Goal: Task Accomplishment & Management: Use online tool/utility

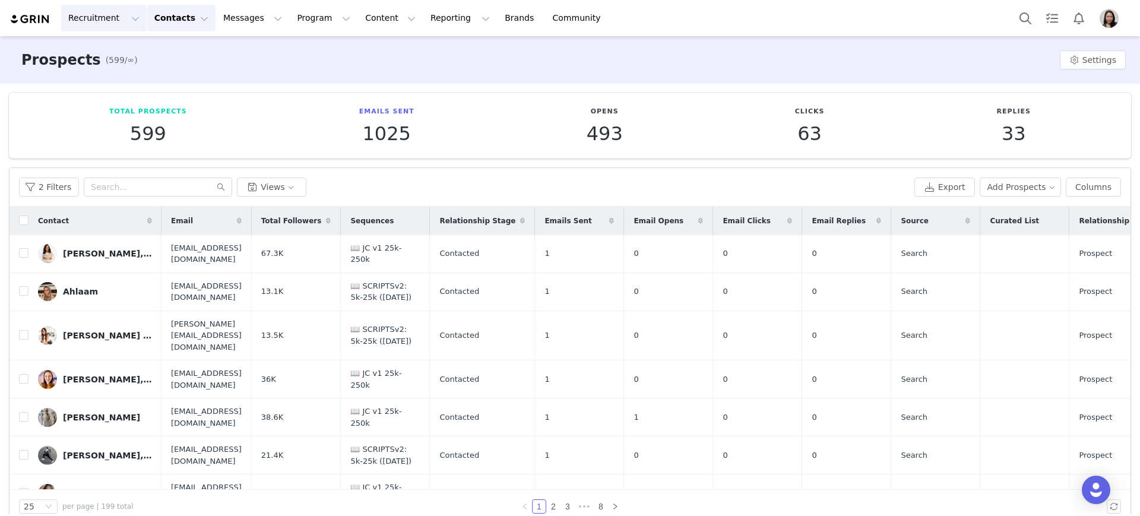
click at [109, 14] on button "Recruitment Recruitment" at bounding box center [104, 18] width 86 height 27
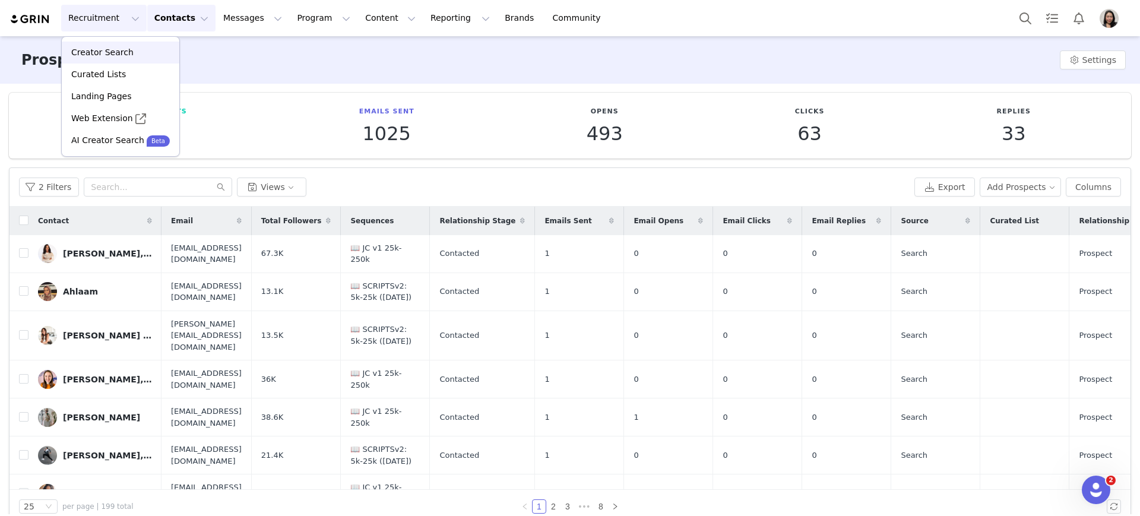
click at [109, 50] on p "Creator Search" at bounding box center [102, 52] width 62 height 12
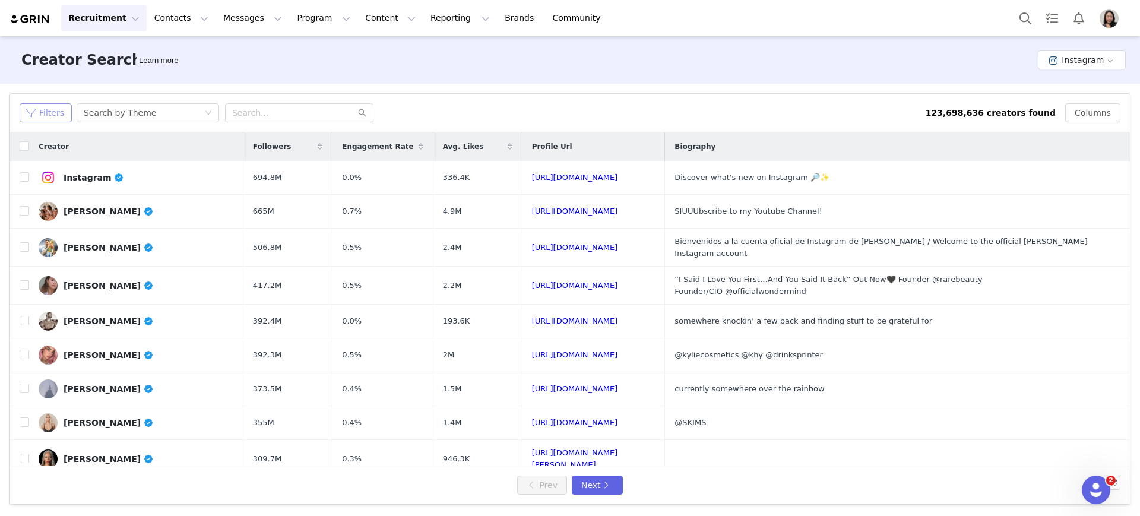
click at [54, 117] on button "Filters" at bounding box center [46, 112] width 52 height 19
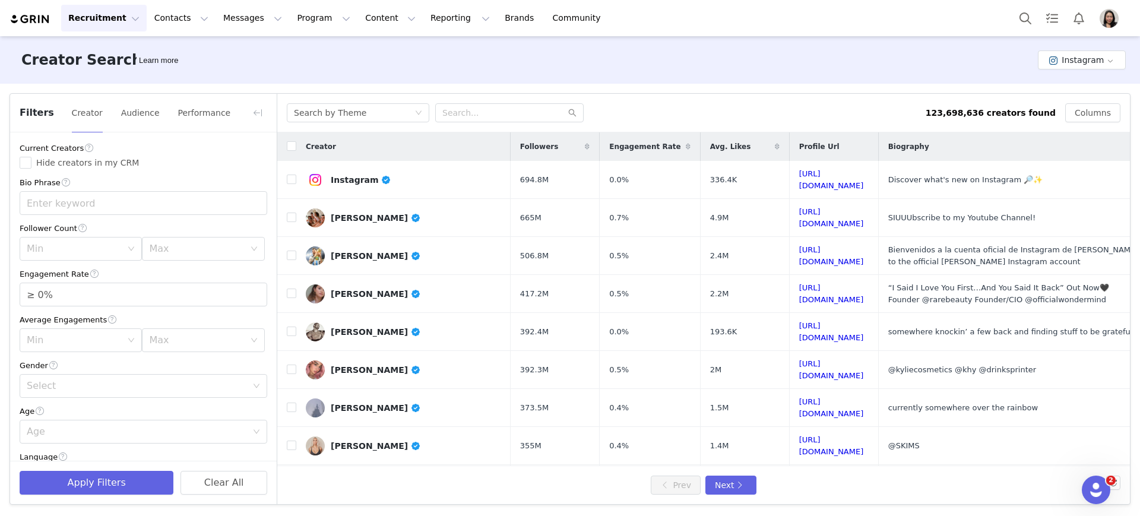
drag, startPoint x: 32, startPoint y: 169, endPoint x: 39, endPoint y: 171, distance: 7.0
click at [32, 167] on span "Hide creators in my CRM" at bounding box center [87, 163] width 112 height 10
click at [31, 167] on input "Hide creators in my CRM" at bounding box center [26, 163] width 12 height 12
click at [419, 105] on div "Search by Theme" at bounding box center [358, 112] width 143 height 19
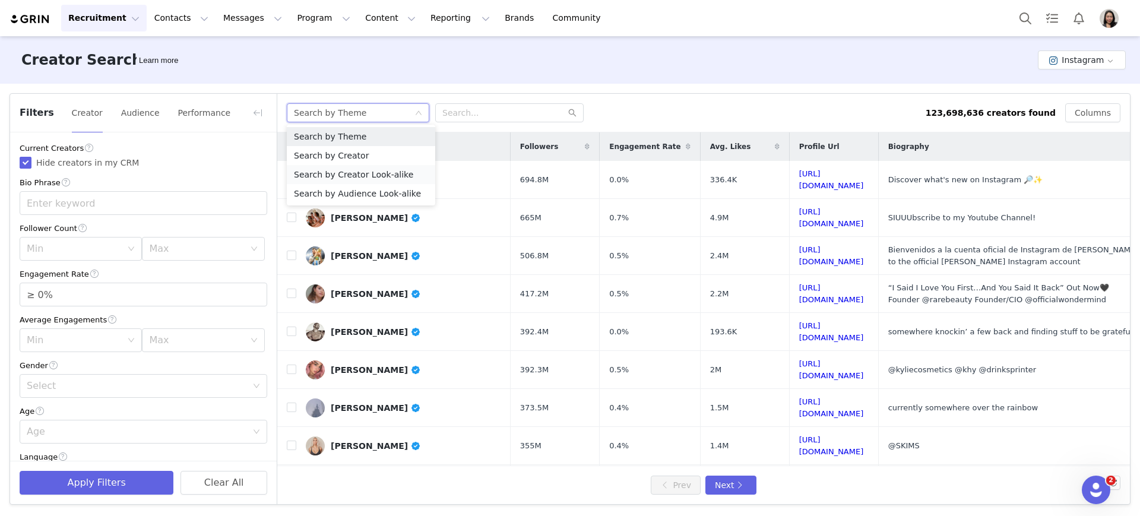
click at [339, 175] on li "Search by Creator Look-alike" at bounding box center [361, 174] width 148 height 19
checkbox input "false"
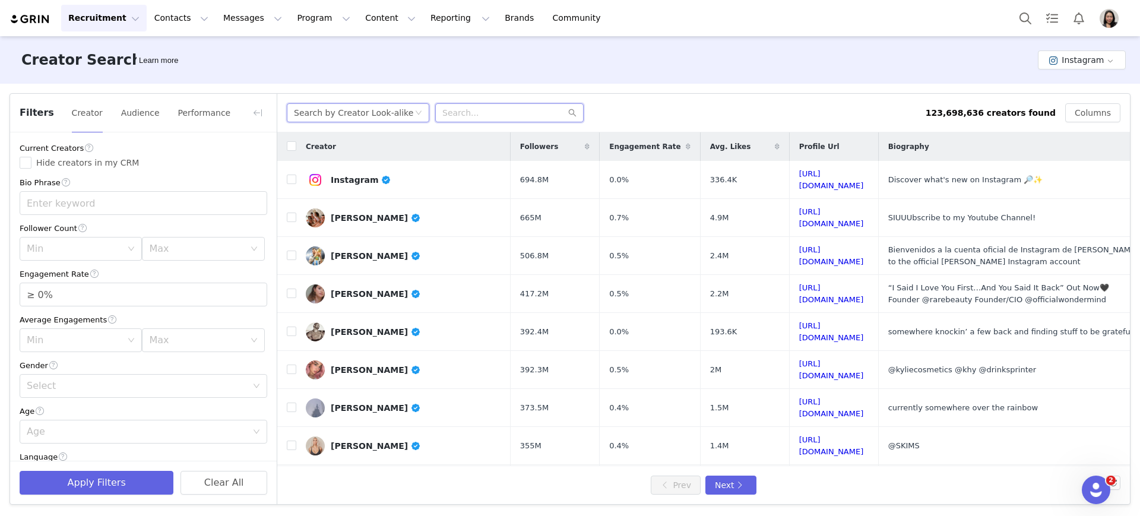
click at [454, 112] on input "text" at bounding box center [509, 112] width 148 height 19
paste input "dave.asprey"
type input "dave.asprey"
click at [37, 163] on span "Hide creators in my CRM" at bounding box center [87, 163] width 112 height 10
click at [31, 163] on input "Hide creators in my CRM" at bounding box center [26, 163] width 12 height 12
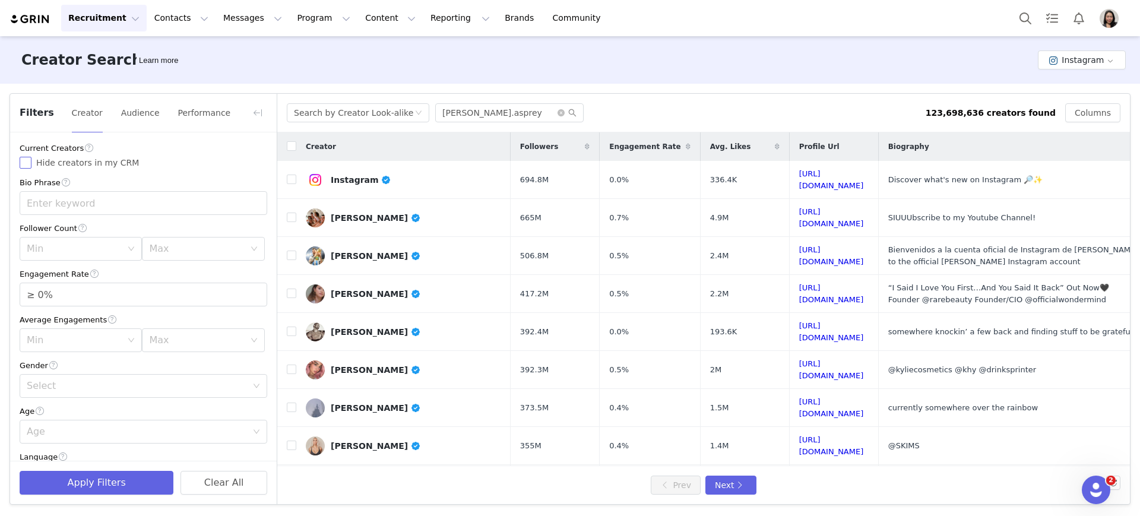
checkbox input "true"
click at [65, 240] on div "Min" at bounding box center [77, 249] width 100 height 23
click at [57, 295] on li "5k" at bounding box center [78, 295] width 117 height 19
click at [183, 243] on div "Max" at bounding box center [196, 249] width 95 height 12
click at [164, 354] on li "30k" at bounding box center [195, 352] width 117 height 19
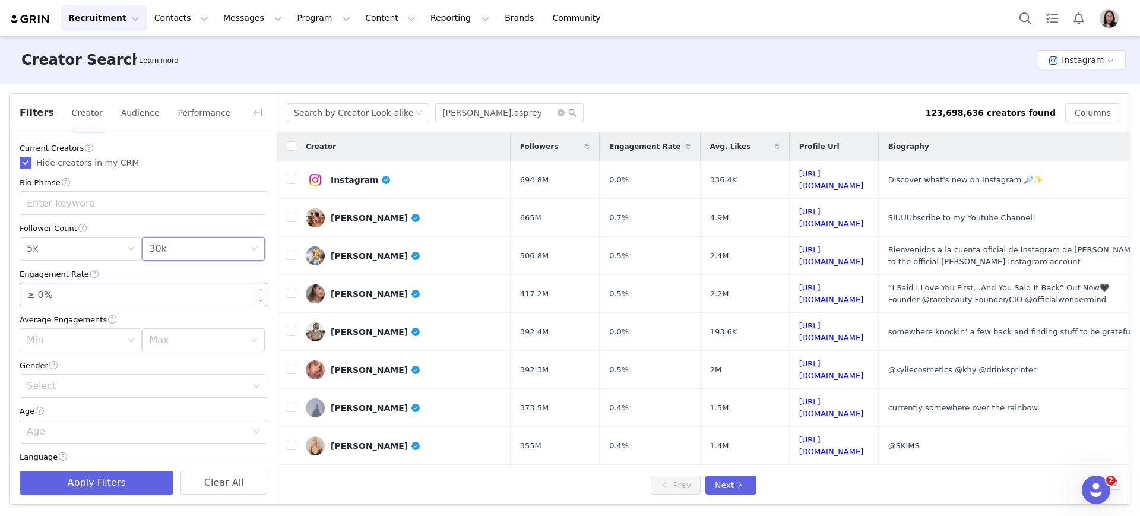
click at [42, 297] on input "≥ 0%" at bounding box center [143, 294] width 246 height 23
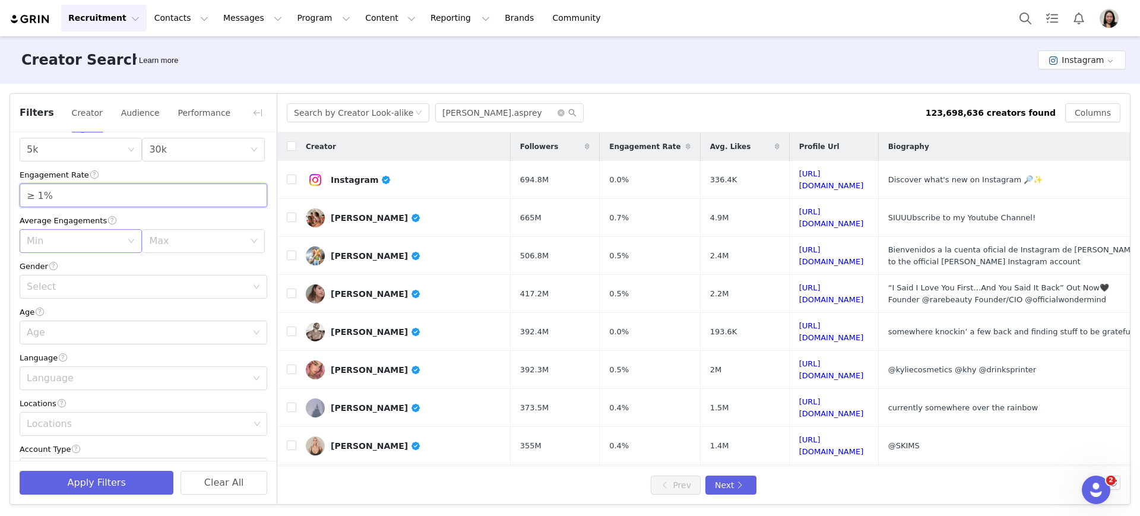
scroll to position [86, 0]
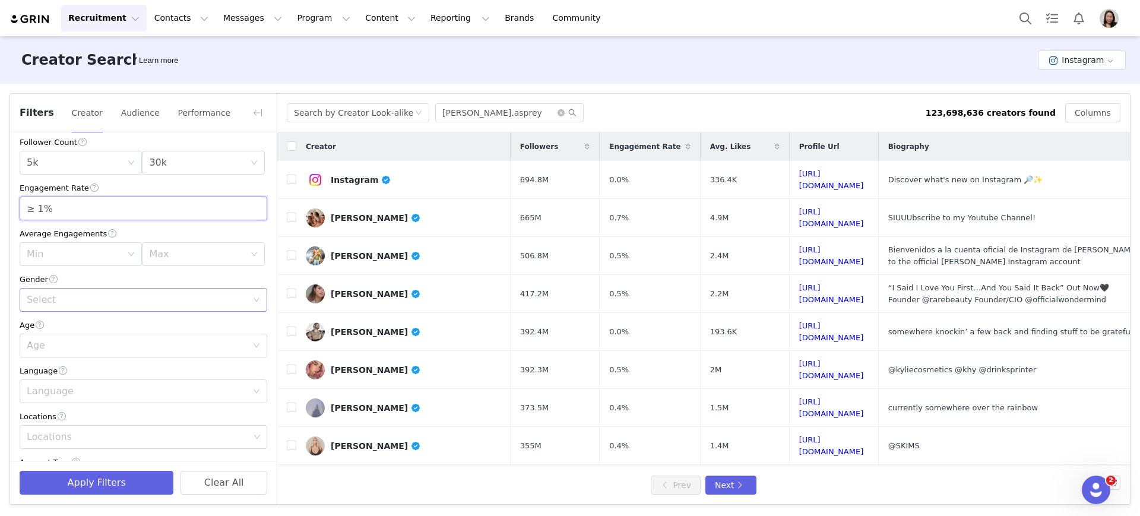
click at [43, 294] on div "Select" at bounding box center [137, 300] width 220 height 12
type input "≥ 1%"
click at [51, 360] on li "Gender Neutral" at bounding box center [138, 365] width 236 height 19
click at [70, 347] on div "Age" at bounding box center [137, 346] width 220 height 12
click at [62, 395] on li "25-34" at bounding box center [138, 391] width 236 height 19
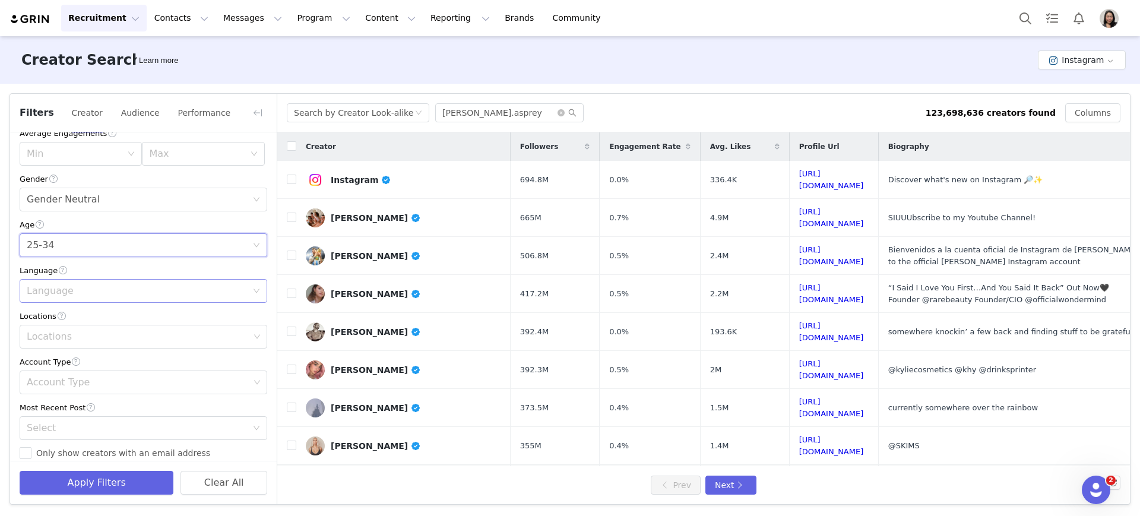
scroll to position [185, 0]
click at [83, 294] on div "Language" at bounding box center [137, 292] width 220 height 12
click at [68, 320] on li "English" at bounding box center [138, 319] width 236 height 19
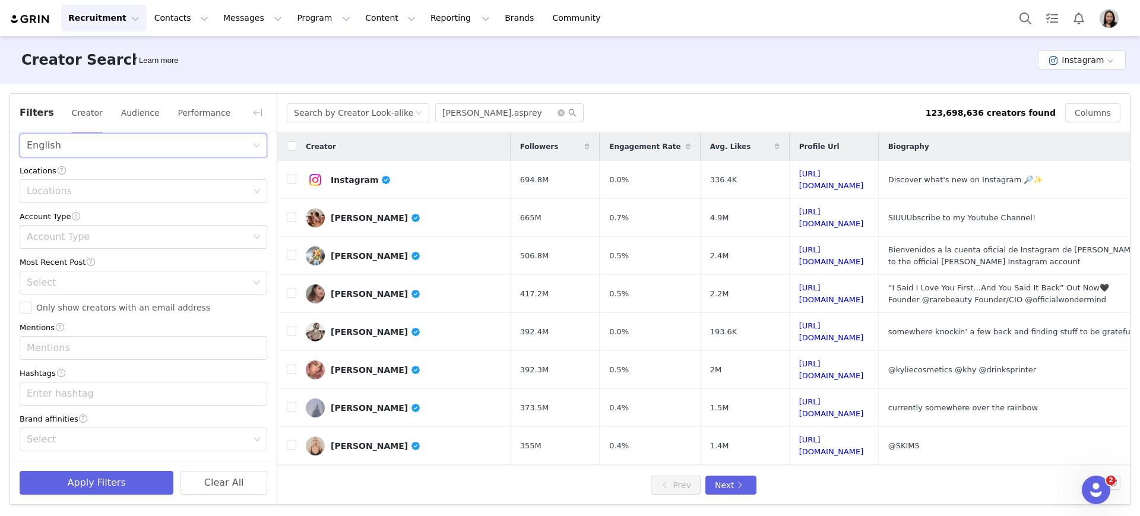
click at [115, 204] on div "Current Creators Hide creators in my CRM Bio Phrase Follower Count Min 5k Max 3…" at bounding box center [143, 130] width 267 height 660
click at [128, 191] on div "Locations" at bounding box center [138, 191] width 223 height 12
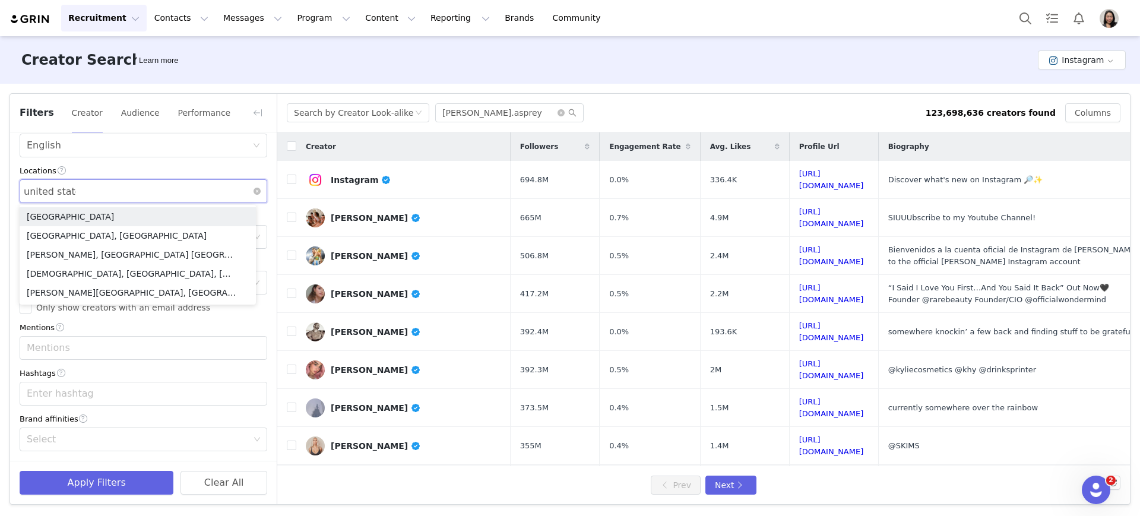
type input "united states"
click at [78, 221] on li "United States" at bounding box center [138, 216] width 236 height 19
click at [7, 273] on div "Filters Creator Audience Performance Current Creators Hide creators in my CRM B…" at bounding box center [570, 299] width 1140 height 431
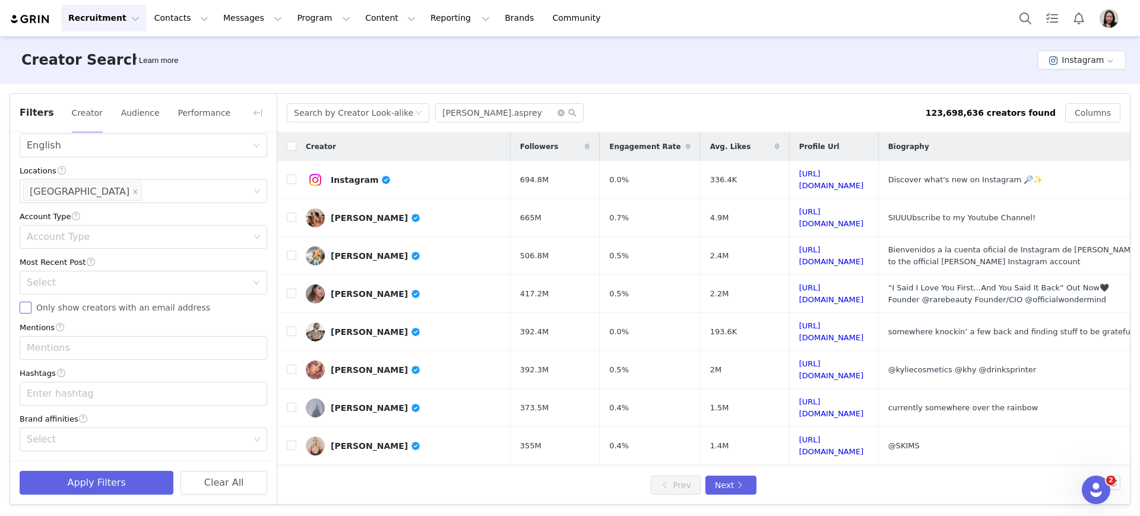
click at [26, 312] on input "Only show creators with an email address" at bounding box center [26, 308] width 12 height 12
checkbox input "true"
click at [51, 278] on div "Select" at bounding box center [137, 283] width 220 height 12
click at [55, 310] on li "<1 Month" at bounding box center [138, 308] width 236 height 19
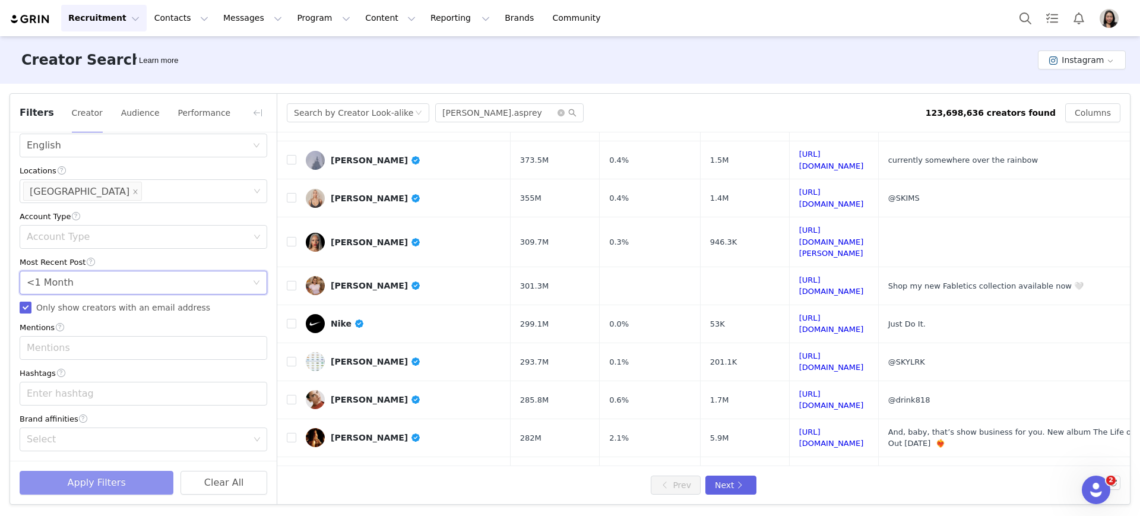
click at [97, 488] on button "Apply Filters" at bounding box center [97, 483] width 154 height 24
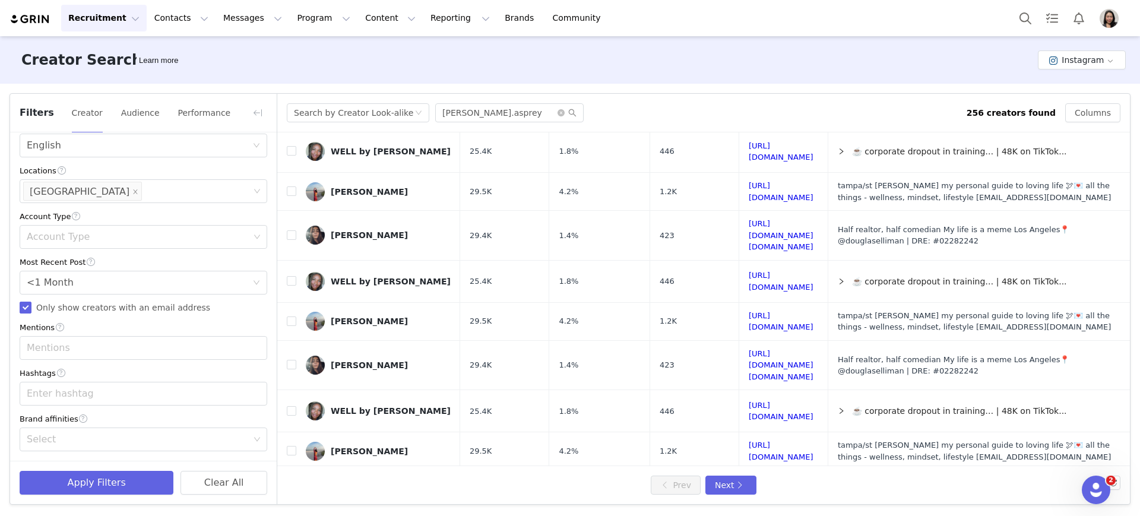
click at [732, 66] on div "Creator Search Learn more Instagram" at bounding box center [570, 60] width 1140 height 48
click at [756, 71] on div "Creator Search Learn more Instagram" at bounding box center [570, 60] width 1140 height 48
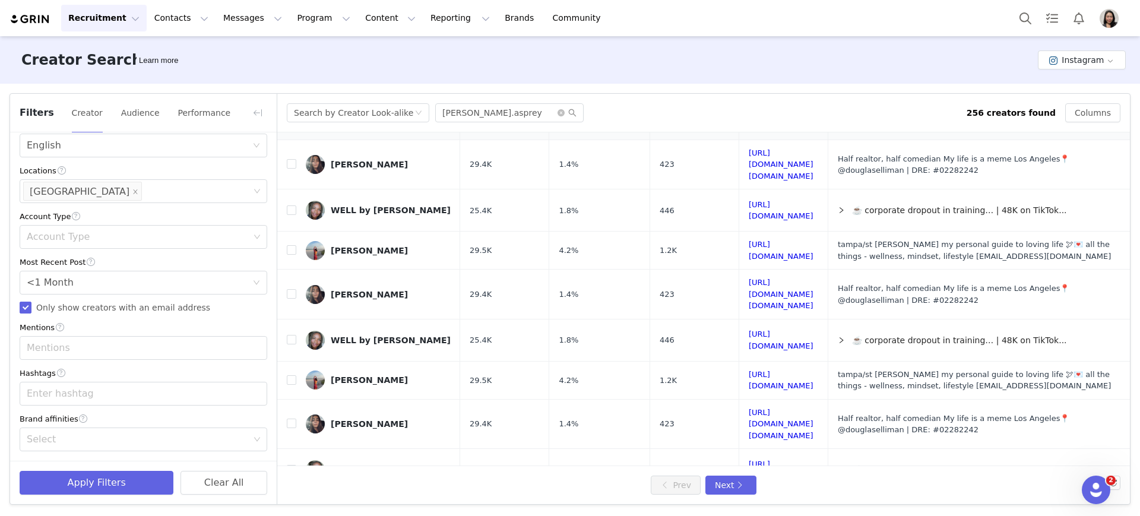
scroll to position [491, 0]
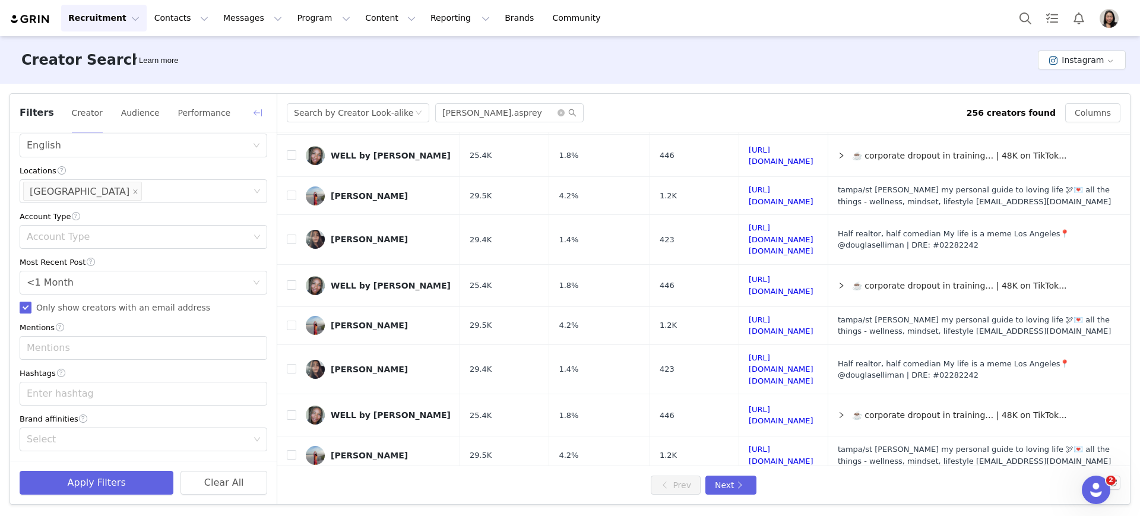
click at [256, 115] on button "button" at bounding box center [257, 112] width 19 height 19
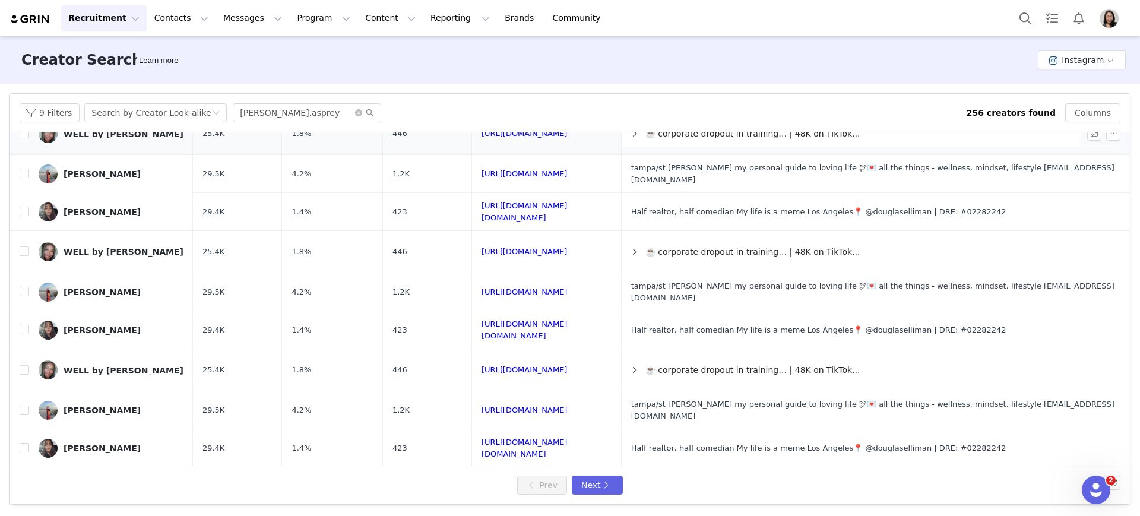
scroll to position [0, 0]
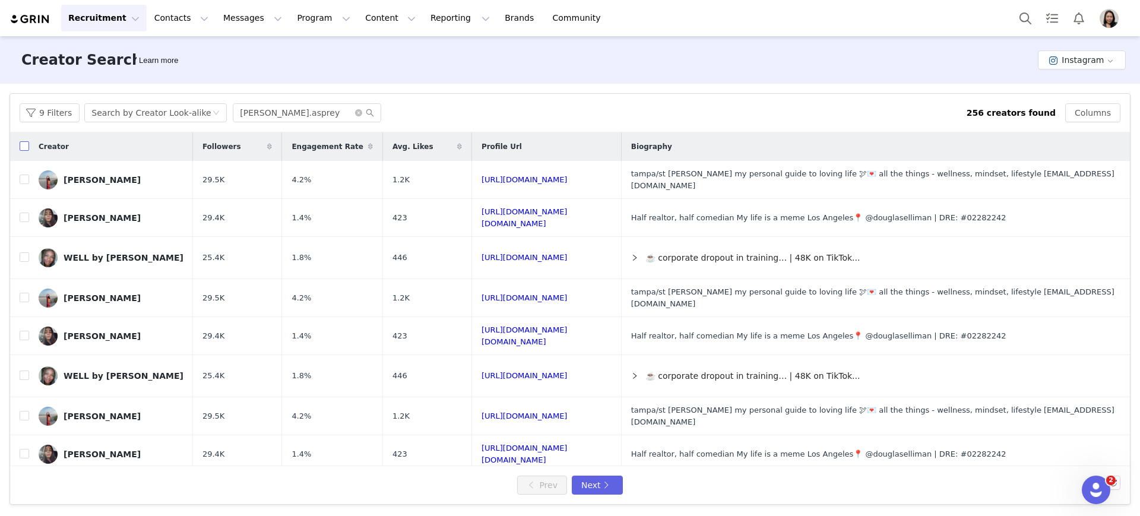
click at [28, 147] on input "checkbox" at bounding box center [25, 146] width 10 height 10
checkbox input "false"
checkbox input "true"
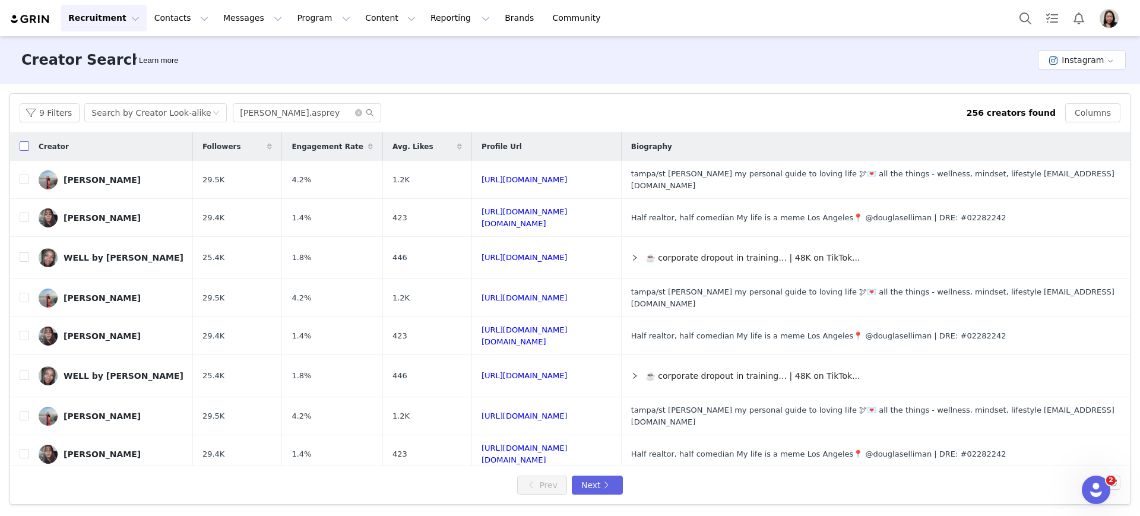
checkbox input "true"
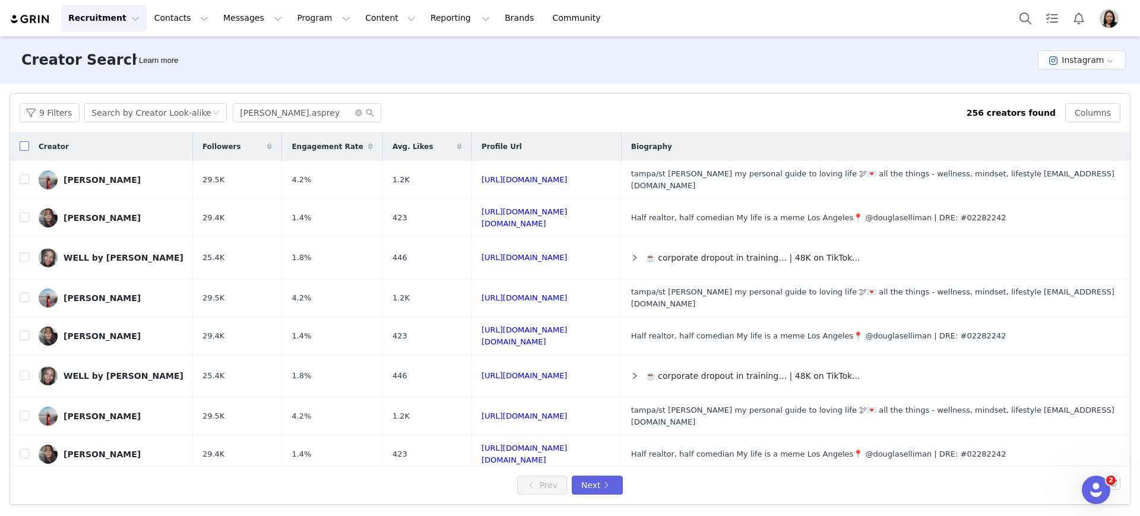
checkbox input "true"
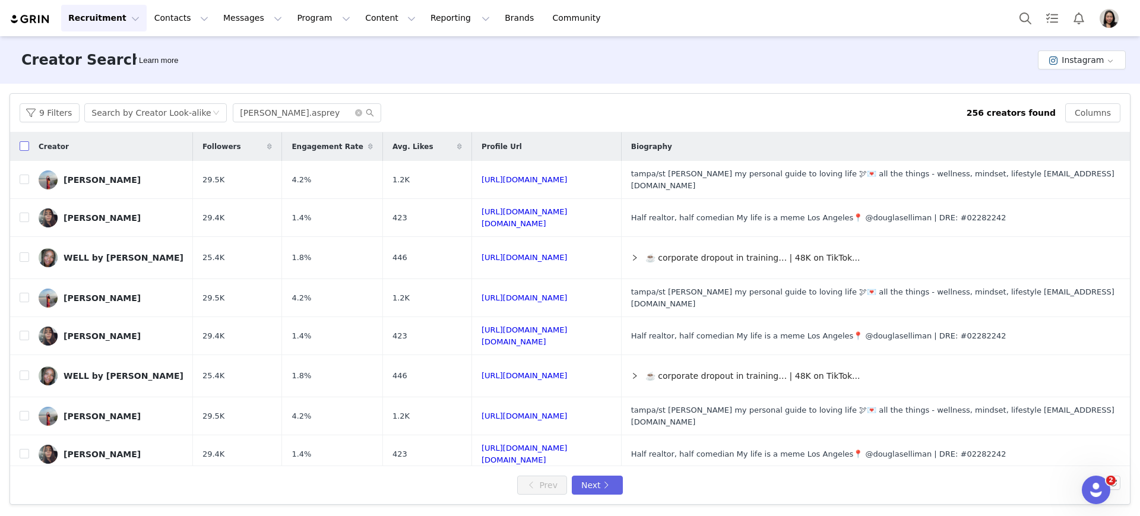
checkbox input "true"
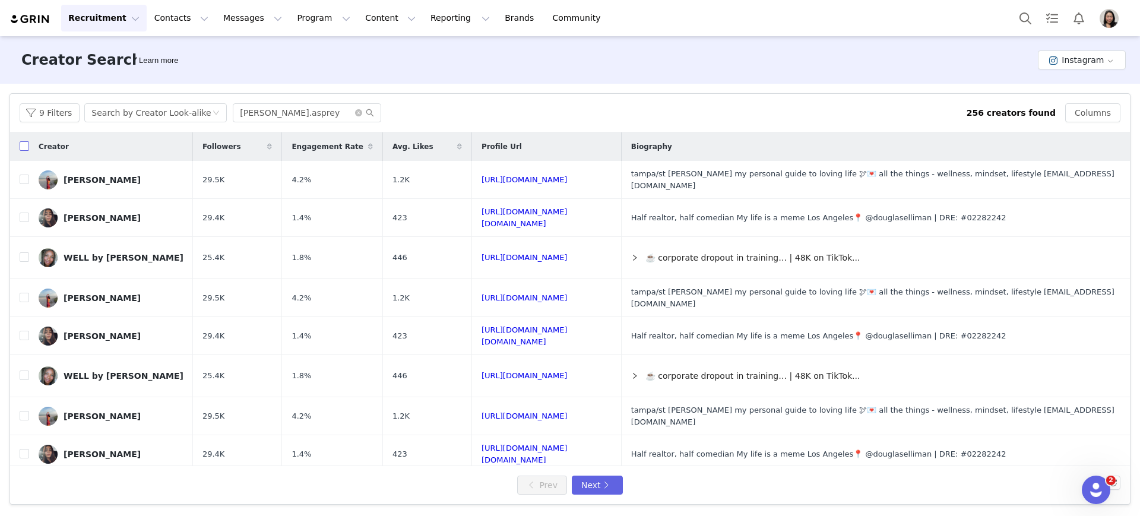
checkbox input "true"
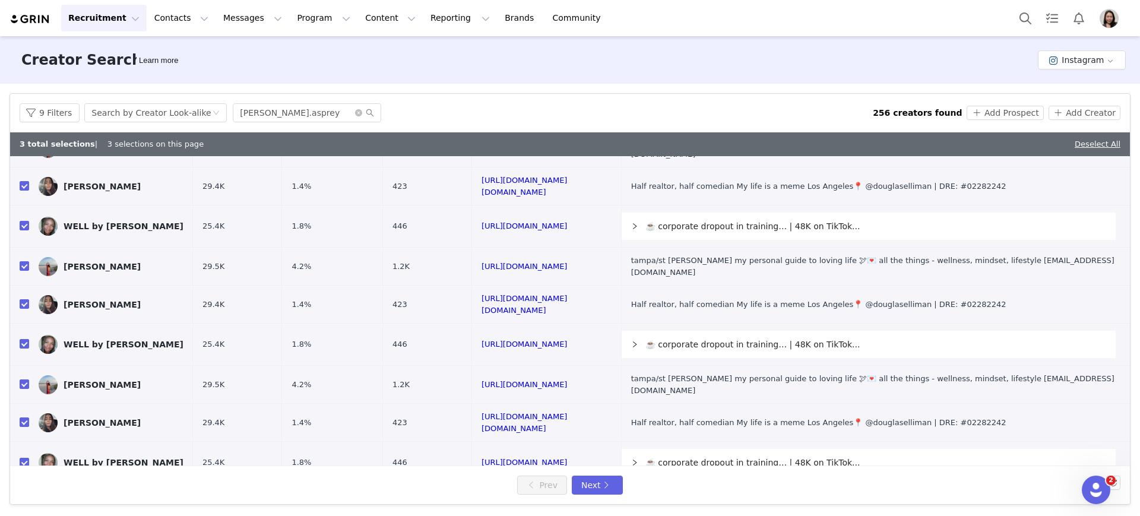
scroll to position [248, 0]
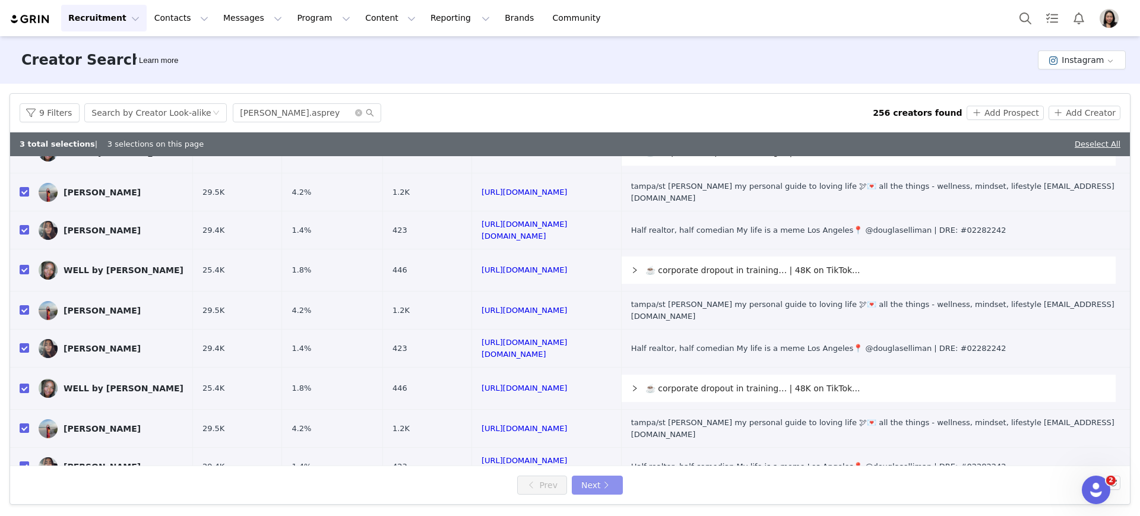
click at [607, 483] on button "Next" at bounding box center [597, 485] width 51 height 19
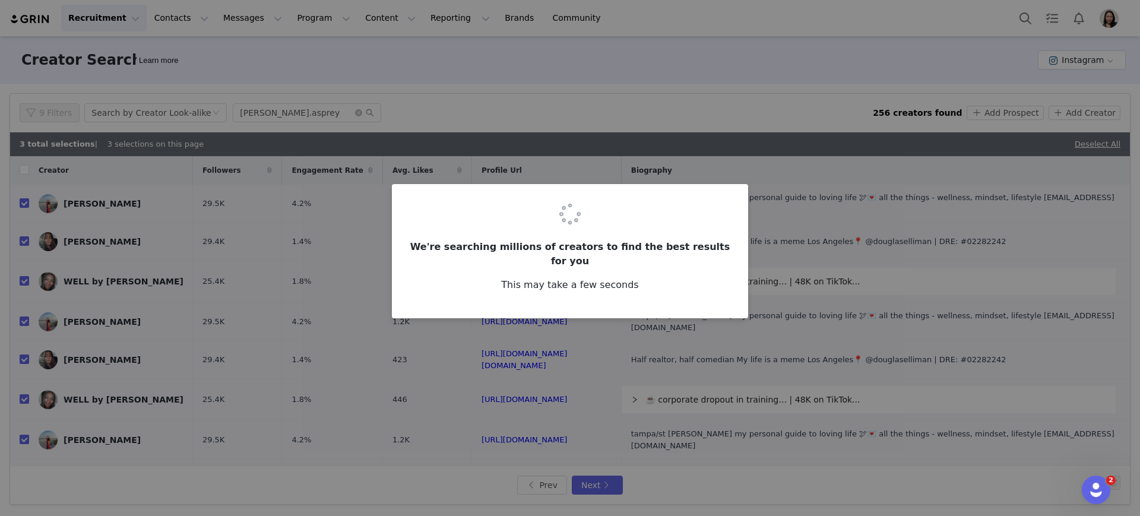
checkbox input "false"
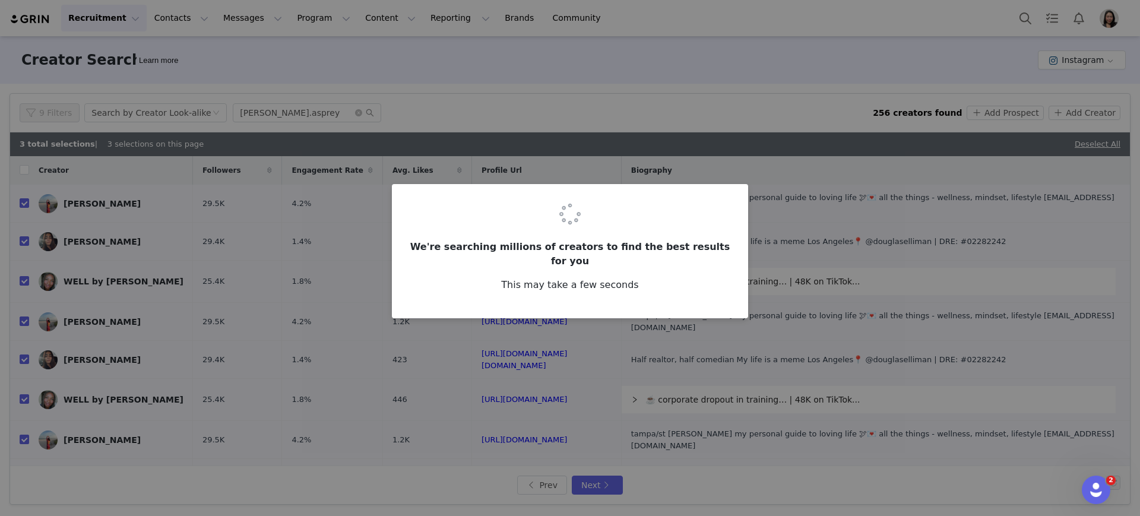
checkbox input "false"
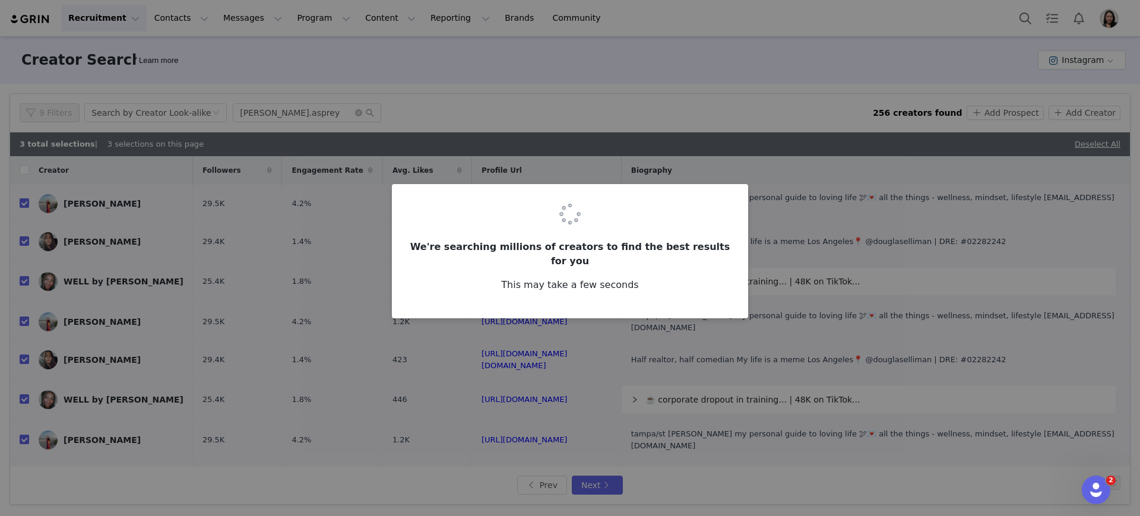
checkbox input "false"
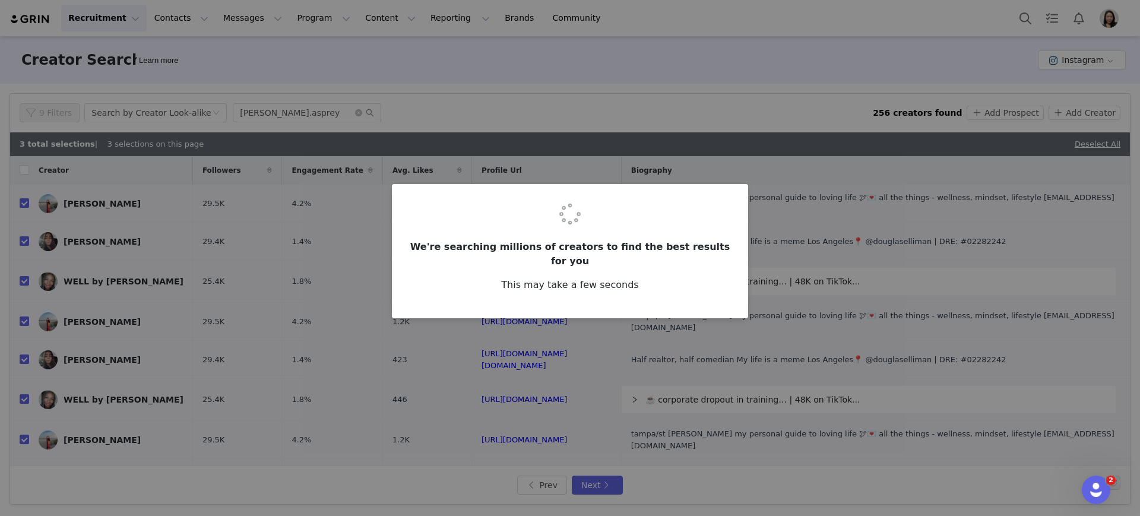
checkbox input "false"
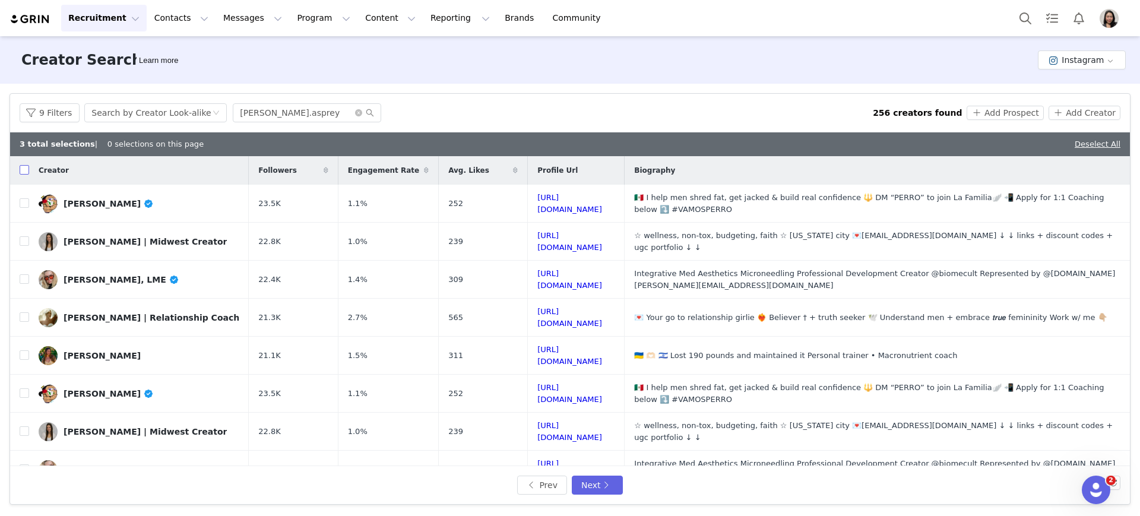
click at [20, 174] on input "checkbox" at bounding box center [25, 170] width 10 height 10
checkbox input "false"
checkbox input "true"
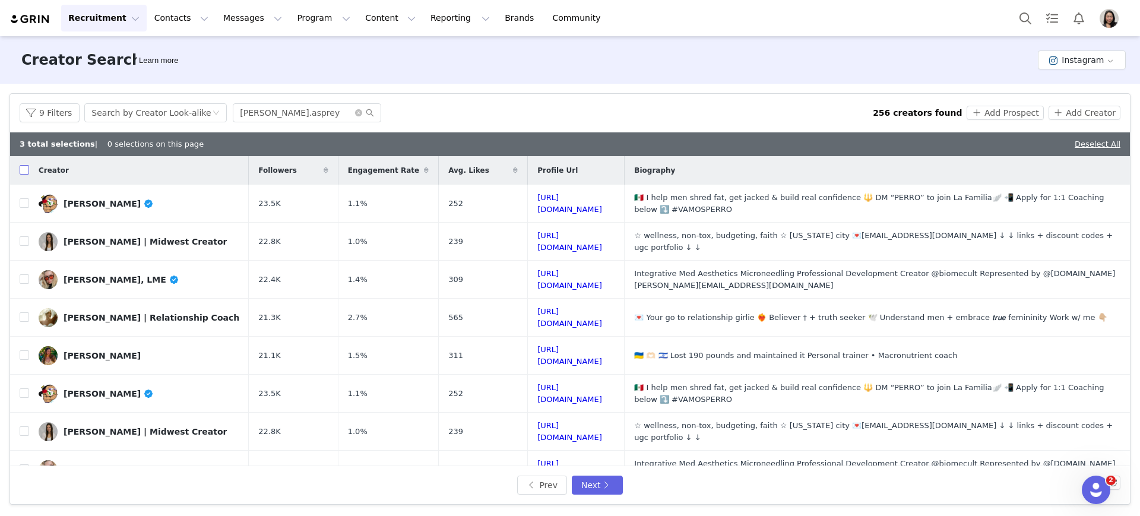
checkbox input "true"
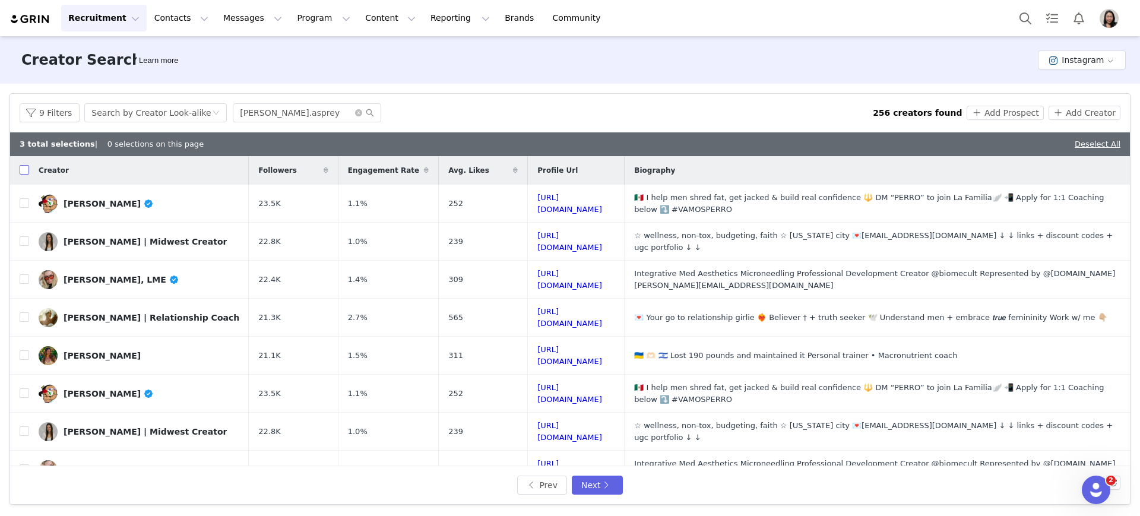
checkbox input "true"
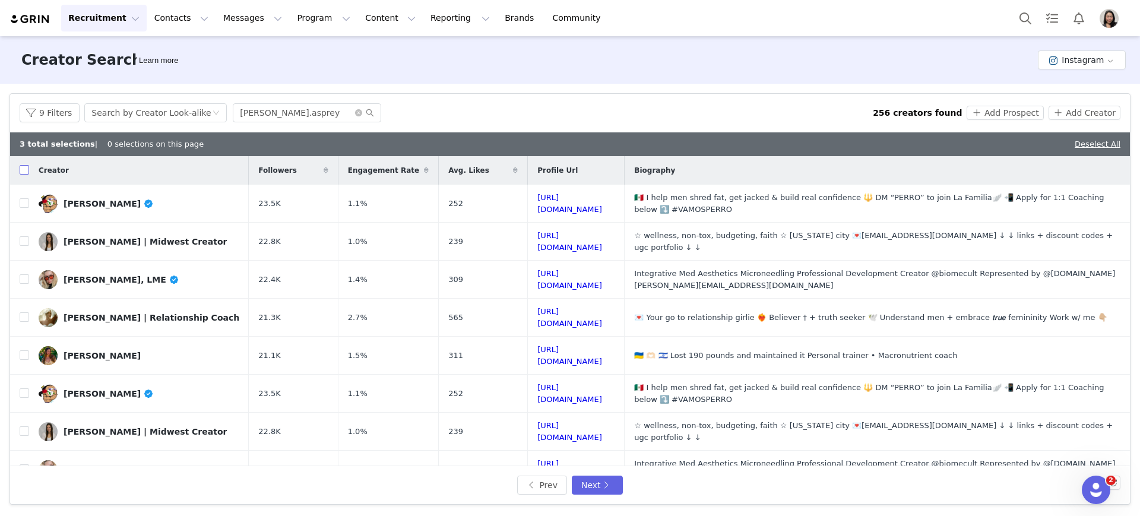
checkbox input "true"
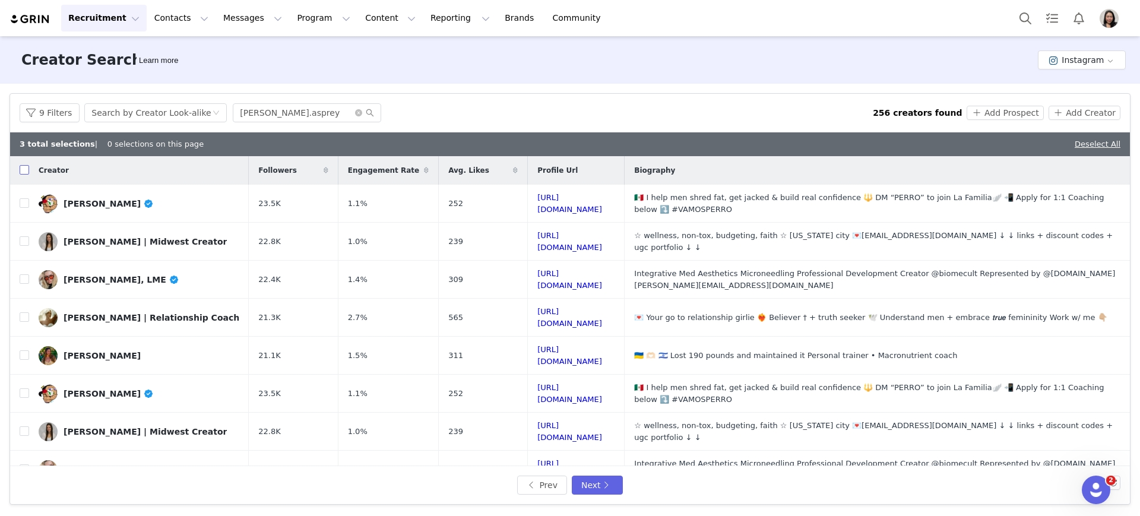
checkbox input "true"
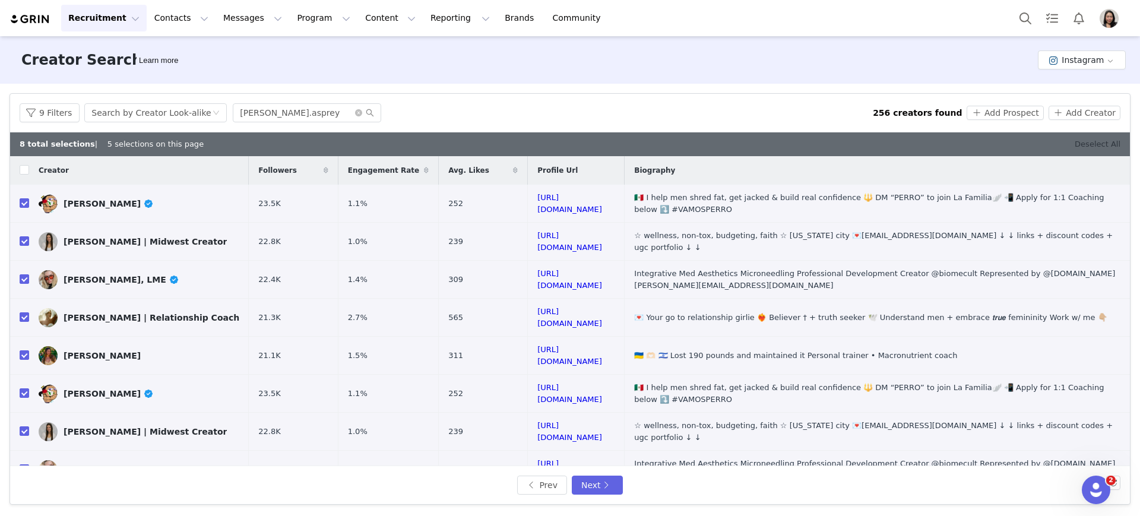
click at [1104, 145] on link "Deselect All" at bounding box center [1098, 144] width 46 height 9
checkbox input "false"
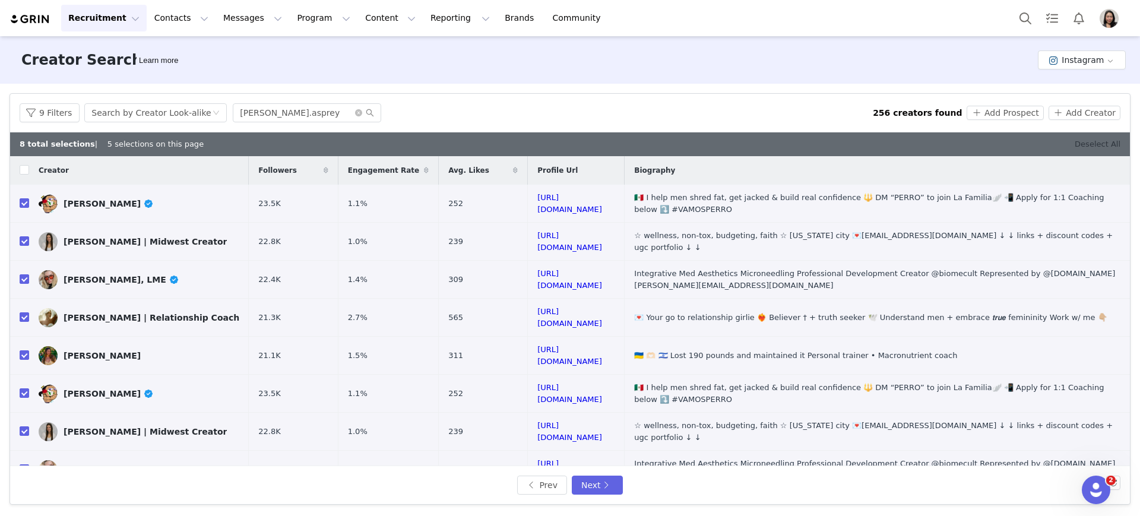
checkbox input "false"
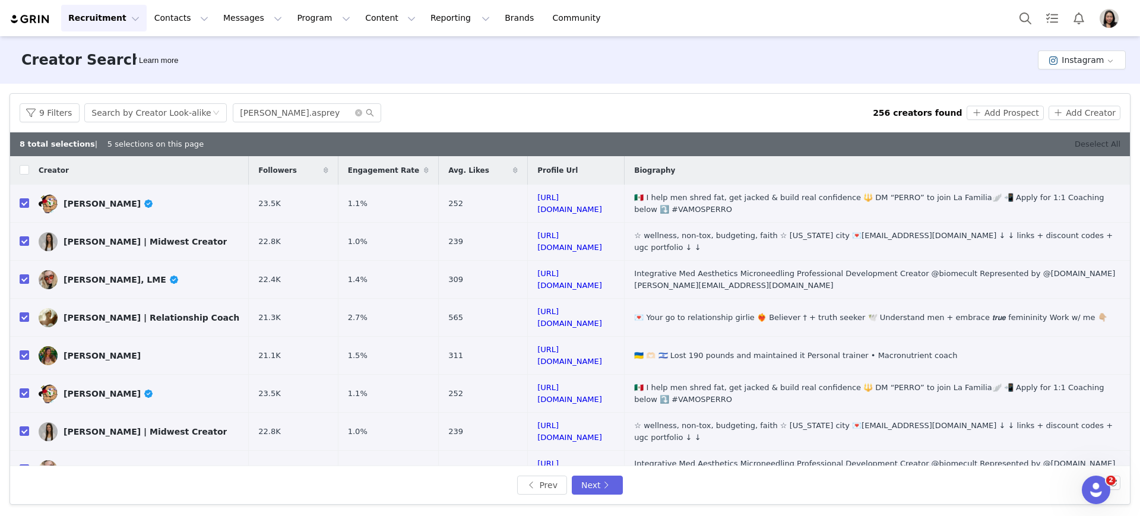
checkbox input "false"
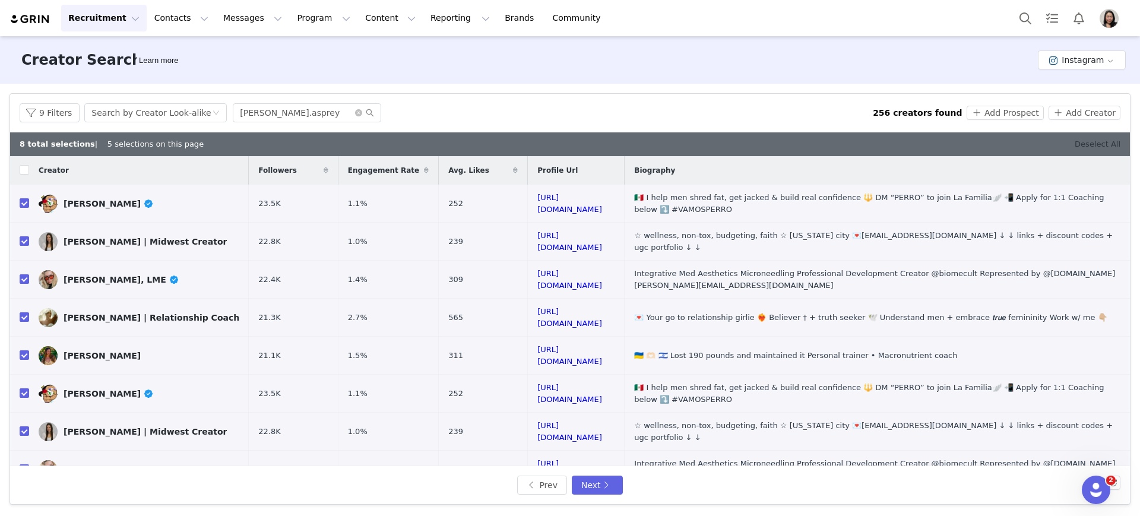
checkbox input "false"
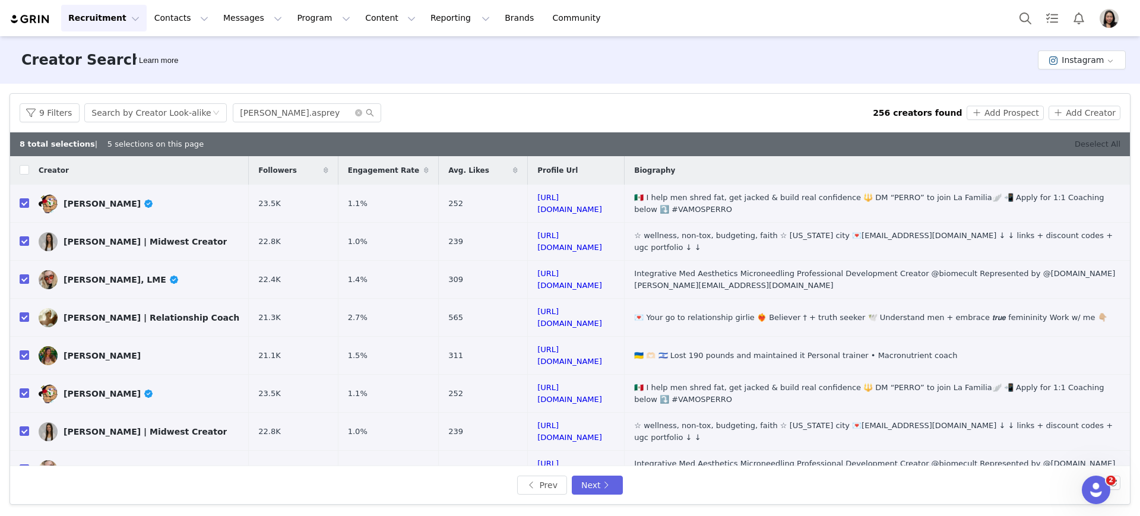
checkbox input "false"
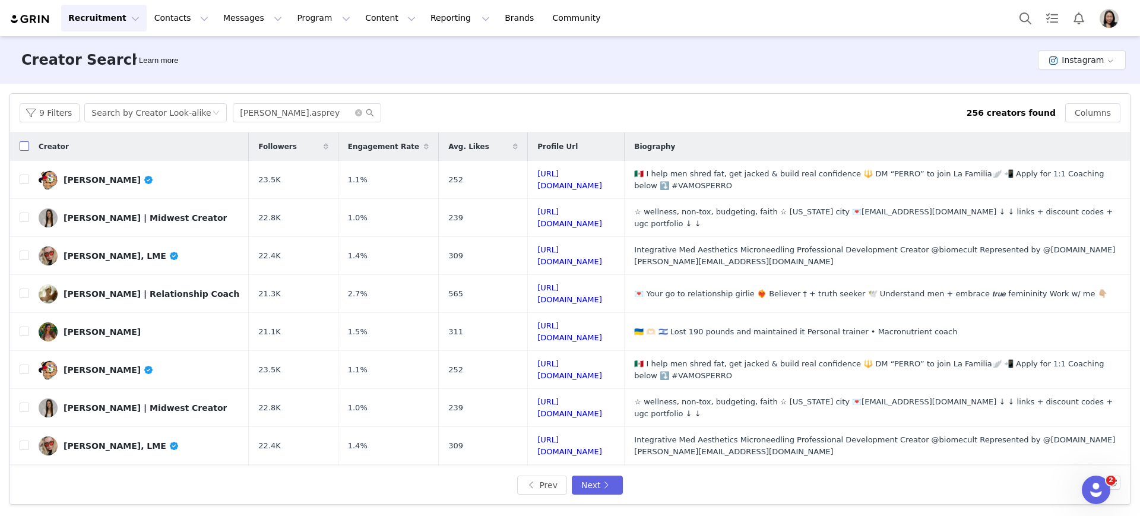
click at [25, 151] on input "checkbox" at bounding box center [25, 146] width 10 height 10
checkbox input "false"
checkbox input "true"
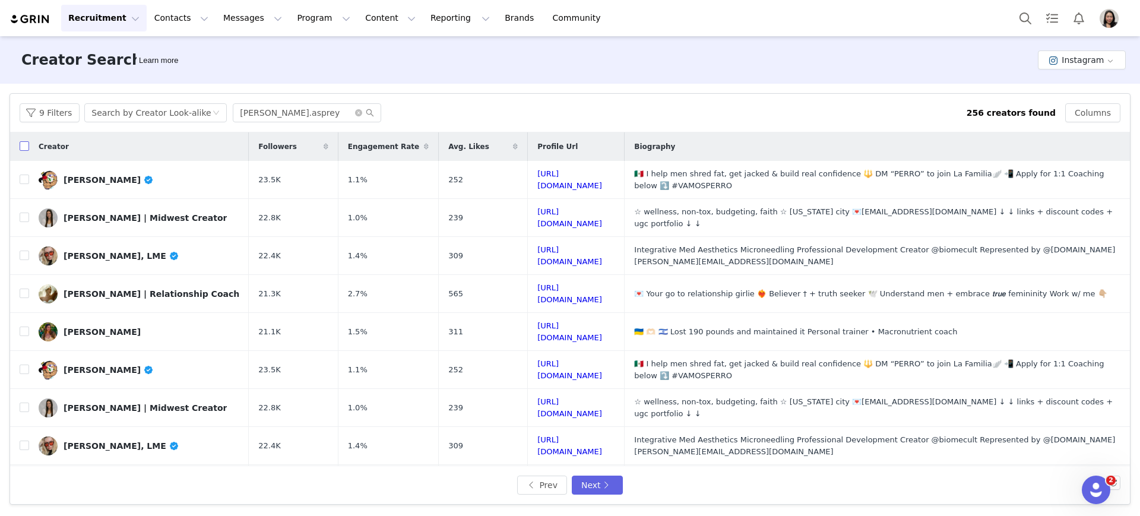
checkbox input "true"
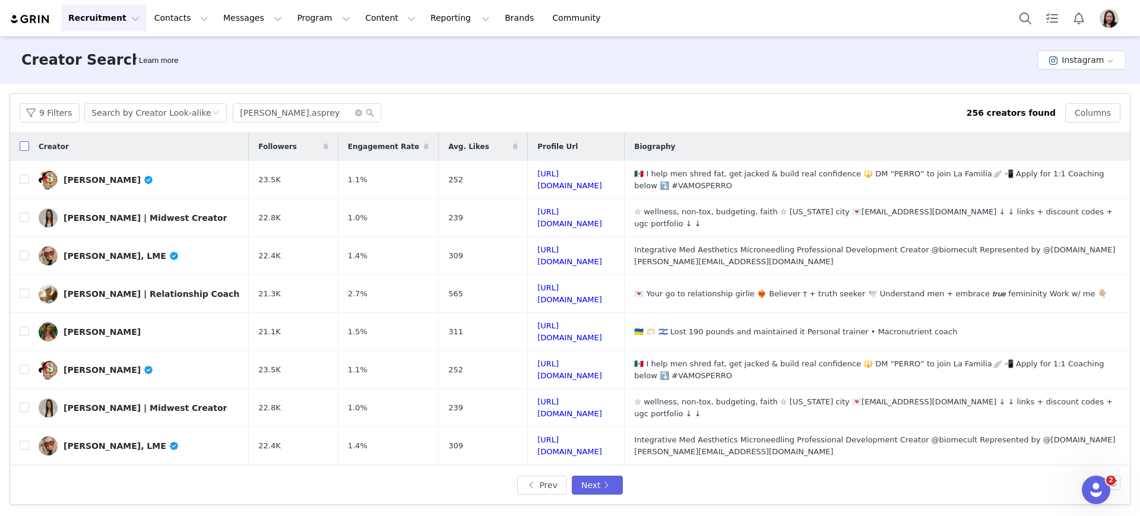
checkbox input "true"
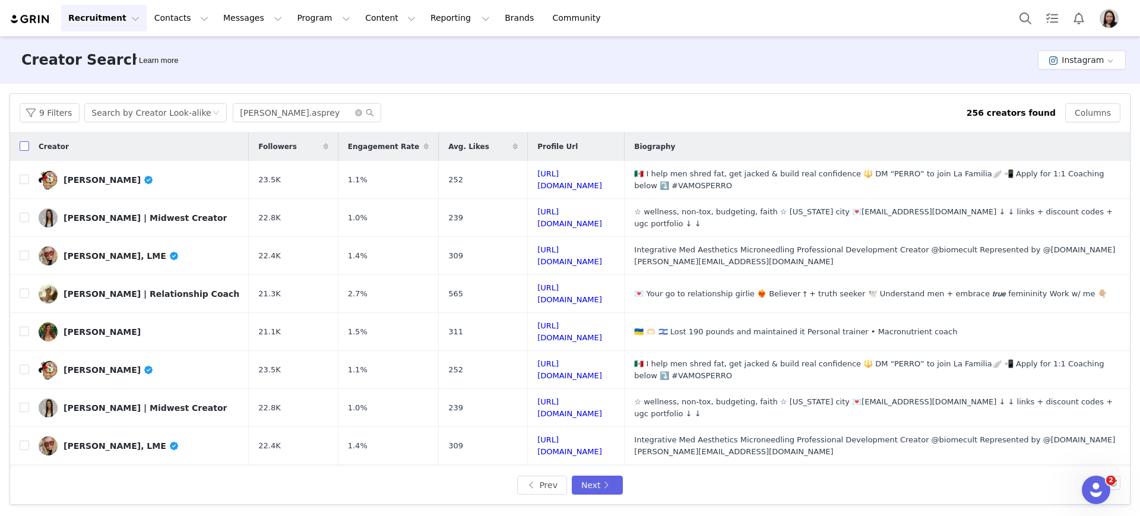
checkbox input "true"
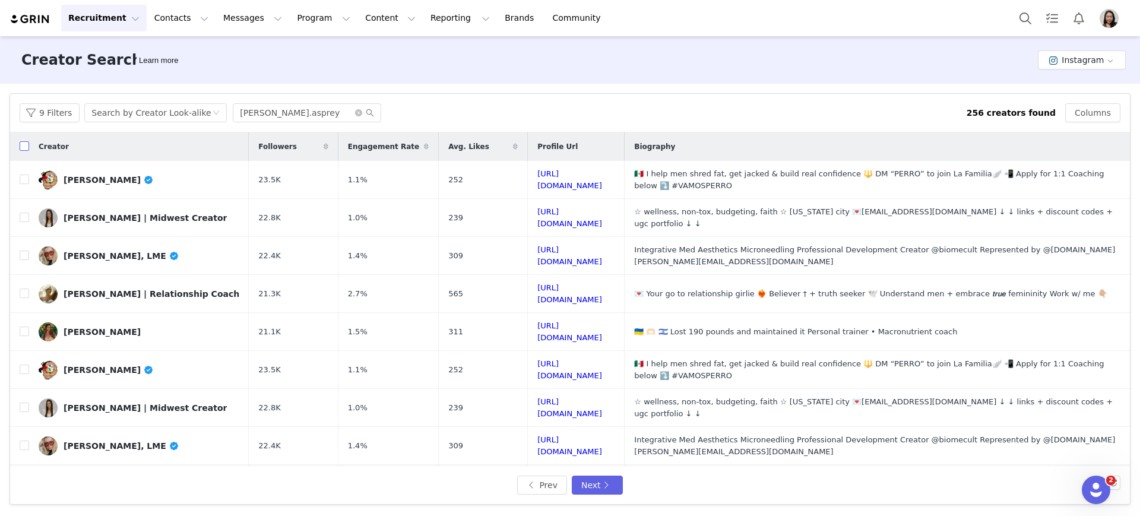
checkbox input "true"
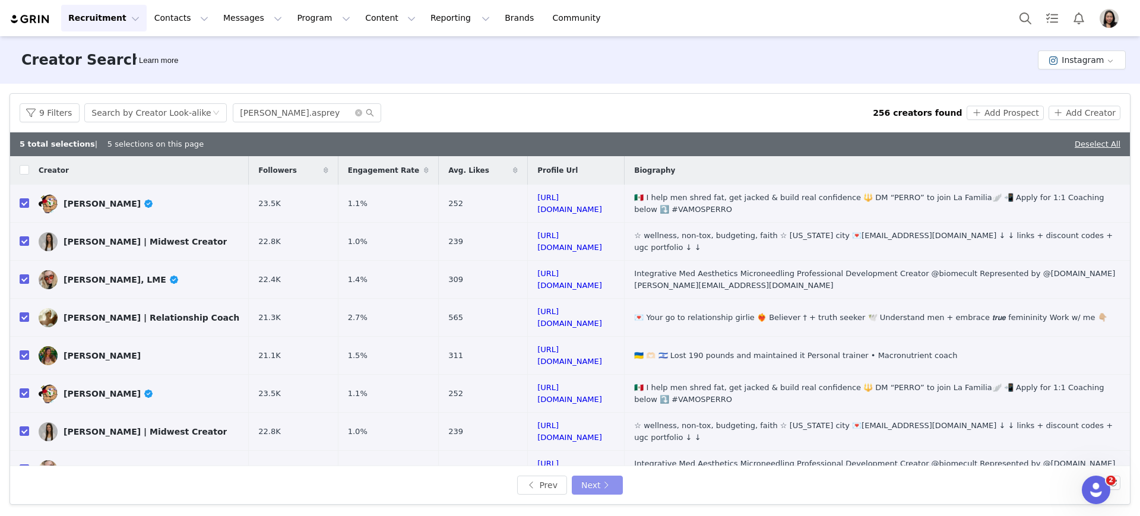
click at [604, 486] on button "Next" at bounding box center [597, 485] width 51 height 19
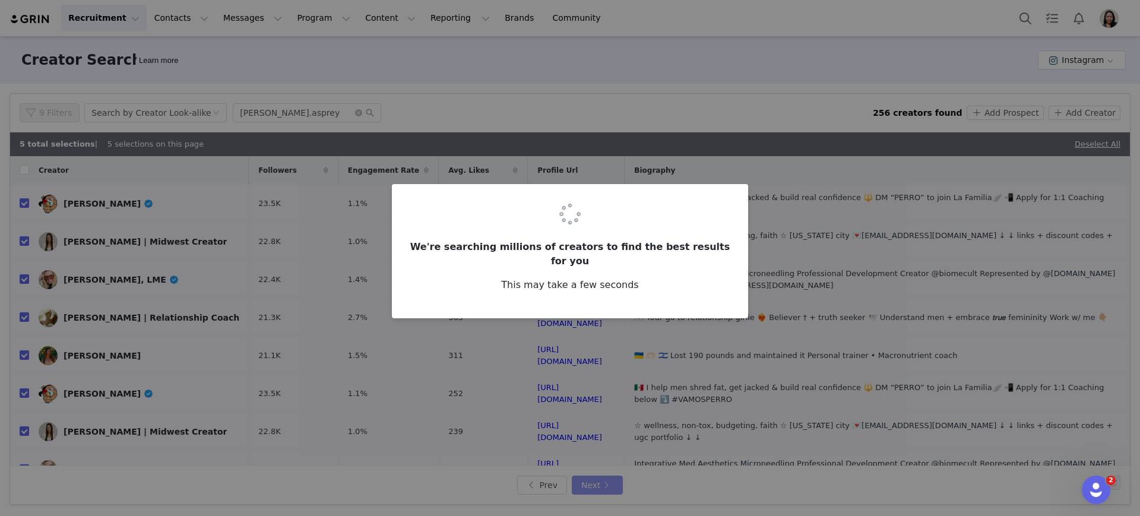
checkbox input "false"
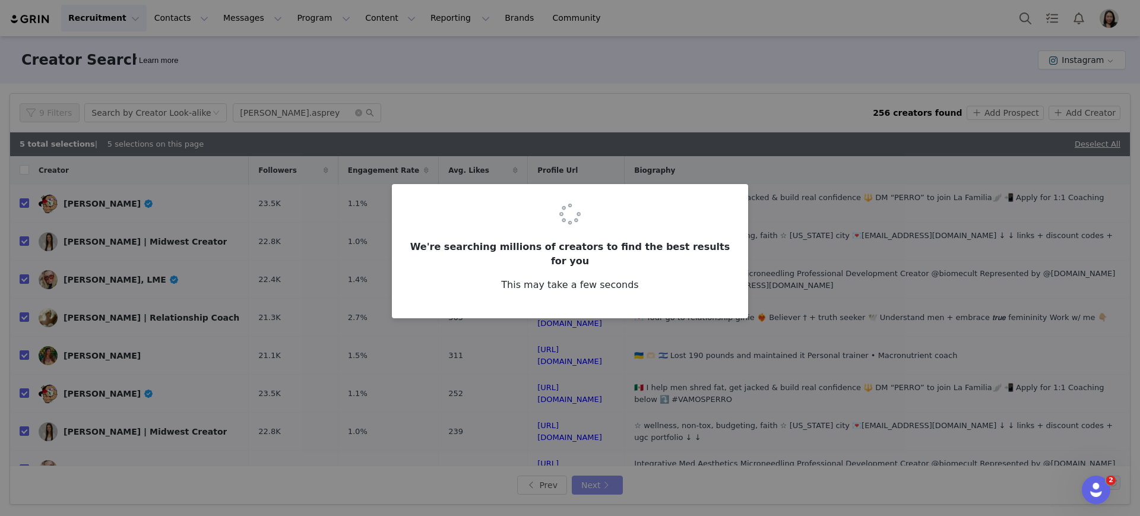
checkbox input "false"
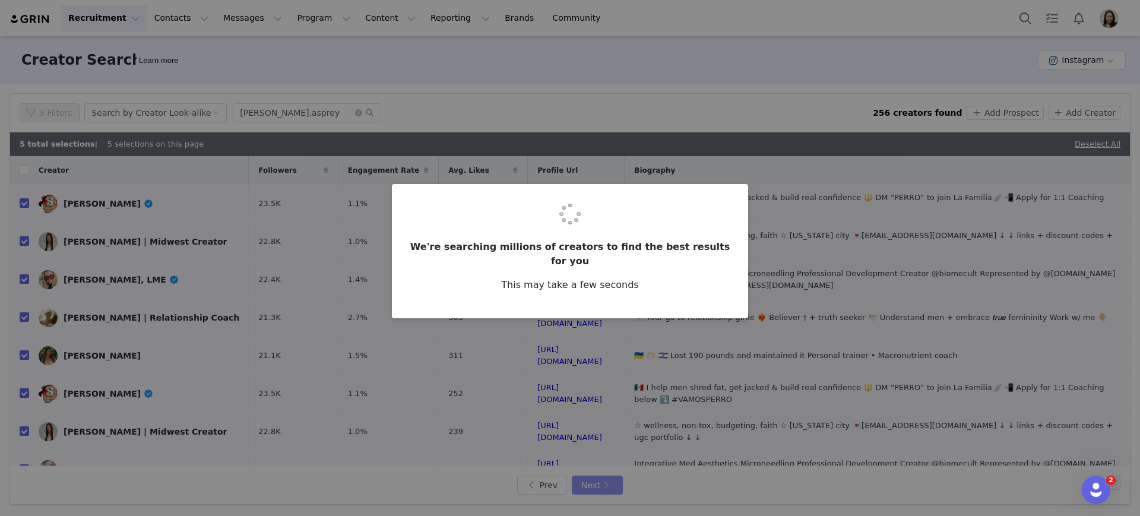
checkbox input "false"
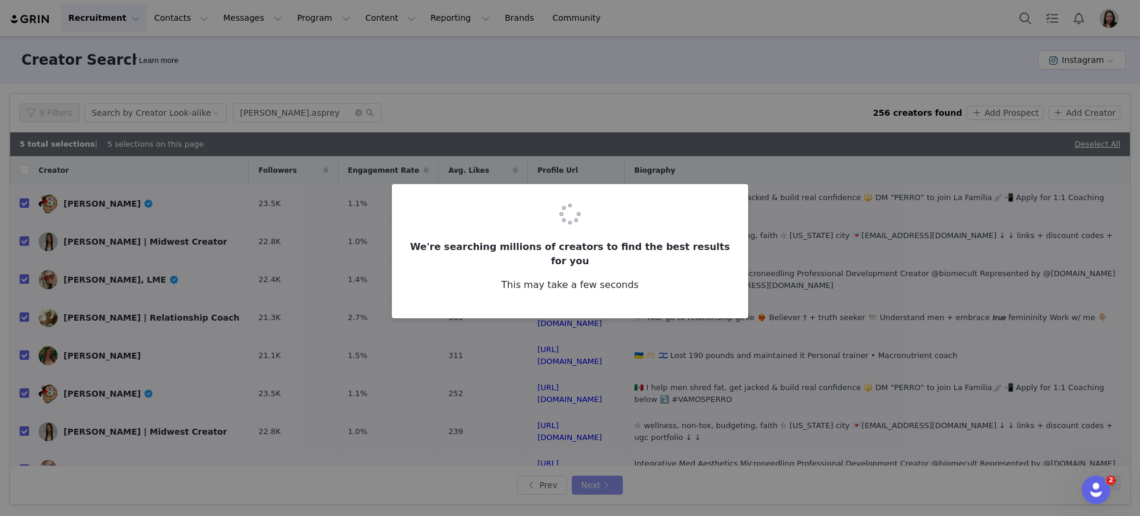
checkbox input "false"
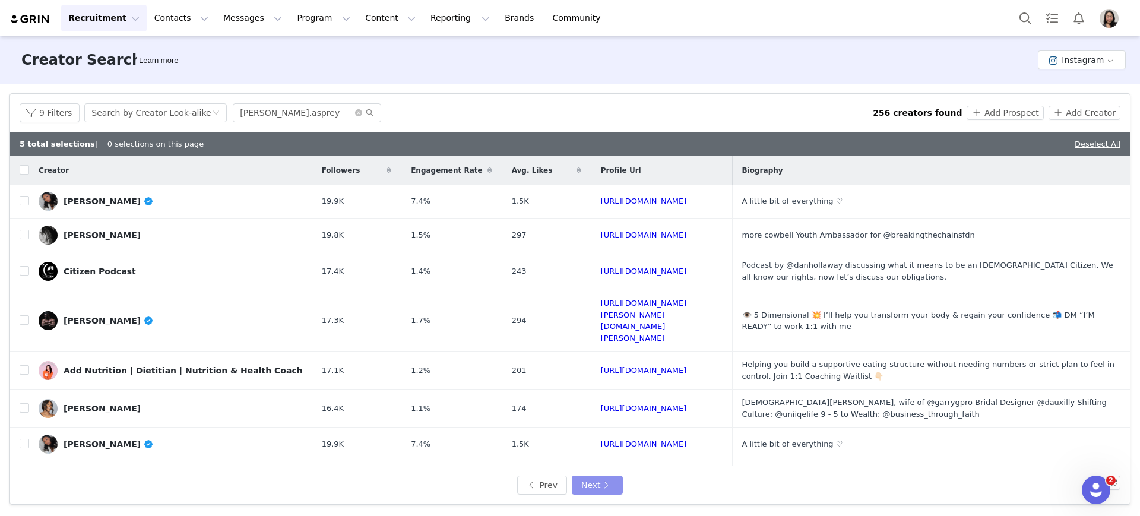
click at [603, 486] on button "Next" at bounding box center [597, 485] width 51 height 19
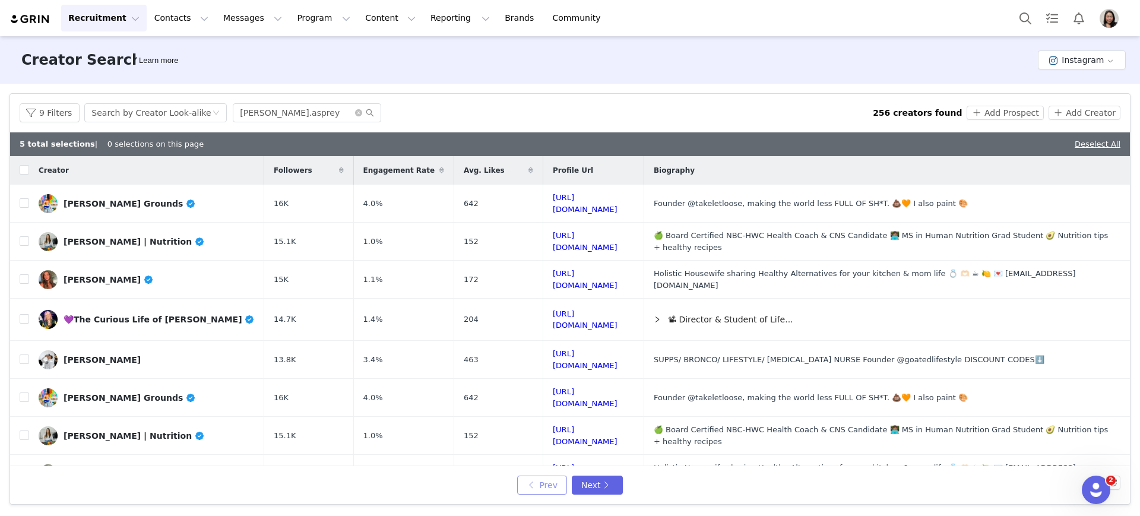
click at [542, 489] on button "Prev" at bounding box center [542, 485] width 50 height 19
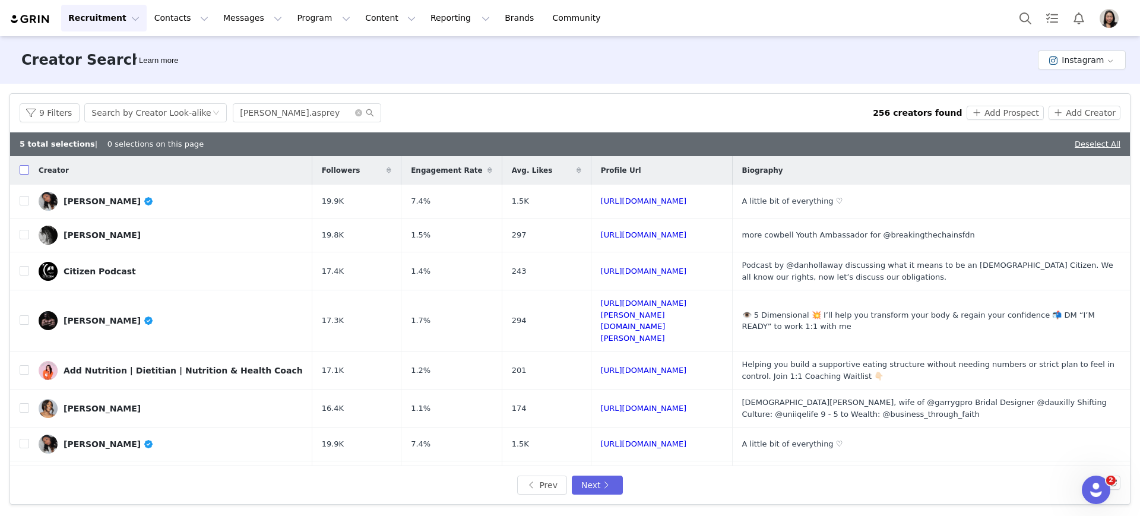
click at [24, 172] on input "checkbox" at bounding box center [25, 170] width 10 height 10
checkbox input "false"
checkbox input "true"
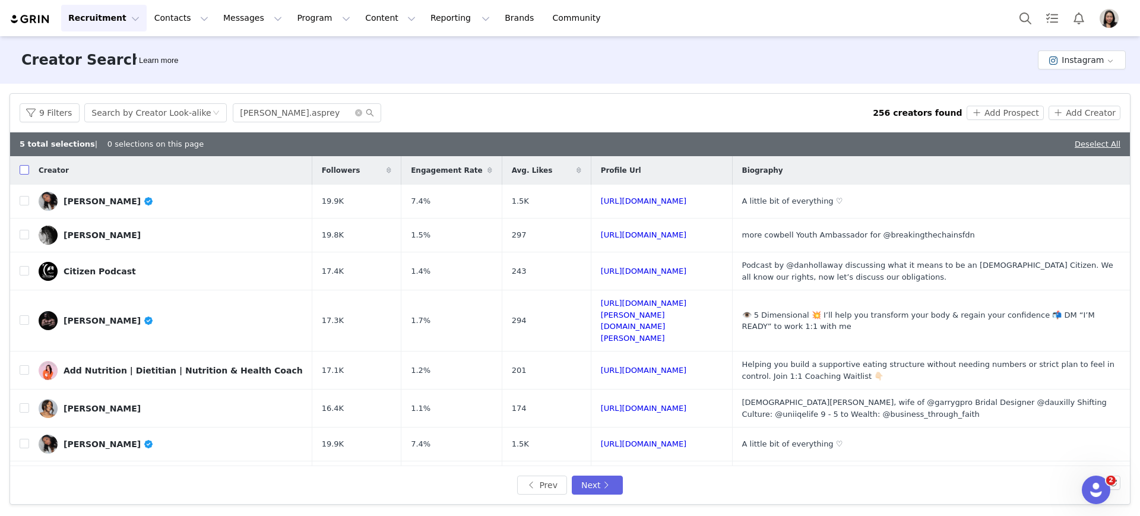
checkbox input "true"
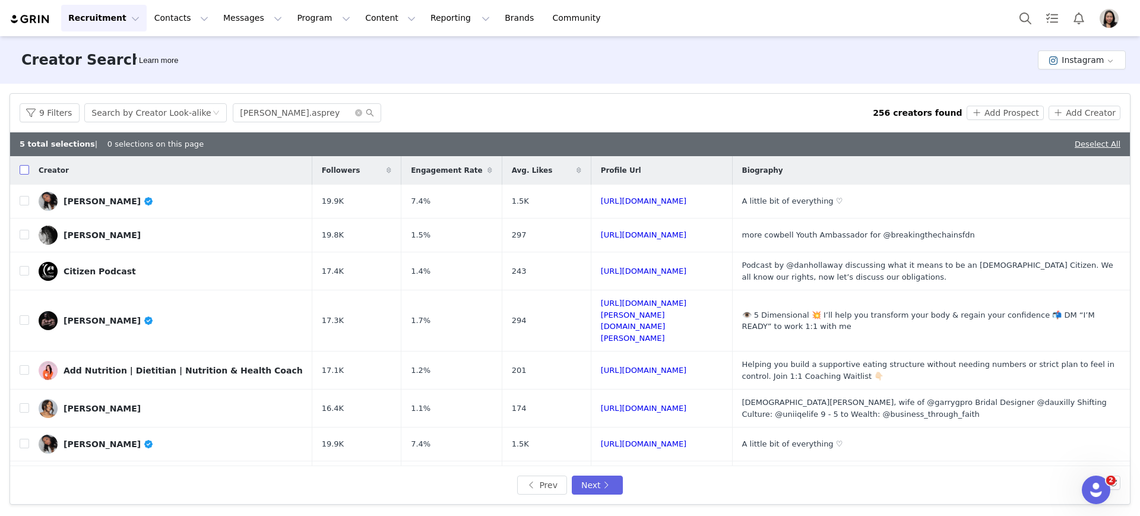
checkbox input "true"
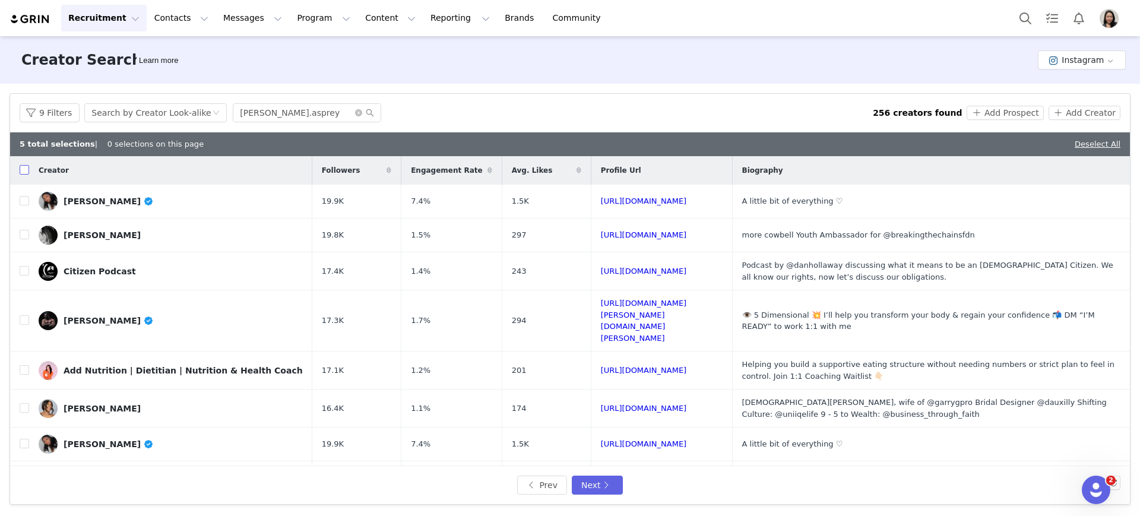
checkbox input "true"
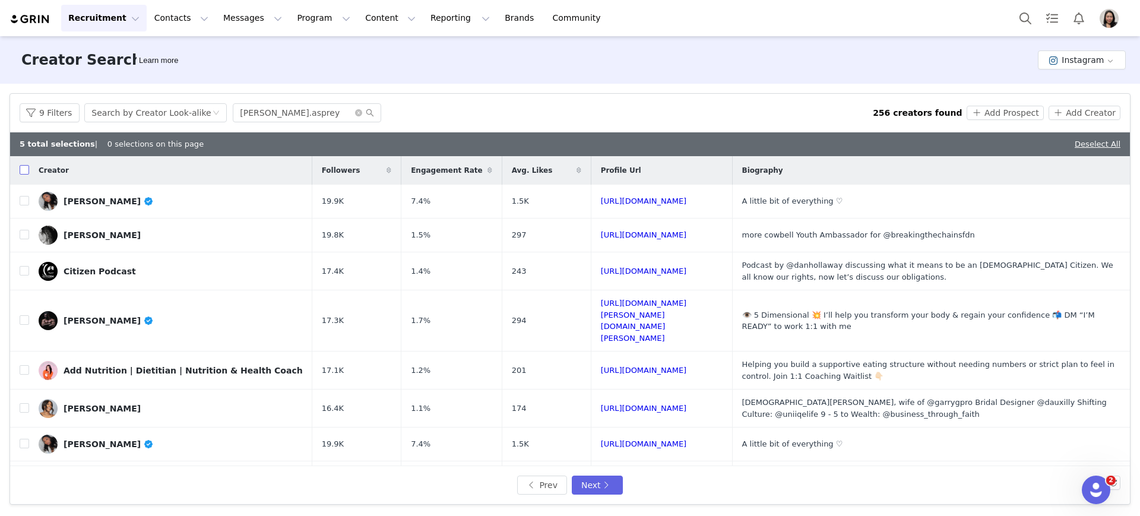
checkbox input "true"
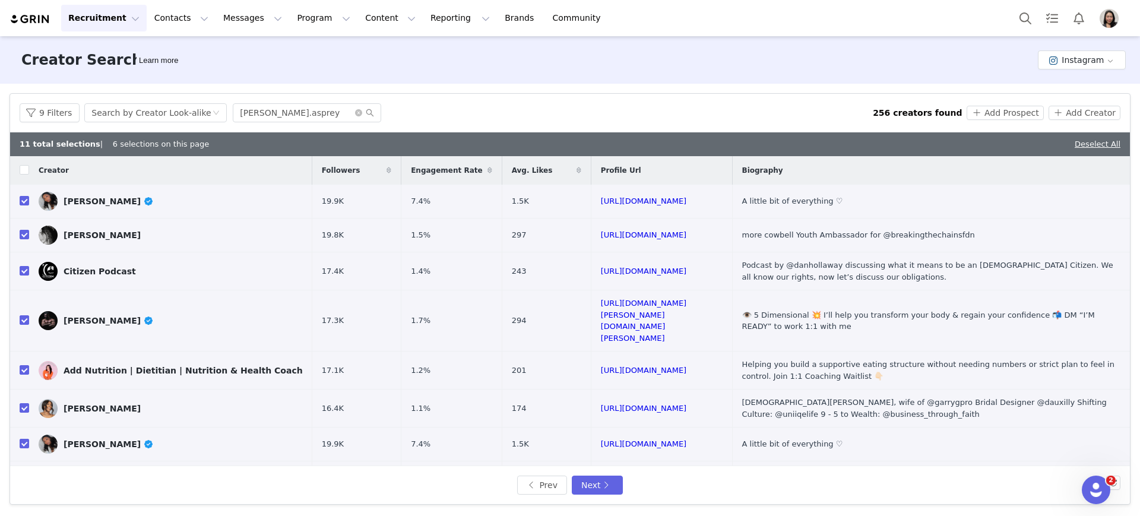
click at [594, 498] on div "Prev Next" at bounding box center [570, 485] width 1120 height 38
click at [600, 489] on button "Next" at bounding box center [597, 485] width 51 height 19
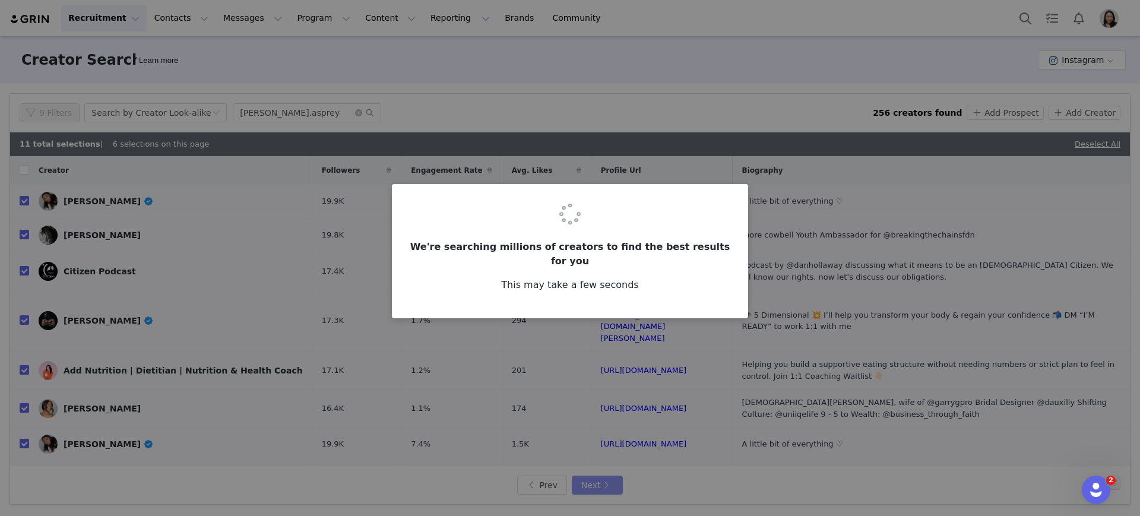
checkbox input "false"
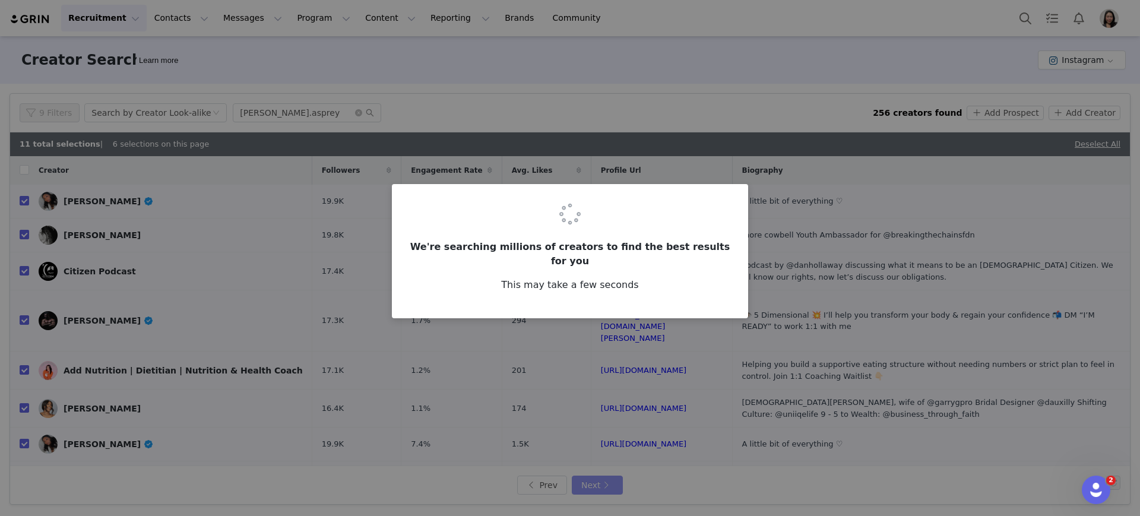
checkbox input "false"
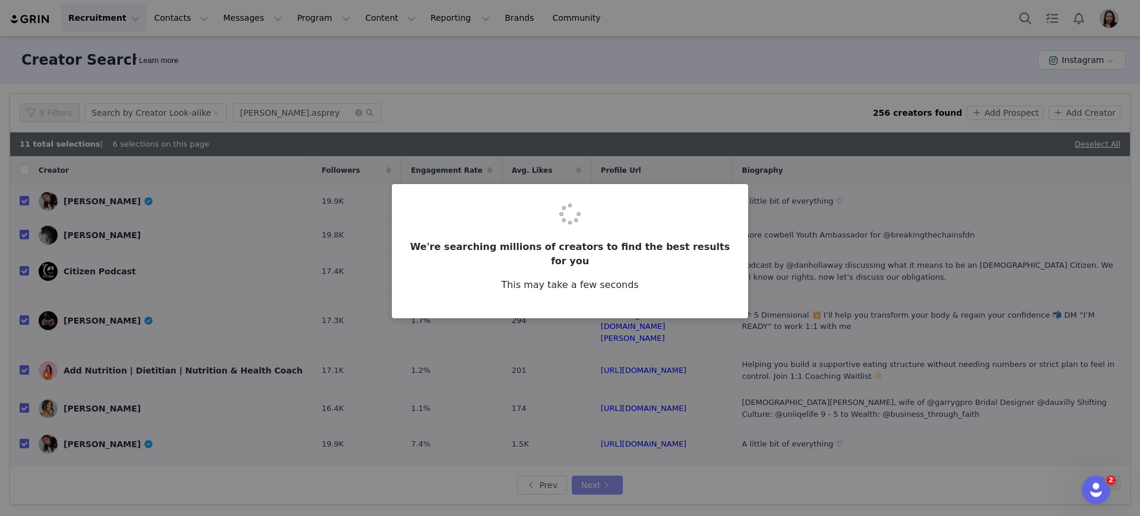
checkbox input "false"
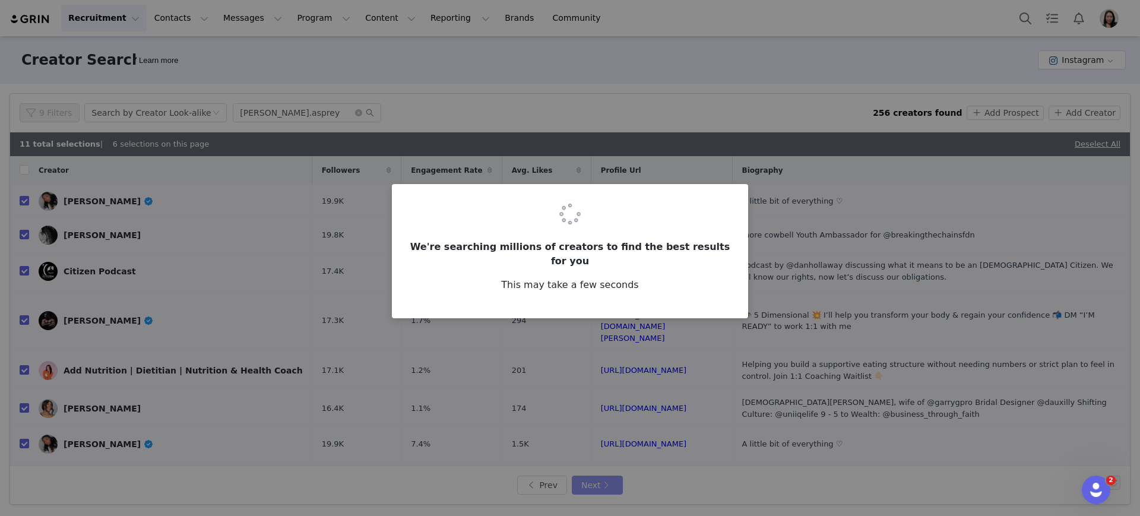
checkbox input "false"
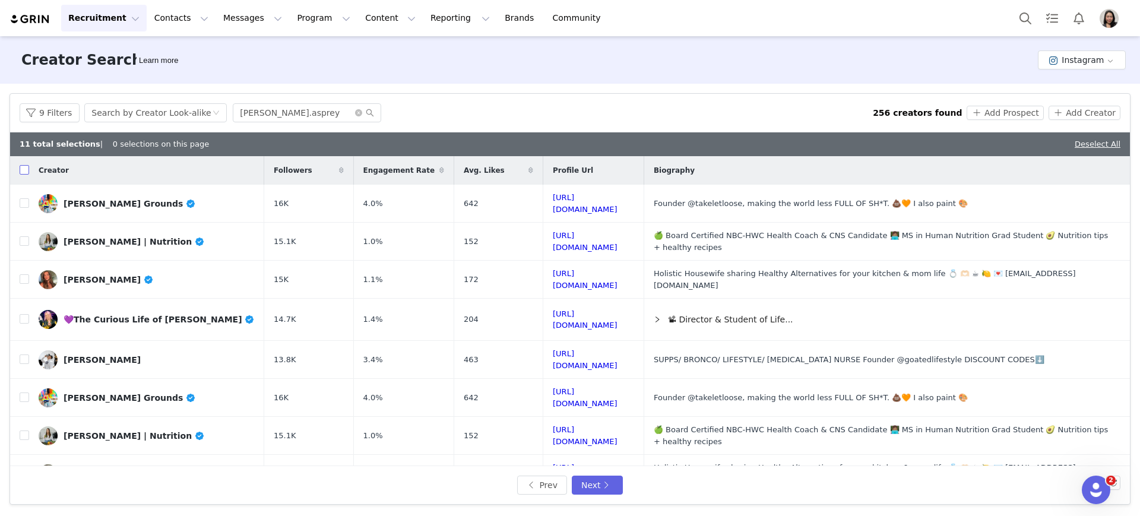
click at [20, 170] on input "checkbox" at bounding box center [25, 170] width 10 height 10
checkbox input "false"
checkbox input "true"
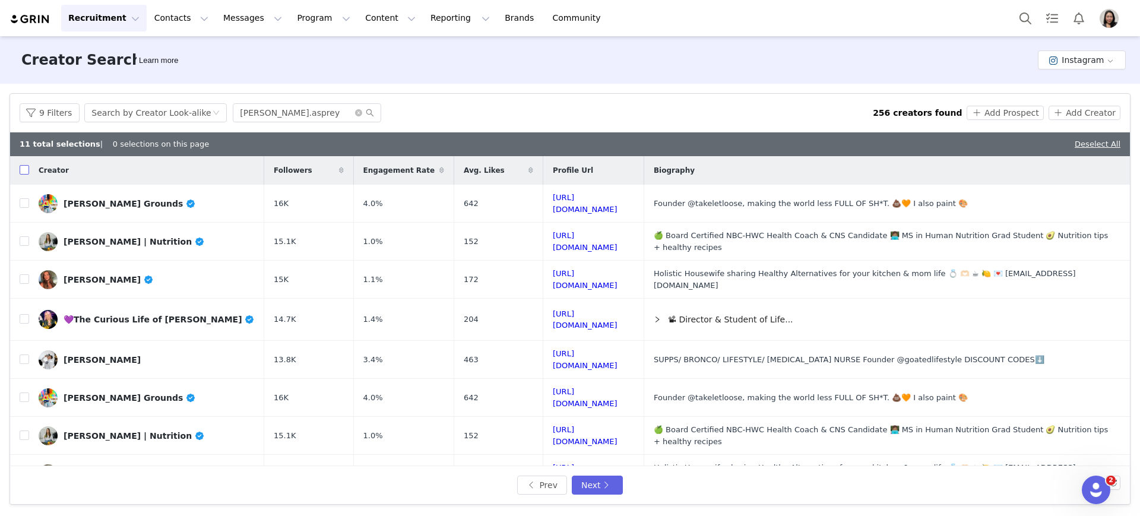
checkbox input "true"
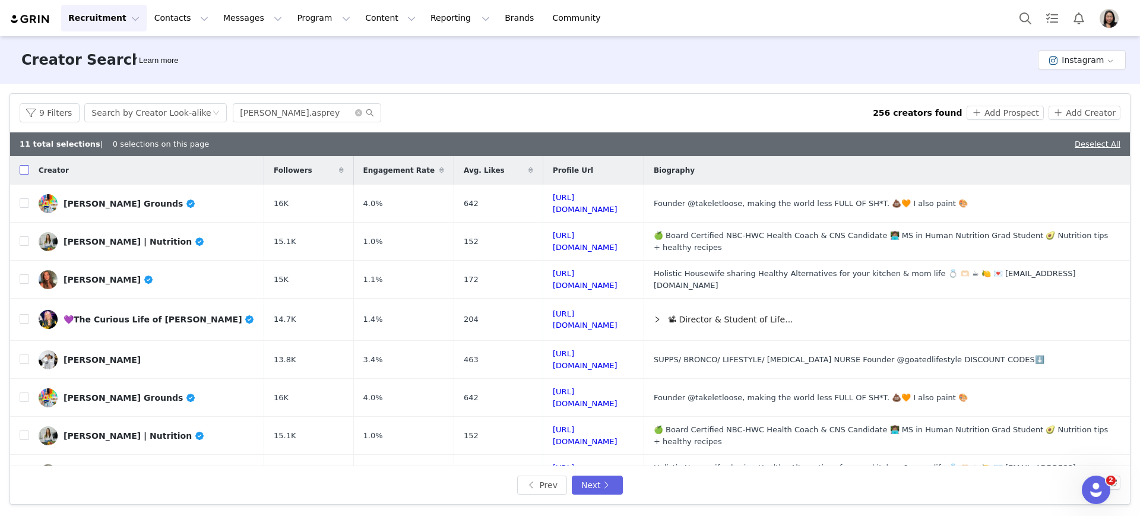
checkbox input "true"
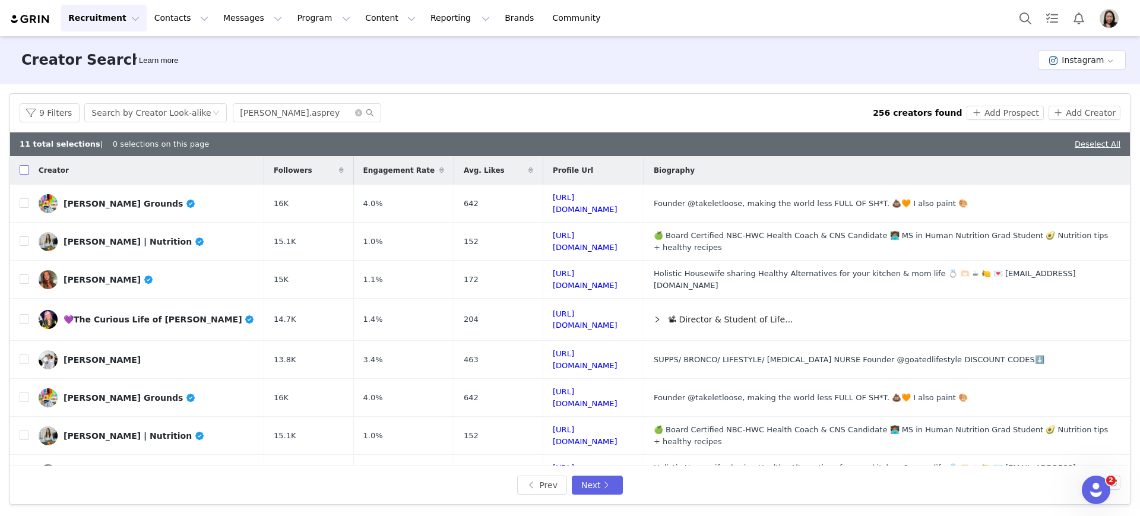
checkbox input "true"
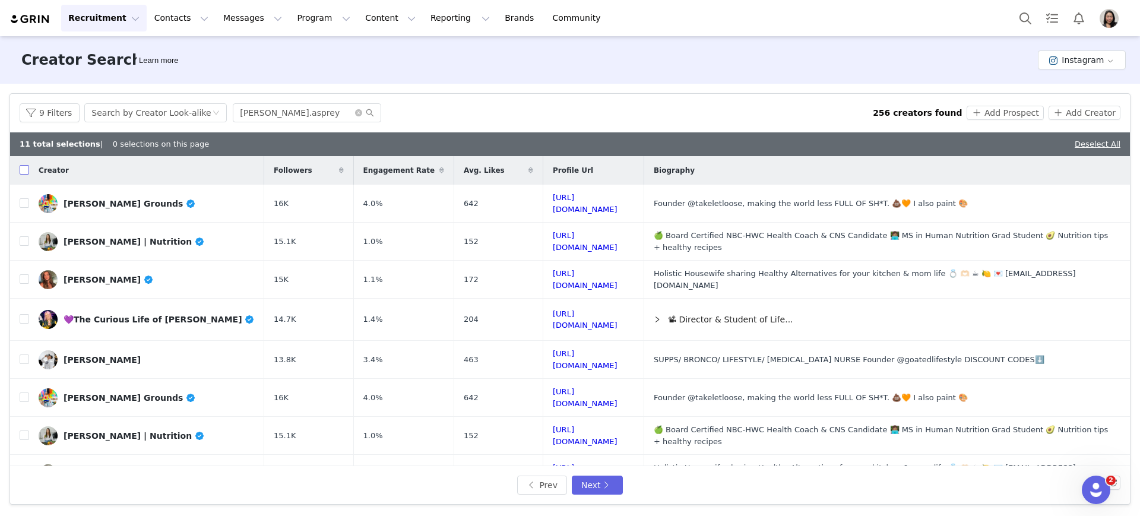
checkbox input "true"
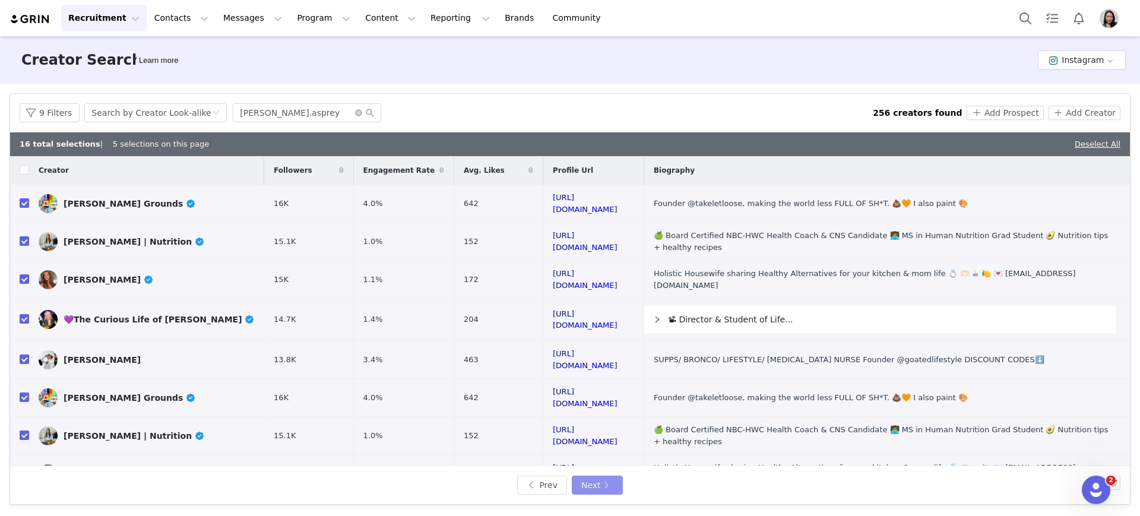
click at [600, 483] on button "Next" at bounding box center [597, 485] width 51 height 19
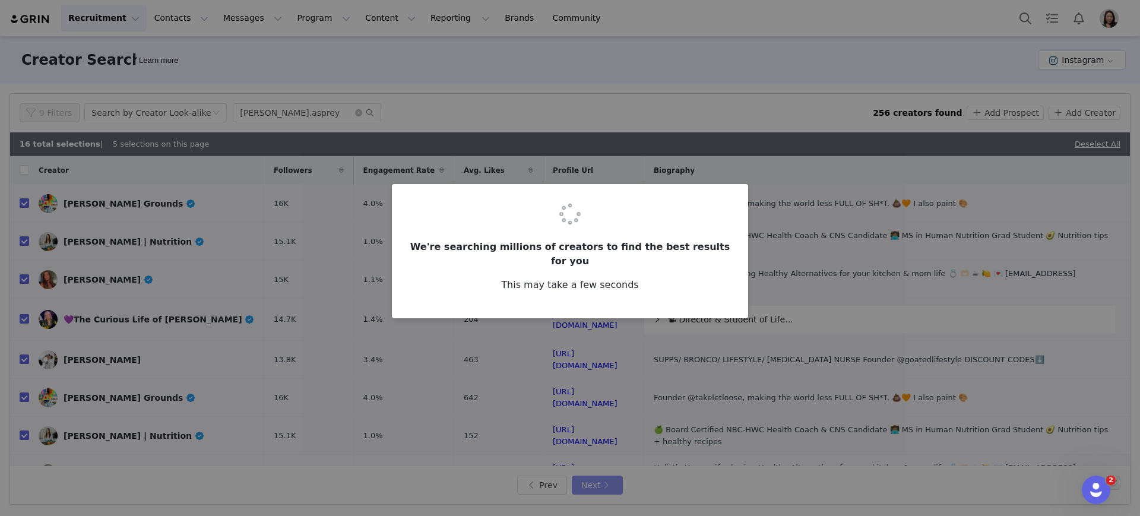
checkbox input "false"
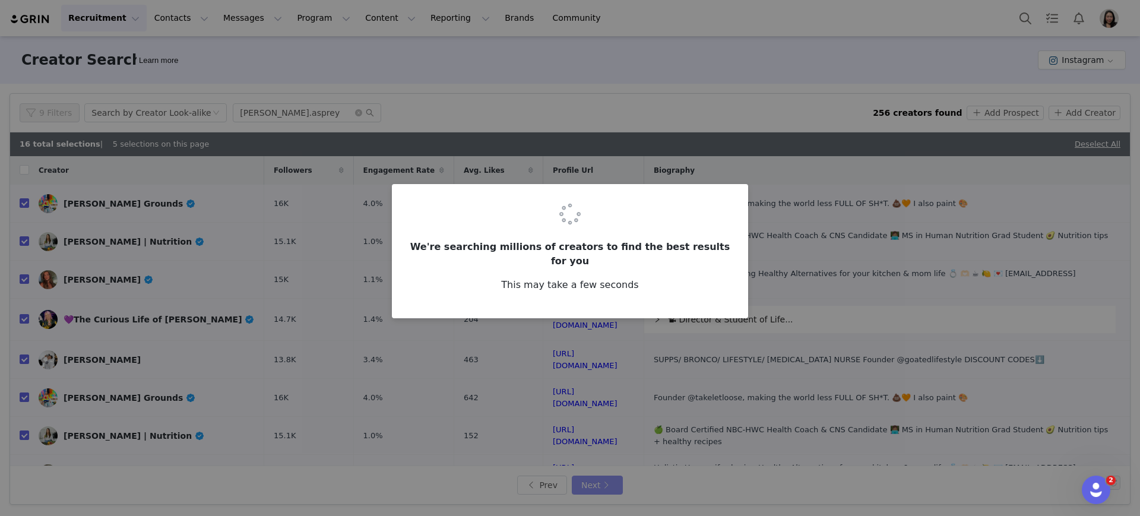
checkbox input "false"
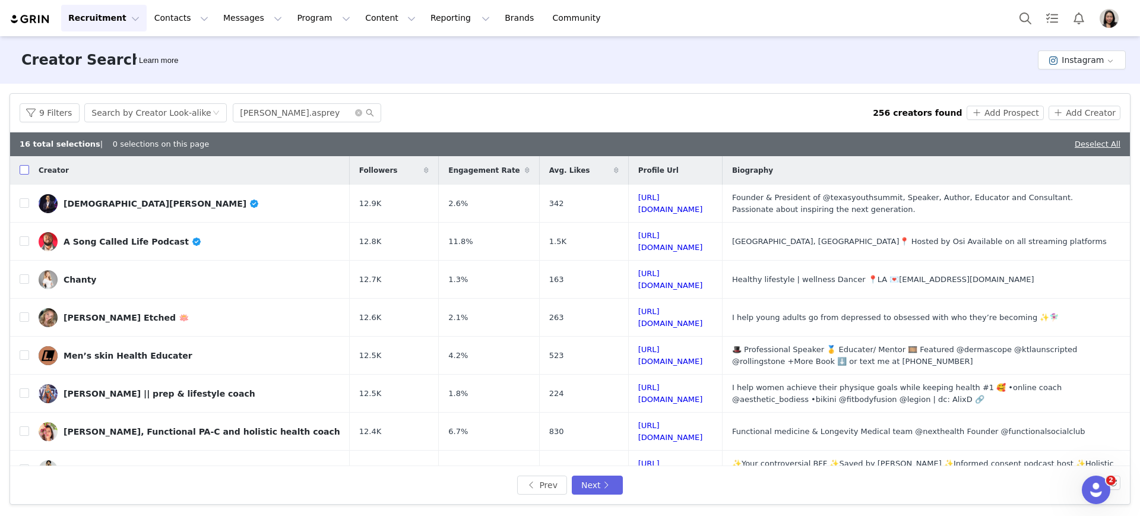
click at [23, 169] on input "checkbox" at bounding box center [25, 170] width 10 height 10
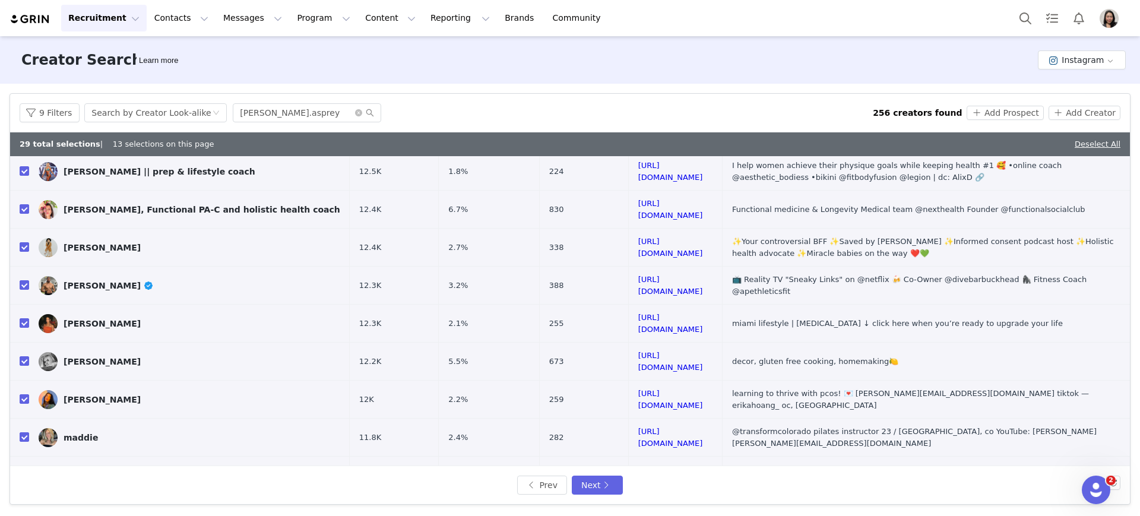
scroll to position [371, 0]
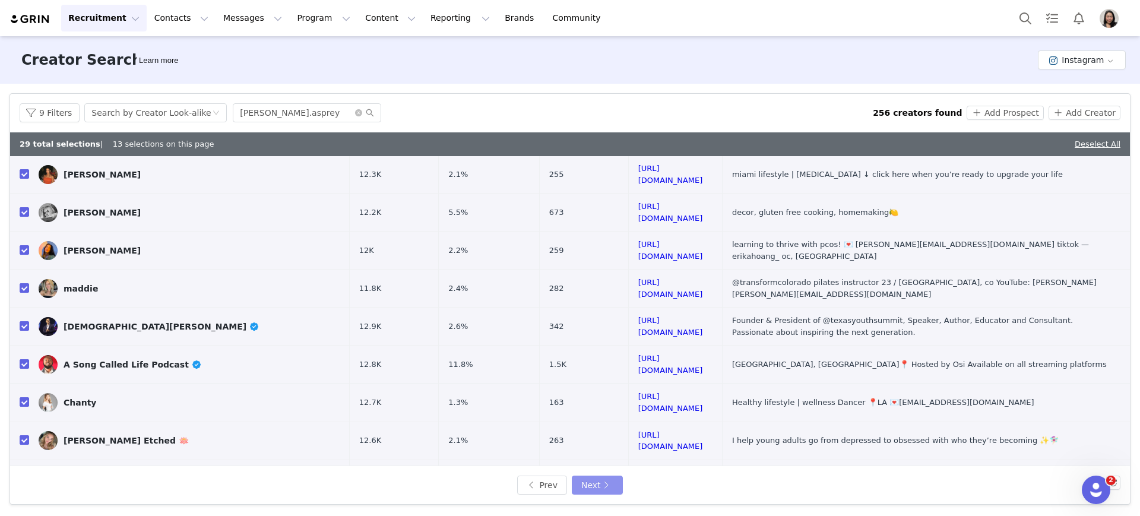
click at [588, 482] on button "Next" at bounding box center [597, 485] width 51 height 19
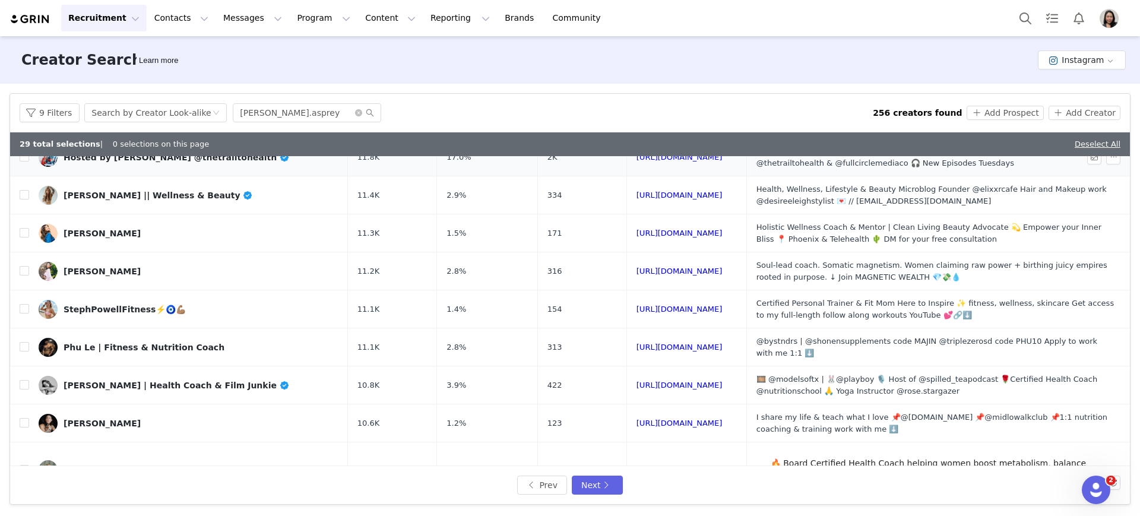
scroll to position [0, 0]
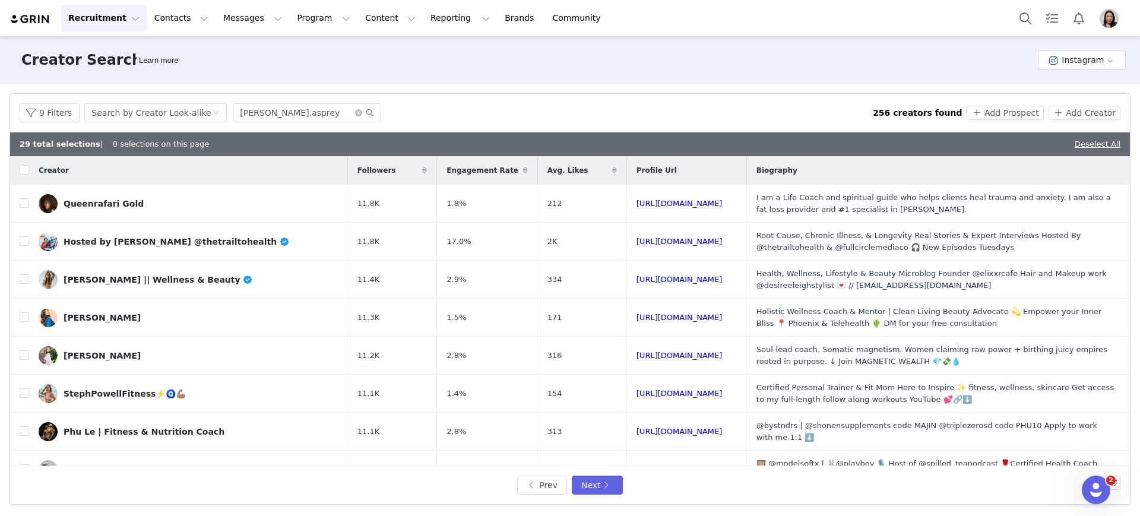
click at [30, 170] on div "Creator" at bounding box center [188, 170] width 319 height 25
click at [24, 173] on input "checkbox" at bounding box center [25, 170] width 10 height 10
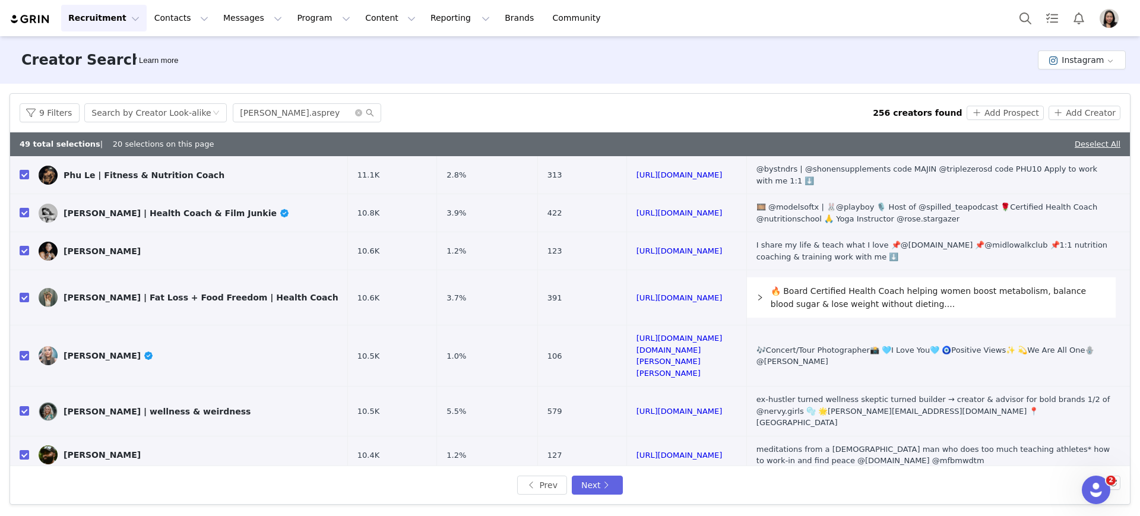
scroll to position [488, 0]
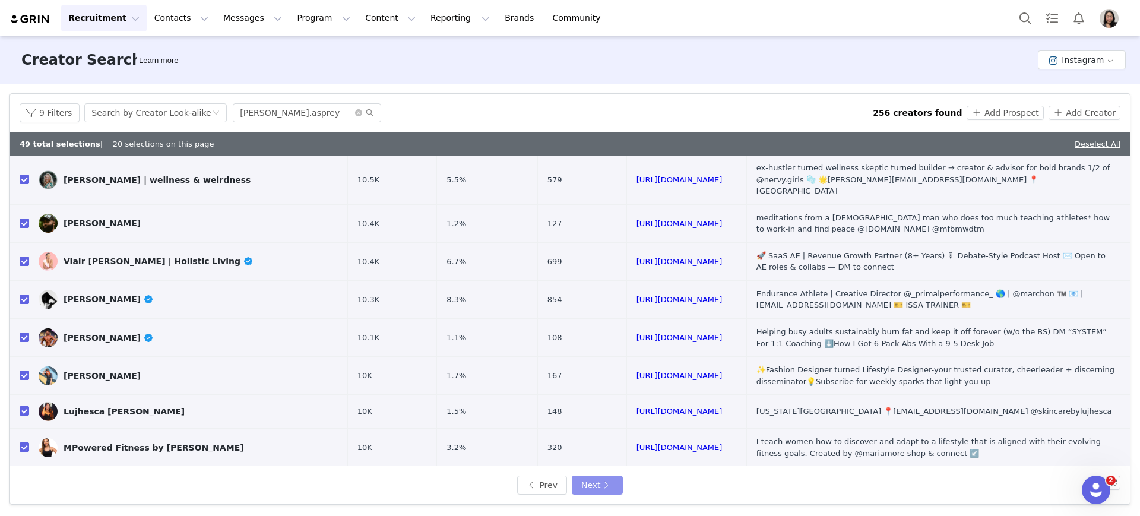
click at [612, 480] on button "Next" at bounding box center [597, 485] width 51 height 19
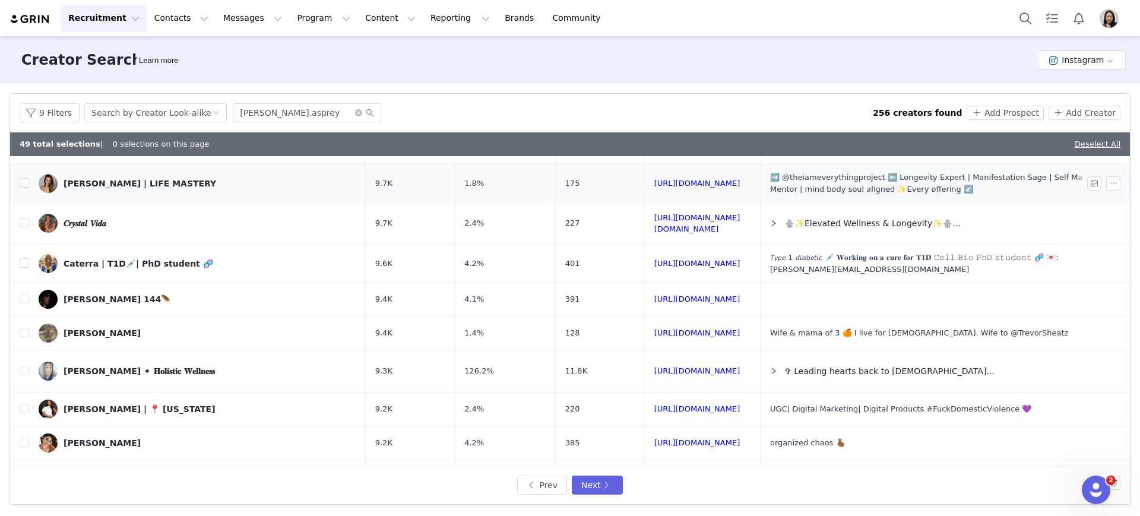
scroll to position [0, 0]
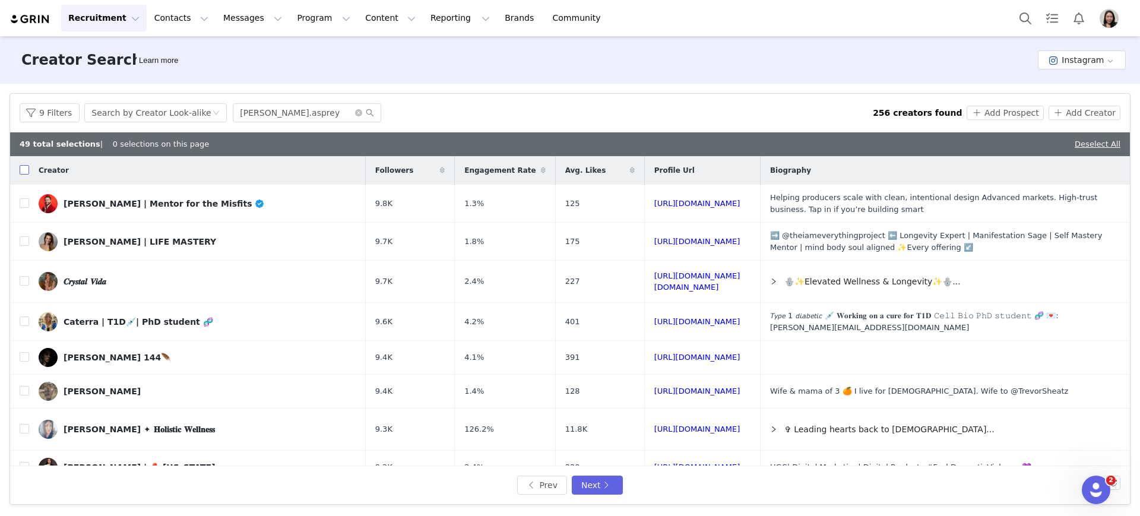
click at [22, 169] on input "checkbox" at bounding box center [25, 170] width 10 height 10
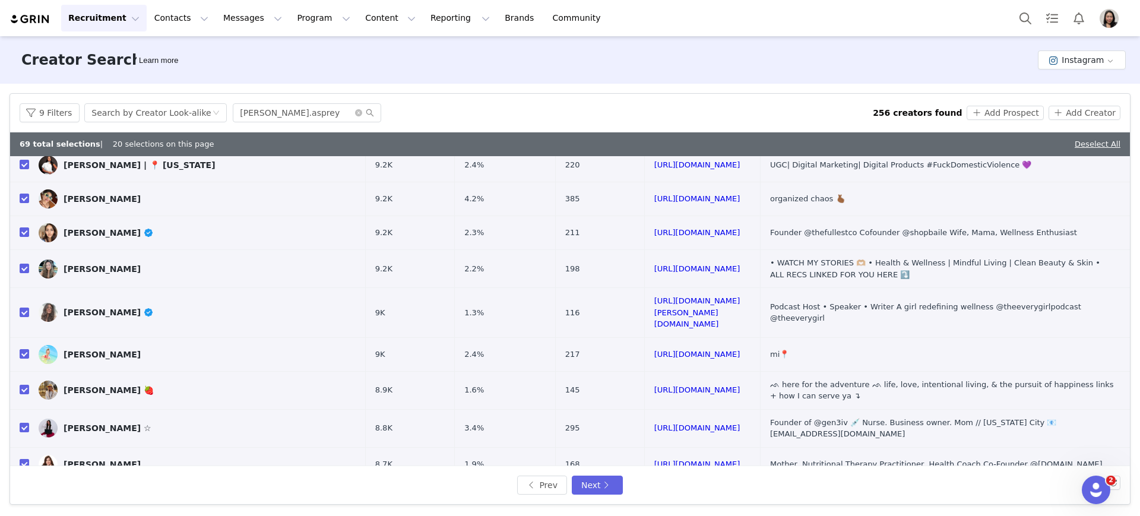
scroll to position [450, 0]
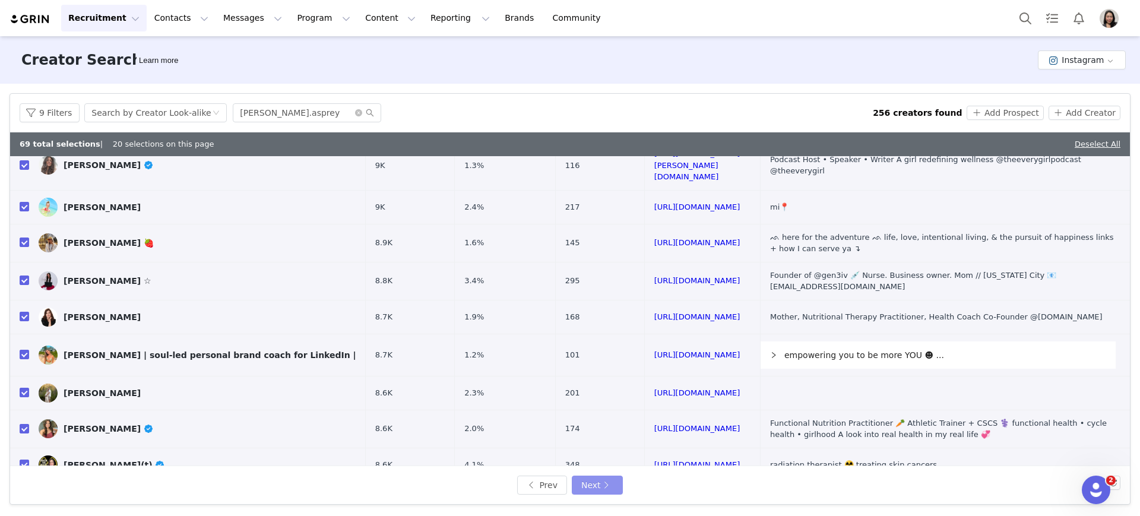
click at [602, 483] on button "Next" at bounding box center [597, 485] width 51 height 19
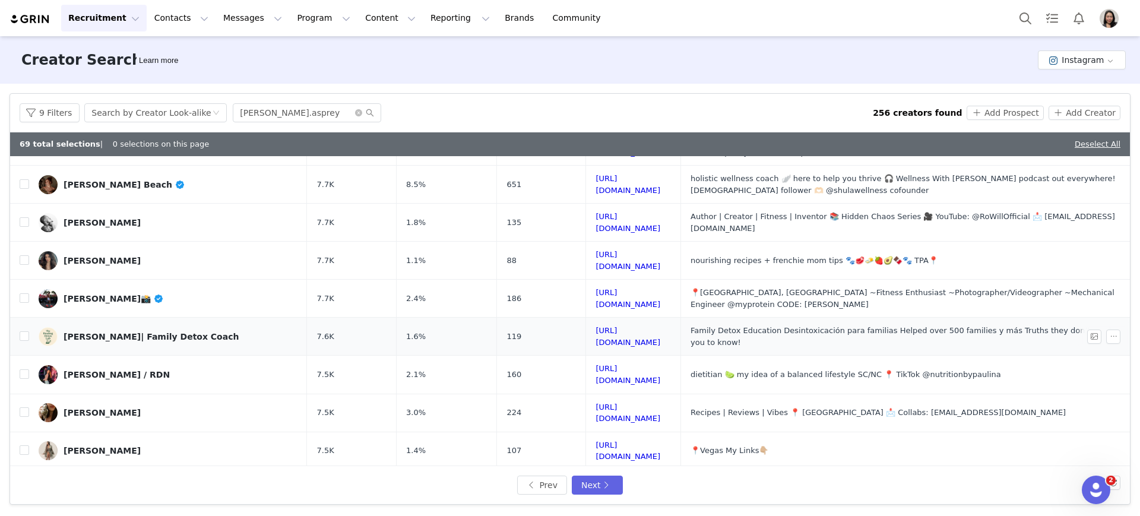
scroll to position [0, 0]
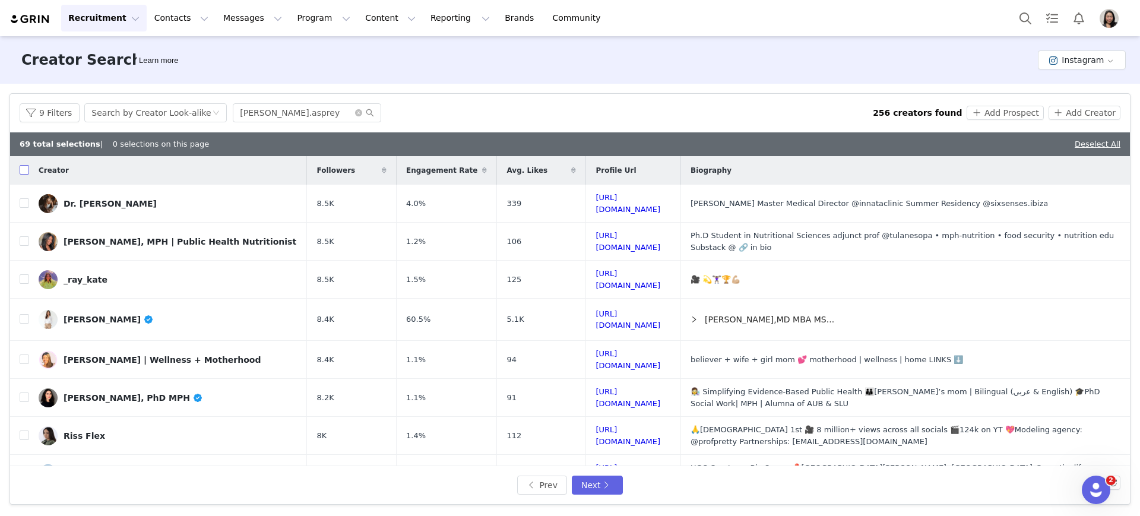
click at [21, 169] on input "checkbox" at bounding box center [25, 170] width 10 height 10
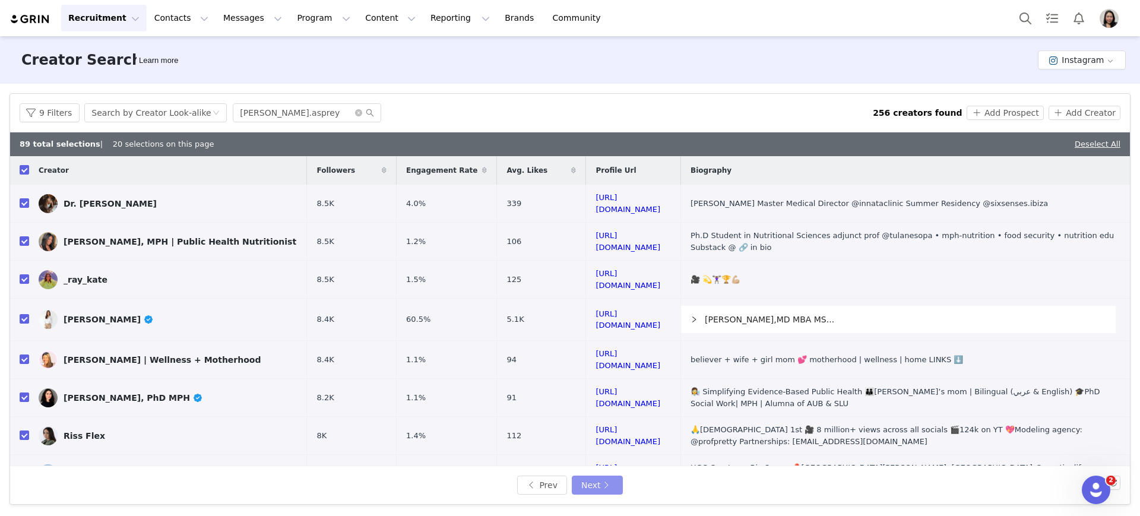
click at [593, 482] on button "Next" at bounding box center [597, 485] width 51 height 19
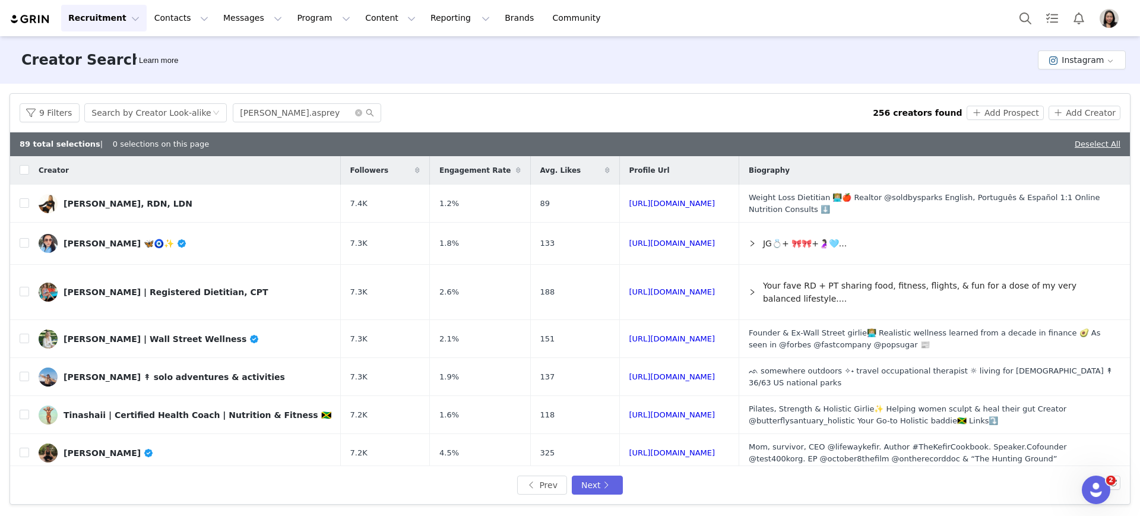
click at [609, 52] on div "Creator Search Learn more Instagram" at bounding box center [570, 60] width 1140 height 48
click at [26, 170] on input "checkbox" at bounding box center [25, 170] width 10 height 10
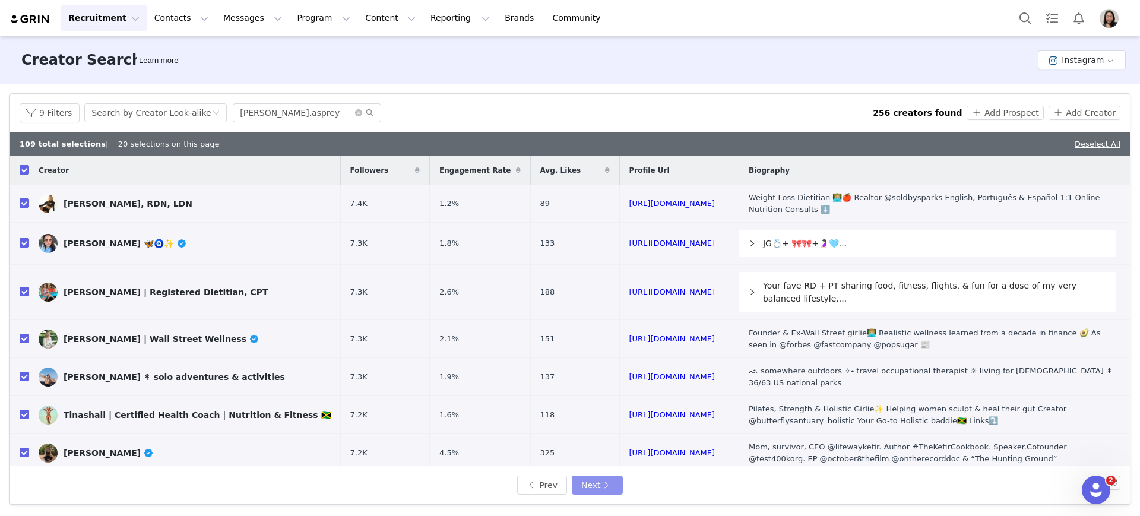
click at [605, 479] on button "Next" at bounding box center [597, 485] width 51 height 19
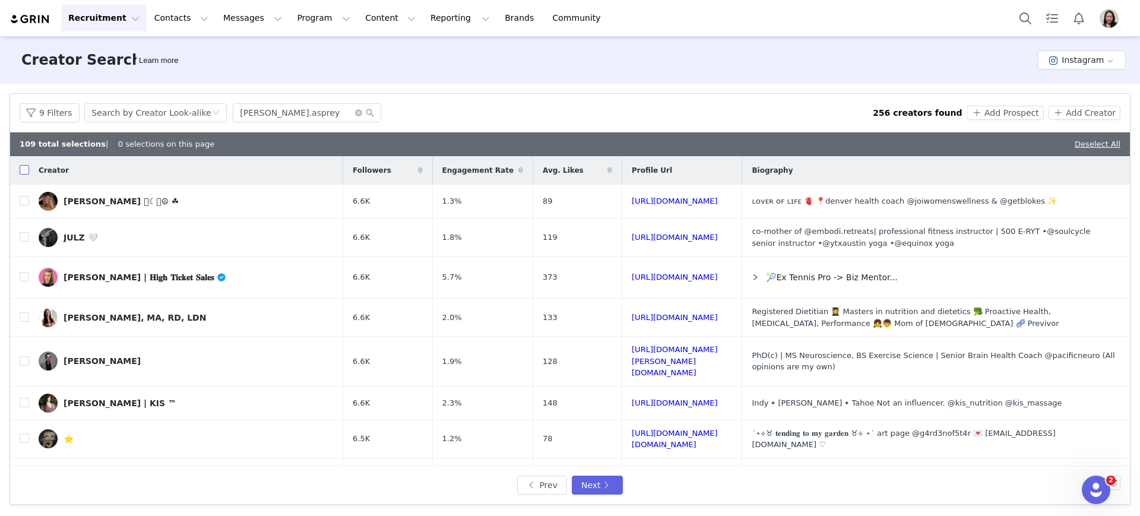
click at [24, 164] on label at bounding box center [25, 170] width 10 height 12
click at [24, 165] on input "checkbox" at bounding box center [25, 170] width 10 height 10
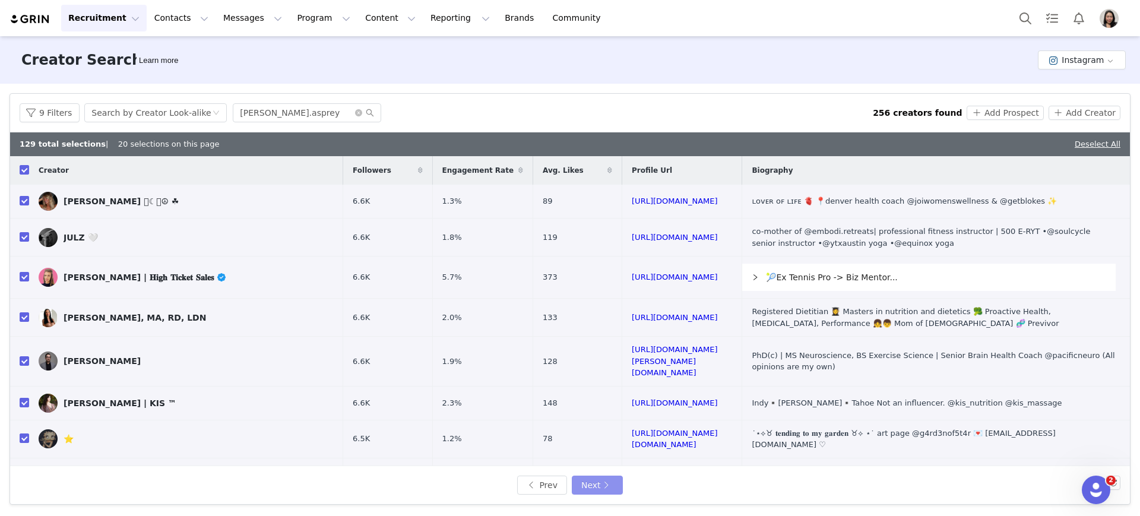
click at [595, 491] on button "Next" at bounding box center [597, 485] width 51 height 19
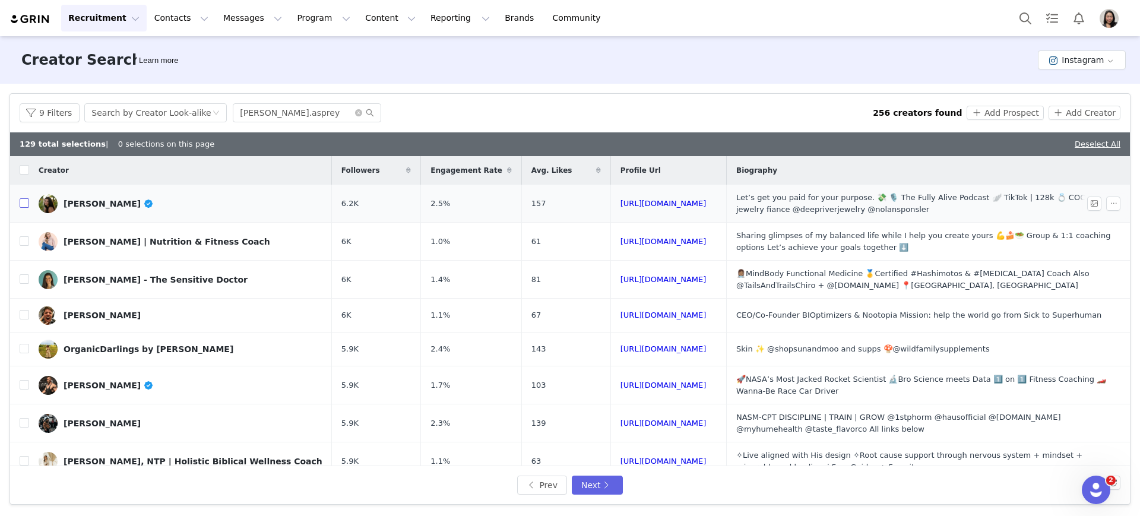
click at [27, 205] on input "checkbox" at bounding box center [25, 203] width 10 height 10
click at [26, 233] on td at bounding box center [19, 242] width 19 height 38
click at [26, 242] on input "checkbox" at bounding box center [25, 241] width 10 height 10
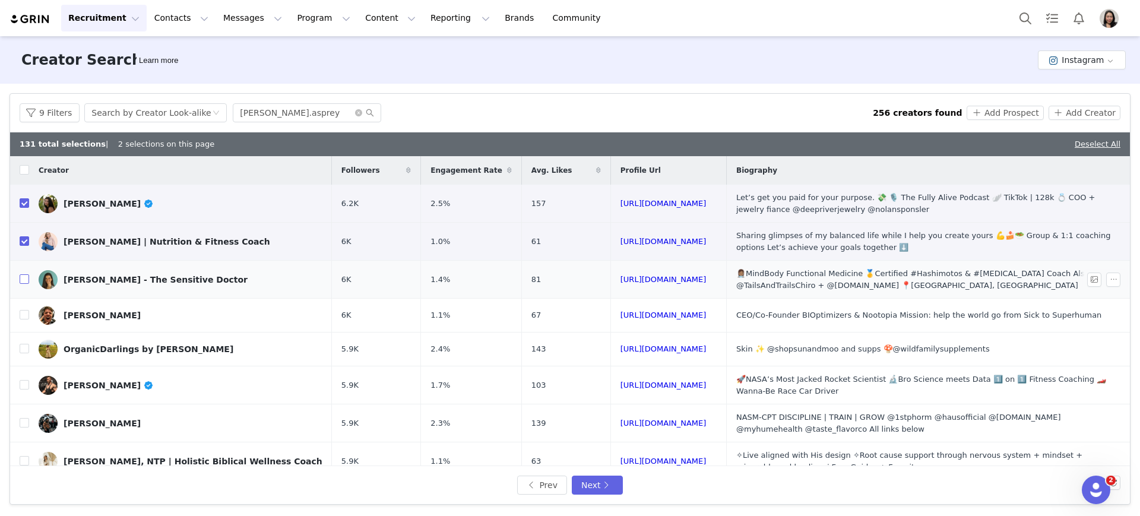
click at [23, 279] on input "checkbox" at bounding box center [25, 279] width 10 height 10
click at [1009, 109] on button "Add Prospect" at bounding box center [1005, 113] width 77 height 14
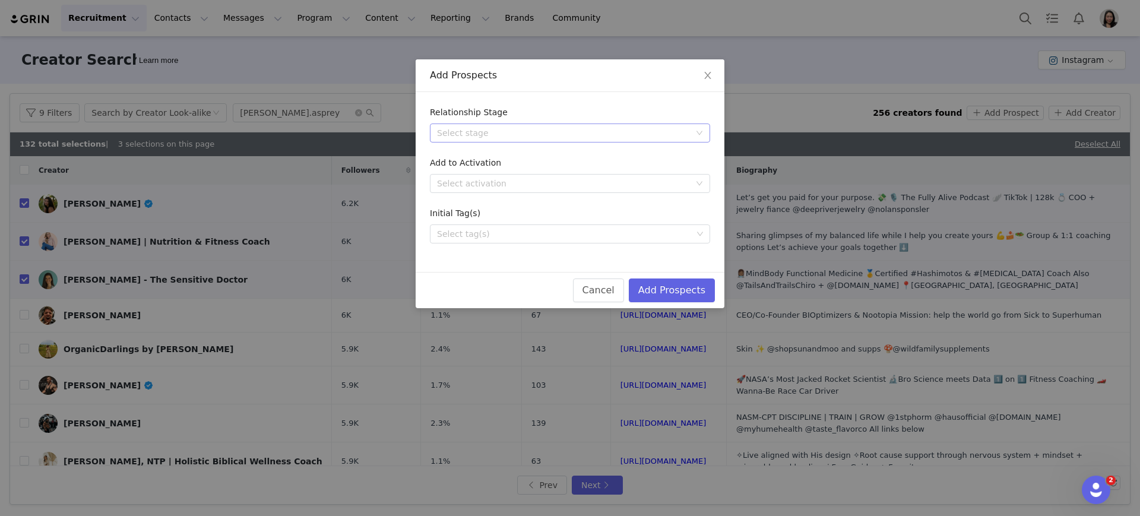
click at [609, 128] on div "Select stage" at bounding box center [563, 133] width 253 height 12
click at [552, 150] on li "Needs Outreach" at bounding box center [570, 156] width 280 height 19
click at [678, 293] on button "Add Prospects" at bounding box center [672, 290] width 86 height 24
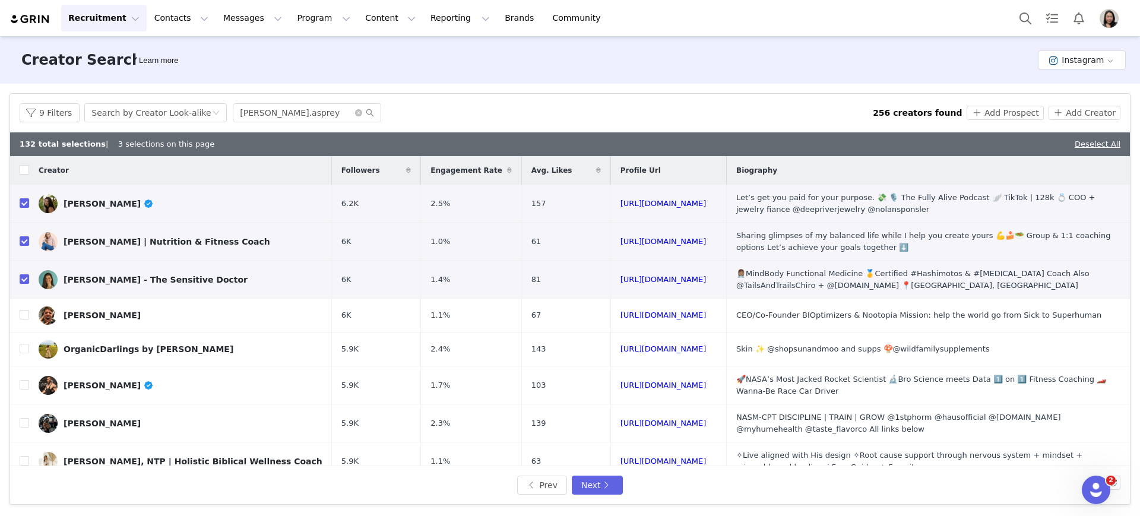
click at [290, 31] on div "Recruitment Recruitment Creator Search Curated Lists Landing Pages Web Extensio…" at bounding box center [570, 18] width 1140 height 36
click at [292, 24] on button "Program Program" at bounding box center [324, 18] width 68 height 27
click at [308, 53] on p "Activations" at bounding box center [293, 52] width 46 height 12
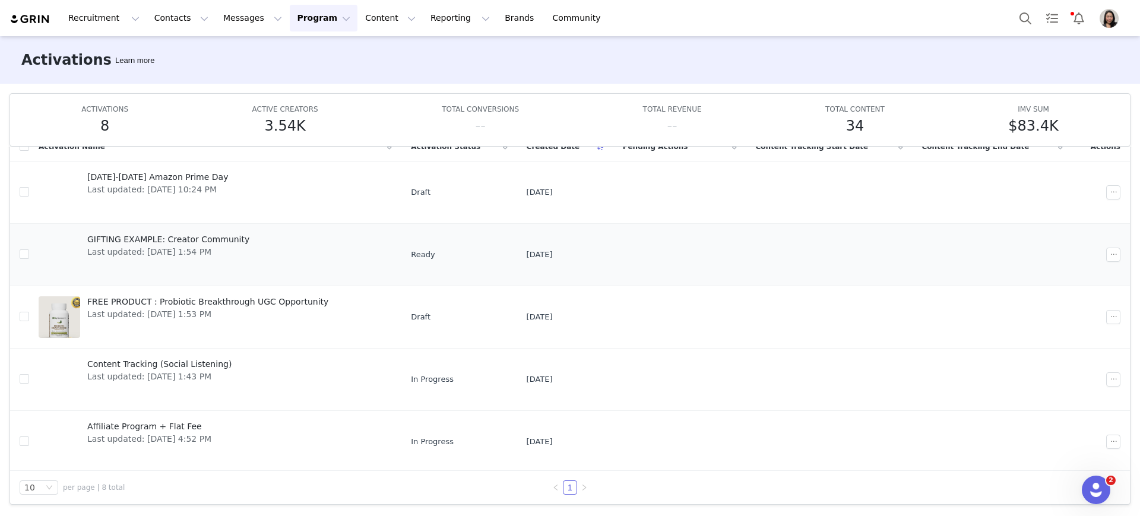
click at [988, 260] on td at bounding box center [993, 254] width 160 height 62
click at [1106, 253] on button "button" at bounding box center [1113, 255] width 14 height 14
click at [1035, 283] on li "Edit" at bounding box center [1049, 276] width 117 height 19
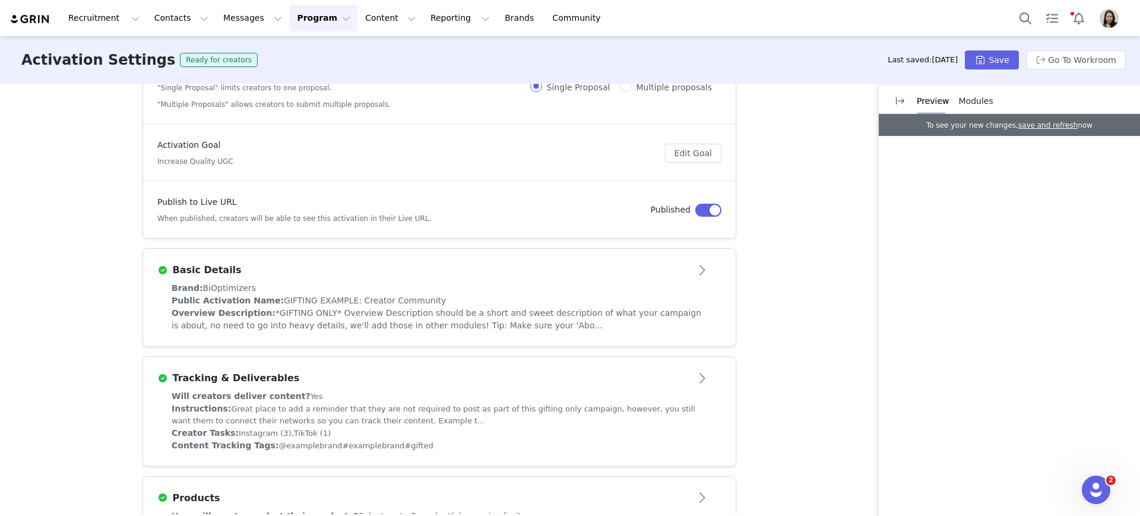
scroll to position [148, 0]
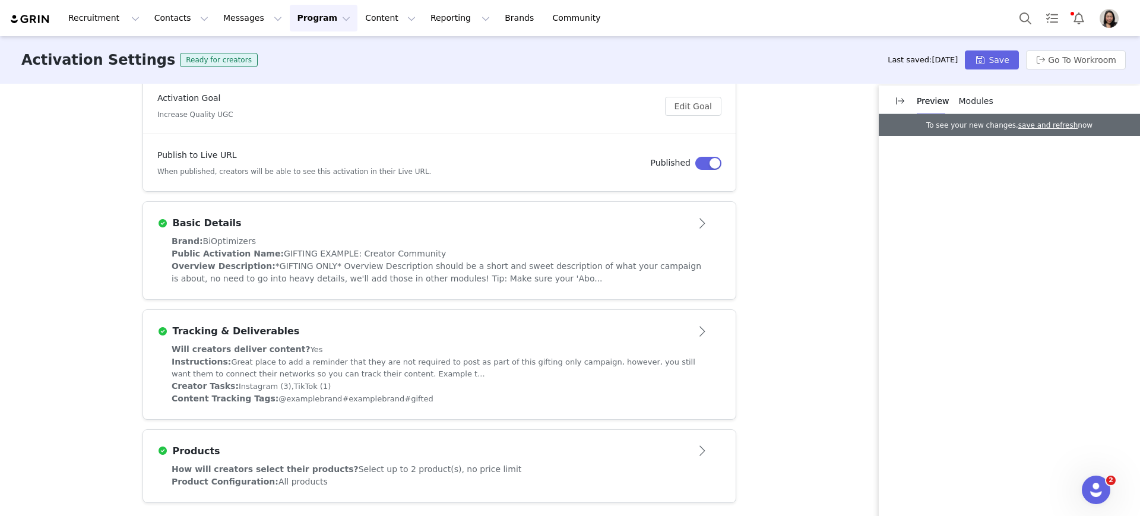
click at [906, 111] on div at bounding box center [894, 100] width 31 height 28
click at [902, 103] on button "button" at bounding box center [900, 100] width 19 height 19
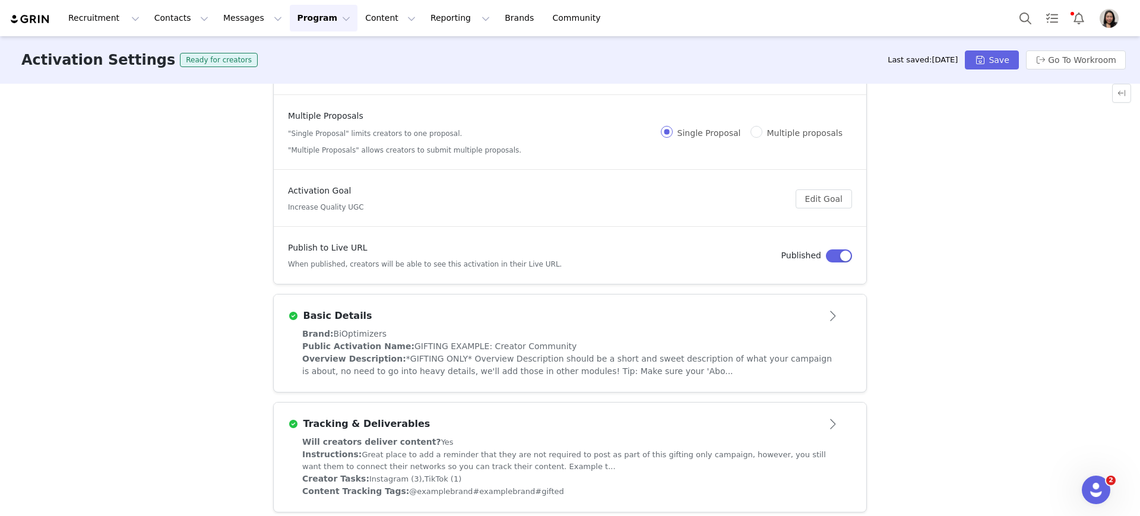
scroll to position [0, 0]
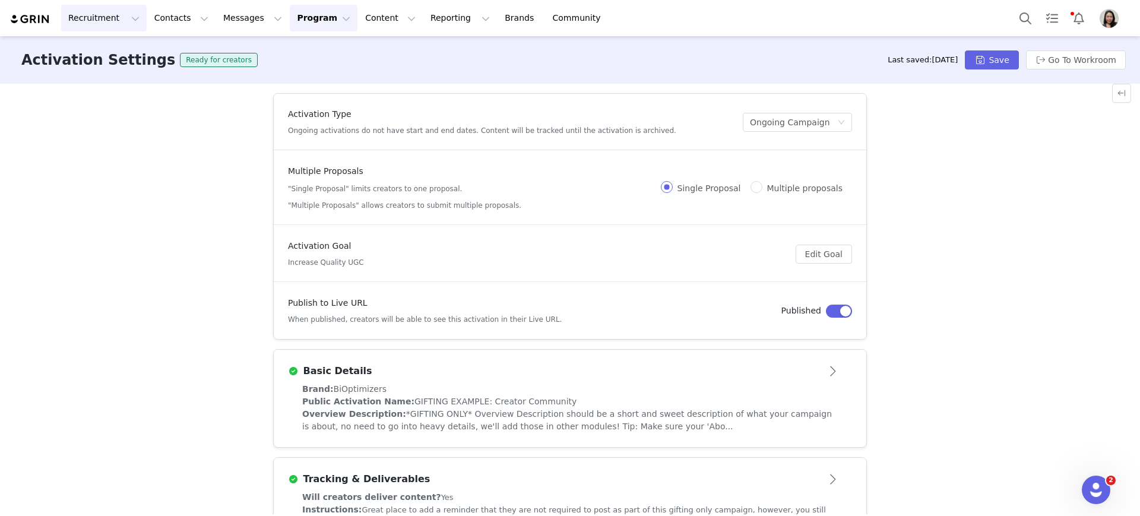
click at [102, 21] on button "Recruitment Recruitment" at bounding box center [104, 18] width 86 height 27
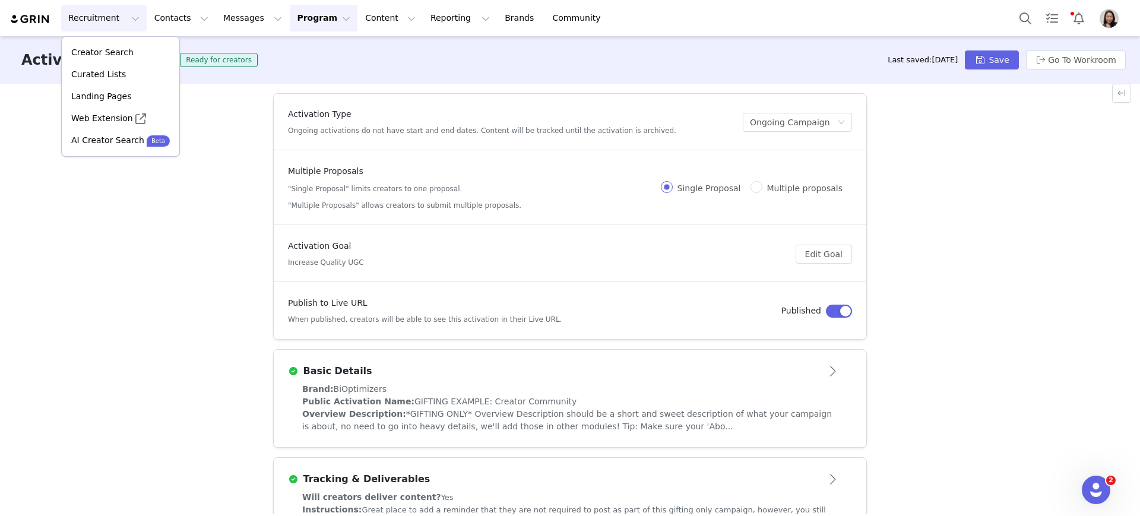
click at [157, 232] on div "Activation Type Ongoing activations do not have start and end dates. Content wi…" at bounding box center [570, 299] width 1140 height 431
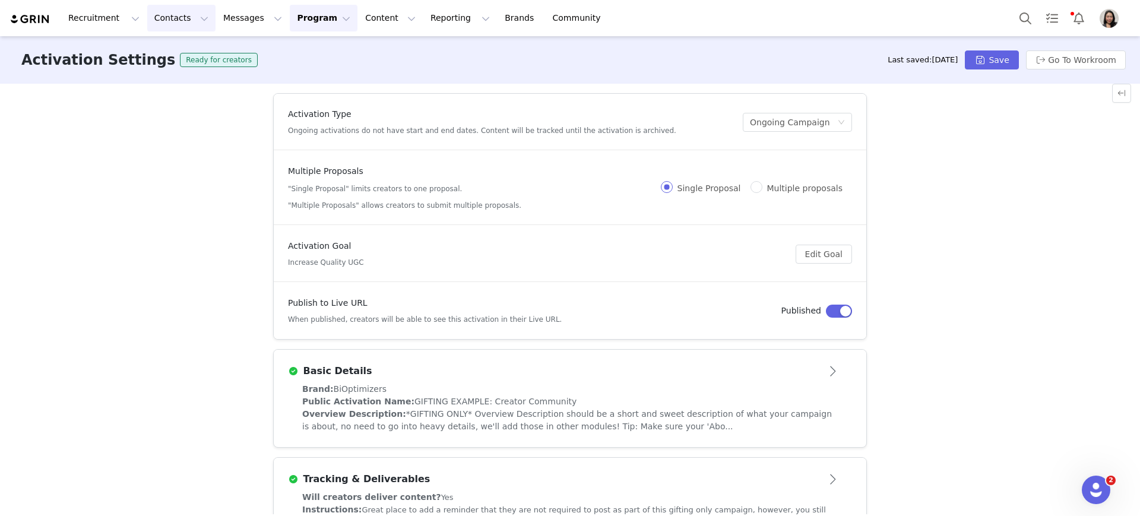
click at [163, 16] on button "Contacts Contacts" at bounding box center [181, 18] width 68 height 27
click at [161, 68] on p "Prospects" at bounding box center [165, 74] width 40 height 12
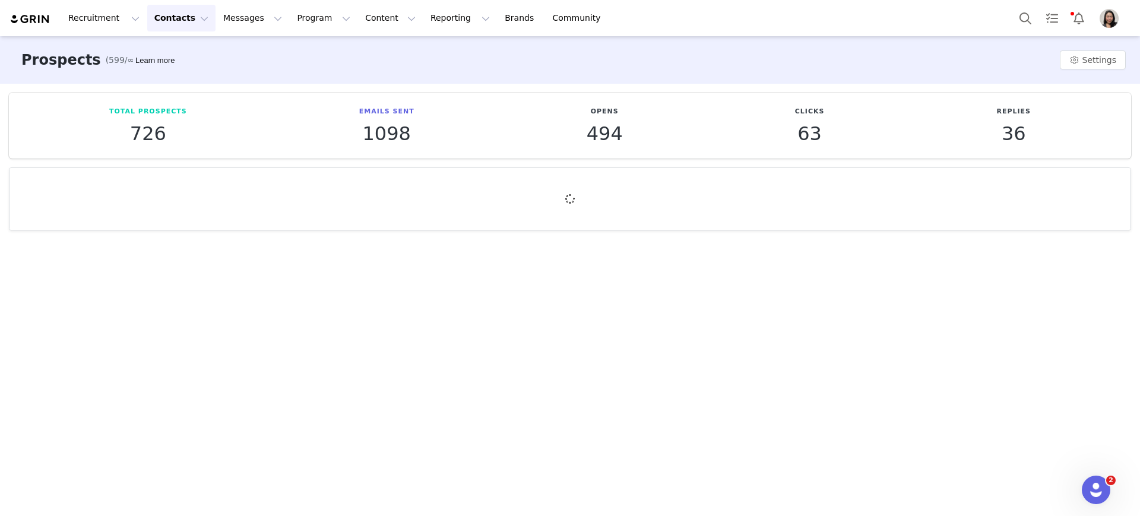
click at [314, 62] on div "Prospects (599/∞) Learn more Settings" at bounding box center [570, 60] width 1140 height 48
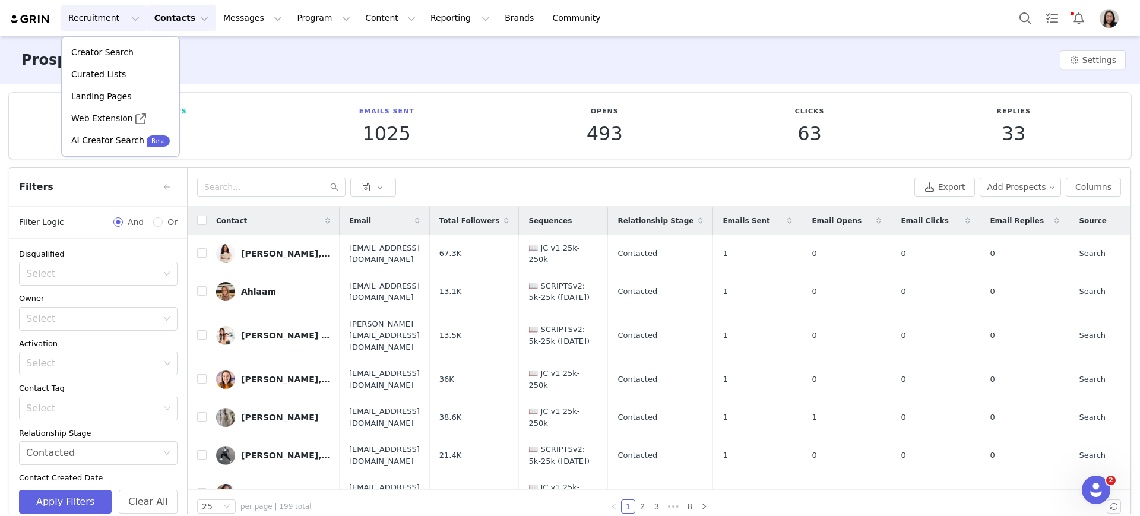
click at [279, 91] on div "Total Prospects 599 Emails Sent 1025 Opens 493 Clicks 63 Replies 33 Filters Fil…" at bounding box center [570, 308] width 1140 height 449
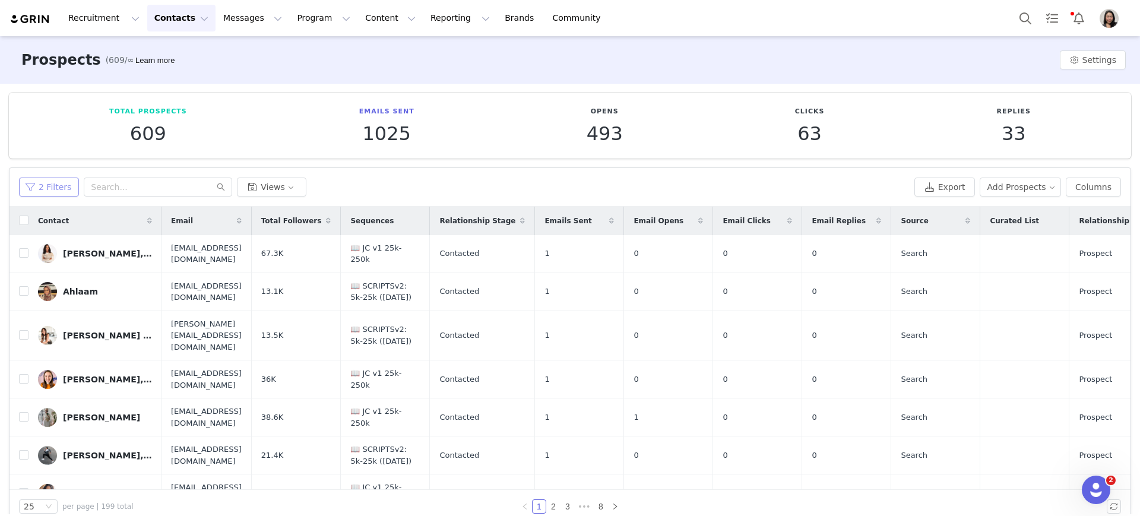
click at [38, 197] on div "2 Filters Views Export Add Prospects Columns" at bounding box center [570, 187] width 1121 height 39
click at [38, 189] on button "2 Filters" at bounding box center [49, 187] width 60 height 19
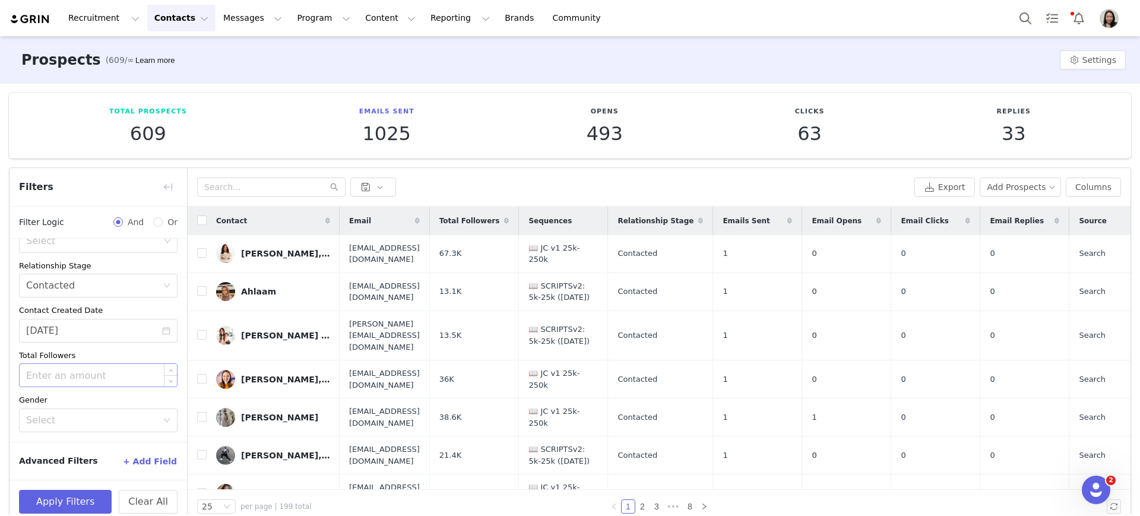
scroll to position [168, 0]
click at [162, 328] on icon "icon: close-circle" at bounding box center [166, 330] width 8 height 8
click at [148, 328] on input at bounding box center [98, 330] width 159 height 24
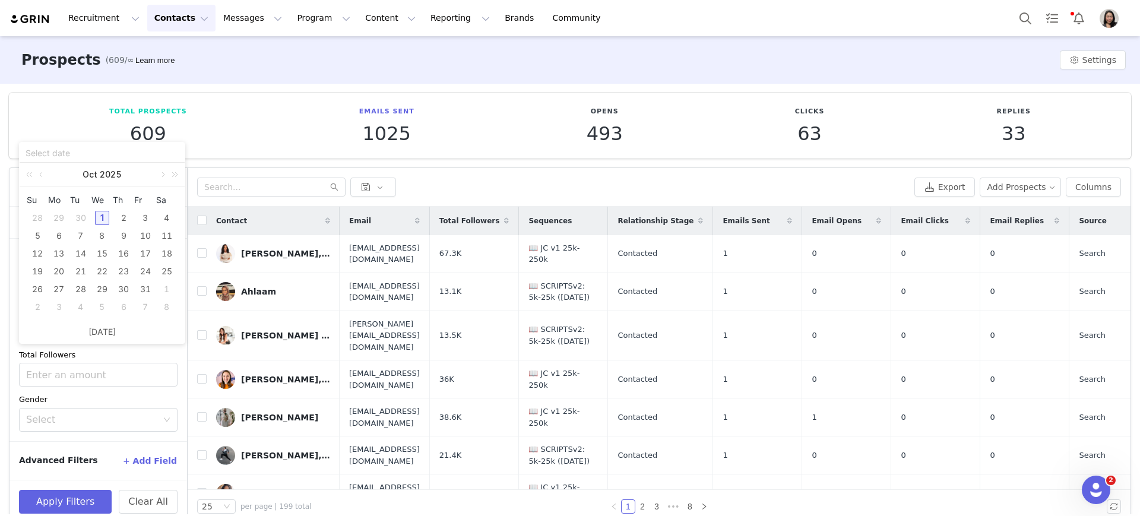
click at [106, 213] on div "1" at bounding box center [102, 218] width 14 height 14
type input "10/01/2025"
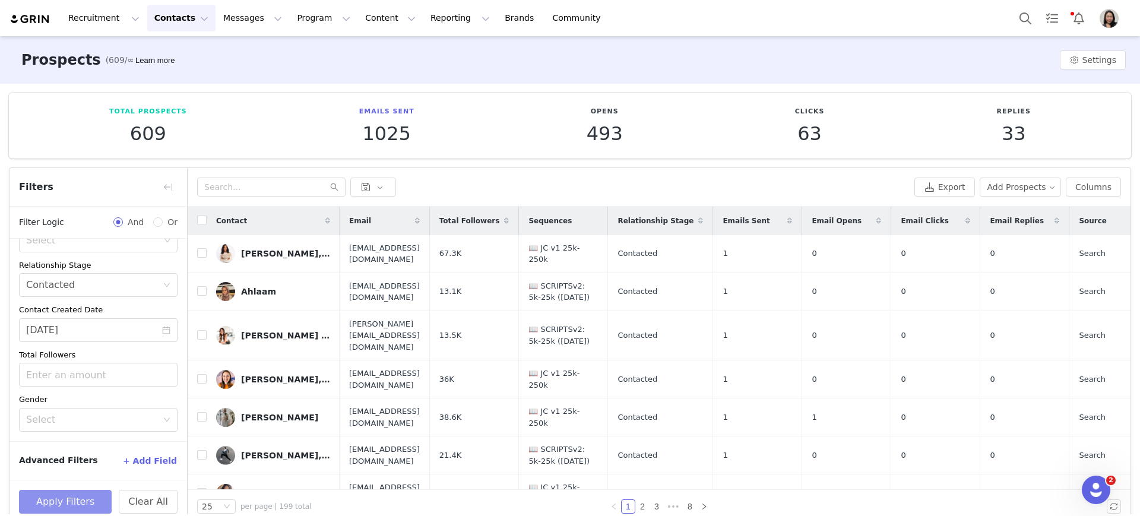
click at [85, 499] on button "Apply Filters" at bounding box center [65, 502] width 93 height 24
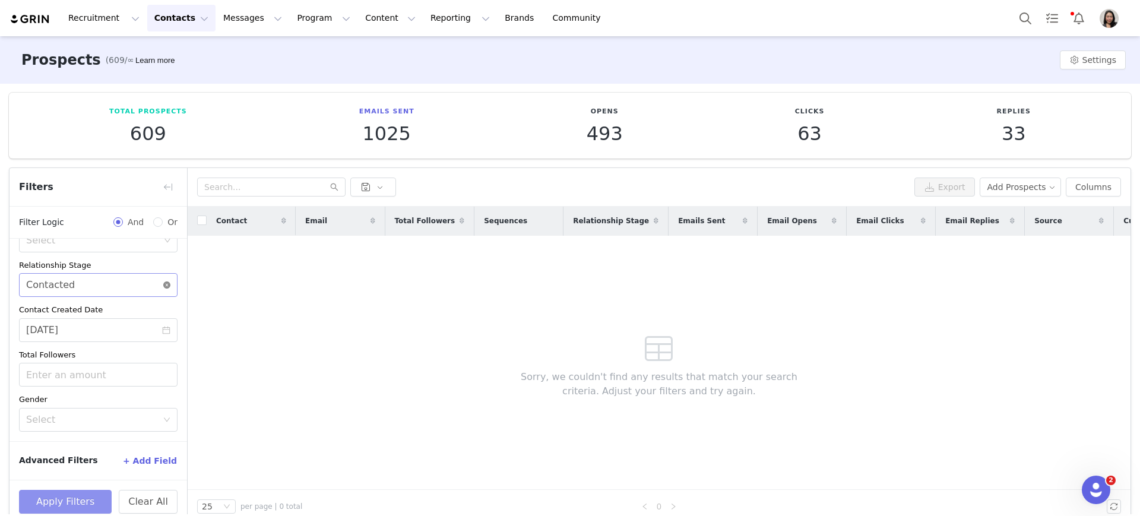
click at [163, 283] on icon "icon: close-circle" at bounding box center [166, 284] width 7 height 7
click at [164, 283] on icon "icon: down" at bounding box center [167, 285] width 6 height 4
click at [99, 311] on li "Needs Outreach" at bounding box center [92, 311] width 147 height 19
click at [55, 501] on button "Apply Filters" at bounding box center [65, 502] width 93 height 24
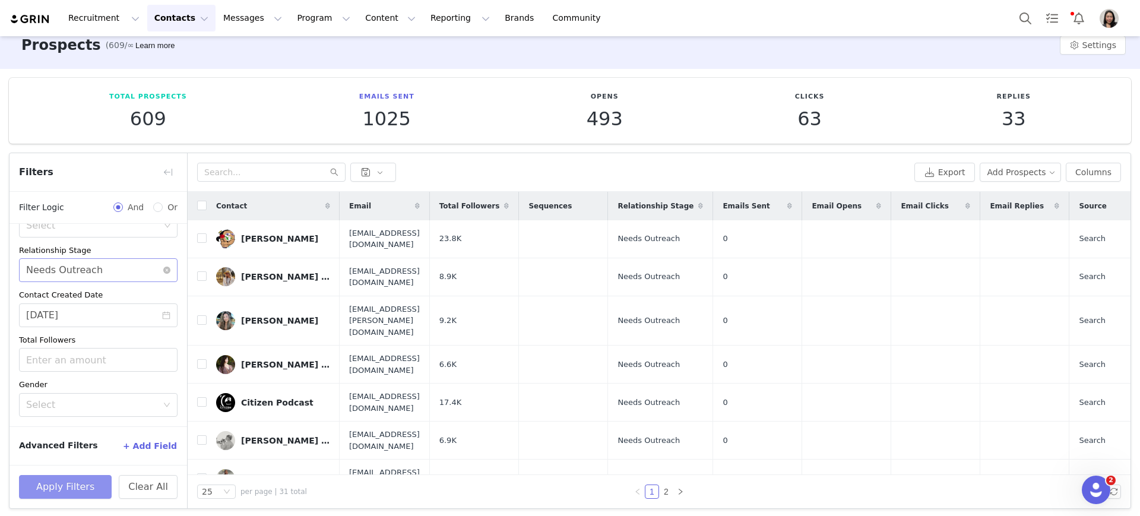
scroll to position [18, 0]
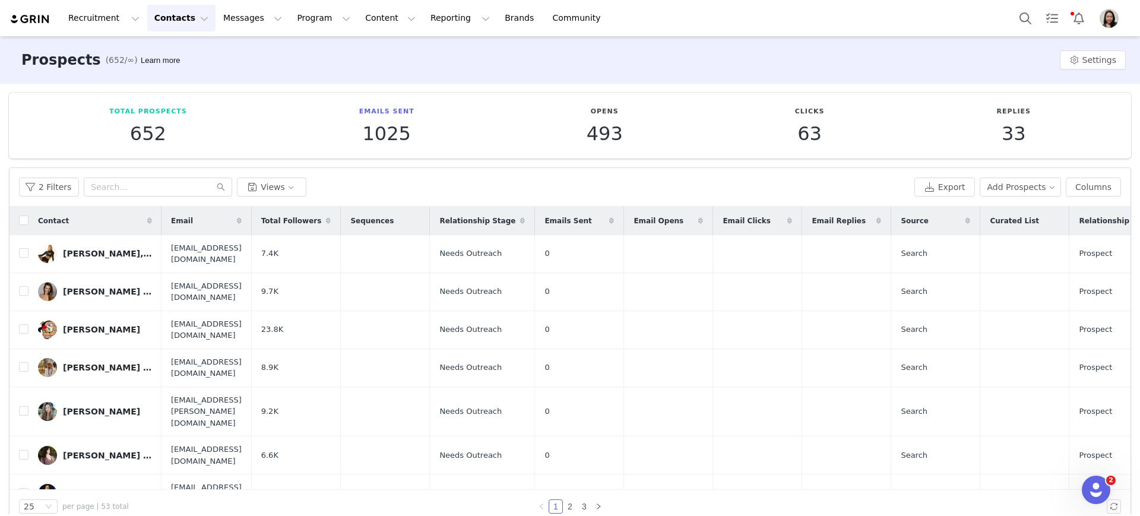
scroll to position [18, 0]
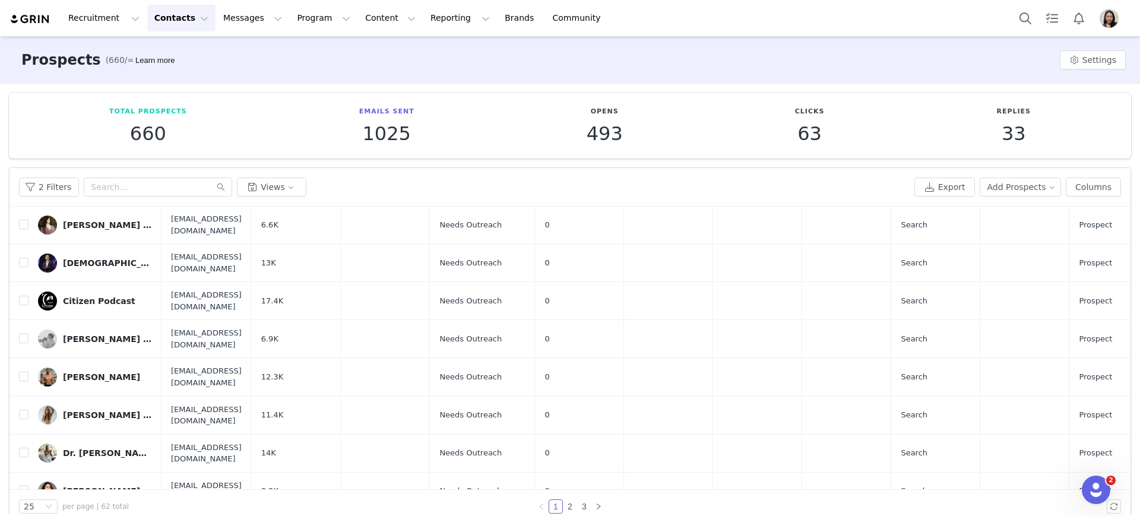
scroll to position [495, 0]
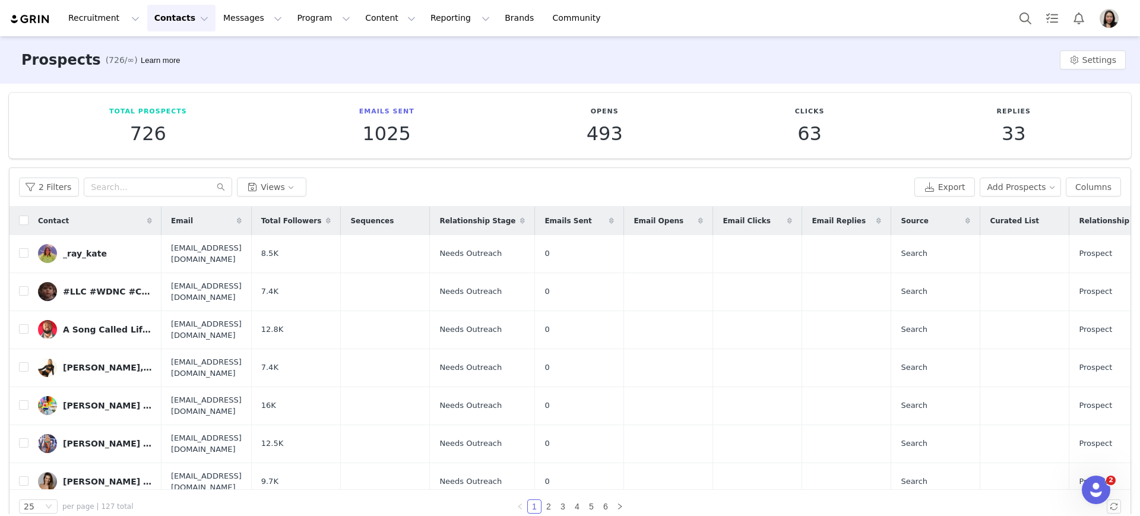
click at [29, 217] on div "Contact" at bounding box center [95, 221] width 133 height 29
click at [27, 221] on input "checkbox" at bounding box center [24, 221] width 10 height 10
checkbox input "true"
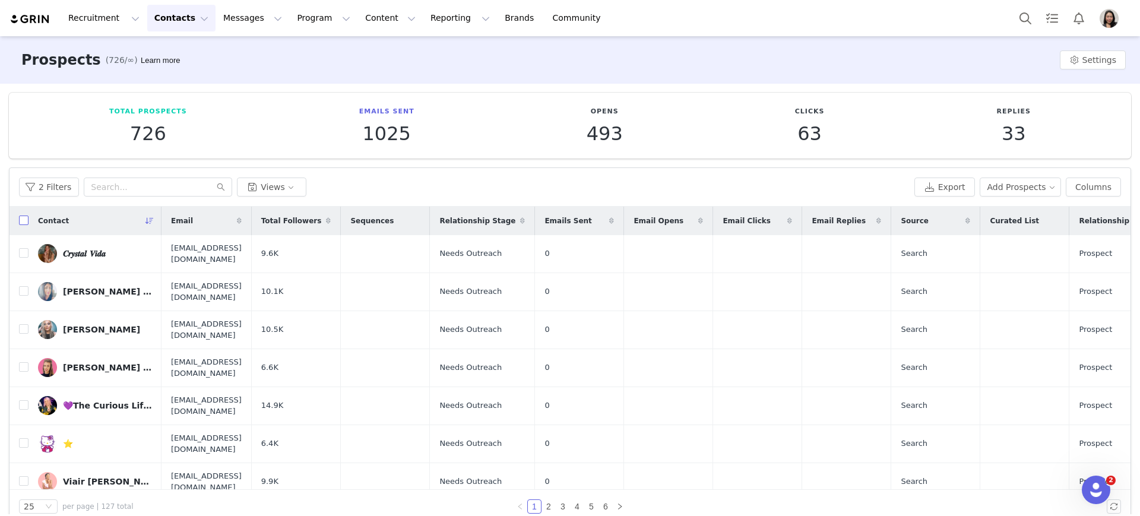
checkbox input "true"
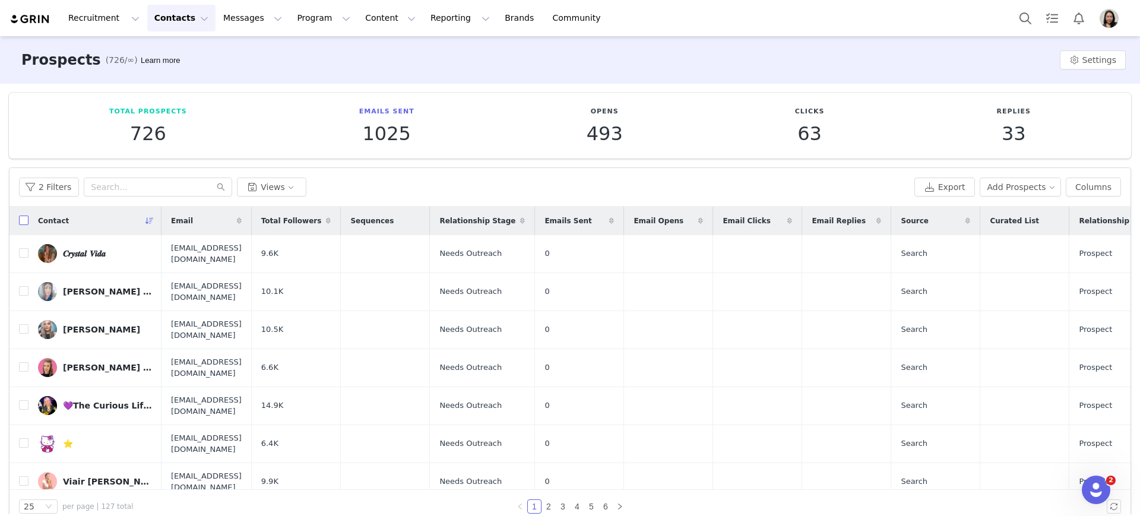
checkbox input "true"
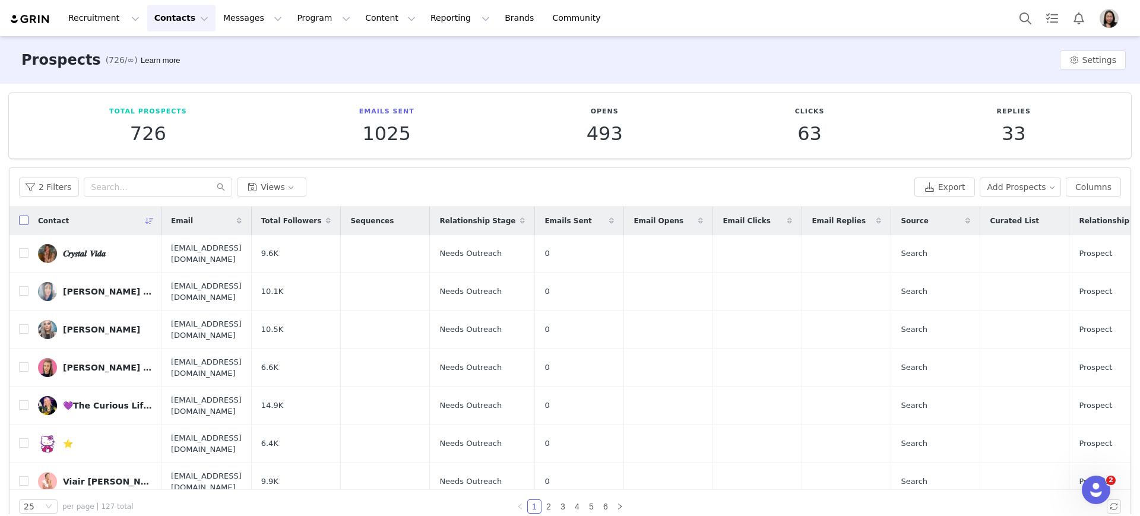
checkbox input "true"
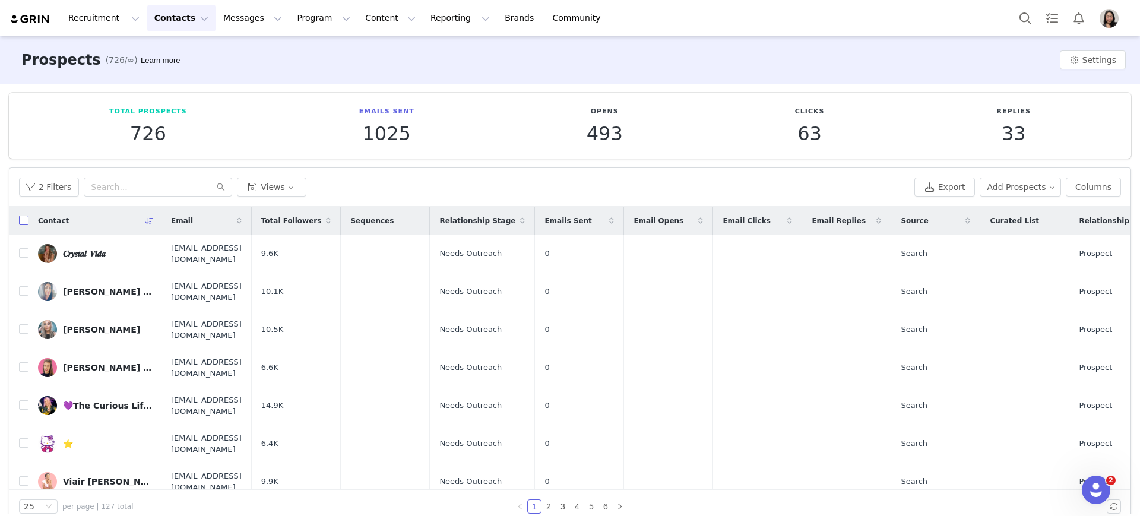
checkbox input "true"
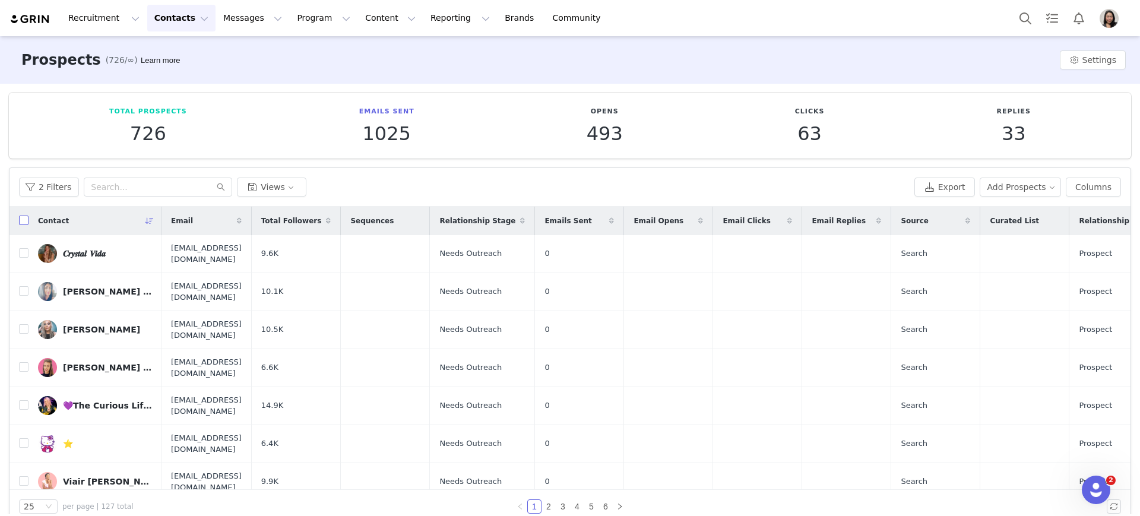
checkbox input "true"
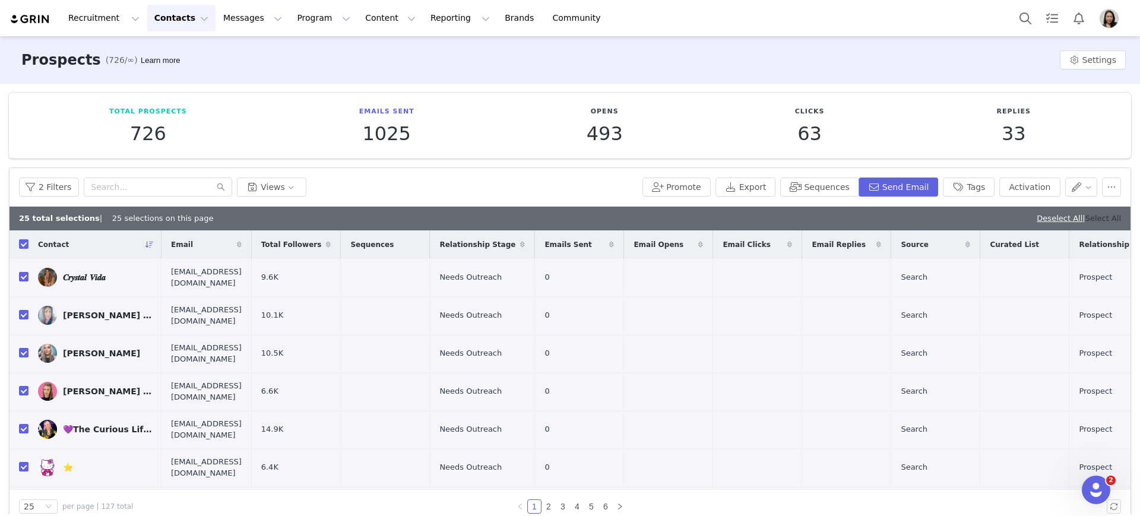
click at [1104, 214] on link "Select All" at bounding box center [1103, 218] width 36 height 9
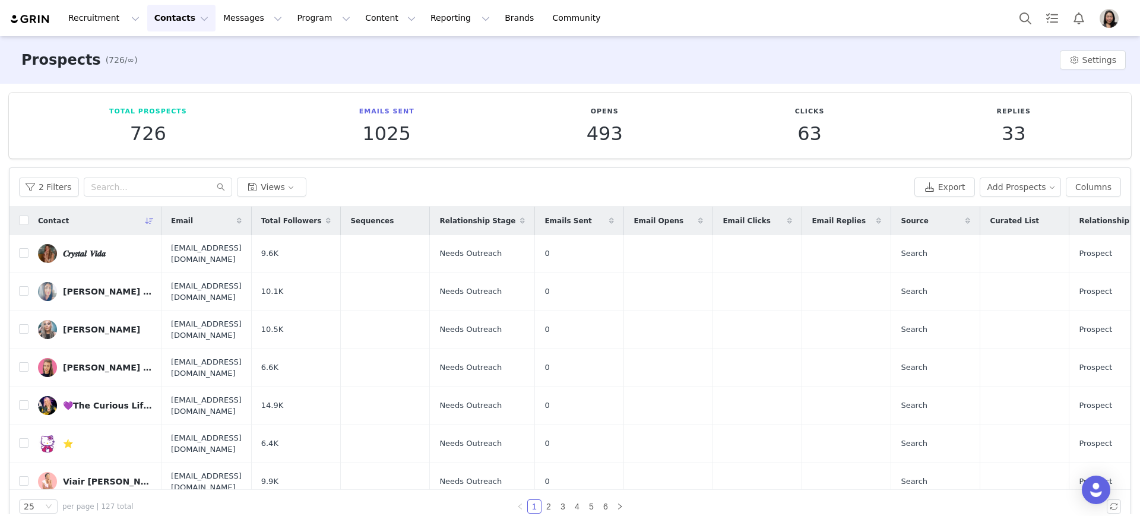
click at [33, 221] on div "Contact" at bounding box center [95, 221] width 133 height 29
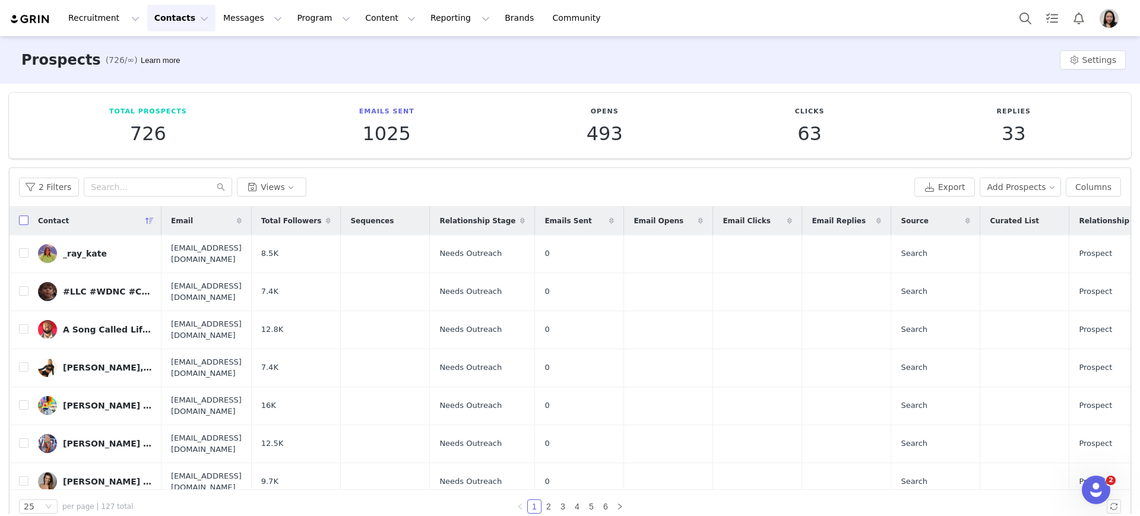
click at [21, 224] on input "checkbox" at bounding box center [24, 221] width 10 height 10
checkbox input "true"
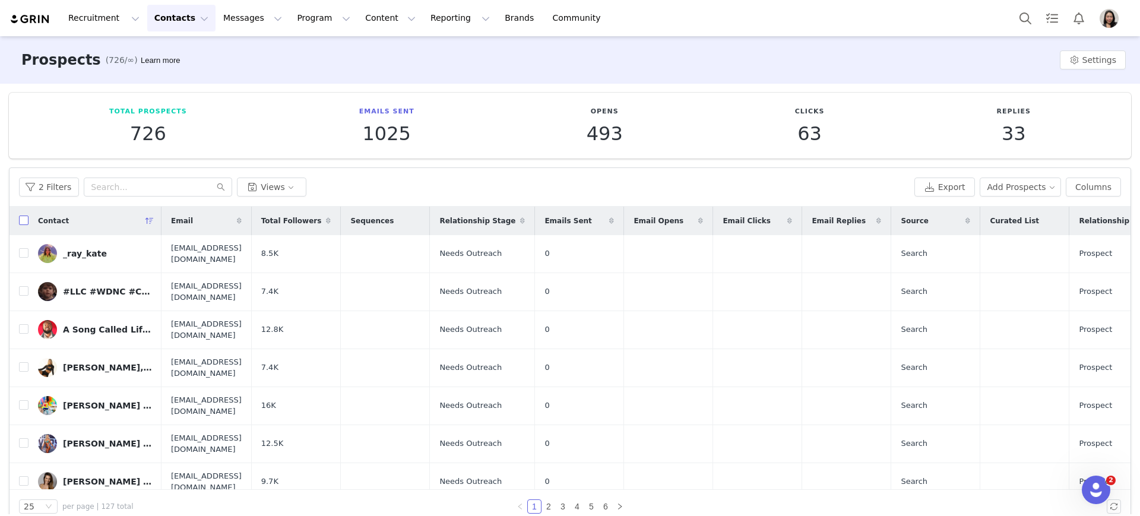
checkbox input "true"
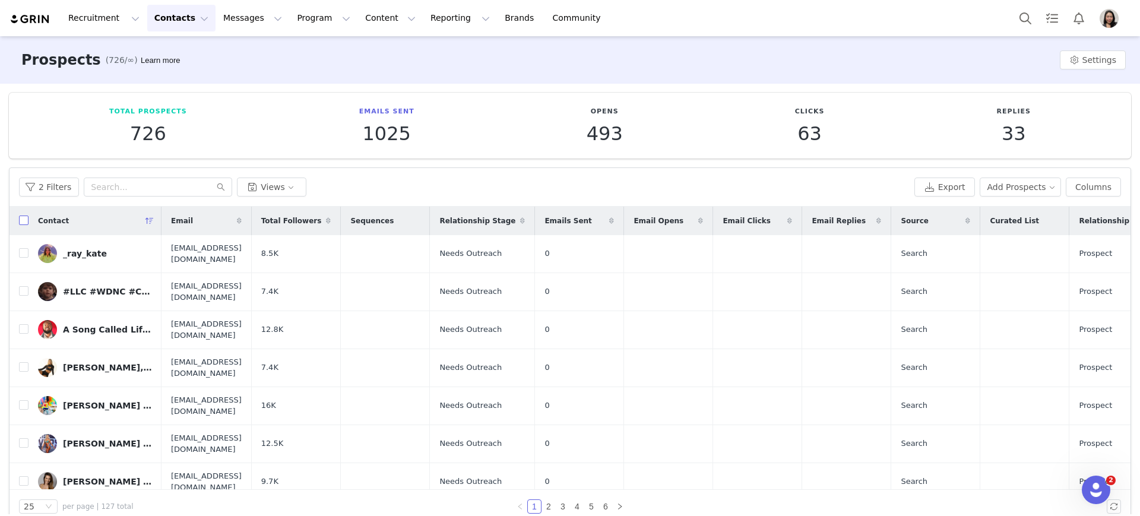
checkbox input "true"
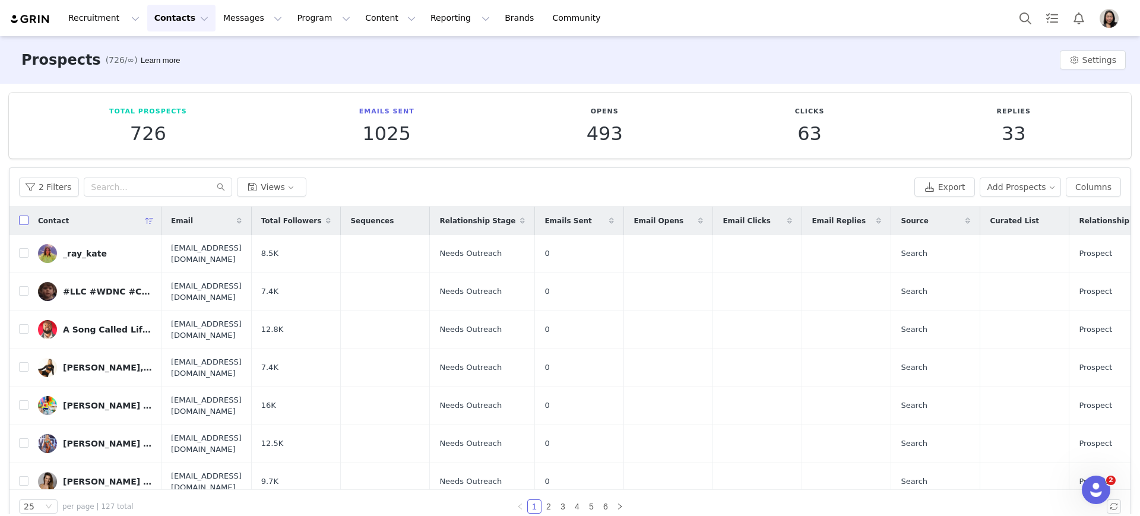
checkbox input "true"
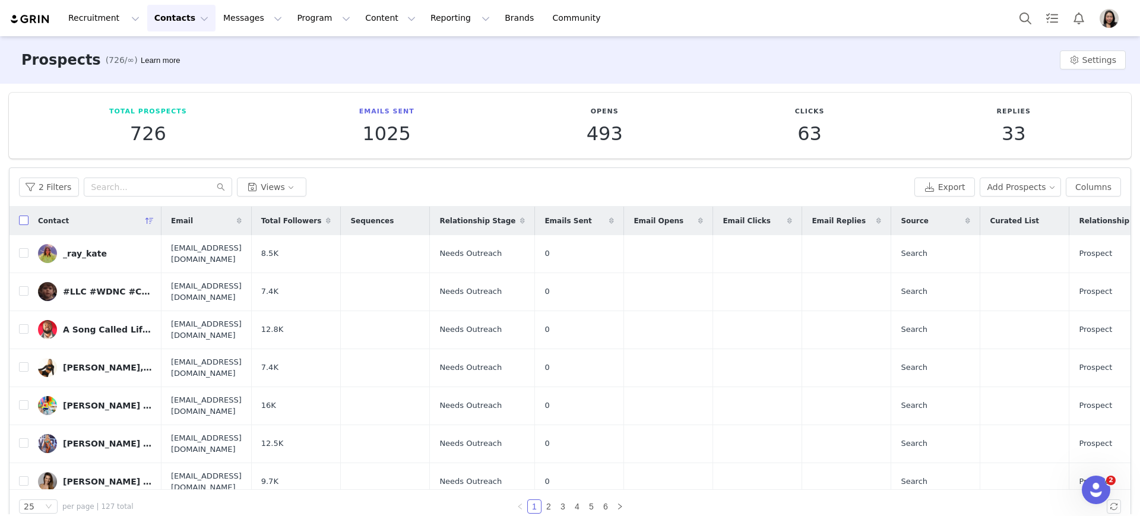
checkbox input "true"
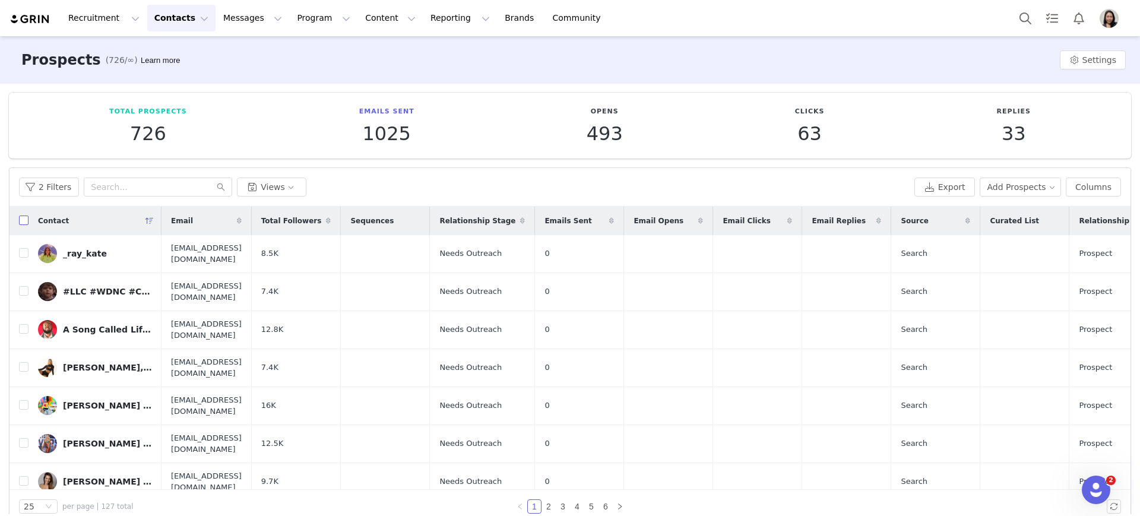
checkbox input "true"
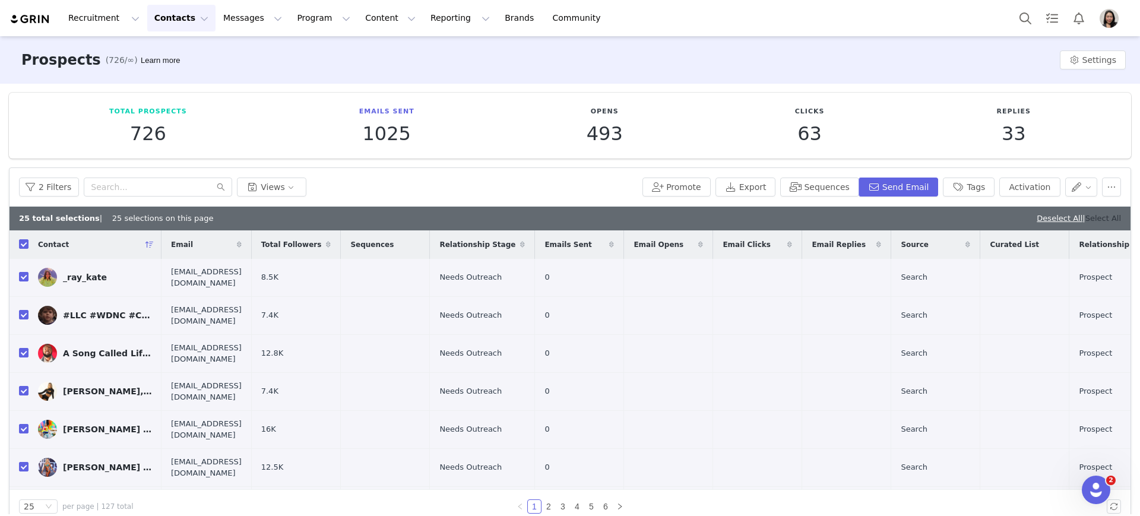
click at [1108, 222] on link "Select All" at bounding box center [1103, 218] width 36 height 9
click at [846, 186] on button "Sequences" at bounding box center [819, 187] width 78 height 19
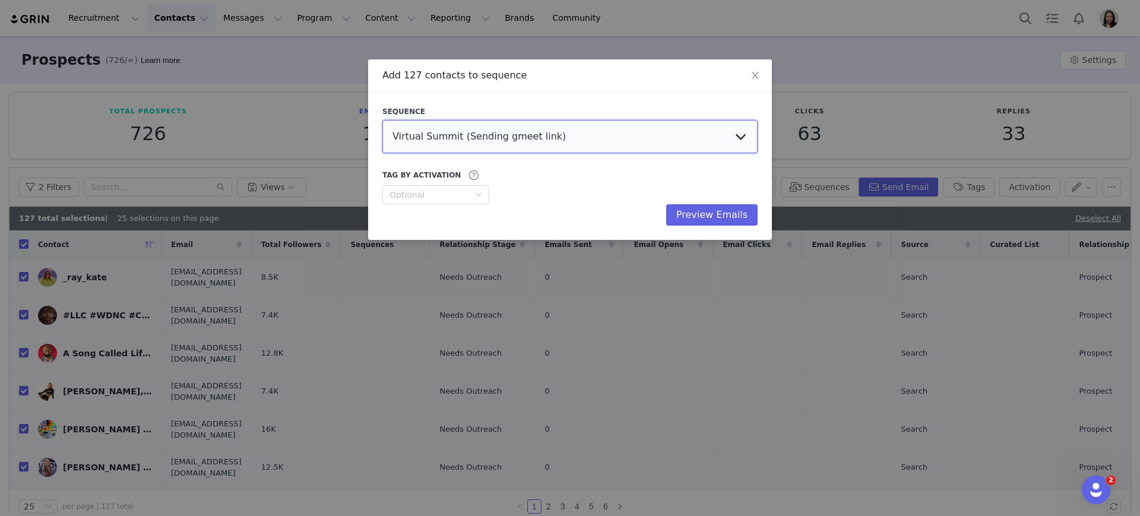
click at [678, 126] on select "Virtual Summit (Sending gmeet link) UGC Creators Derek TikTok Derek Affiliate 📖…" at bounding box center [569, 136] width 375 height 33
select select "8f24c43e-29de-49af-b817-0402c8623dea"
click at [382, 120] on select "Virtual Summit (Sending gmeet link) UGC Creators Derek TikTok Derek Affiliate 📖…" at bounding box center [569, 136] width 375 height 33
click at [714, 216] on button "Preview Emails" at bounding box center [711, 214] width 91 height 21
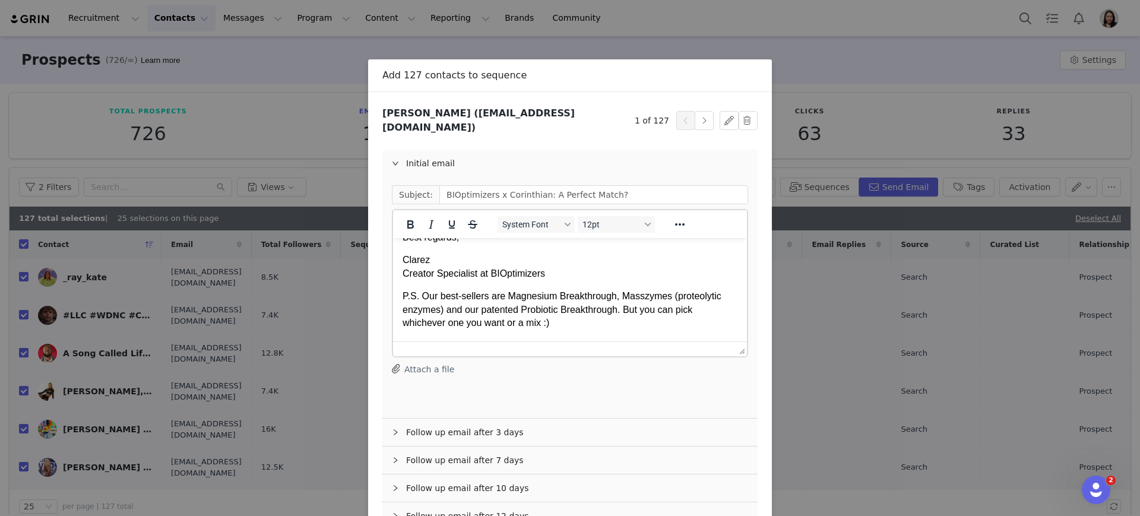
scroll to position [248, 0]
click at [480, 425] on div "Follow up email after 3 days" at bounding box center [569, 432] width 375 height 27
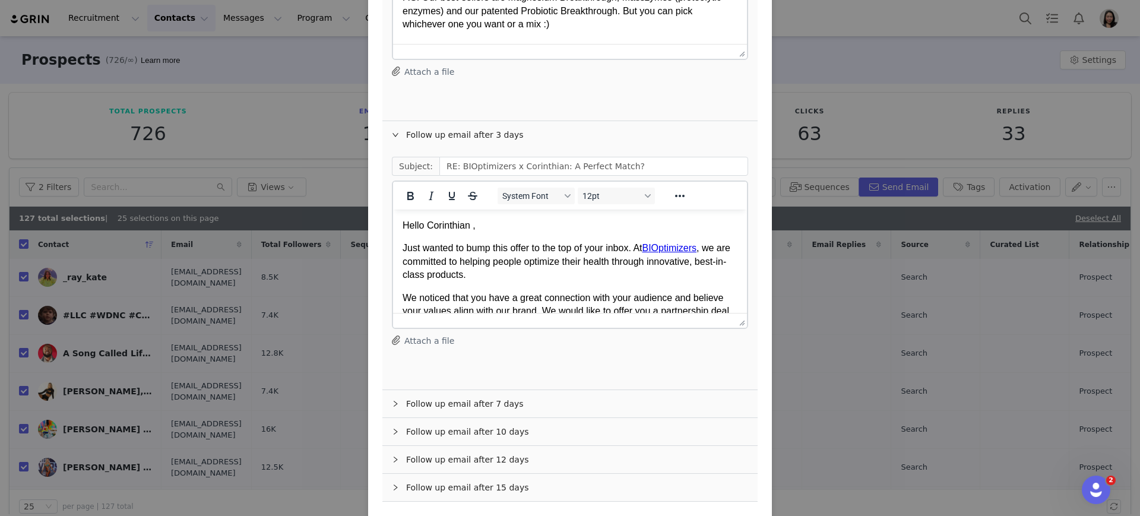
scroll to position [336, 0]
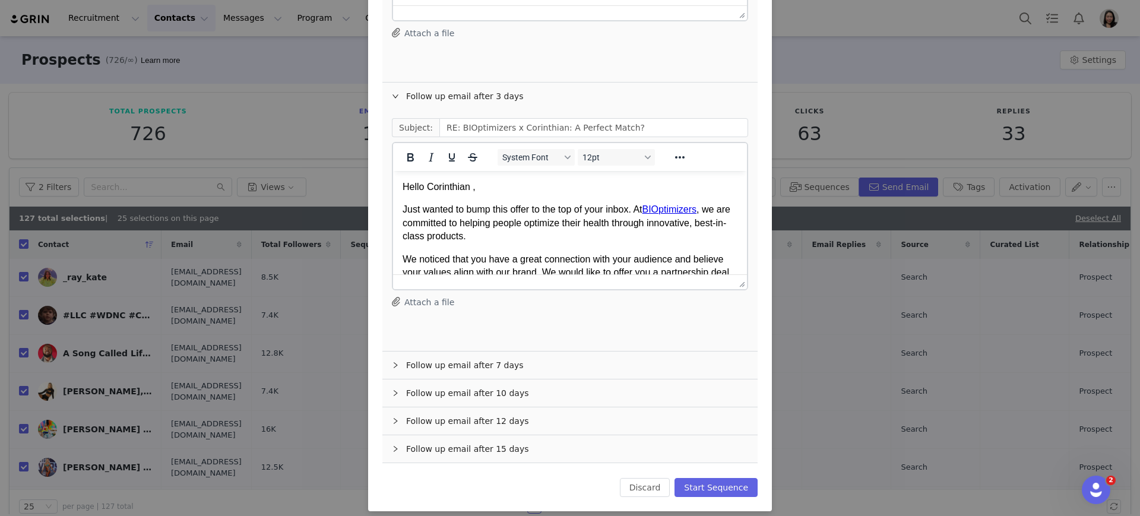
click at [534, 368] on div "Follow up email after 7 days" at bounding box center [569, 365] width 375 height 27
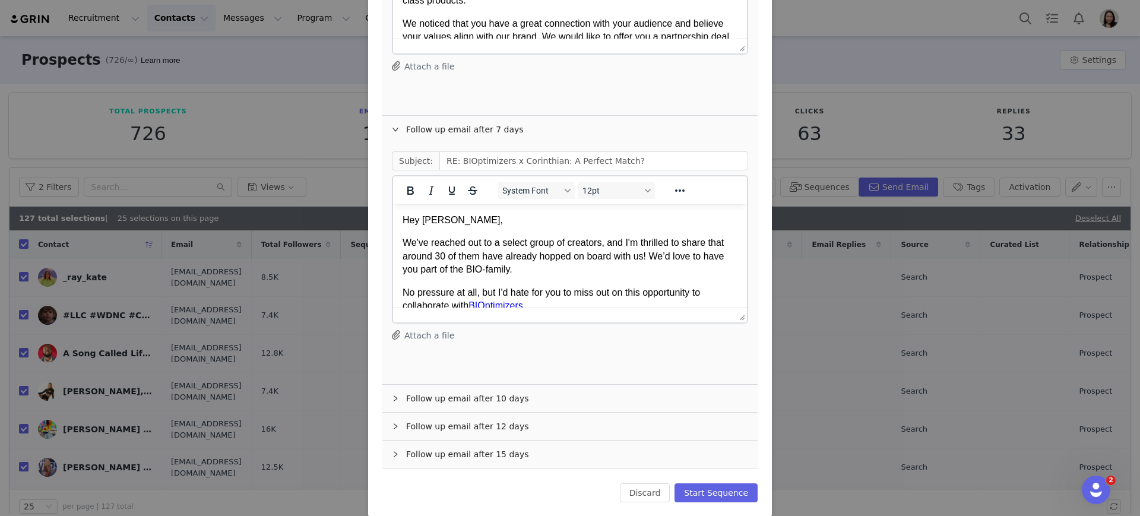
scroll to position [577, 0]
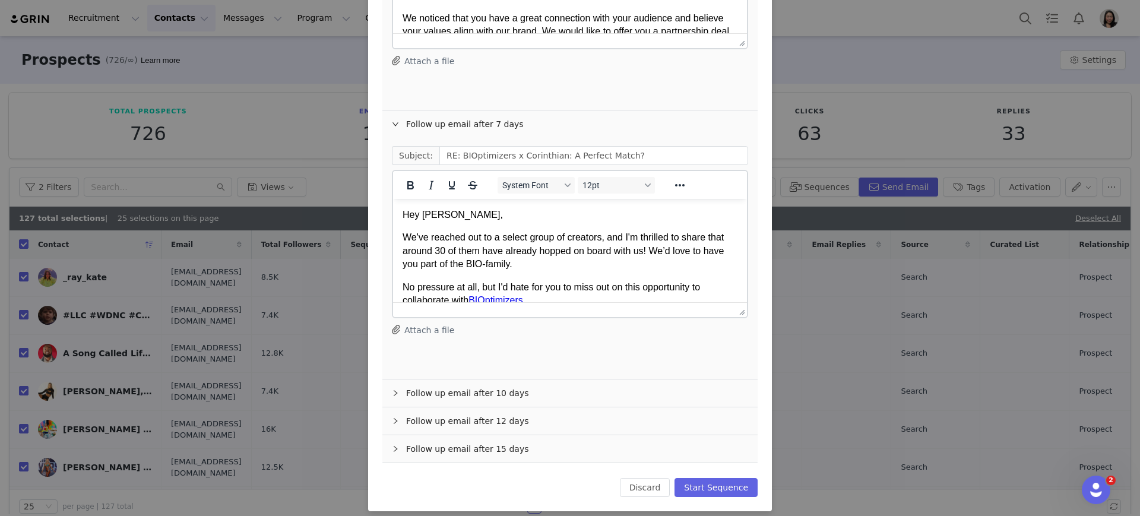
click at [518, 382] on div "Follow up email after 10 days" at bounding box center [569, 392] width 375 height 27
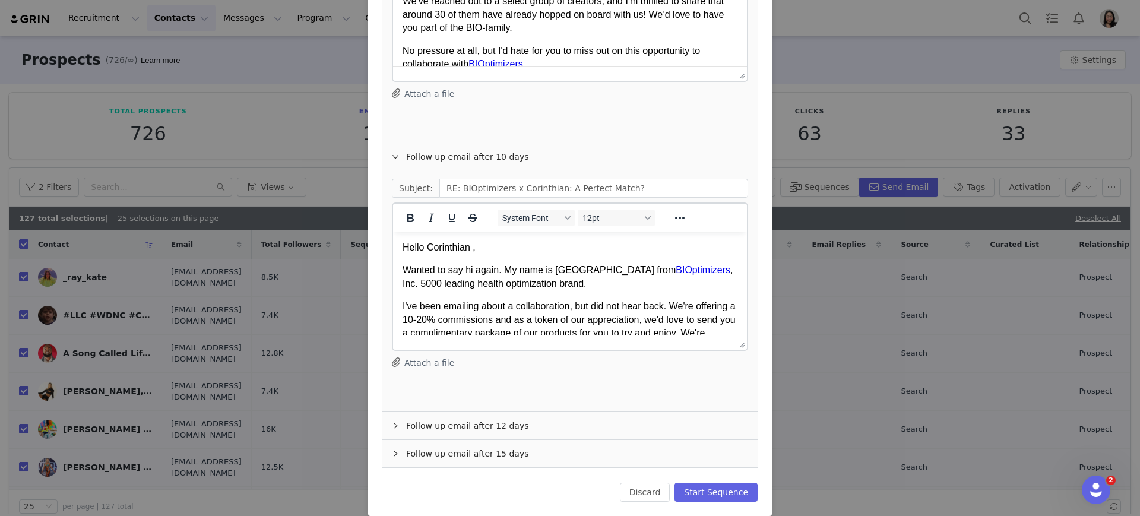
scroll to position [818, 0]
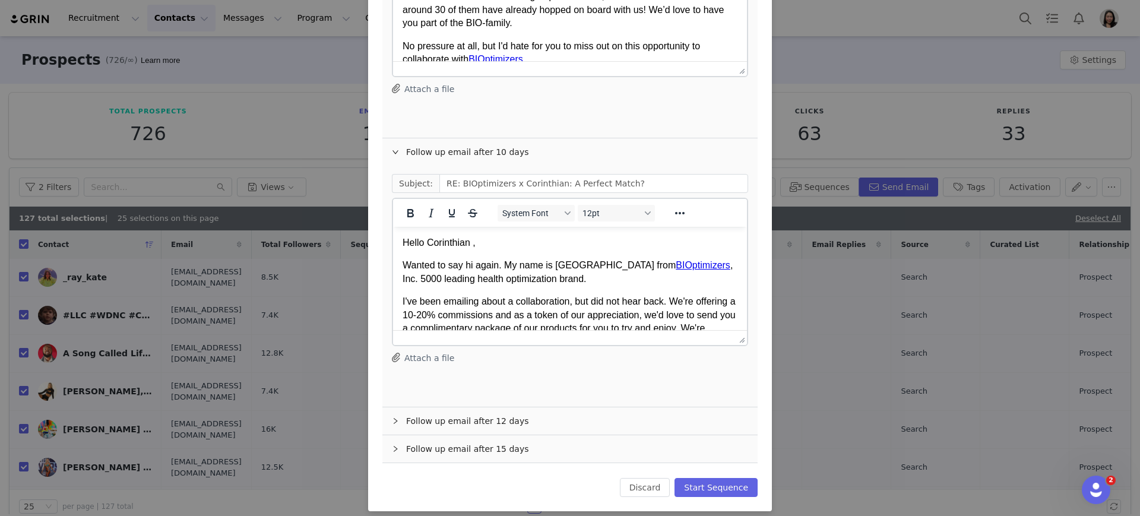
click at [502, 407] on div "Follow up email after 12 days" at bounding box center [569, 420] width 375 height 27
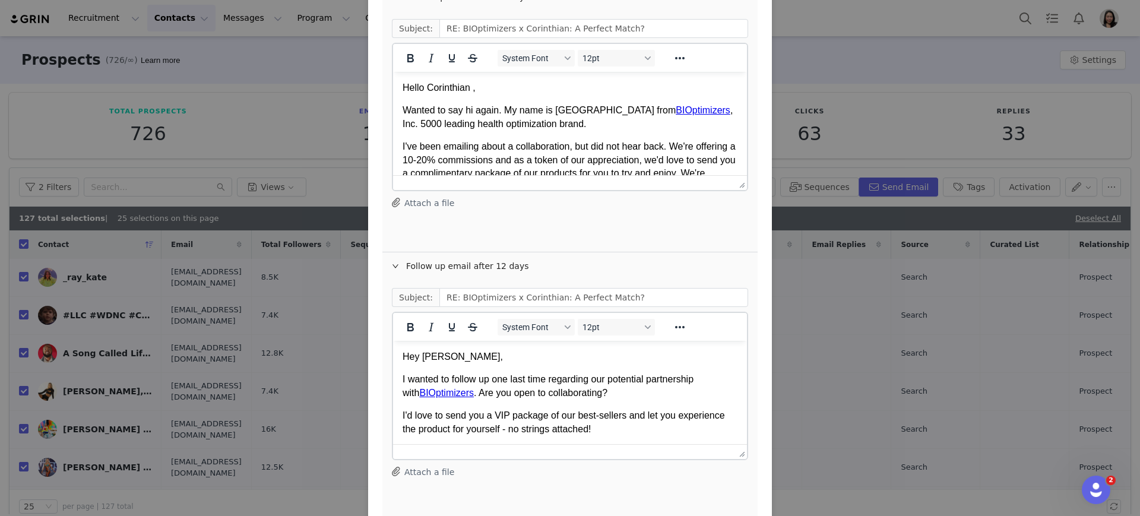
scroll to position [1059, 0]
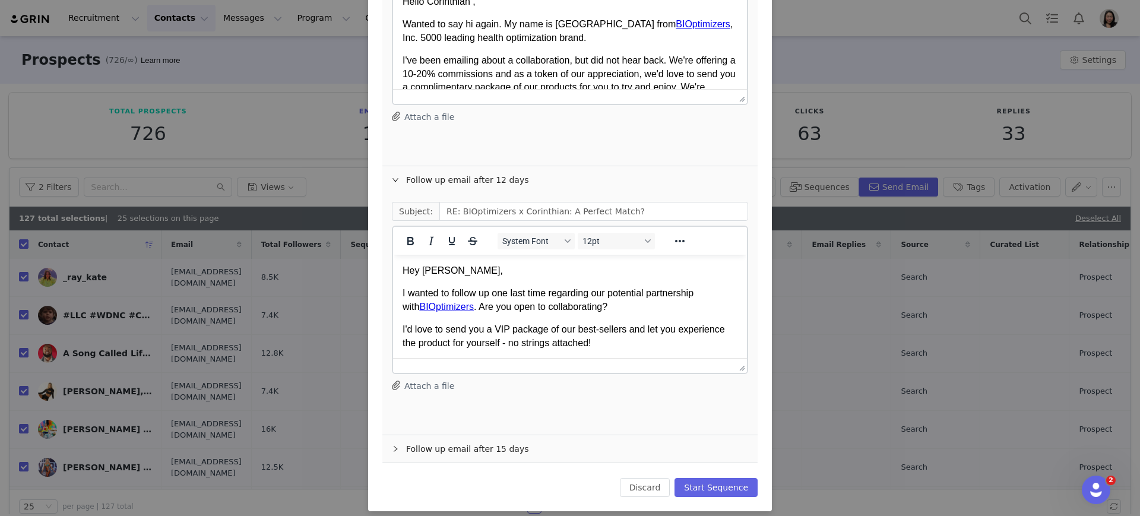
click at [483, 435] on div "Follow up email after 15 days" at bounding box center [569, 448] width 375 height 27
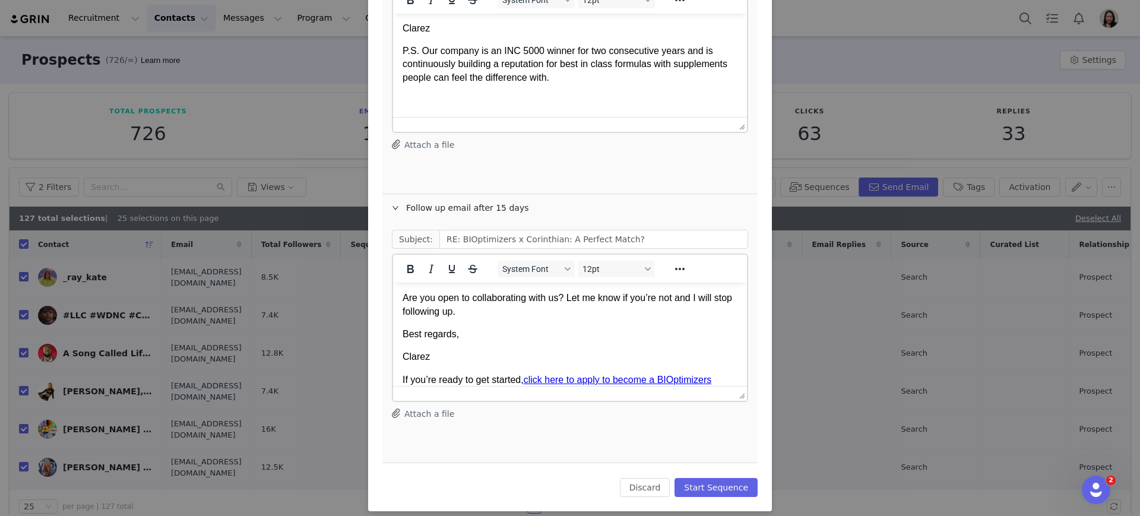
scroll to position [240, 0]
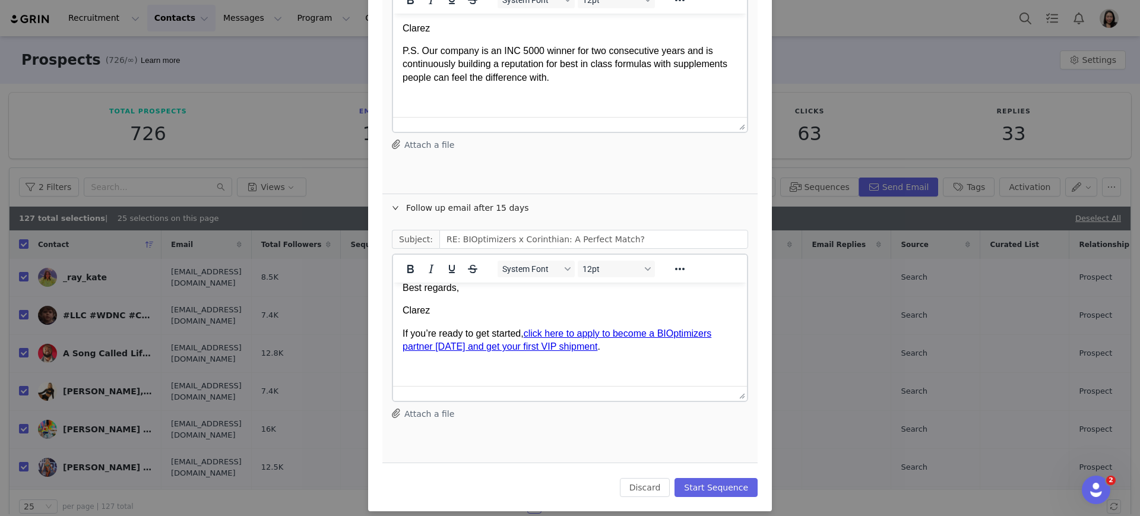
click at [721, 478] on button "Start Sequence" at bounding box center [716, 487] width 83 height 19
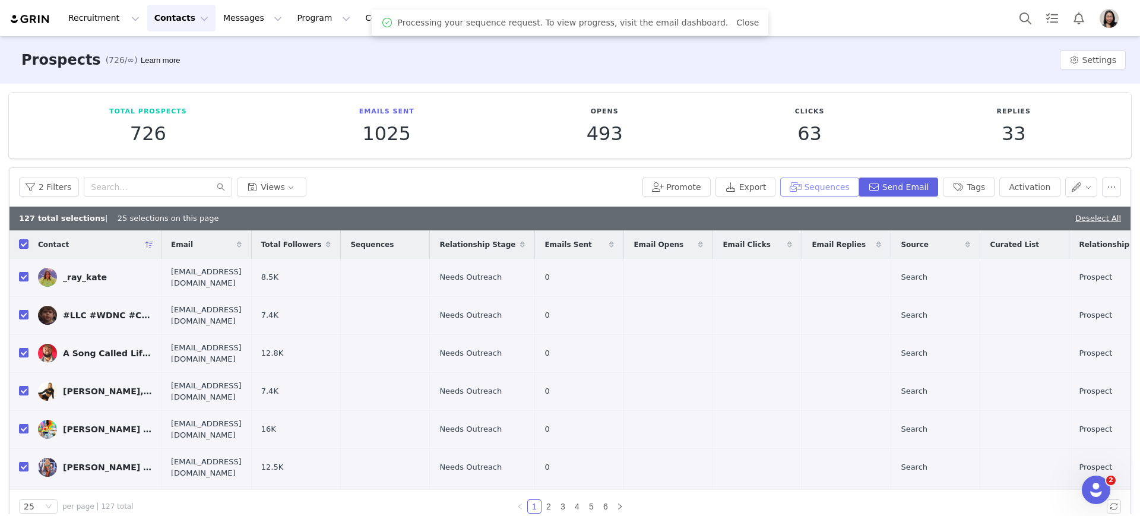
scroll to position [0, 0]
click at [1067, 195] on button "button" at bounding box center [1081, 187] width 33 height 19
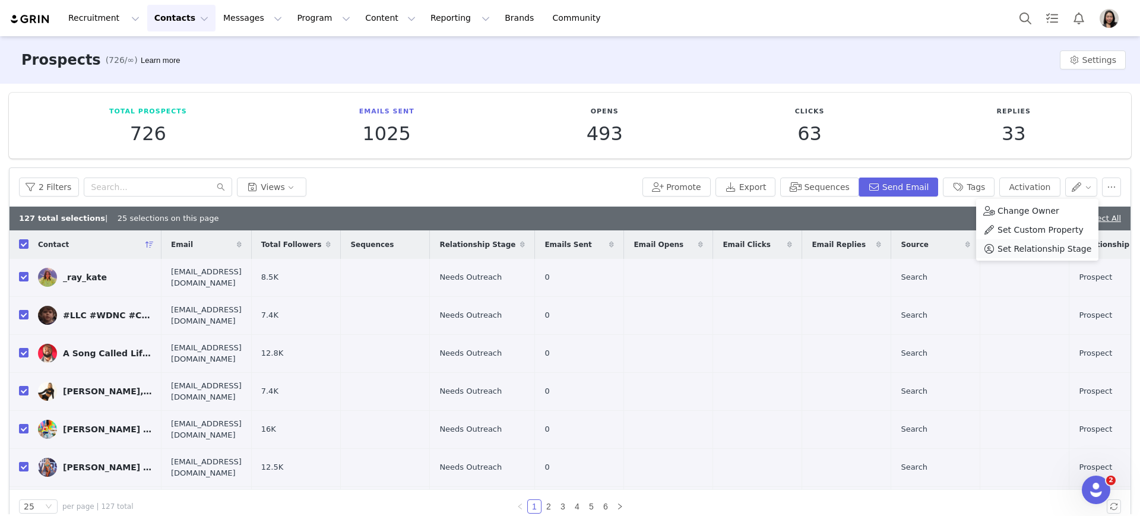
click at [1026, 249] on span "Set Relationship Stage" at bounding box center [1045, 248] width 94 height 13
click at [1007, 234] on div "Search relationship stages" at bounding box center [1005, 231] width 110 height 12
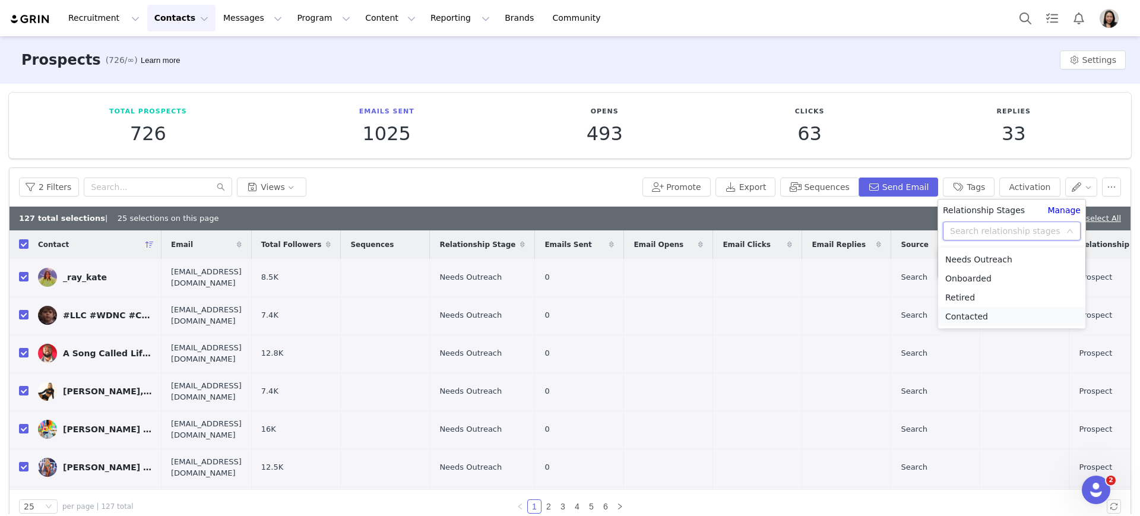
click at [962, 315] on li "Contacted" at bounding box center [1011, 316] width 147 height 19
click at [966, 258] on button "Apply" at bounding box center [964, 263] width 43 height 19
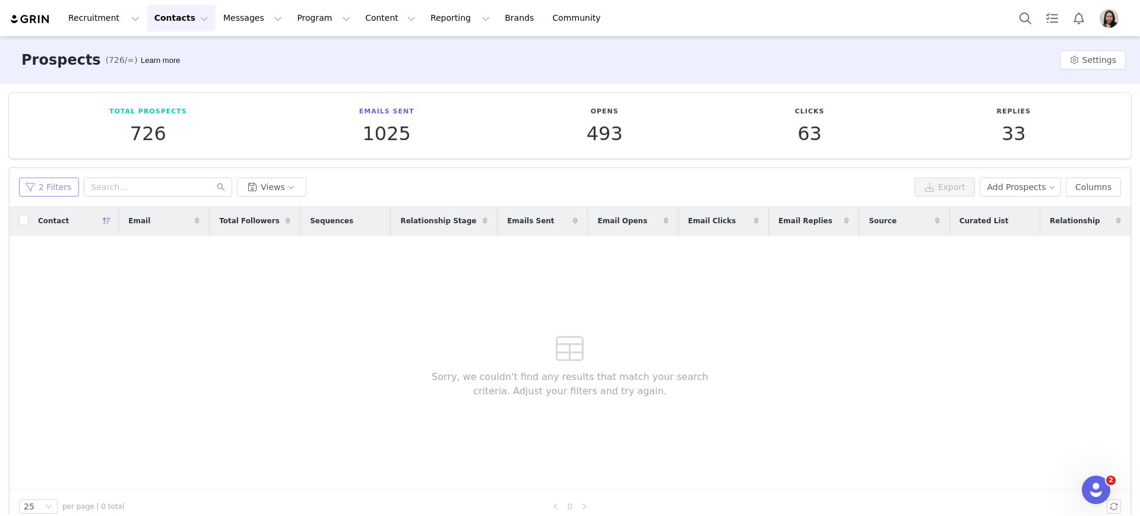
click at [28, 178] on button "2 Filters" at bounding box center [49, 187] width 60 height 19
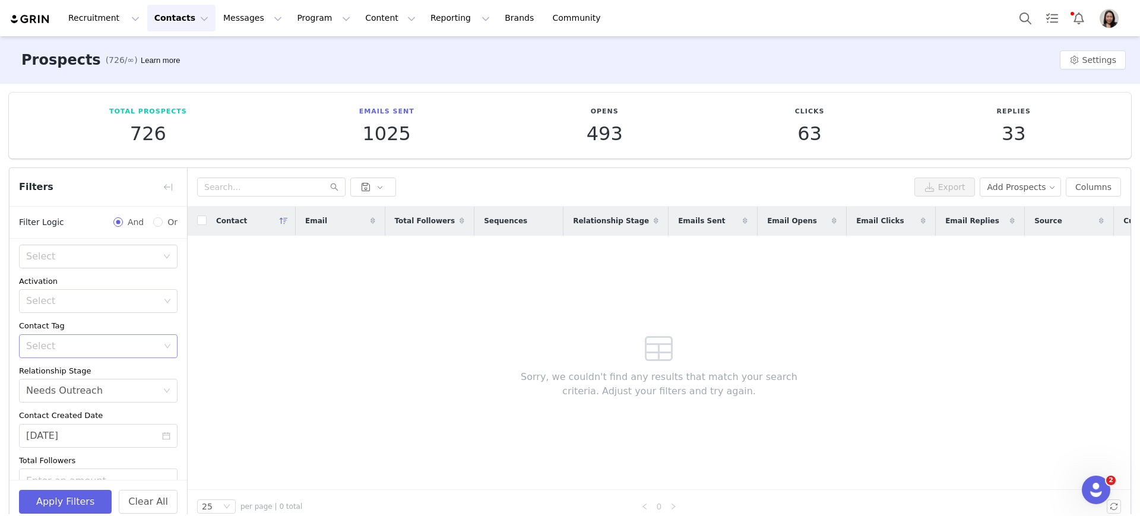
scroll to position [168, 0]
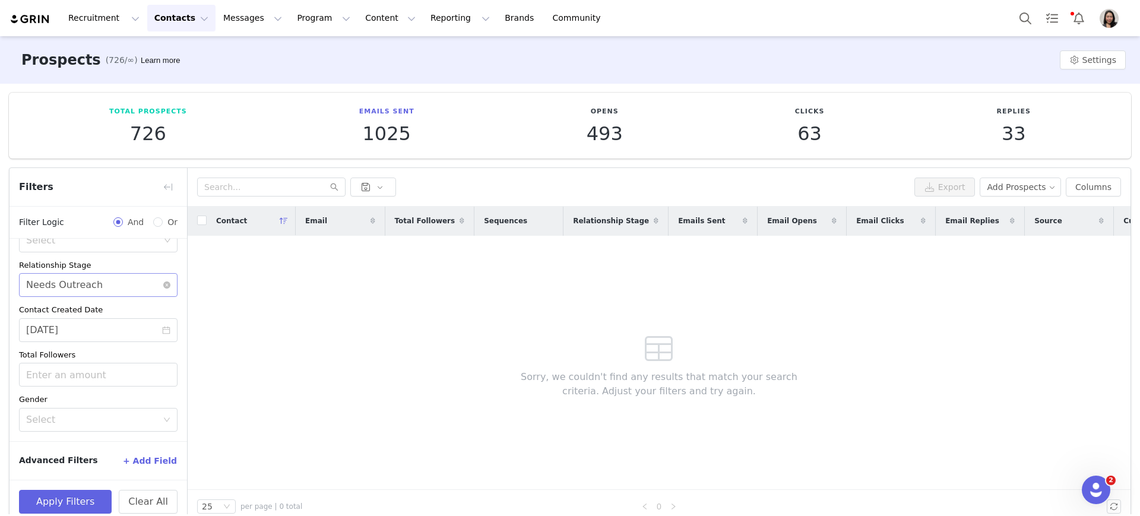
click at [151, 280] on div "Select Needs Outreach" at bounding box center [94, 285] width 137 height 23
click at [78, 366] on li "Contacted" at bounding box center [92, 368] width 147 height 19
click at [63, 499] on button "Apply Filters" at bounding box center [65, 502] width 93 height 24
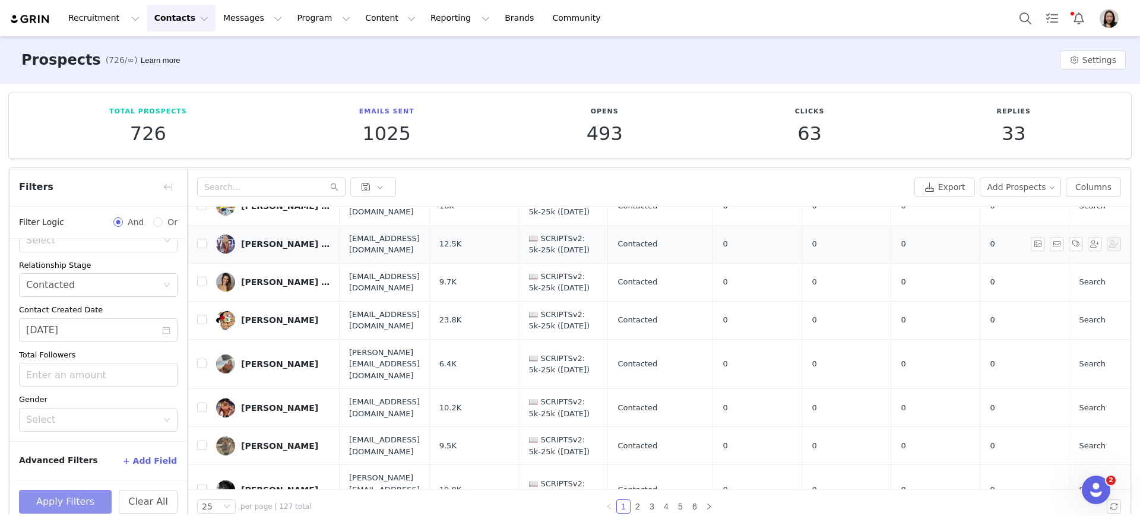
scroll to position [0, 0]
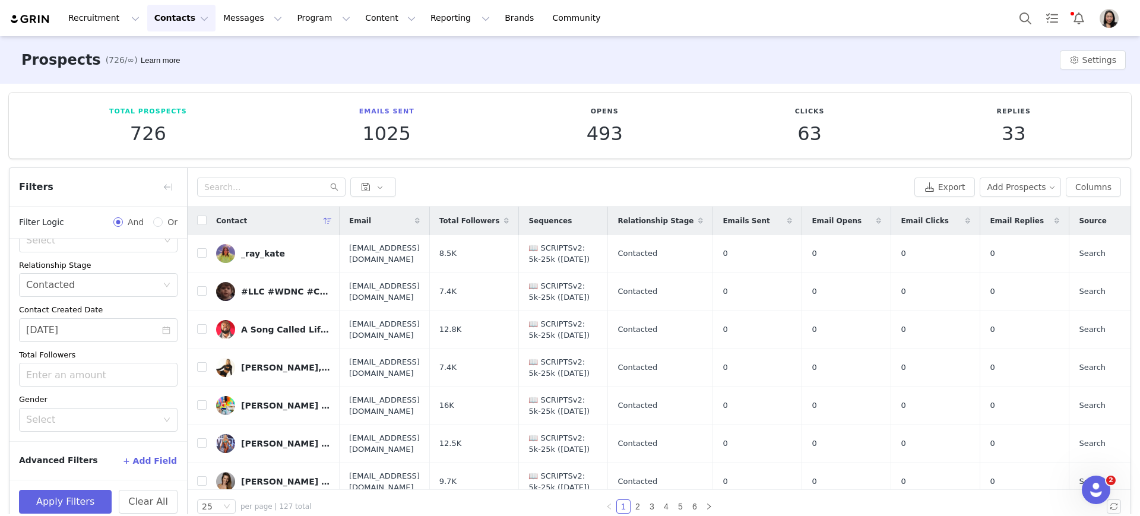
click at [563, 59] on div "Prospects (726/∞) Learn more Settings" at bounding box center [570, 60] width 1140 height 48
click at [226, 19] on button "Messages Messages" at bounding box center [252, 18] width 73 height 27
click at [221, 81] on link "Inbox" at bounding box center [244, 75] width 94 height 22
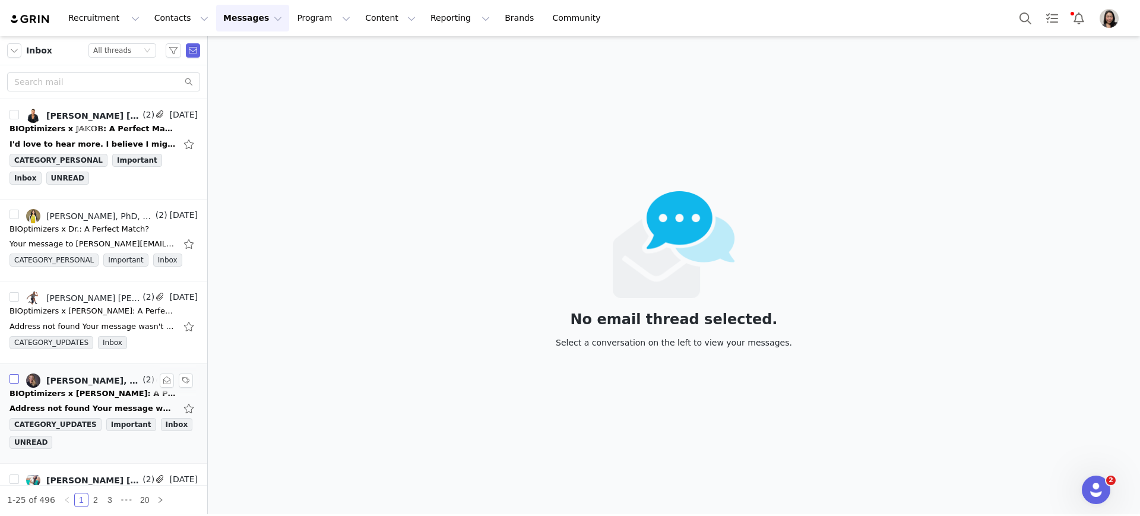
click at [17, 383] on input "checkbox" at bounding box center [15, 379] width 10 height 10
checkbox input "false"
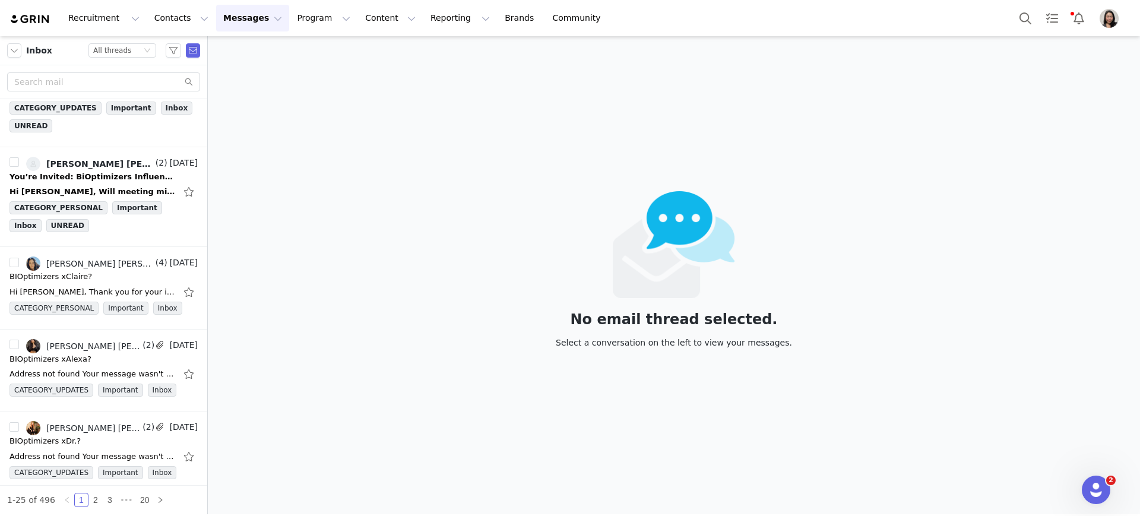
scroll to position [495, 0]
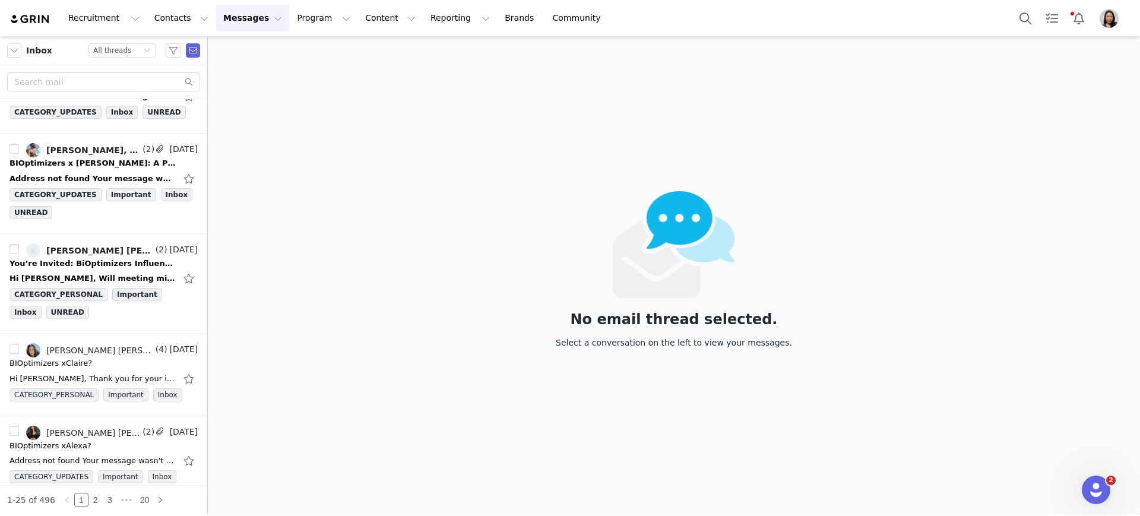
click at [230, 22] on button "Messages Messages" at bounding box center [252, 18] width 73 height 27
click at [246, 124] on div "Sequences" at bounding box center [244, 118] width 80 height 12
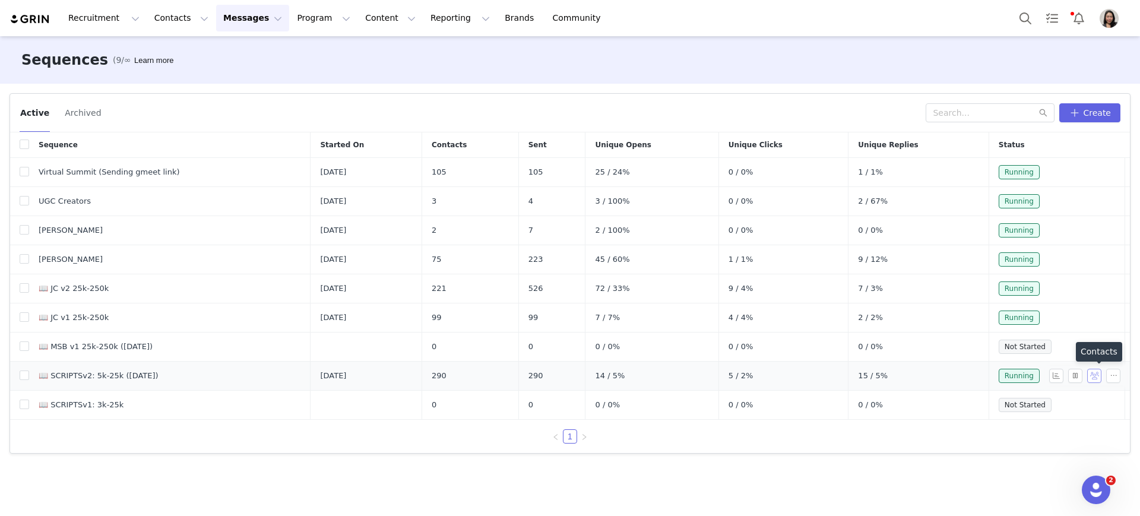
click at [1094, 379] on button "button" at bounding box center [1094, 376] width 14 height 14
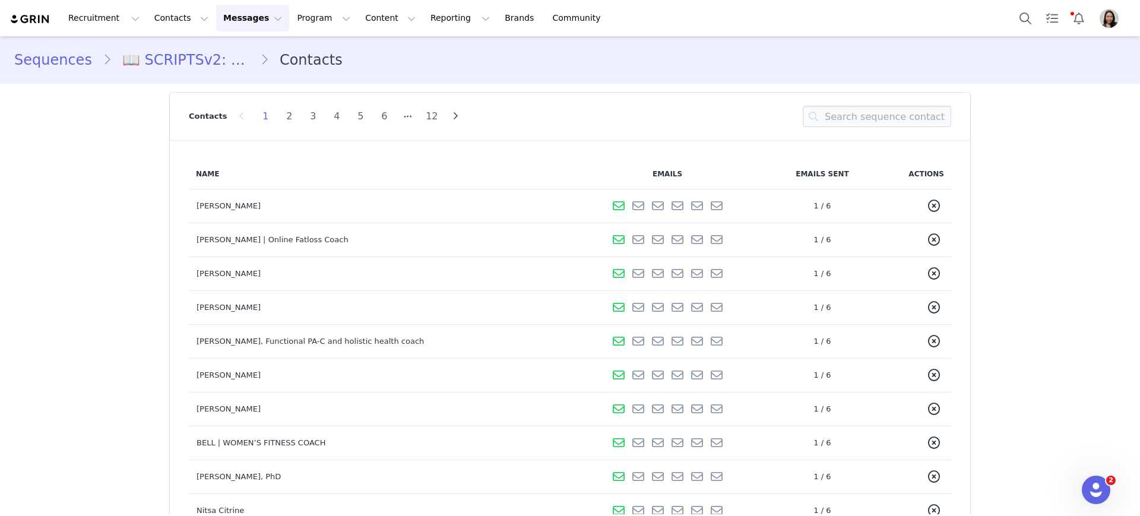
click at [216, 205] on td "[PERSON_NAME]" at bounding box center [377, 206] width 376 height 34
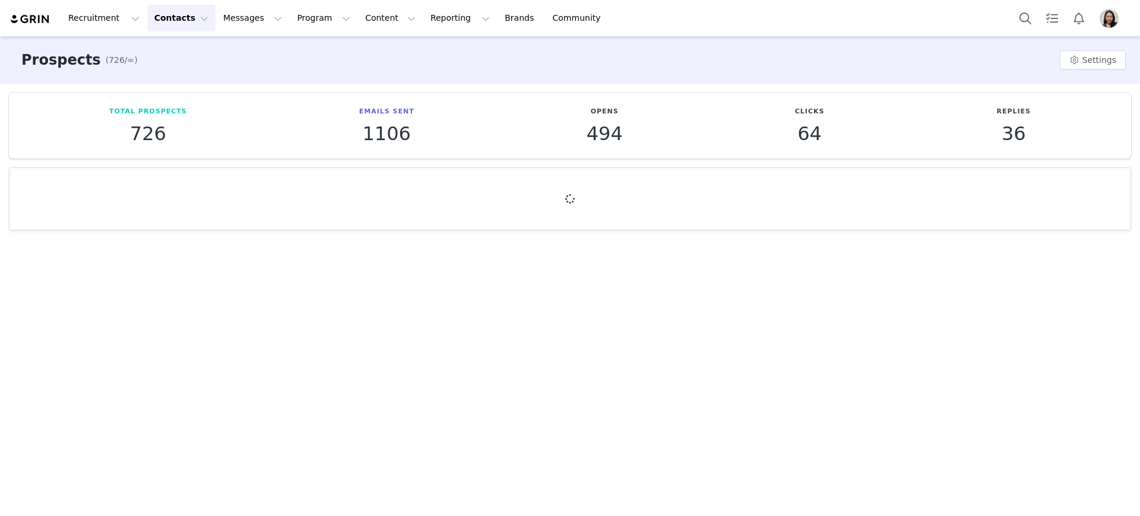
click at [289, 64] on div "Prospects (726/∞) Settings" at bounding box center [570, 60] width 1140 height 48
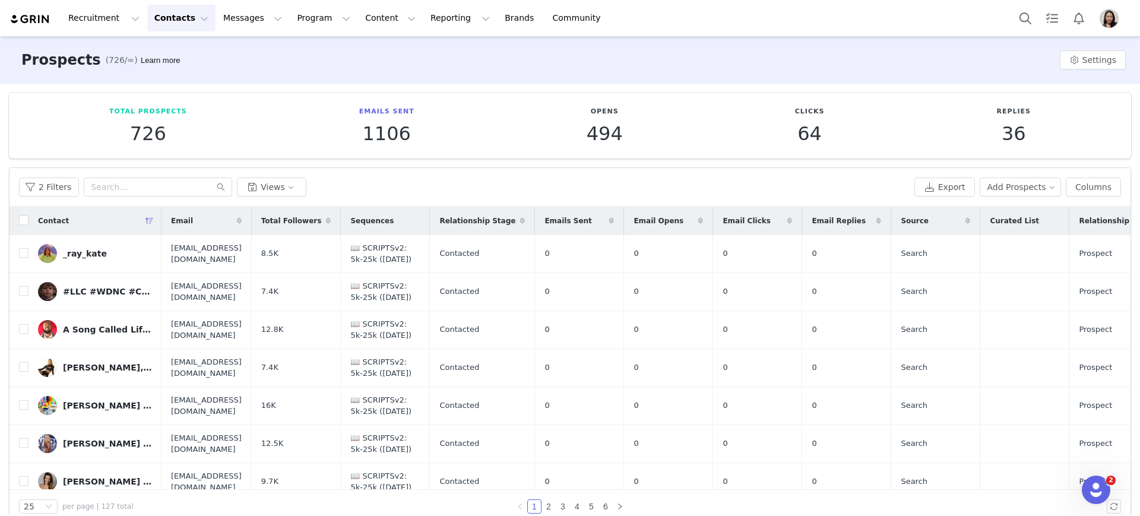
click at [87, 255] on div "_ray_kate" at bounding box center [85, 254] width 44 height 10
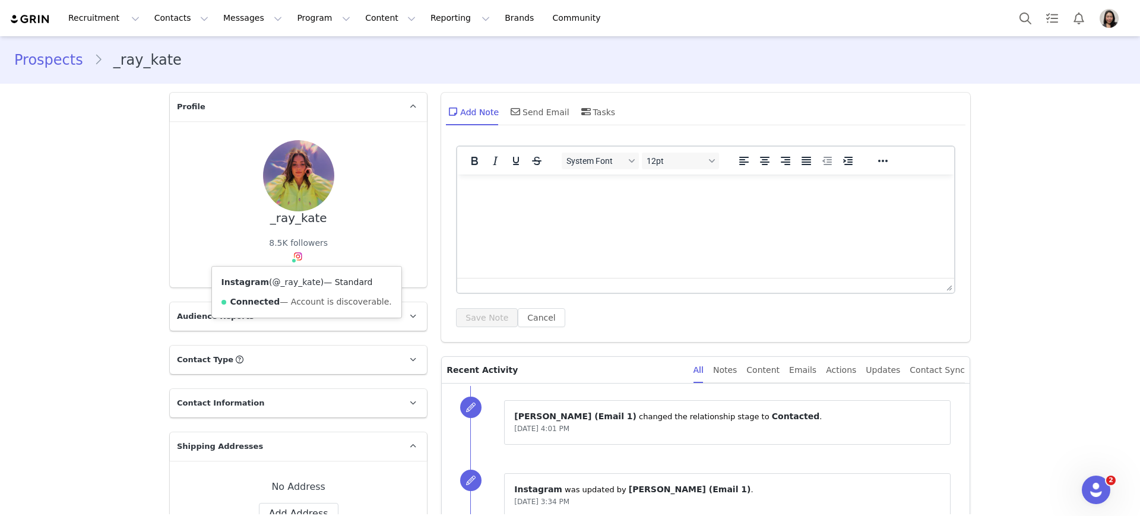
click at [280, 281] on link "@_ray_kate" at bounding box center [297, 282] width 48 height 10
click at [69, 62] on link "Prospects" at bounding box center [54, 59] width 80 height 21
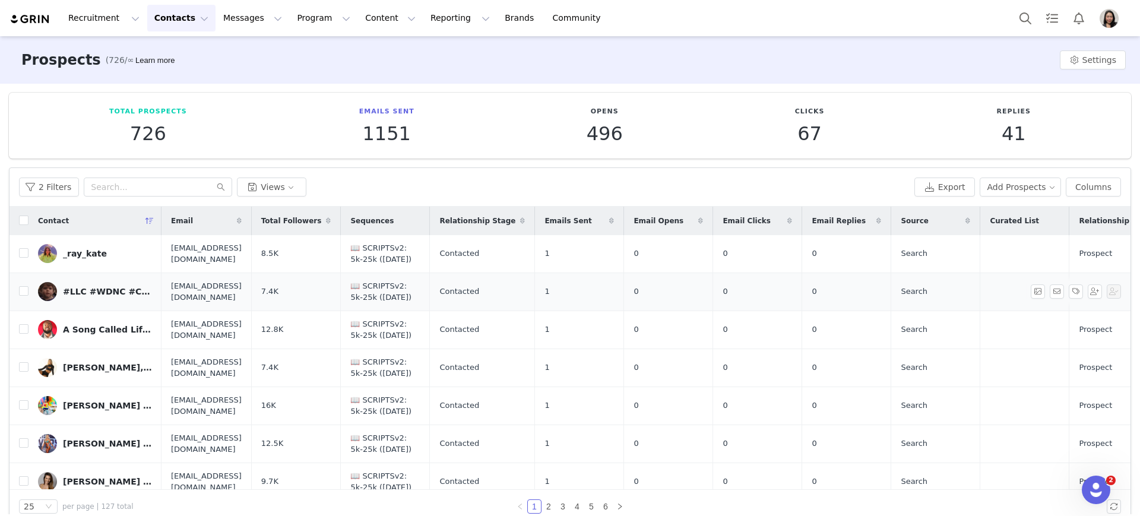
click at [118, 296] on link "#LLC #WDNC #CeeWorld #LLTango" at bounding box center [95, 291] width 114 height 19
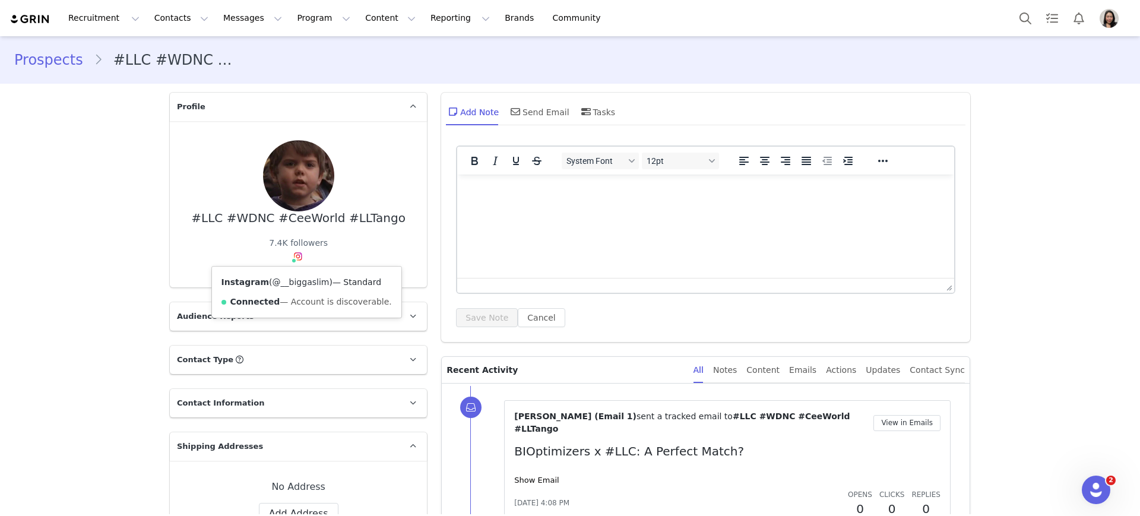
click at [291, 285] on link "@__biggaslim" at bounding box center [301, 282] width 57 height 10
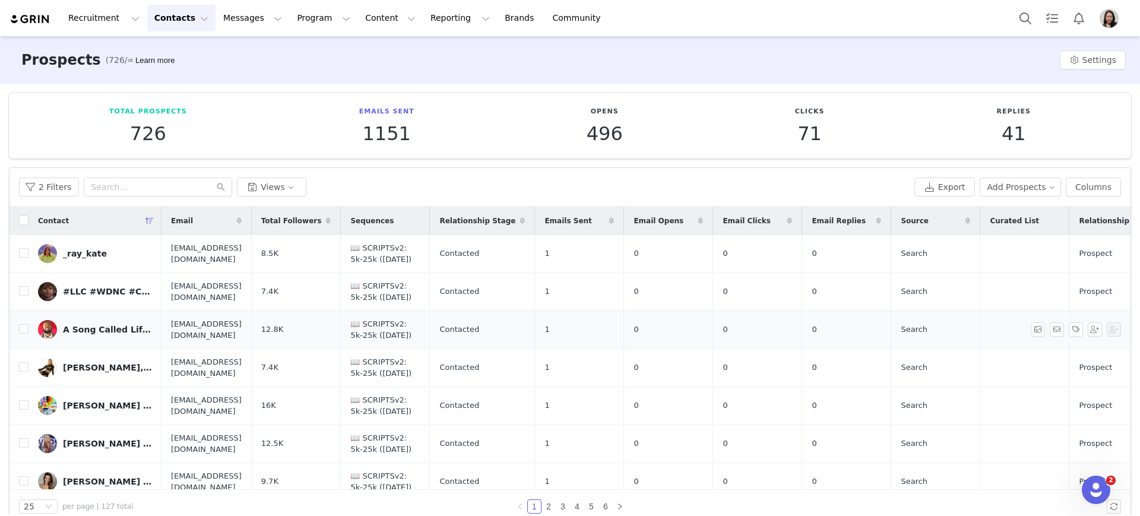
click at [107, 331] on div "A Song Called Life Podcast" at bounding box center [107, 330] width 89 height 10
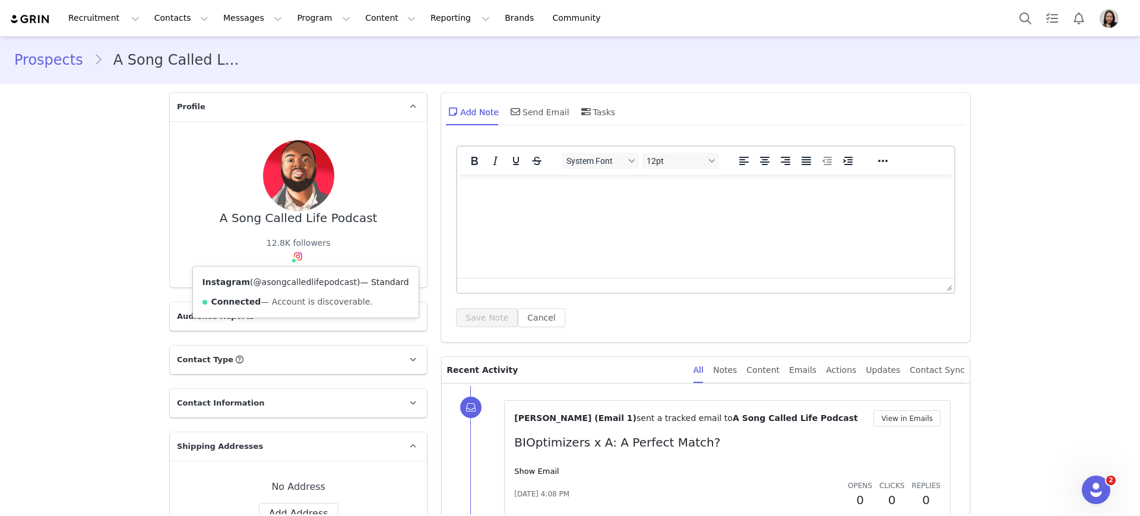
click at [291, 285] on link "@asongcalledlifepodcast" at bounding box center [305, 282] width 103 height 10
click at [34, 57] on link "Prospects" at bounding box center [54, 59] width 80 height 21
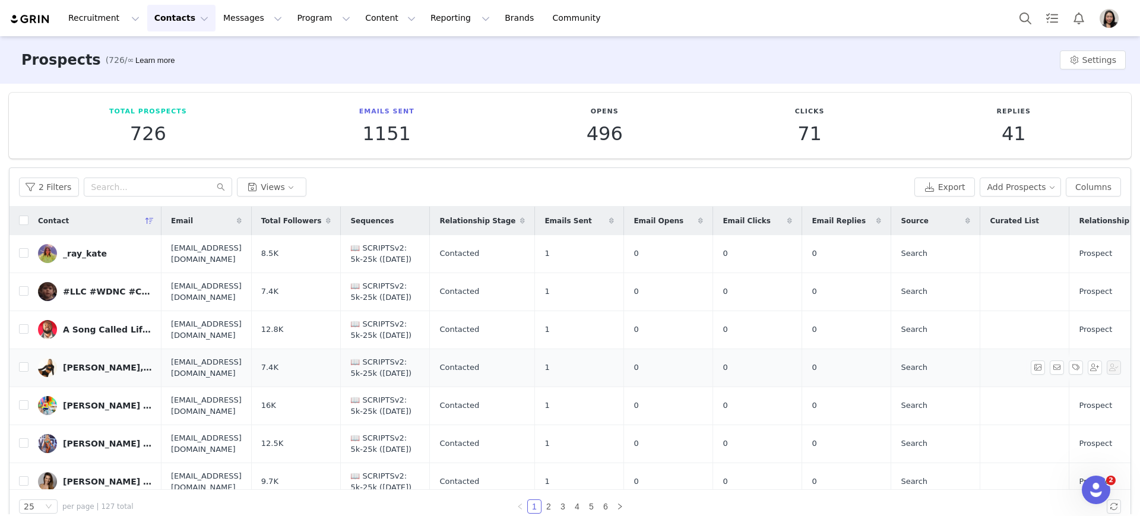
click at [94, 365] on div "Alessandra Sparks, RDN, LDN" at bounding box center [107, 368] width 89 height 10
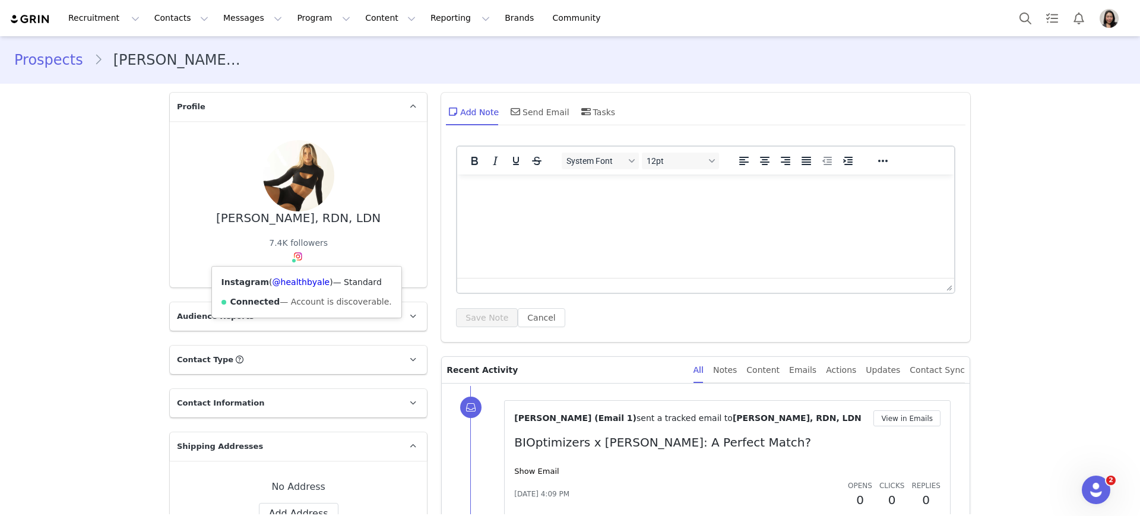
click at [276, 289] on div "Instagram ( @healthbyale ) — Standard Connected — Account is discoverable." at bounding box center [306, 292] width 189 height 51
click at [284, 282] on link "@healthbyale" at bounding box center [302, 282] width 58 height 10
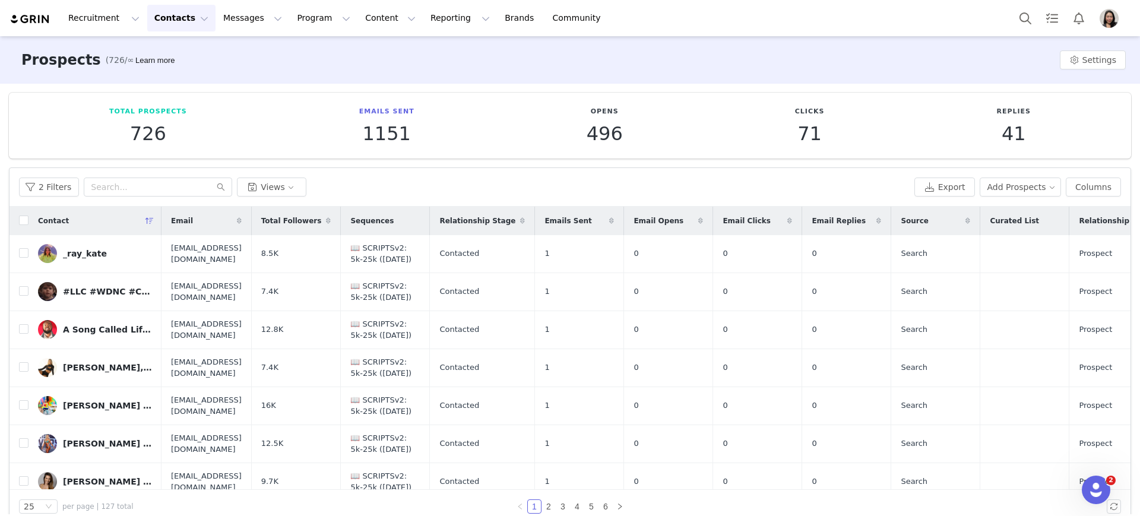
click at [86, 448] on link "alix dye || prep & lifestyle coach" at bounding box center [95, 443] width 114 height 19
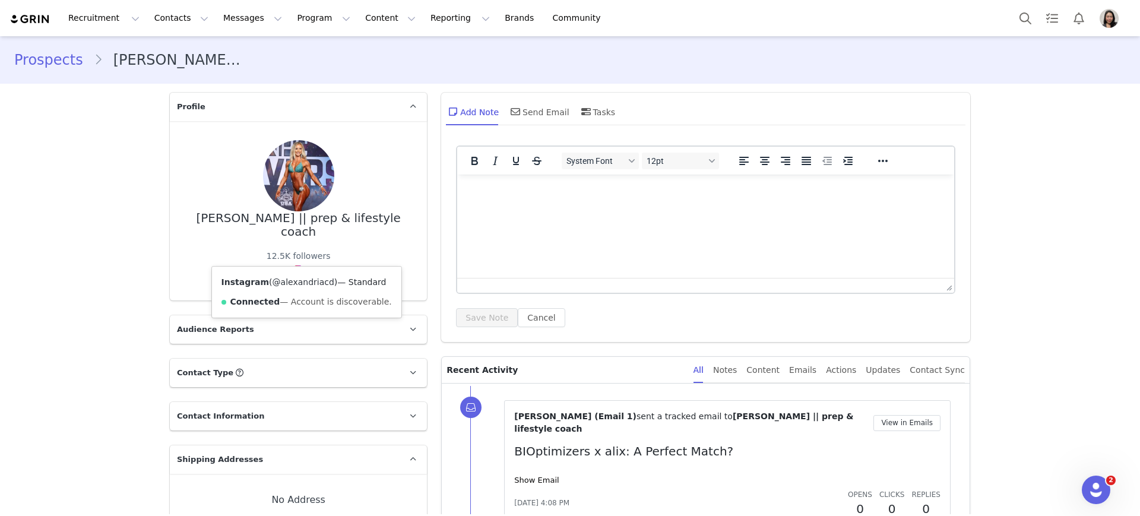
click at [278, 280] on link "@alexandriacd" at bounding box center [304, 282] width 62 height 10
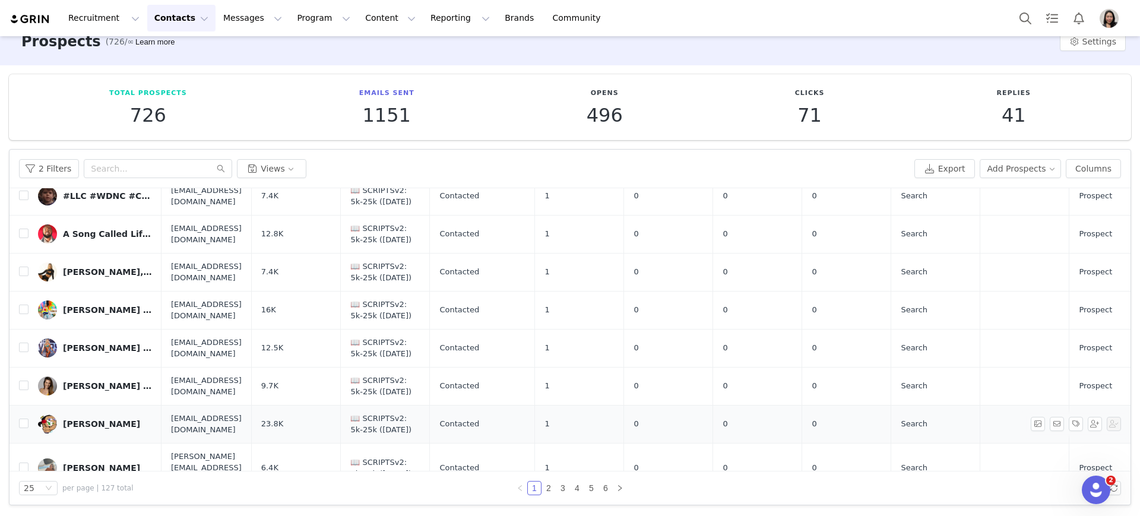
scroll to position [124, 0]
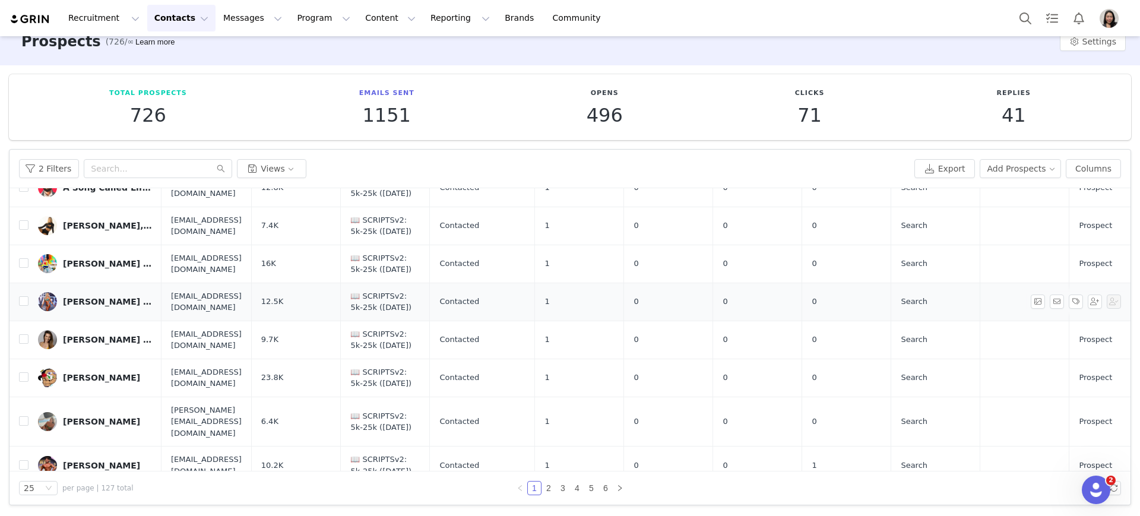
click at [93, 302] on div "alix dye || prep & lifestyle coach" at bounding box center [107, 302] width 89 height 10
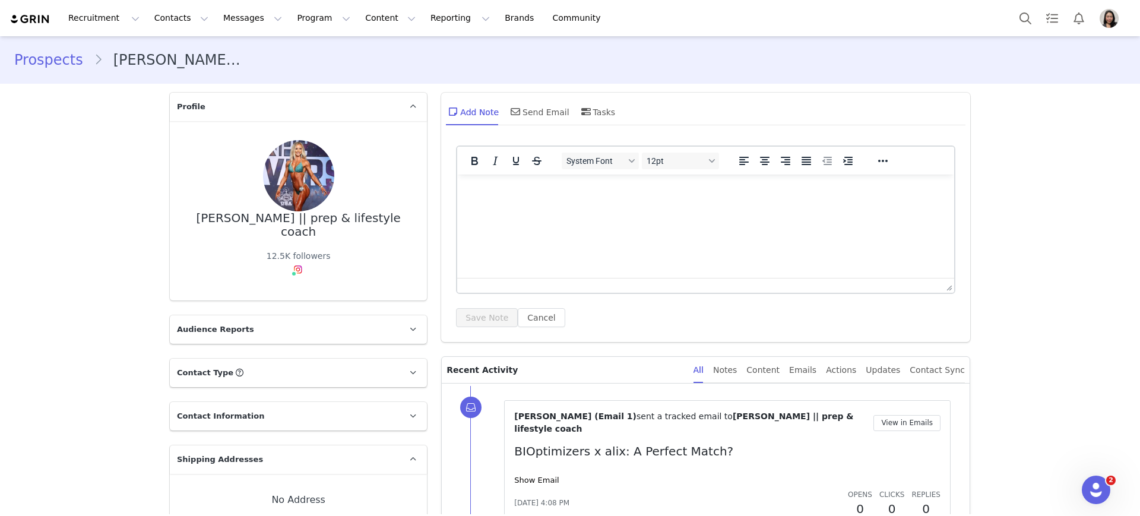
click at [34, 67] on link "Prospects" at bounding box center [54, 59] width 80 height 21
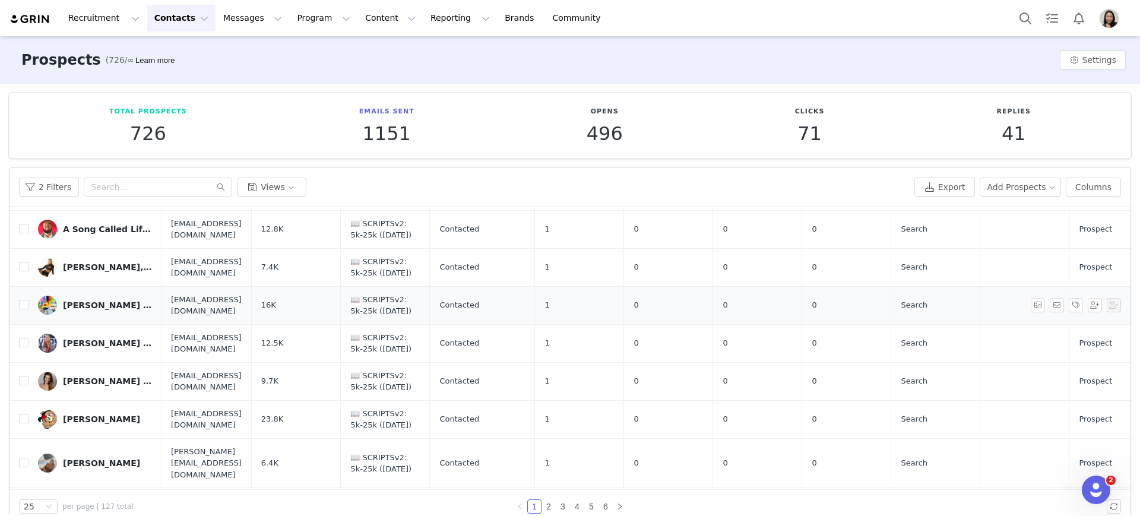
scroll to position [124, 0]
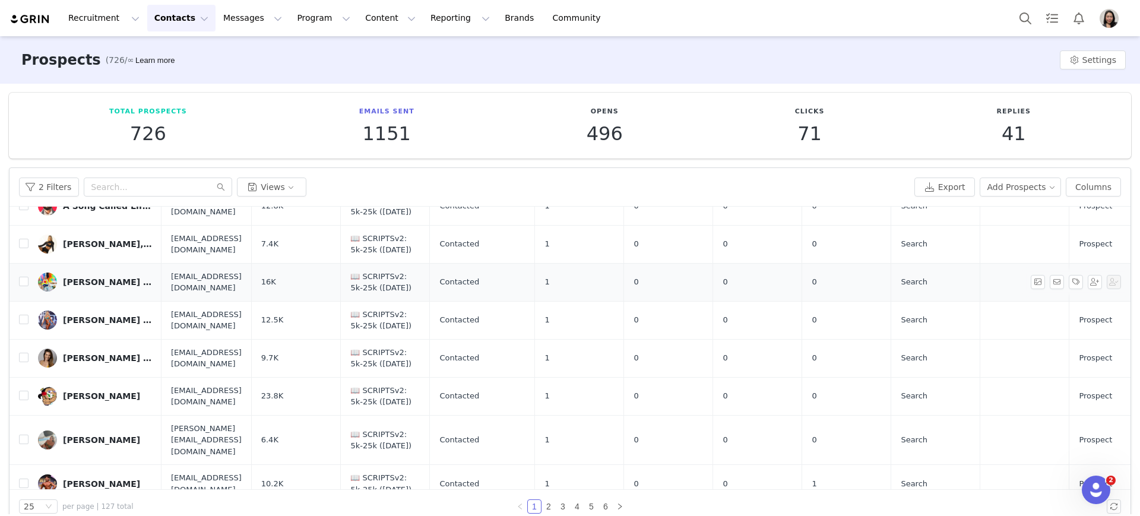
click at [100, 283] on div "Alexandra Houx Grounds" at bounding box center [107, 282] width 89 height 10
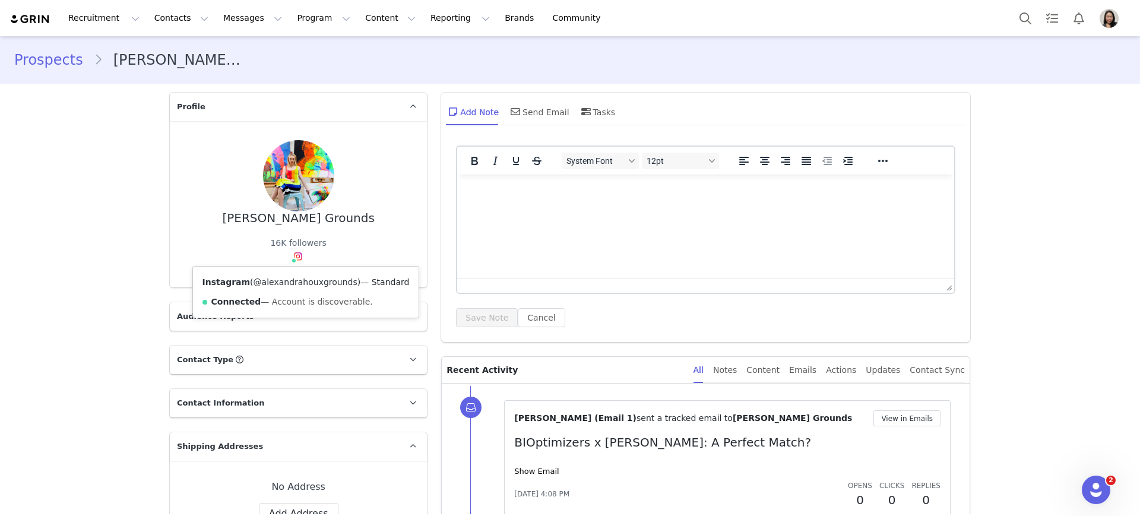
click at [277, 281] on link "@alexandrahouxgrounds" at bounding box center [306, 282] width 104 height 10
click at [54, 63] on link "Prospects" at bounding box center [54, 59] width 80 height 21
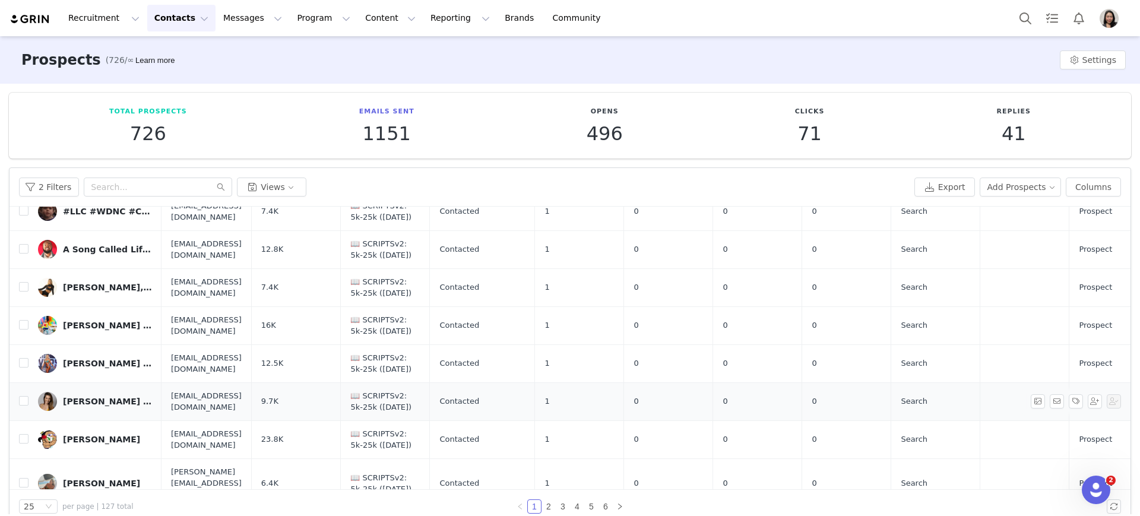
scroll to position [124, 0]
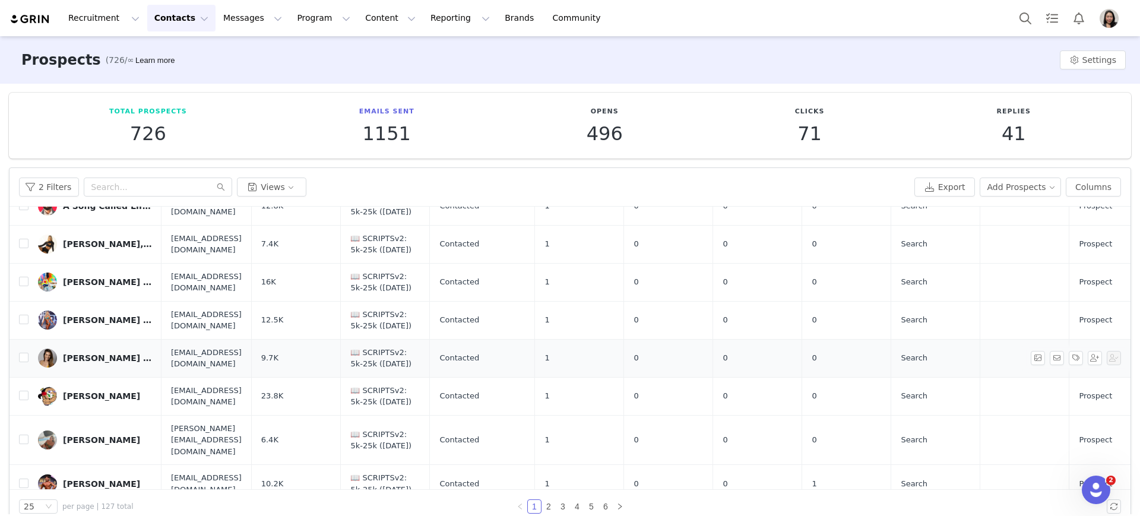
click at [97, 356] on div "Andrea Lowell | LIFE MASTERY" at bounding box center [107, 358] width 89 height 10
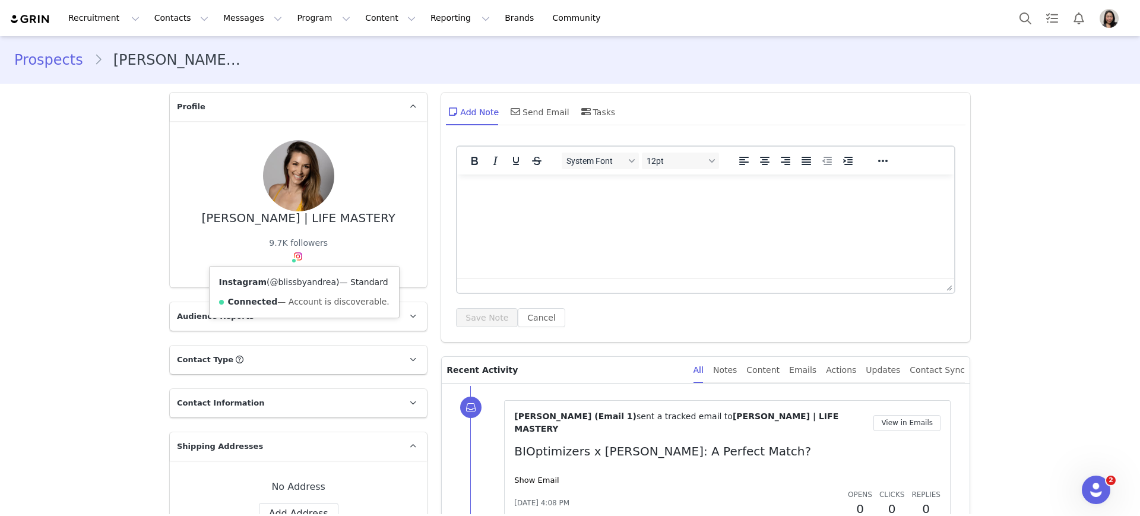
click at [293, 282] on link "@blissbyandrea" at bounding box center [303, 282] width 66 height 10
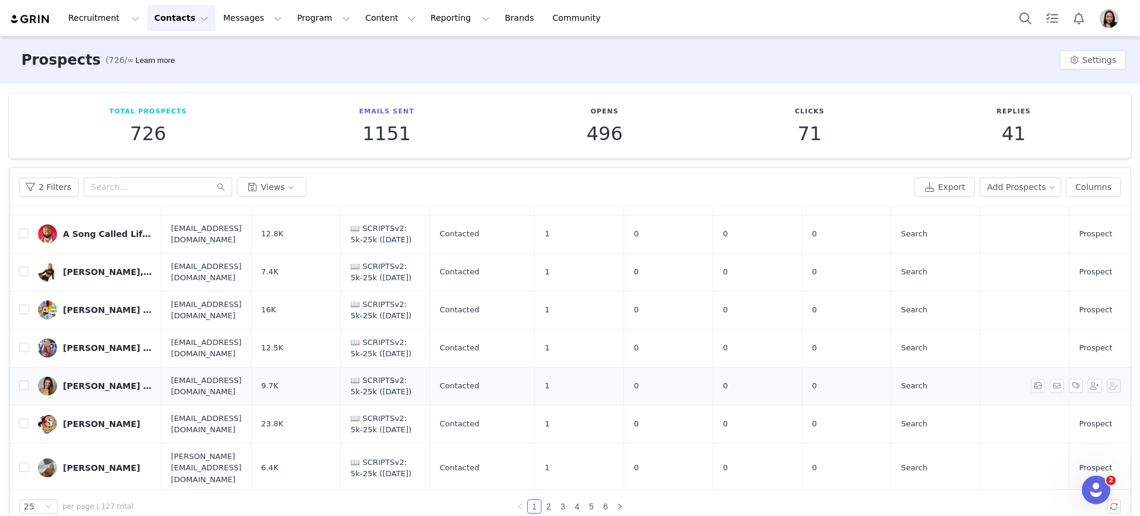
scroll to position [124, 0]
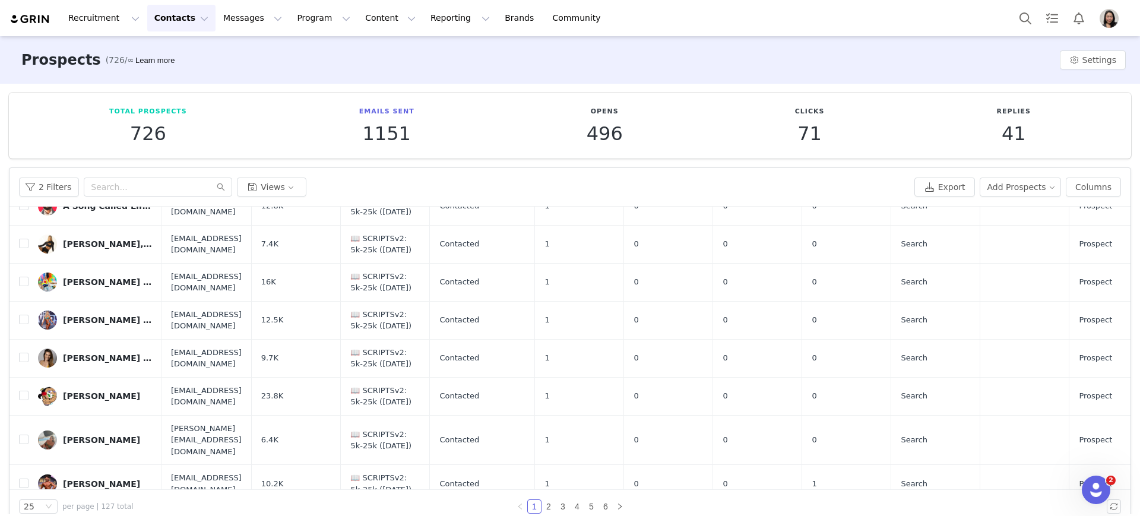
click at [90, 395] on div "Angel Mendoza" at bounding box center [101, 396] width 77 height 10
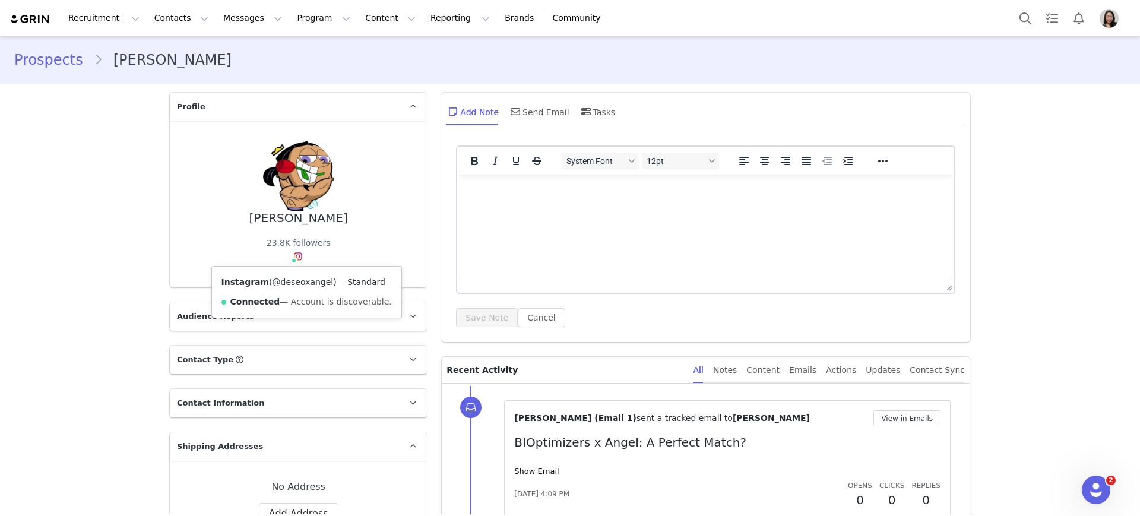
click at [289, 282] on link "@deseoxangel" at bounding box center [303, 282] width 61 height 10
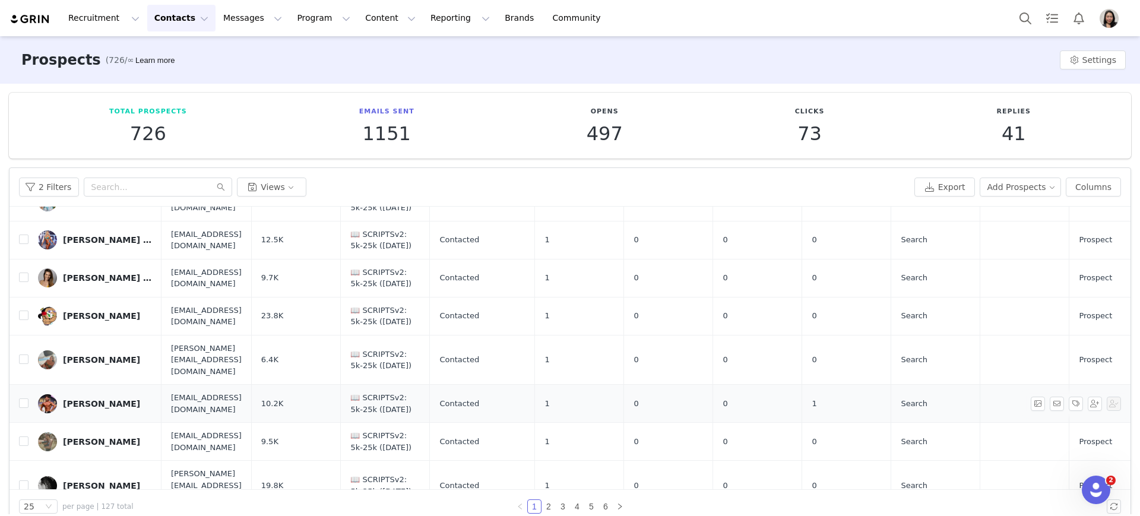
scroll to position [248, 0]
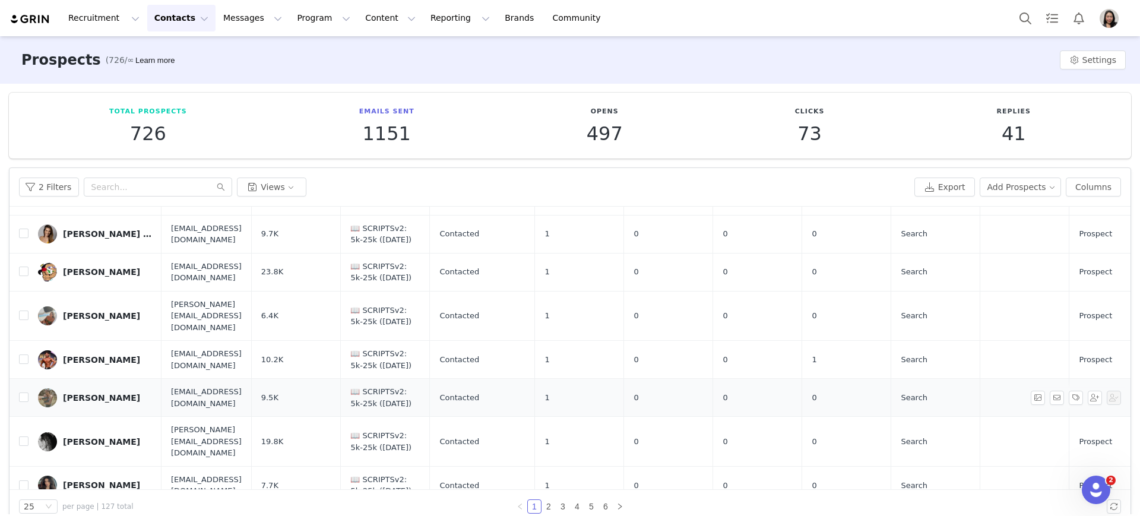
click at [92, 393] on div "Ashley Sheatz" at bounding box center [101, 398] width 77 height 10
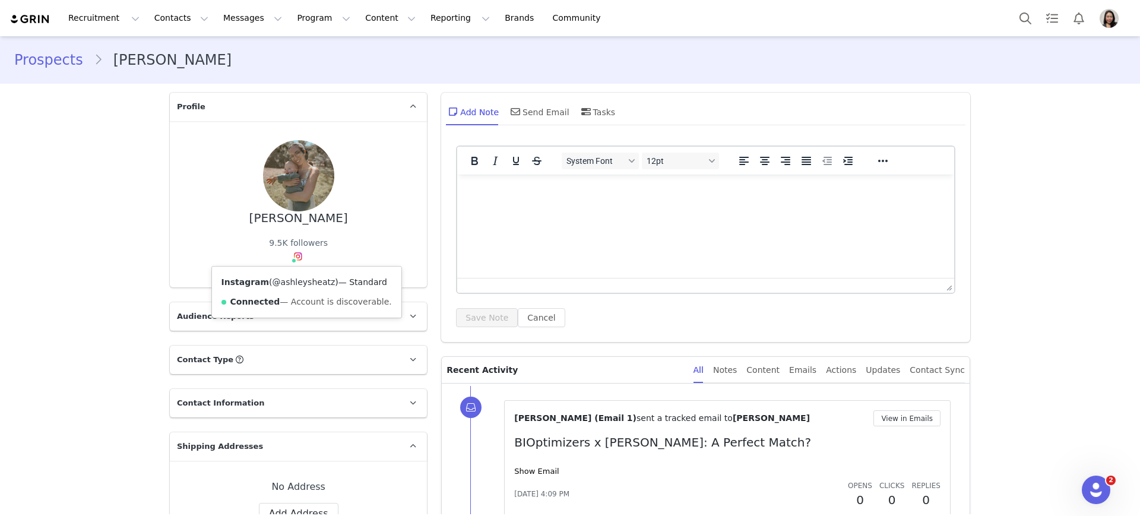
click at [298, 281] on link "@ashleysheatz" at bounding box center [304, 282] width 63 height 10
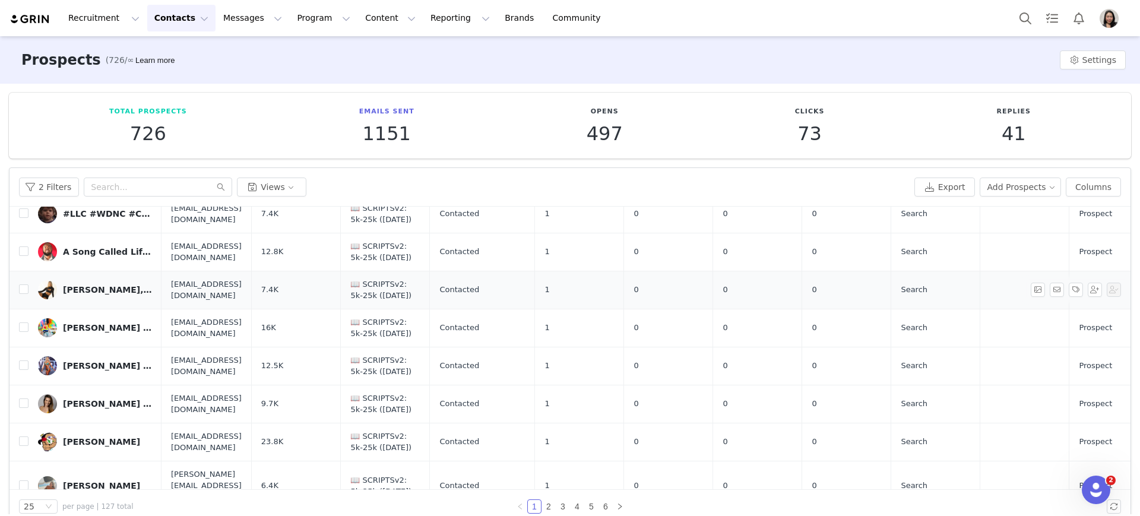
scroll to position [124, 0]
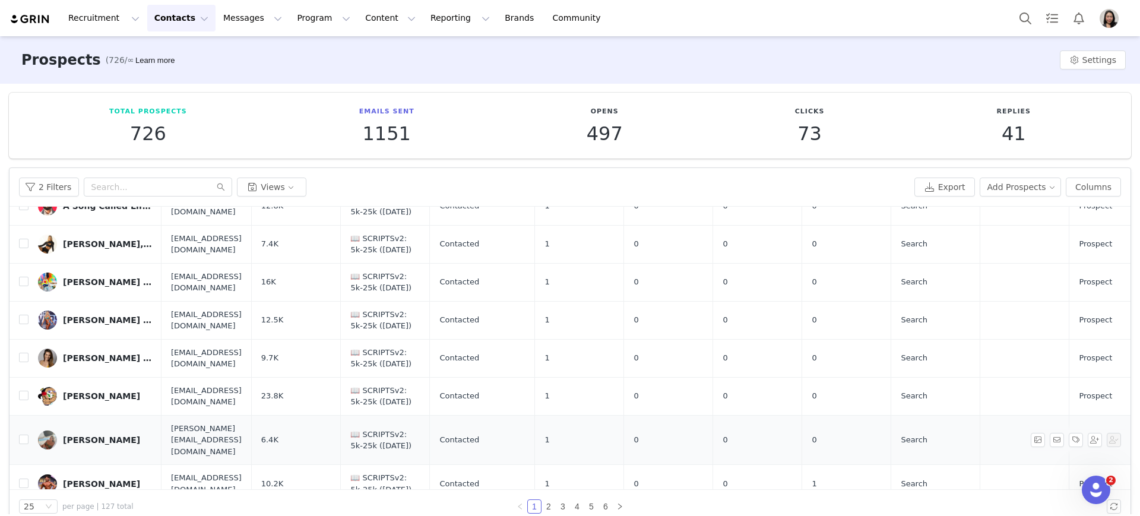
click at [86, 435] on div "Anna Rooke" at bounding box center [101, 440] width 77 height 10
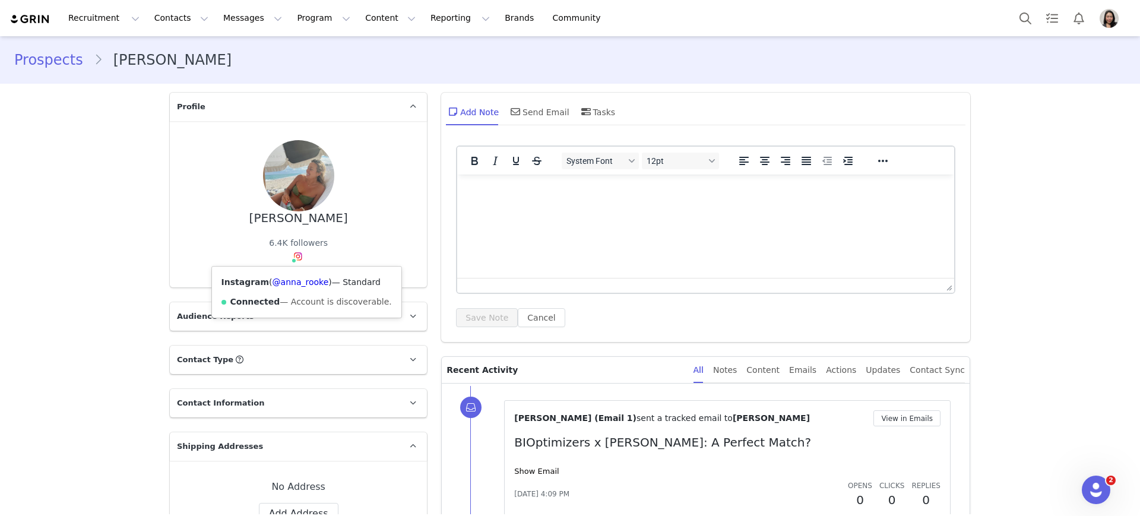
click at [291, 259] on span at bounding box center [294, 261] width 6 height 6
click at [293, 258] on img at bounding box center [298, 257] width 10 height 10
click at [290, 287] on link "@anna_rooke" at bounding box center [301, 282] width 56 height 10
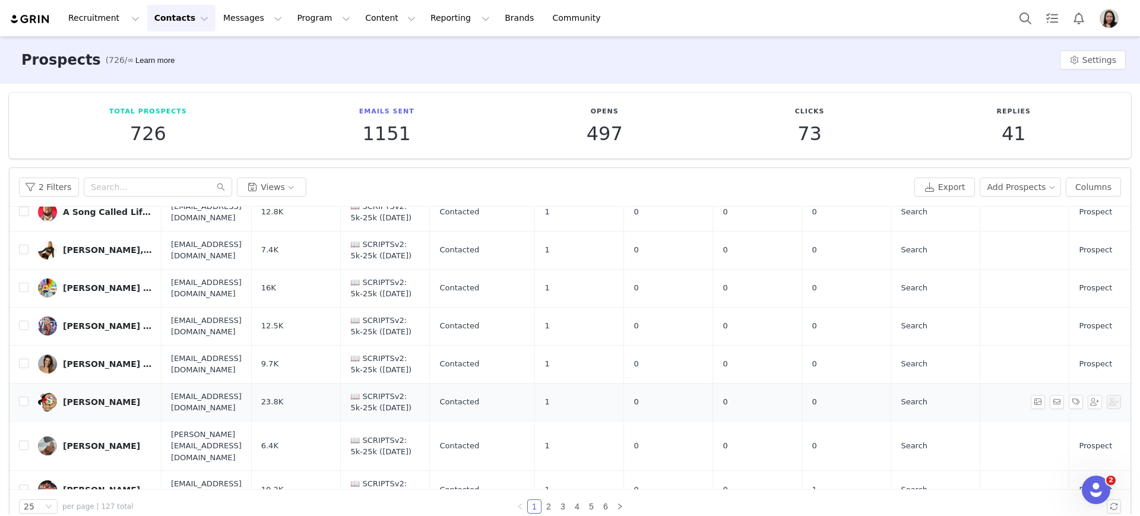
scroll to position [248, 0]
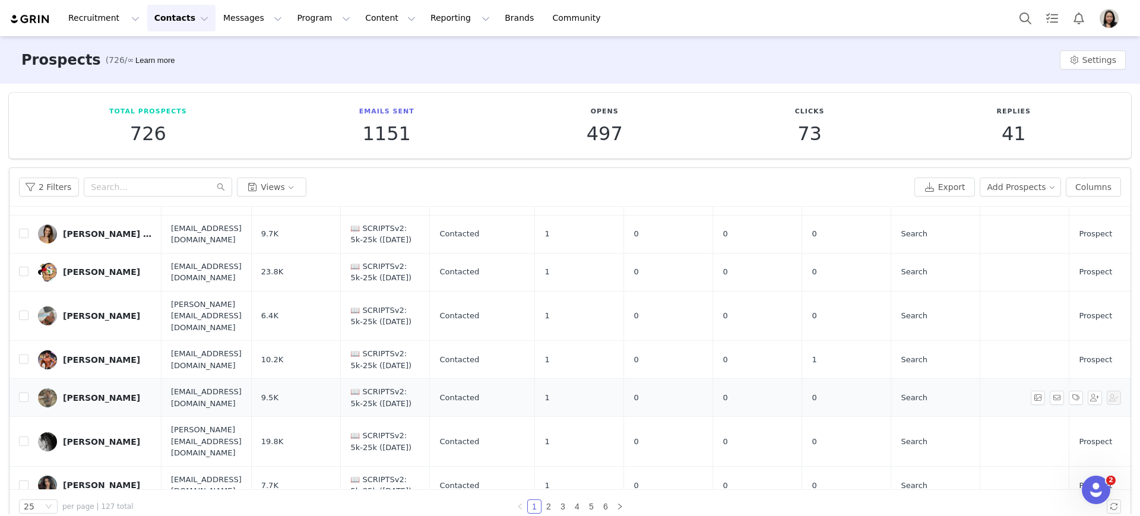
click at [97, 393] on div "Ashley Sheatz" at bounding box center [101, 398] width 77 height 10
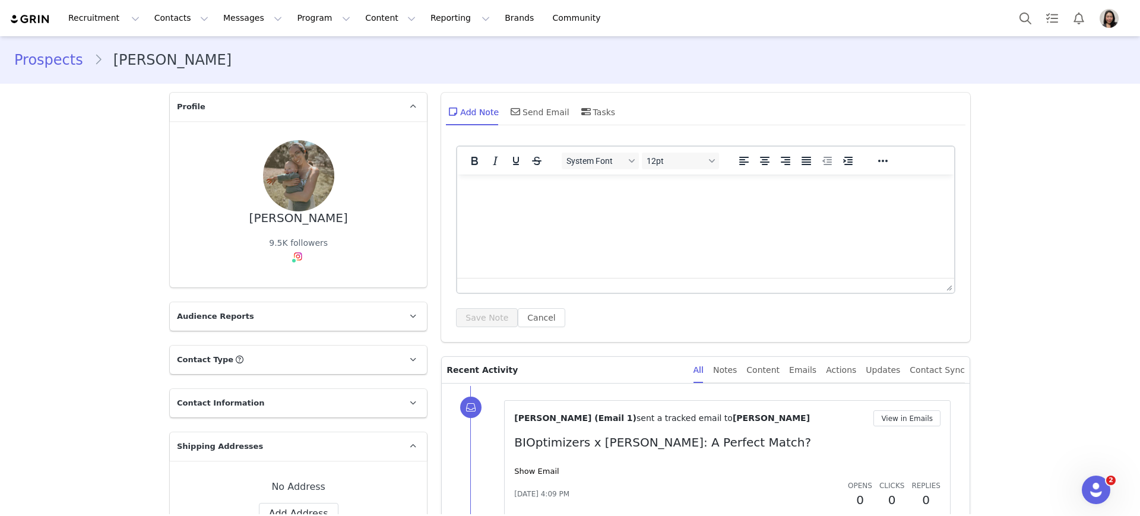
click at [39, 66] on link "Prospects" at bounding box center [54, 59] width 80 height 21
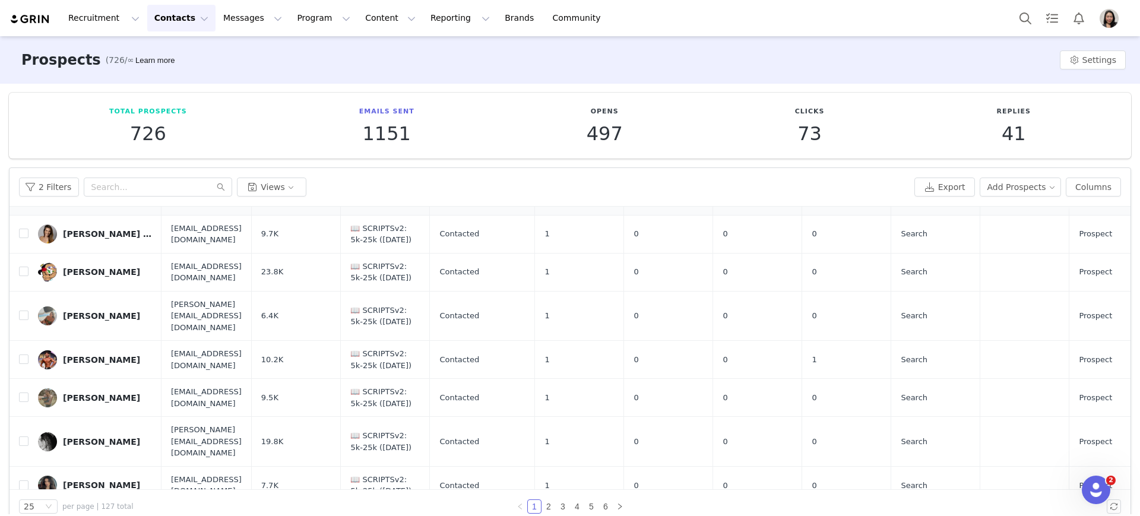
scroll to position [371, 0]
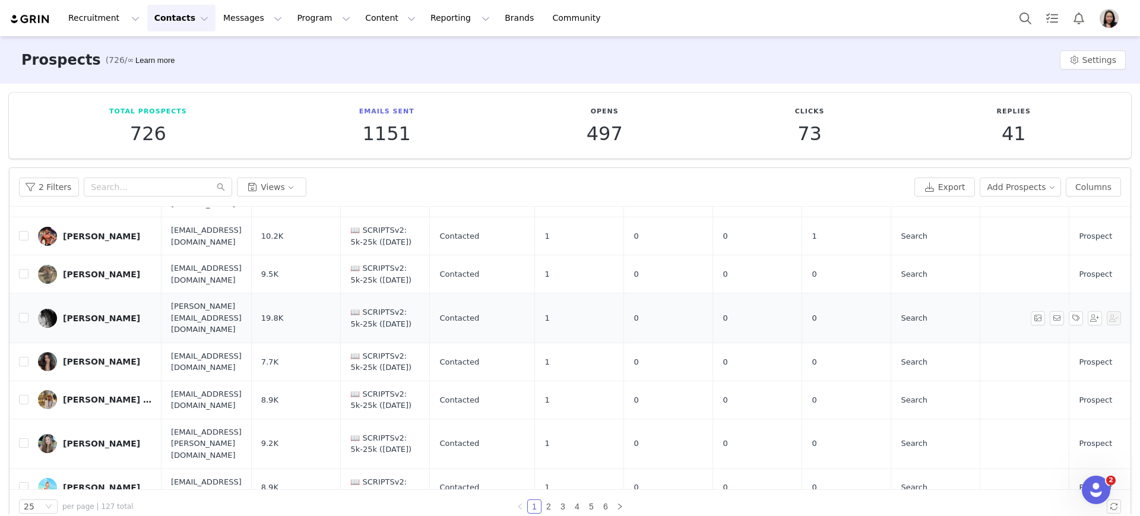
click at [89, 314] on div "Auden Wyle" at bounding box center [101, 319] width 77 height 10
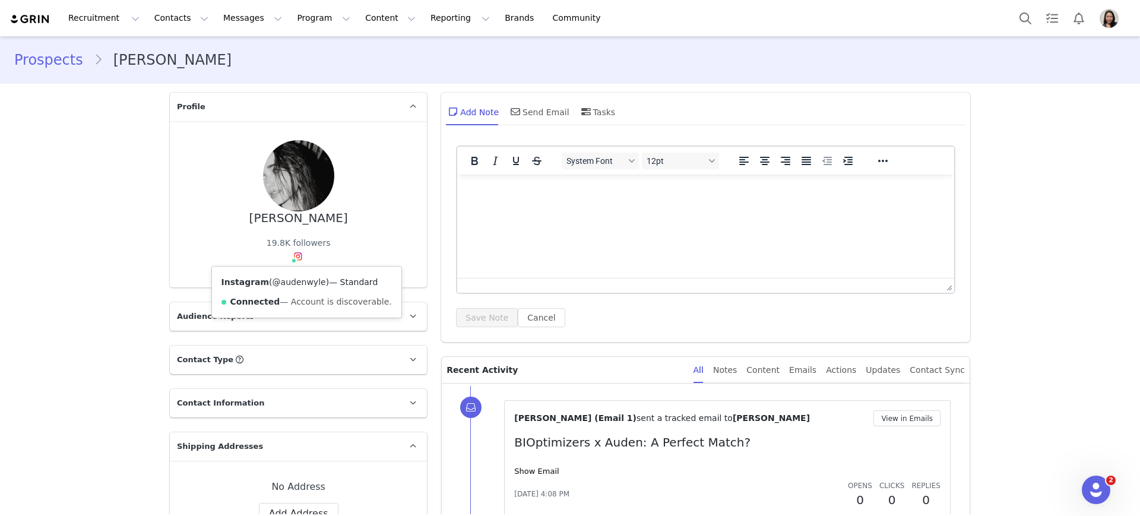
click at [290, 284] on link "@audenwyle" at bounding box center [299, 282] width 53 height 10
click at [50, 59] on link "Prospects" at bounding box center [54, 59] width 80 height 21
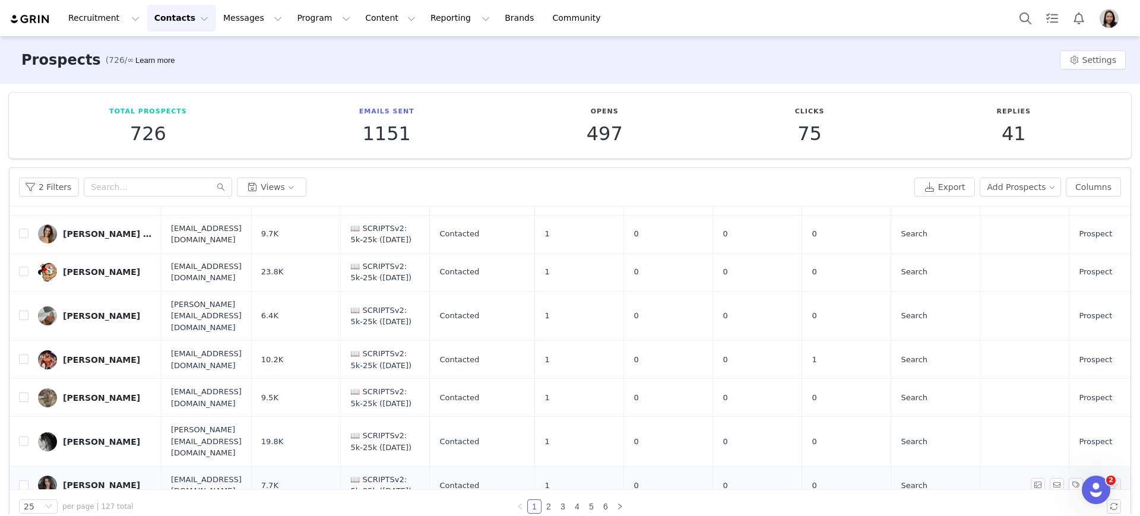
scroll to position [371, 0]
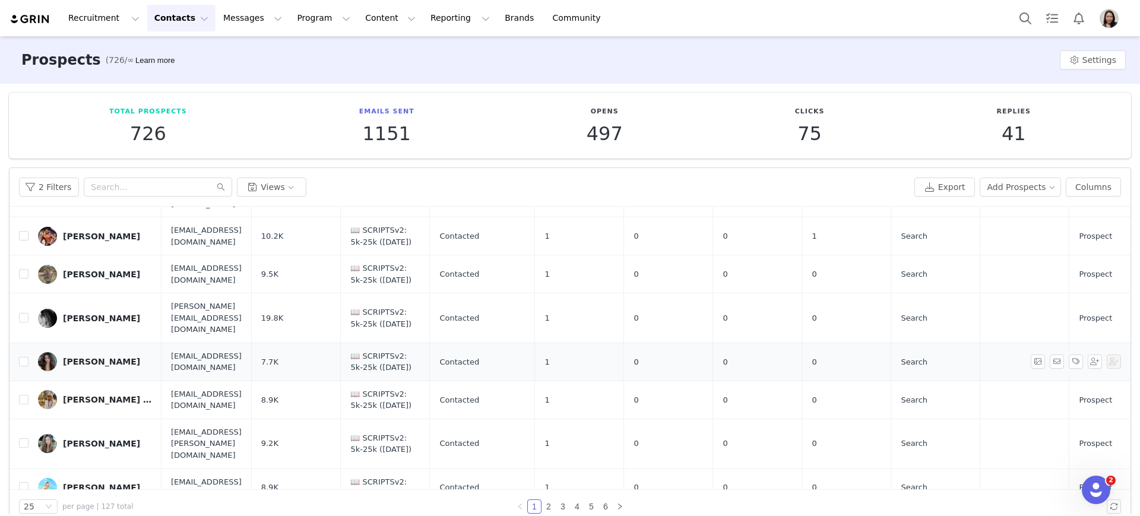
click at [86, 357] on div "Ava Cristina" at bounding box center [101, 362] width 77 height 10
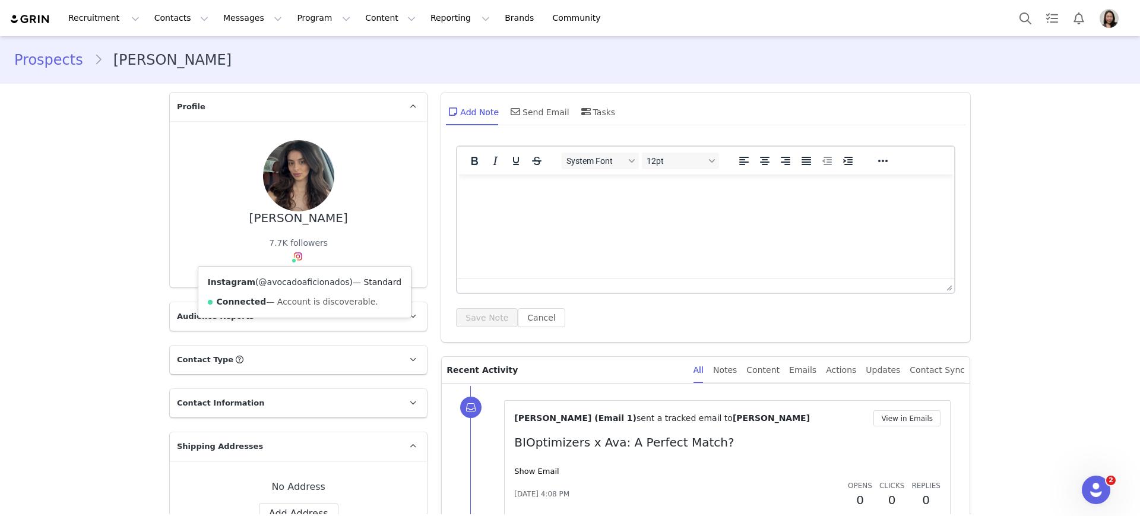
click at [289, 284] on link "@avocadoaficionados" at bounding box center [304, 282] width 91 height 10
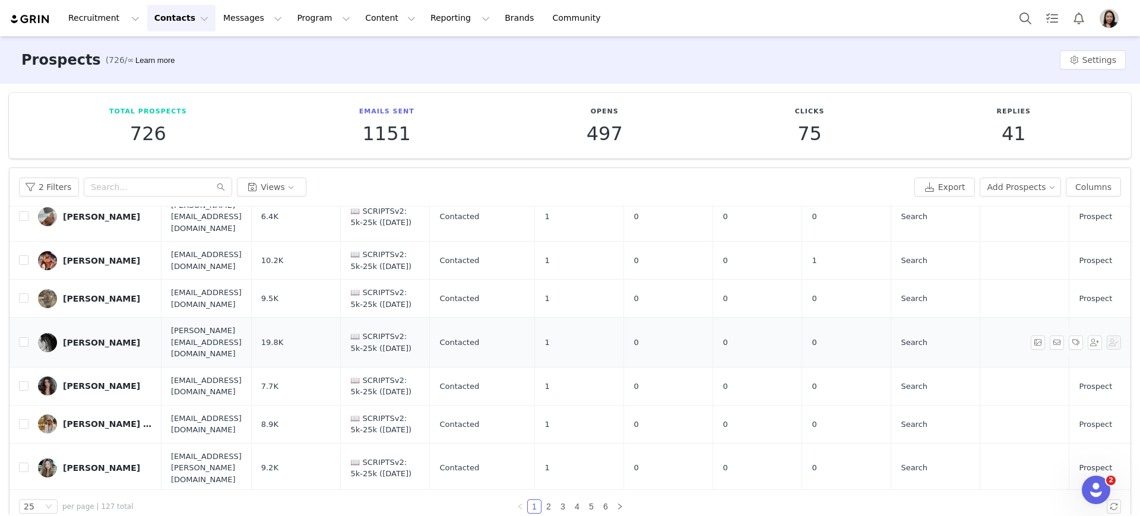
scroll to position [371, 0]
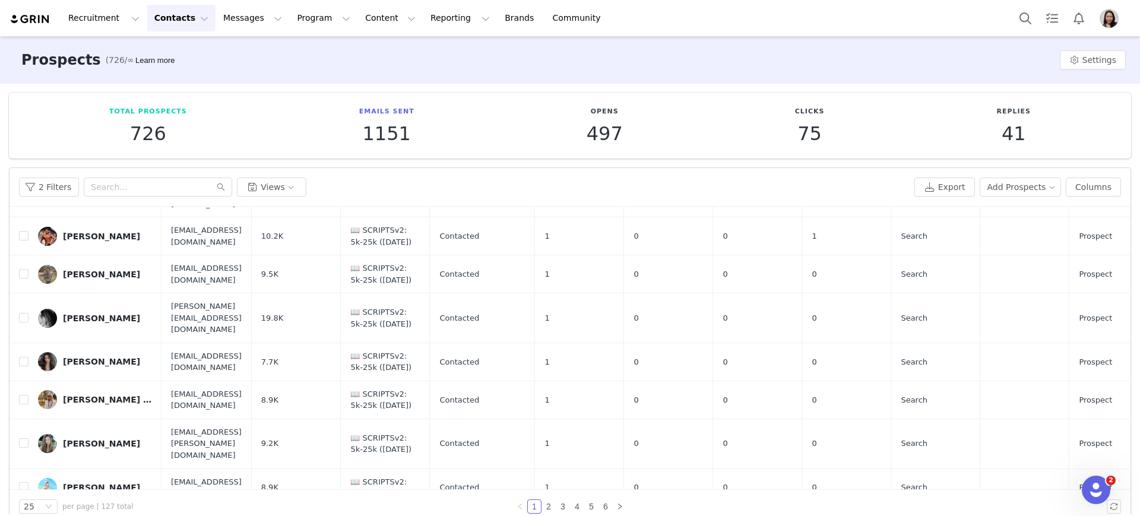
click at [87, 395] on div "Beri Hayenga 🍓" at bounding box center [107, 400] width 89 height 10
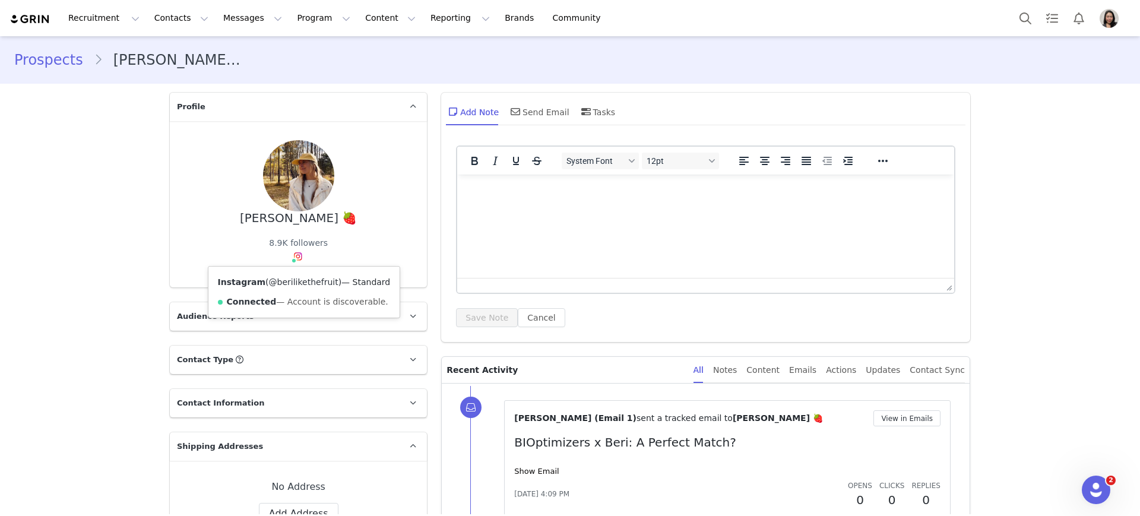
click at [289, 279] on link "@berilikethefruit" at bounding box center [303, 282] width 69 height 10
click at [31, 64] on link "Prospects" at bounding box center [54, 59] width 80 height 21
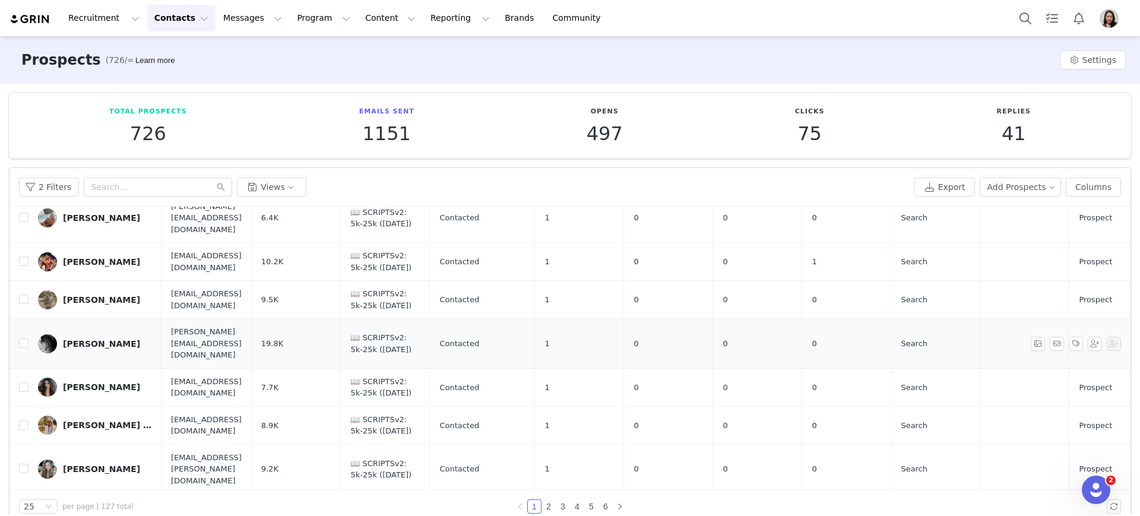
scroll to position [371, 0]
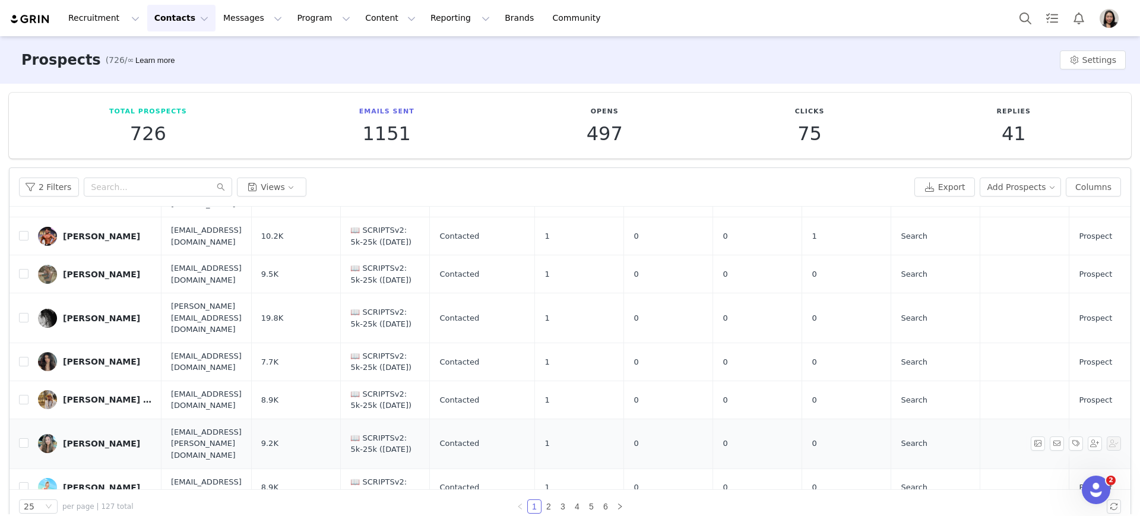
click at [86, 439] on div "Breann Kinsey" at bounding box center [101, 444] width 77 height 10
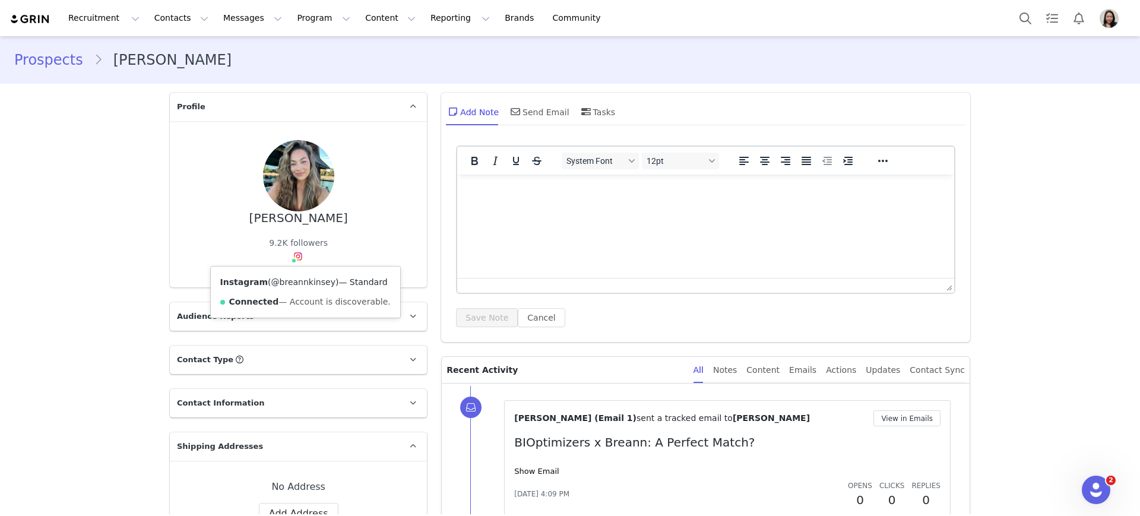
click at [290, 285] on link "@breannkinsey" at bounding box center [303, 282] width 64 height 10
click at [27, 61] on link "Prospects" at bounding box center [54, 59] width 80 height 21
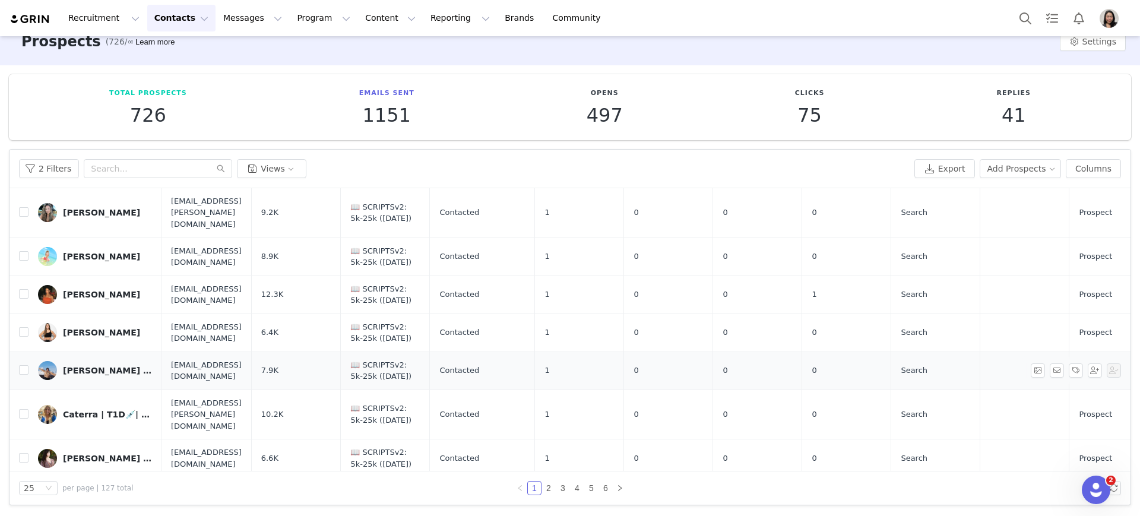
scroll to position [460, 0]
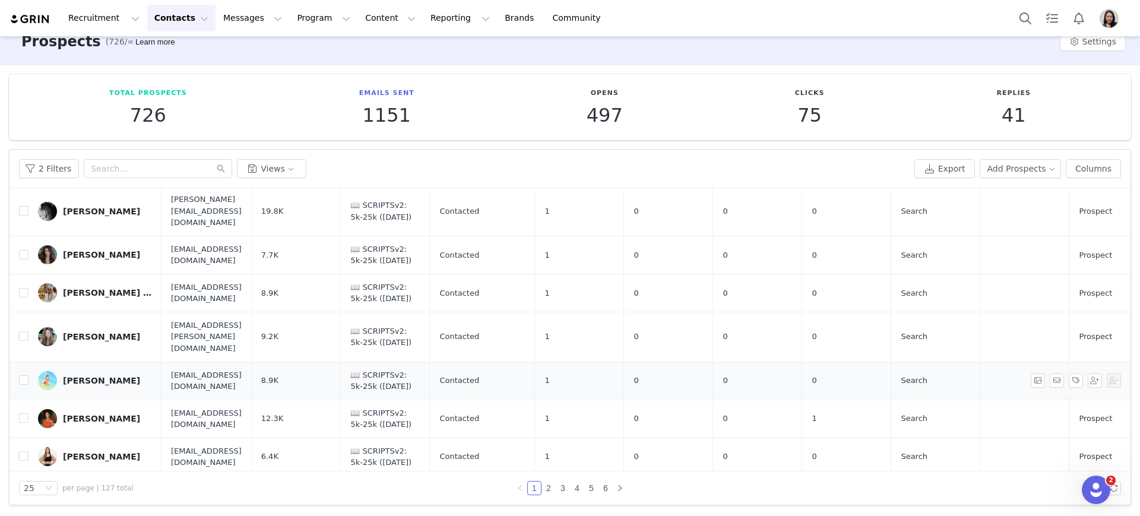
click at [77, 376] on div "Cara Smith" at bounding box center [101, 381] width 77 height 10
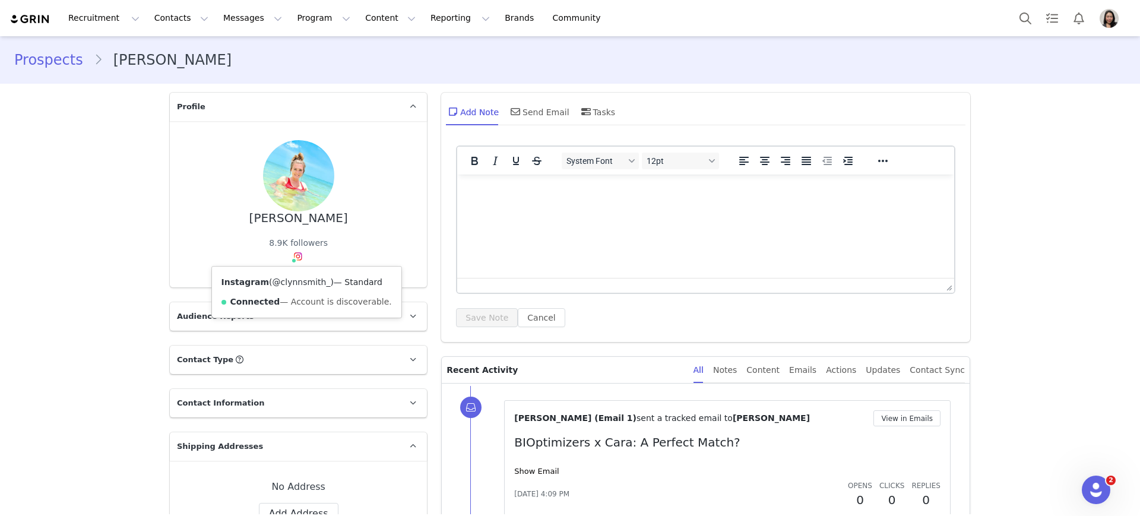
click at [291, 284] on link "@clynnsmith_" at bounding box center [302, 282] width 58 height 10
click at [64, 65] on link "Prospects" at bounding box center [54, 59] width 80 height 21
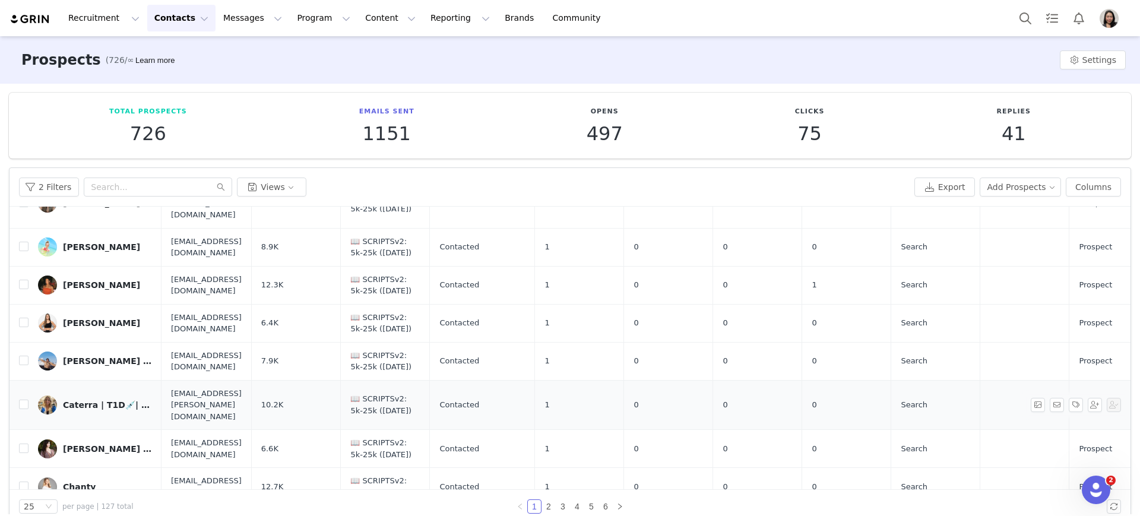
scroll to position [584, 0]
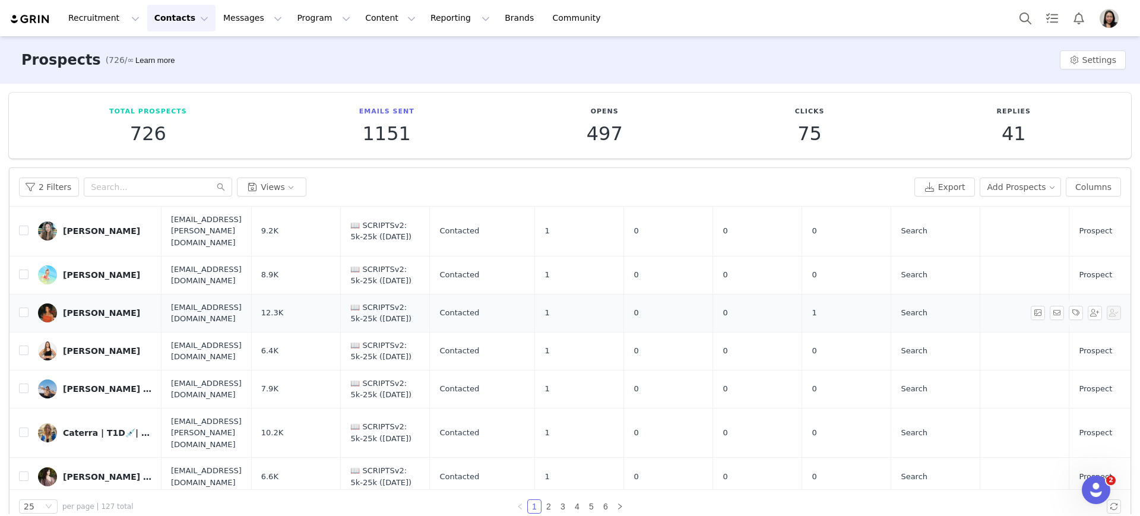
click at [79, 308] on div "carly berges" at bounding box center [101, 313] width 77 height 10
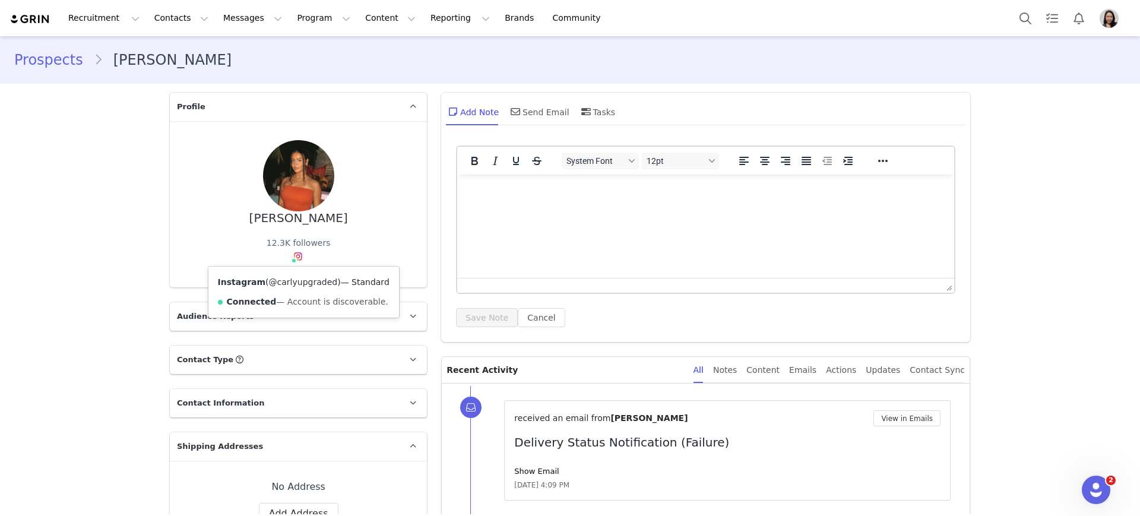
click at [293, 286] on link "@carlyupgraded" at bounding box center [303, 282] width 69 height 10
click at [37, 67] on link "Prospects" at bounding box center [54, 59] width 80 height 21
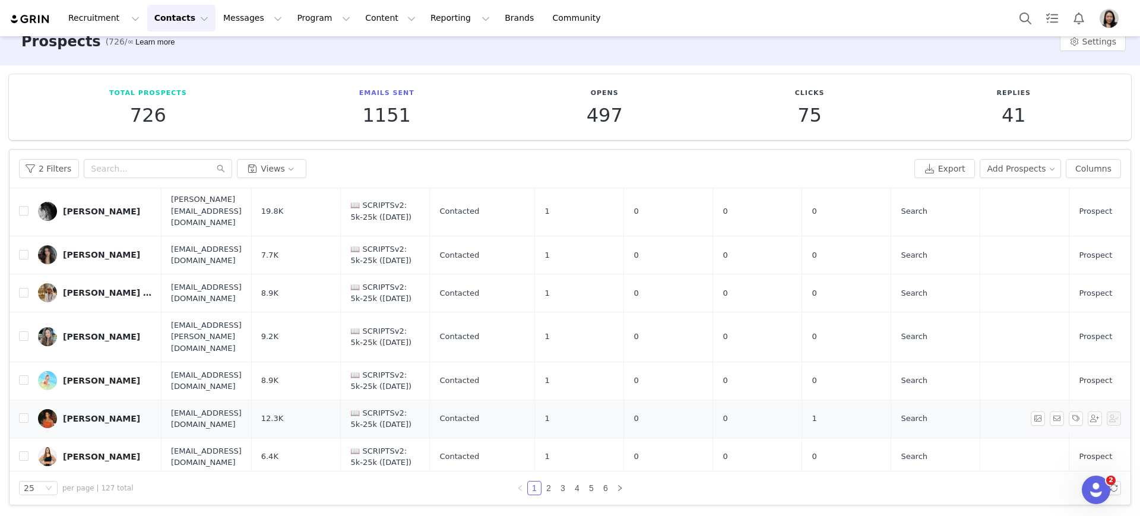
scroll to position [584, 0]
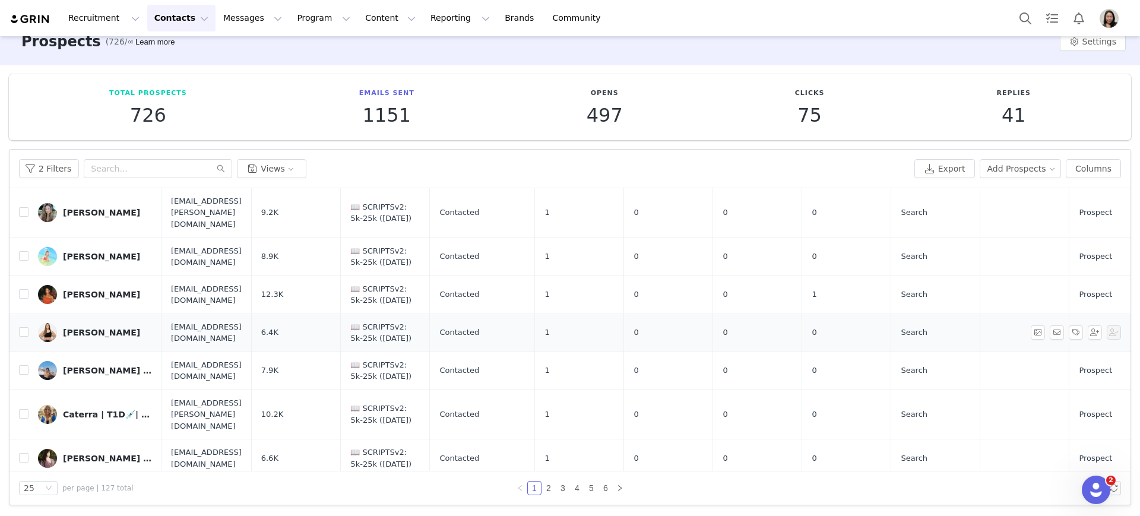
click at [91, 328] on div "Carly Biron" at bounding box center [101, 333] width 77 height 10
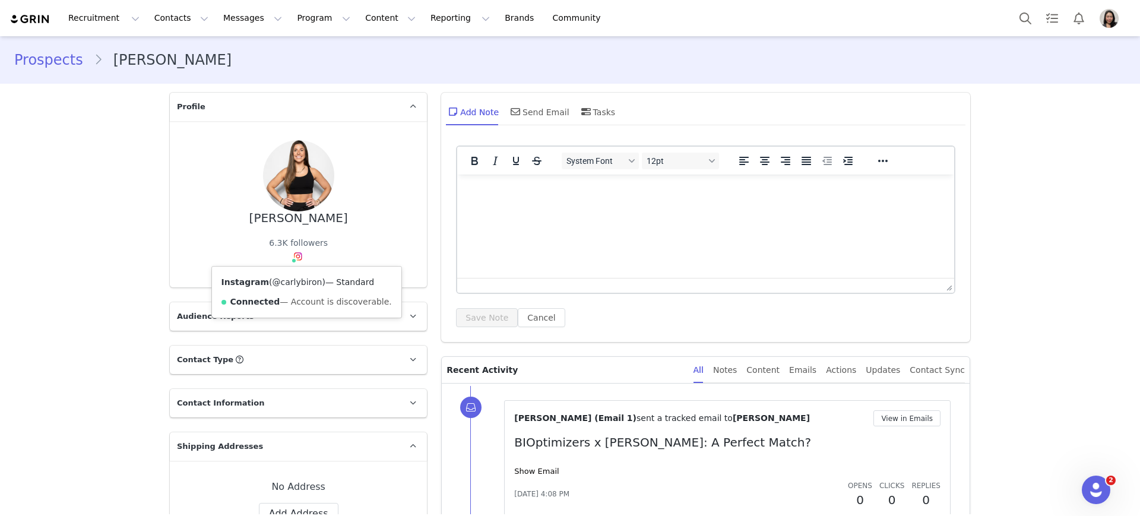
click at [287, 282] on link "@carlybiron" at bounding box center [298, 282] width 50 height 10
click at [26, 61] on link "Prospects" at bounding box center [54, 59] width 80 height 21
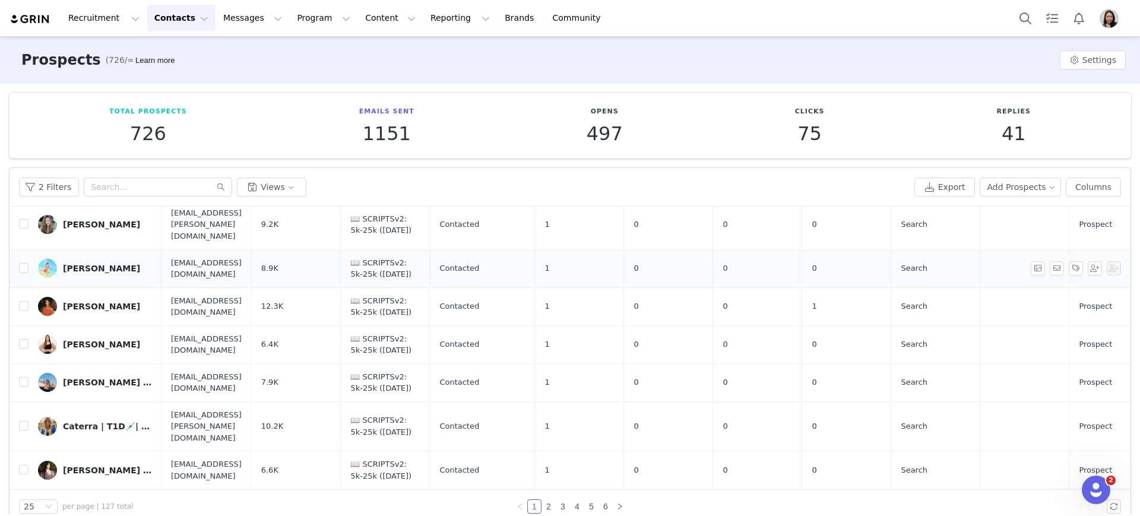
scroll to position [619, 0]
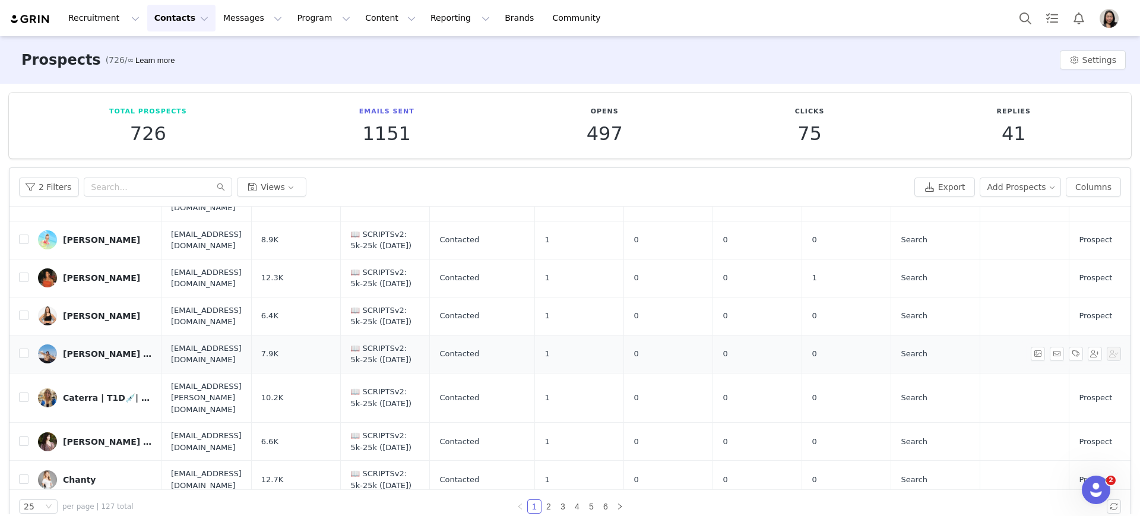
click at [102, 349] on div "caroline ↟ solo adventures & activities" at bounding box center [107, 354] width 89 height 10
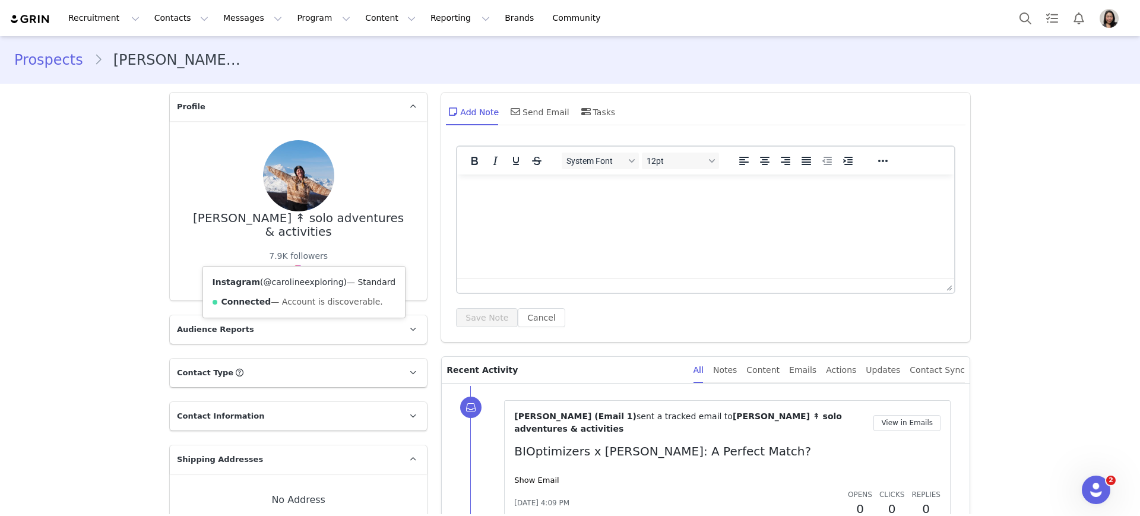
click at [291, 281] on link "@carolineexploring" at bounding box center [304, 282] width 80 height 10
click at [34, 65] on link "Prospects" at bounding box center [54, 59] width 80 height 21
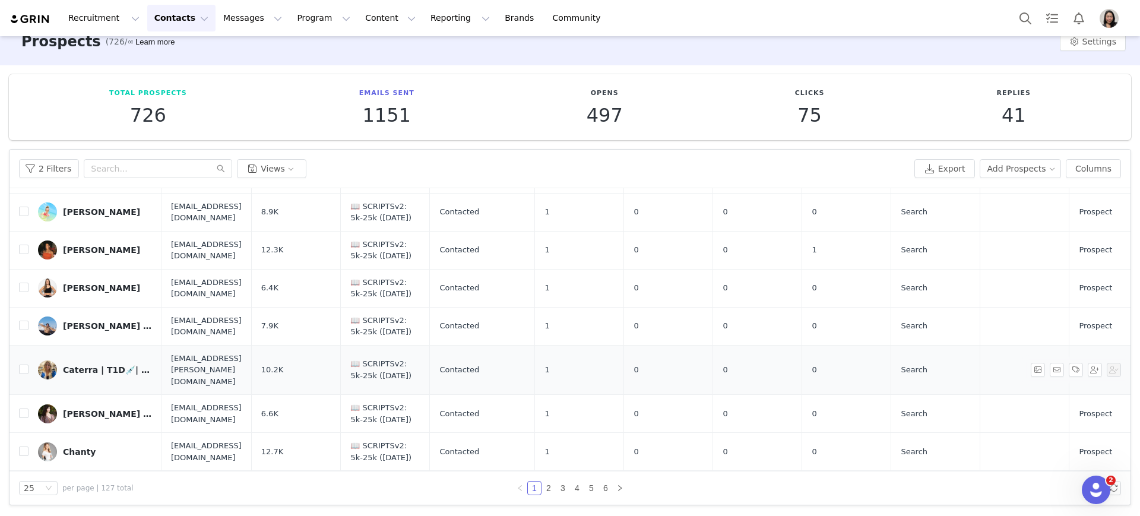
scroll to position [584, 0]
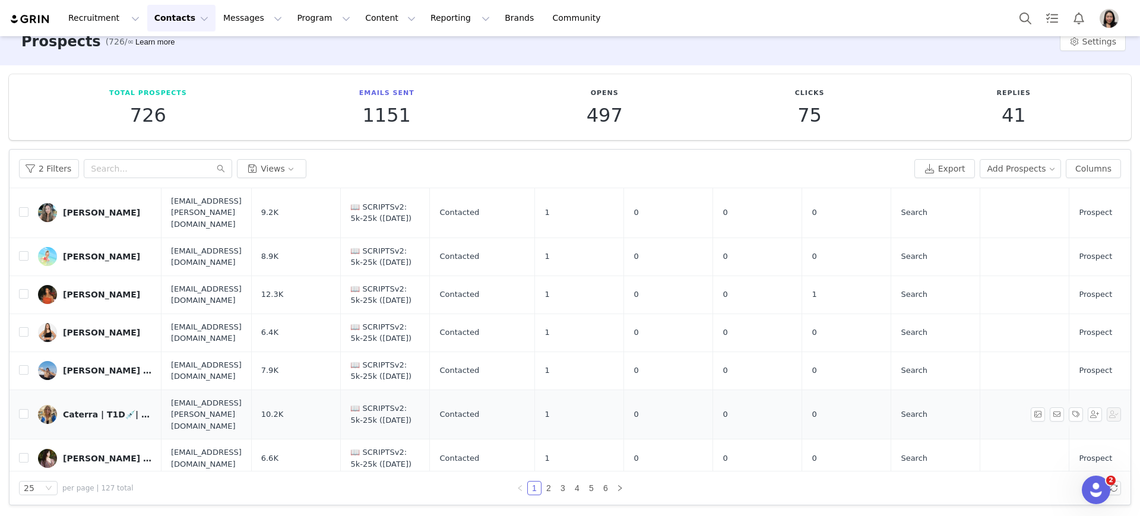
click at [90, 410] on div "Caterra | T1D💉| PhD student 🧬" at bounding box center [107, 415] width 89 height 10
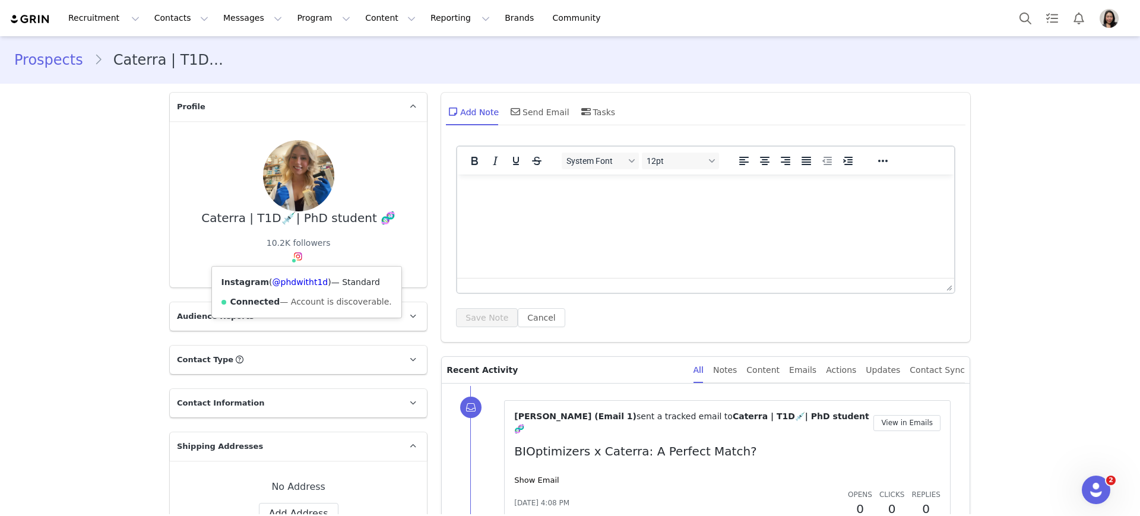
click at [287, 274] on div "Instagram ( @phdwitht1d ) — Standard Connected — Account is discoverable." at bounding box center [306, 292] width 189 height 51
click at [289, 283] on link "@phdwitht1d" at bounding box center [301, 282] width 56 height 10
click at [35, 61] on link "Prospects" at bounding box center [54, 59] width 80 height 21
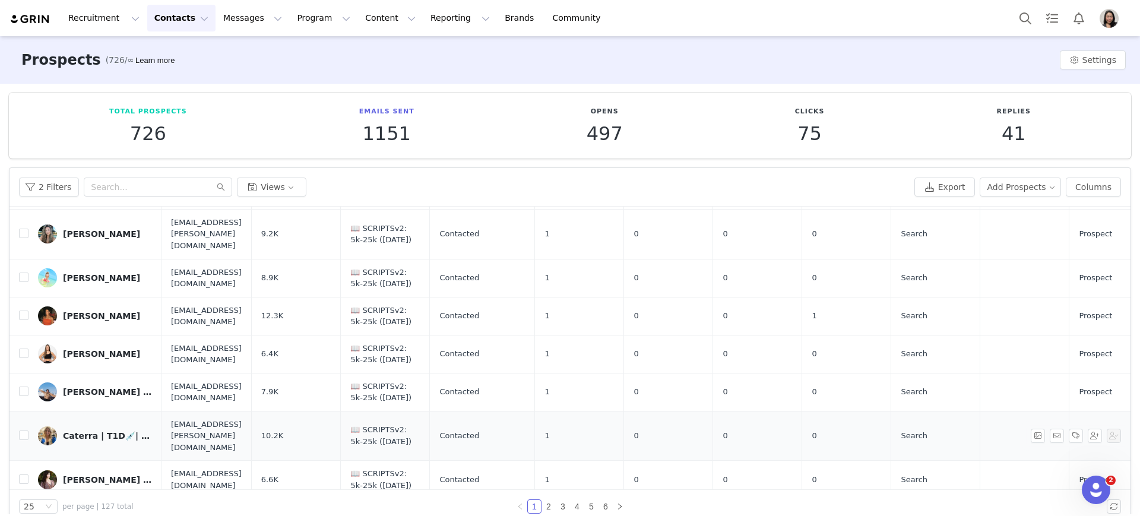
scroll to position [619, 0]
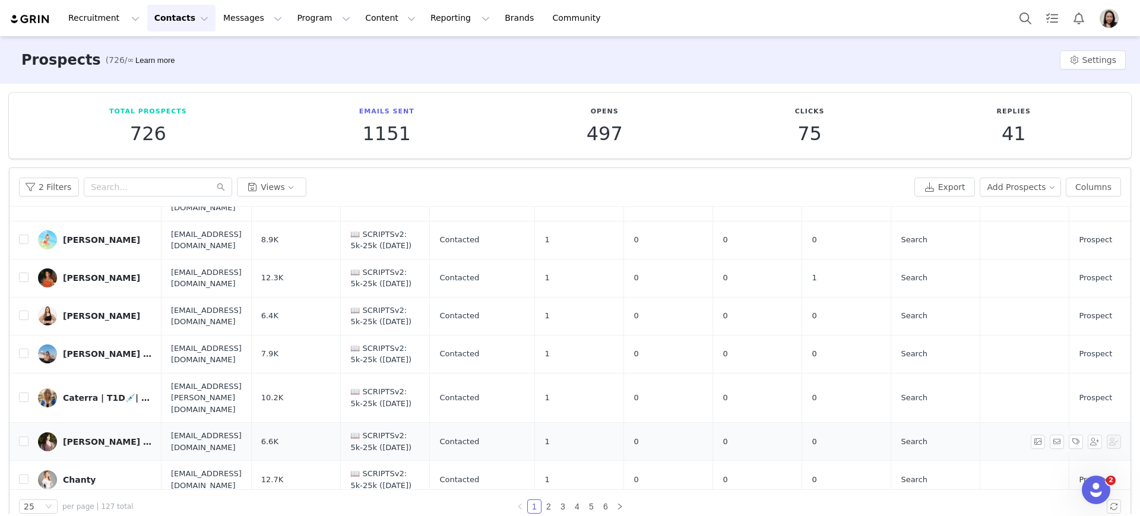
click at [80, 437] on div "Caylea Borges | KIS ™" at bounding box center [107, 442] width 89 height 10
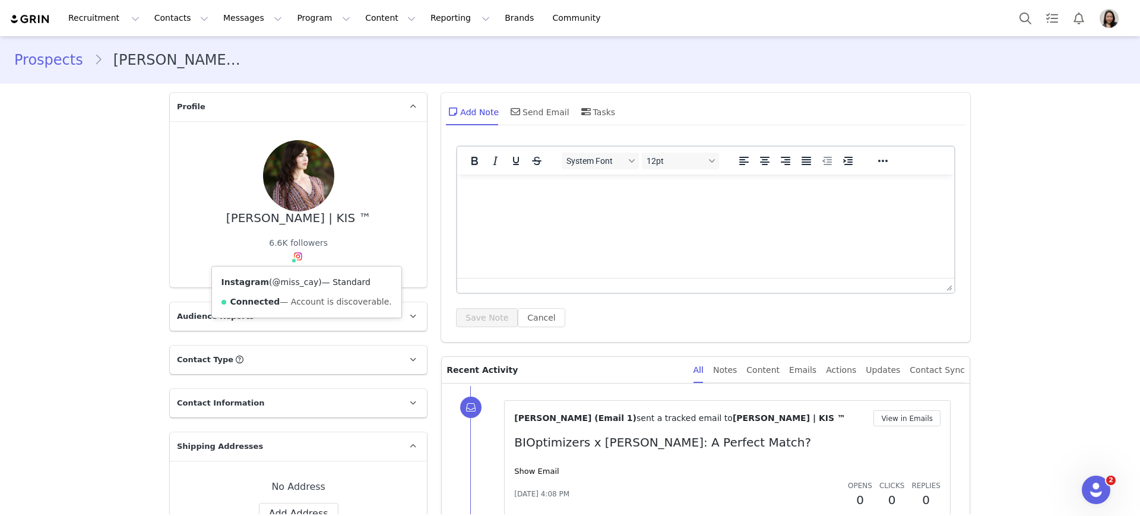
click at [286, 280] on link "@miss_cay" at bounding box center [296, 282] width 46 height 10
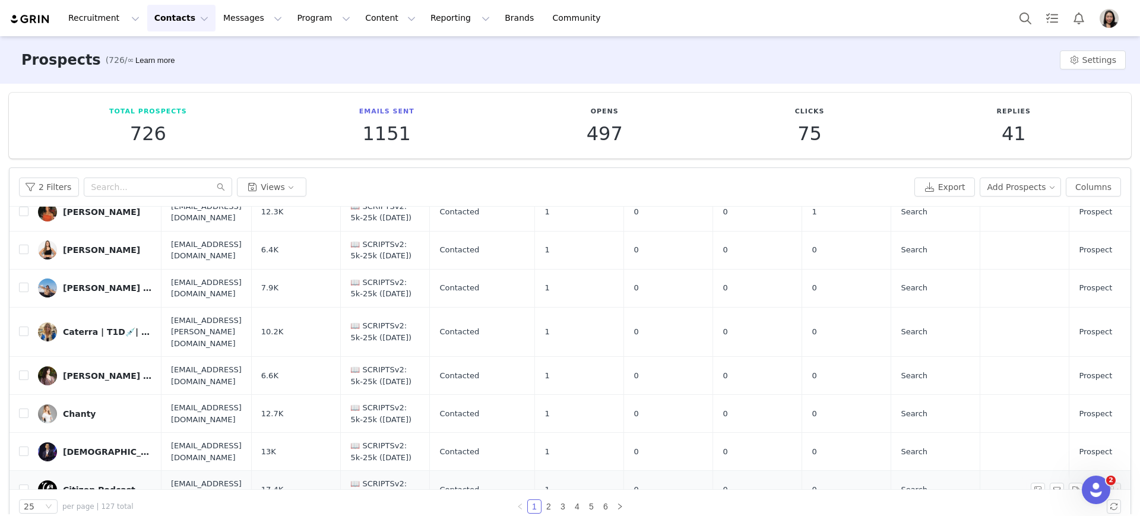
scroll to position [707, 0]
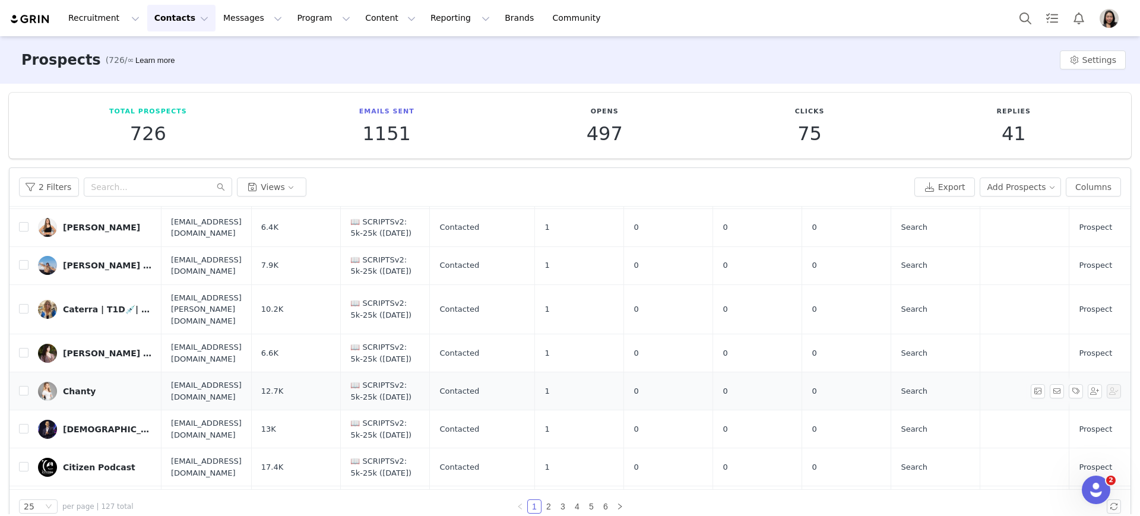
click at [74, 387] on div "Chanty" at bounding box center [79, 392] width 33 height 10
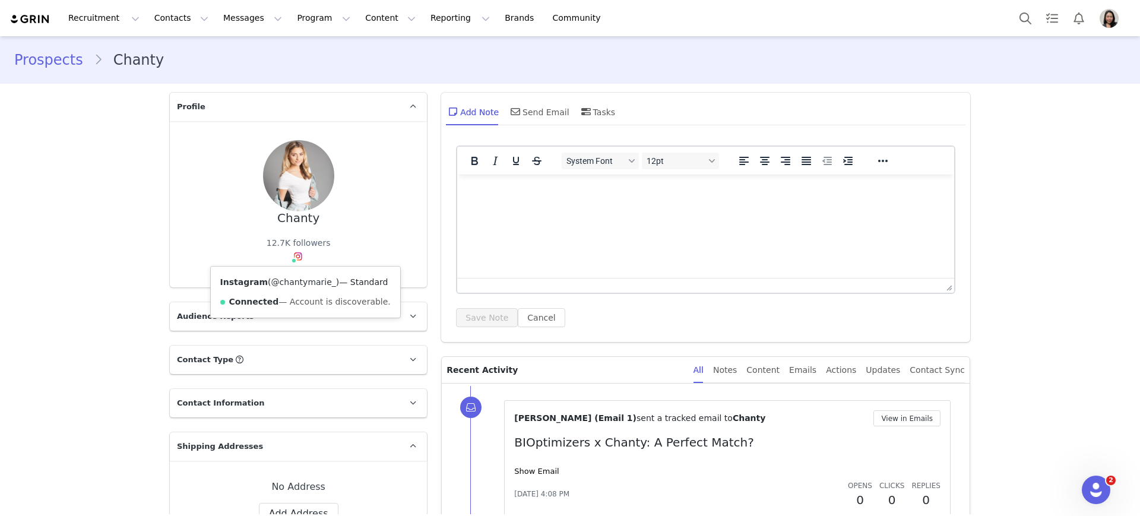
click at [290, 281] on link "@chantymarie_" at bounding box center [303, 282] width 65 height 10
click at [52, 59] on link "Prospects" at bounding box center [54, 59] width 80 height 21
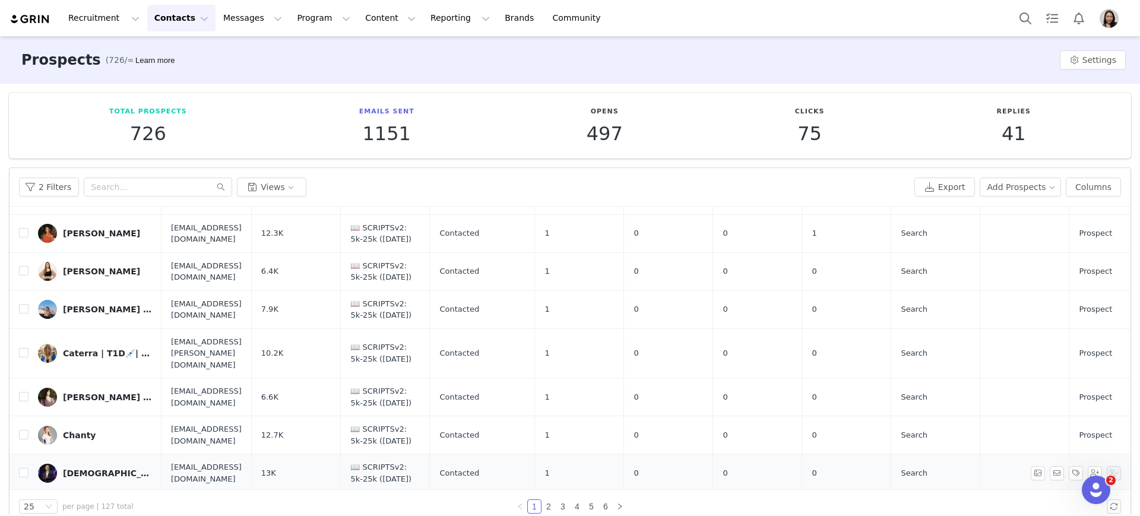
scroll to position [707, 0]
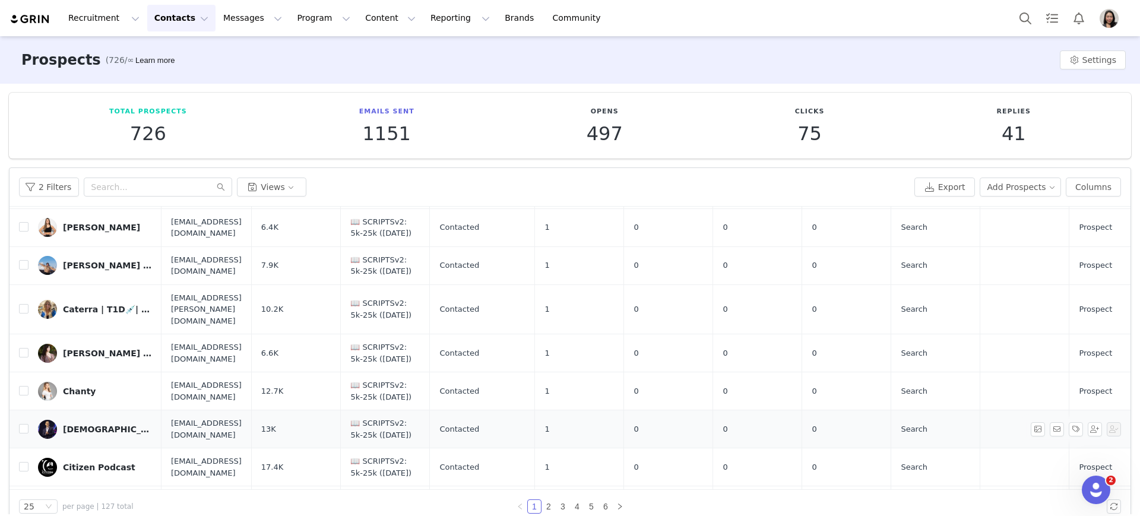
click at [103, 425] on div "Christian Collins" at bounding box center [107, 430] width 89 height 10
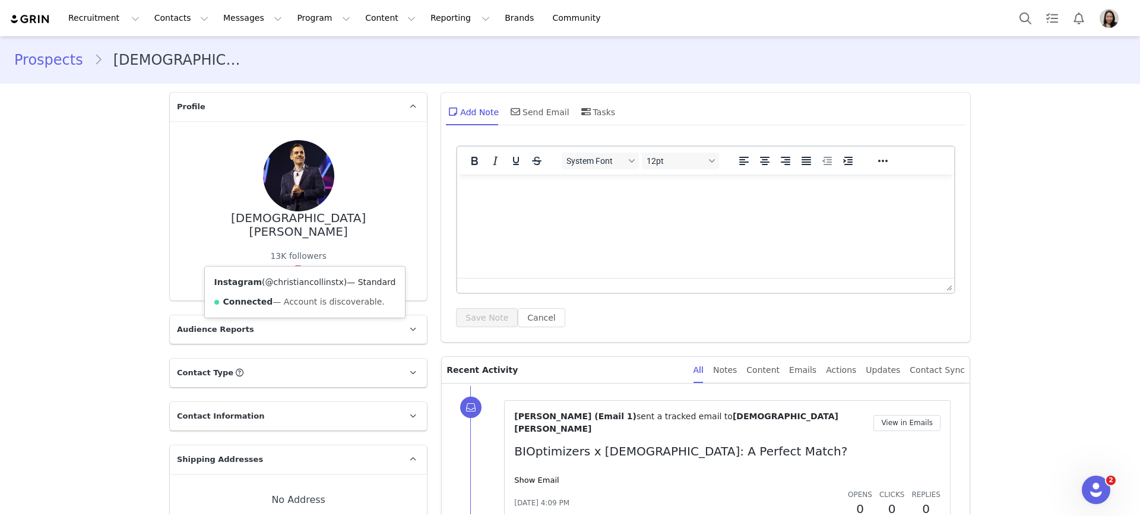
click at [292, 283] on link "@christiancollinstx" at bounding box center [304, 282] width 78 height 10
click at [39, 63] on link "Prospects" at bounding box center [54, 59] width 80 height 21
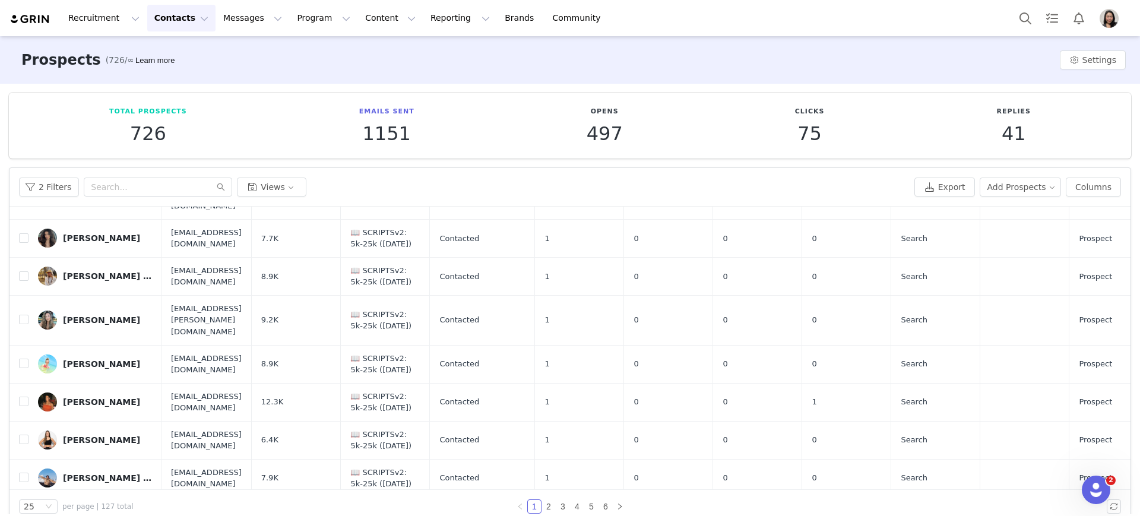
scroll to position [707, 0]
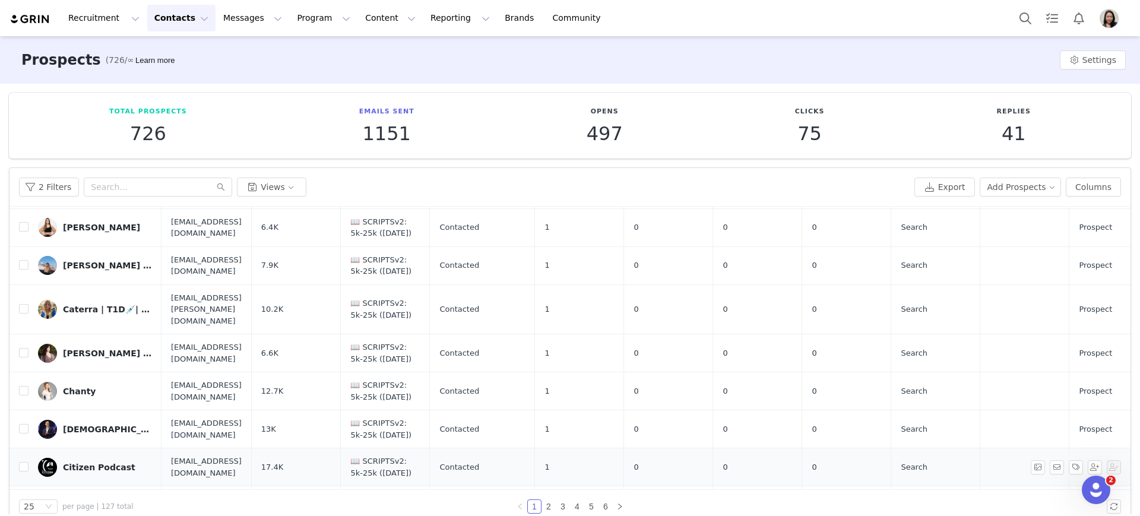
click at [93, 463] on div "Citizen Podcast" at bounding box center [99, 468] width 72 height 10
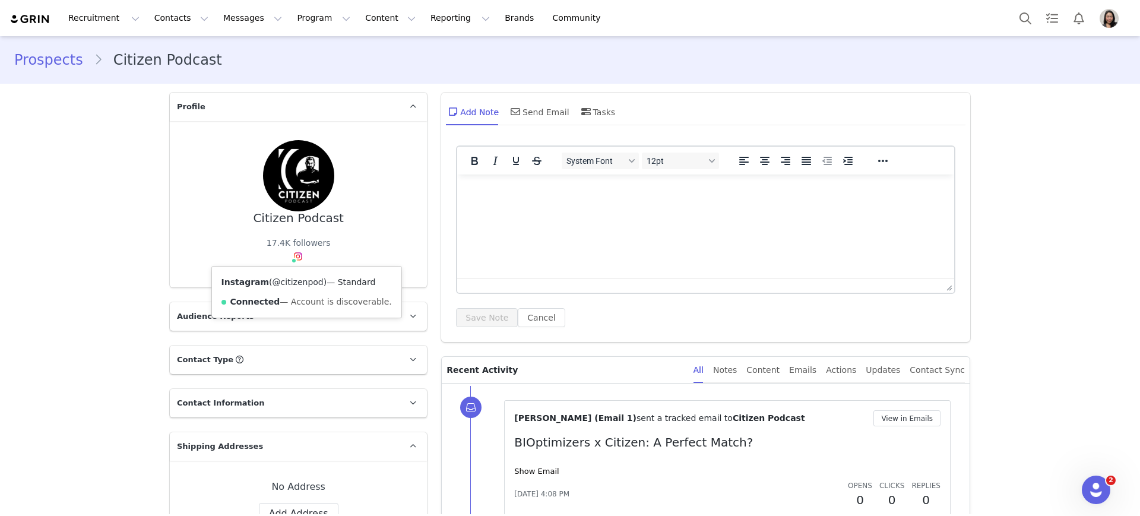
click at [288, 280] on link "@citizenpod" at bounding box center [298, 282] width 51 height 10
click at [32, 59] on link "Prospects" at bounding box center [54, 59] width 80 height 21
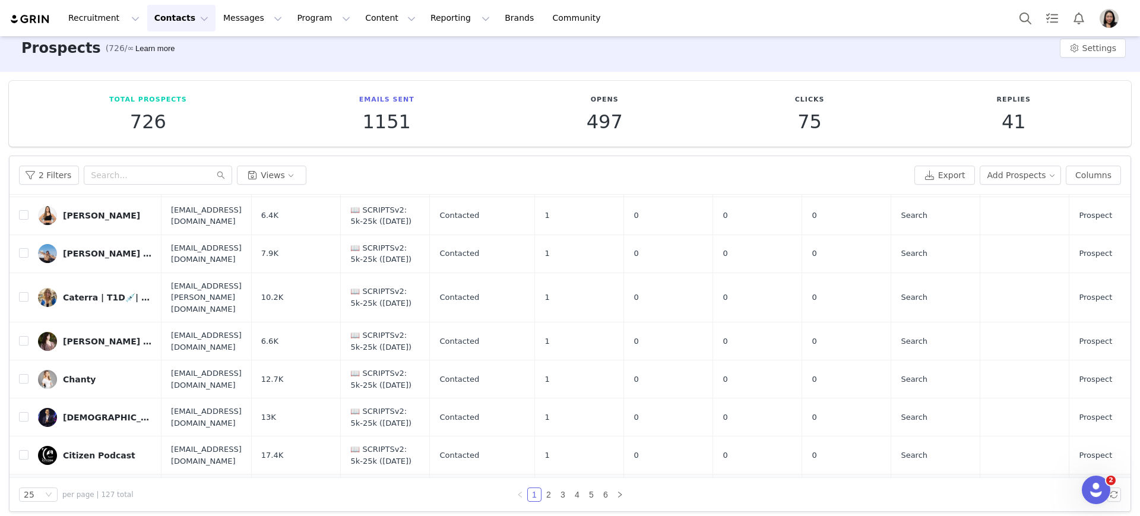
scroll to position [18, 0]
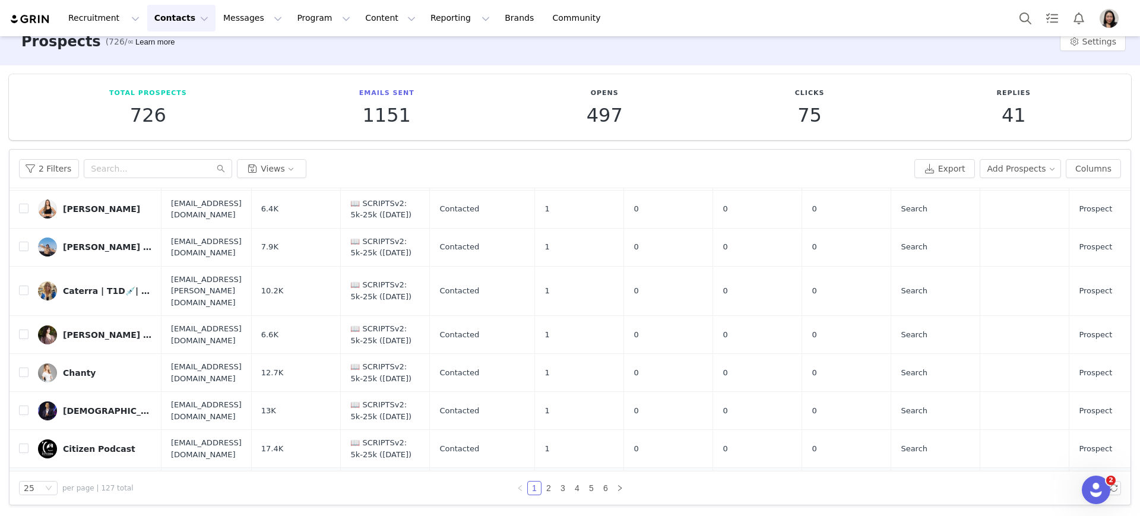
click at [77, 477] on link "codie rae | event planner" at bounding box center [95, 486] width 114 height 19
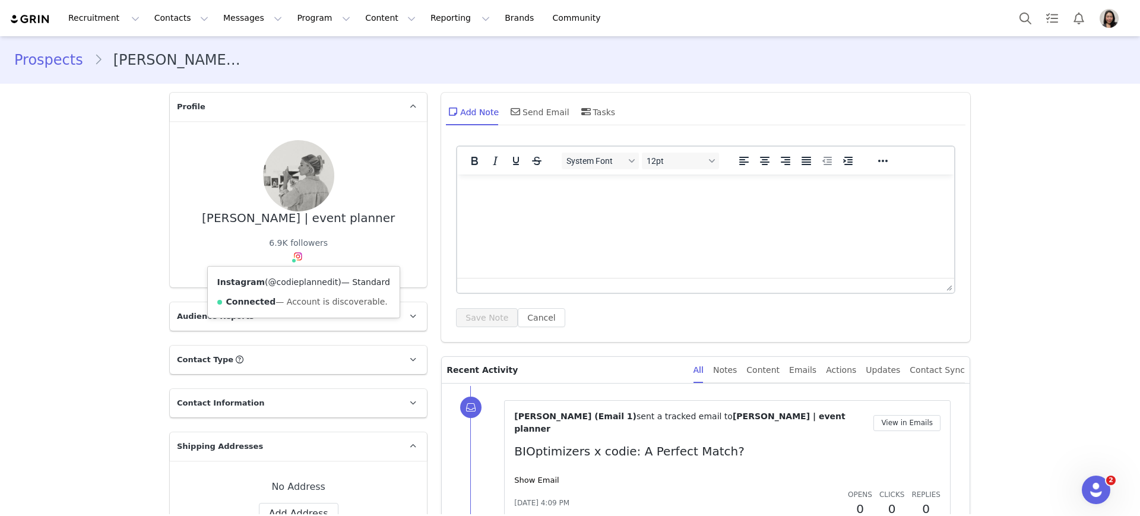
click at [289, 284] on link "@codieplannedit" at bounding box center [303, 282] width 70 height 10
click at [48, 62] on link "Prospects" at bounding box center [54, 59] width 80 height 21
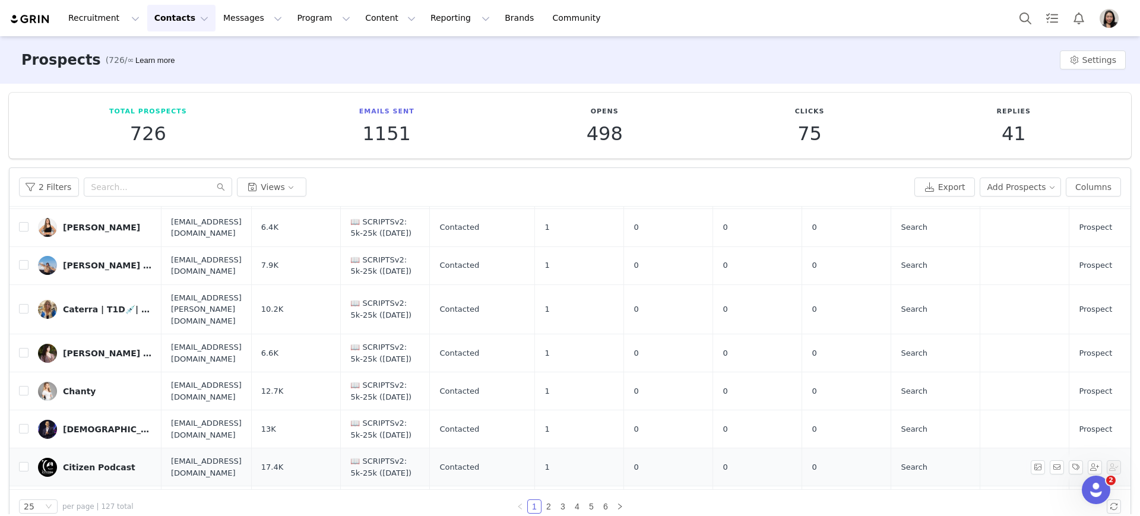
scroll to position [18, 0]
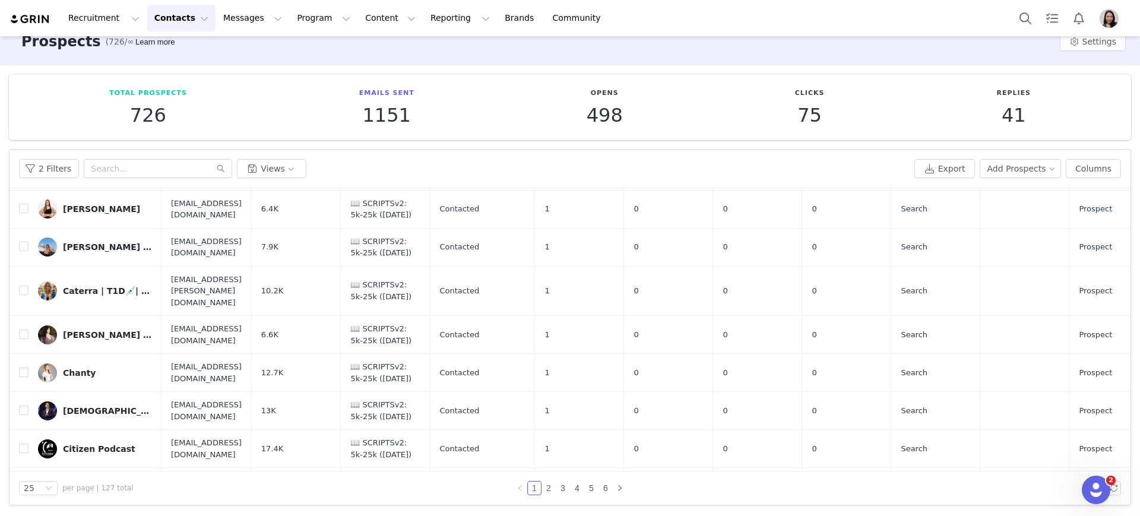
click at [544, 486] on link "2" at bounding box center [548, 488] width 13 height 13
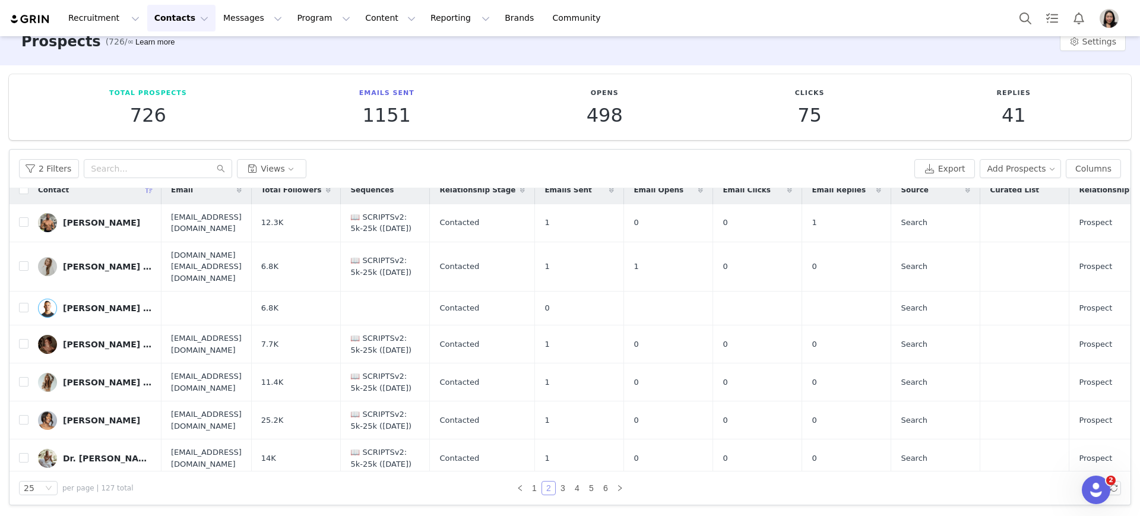
scroll to position [0, 0]
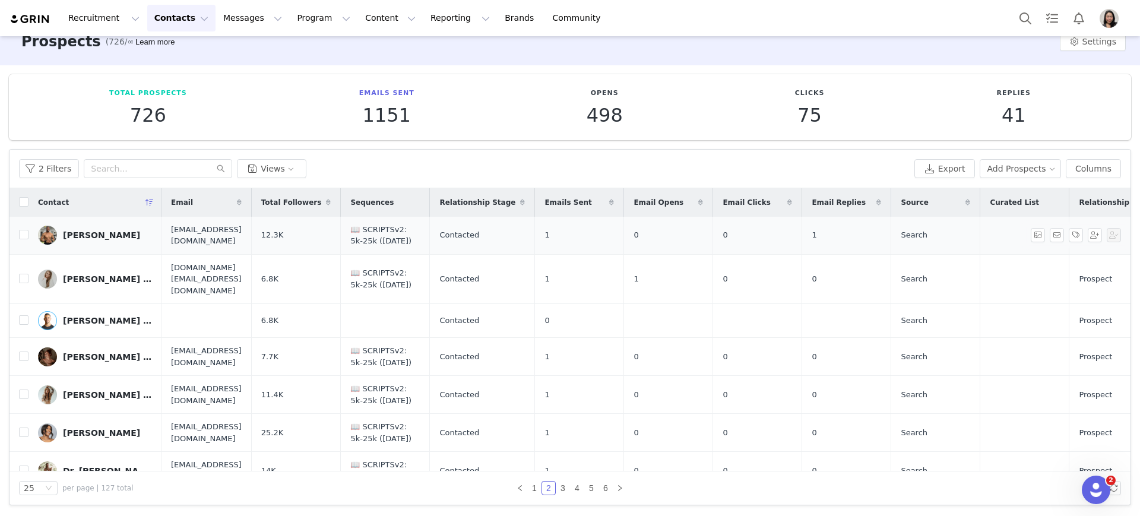
click at [78, 233] on div "Corinthian Lyles" at bounding box center [101, 235] width 77 height 10
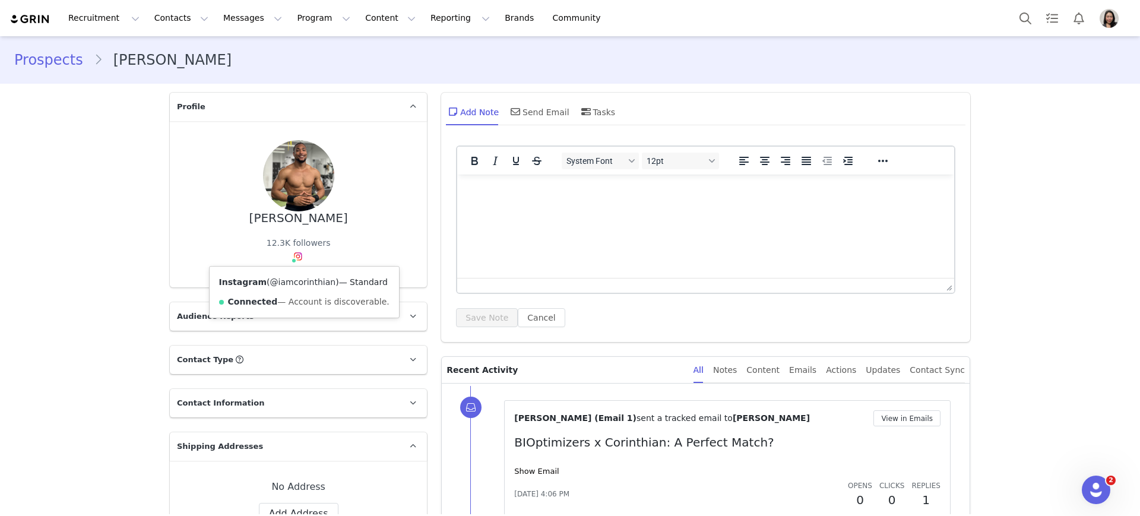
click at [280, 282] on link "@iamcorinthian" at bounding box center [303, 282] width 66 height 10
click at [60, 63] on link "Prospects" at bounding box center [54, 59] width 80 height 21
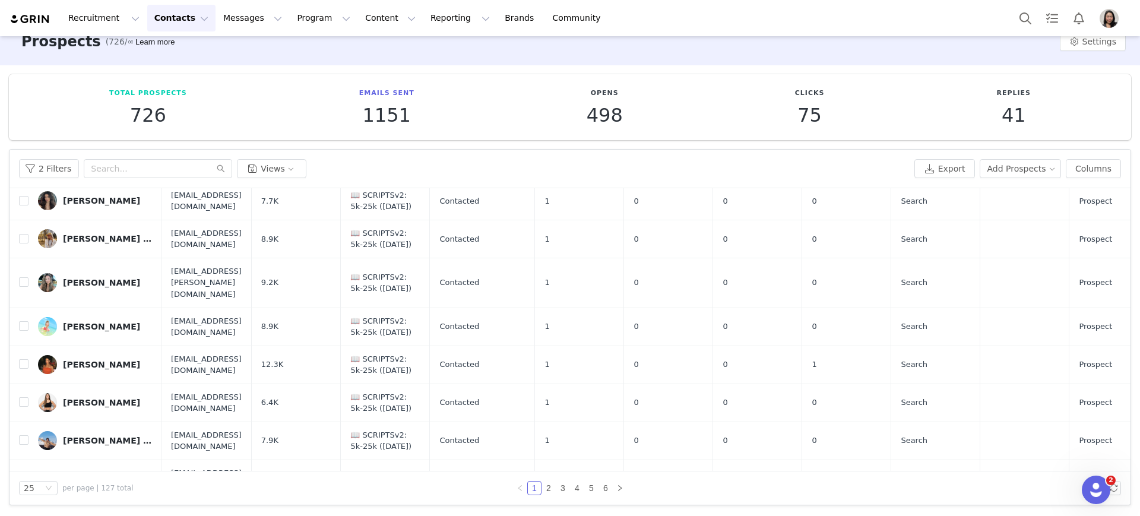
scroll to position [707, 0]
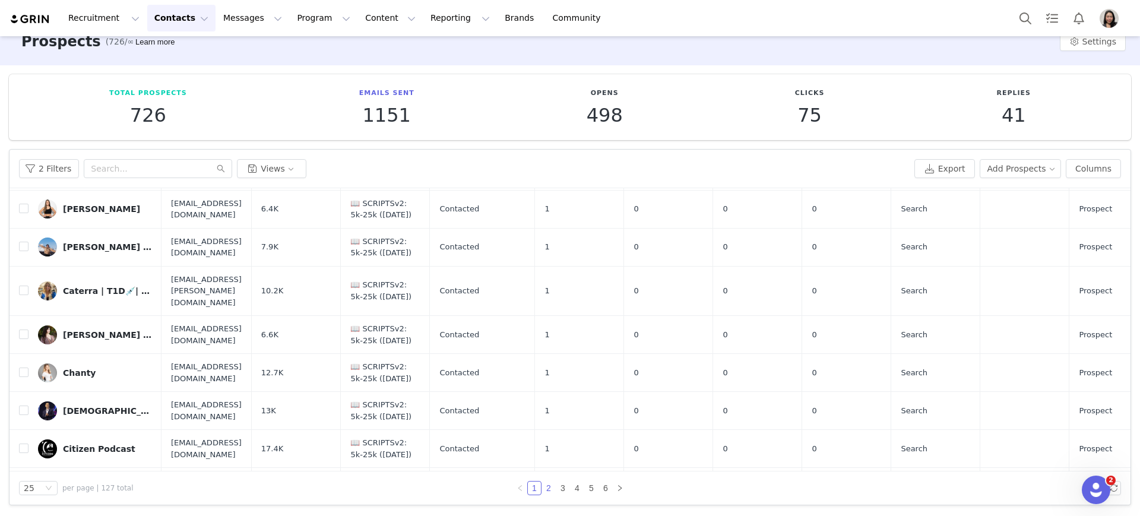
click at [544, 488] on link "2" at bounding box center [548, 488] width 13 height 13
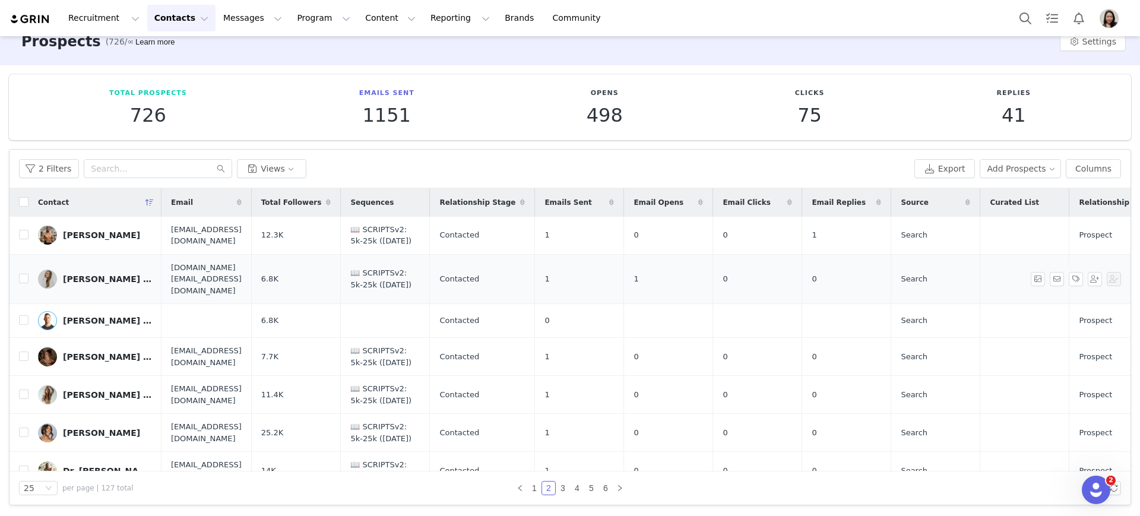
click at [88, 276] on div "Courtney ❤️‍🔥 Personal Trainer & Life Coach" at bounding box center [107, 279] width 89 height 10
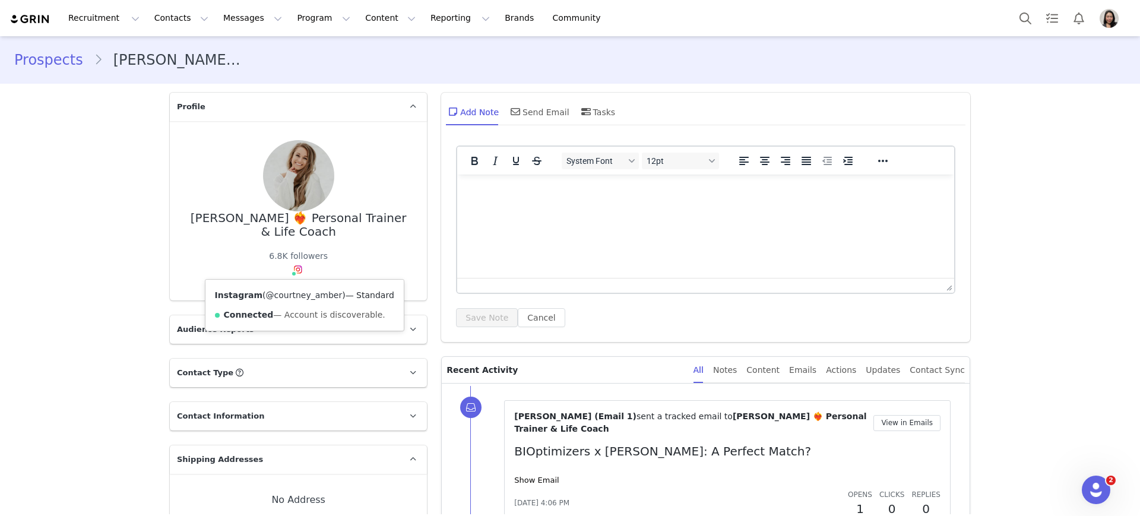
click at [277, 296] on link "@courtney_amber" at bounding box center [304, 295] width 77 height 10
click at [37, 64] on link "Prospects" at bounding box center [54, 59] width 80 height 21
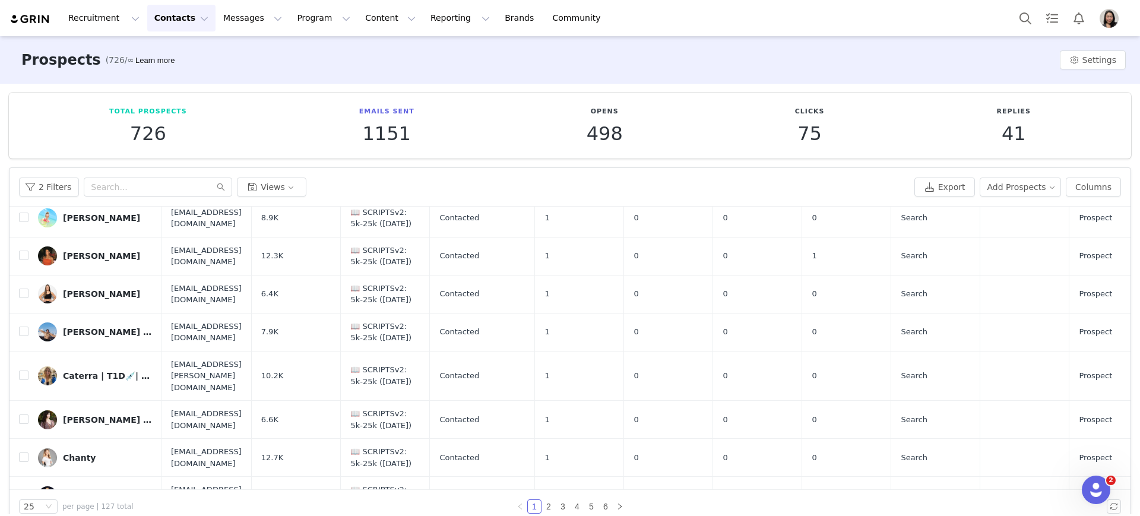
scroll to position [707, 0]
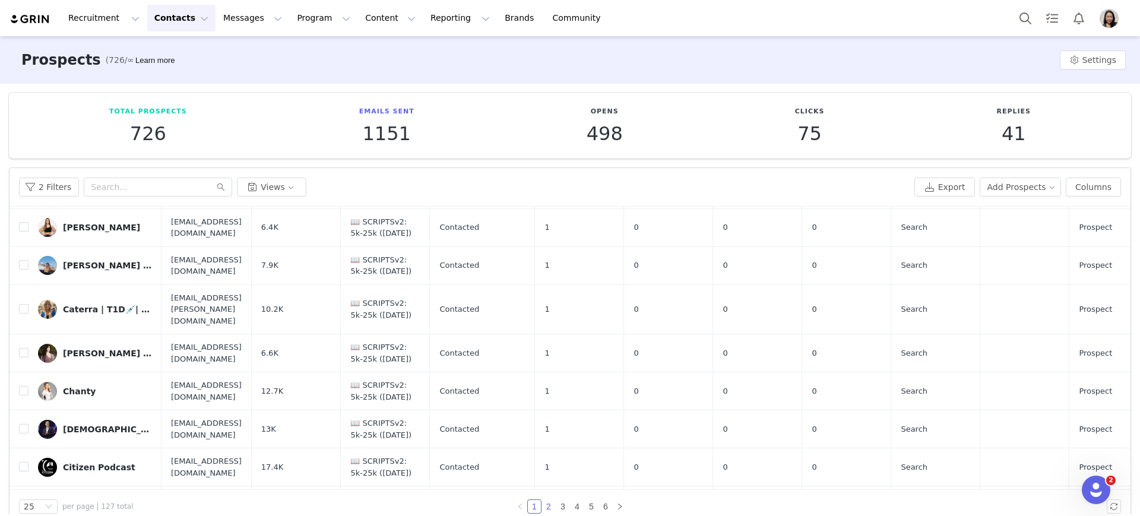
click at [542, 505] on link "2" at bounding box center [548, 506] width 13 height 13
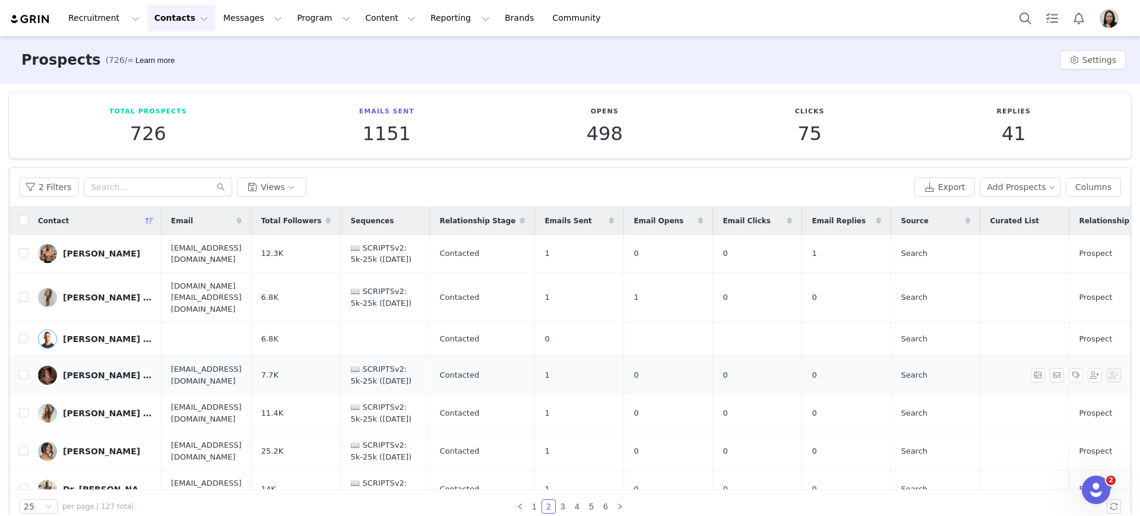
click at [86, 371] on div "Delaney Dill Beach" at bounding box center [107, 376] width 89 height 10
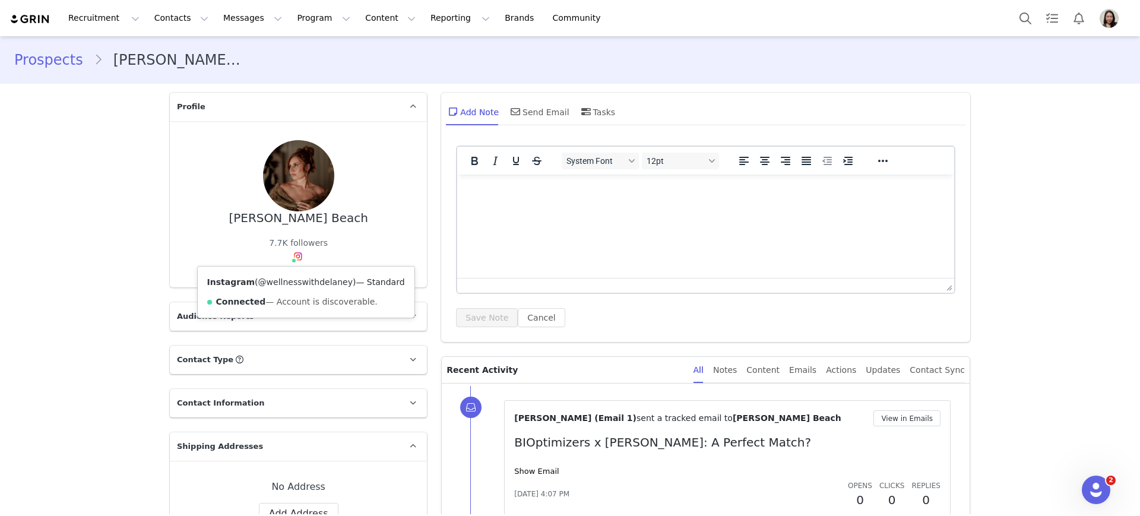
click at [287, 284] on link "@wellnesswithdelaney" at bounding box center [305, 282] width 94 height 10
click at [43, 57] on link "Prospects" at bounding box center [54, 59] width 80 height 21
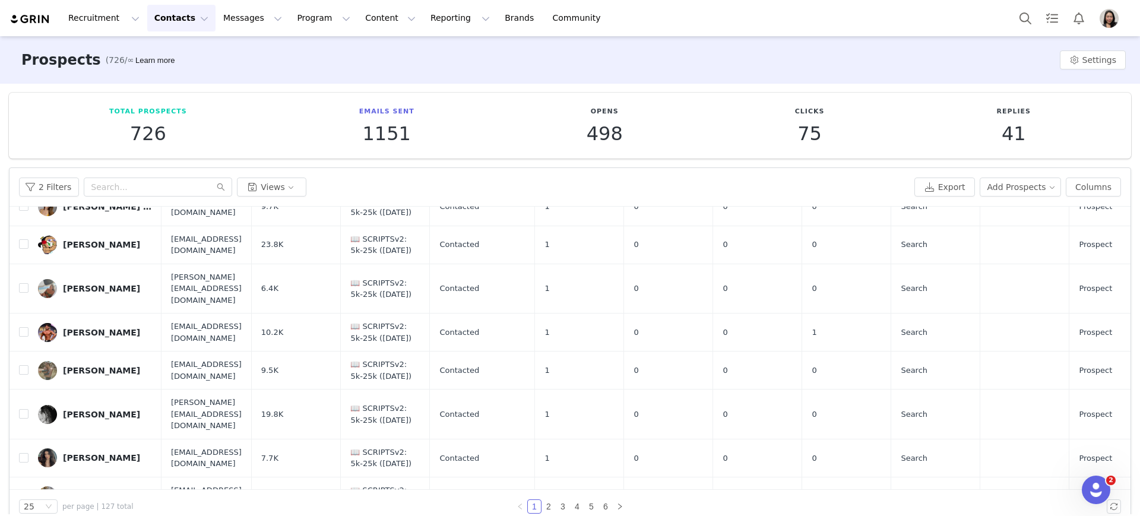
scroll to position [619, 0]
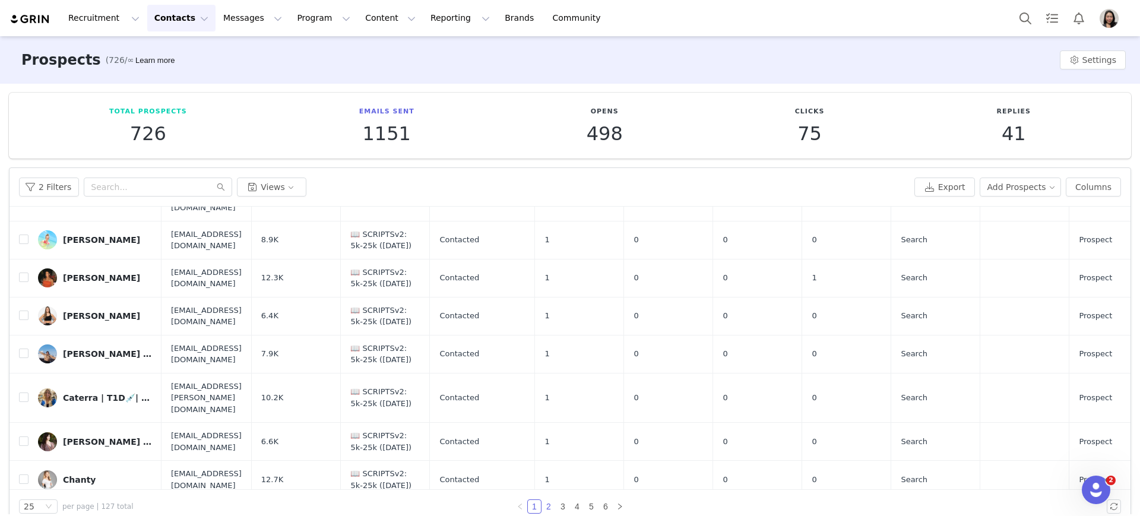
click at [546, 502] on link "2" at bounding box center [548, 506] width 13 height 13
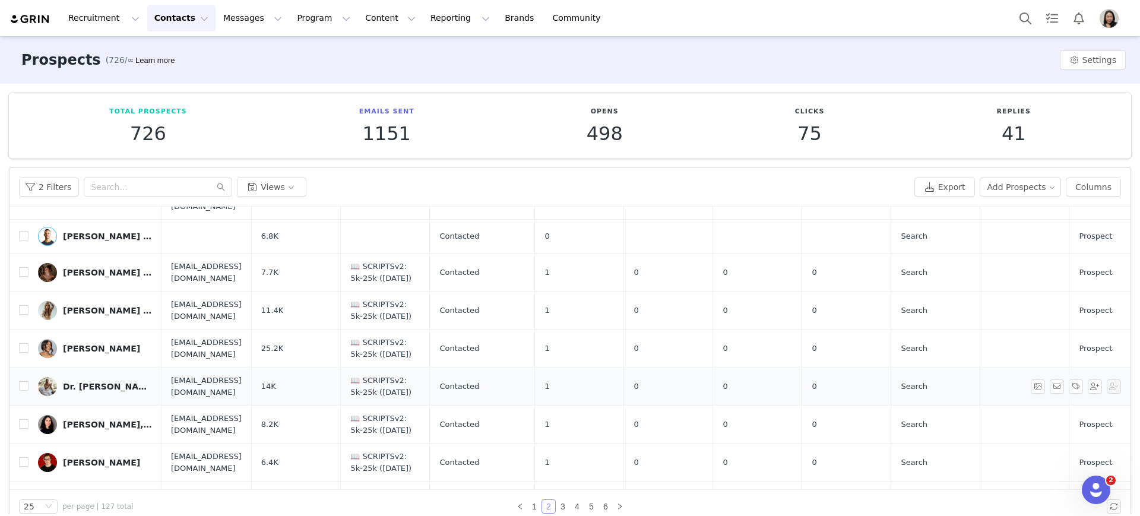
scroll to position [124, 0]
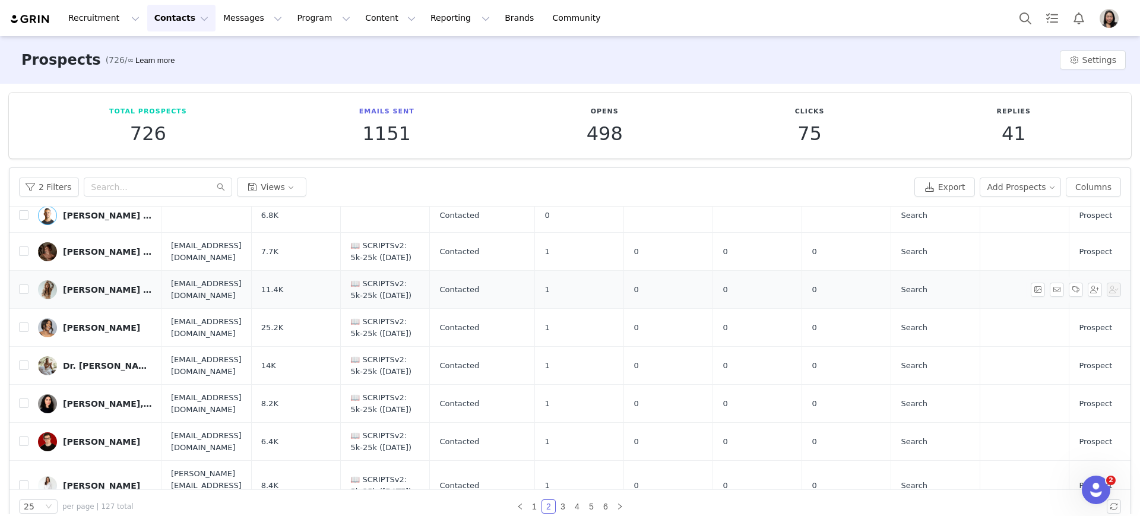
click at [102, 285] on div "Desiree || Wellness & Beauty" at bounding box center [107, 290] width 89 height 10
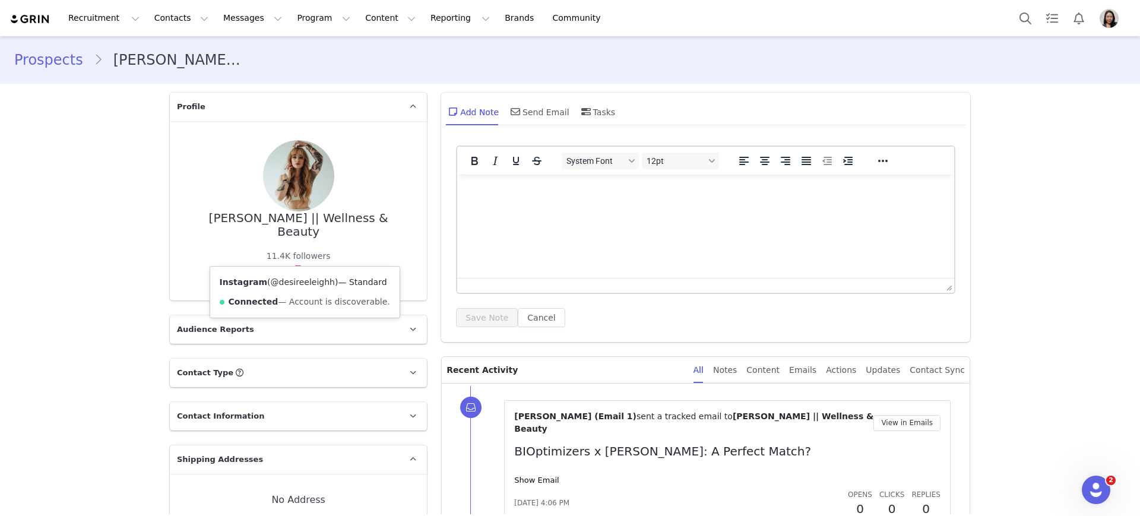
click at [289, 279] on link "@desireeleighh" at bounding box center [303, 282] width 64 height 10
click at [74, 60] on link "Prospects" at bounding box center [54, 59] width 80 height 21
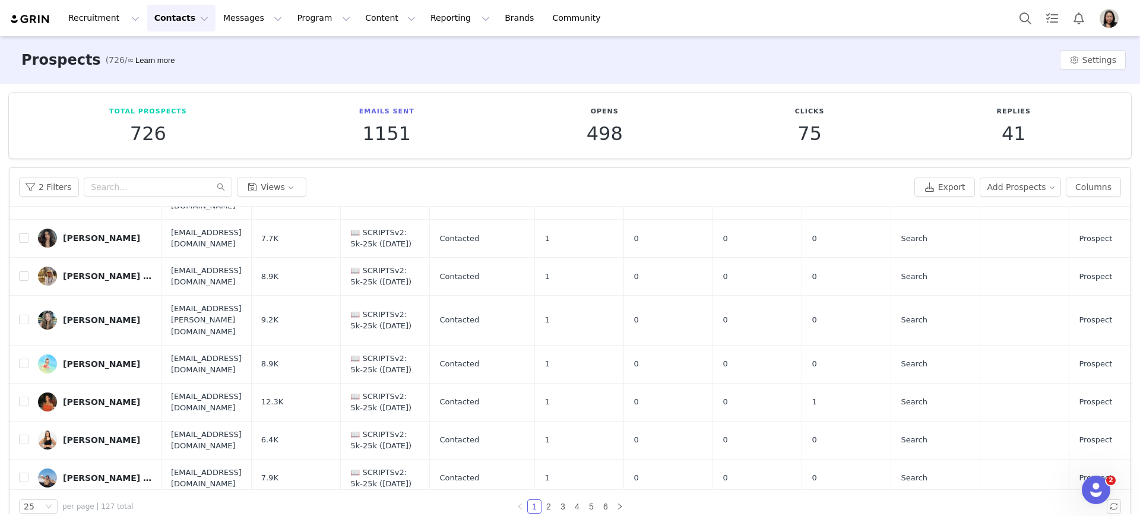
scroll to position [707, 0]
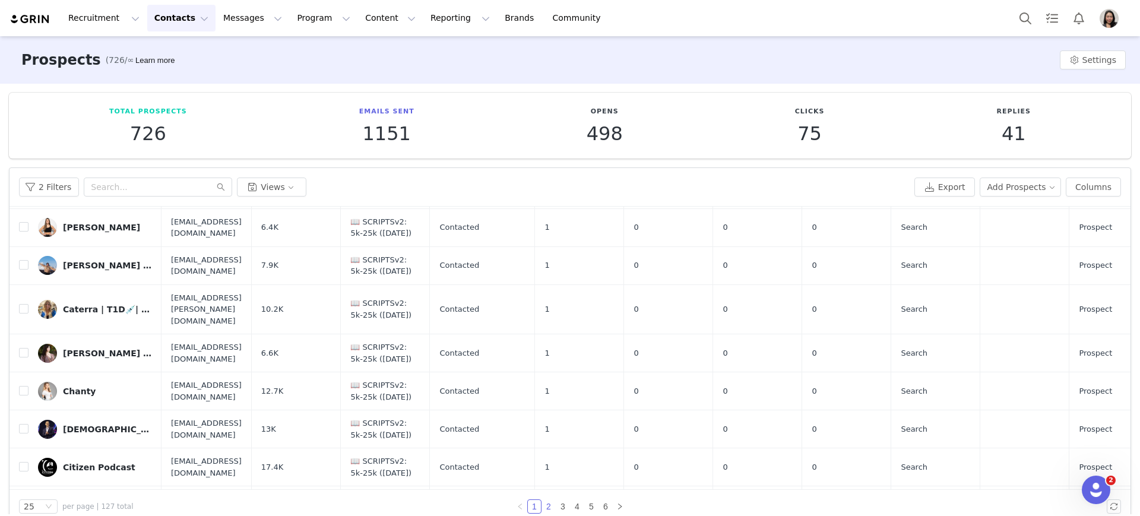
click at [547, 511] on link "2" at bounding box center [548, 506] width 13 height 13
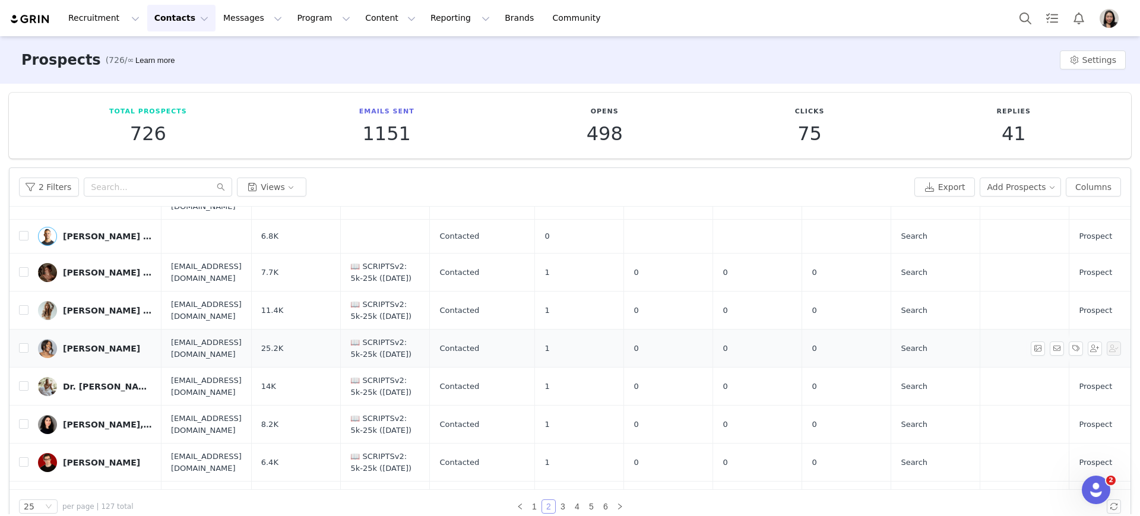
scroll to position [124, 0]
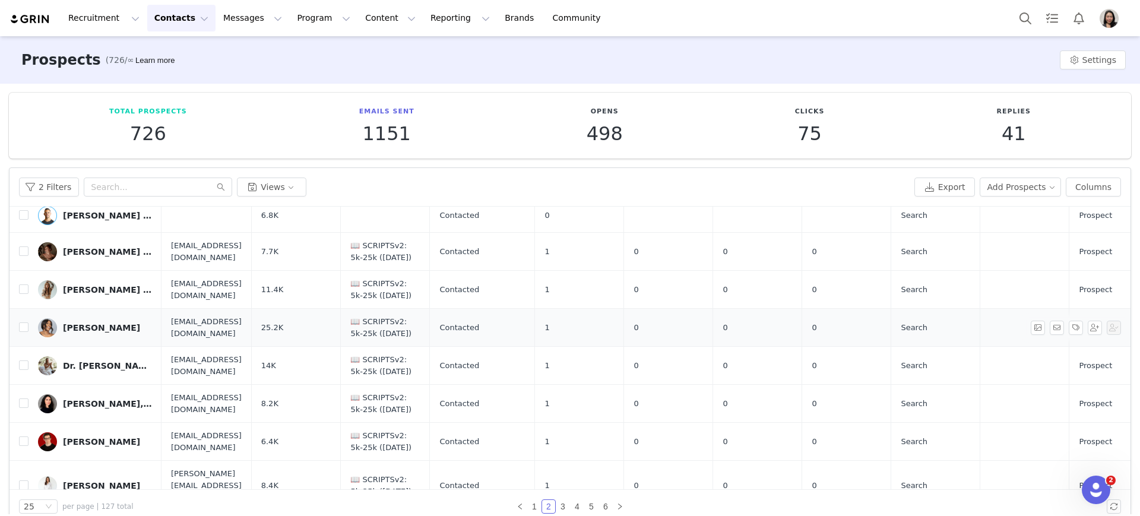
click at [107, 323] on div "Dominique Galbraith" at bounding box center [101, 328] width 77 height 10
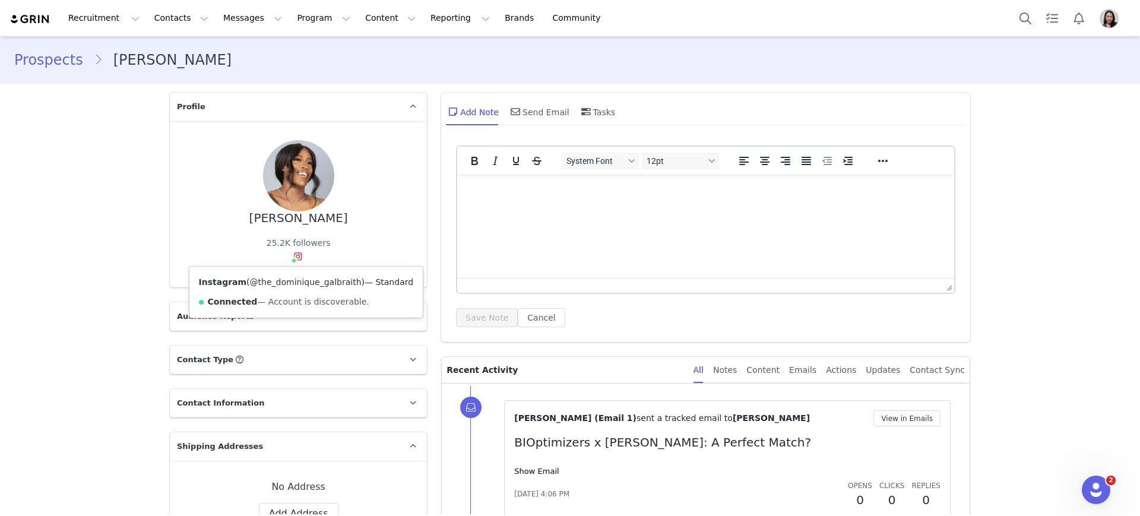
click at [283, 278] on link "@the_dominique_galbraith" at bounding box center [306, 282] width 112 height 10
click at [61, 54] on link "Prospects" at bounding box center [54, 59] width 80 height 21
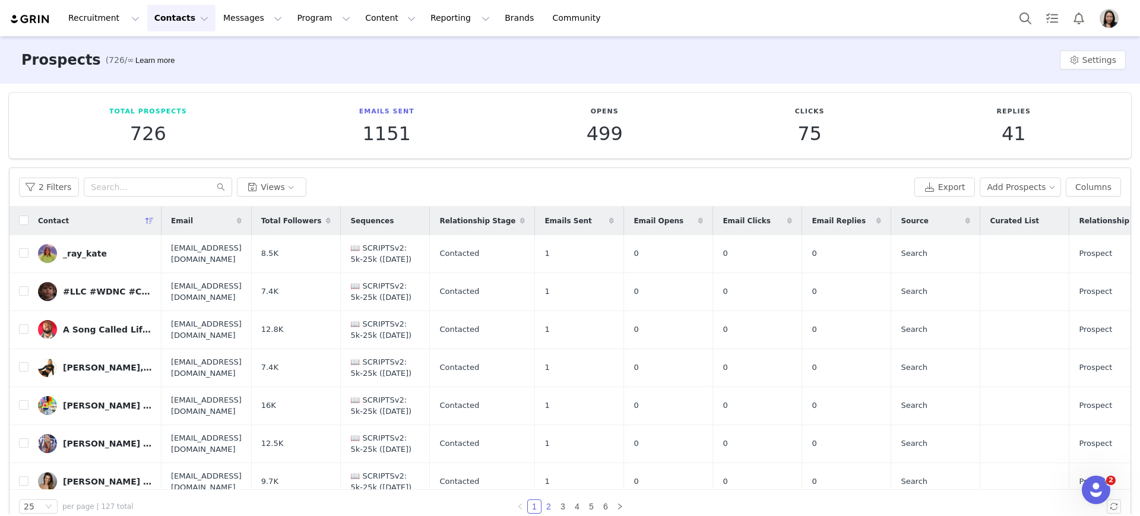
click at [546, 507] on link "2" at bounding box center [548, 506] width 13 height 13
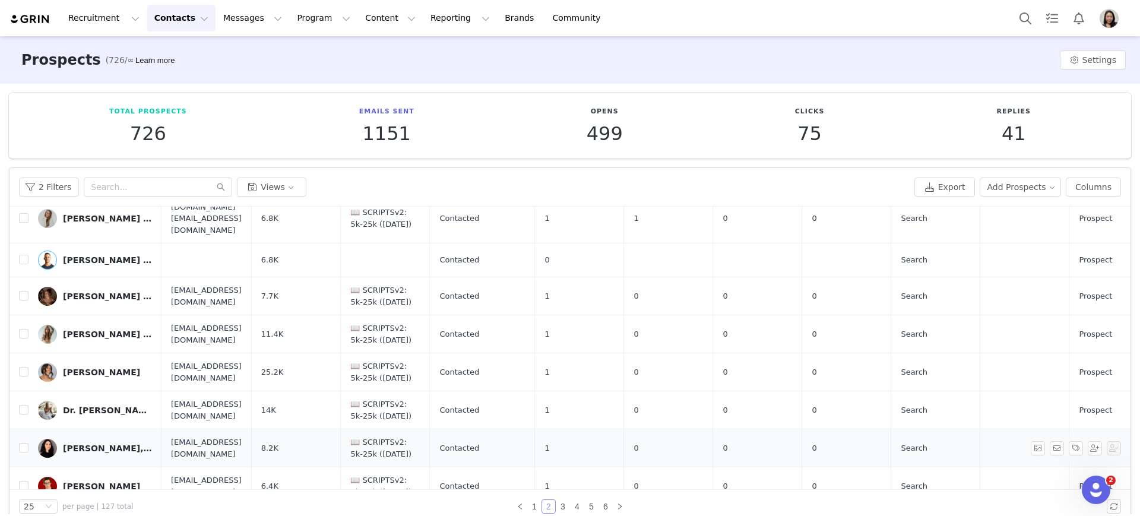
scroll to position [124, 0]
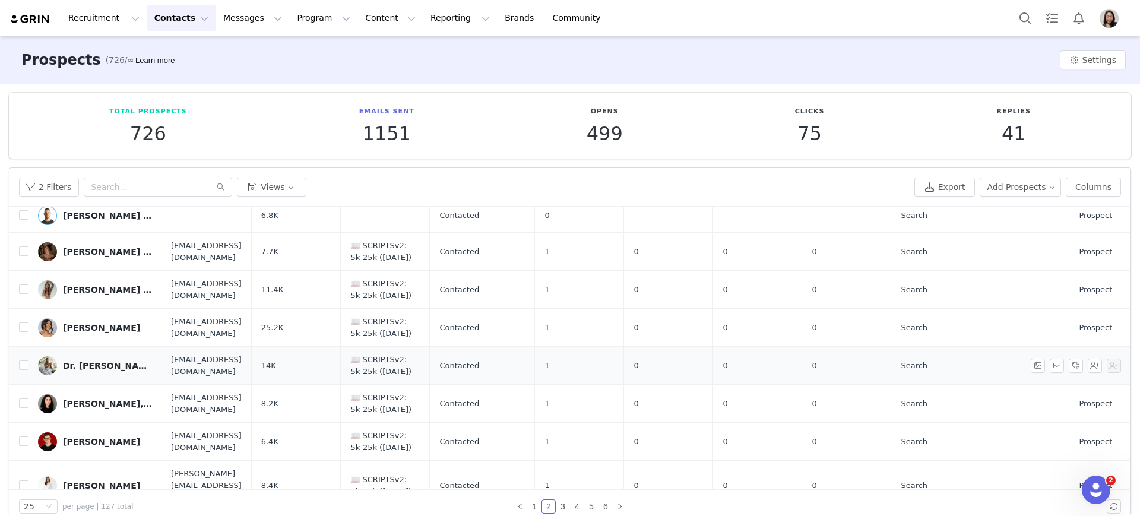
click at [86, 361] on div "Dr. Isabella" at bounding box center [107, 366] width 89 height 10
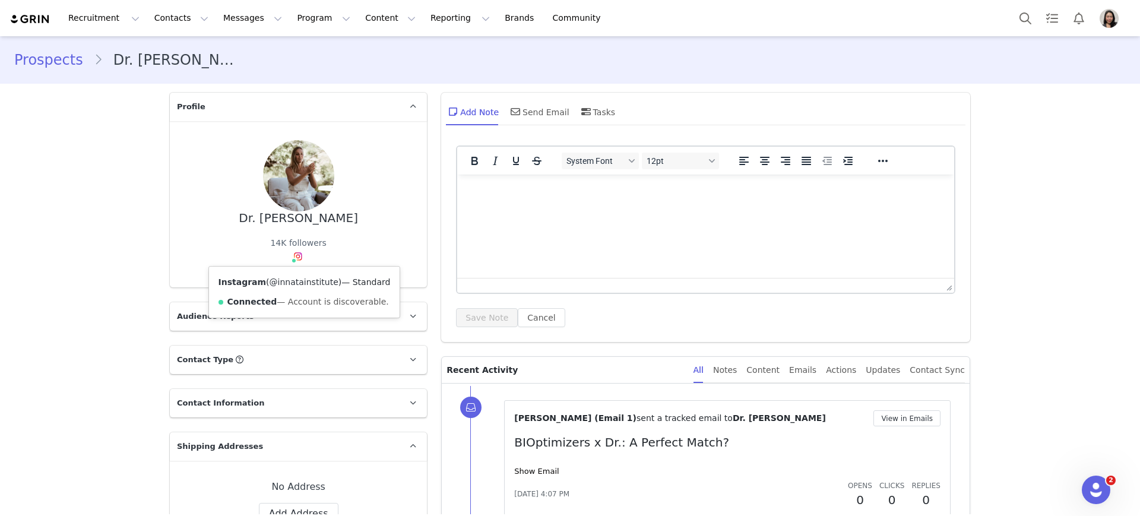
click at [290, 283] on link "@innatainstitute" at bounding box center [304, 282] width 69 height 10
click at [67, 61] on link "Prospects" at bounding box center [54, 59] width 80 height 21
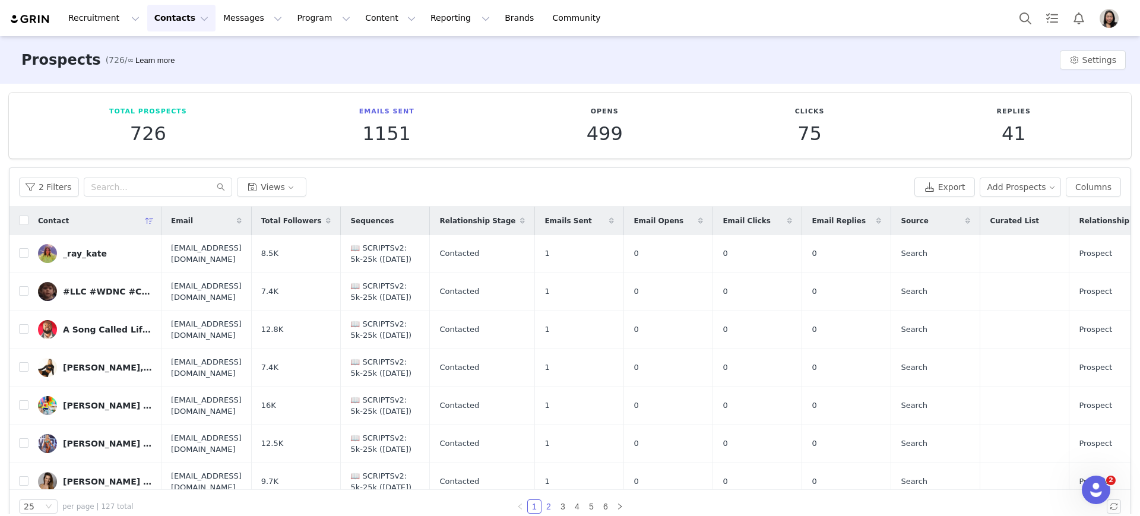
click at [542, 502] on link "2" at bounding box center [548, 506] width 13 height 13
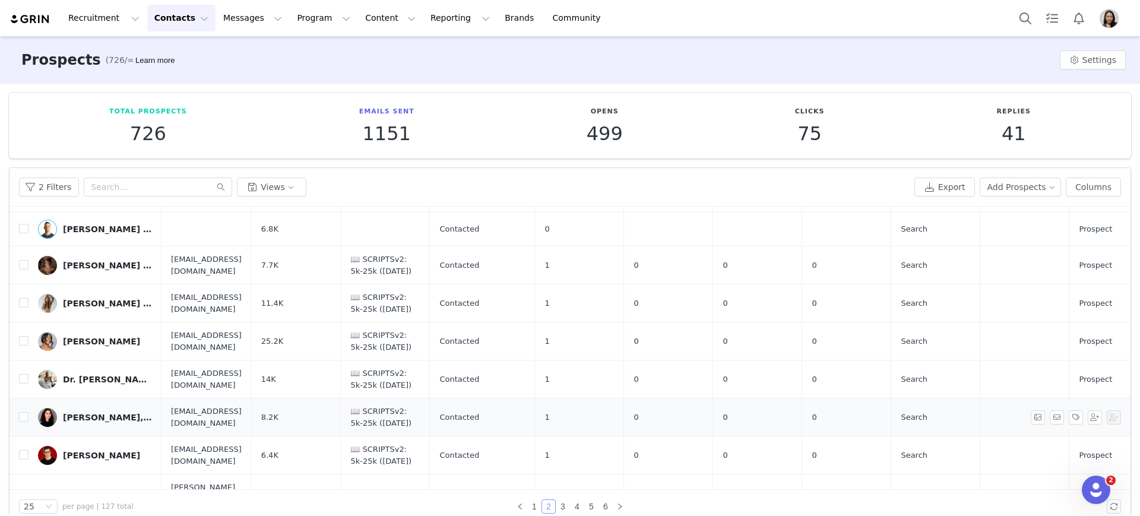
scroll to position [124, 0]
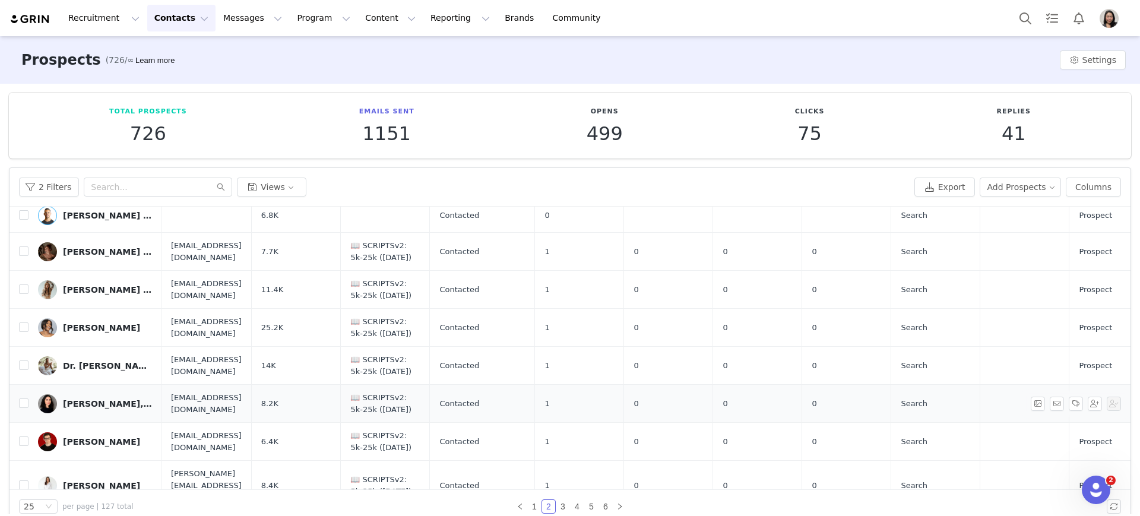
click at [103, 397] on link "Dr. Mirvat Termos, PhD MPH" at bounding box center [95, 403] width 114 height 19
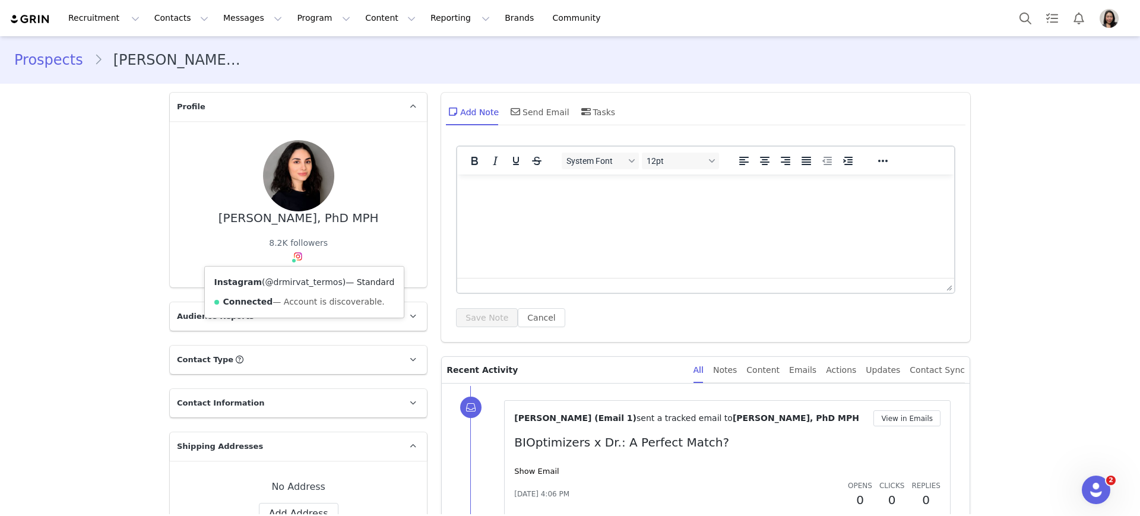
click at [278, 286] on link "@drmirvat_termos" at bounding box center [303, 282] width 77 height 10
click at [36, 58] on link "Prospects" at bounding box center [54, 59] width 80 height 21
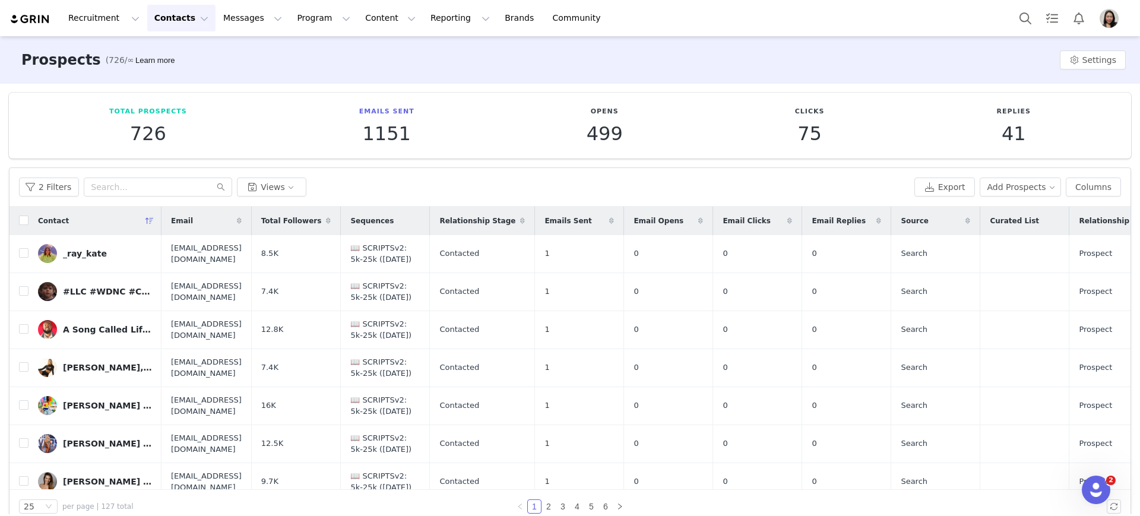
scroll to position [371, 0]
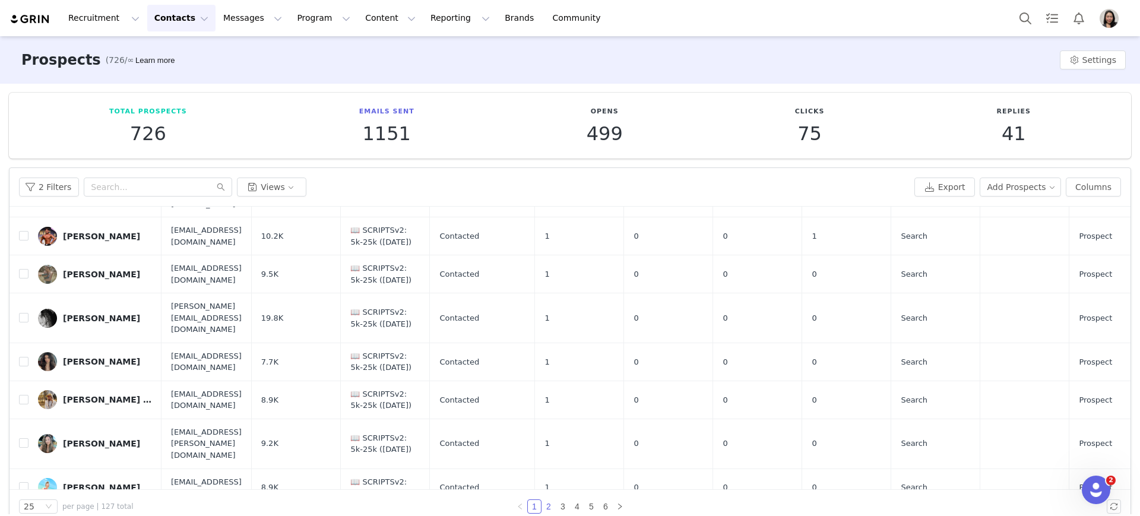
click at [542, 504] on link "2" at bounding box center [548, 506] width 13 height 13
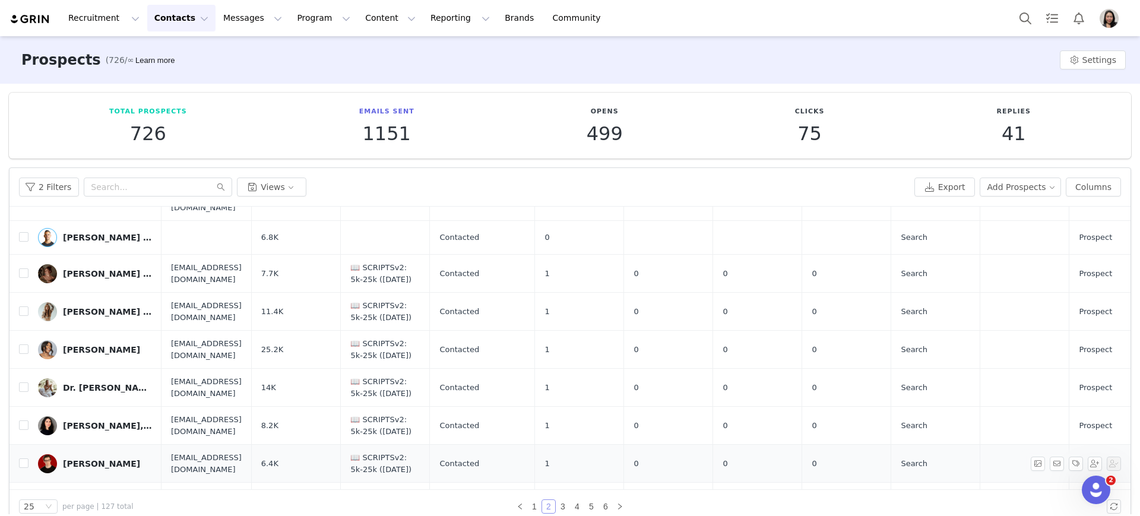
scroll to position [124, 0]
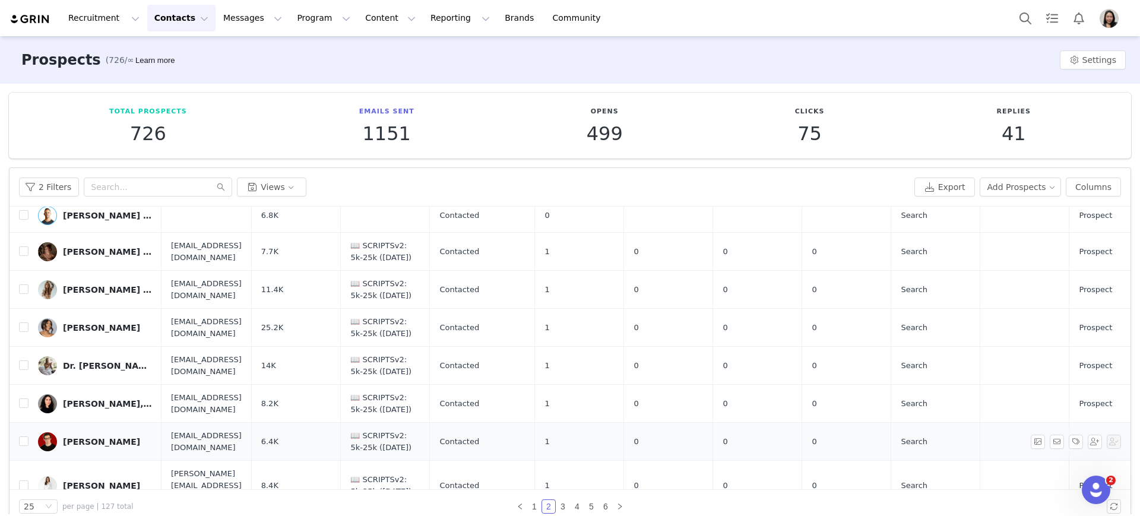
click at [95, 437] on div "Dr. Nicolas Verhoeven" at bounding box center [101, 442] width 77 height 10
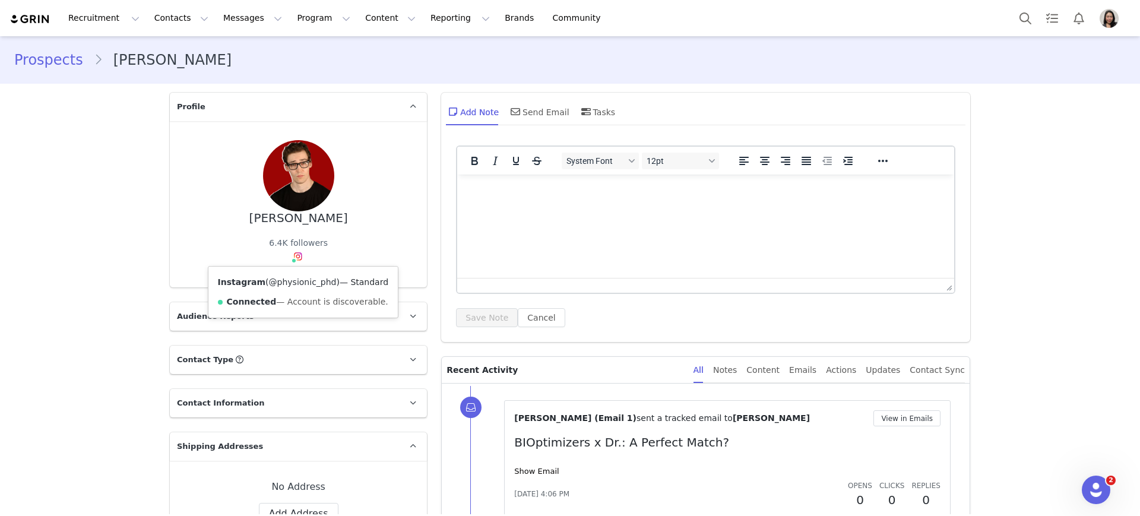
click at [285, 281] on link "@physionic_phd" at bounding box center [303, 282] width 68 height 10
click at [65, 61] on link "Prospects" at bounding box center [54, 59] width 80 height 21
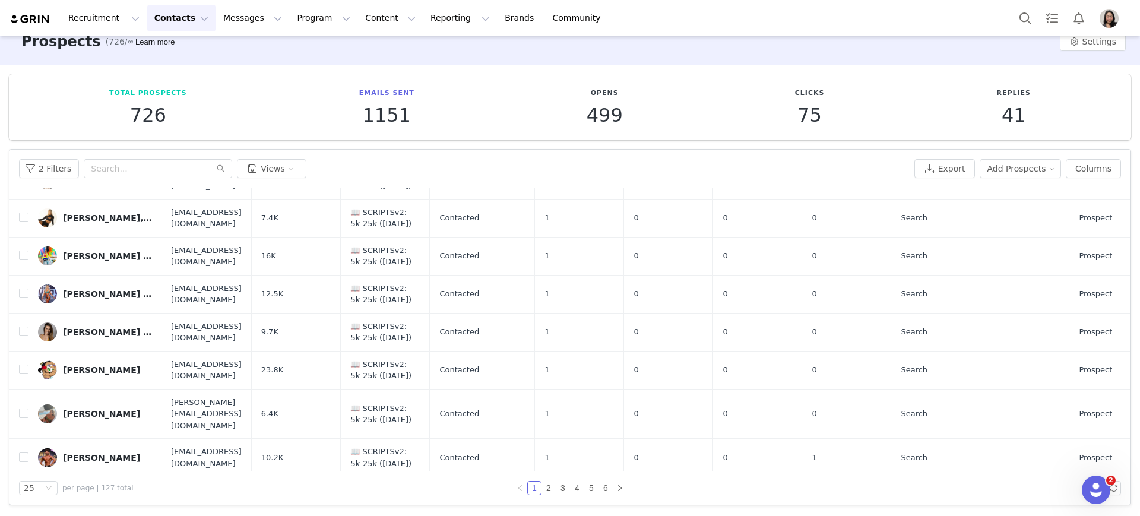
scroll to position [248, 0]
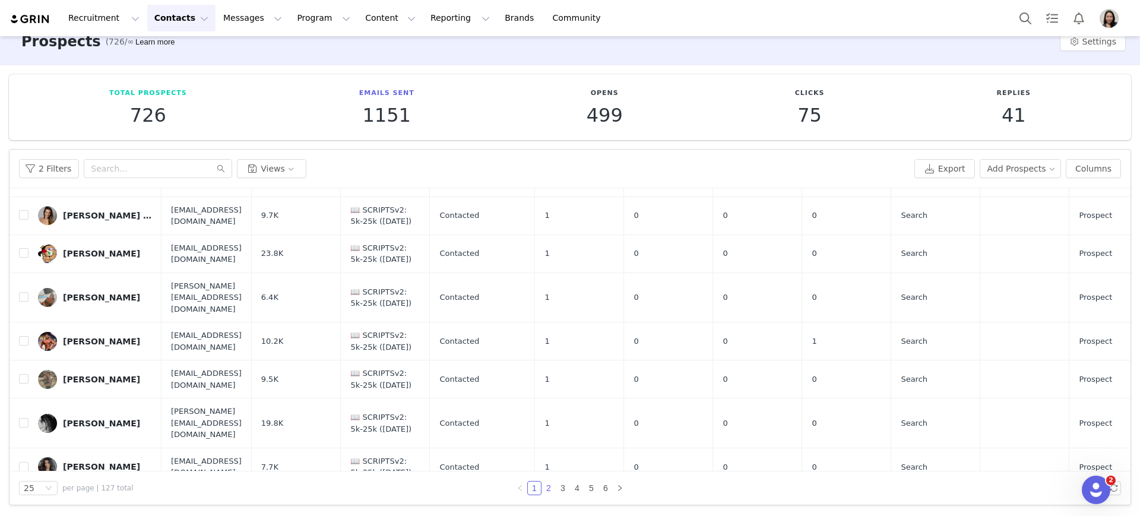
click at [542, 487] on link "2" at bounding box center [548, 488] width 13 height 13
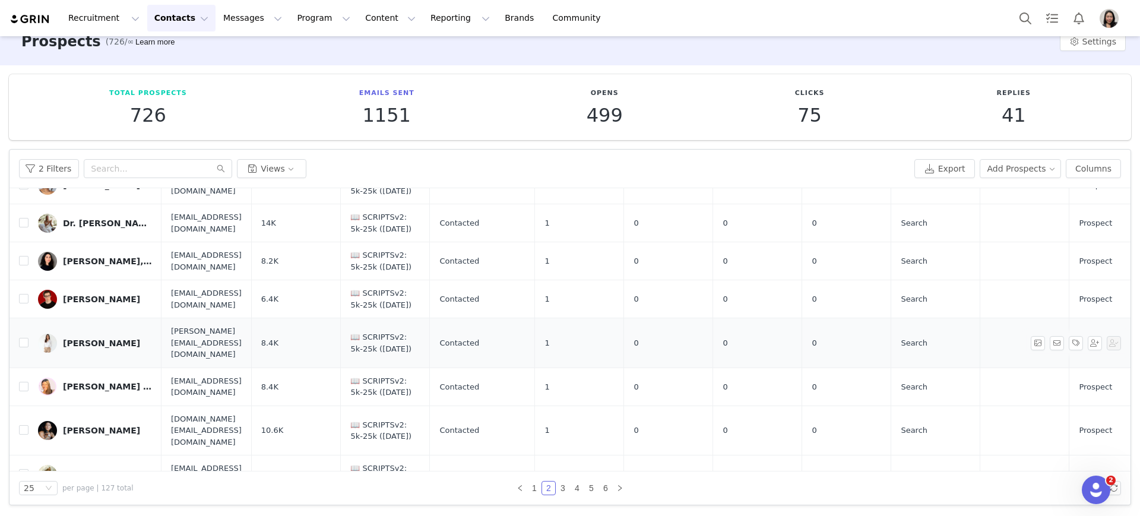
click at [91, 338] on div "Ekta Yadav" at bounding box center [101, 343] width 77 height 10
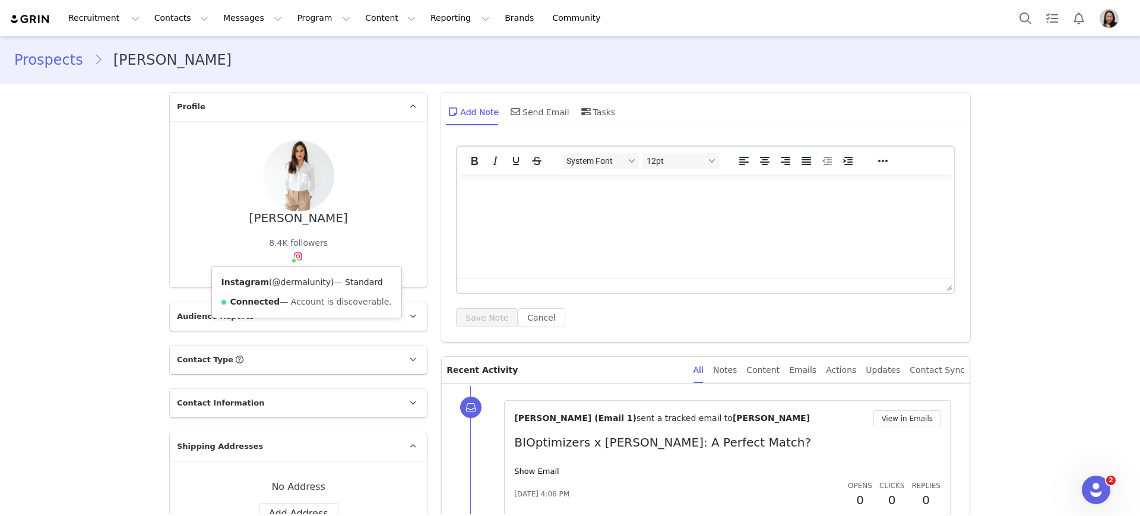
click at [293, 285] on link "@dermalunity" at bounding box center [302, 282] width 59 height 10
click at [49, 65] on link "Prospects" at bounding box center [54, 59] width 80 height 21
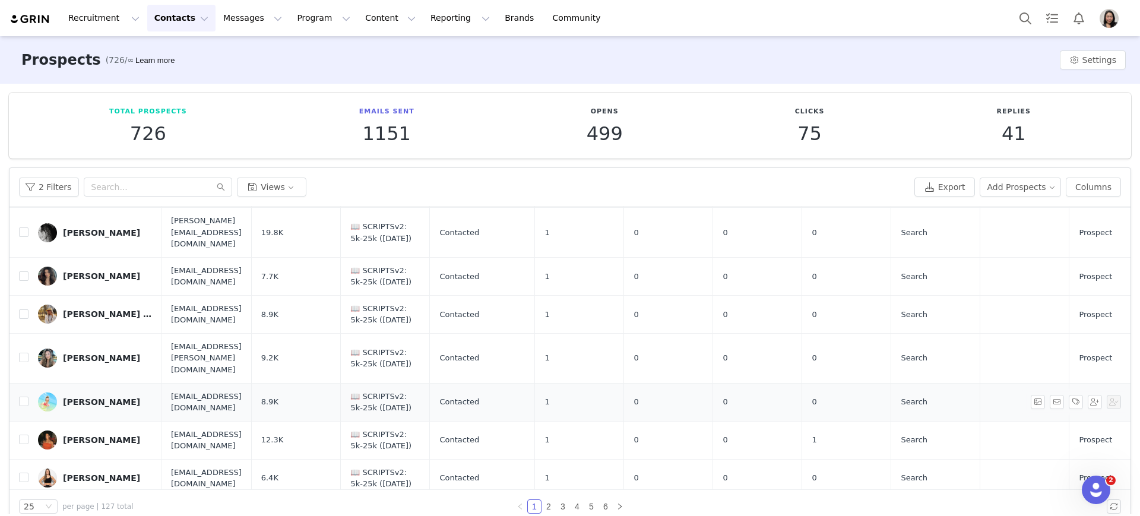
scroll to position [371, 0]
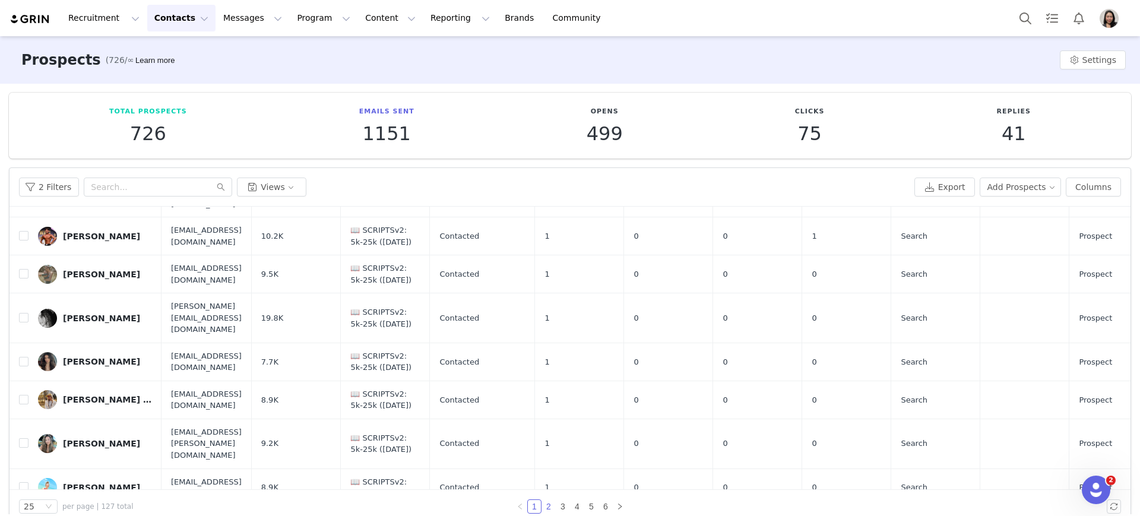
click at [546, 505] on link "2" at bounding box center [548, 506] width 13 height 13
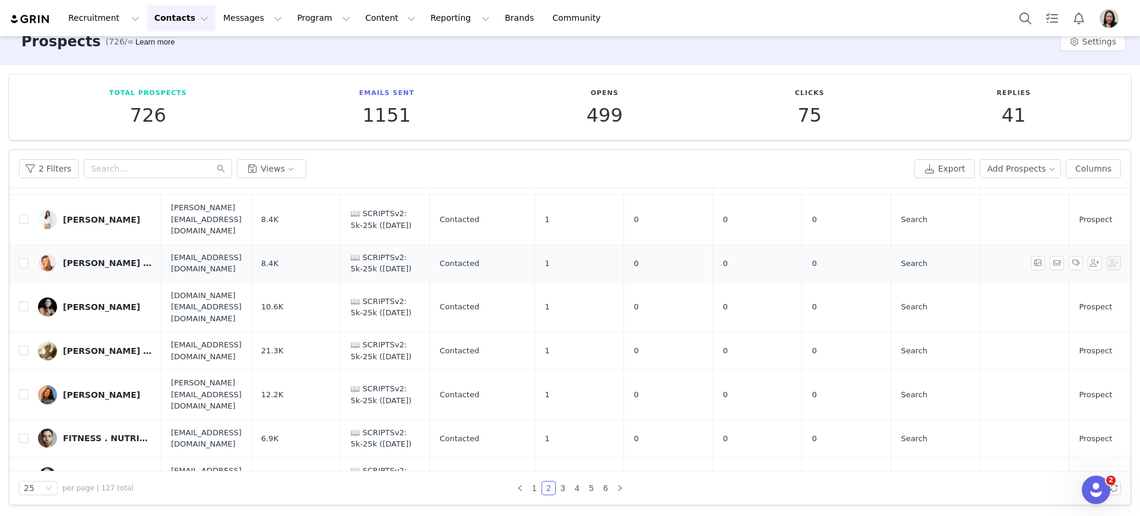
click at [103, 258] on div "Emily Ann Otten | Wellness + Motherhood" at bounding box center [107, 263] width 89 height 10
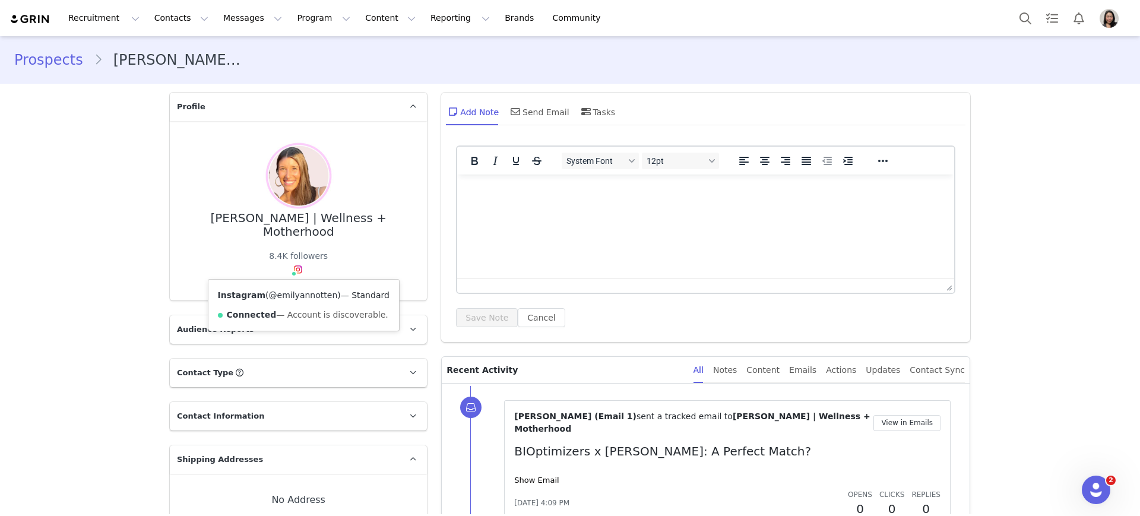
click at [283, 296] on link "@emilyannotten" at bounding box center [303, 295] width 69 height 10
click at [42, 57] on link "Prospects" at bounding box center [54, 59] width 80 height 21
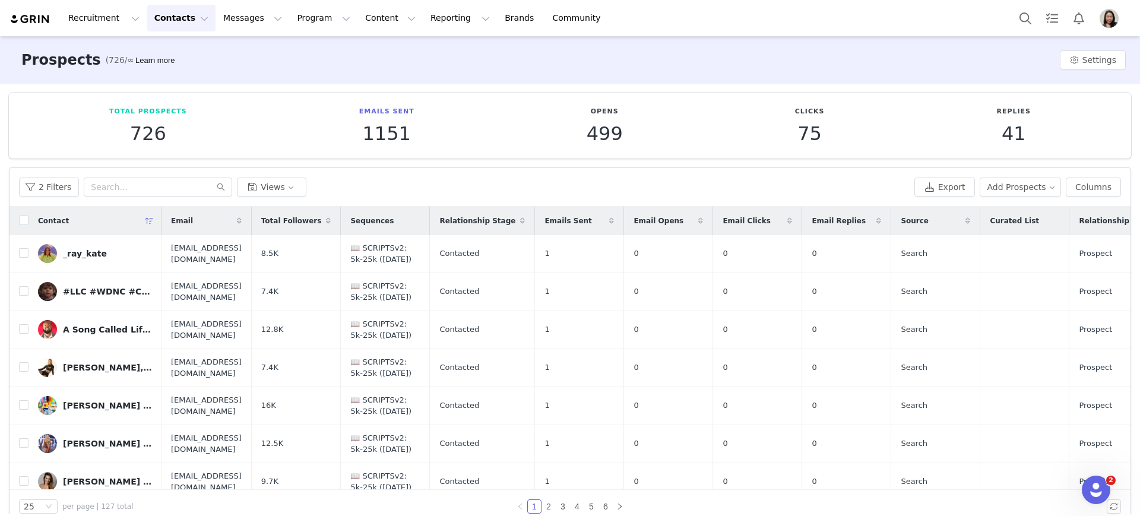
click at [546, 505] on link "2" at bounding box center [548, 506] width 13 height 13
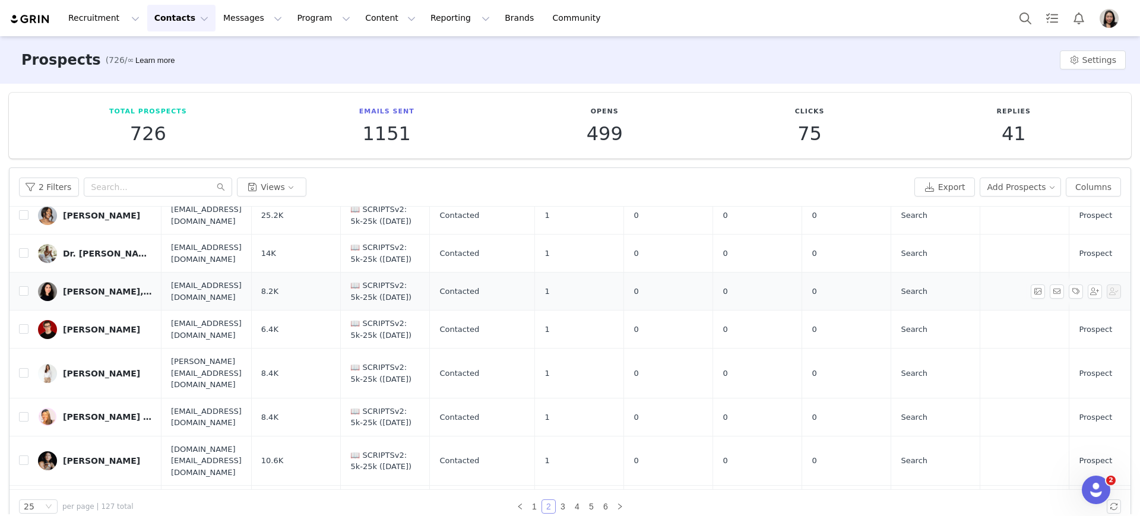
scroll to position [248, 0]
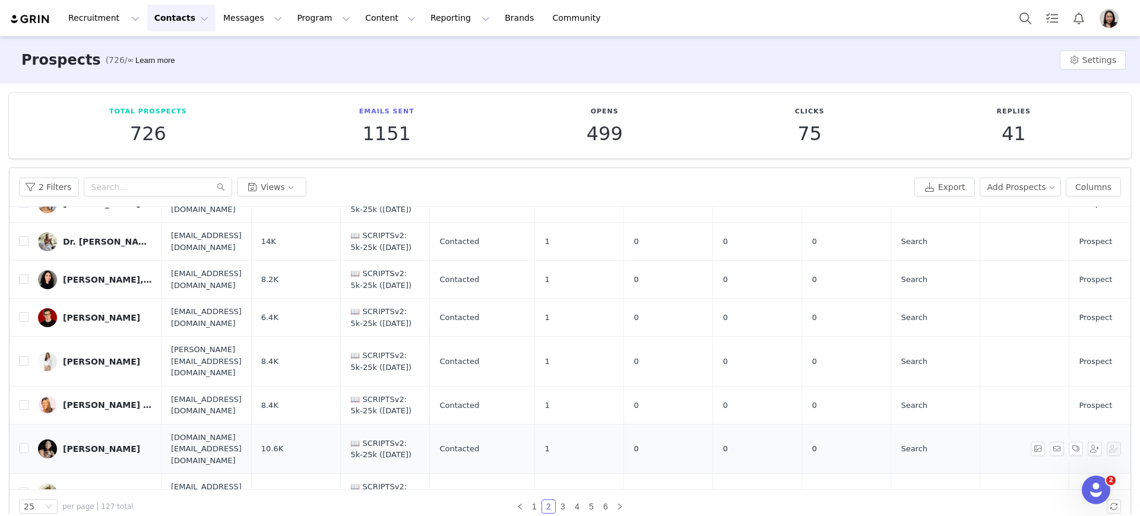
click at [105, 444] on div "Emily MacDonnell" at bounding box center [101, 449] width 77 height 10
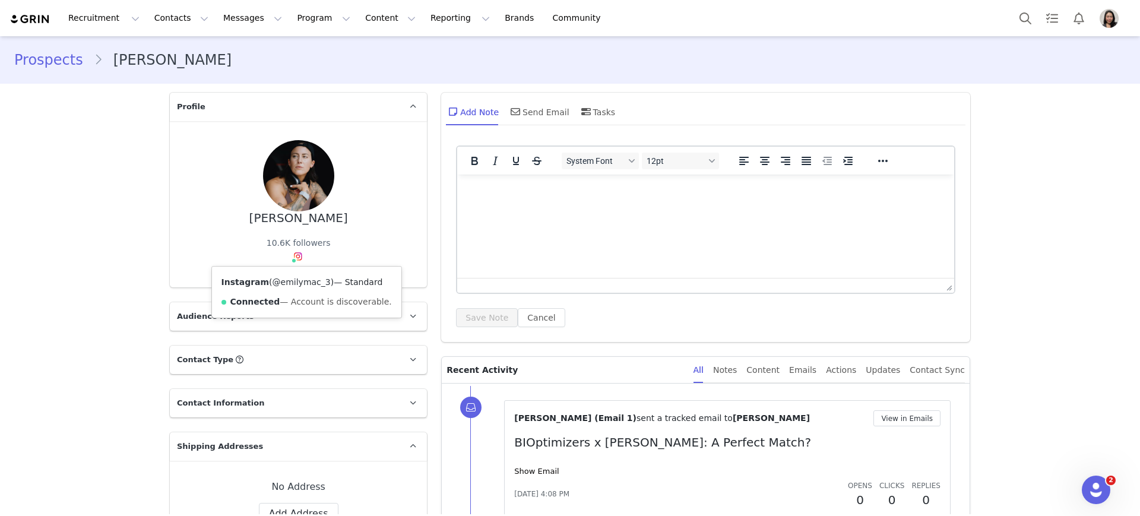
click at [288, 278] on link "@emilymac_3" at bounding box center [302, 282] width 58 height 10
click at [43, 61] on link "Prospects" at bounding box center [54, 59] width 80 height 21
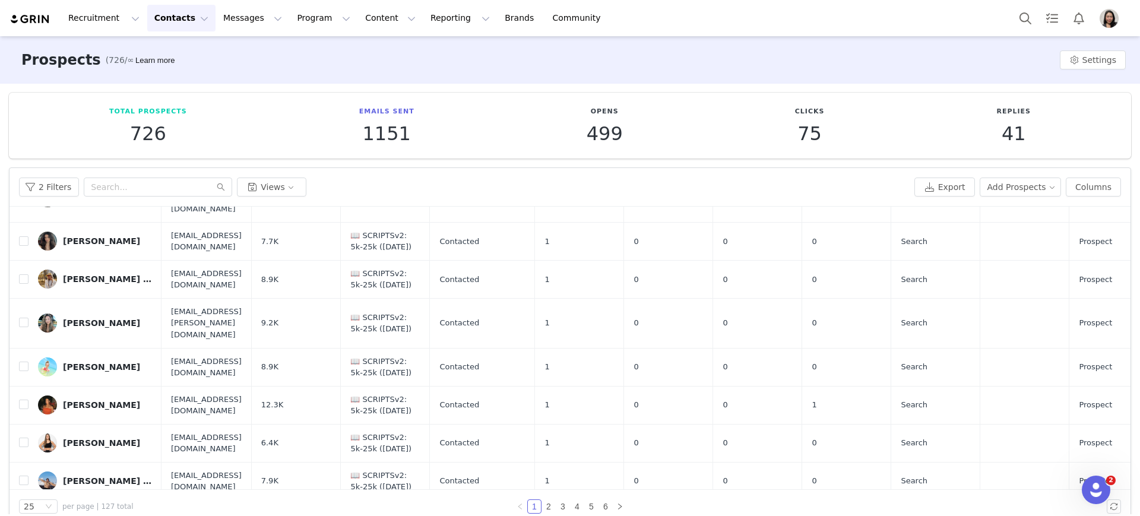
scroll to position [707, 0]
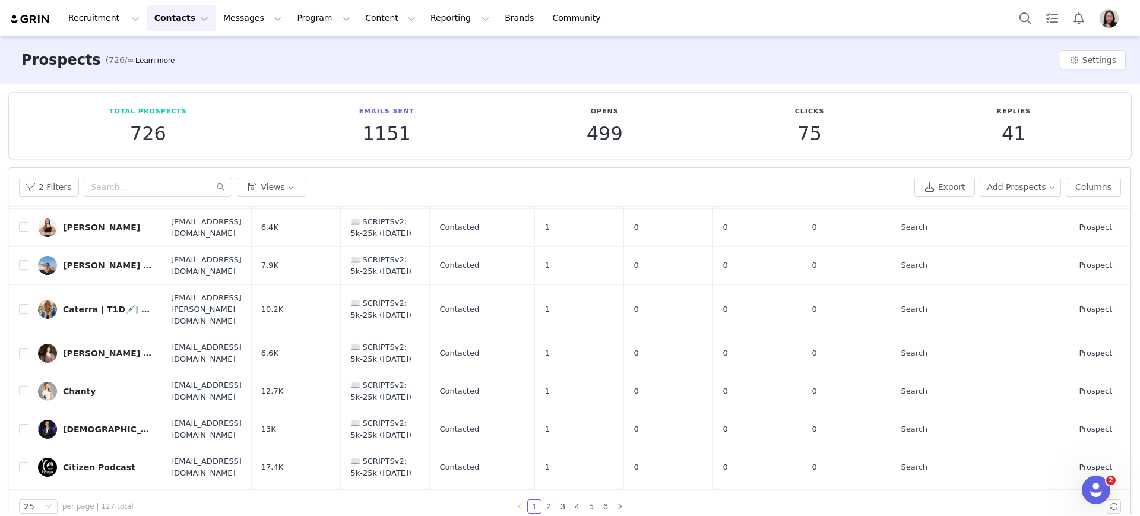
click at [545, 504] on link "2" at bounding box center [548, 506] width 13 height 13
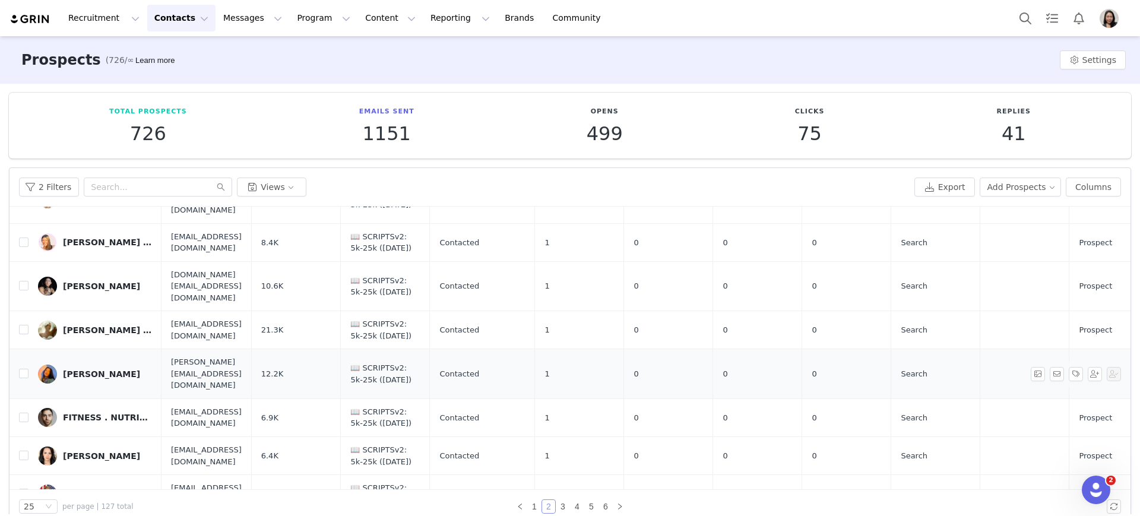
scroll to position [371, 0]
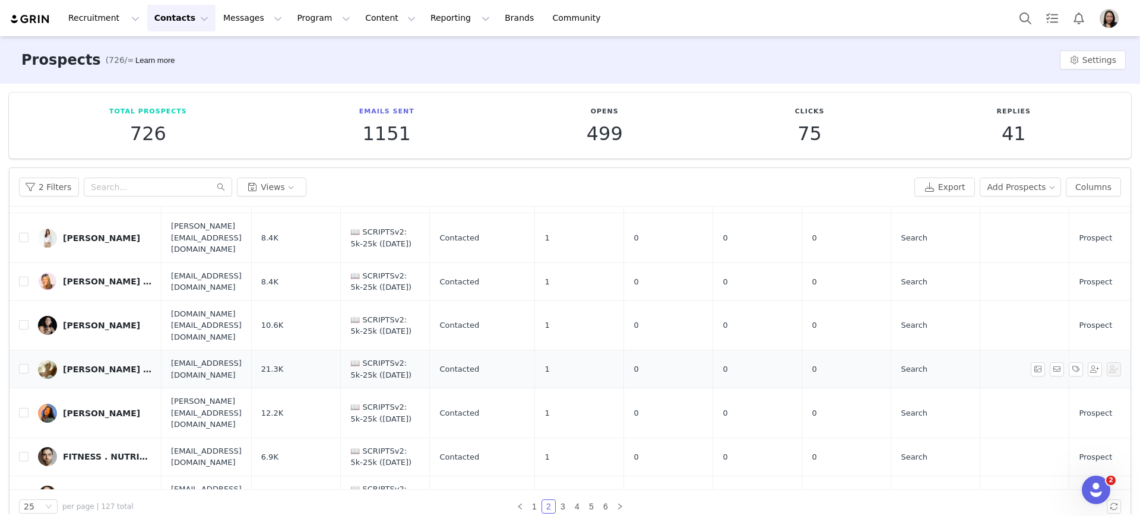
click at [109, 365] on div "Emily Tierney | Relationship Coach" at bounding box center [107, 370] width 89 height 10
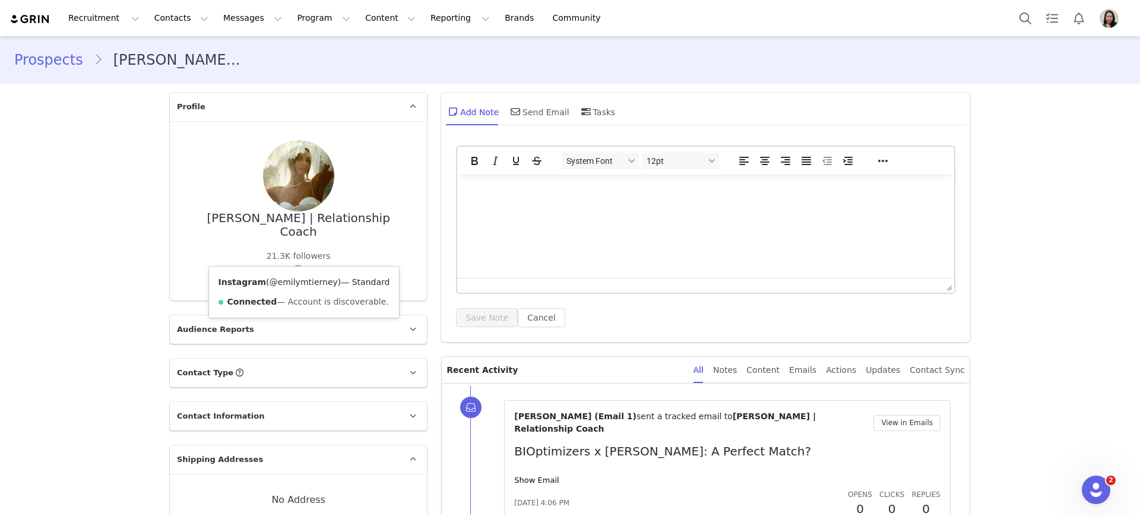
click at [293, 278] on link "@emilymtierney" at bounding box center [304, 282] width 68 height 10
click at [56, 65] on link "Prospects" at bounding box center [54, 59] width 80 height 21
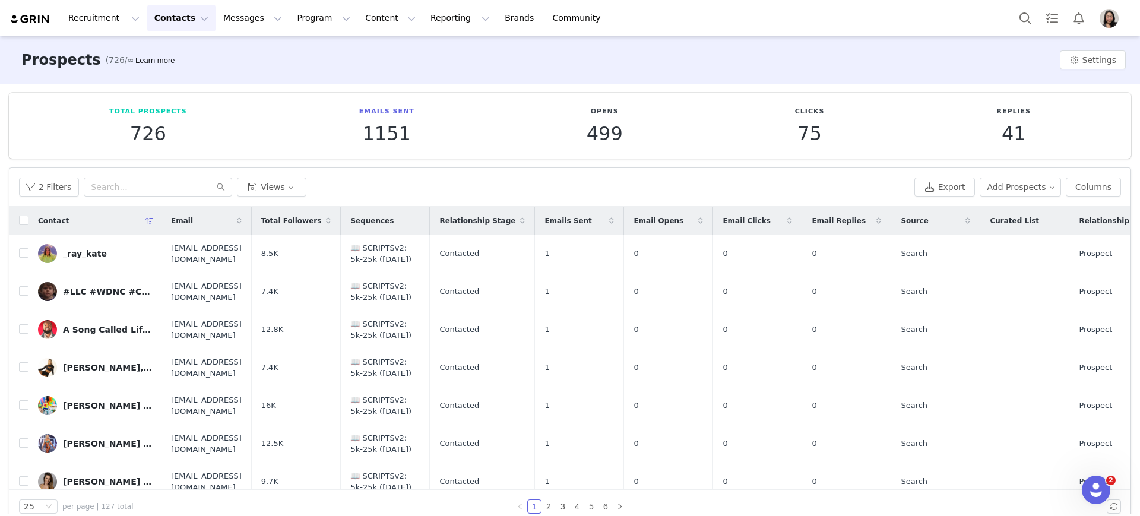
scroll to position [371, 0]
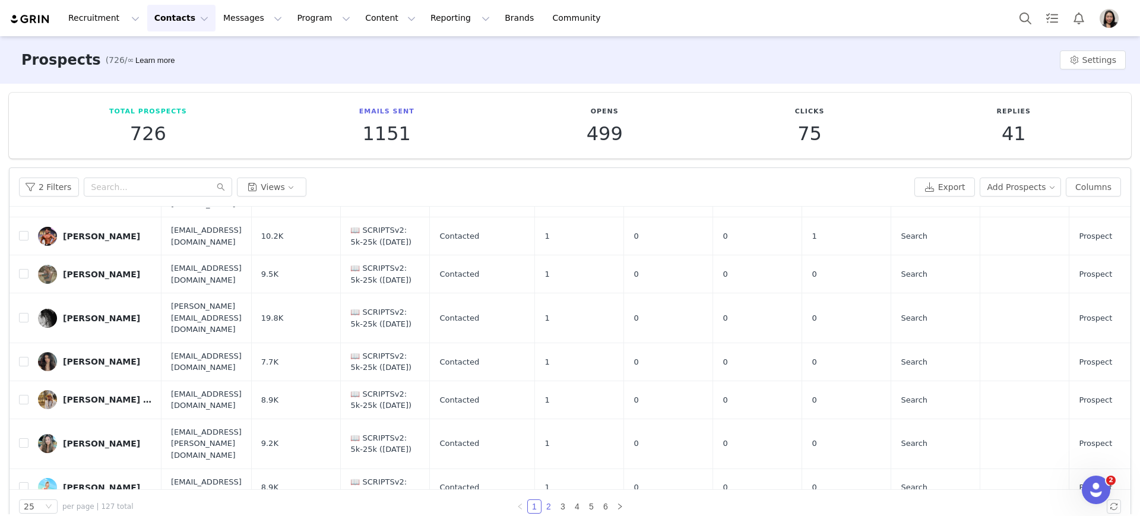
click at [544, 505] on link "2" at bounding box center [548, 506] width 13 height 13
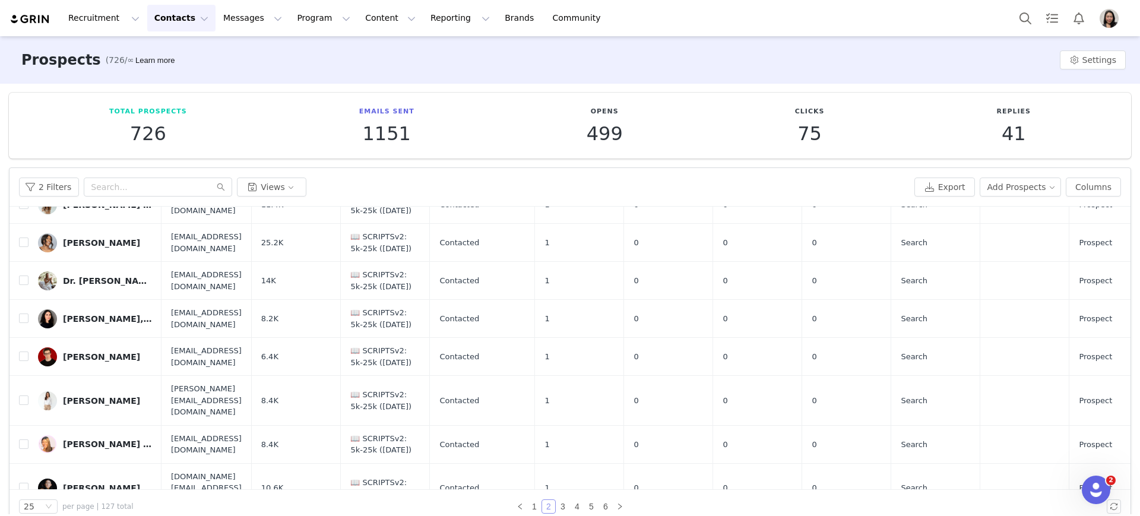
scroll to position [332, 0]
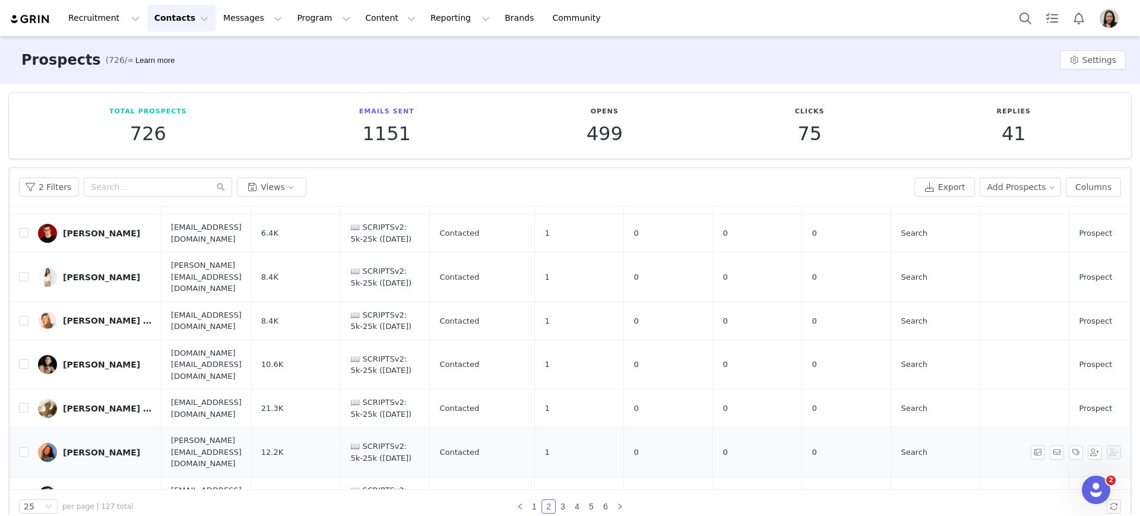
click at [89, 448] on div "Erika Hoang" at bounding box center [101, 453] width 77 height 10
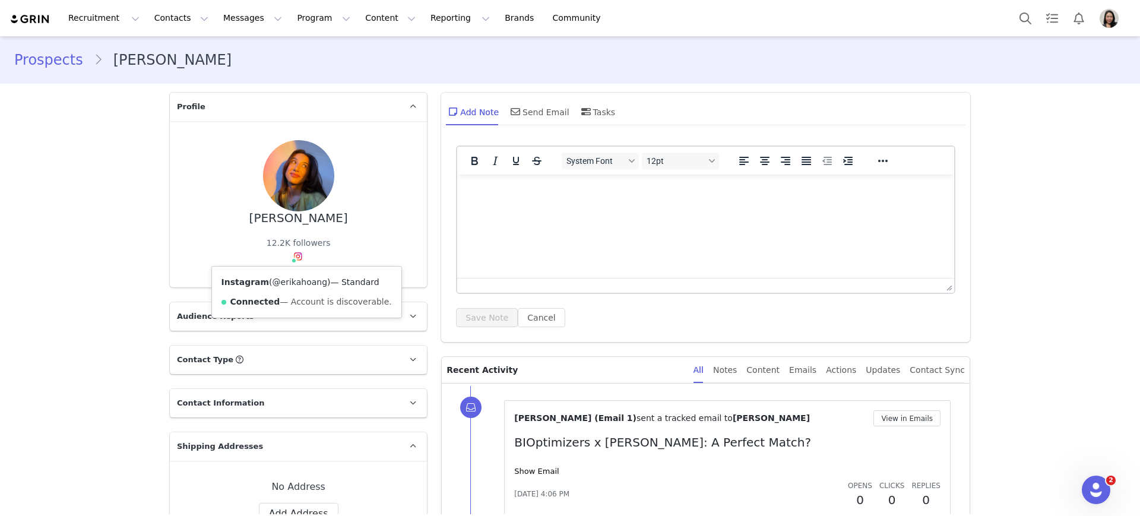
click at [289, 279] on link "@erikahoang" at bounding box center [300, 282] width 55 height 10
click at [40, 64] on link "Prospects" at bounding box center [54, 59] width 80 height 21
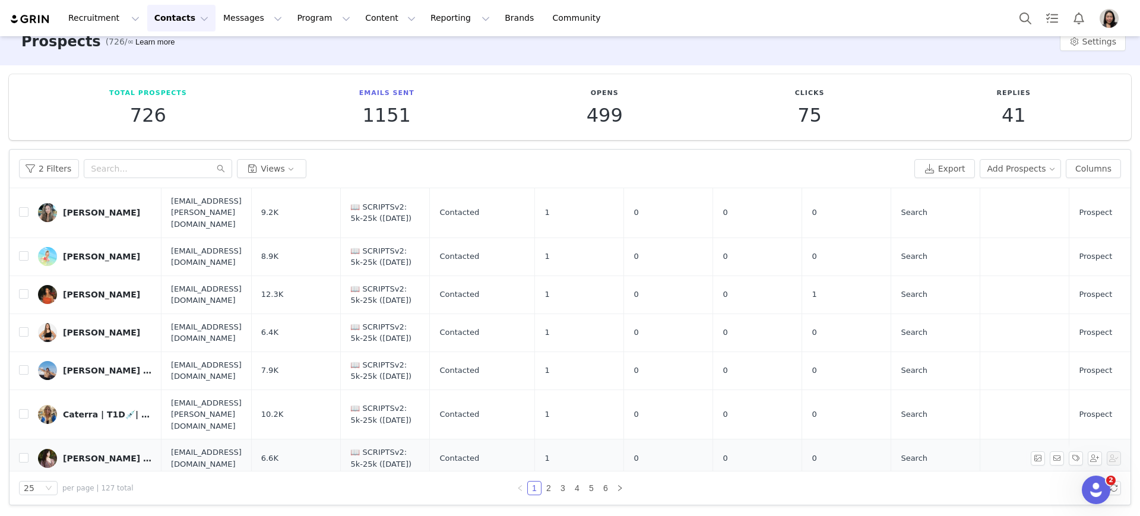
scroll to position [707, 0]
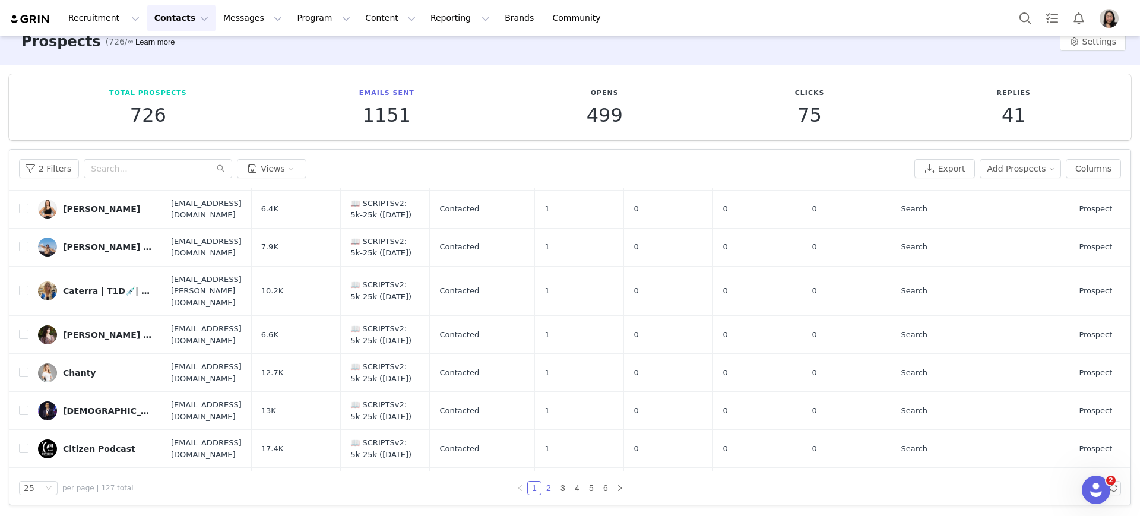
click at [547, 485] on link "2" at bounding box center [548, 488] width 13 height 13
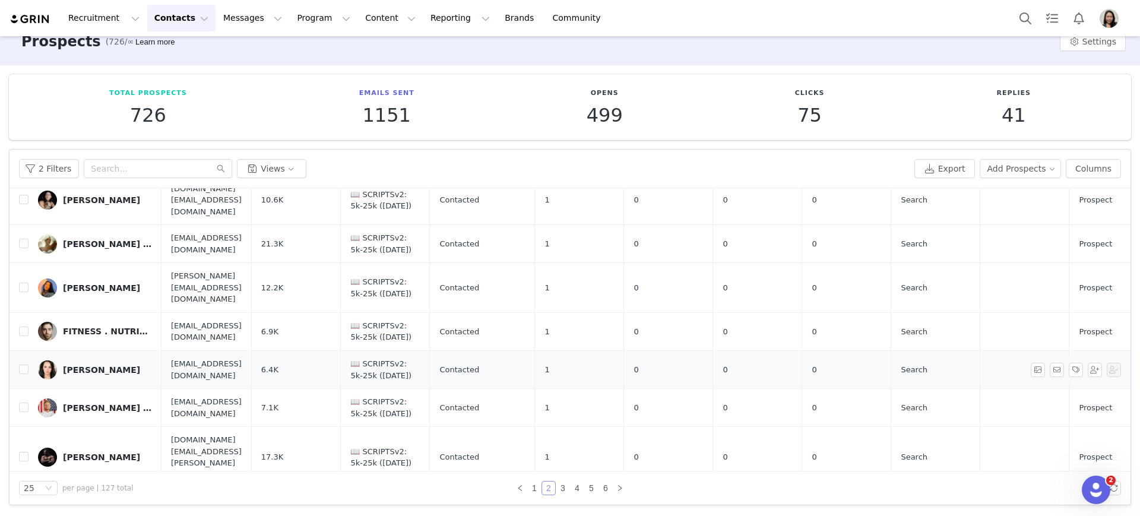
scroll to position [455, 0]
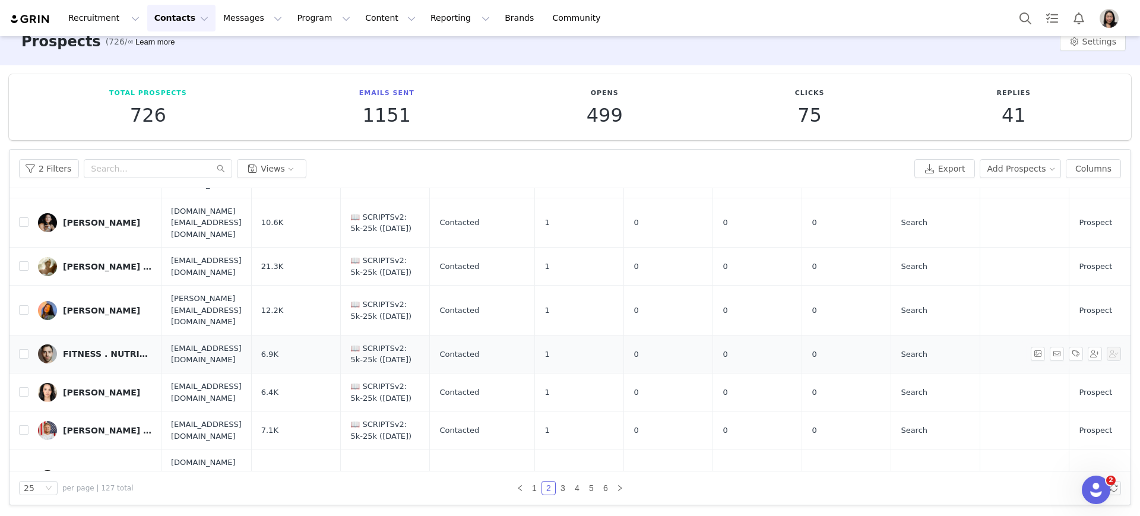
click at [94, 349] on div "FITNESS . NUTRITION . COACH" at bounding box center [107, 354] width 89 height 10
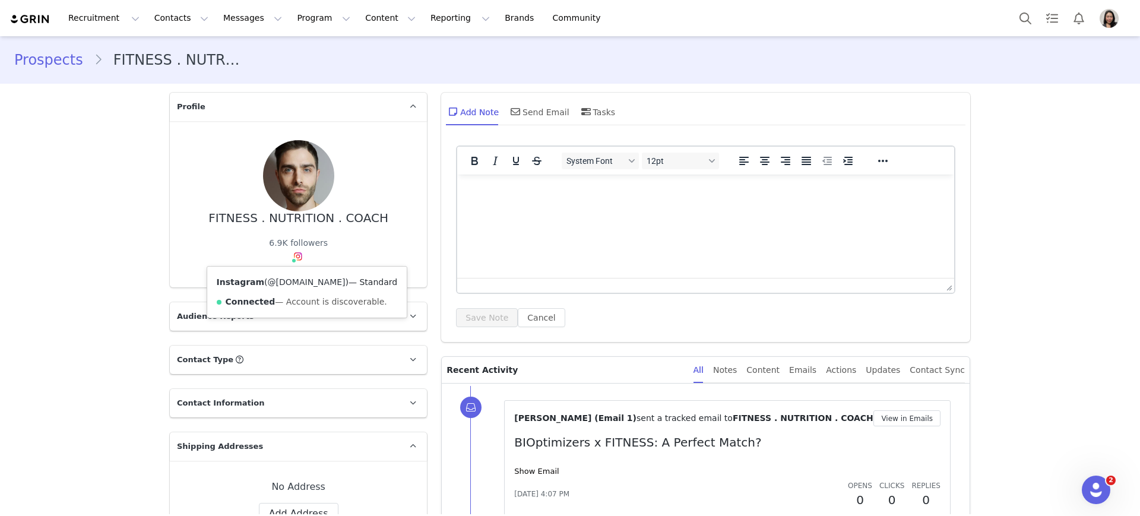
click at [291, 283] on link "@mikemartino.fit" at bounding box center [307, 282] width 78 height 10
click at [61, 58] on link "Prospects" at bounding box center [54, 59] width 80 height 21
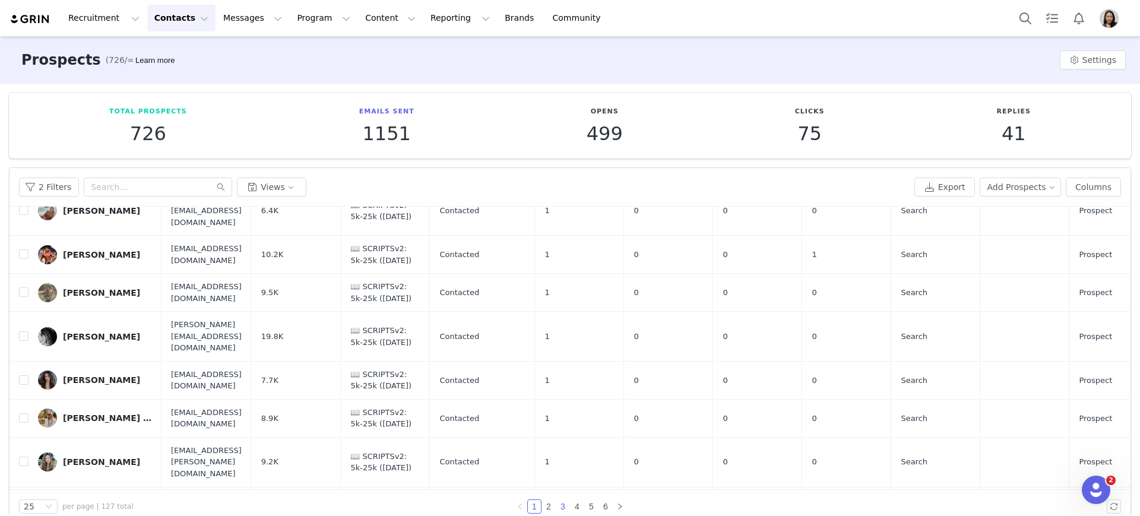
scroll to position [371, 0]
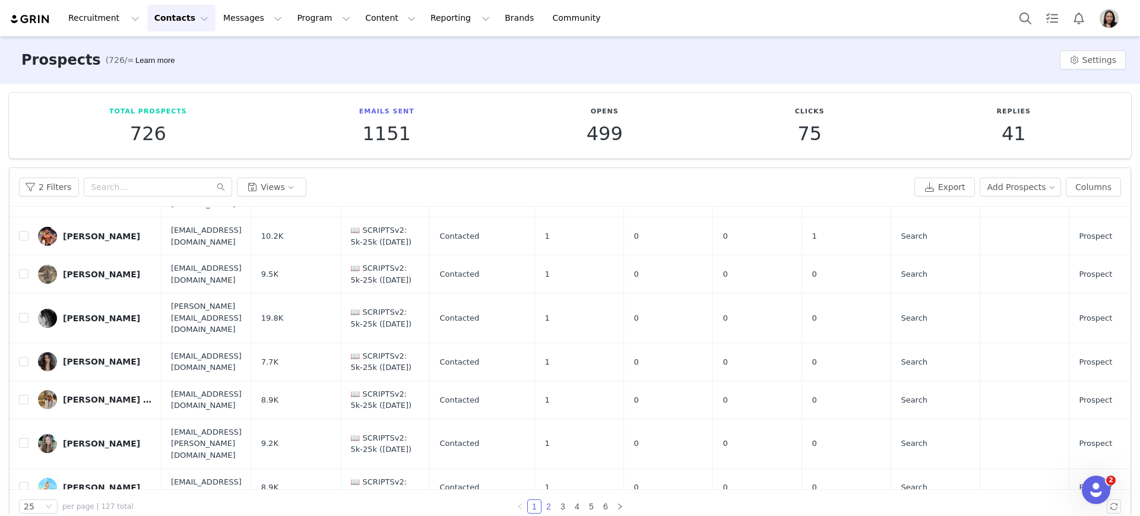
click at [546, 504] on link "2" at bounding box center [548, 506] width 13 height 13
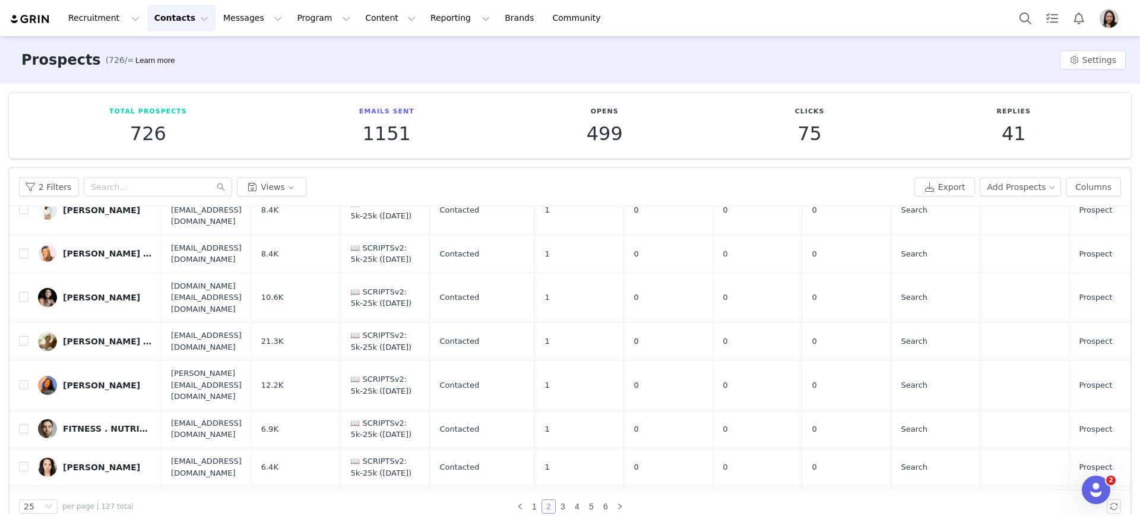
scroll to position [495, 0]
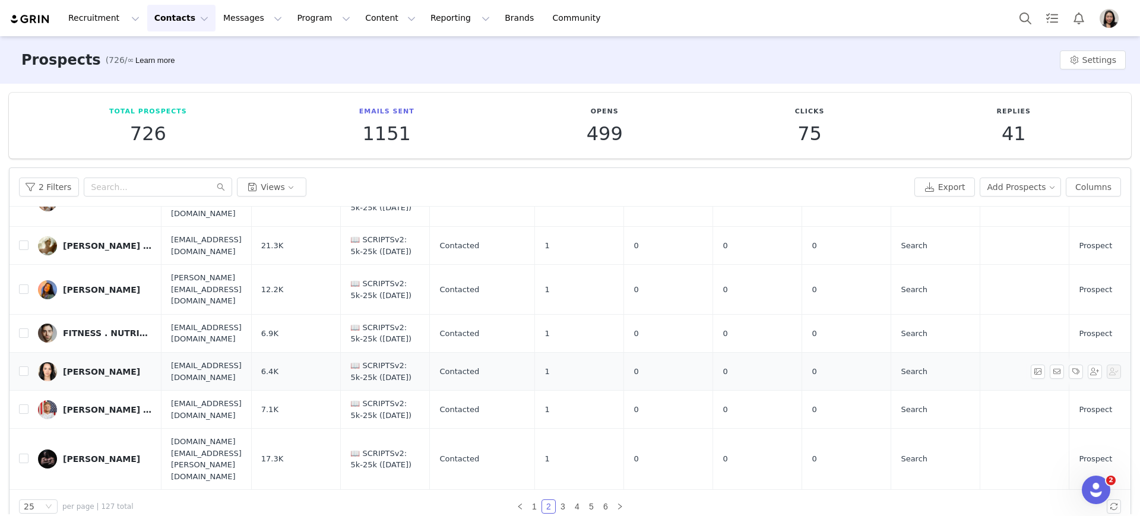
click at [74, 367] on div "Gabrielle D’Auria" at bounding box center [101, 372] width 77 height 10
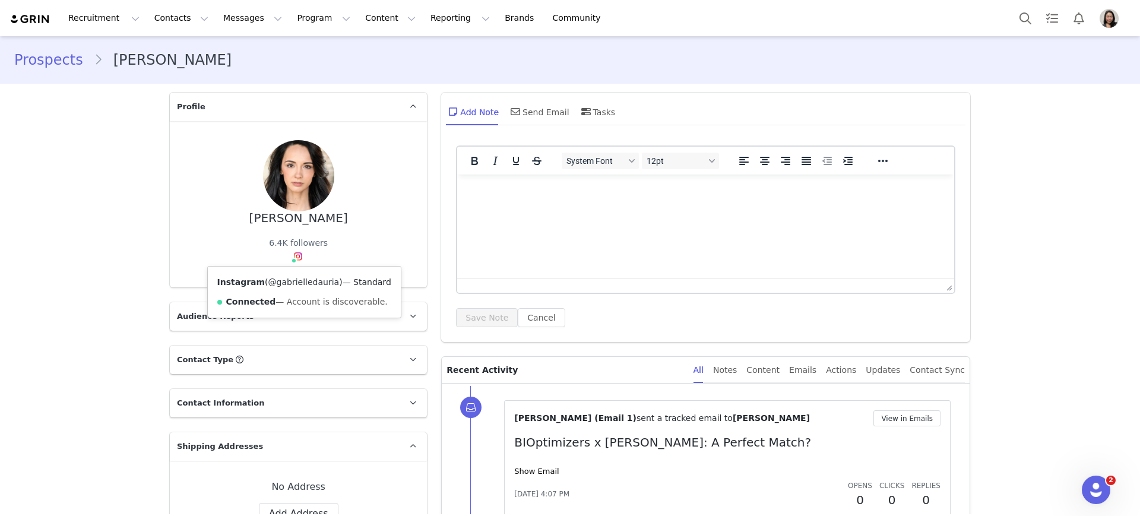
click at [278, 283] on link "@gabrielledauria" at bounding box center [303, 282] width 71 height 10
click at [58, 61] on link "Prospects" at bounding box center [54, 59] width 80 height 21
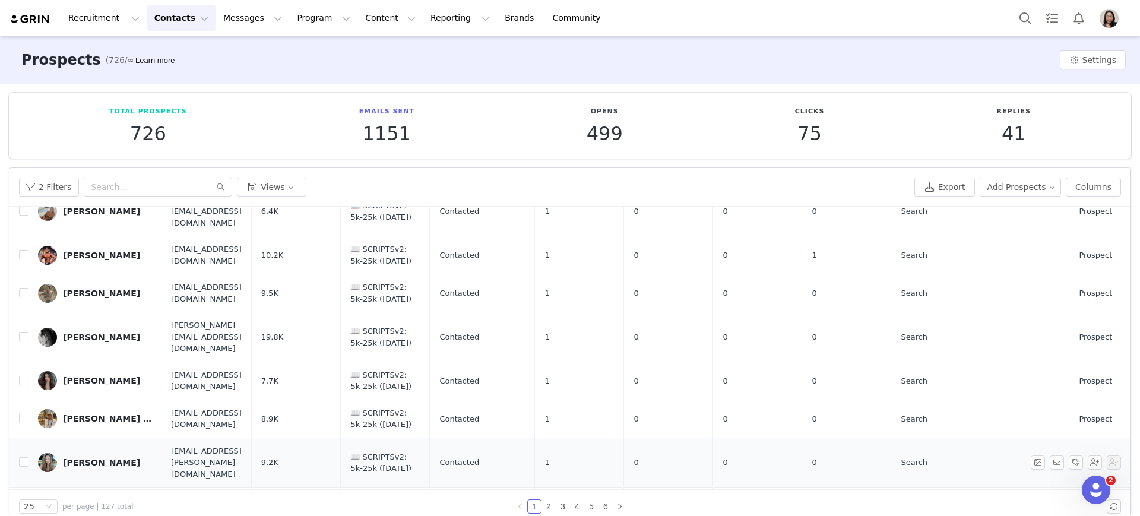
scroll to position [371, 0]
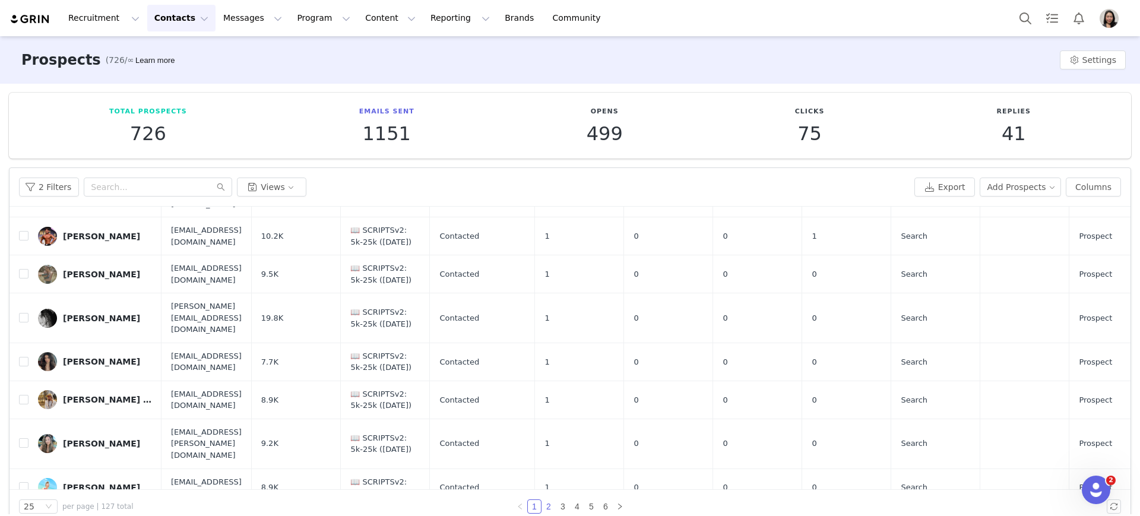
click at [543, 503] on link "2" at bounding box center [548, 506] width 13 height 13
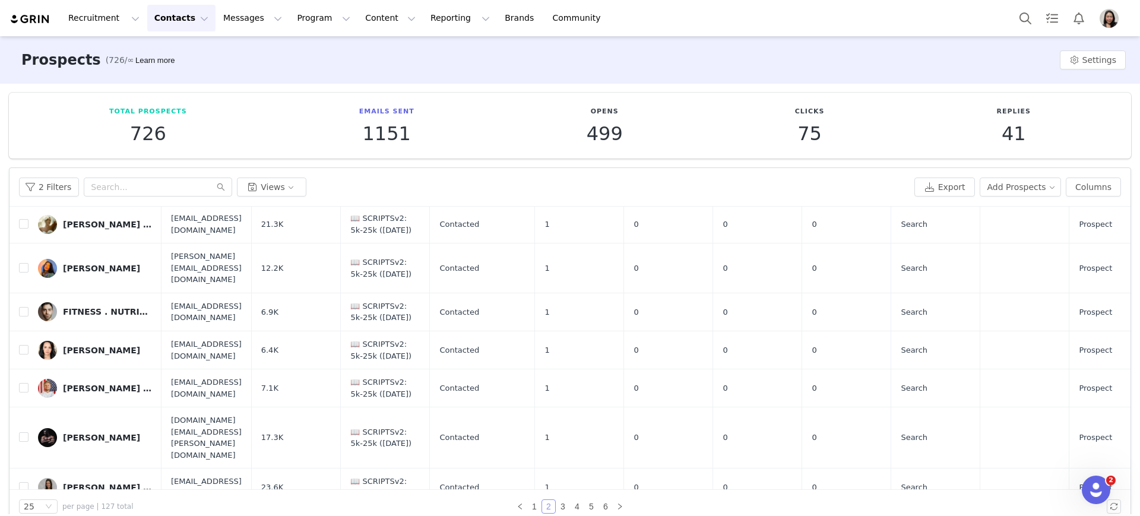
scroll to position [495, 0]
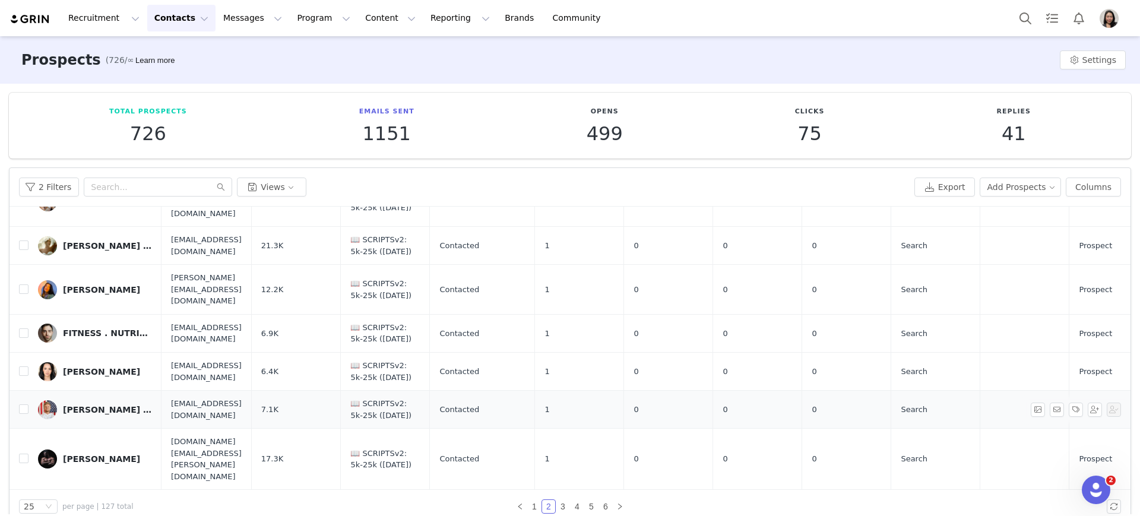
click at [122, 405] on div "[PERSON_NAME] | Wellness Coach" at bounding box center [107, 410] width 89 height 10
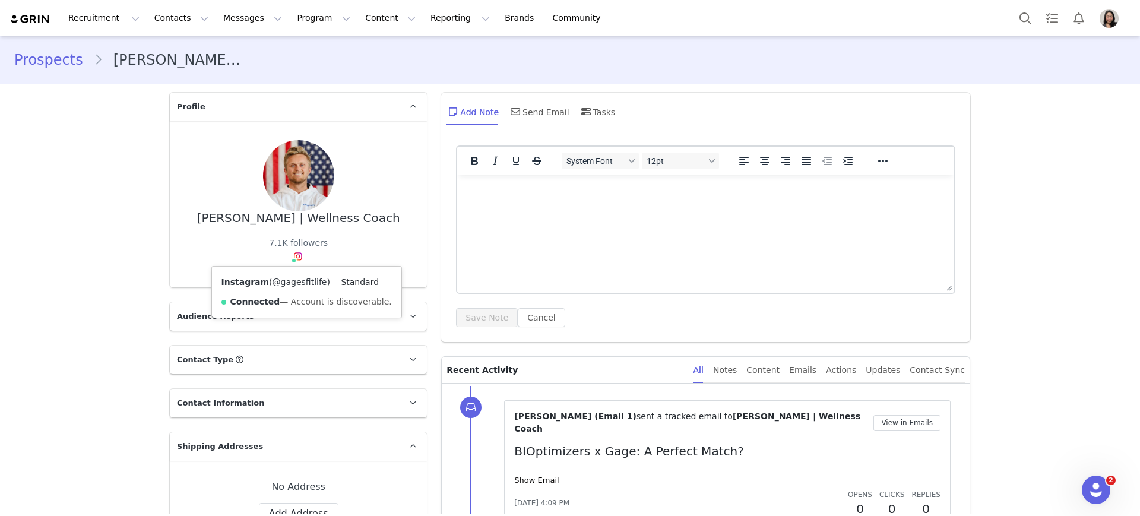
click at [289, 281] on link "@gagesfitlife" at bounding box center [300, 282] width 55 height 10
click at [50, 62] on link "Prospects" at bounding box center [54, 59] width 80 height 21
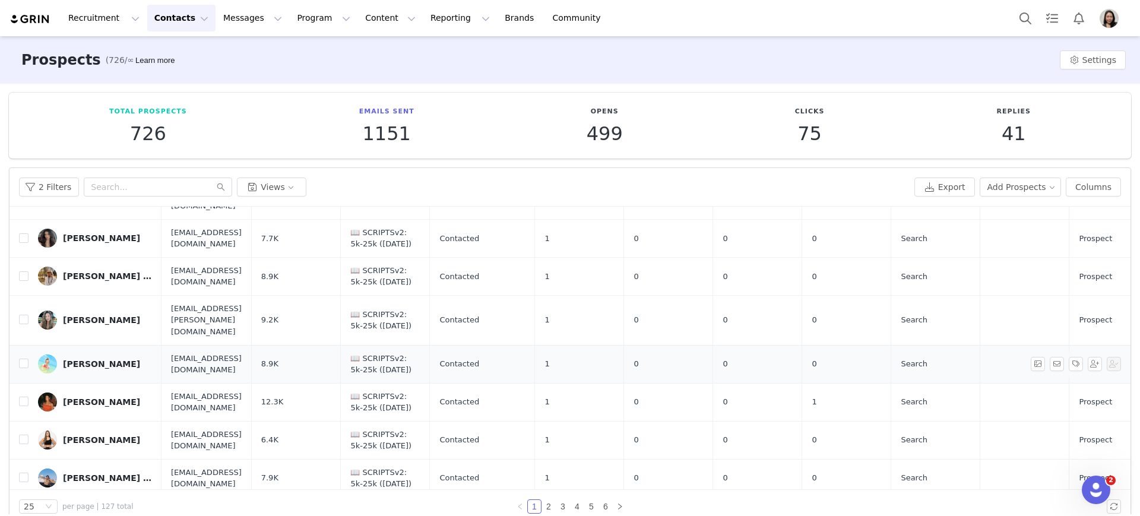
scroll to position [371, 0]
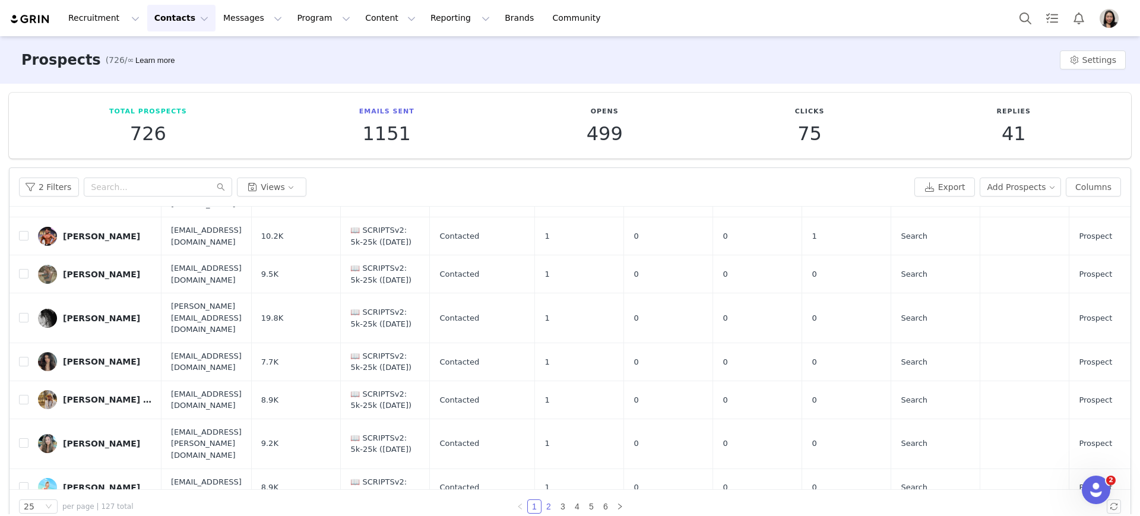
click at [542, 505] on link "2" at bounding box center [548, 506] width 13 height 13
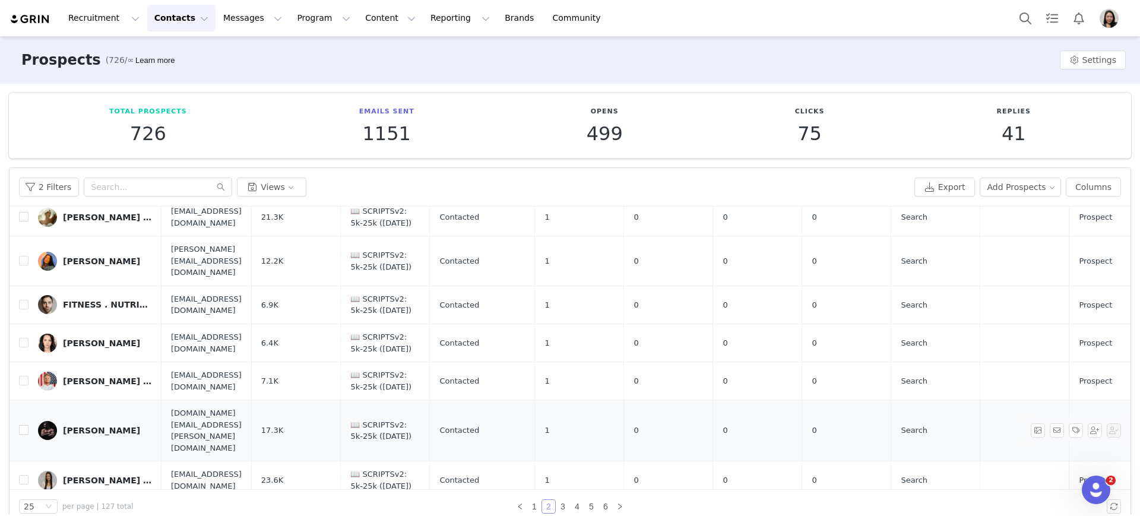
scroll to position [495, 0]
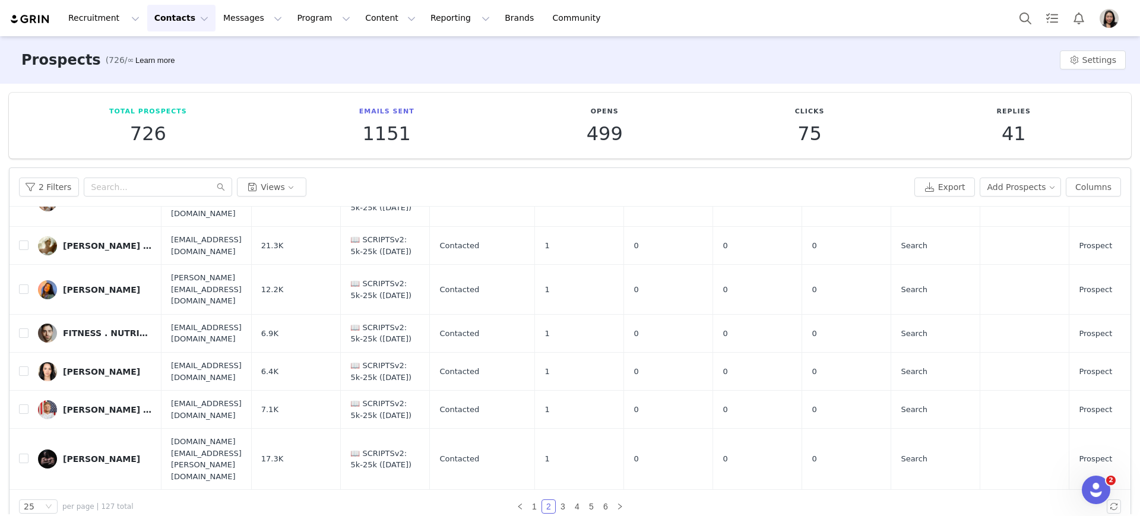
click at [95, 450] on link "George B. Pascalau" at bounding box center [95, 459] width 114 height 19
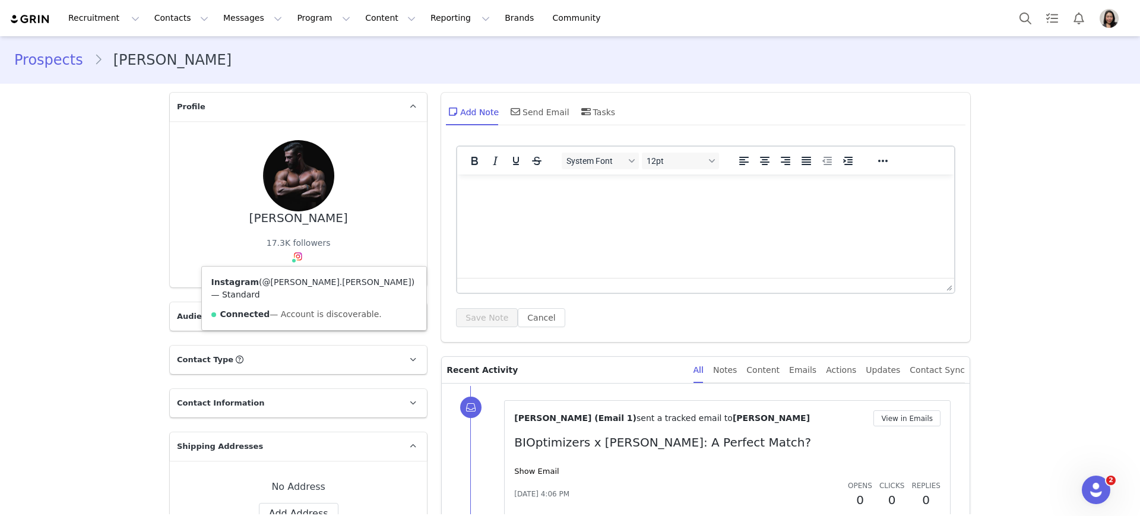
click at [287, 284] on link "@george.b.pascalau" at bounding box center [336, 282] width 149 height 10
click at [67, 62] on link "Prospects" at bounding box center [54, 59] width 80 height 21
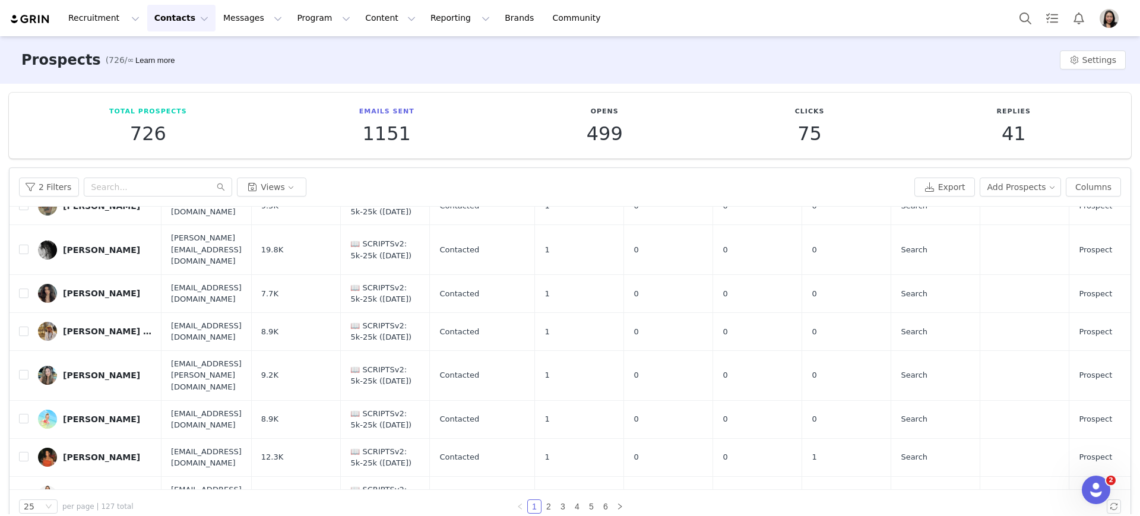
scroll to position [495, 0]
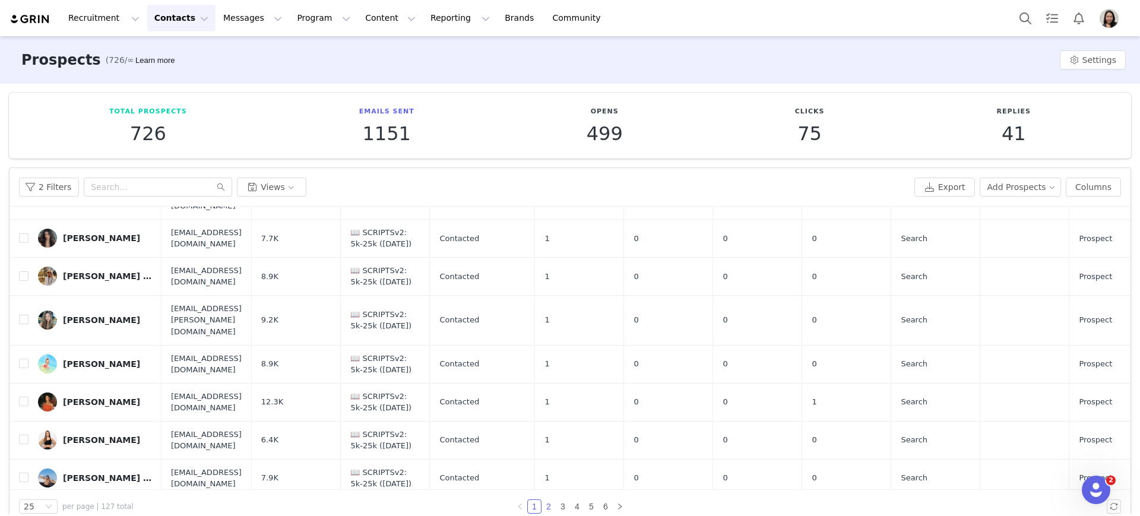
click at [546, 505] on link "2" at bounding box center [548, 506] width 13 height 13
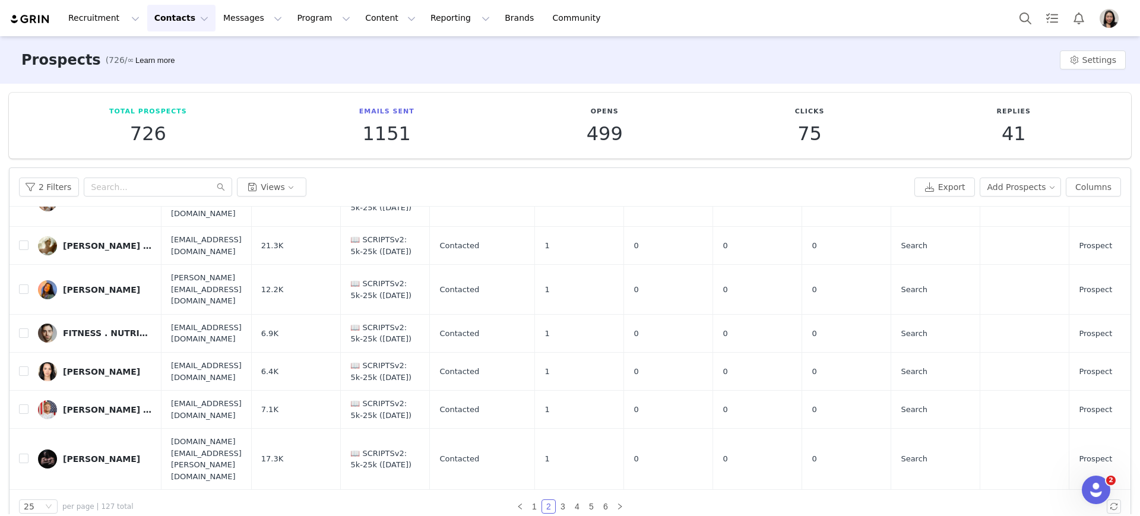
click at [120, 504] on div "Grace Lanker | Midwest Creator" at bounding box center [107, 509] width 89 height 10
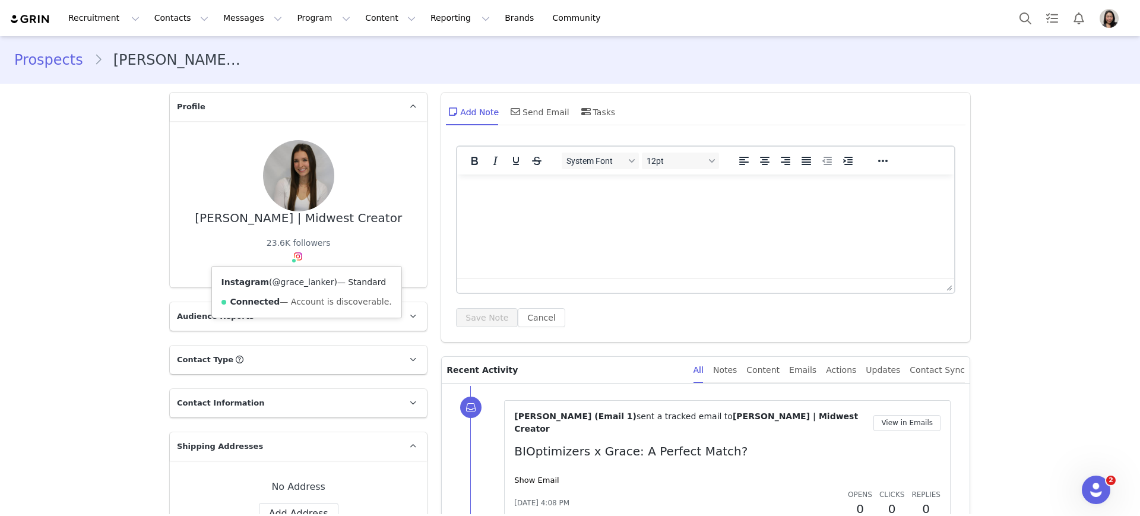
click at [296, 282] on link "@grace_lanker" at bounding box center [304, 282] width 62 height 10
click at [49, 48] on div "Prospects Grace Lanker | Midwest Creator" at bounding box center [570, 60] width 1140 height 40
click at [41, 61] on link "Prospects" at bounding box center [54, 59] width 80 height 21
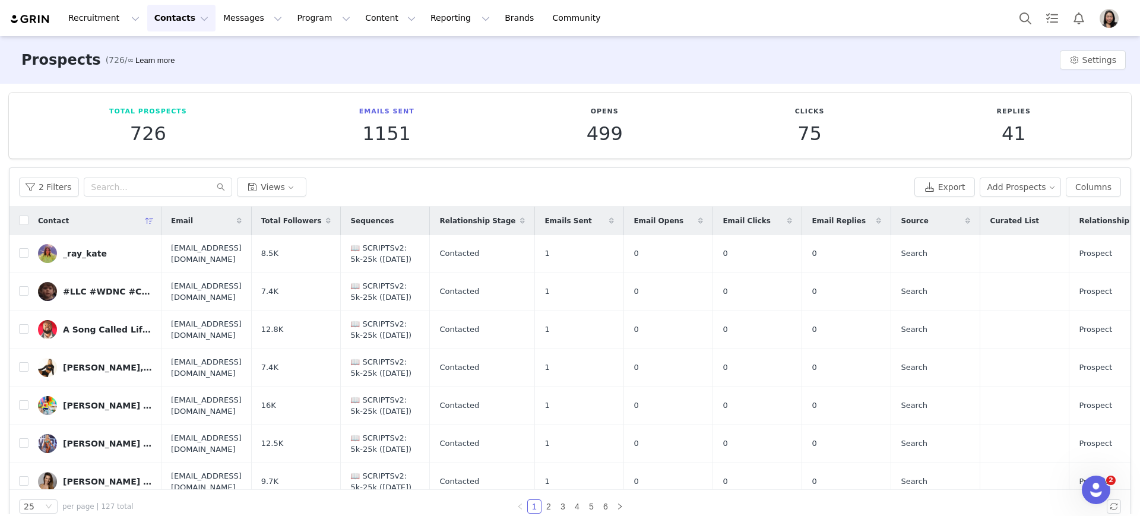
click at [691, 64] on div "Prospects (726/∞) Learn more Settings" at bounding box center [570, 60] width 1140 height 48
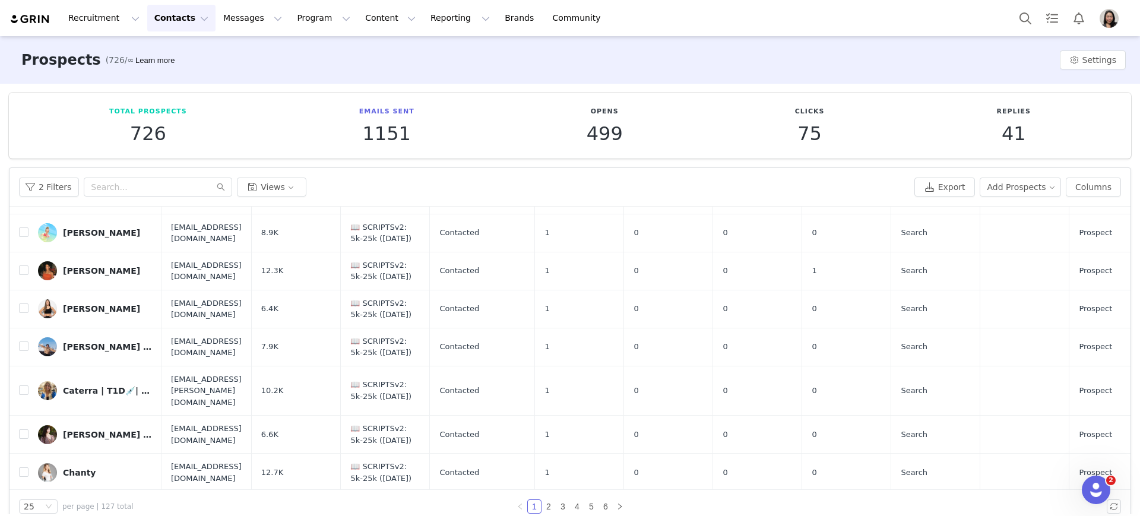
scroll to position [707, 0]
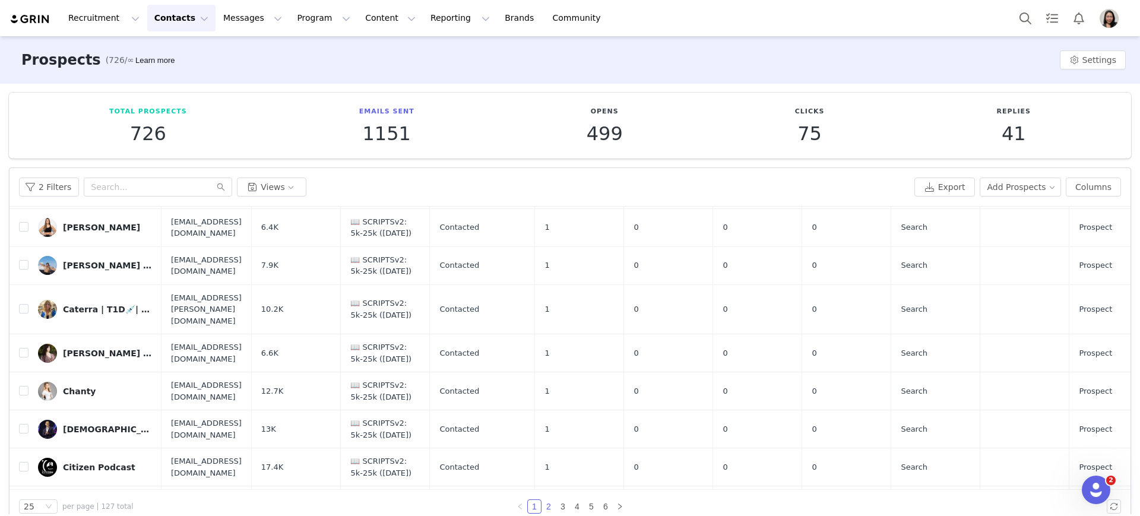
click at [542, 505] on link "2" at bounding box center [548, 506] width 13 height 13
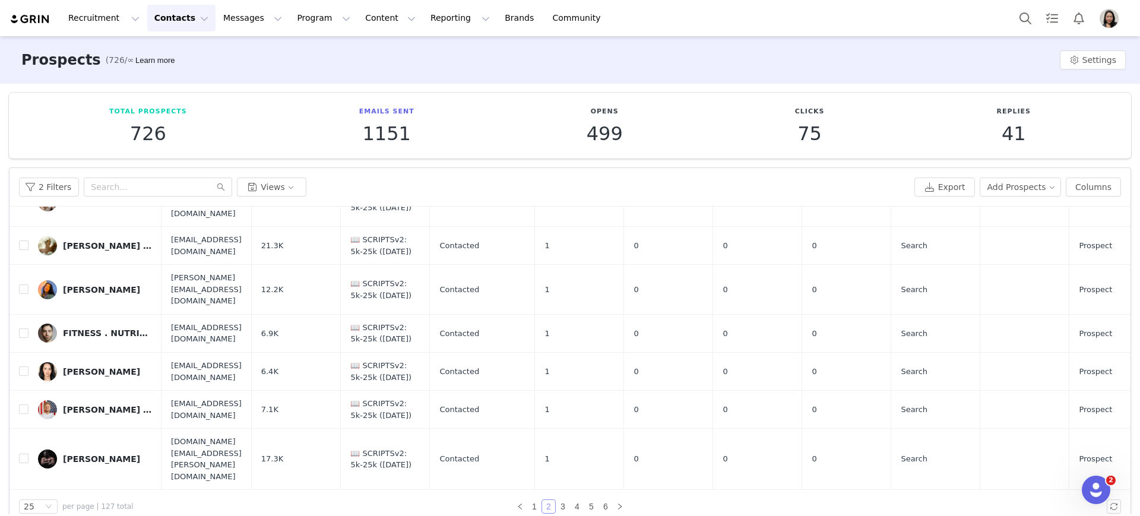
scroll to position [619, 0]
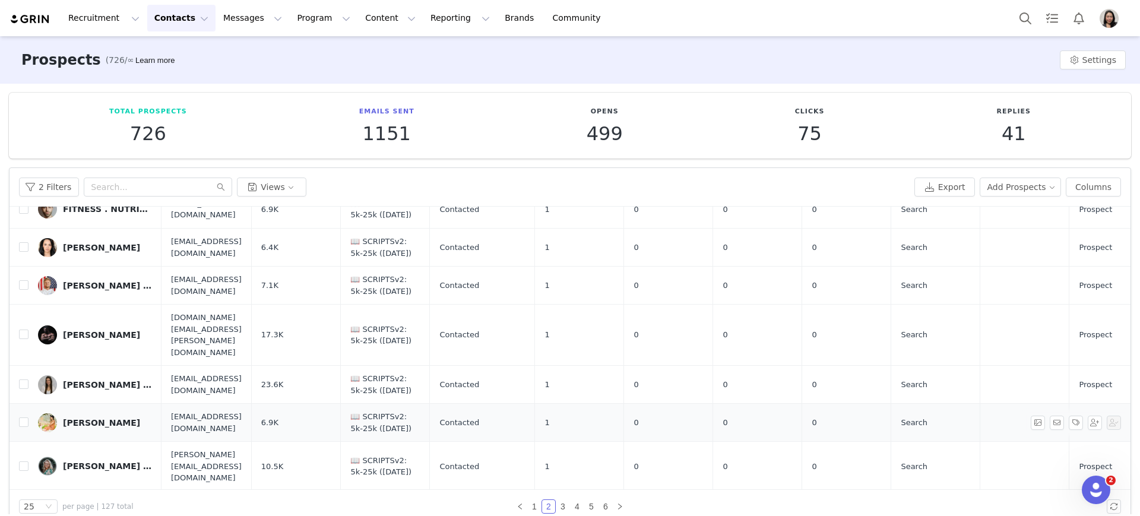
click at [93, 418] on div "Gracie Pascale" at bounding box center [101, 423] width 77 height 10
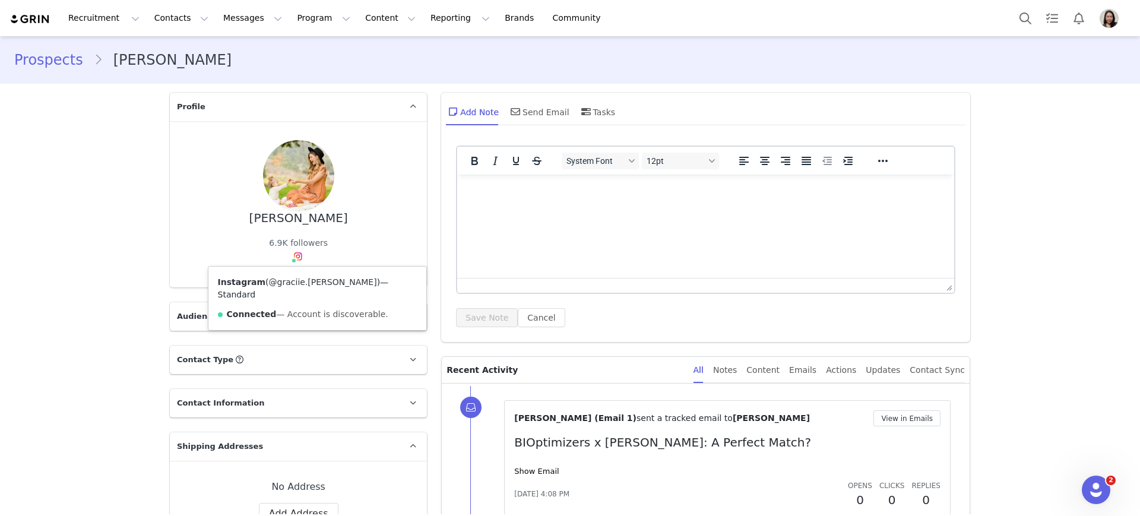
click at [283, 286] on link "@graciie.pascale" at bounding box center [323, 282] width 108 height 10
click at [25, 55] on link "Prospects" at bounding box center [54, 59] width 80 height 21
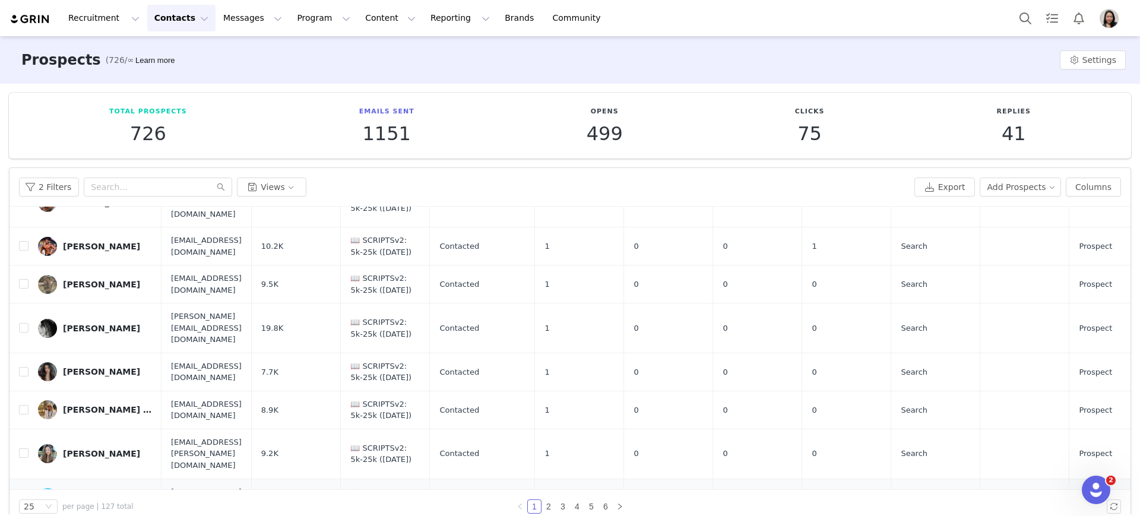
scroll to position [371, 0]
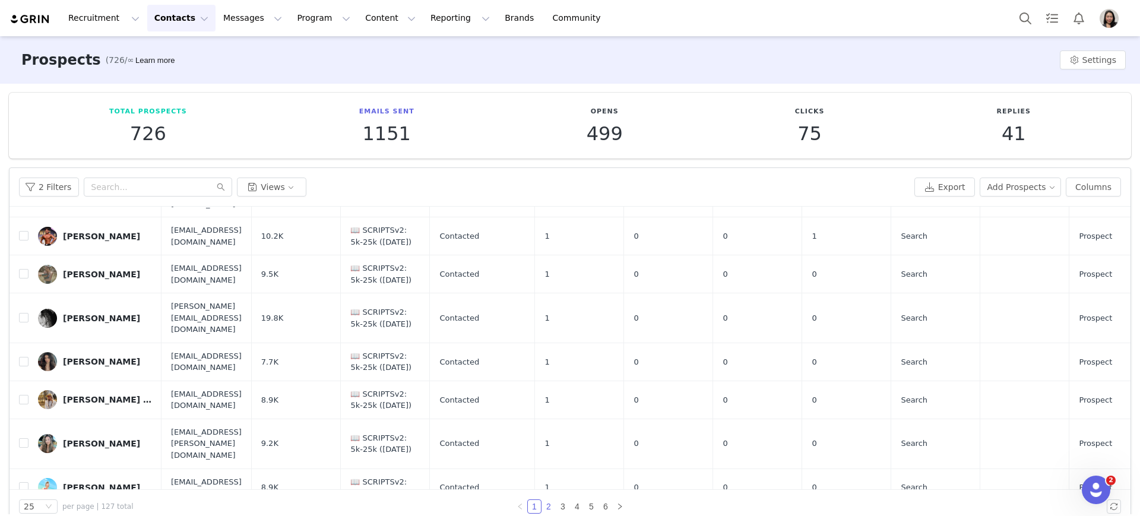
click at [542, 504] on link "2" at bounding box center [548, 506] width 13 height 13
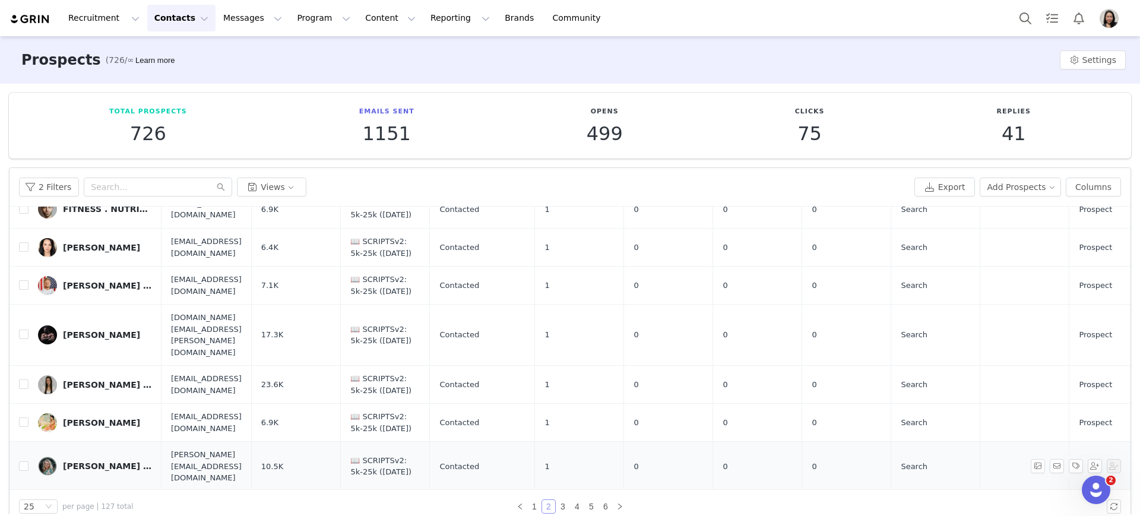
scroll to position [703, 0]
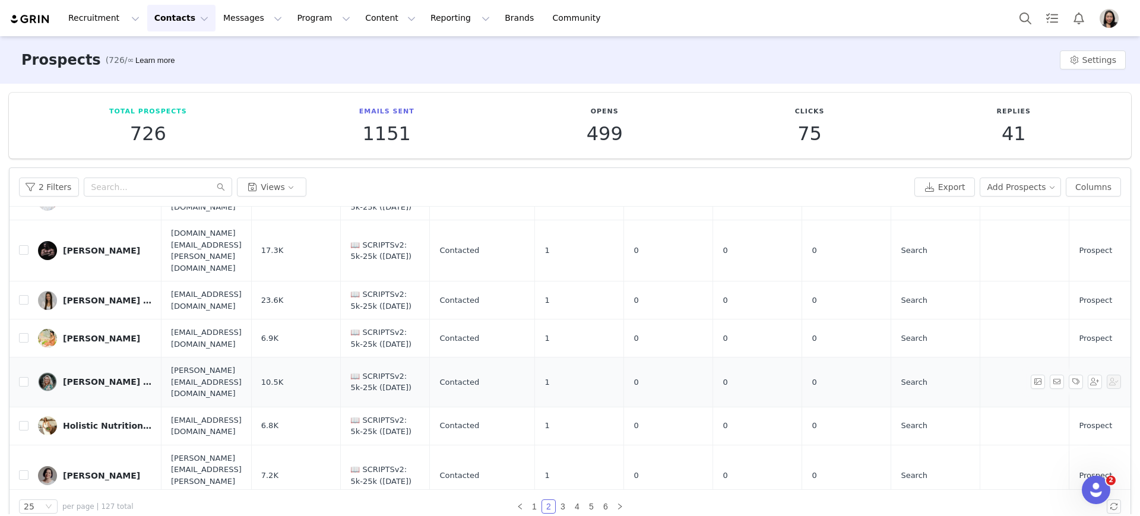
click at [86, 377] on div "Hannah Laut | wellness & weirdness" at bounding box center [107, 382] width 89 height 10
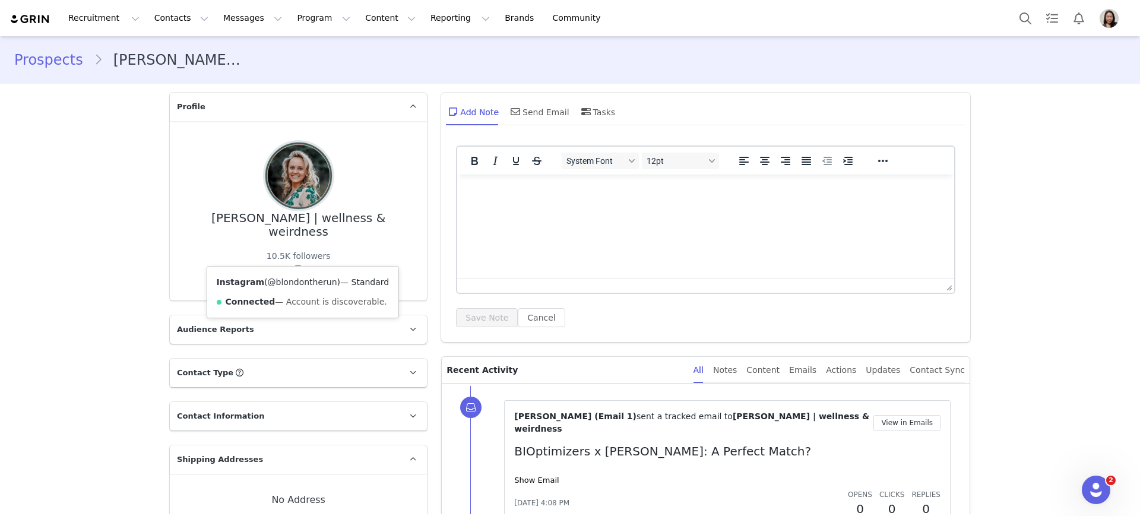
click at [284, 283] on link "@blondontherun" at bounding box center [302, 282] width 69 height 10
click at [49, 59] on link "Prospects" at bounding box center [54, 59] width 80 height 21
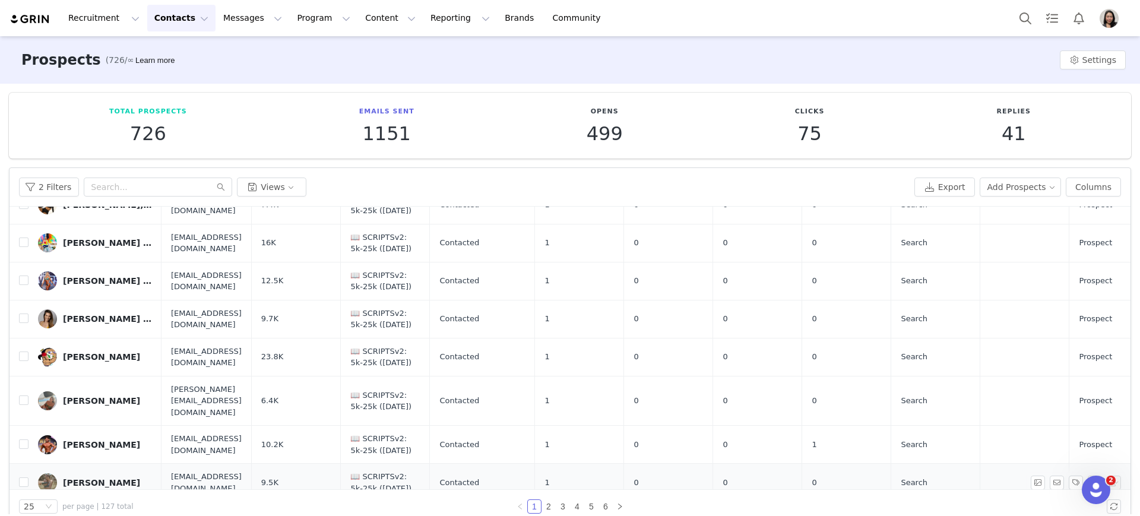
scroll to position [248, 0]
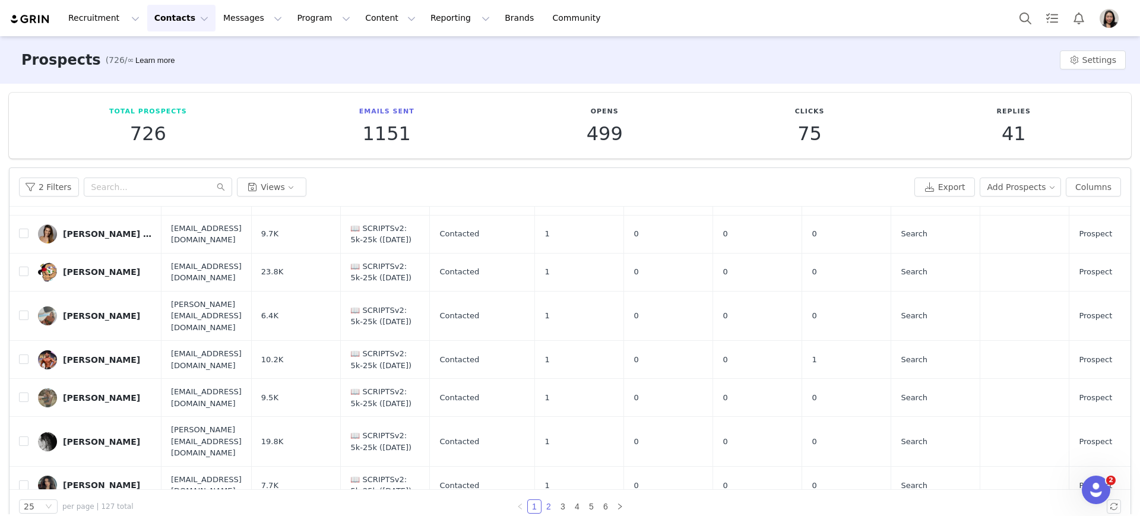
click at [542, 506] on link "2" at bounding box center [548, 506] width 13 height 13
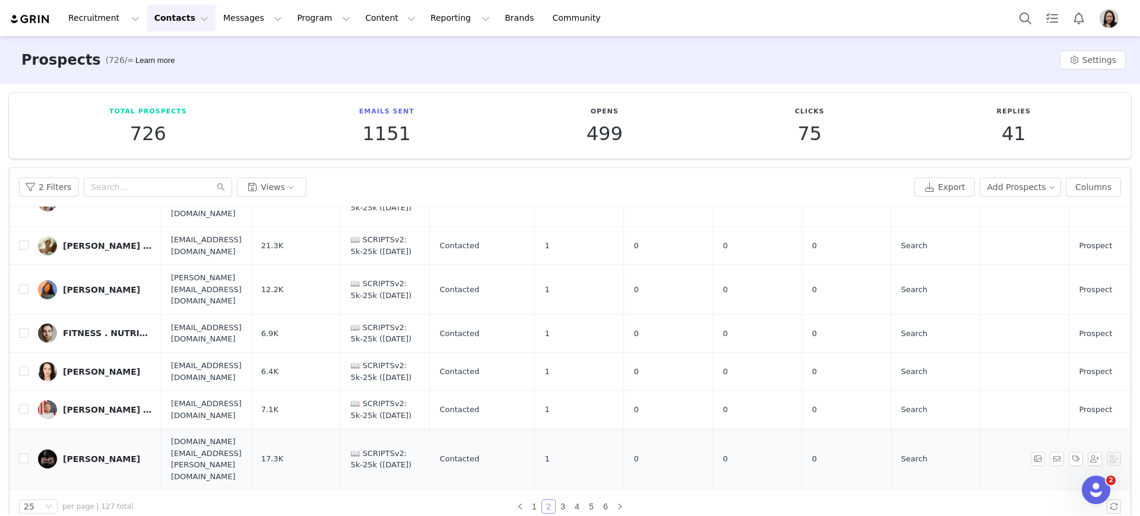
scroll to position [619, 0]
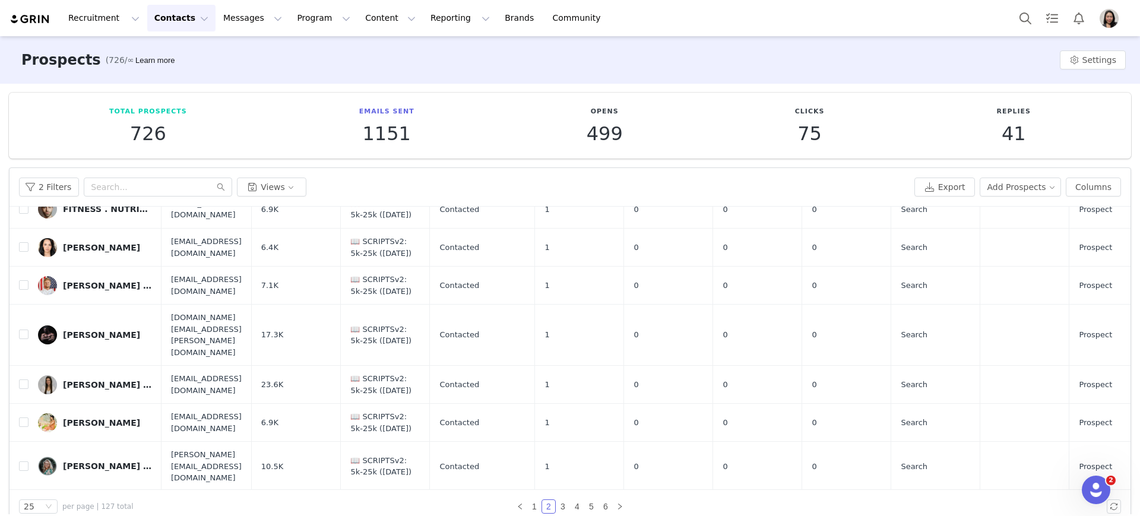
click at [90, 505] on div "Holistic Nutritionist + Chef" at bounding box center [107, 510] width 89 height 10
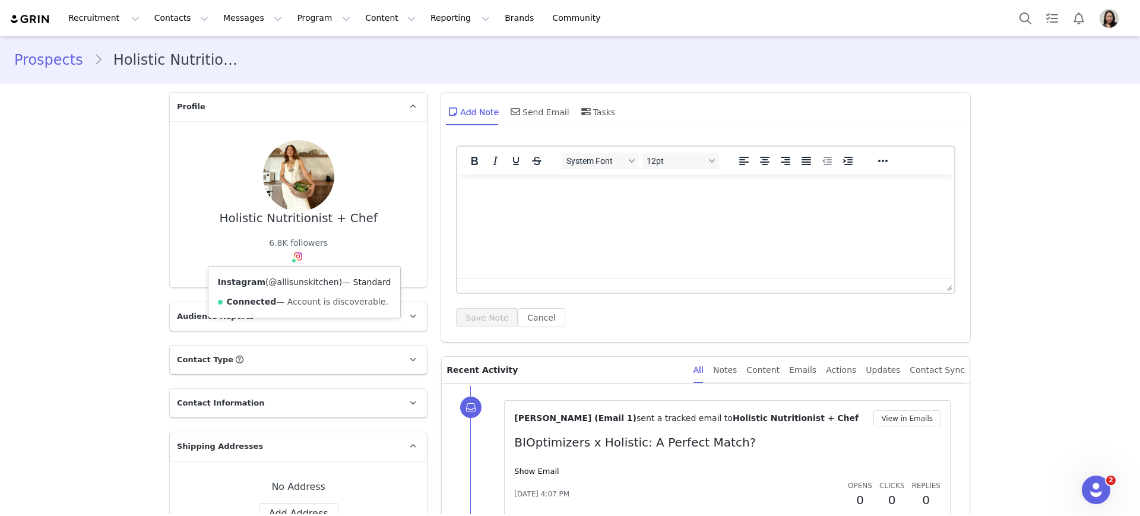
click at [281, 284] on link "@allisunskitchen" at bounding box center [304, 282] width 70 height 10
click at [40, 64] on link "Prospects" at bounding box center [54, 59] width 80 height 21
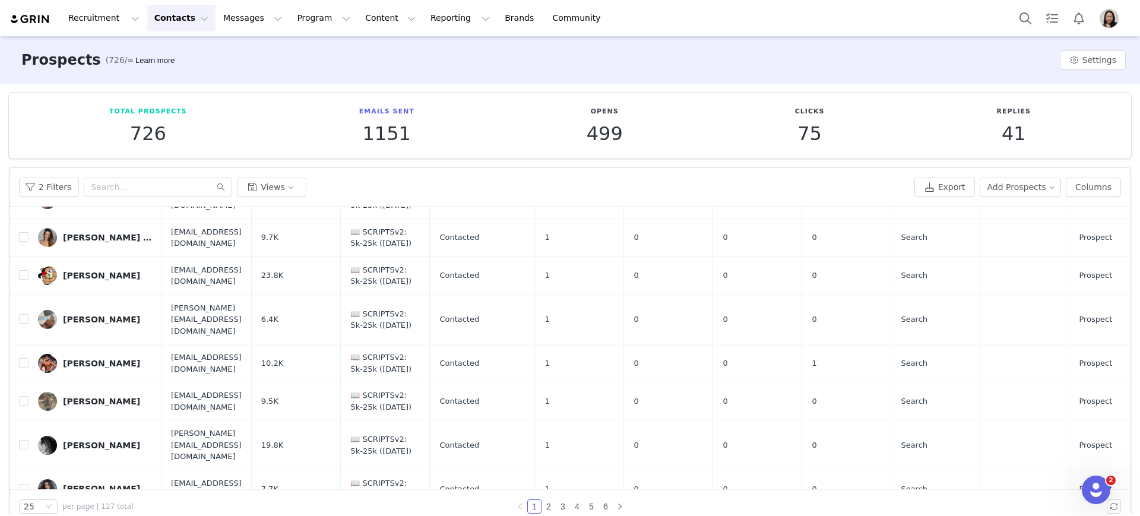
scroll to position [248, 0]
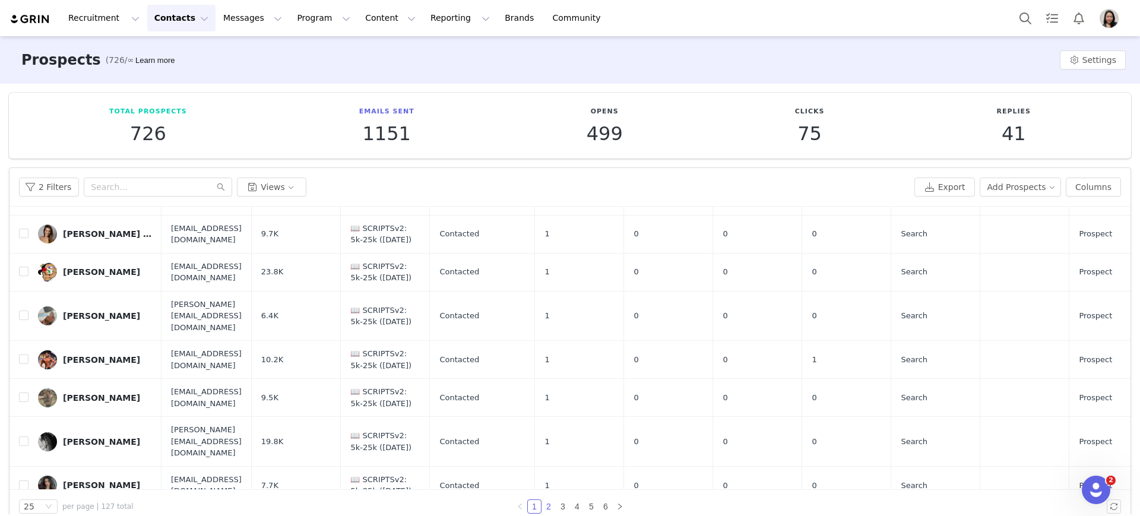
click at [542, 508] on link "2" at bounding box center [548, 506] width 13 height 13
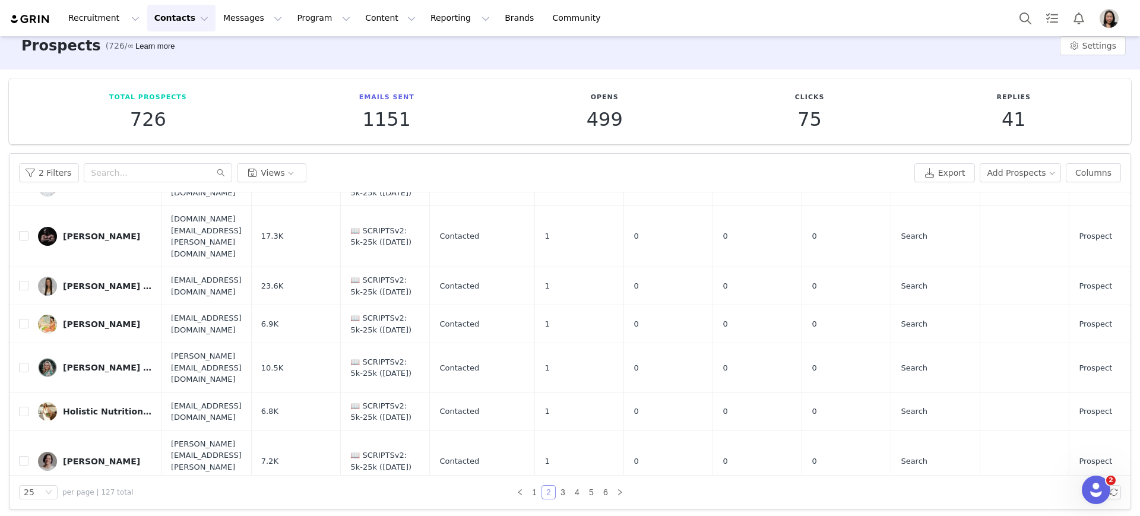
scroll to position [18, 0]
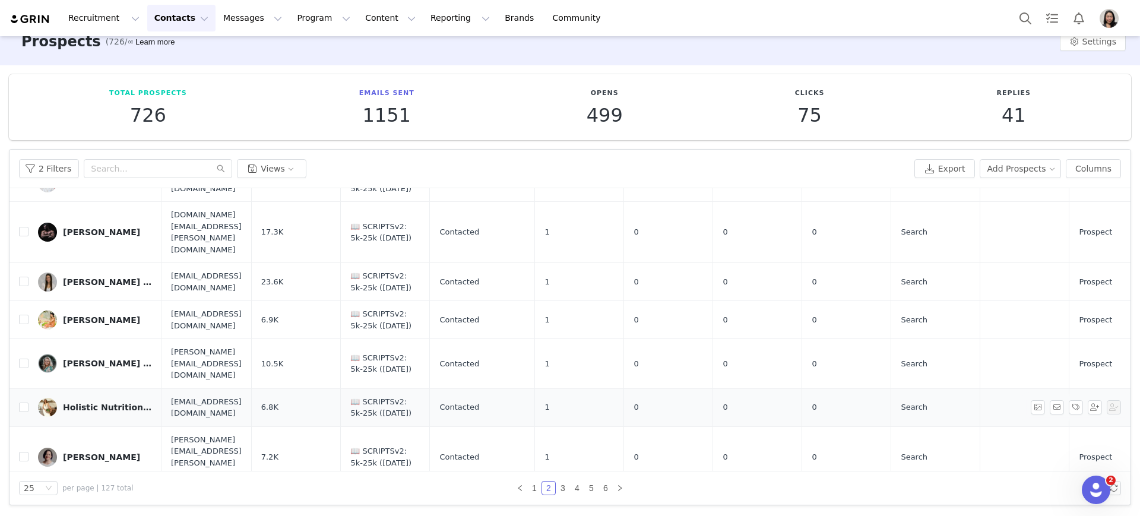
click at [97, 403] on div "Holistic Nutritionist + Chef" at bounding box center [107, 408] width 89 height 10
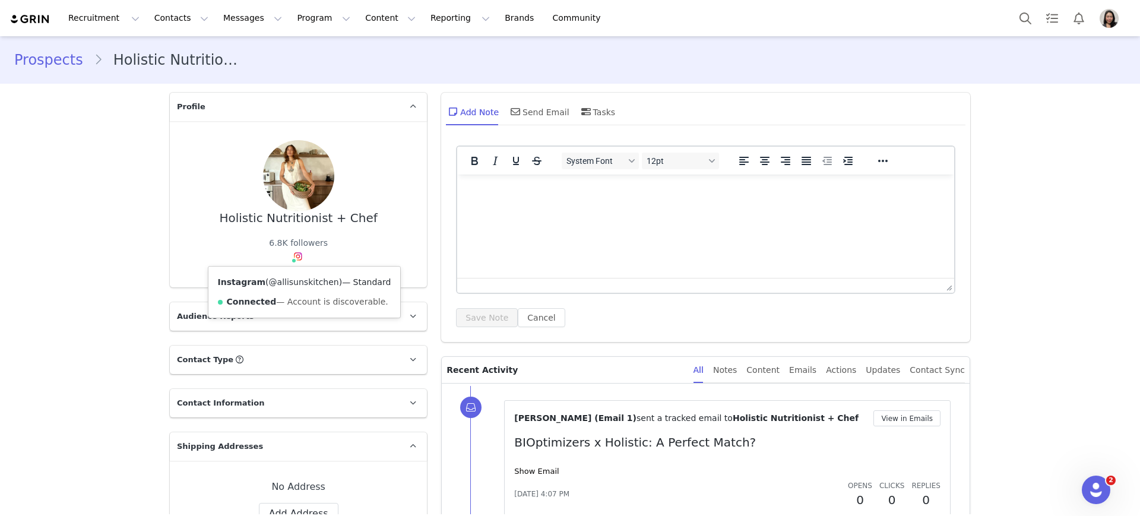
click at [278, 283] on link "@allisunskitchen" at bounding box center [304, 282] width 70 height 10
click at [52, 64] on link "Prospects" at bounding box center [54, 59] width 80 height 21
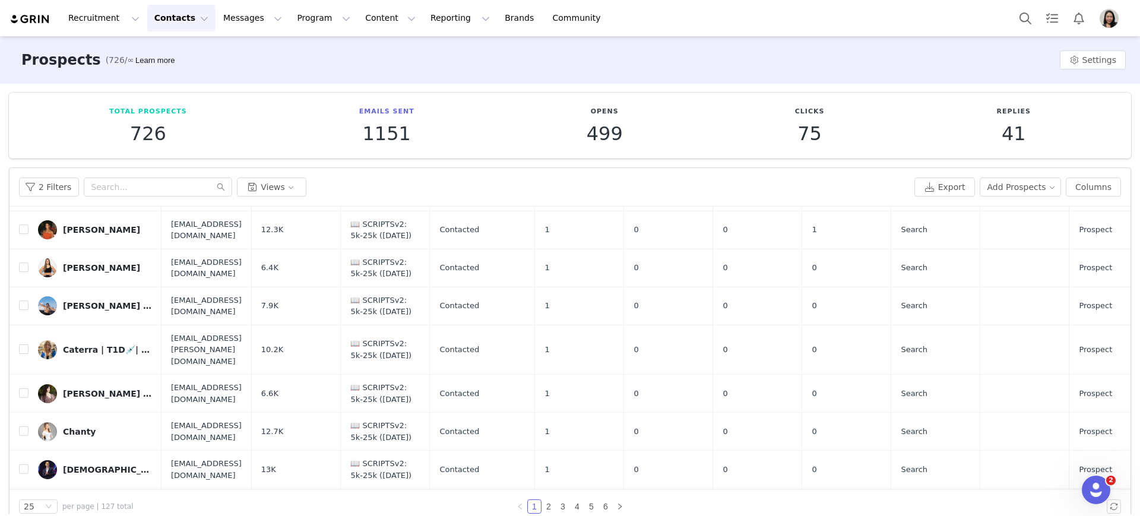
scroll to position [707, 0]
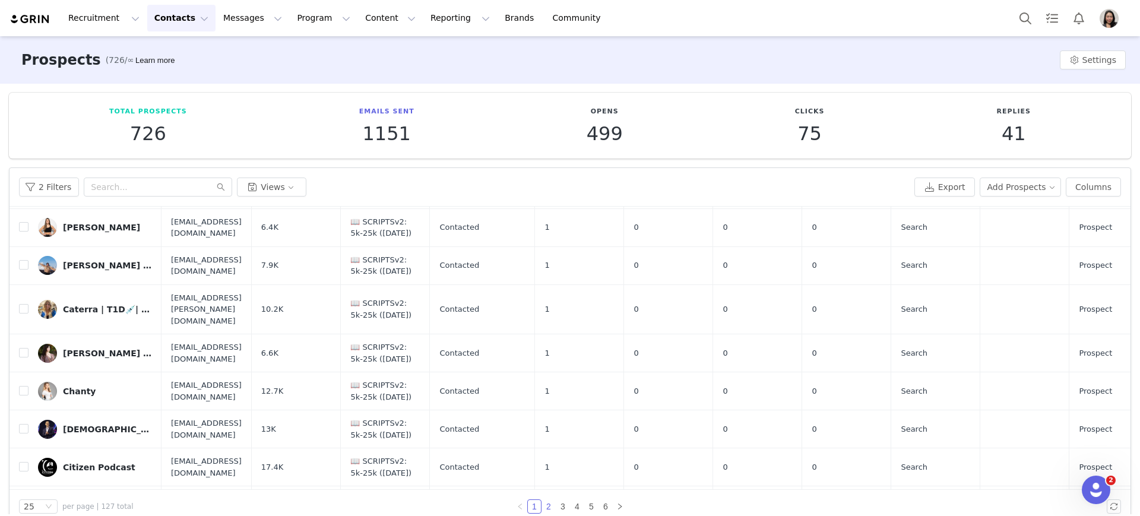
click at [545, 506] on link "2" at bounding box center [548, 506] width 13 height 13
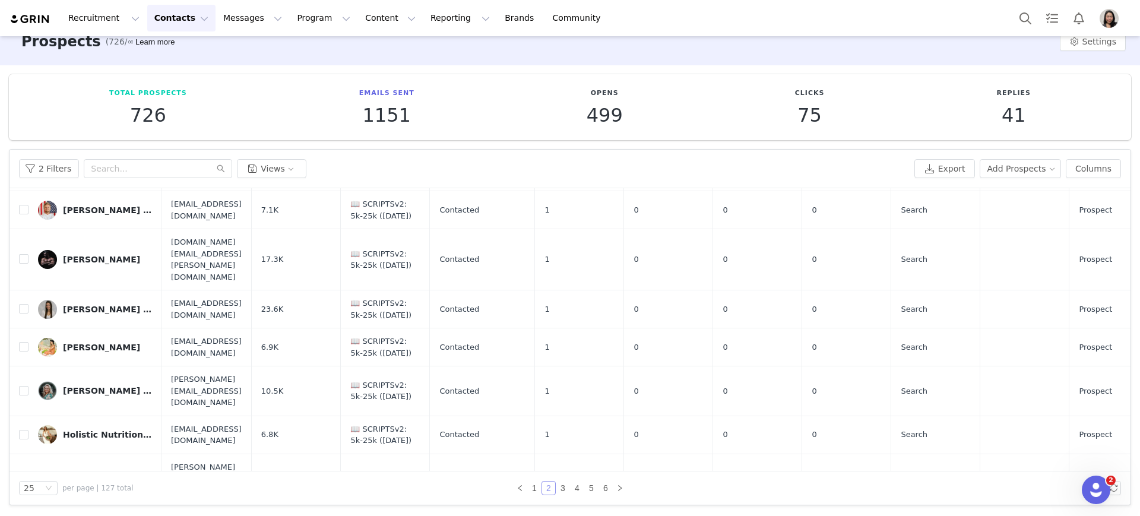
scroll to position [703, 0]
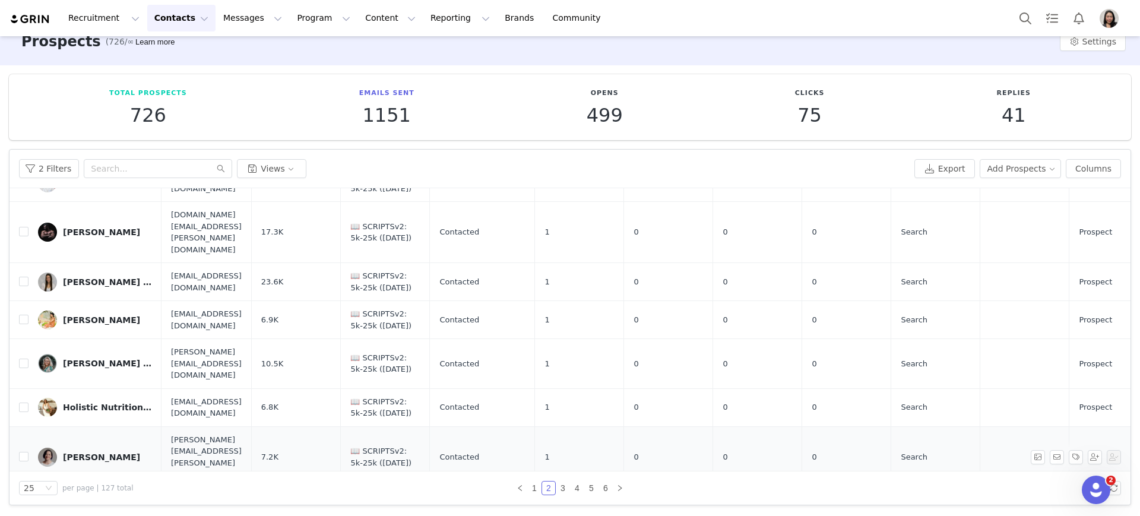
click at [96, 452] on div "Holly Priestland" at bounding box center [101, 457] width 77 height 10
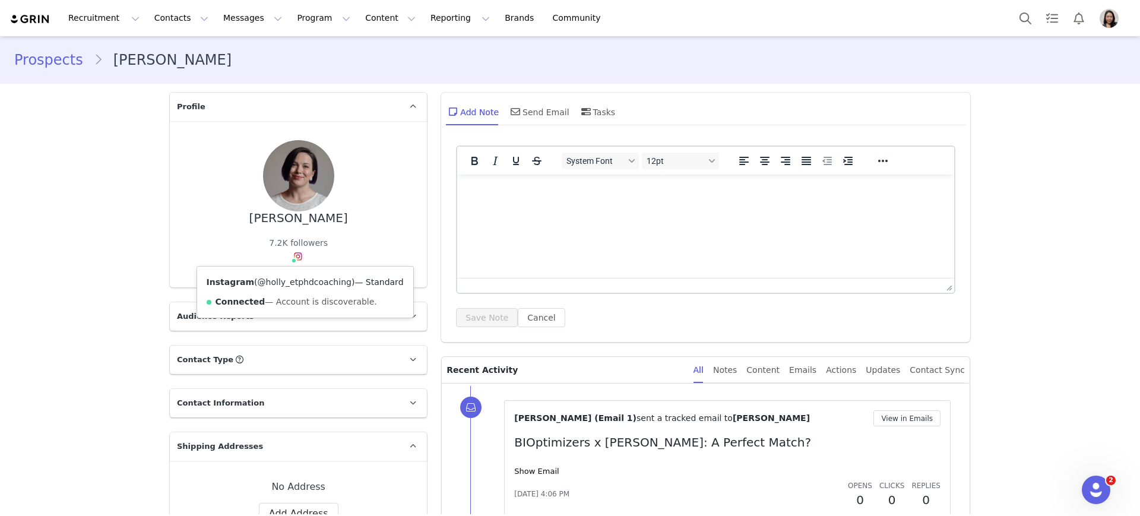
click at [293, 283] on link "@holly_etphdcoaching" at bounding box center [305, 282] width 94 height 10
click at [52, 58] on link "Prospects" at bounding box center [54, 59] width 80 height 21
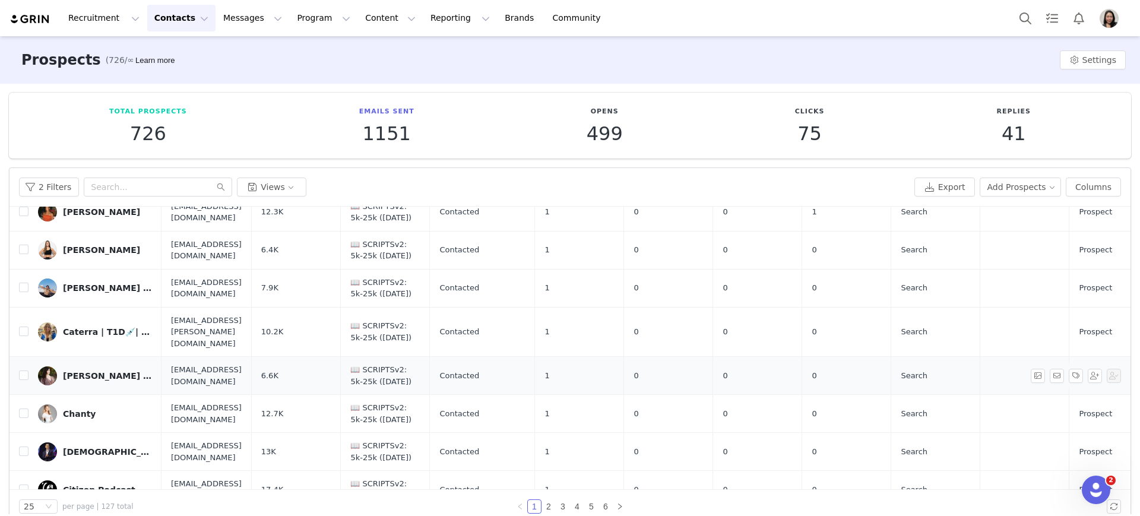
scroll to position [707, 0]
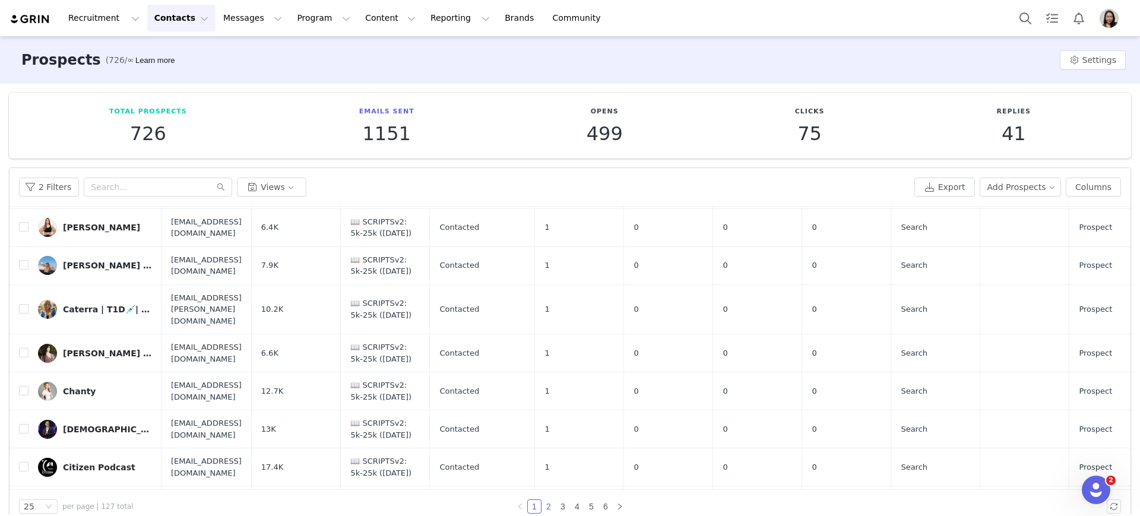
click at [543, 505] on link "2" at bounding box center [548, 506] width 13 height 13
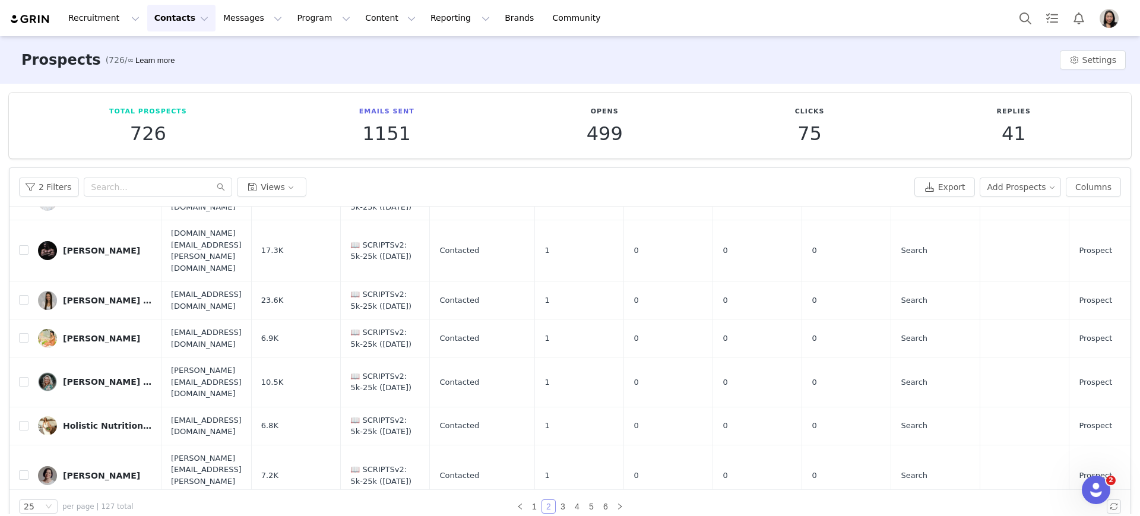
scroll to position [18, 0]
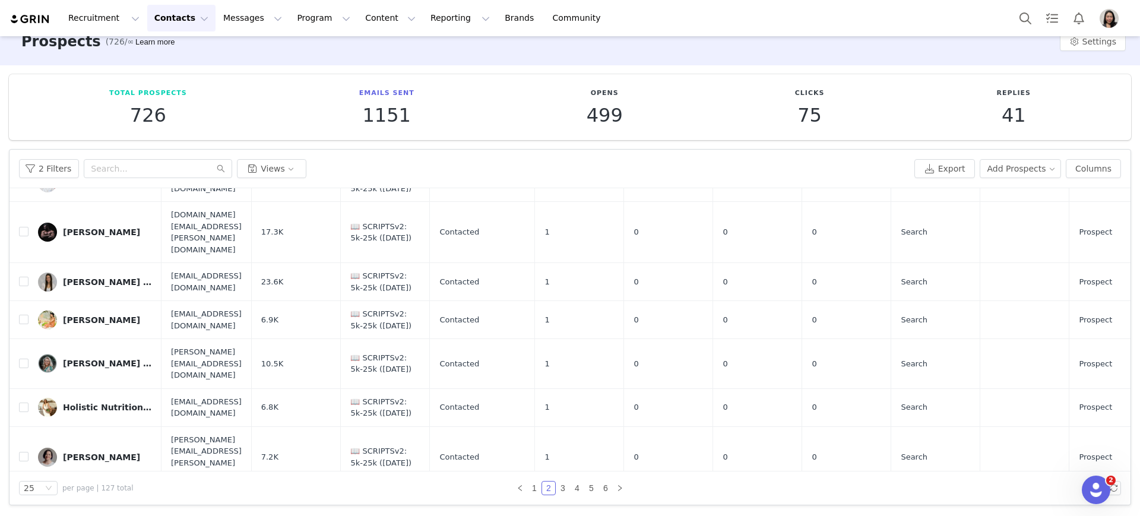
click at [93, 502] on div "Hosted by Erika Schlick @thetrailtohealth" at bounding box center [107, 507] width 89 height 10
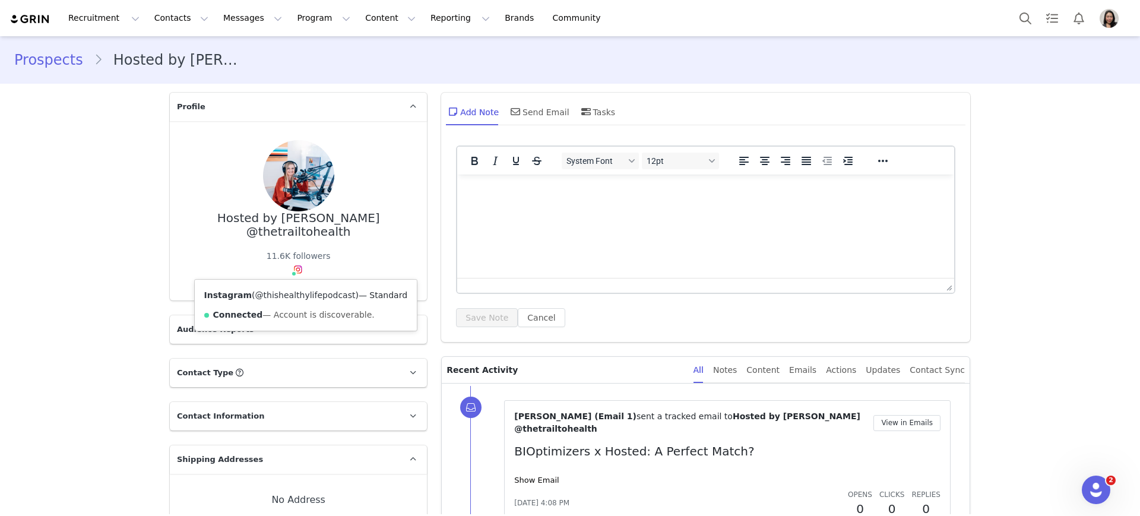
click at [294, 296] on link "@thishealthylifepodcast" at bounding box center [305, 295] width 100 height 10
click at [43, 58] on link "Prospects" at bounding box center [54, 59] width 80 height 21
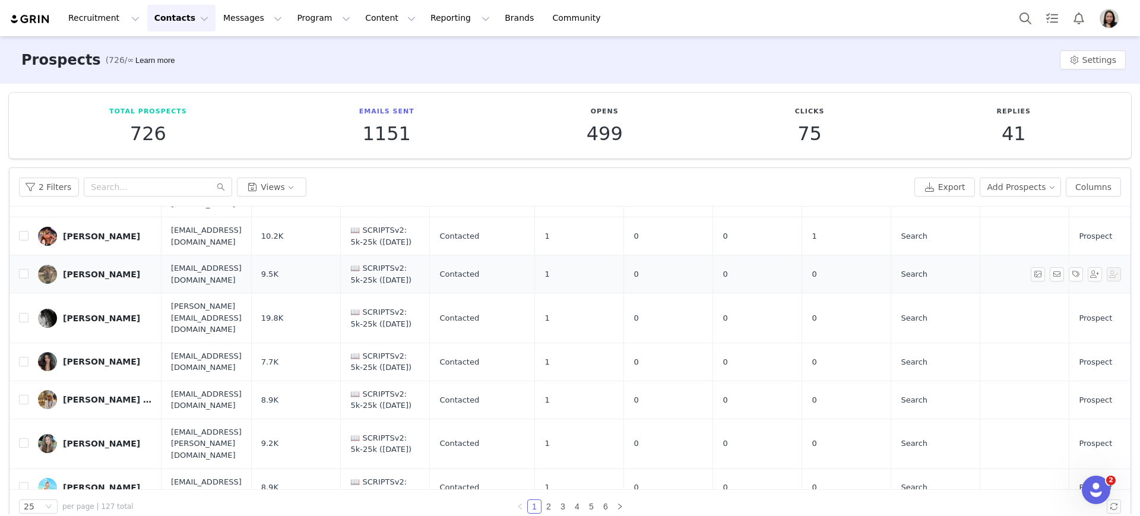
scroll to position [248, 0]
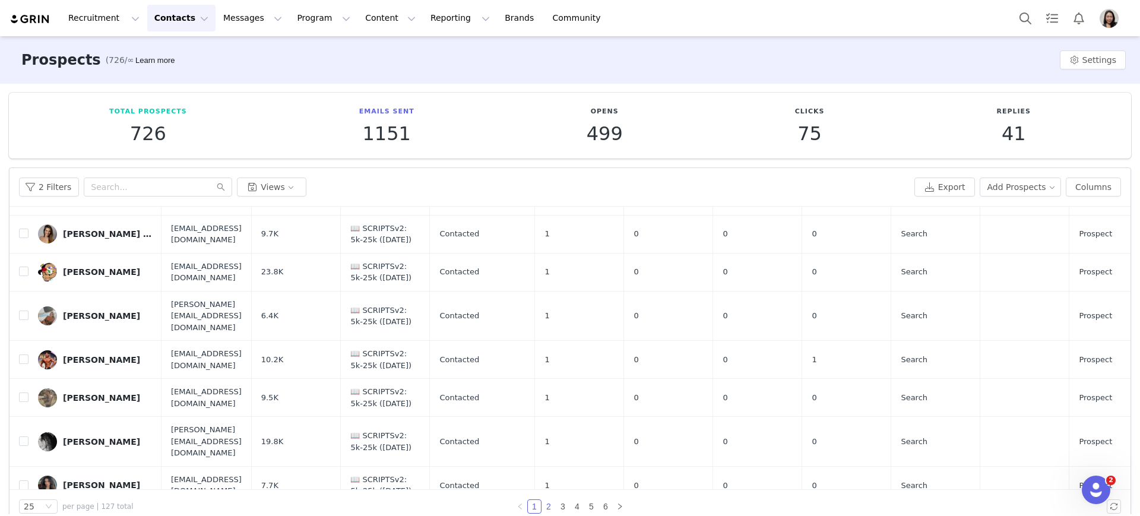
click at [547, 507] on link "2" at bounding box center [548, 506] width 13 height 13
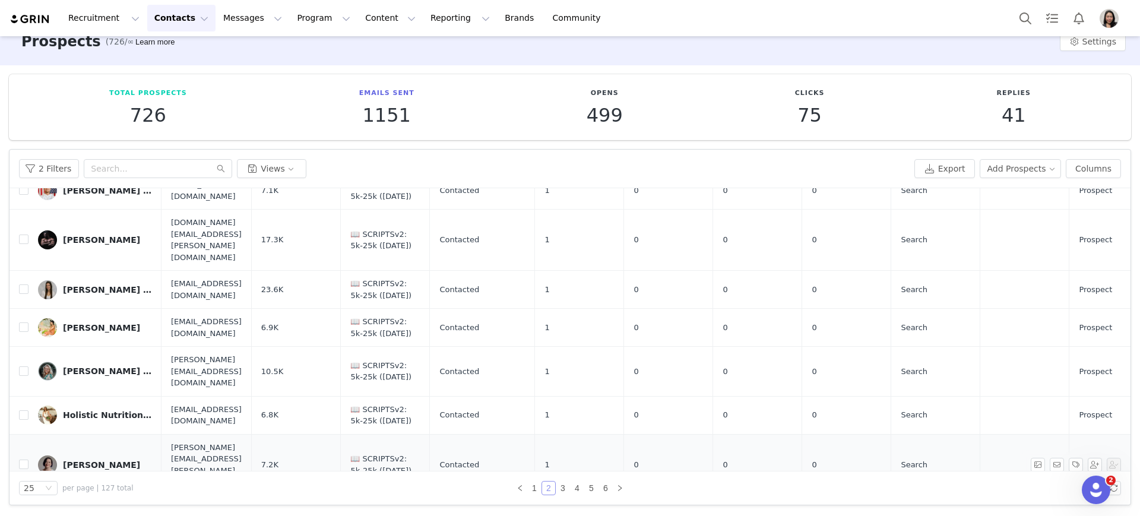
scroll to position [703, 0]
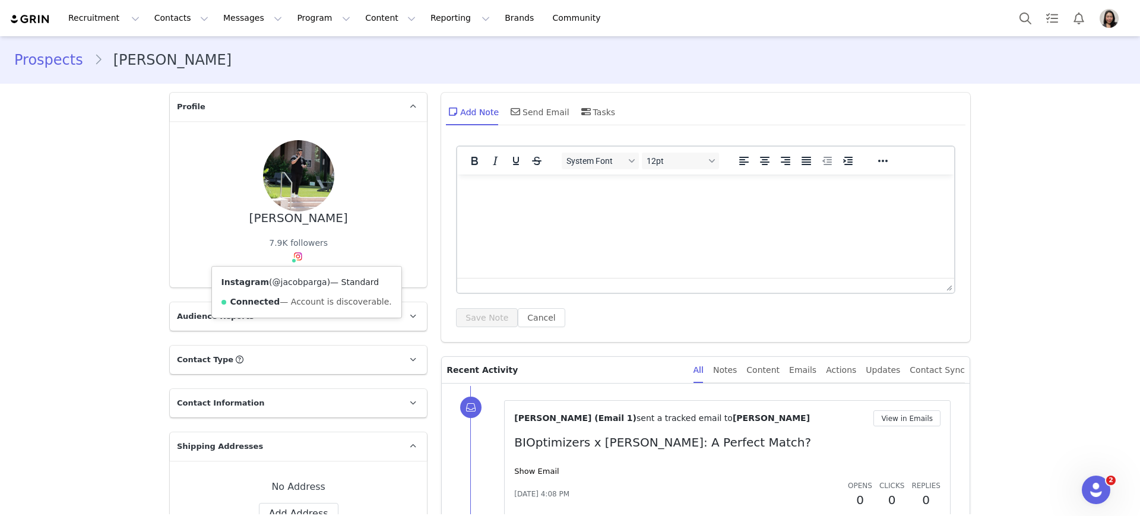
click at [291, 285] on link "@jacobparga" at bounding box center [300, 282] width 55 height 10
click at [48, 66] on link "Prospects" at bounding box center [54, 59] width 80 height 21
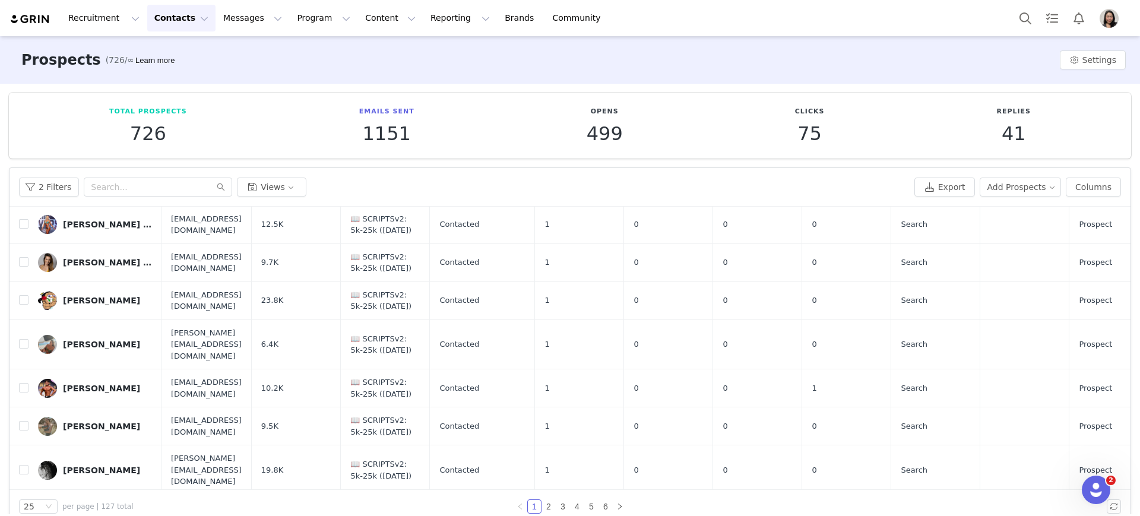
scroll to position [248, 0]
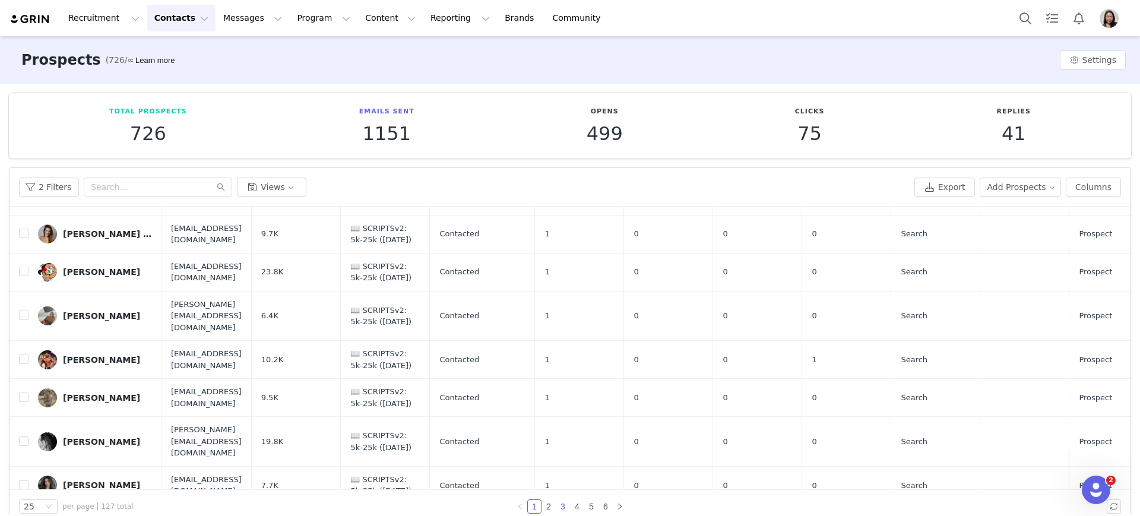
click at [556, 504] on link "3" at bounding box center [562, 506] width 13 height 13
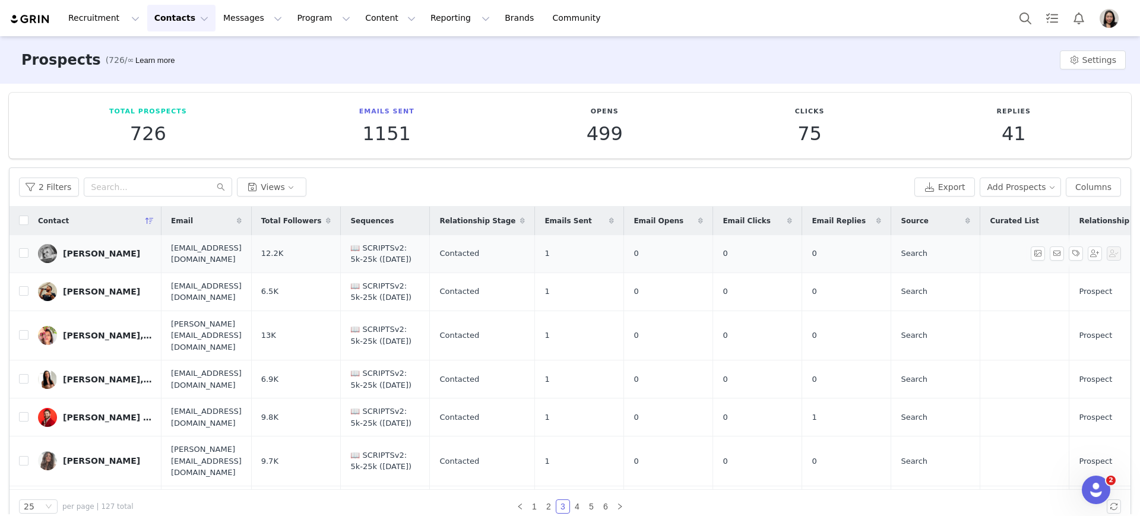
click at [90, 254] on div "Jamie Rae" at bounding box center [101, 254] width 77 height 10
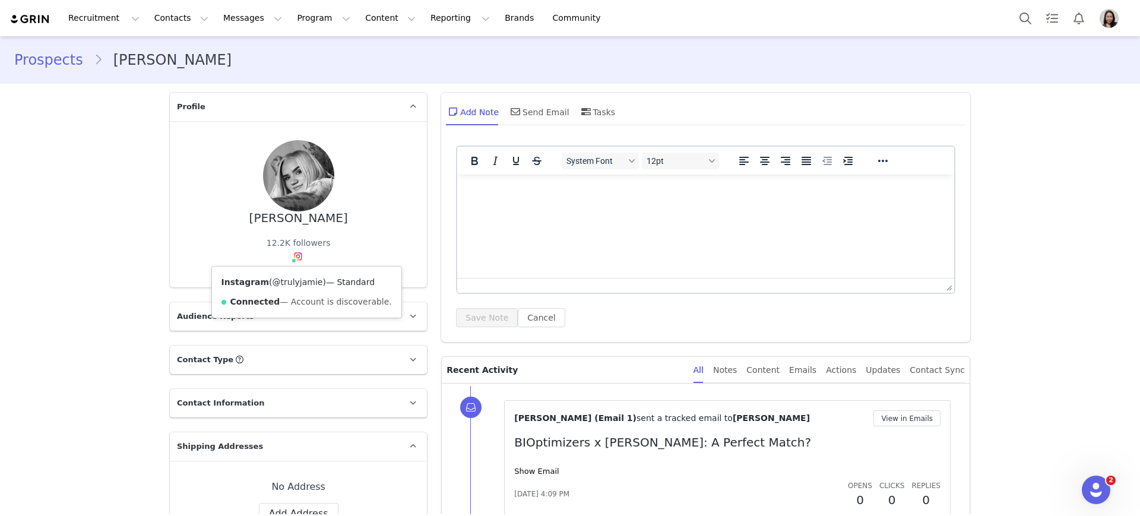
click at [283, 284] on link "@trulyjamie" at bounding box center [298, 282] width 50 height 10
click at [61, 60] on link "Prospects" at bounding box center [54, 59] width 80 height 21
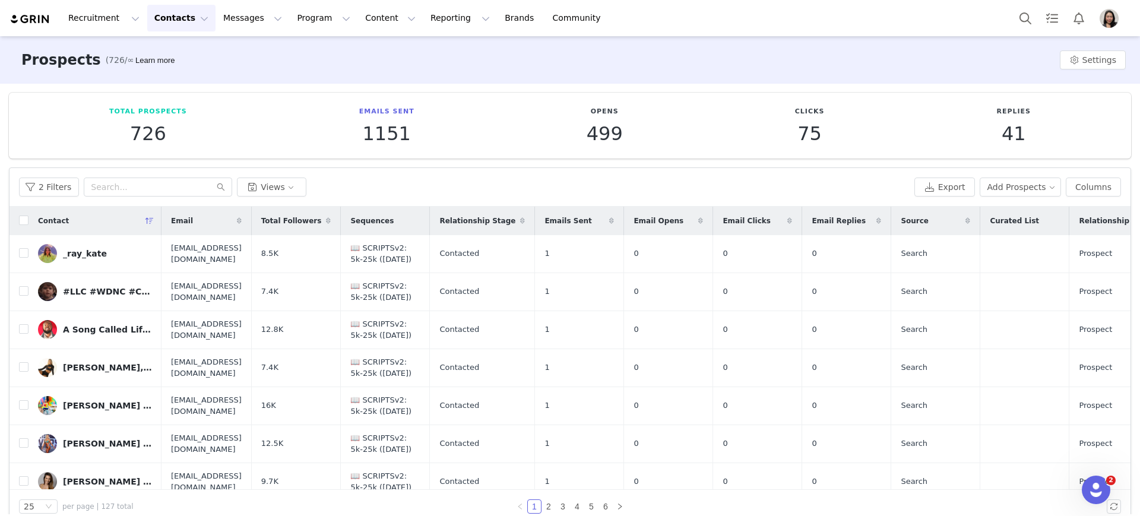
scroll to position [248, 0]
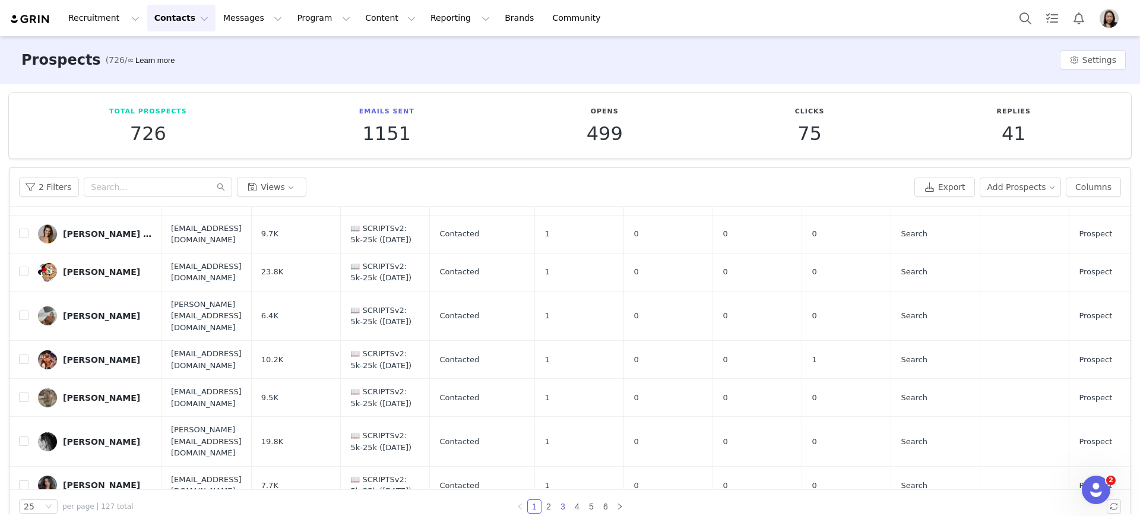
click at [558, 508] on link "3" at bounding box center [562, 506] width 13 height 13
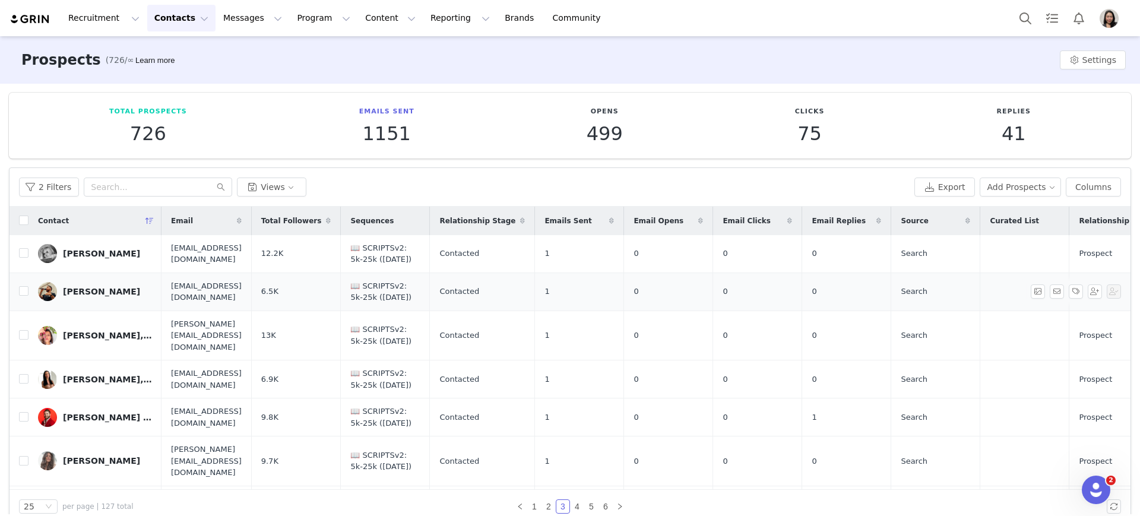
click at [96, 292] on div "Jeremy M Salinas" at bounding box center [101, 292] width 77 height 10
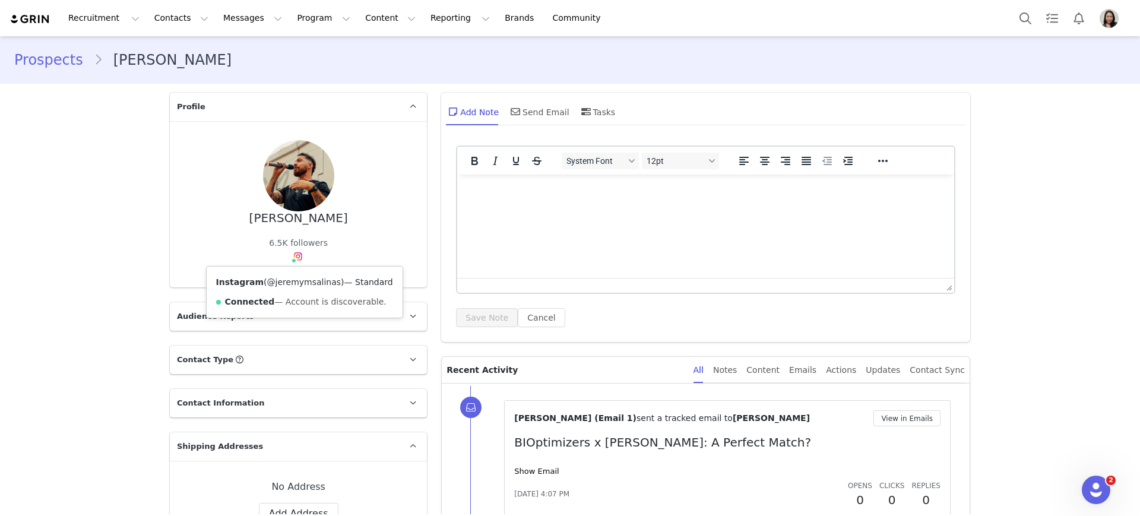
click at [288, 284] on link "@jeremymsalinas" at bounding box center [304, 282] width 74 height 10
click at [58, 65] on link "Prospects" at bounding box center [54, 59] width 80 height 21
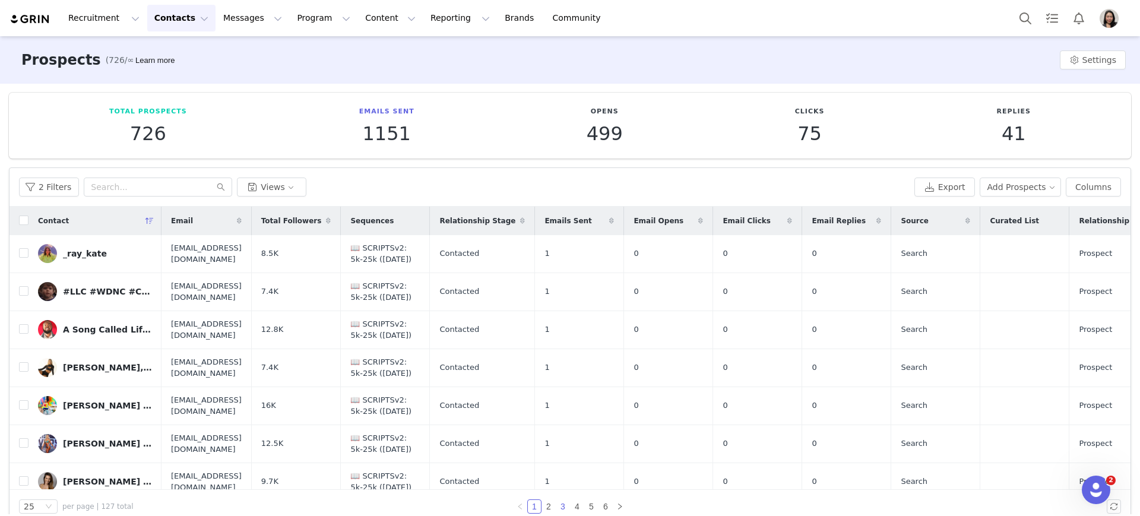
click at [560, 508] on link "3" at bounding box center [562, 506] width 13 height 13
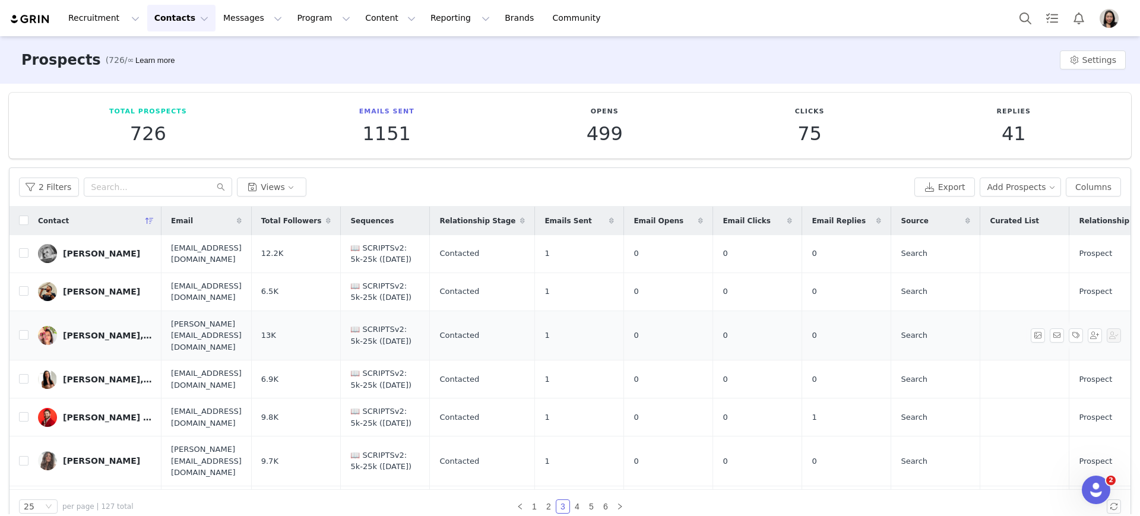
click at [82, 333] on div "Jessica, Functional PA-C and holistic health coach" at bounding box center [107, 336] width 89 height 10
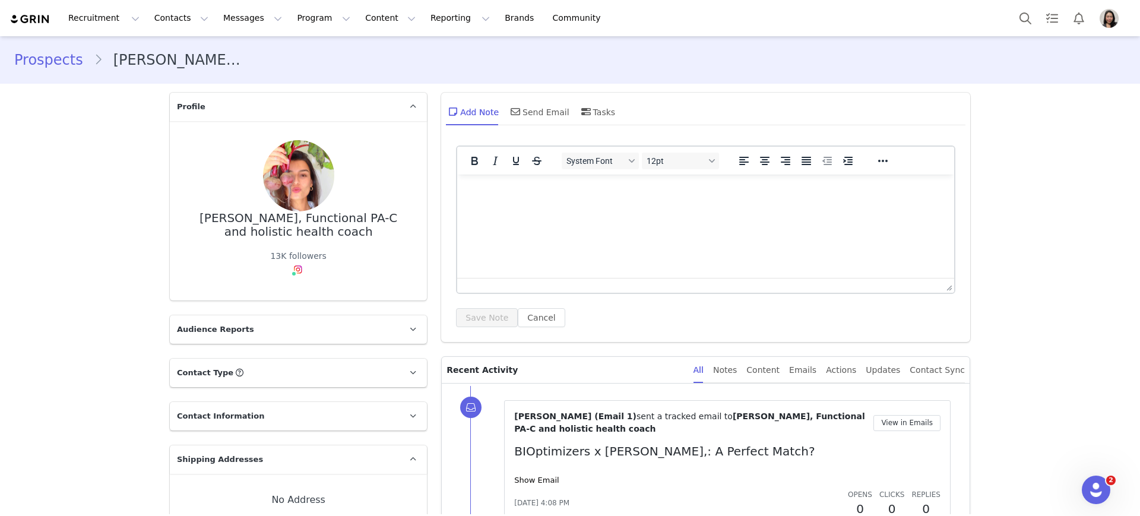
click at [305, 277] on link "@healthylifebyjess" at bounding box center [305, 277] width 0 height 0
click at [48, 58] on link "Prospects" at bounding box center [54, 59] width 80 height 21
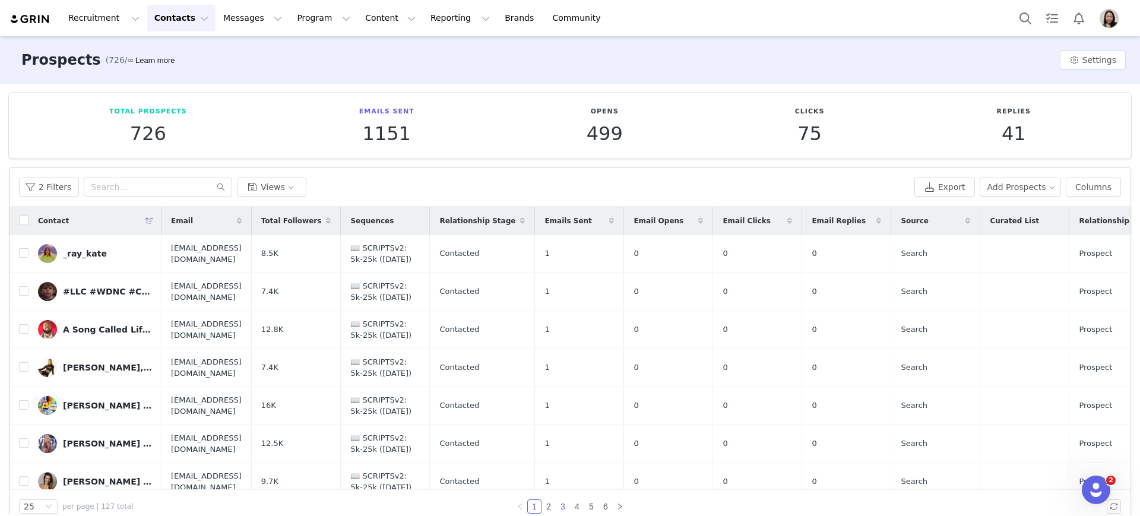
click at [560, 509] on link "3" at bounding box center [562, 506] width 13 height 13
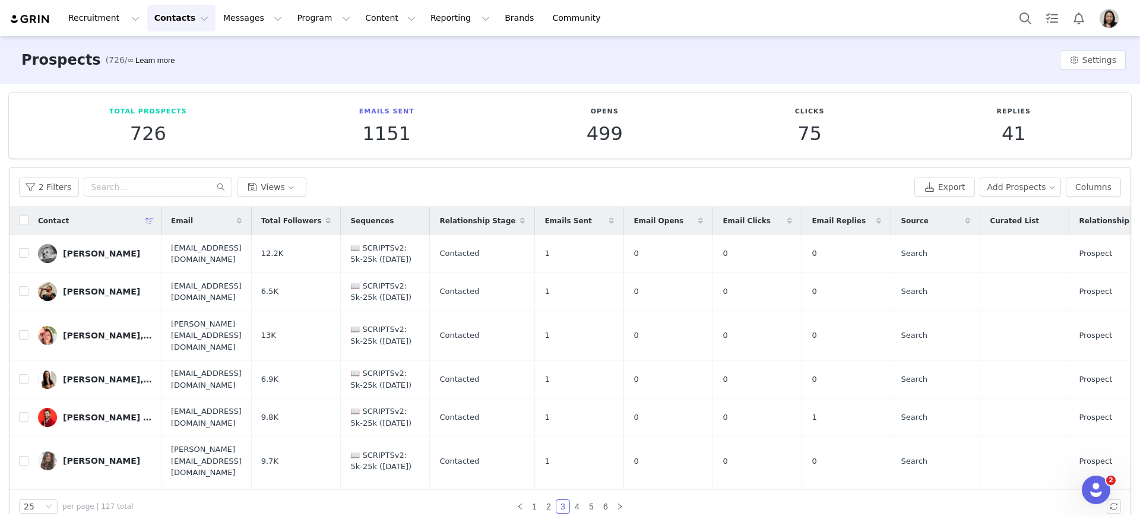
click at [94, 375] on div "[PERSON_NAME], MA, RD, LDN" at bounding box center [107, 380] width 89 height 10
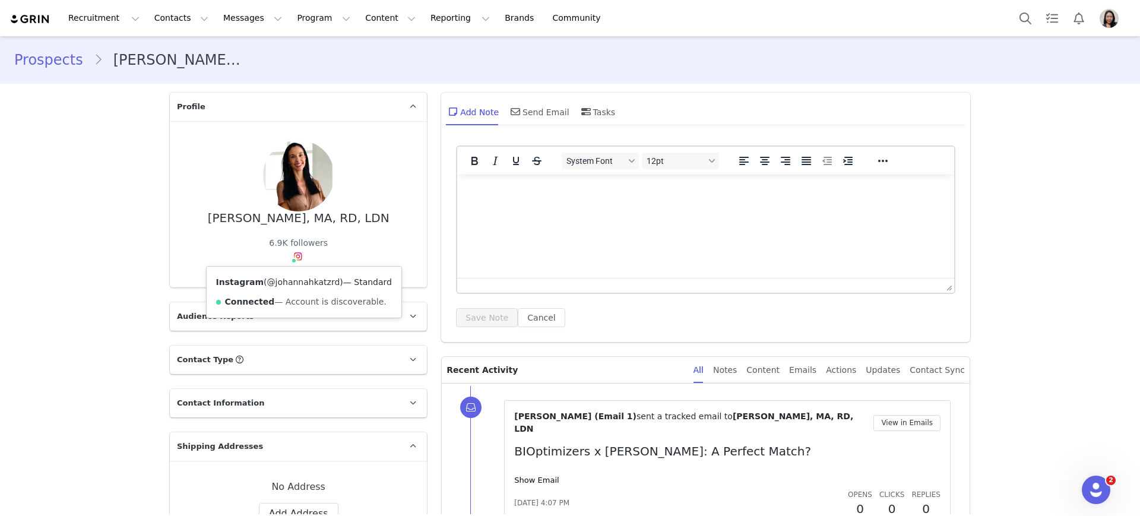
click at [284, 284] on link "@johannahkatzrd" at bounding box center [303, 282] width 73 height 10
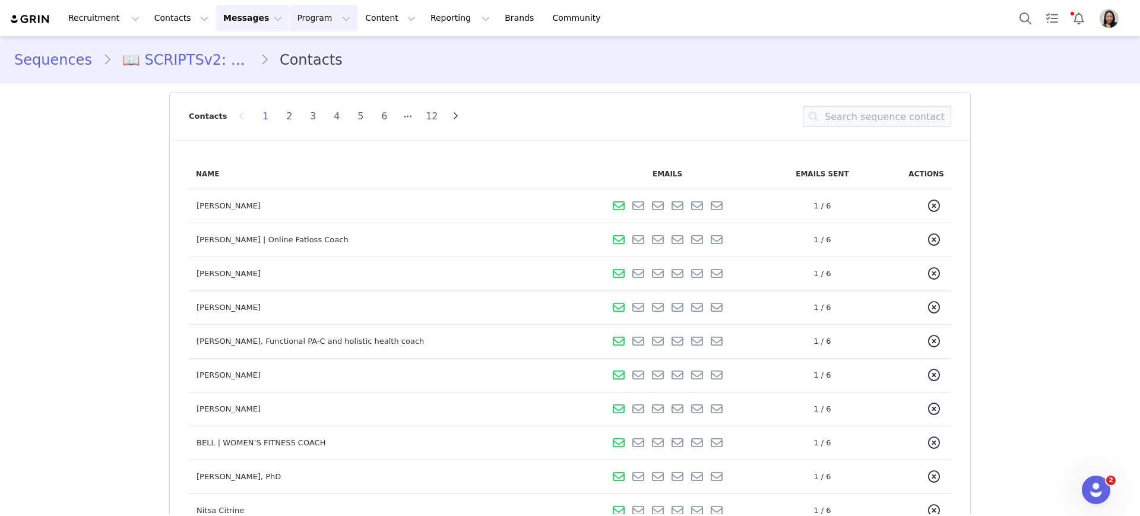
click at [299, 17] on button "Program Program" at bounding box center [324, 18] width 68 height 27
click at [358, 21] on button "Content Content" at bounding box center [390, 18] width 65 height 27
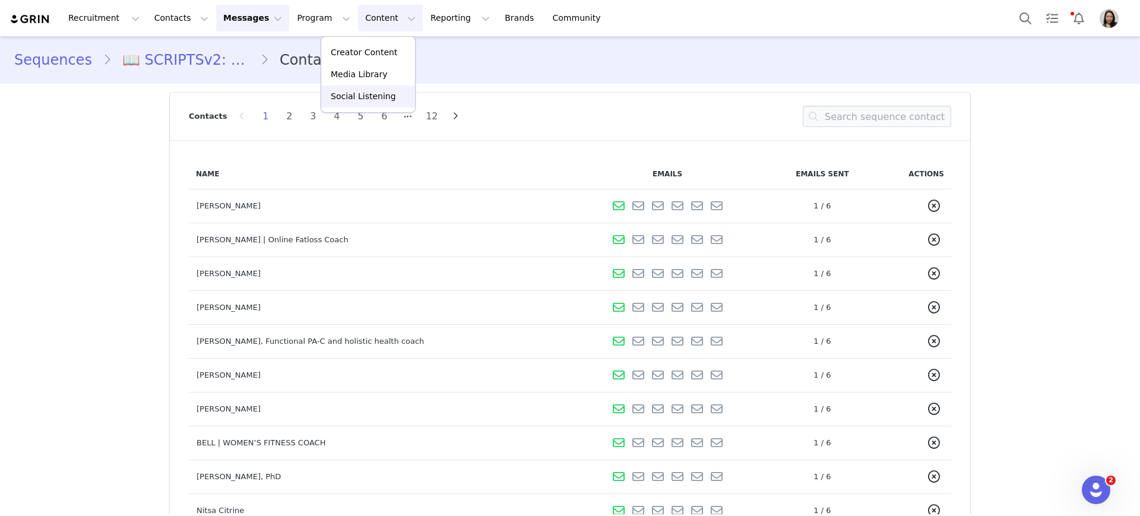
click at [355, 103] on link "Social Listening" at bounding box center [368, 97] width 94 height 22
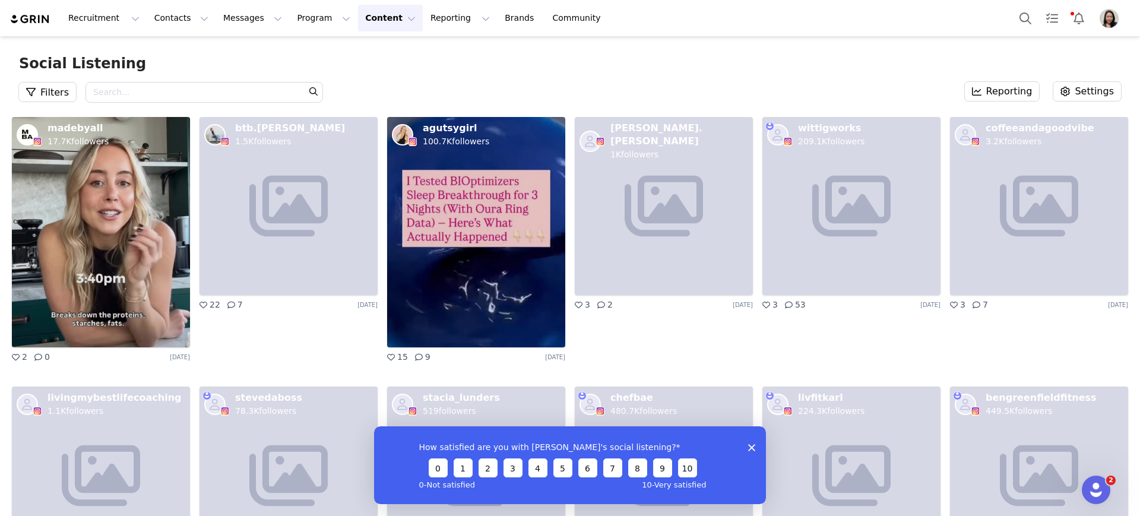
click at [467, 76] on div "Social Listening Filters Search - Optional Reporting Settings" at bounding box center [570, 76] width 1140 height 81
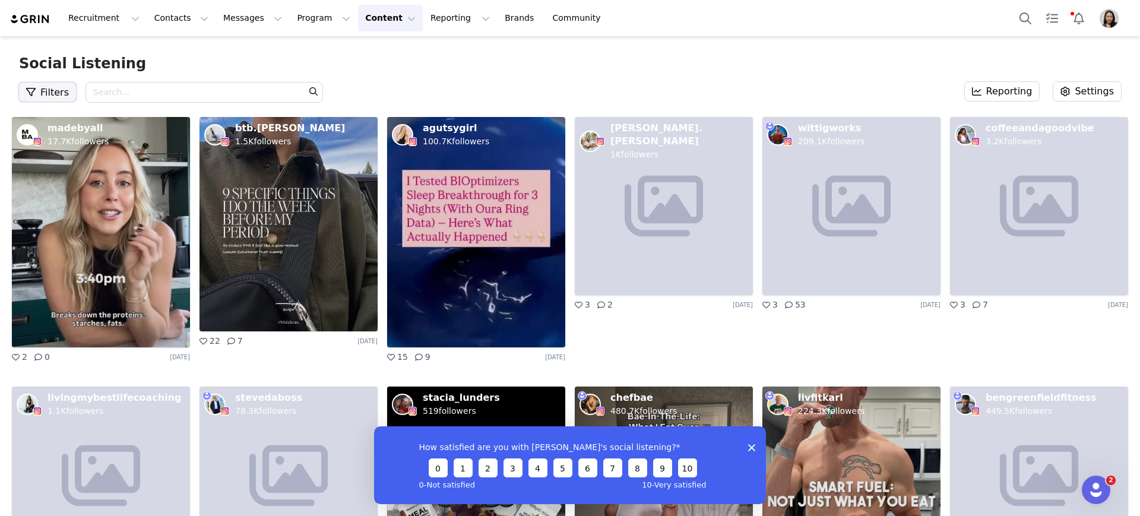
click at [40, 101] on button "Filters" at bounding box center [47, 92] width 57 height 19
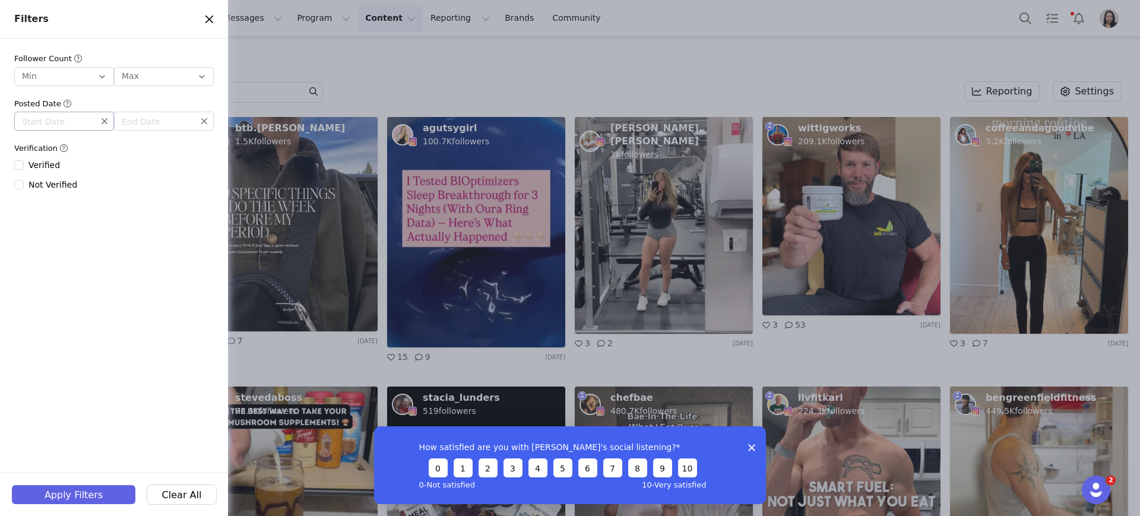
click at [65, 121] on input "text" at bounding box center [64, 121] width 100 height 19
click at [34, 158] on button "Previous Month" at bounding box center [31, 153] width 19 height 19
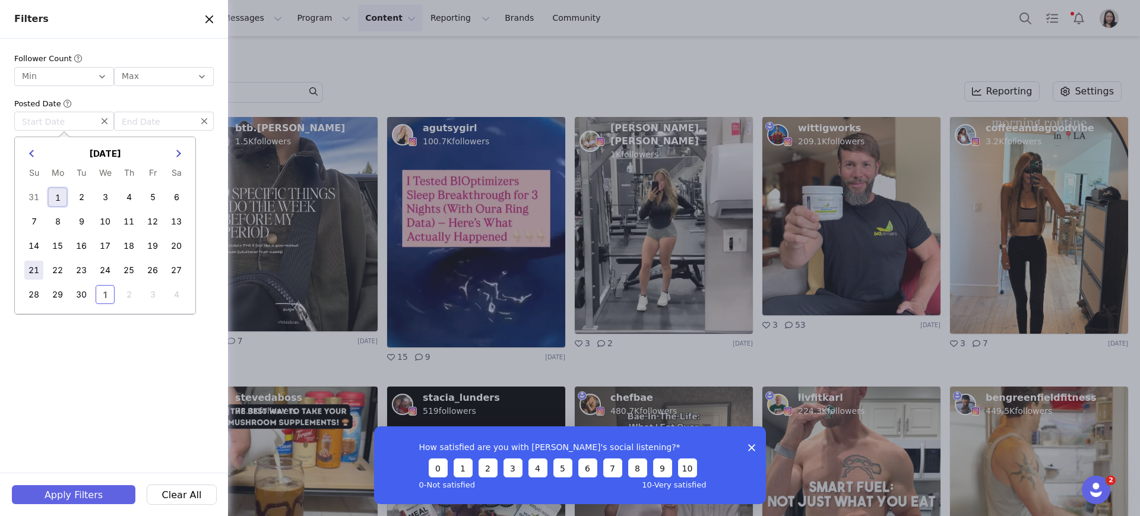
click at [27, 265] on div "21" at bounding box center [33, 270] width 19 height 19
type input "[DATE]"
click at [146, 119] on input "text" at bounding box center [164, 121] width 100 height 19
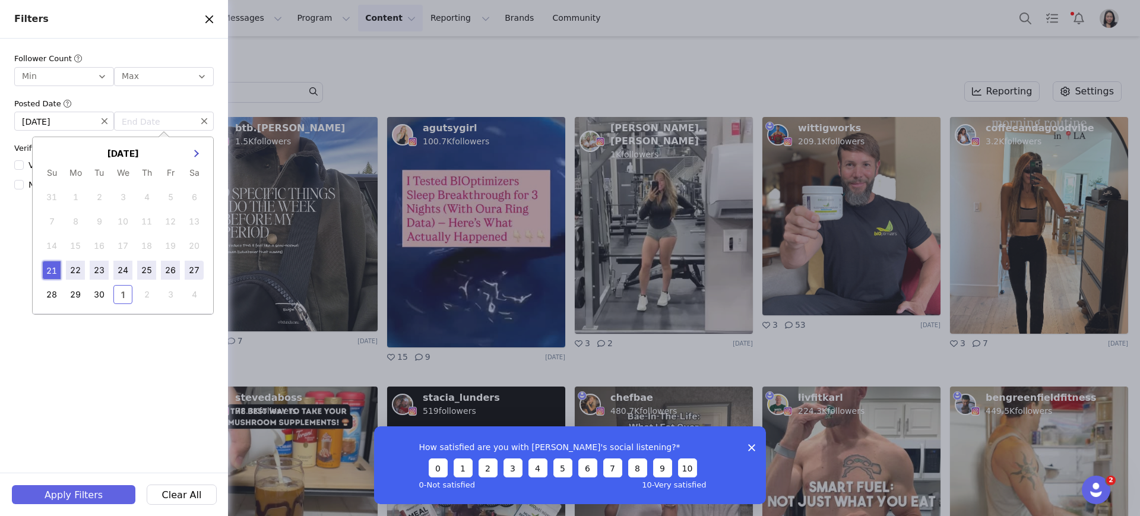
click at [194, 268] on div "27" at bounding box center [194, 270] width 19 height 19
type input "09/27/2025"
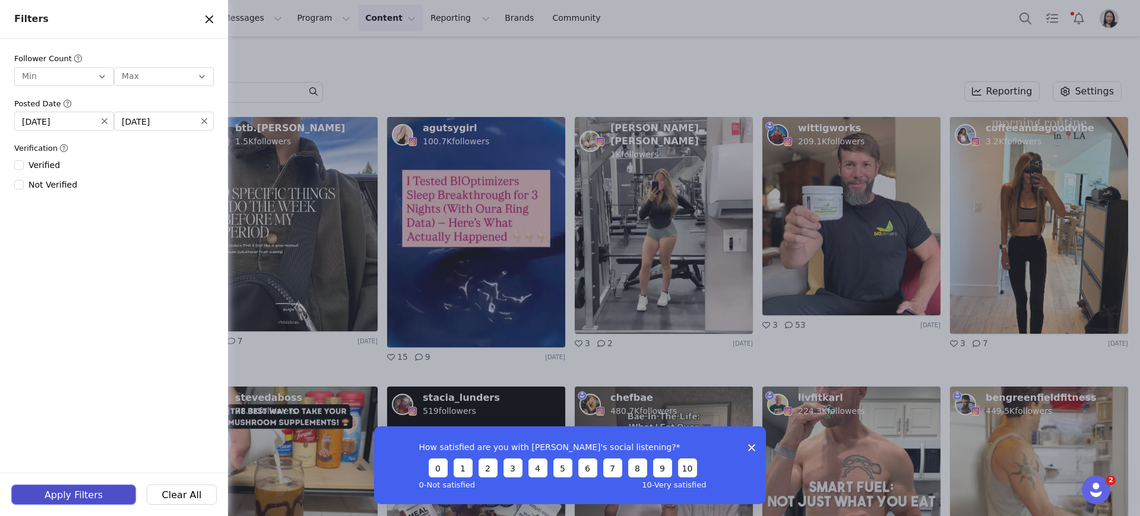
click at [96, 498] on button "Apply Filters" at bounding box center [74, 494] width 124 height 19
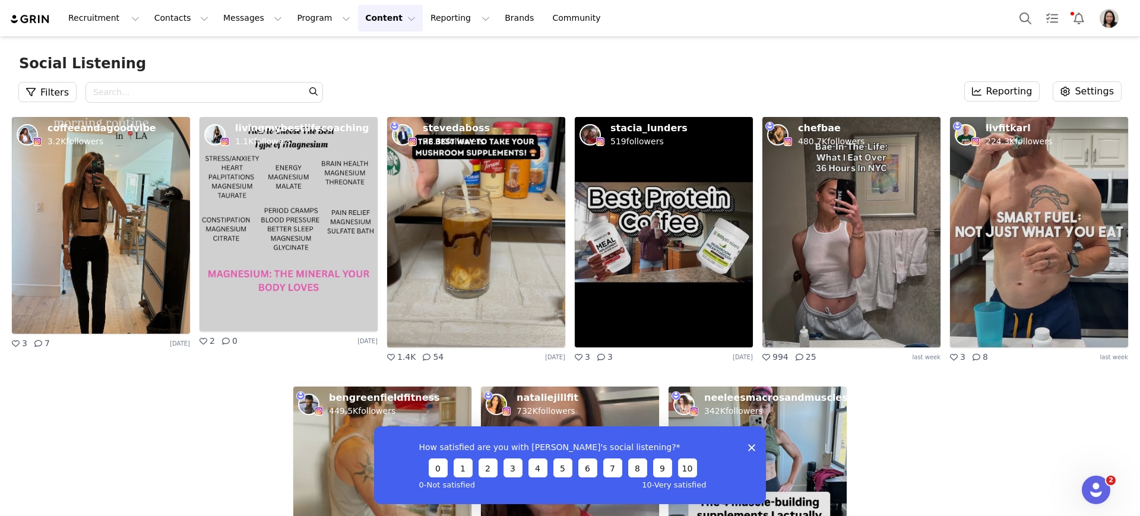
click at [753, 450] on icon "Close survey" at bounding box center [751, 447] width 7 height 7
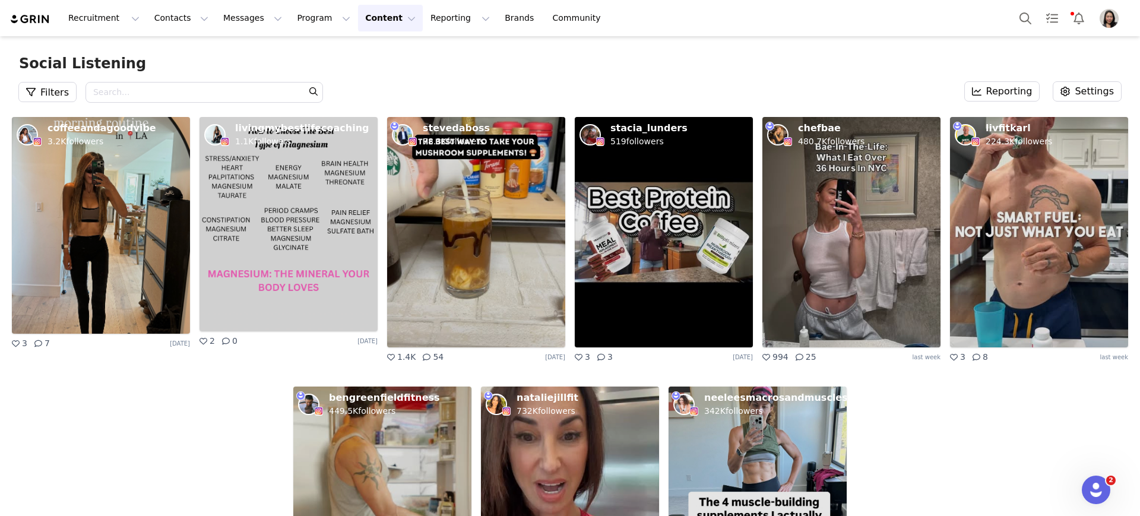
click at [942, 455] on div "coffeeandagoodvibe 3.2K followers 3 7 5 days ago livingmybestlifecoaching 1.1K …" at bounding box center [570, 426] width 1140 height 619
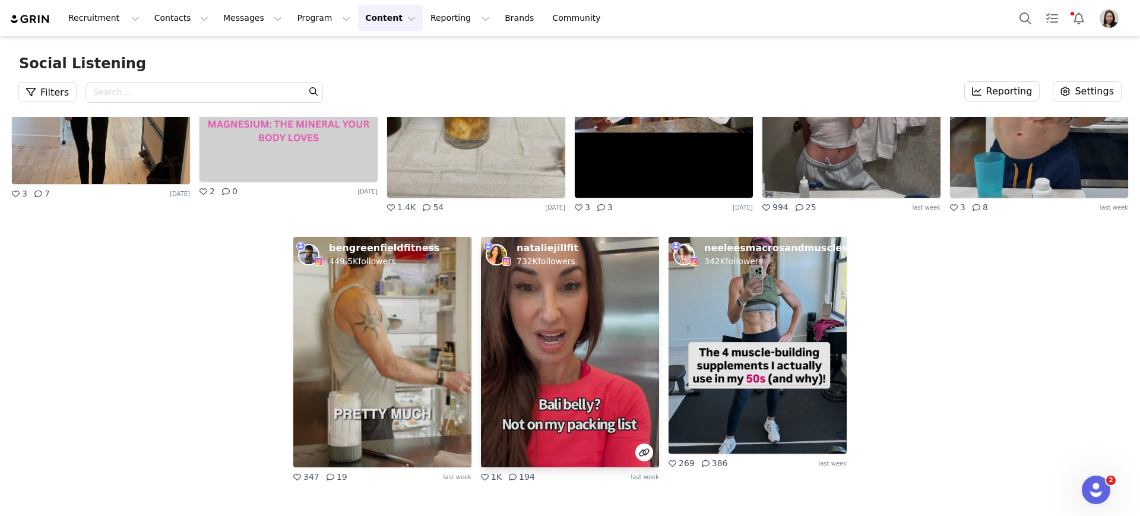
scroll to position [124, 0]
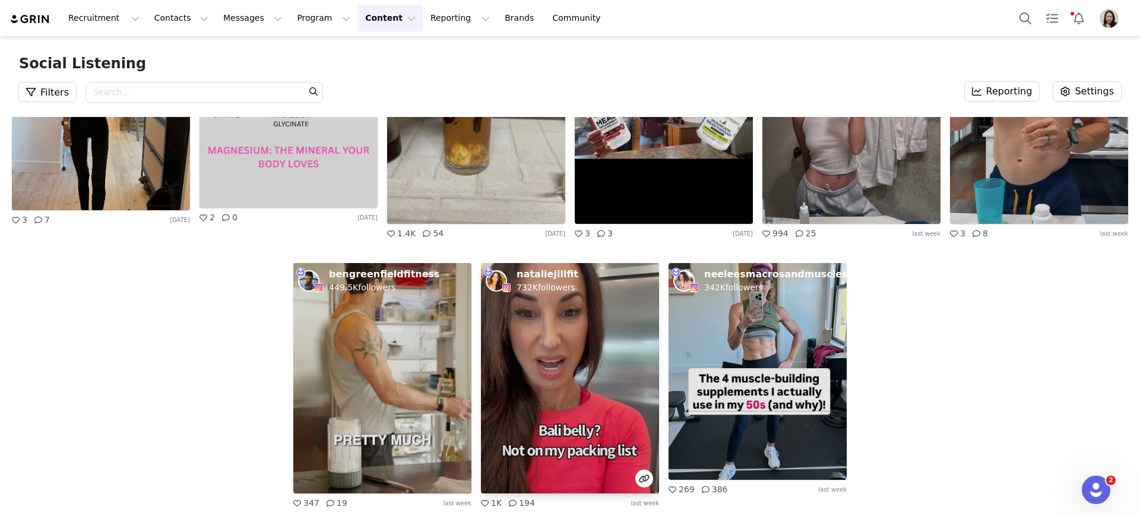
click at [525, 431] on img at bounding box center [570, 378] width 178 height 230
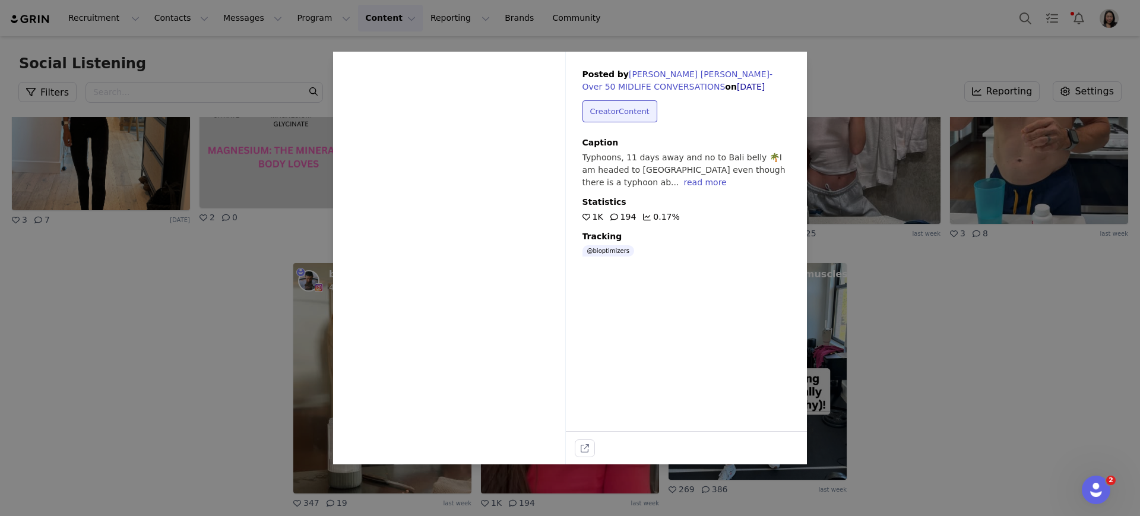
click at [901, 321] on div "Sorry, your browser does not support videos. Posted by Natalie Jill- Over 50 MI…" at bounding box center [570, 258] width 1140 height 516
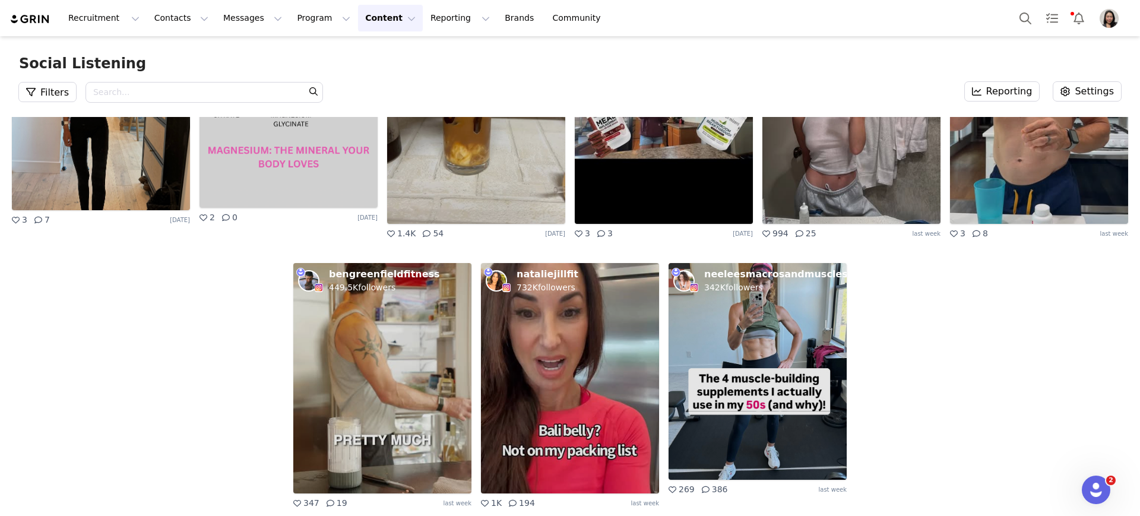
scroll to position [0, 0]
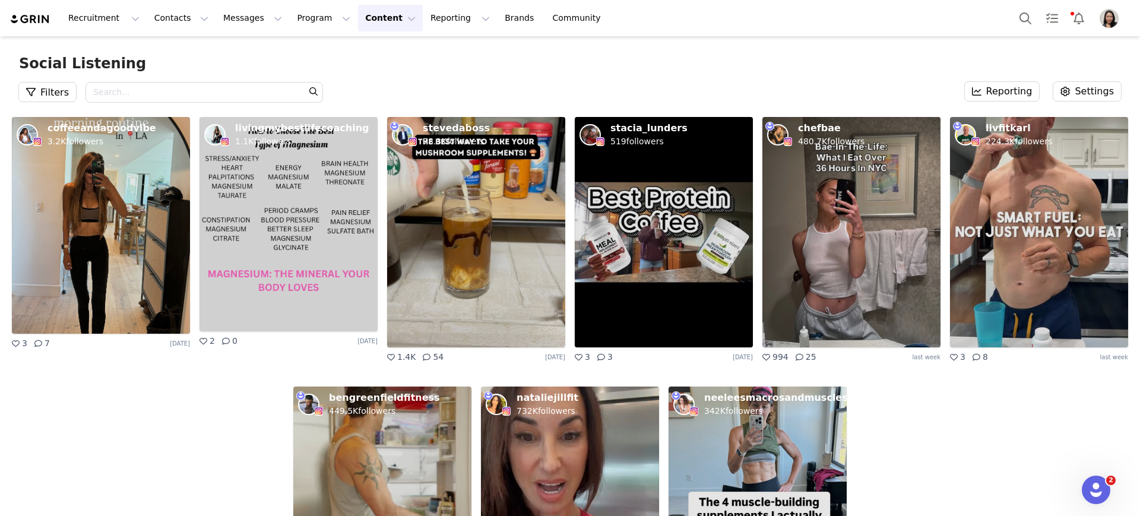
click at [667, 52] on div "Social Listening Filters Search - Optional Reporting Settings" at bounding box center [570, 76] width 1140 height 81
click at [295, 14] on button "Program Program" at bounding box center [324, 18] width 68 height 27
click at [223, 23] on button "Messages Messages" at bounding box center [252, 18] width 73 height 27
click at [251, 24] on button "Messages Messages" at bounding box center [252, 18] width 73 height 27
click at [290, 19] on button "Program Program" at bounding box center [324, 18] width 68 height 27
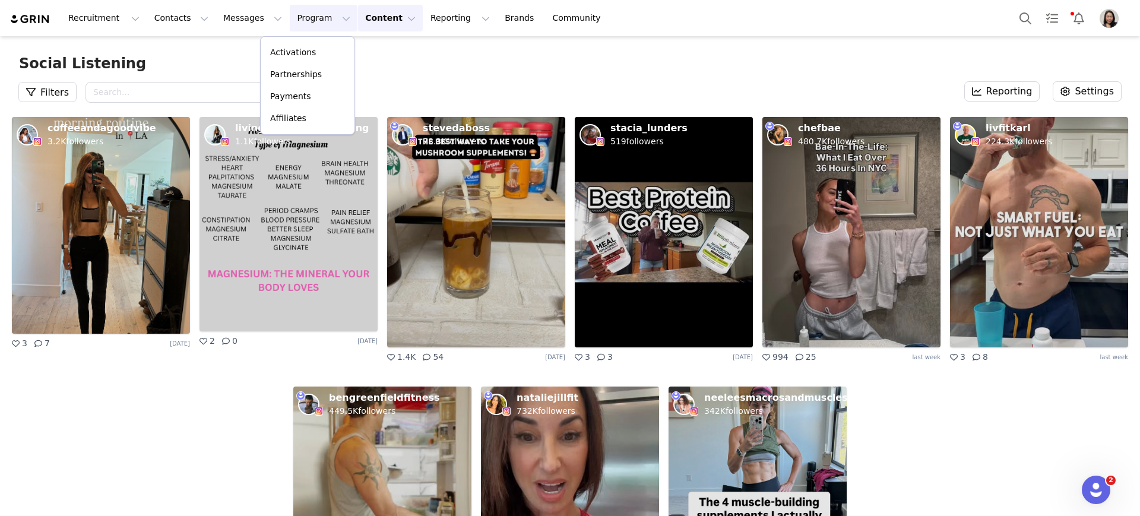
click at [290, 21] on button "Program Program" at bounding box center [324, 18] width 68 height 27
click at [290, 22] on button "Program Program" at bounding box center [324, 18] width 68 height 27
click at [285, 53] on p "Activations" at bounding box center [293, 52] width 46 height 12
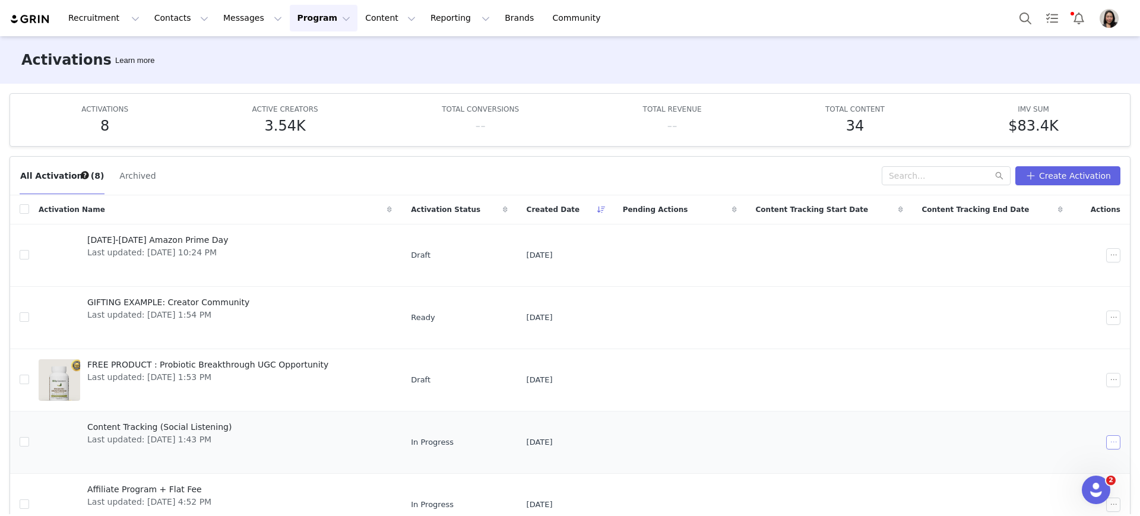
click at [1106, 438] on button "button" at bounding box center [1113, 442] width 14 height 14
click at [1023, 325] on span "Edit" at bounding box center [1020, 325] width 16 height 13
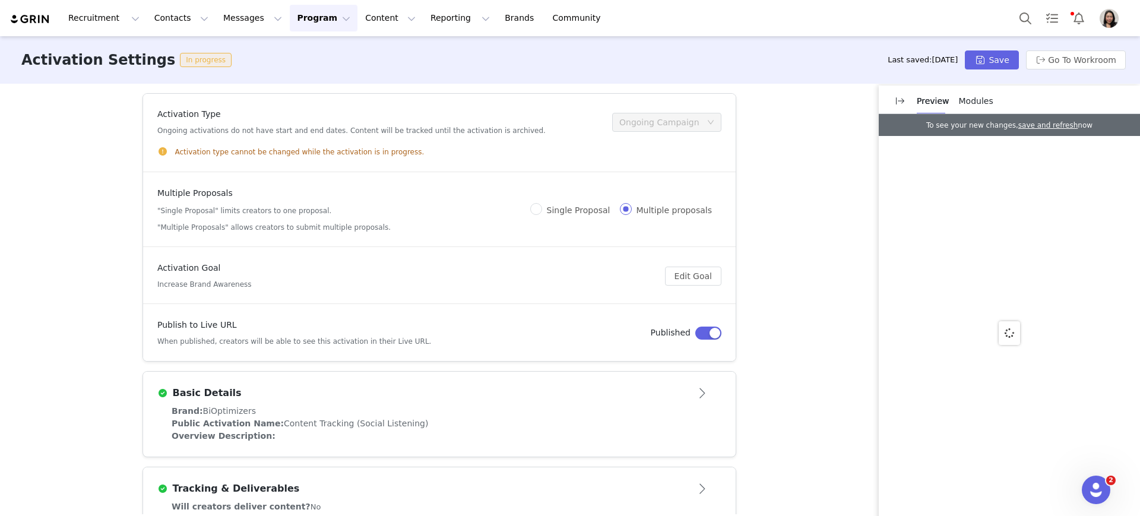
click at [75, 350] on div "Activation Type Ongoing activations do not have start and end dates. Content wi…" at bounding box center [570, 299] width 1140 height 431
click at [977, 100] on span "Modules" at bounding box center [976, 101] width 34 height 10
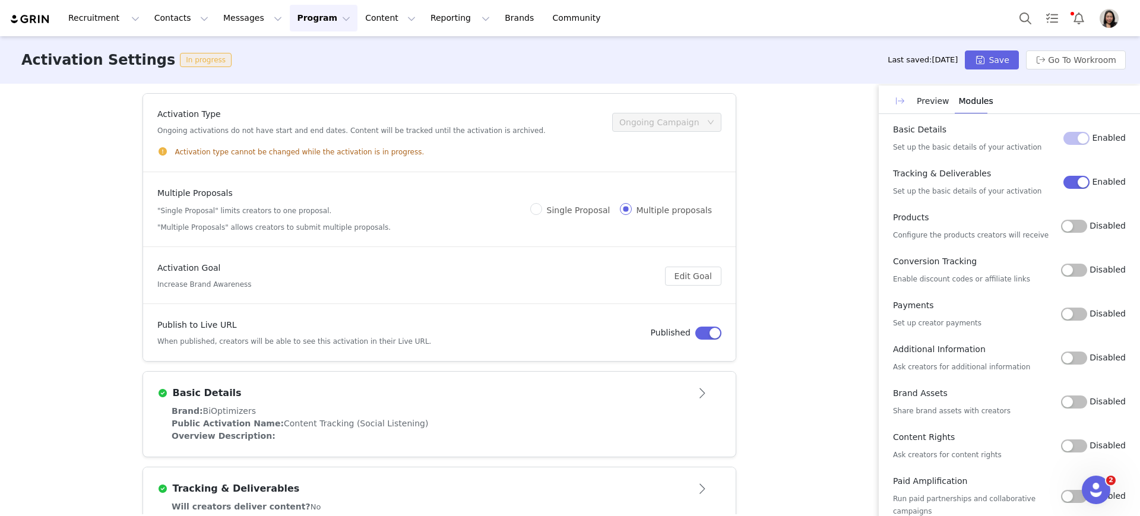
click at [908, 102] on button "button" at bounding box center [900, 100] width 19 height 19
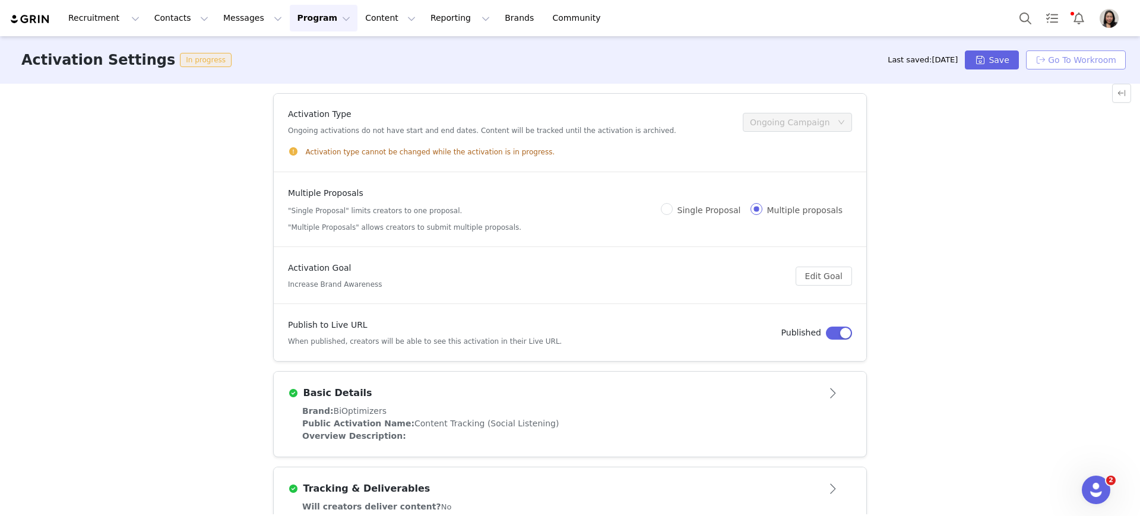
click at [1071, 59] on button "Go To Workroom" at bounding box center [1076, 59] width 100 height 19
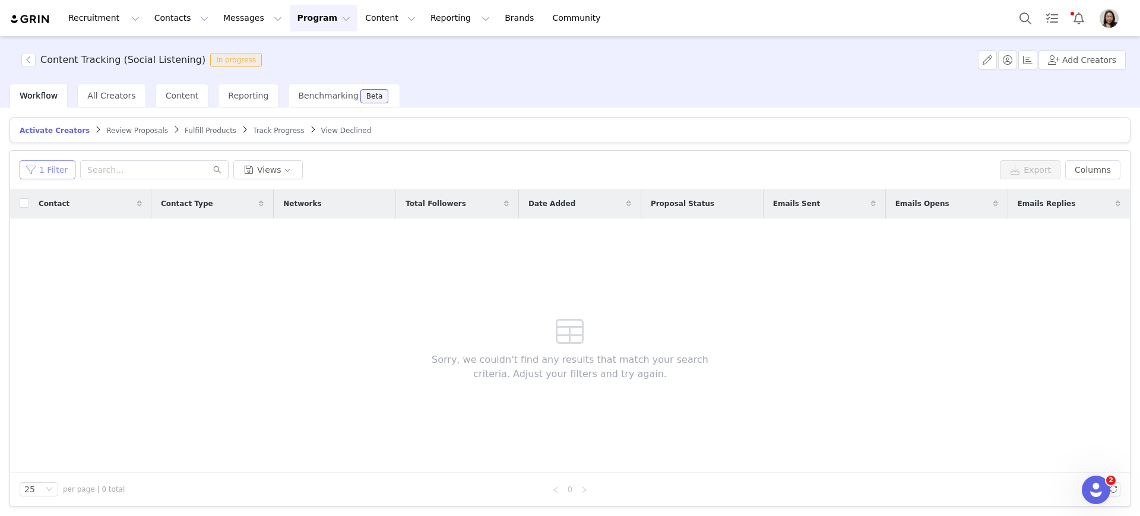
click at [56, 167] on button "1 Filter" at bounding box center [48, 169] width 56 height 19
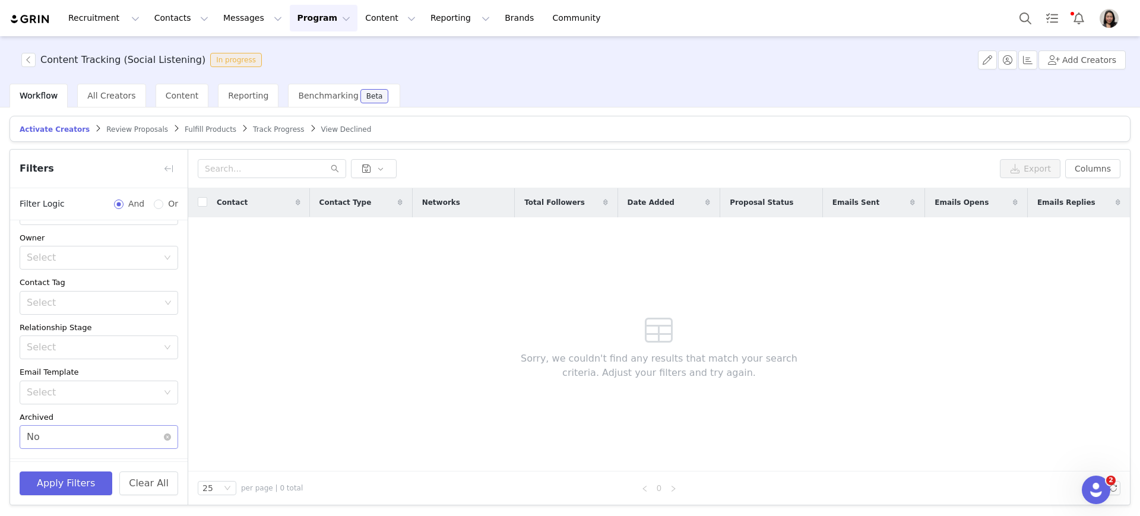
scroll to position [78, 0]
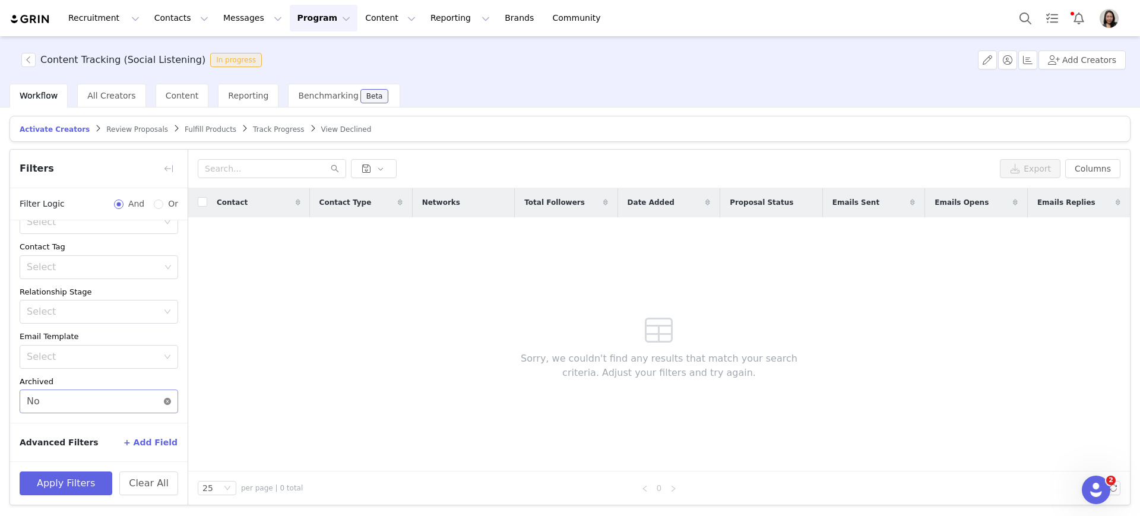
click at [164, 398] on icon "icon: close-circle" at bounding box center [167, 401] width 7 height 7
click at [80, 485] on button "Apply Filters" at bounding box center [66, 483] width 93 height 24
click at [170, 164] on button "button" at bounding box center [168, 168] width 19 height 19
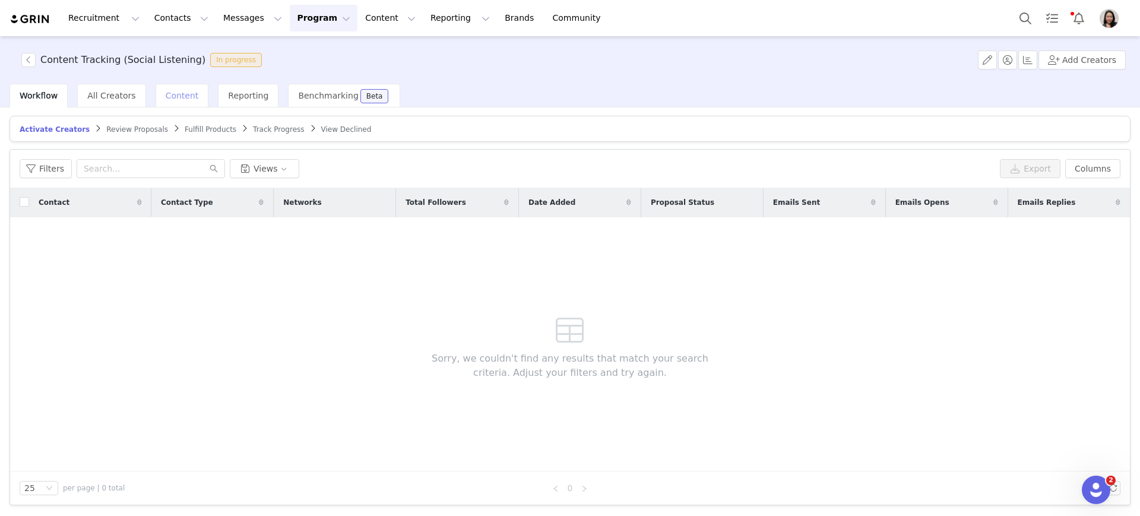
click at [166, 97] on span "Content" at bounding box center [182, 96] width 33 height 10
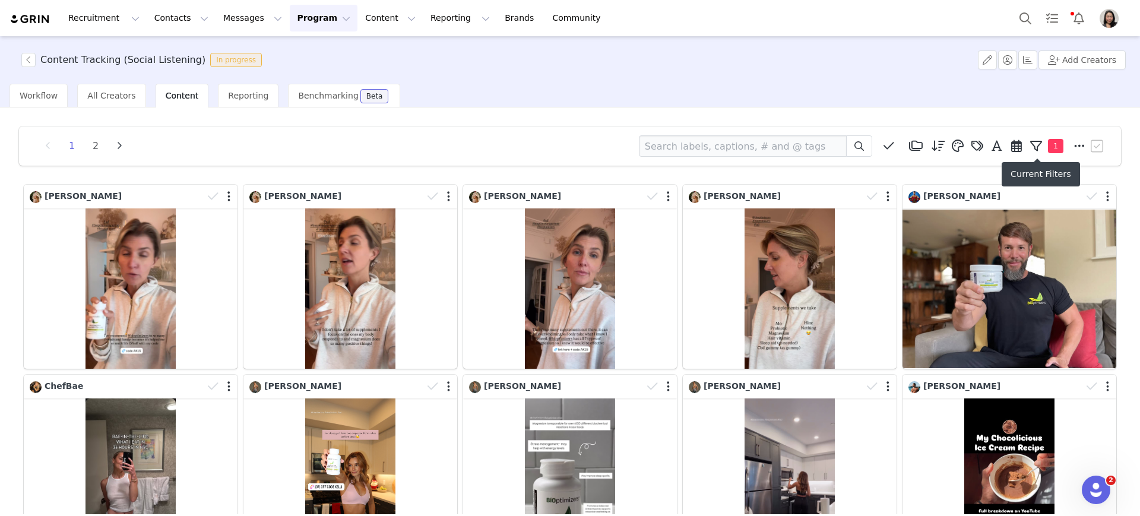
click at [1048, 144] on span "1" at bounding box center [1055, 146] width 15 height 14
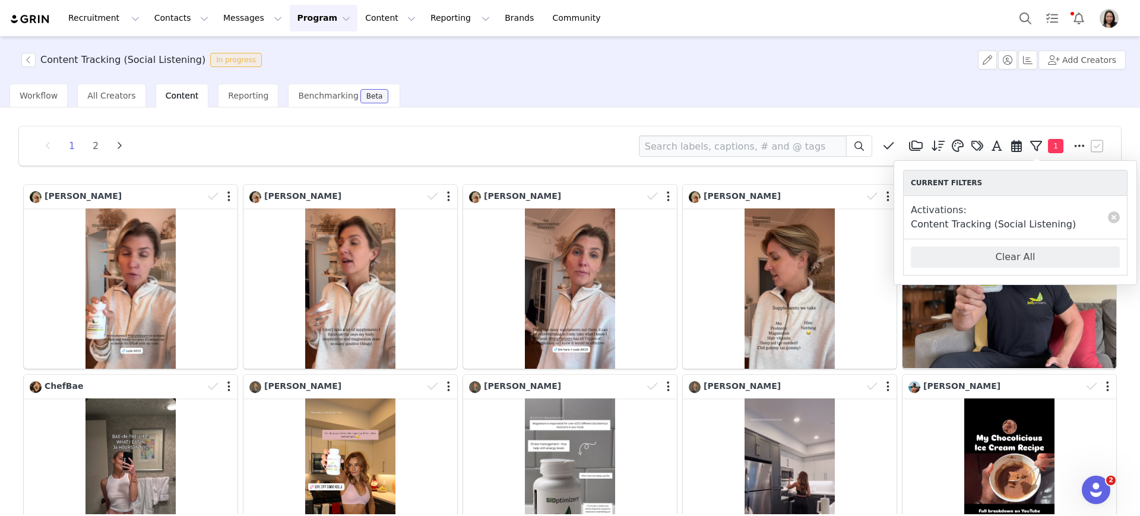
click at [800, 88] on div "Workflow All Creators Content Reporting Benchmarking Beta" at bounding box center [575, 96] width 1131 height 24
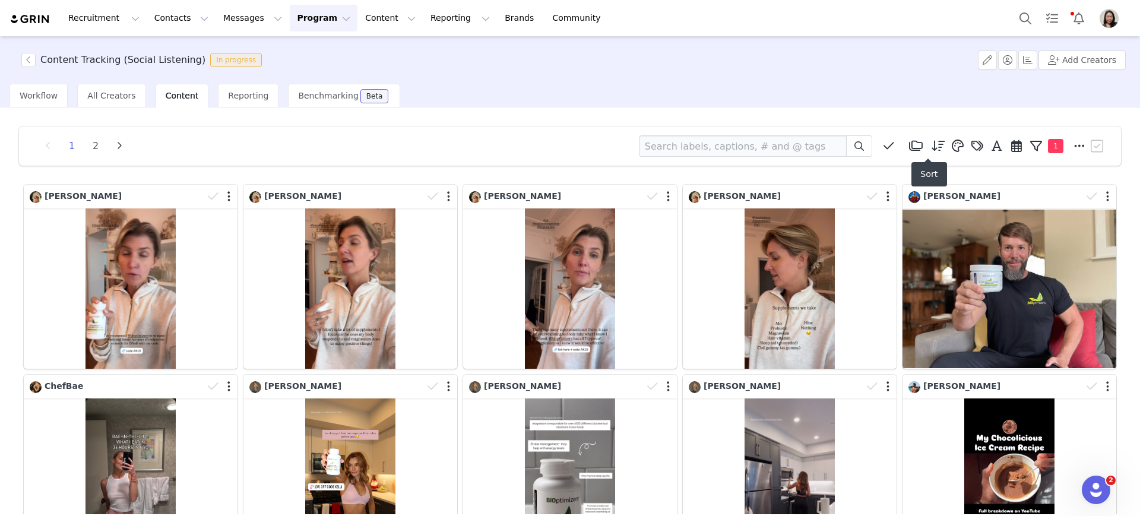
click at [932, 149] on icon at bounding box center [939, 146] width 14 height 12
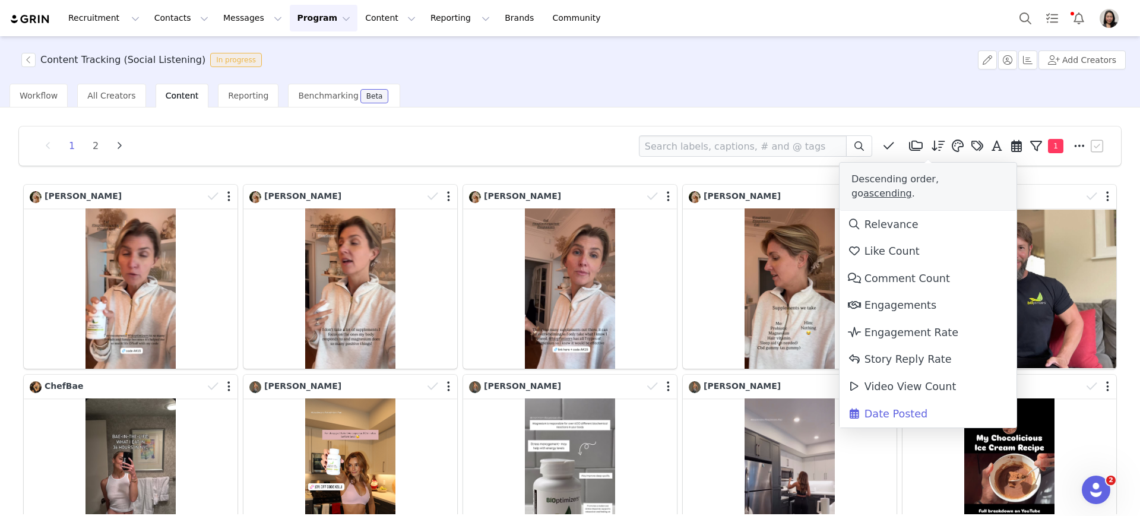
click at [900, 408] on span "Date Posted" at bounding box center [887, 414] width 80 height 12
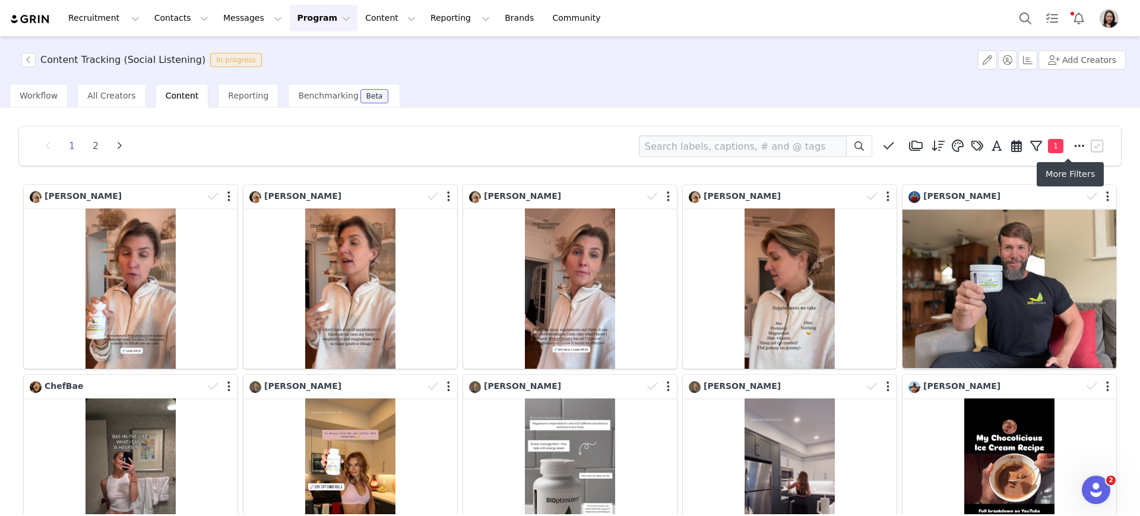
click at [1071, 146] on span at bounding box center [1080, 146] width 18 height 18
select select "1ffe3f3c-35b8-4c8a-aead-edd027af92b2"
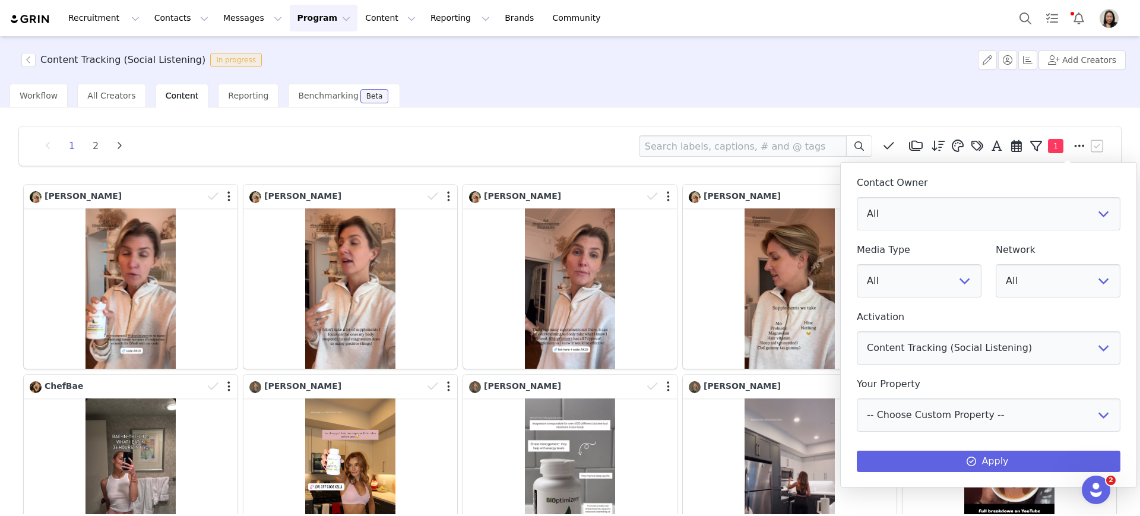
click at [877, 72] on div "Content Tracking (Social Listening) In progress Add Creators" at bounding box center [570, 60] width 1140 height 48
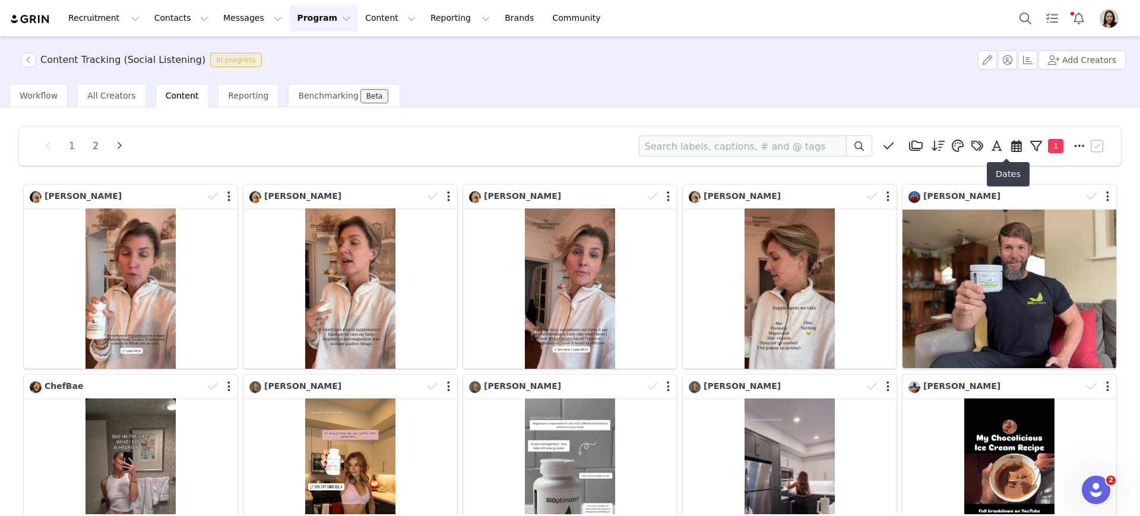
click at [1012, 148] on span at bounding box center [1017, 146] width 18 height 18
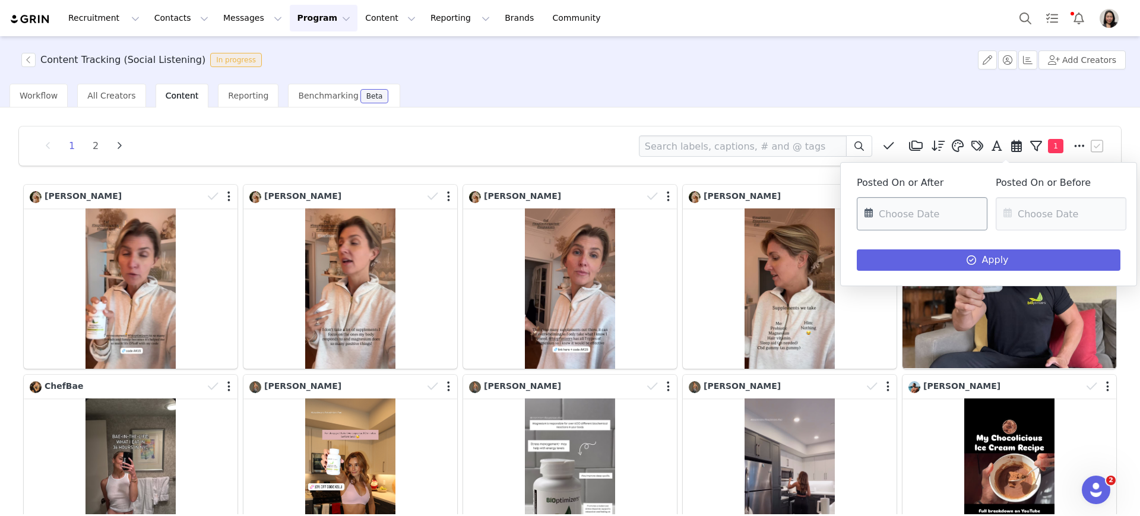
click at [887, 220] on input "text" at bounding box center [922, 213] width 131 height 33
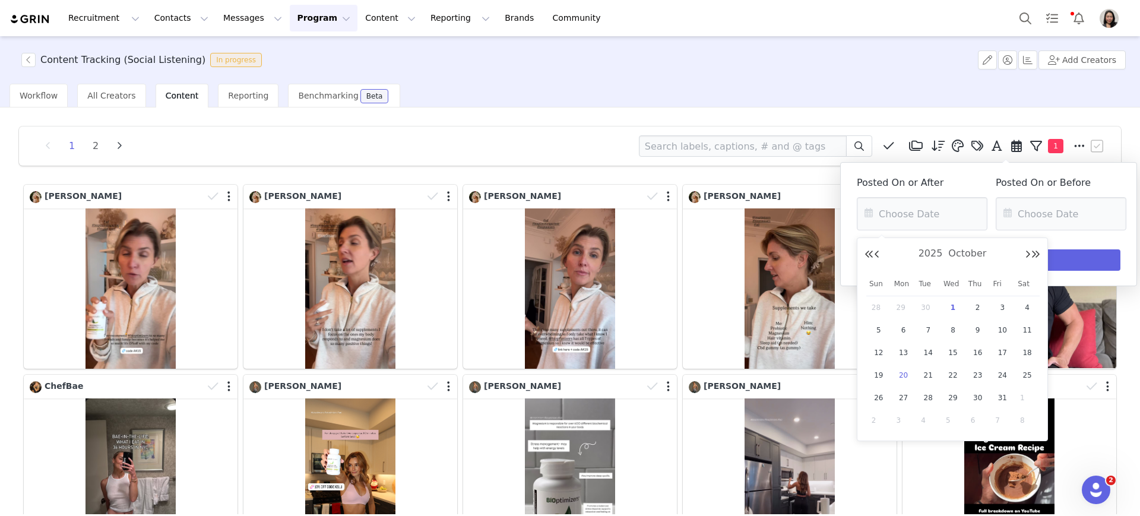
click at [903, 377] on span "20" at bounding box center [904, 375] width 14 height 14
type input "10/20/2025"
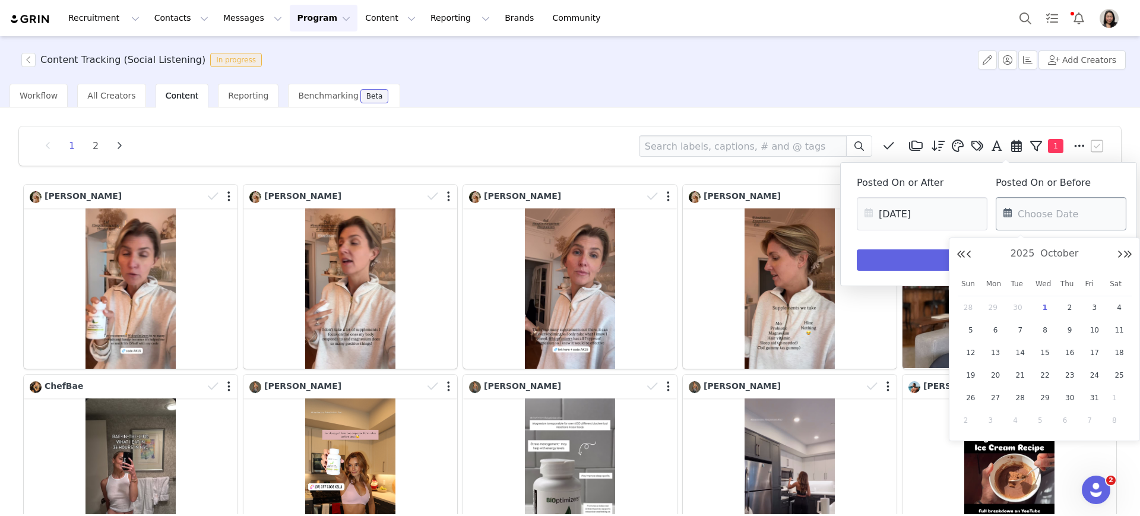
click at [1019, 202] on input "text" at bounding box center [1061, 213] width 131 height 33
click at [971, 401] on span "26" at bounding box center [971, 398] width 14 height 14
type input "10/26/2025"
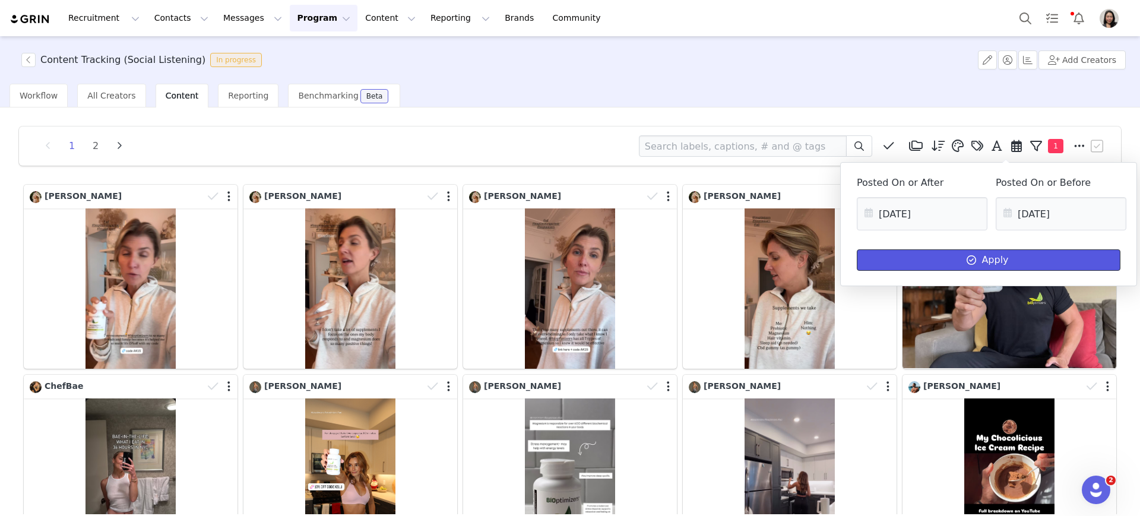
click at [983, 259] on button "Apply" at bounding box center [989, 259] width 264 height 21
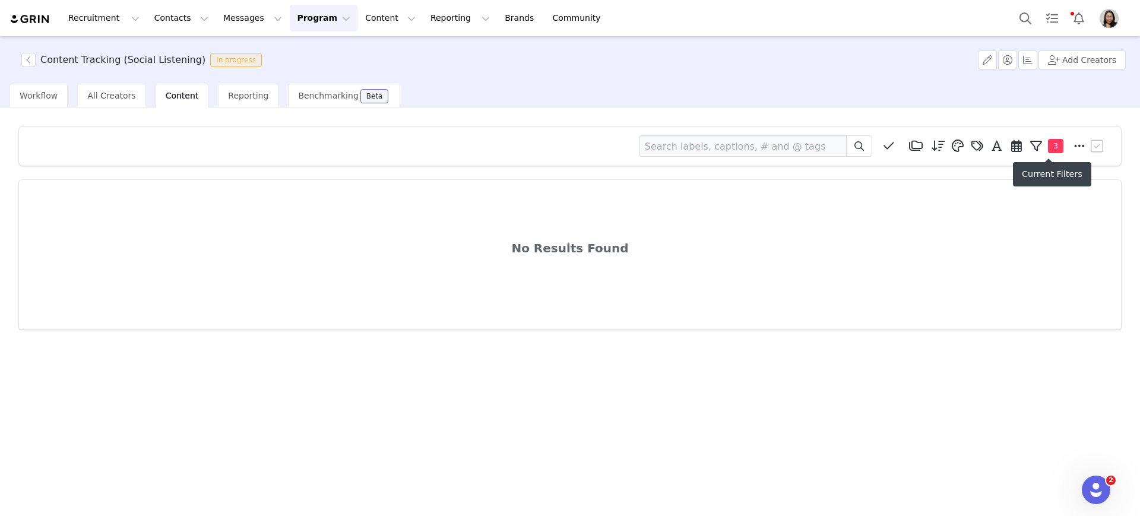
click at [1053, 145] on span "3" at bounding box center [1055, 146] width 15 height 14
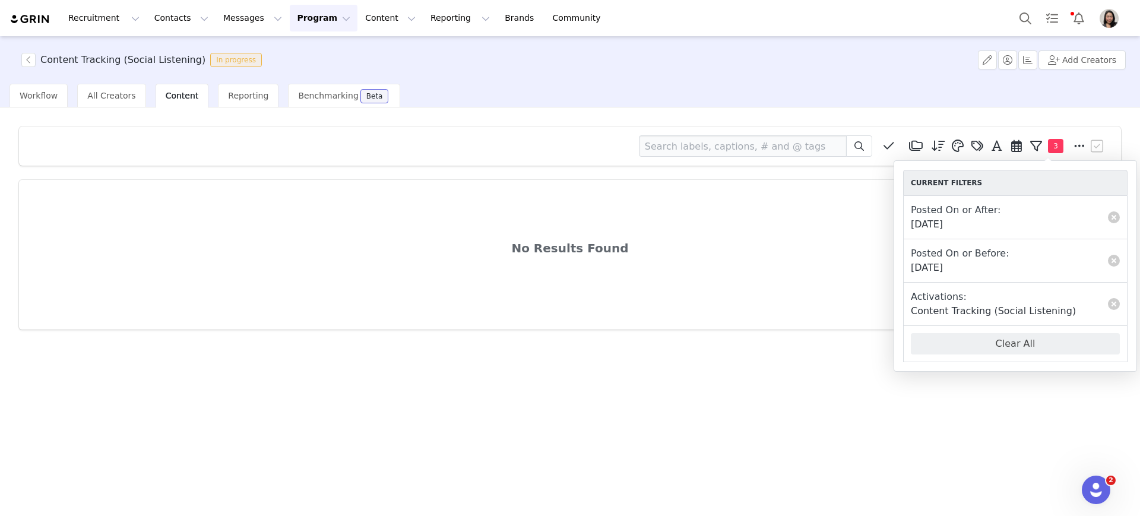
click at [751, 277] on div "No Results Found" at bounding box center [570, 255] width 1102 height 150
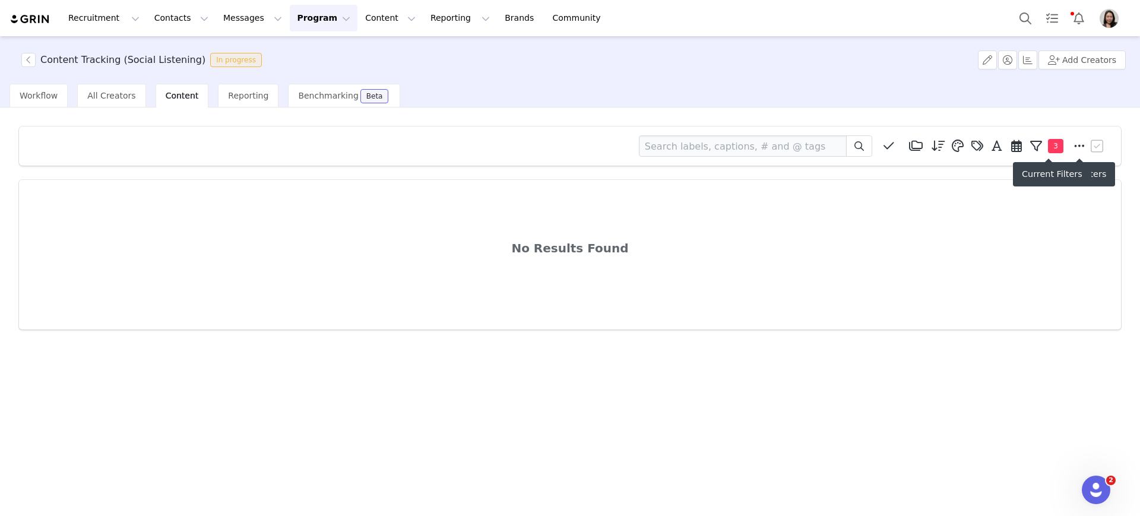
click at [1067, 144] on button "3" at bounding box center [1048, 146] width 43 height 18
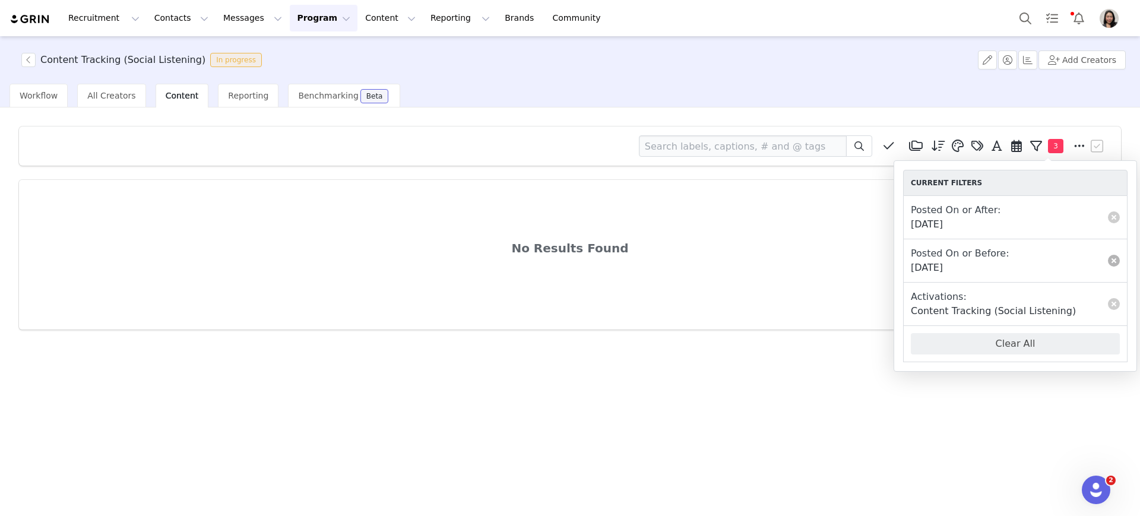
click at [1115, 259] on link at bounding box center [1114, 261] width 12 height 12
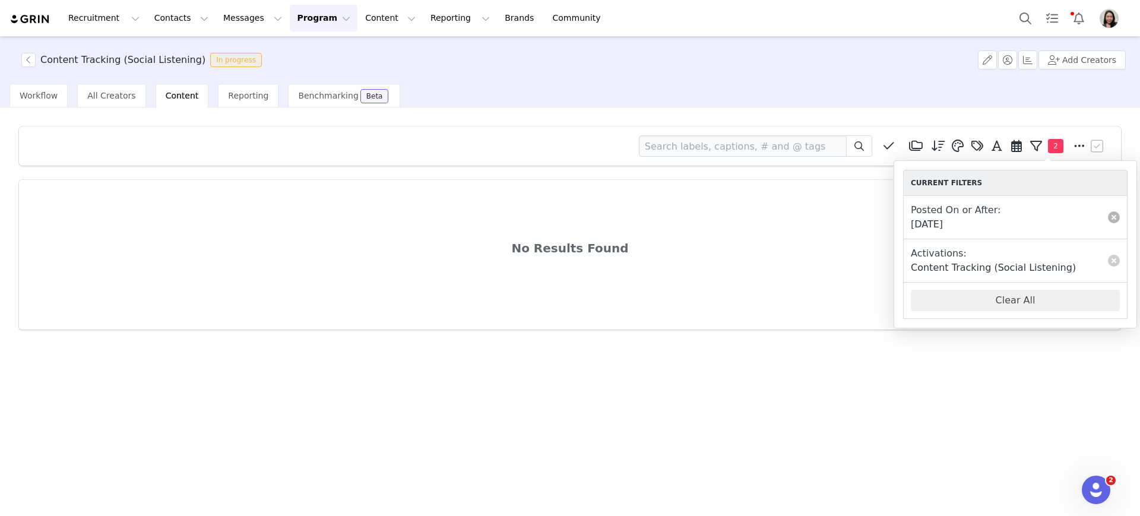
click at [1110, 216] on link at bounding box center [1114, 217] width 12 height 12
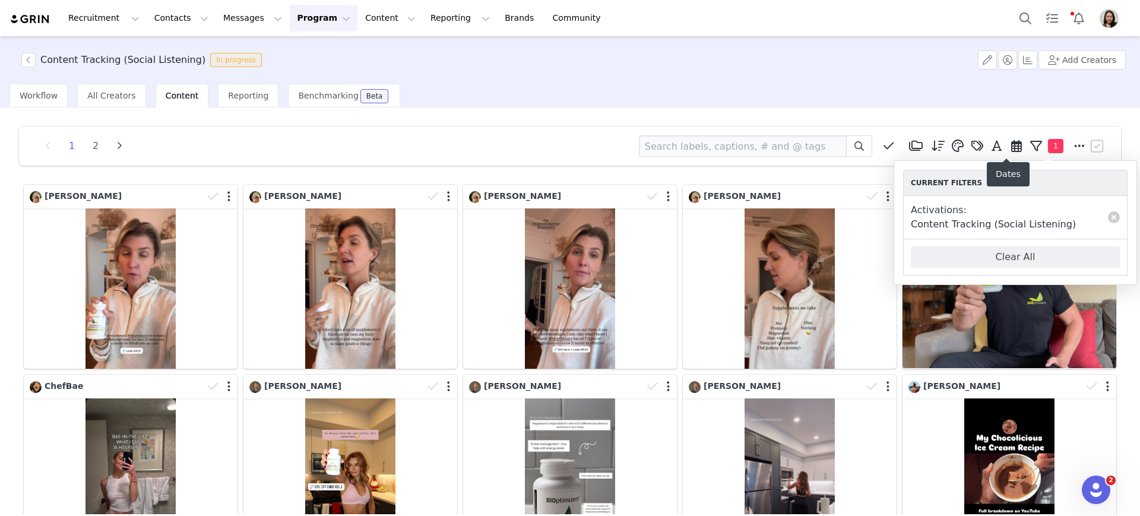
click at [1008, 152] on span at bounding box center [1017, 146] width 18 height 18
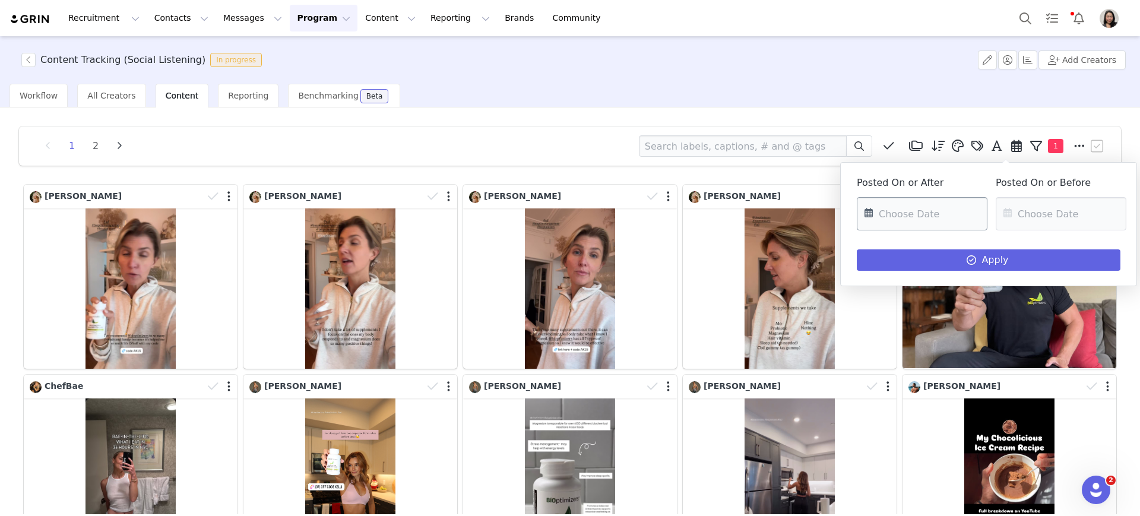
click at [882, 206] on input "text" at bounding box center [922, 213] width 131 height 33
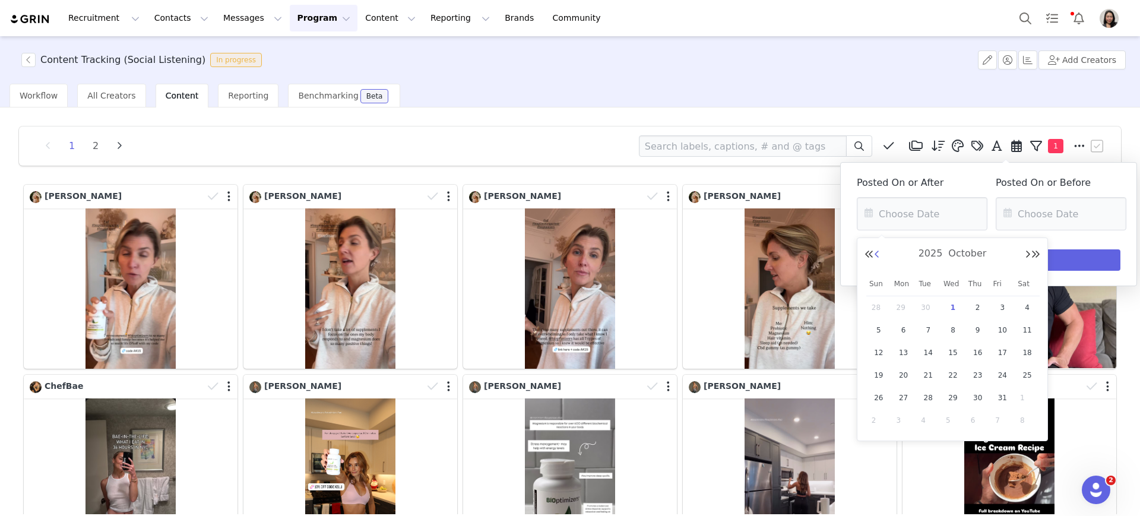
click at [878, 254] on button "Previous Month" at bounding box center [877, 255] width 6 height 10
click at [907, 371] on span "22" at bounding box center [904, 375] width 14 height 14
type input "09/22/2025"
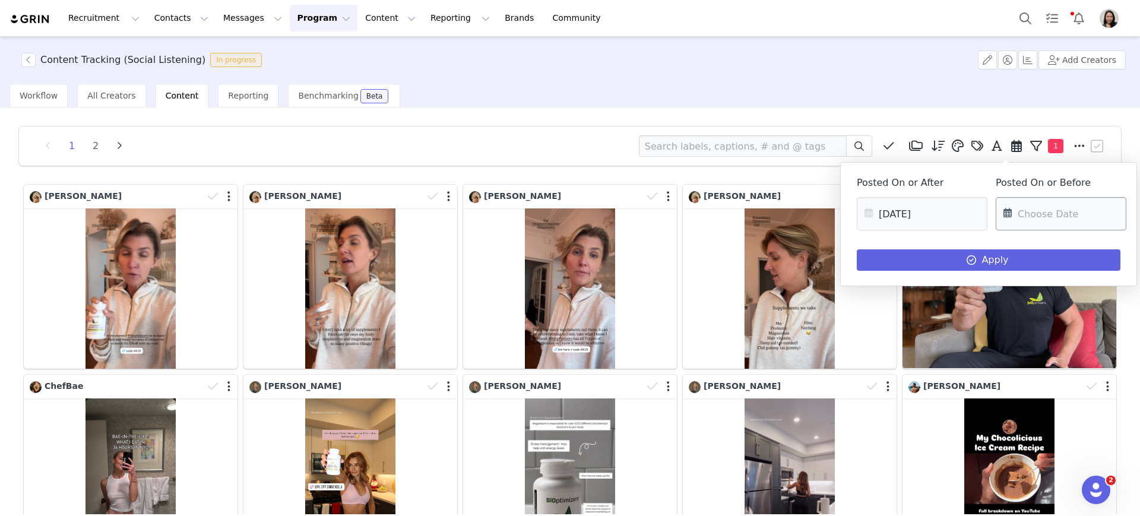
click at [1027, 208] on input "text" at bounding box center [1061, 213] width 131 height 33
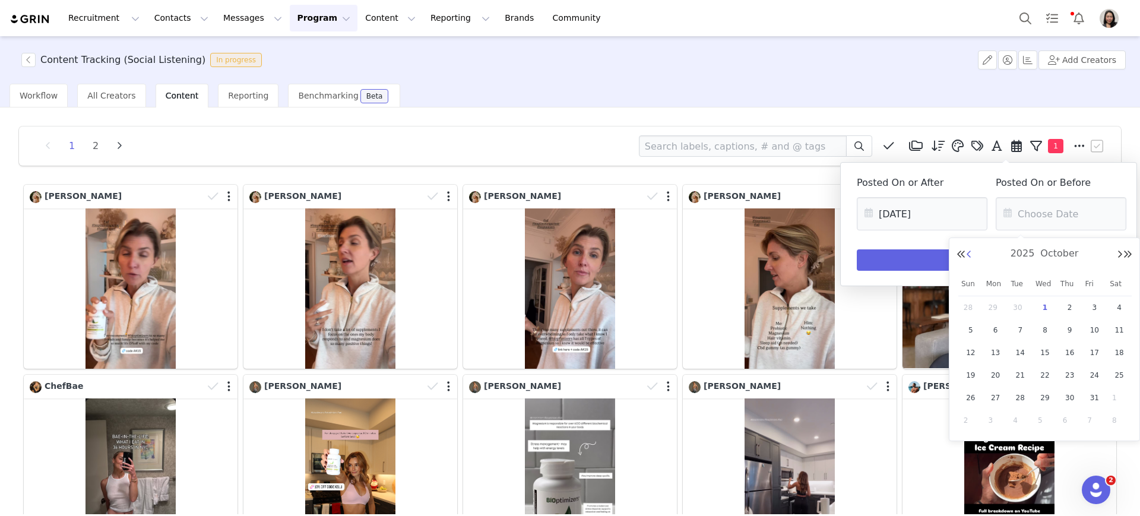
click at [970, 254] on button "Previous Month" at bounding box center [969, 255] width 6 height 10
click at [970, 396] on span "28" at bounding box center [971, 398] width 14 height 14
type input "09/28/2025"
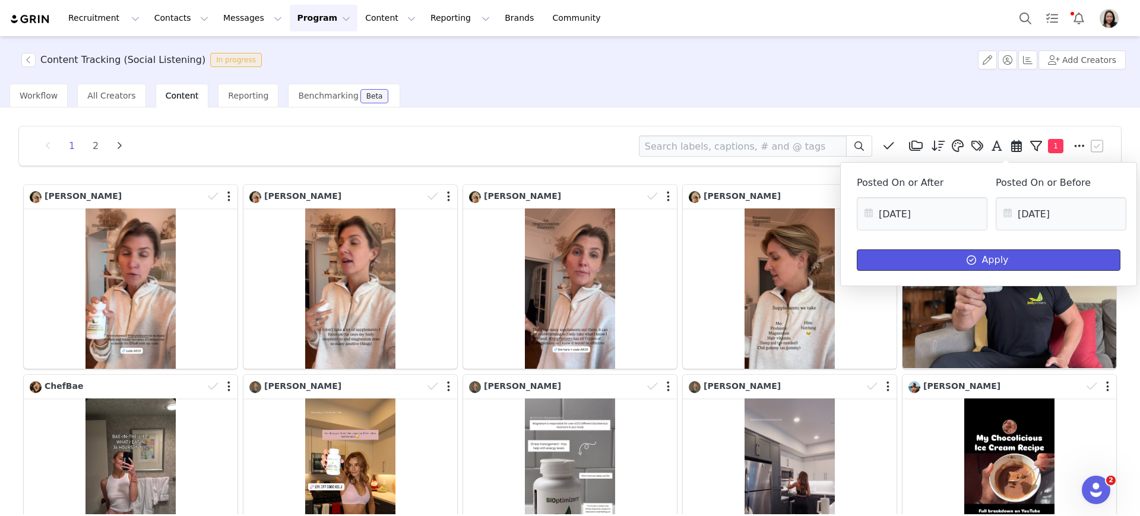
click at [979, 259] on span at bounding box center [971, 260] width 14 height 14
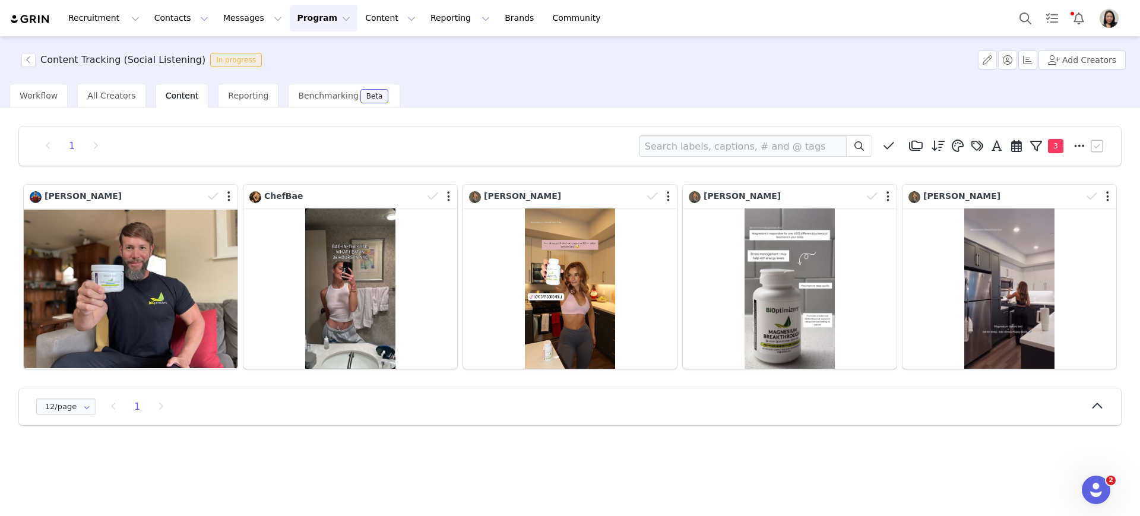
click at [844, 445] on div "1 Media Library (0) VIP-Paid IG Partners (0) New Folder Edit Folders active-hyb…" at bounding box center [570, 310] width 1140 height 407
click at [910, 144] on icon at bounding box center [916, 146] width 14 height 12
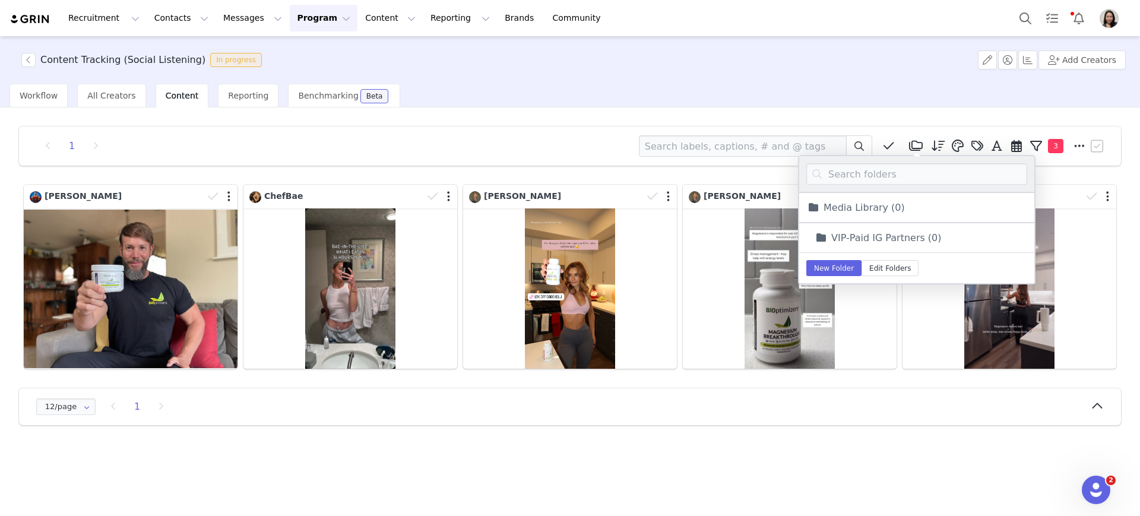
click at [859, 90] on div "Workflow All Creators Content Reporting Benchmarking Beta" at bounding box center [575, 96] width 1131 height 24
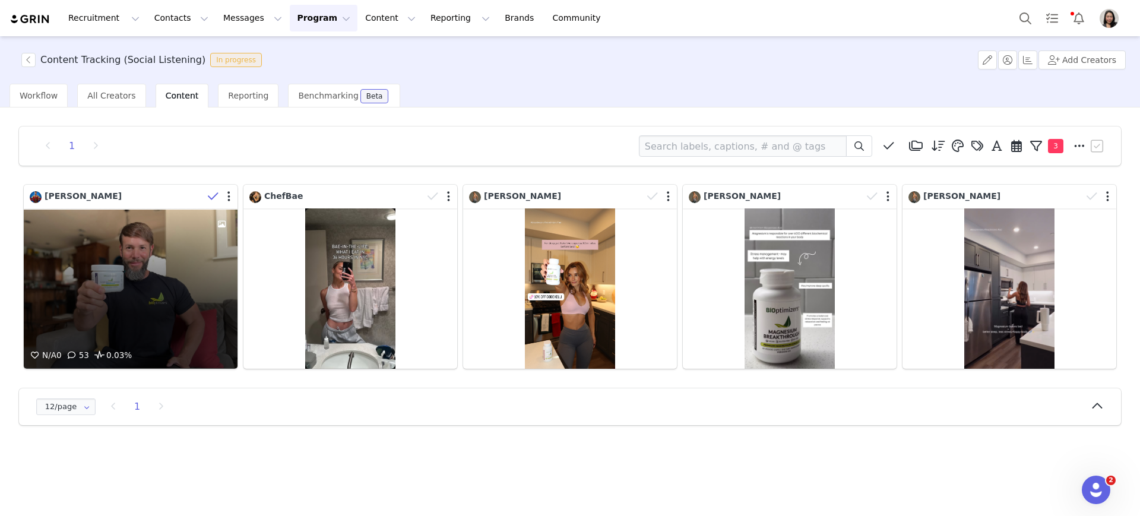
click at [211, 197] on icon at bounding box center [213, 197] width 11 height 12
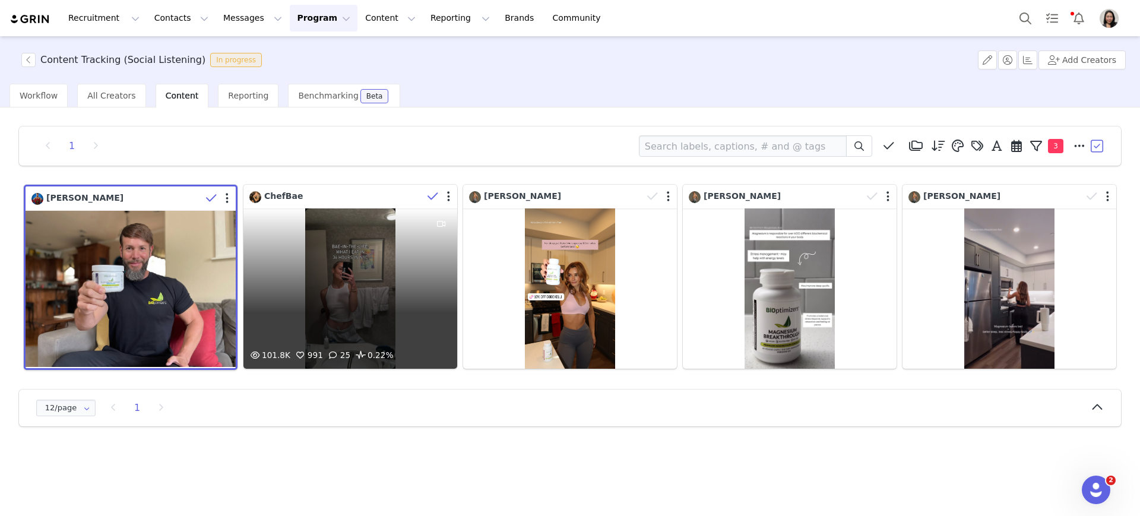
click at [426, 200] on span at bounding box center [433, 197] width 18 height 18
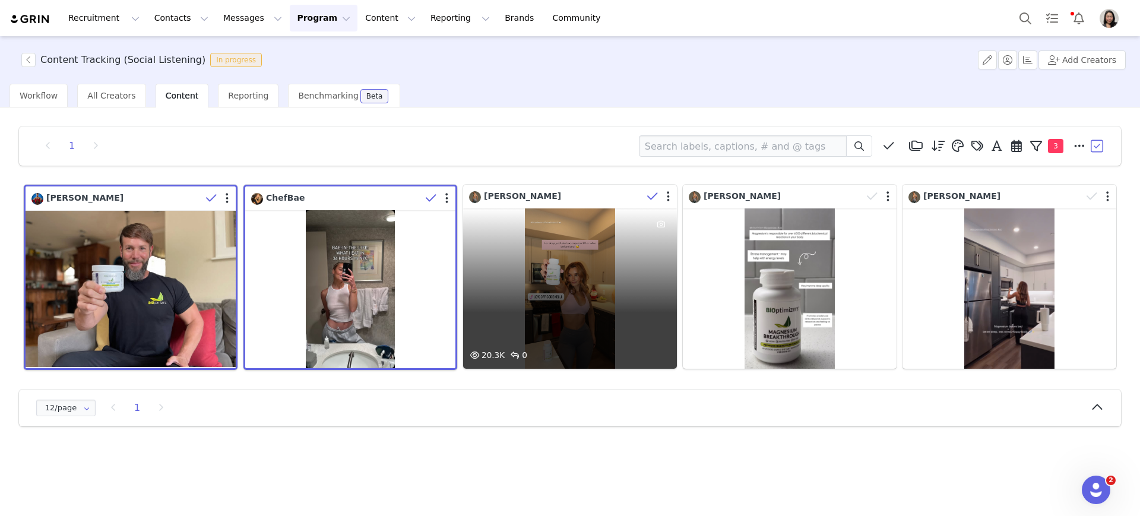
click at [654, 198] on icon at bounding box center [652, 197] width 11 height 12
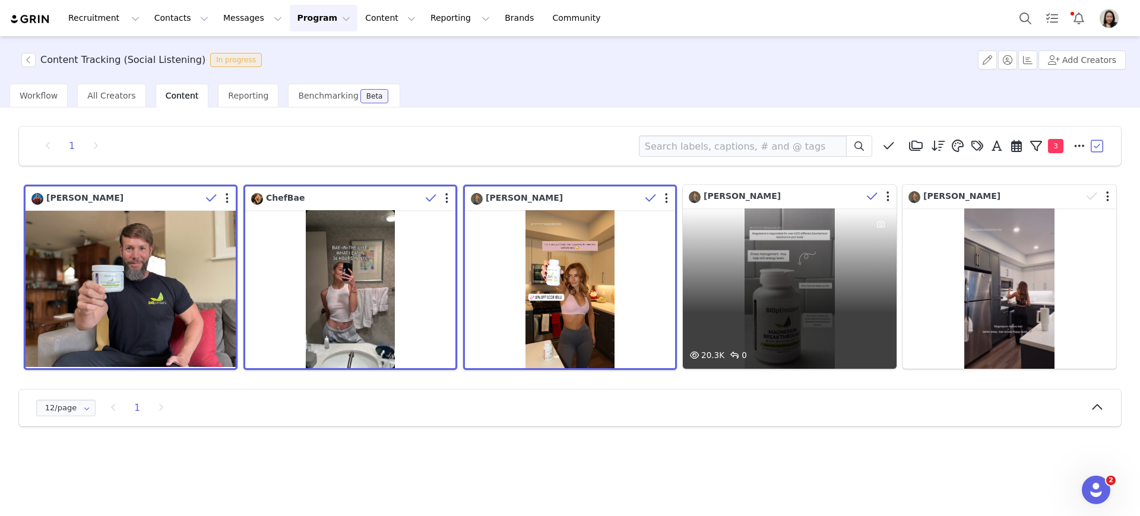
click at [864, 192] on span at bounding box center [872, 197] width 18 height 18
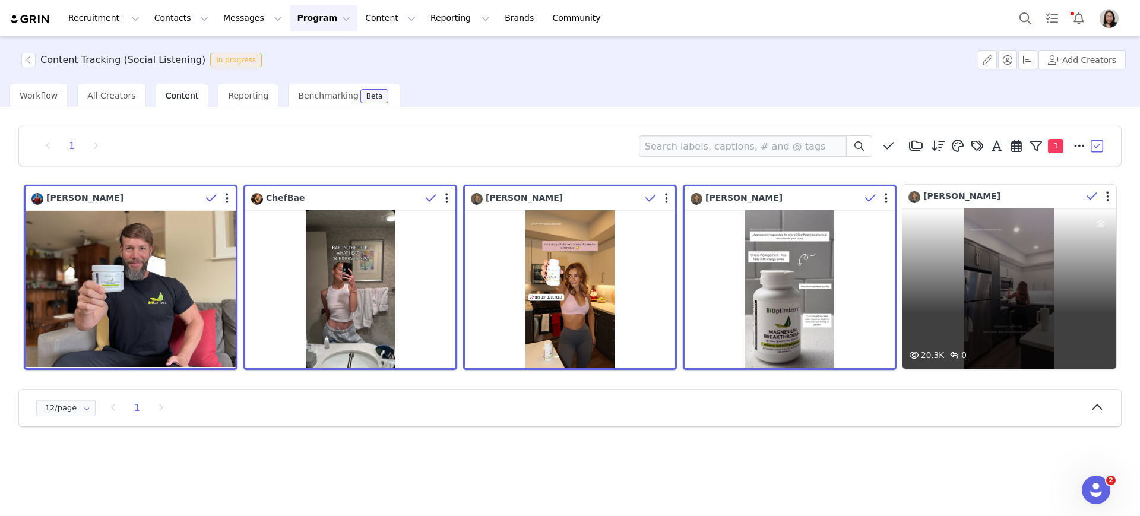
click at [1083, 194] on span at bounding box center [1092, 197] width 18 height 18
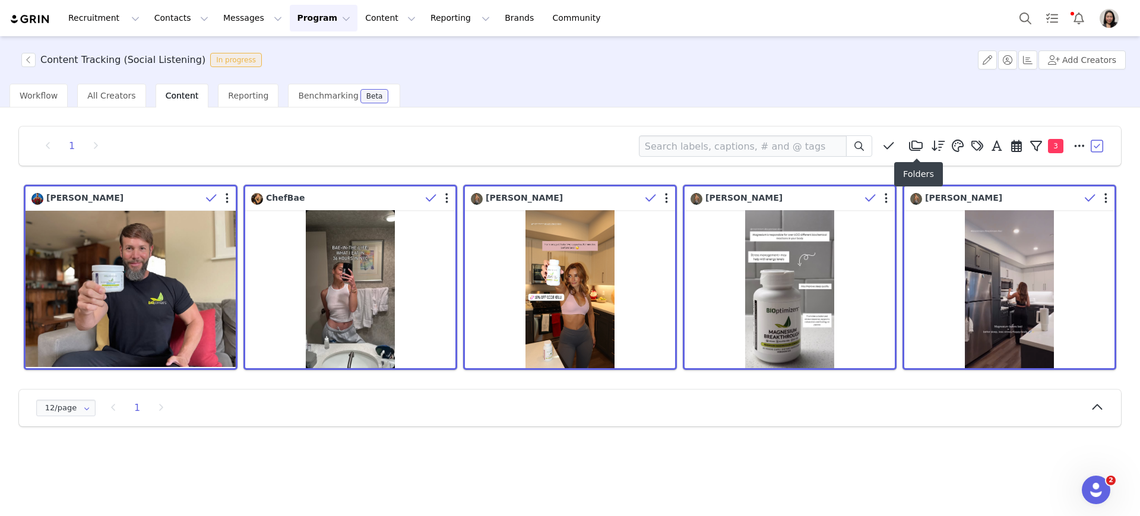
click at [917, 144] on icon at bounding box center [916, 146] width 14 height 12
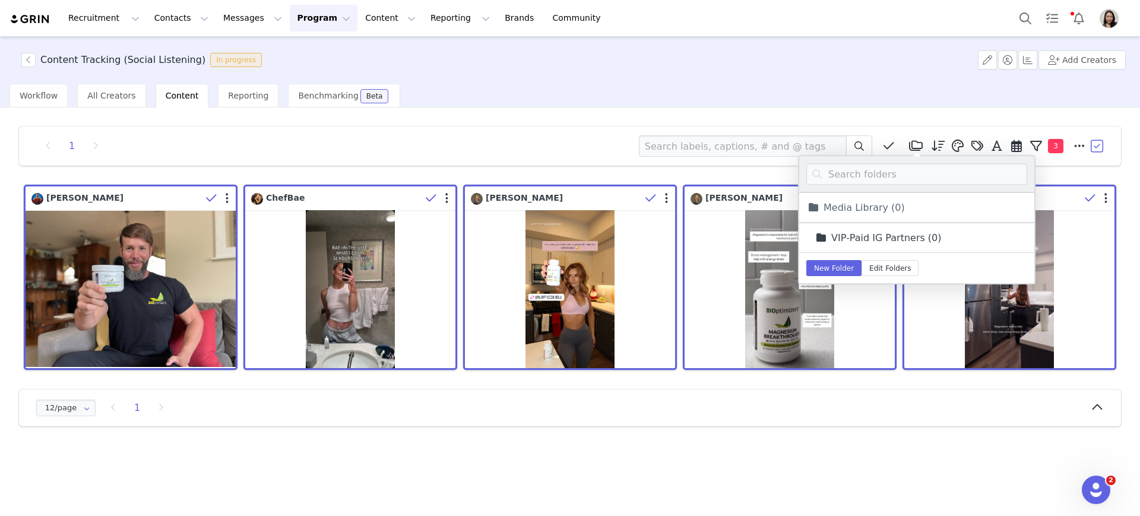
click at [869, 235] on link "VIP-Paid IG Partners (0)" at bounding box center [878, 237] width 128 height 15
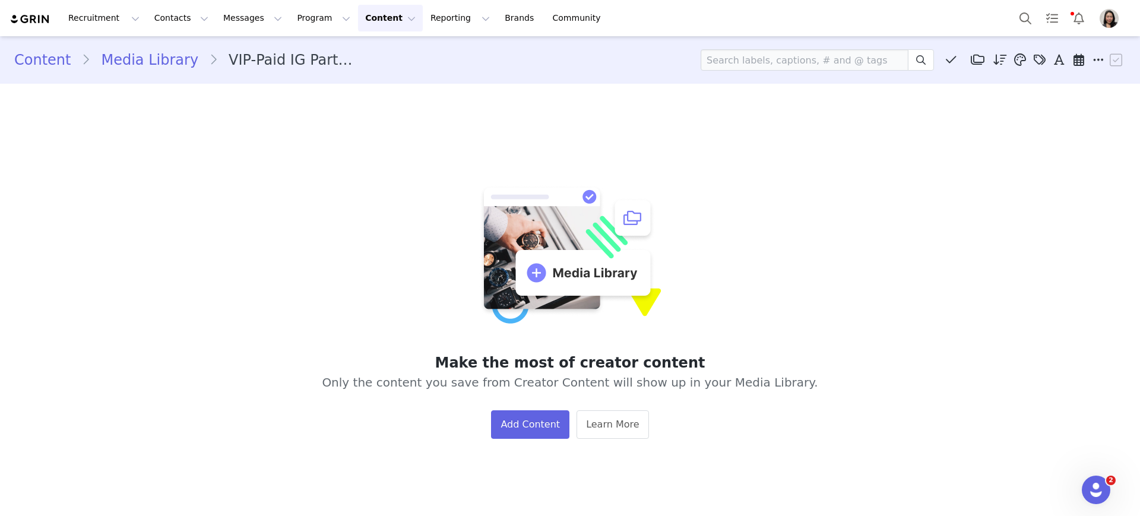
click at [533, 368] on h1 "Make the most of creator content" at bounding box center [570, 362] width 514 height 21
click at [520, 429] on button "Add Content" at bounding box center [530, 424] width 78 height 29
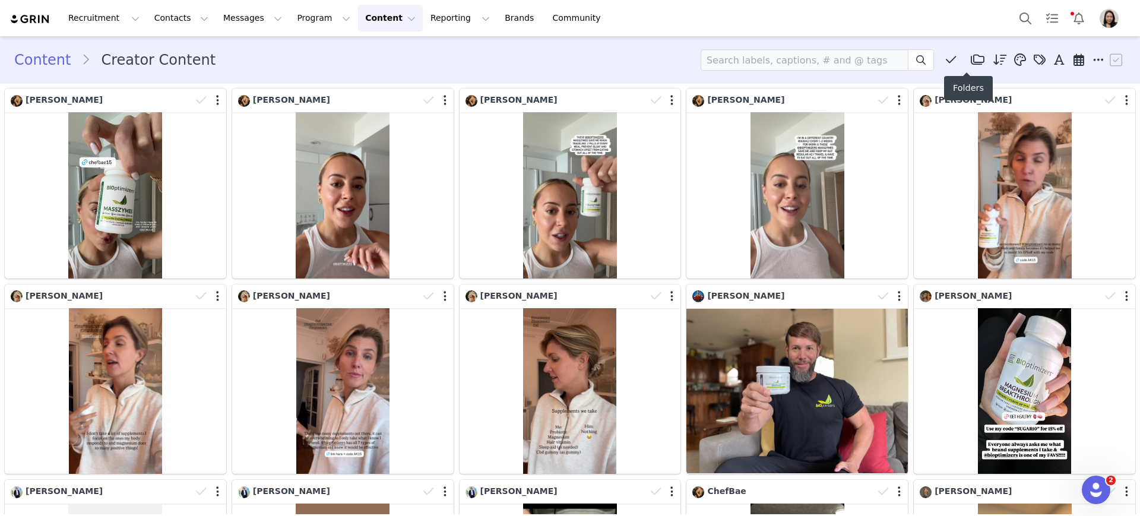
click at [969, 57] on span at bounding box center [978, 60] width 18 height 18
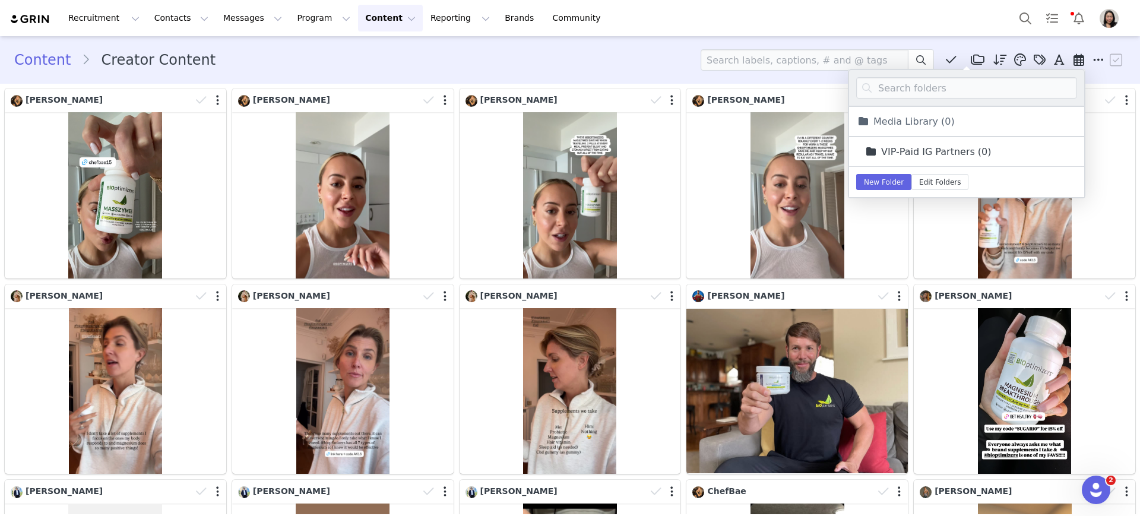
click at [911, 149] on link "VIP-Paid IG Partners (0)" at bounding box center [928, 151] width 128 height 15
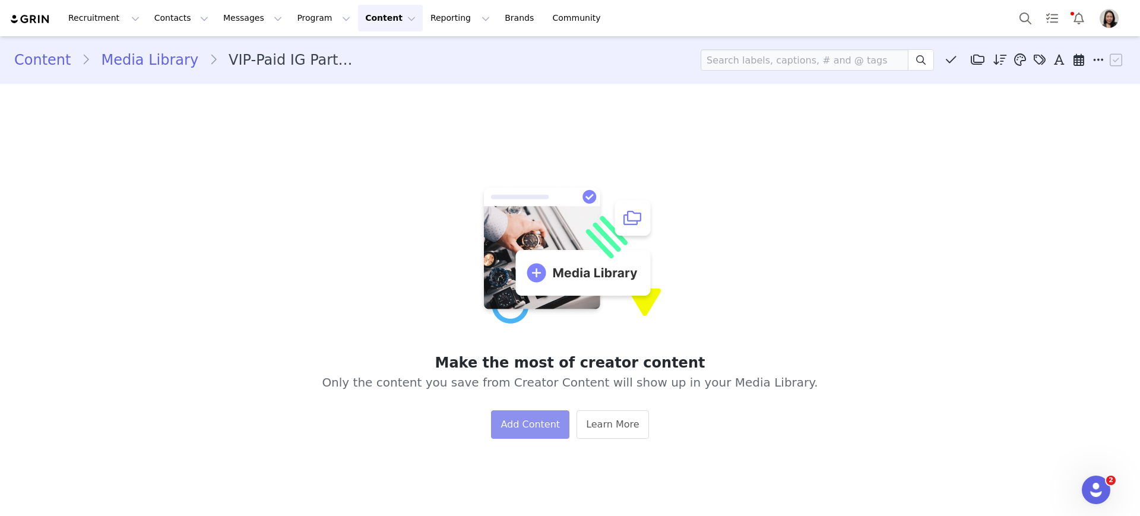
click at [547, 426] on button "Add Content" at bounding box center [530, 424] width 78 height 29
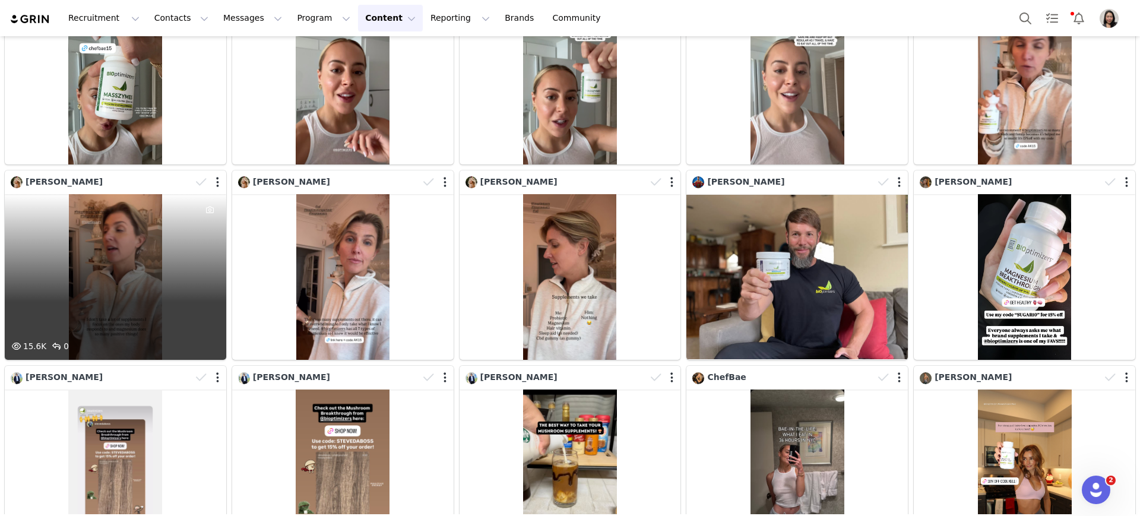
scroll to position [124, 0]
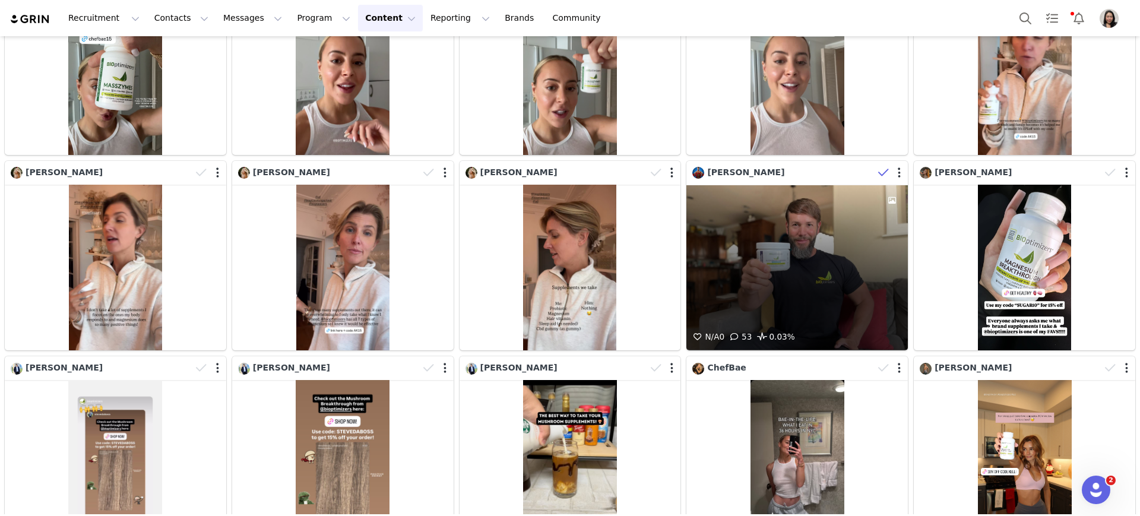
click at [878, 173] on icon at bounding box center [883, 173] width 11 height 12
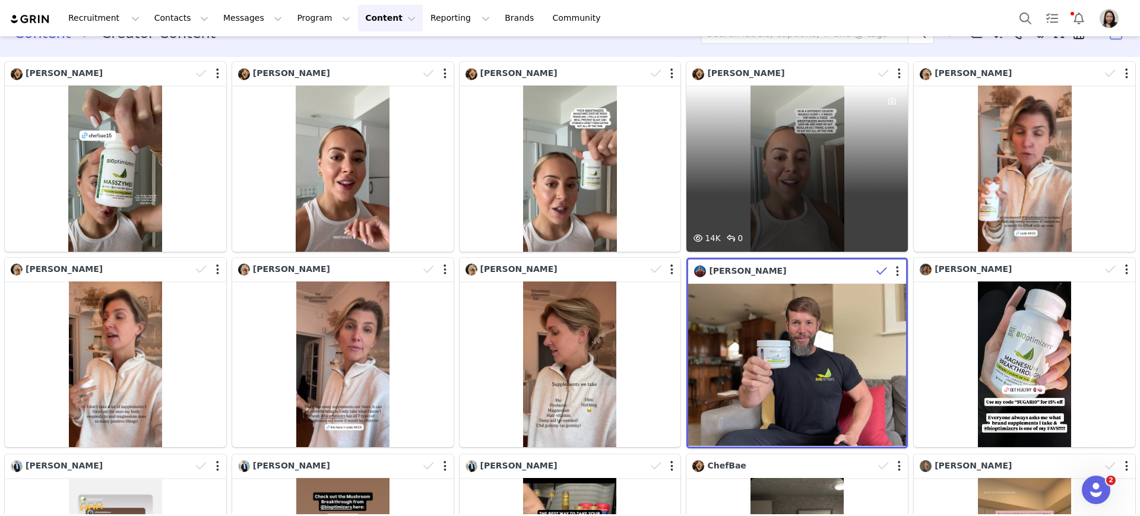
scroll to position [0, 0]
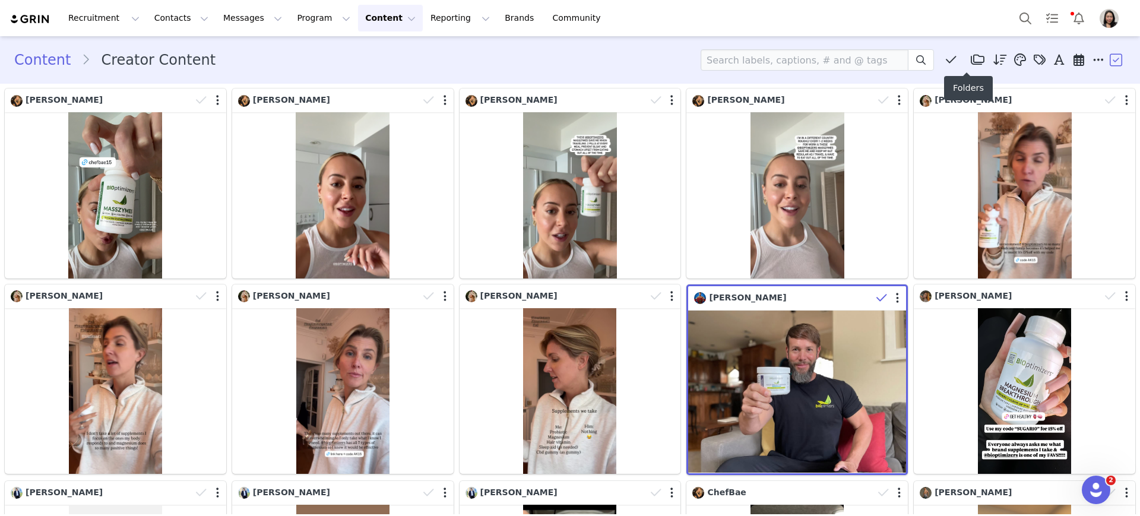
click at [971, 59] on icon at bounding box center [978, 60] width 14 height 12
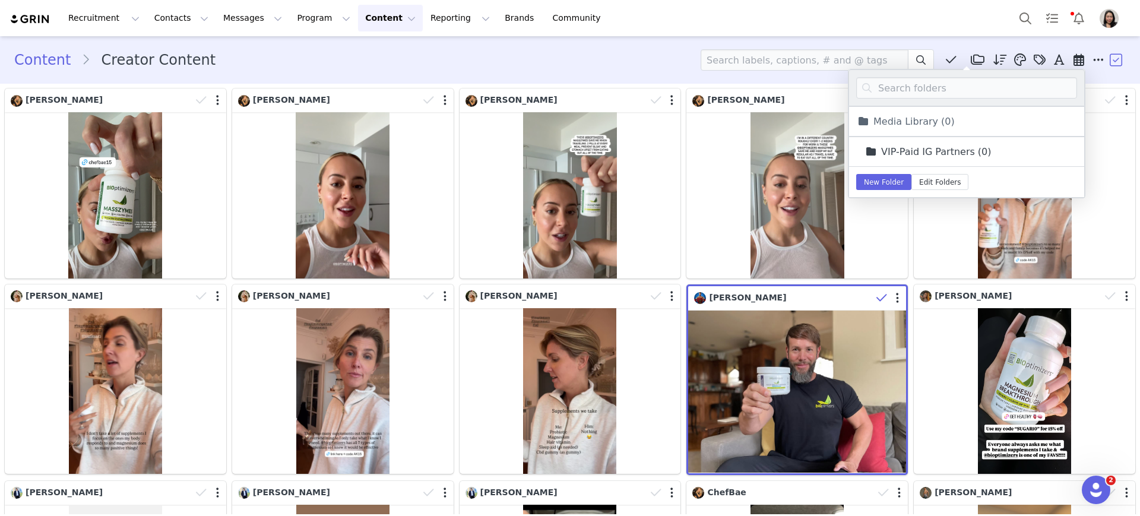
click at [884, 148] on link "VIP-Paid IG Partners (0)" at bounding box center [928, 151] width 128 height 15
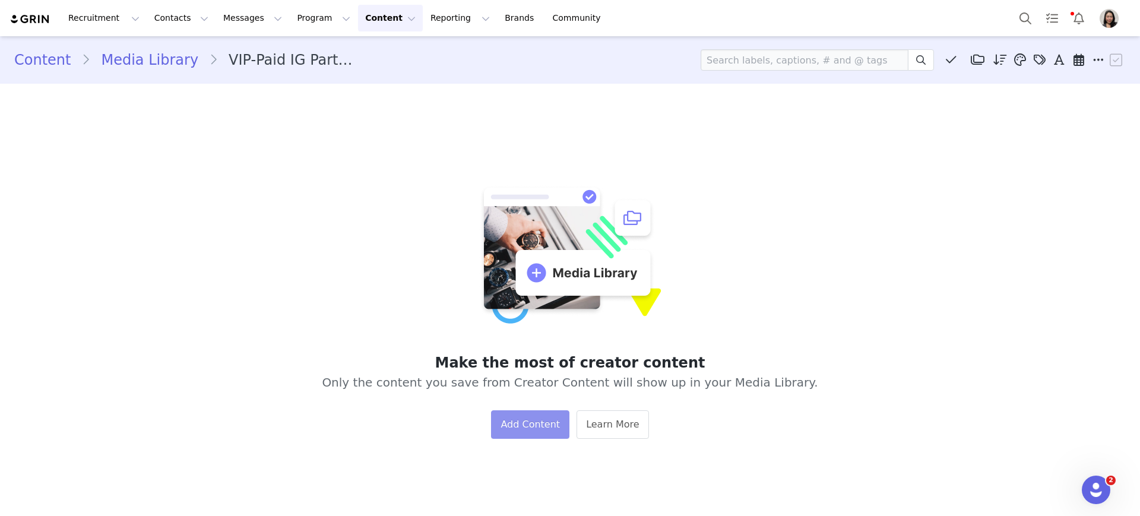
click at [528, 419] on button "Add Content" at bounding box center [530, 424] width 78 height 29
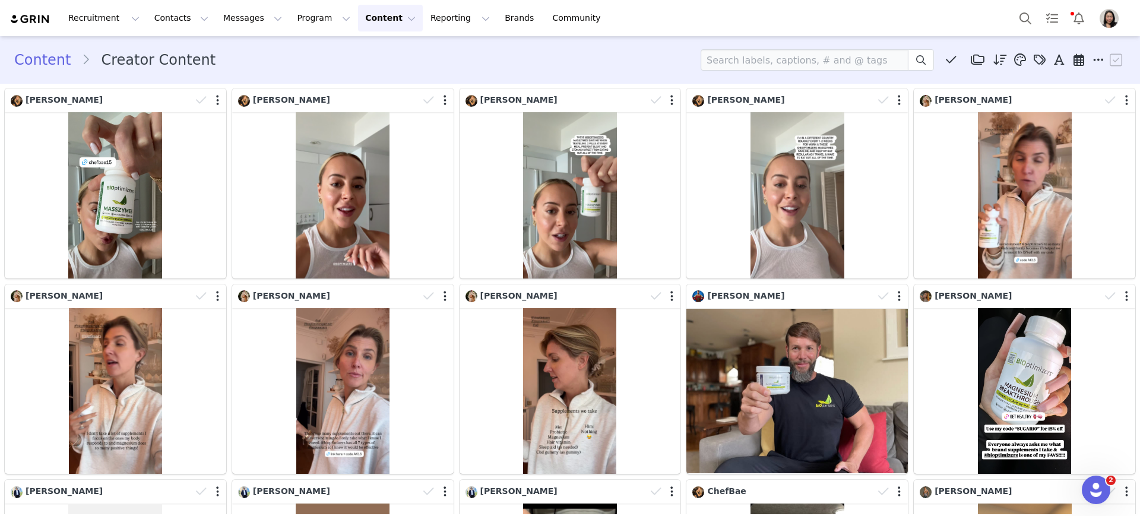
click at [622, 61] on div "Content Creator Content Descending order, go ascending . Relevance Like Count C…" at bounding box center [570, 59] width 1112 height 21
click at [788, 61] on input at bounding box center [805, 59] width 208 height 21
click at [656, 60] on div "Content Creator Content Descending order, go ascending . Relevance Like Count C…" at bounding box center [570, 59] width 1112 height 21
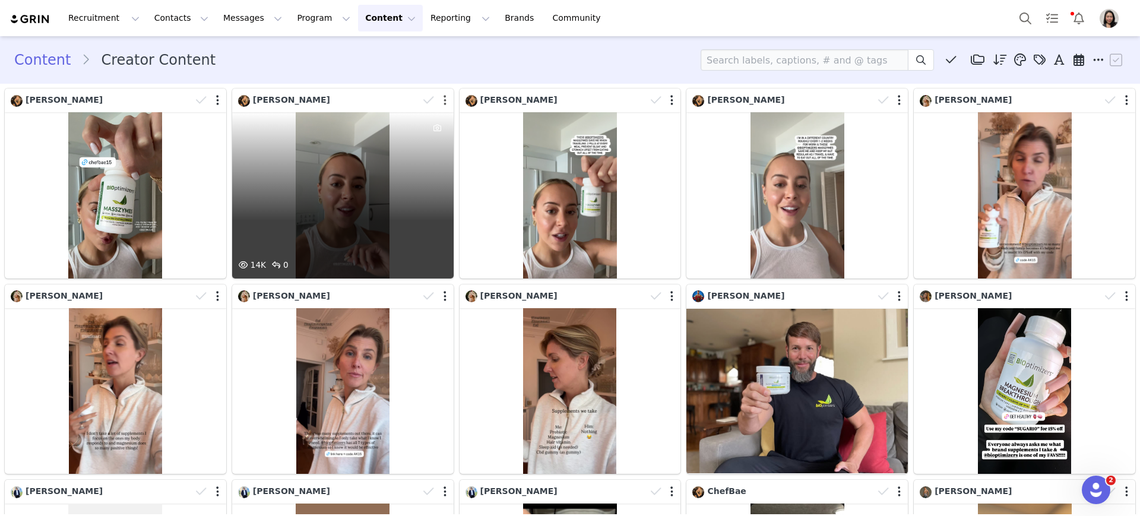
click at [444, 100] on button "button" at bounding box center [445, 100] width 3 height 12
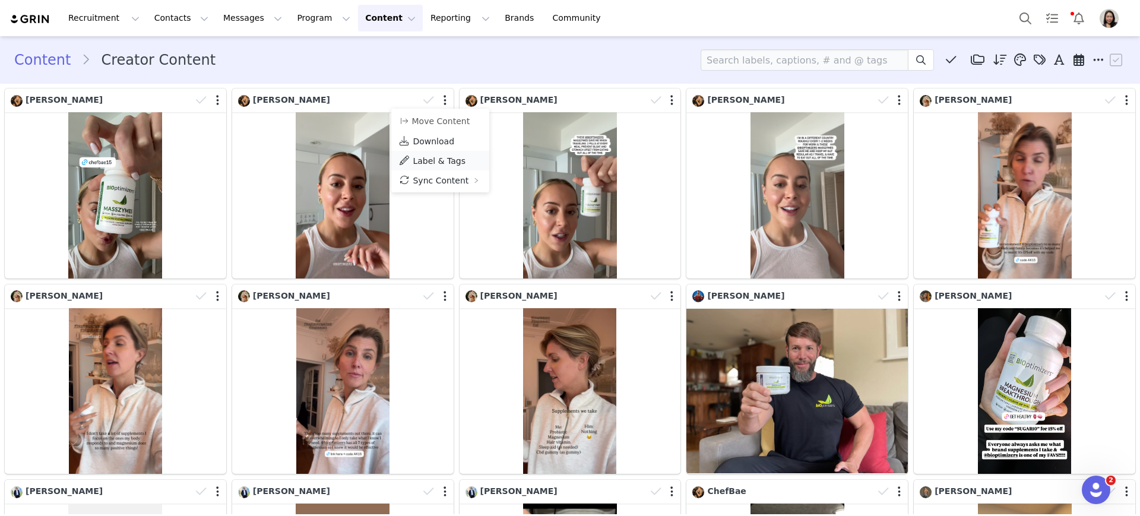
click at [418, 163] on span "Label & Tags" at bounding box center [439, 161] width 53 height 10
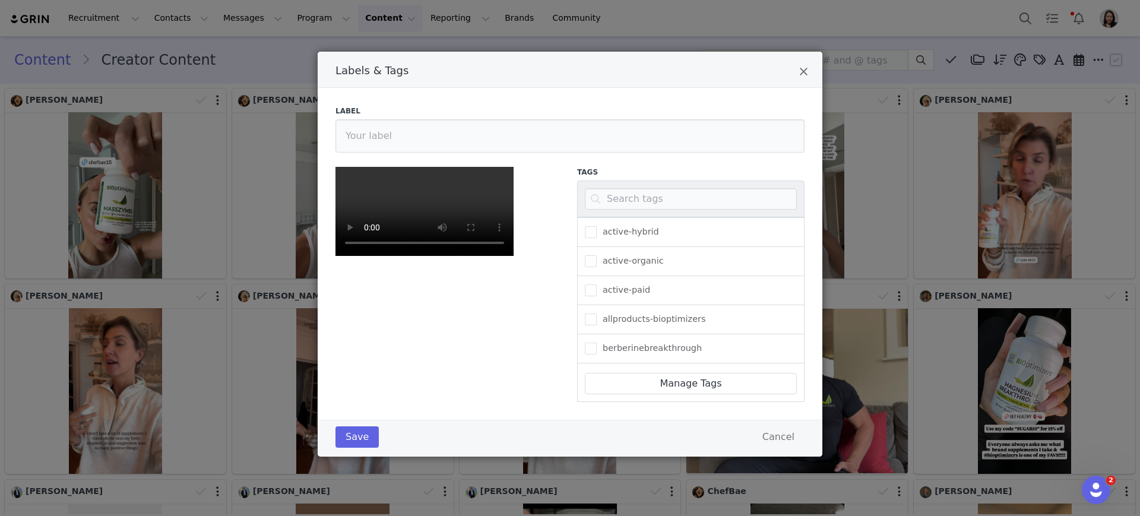
drag, startPoint x: 798, startPoint y: 71, endPoint x: 778, endPoint y: 70, distance: 19.6
click at [799, 70] on icon "Close" at bounding box center [803, 72] width 9 height 12
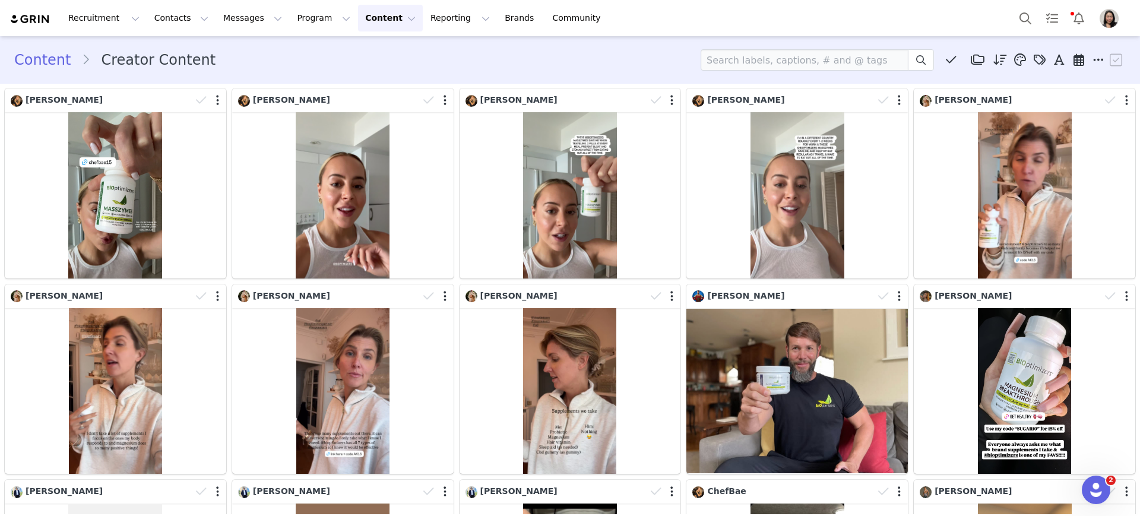
click at [547, 34] on div "Recruitment Recruitment Creator Search Curated Lists Landing Pages Web Extensio…" at bounding box center [570, 18] width 1140 height 36
click at [1074, 62] on icon at bounding box center [1079, 60] width 11 height 12
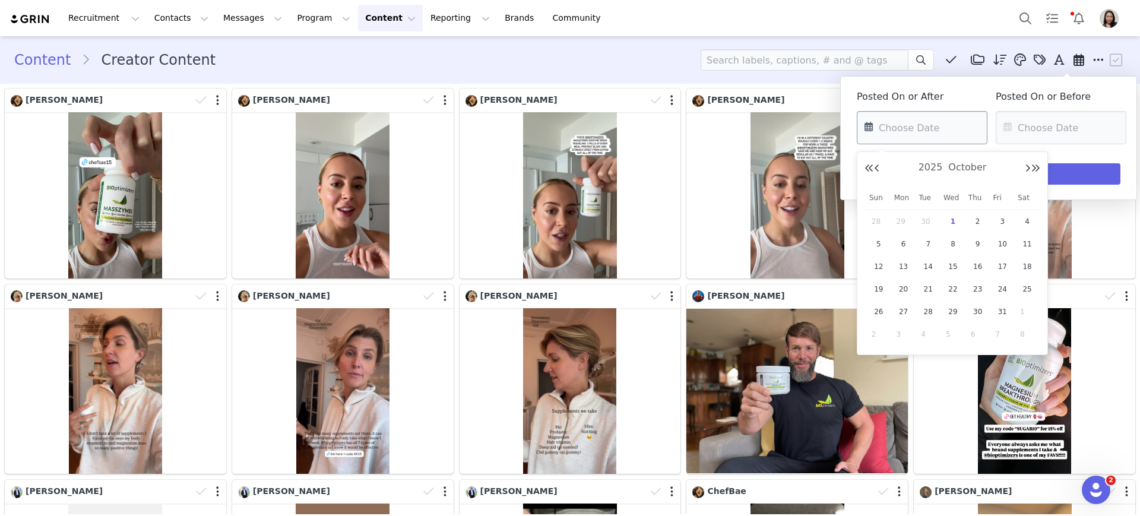
click at [900, 128] on input "text" at bounding box center [922, 127] width 131 height 33
click at [875, 169] on button "Previous Month" at bounding box center [877, 169] width 6 height 10
click at [907, 289] on span "22" at bounding box center [904, 289] width 14 height 14
type input "09/22/2025"
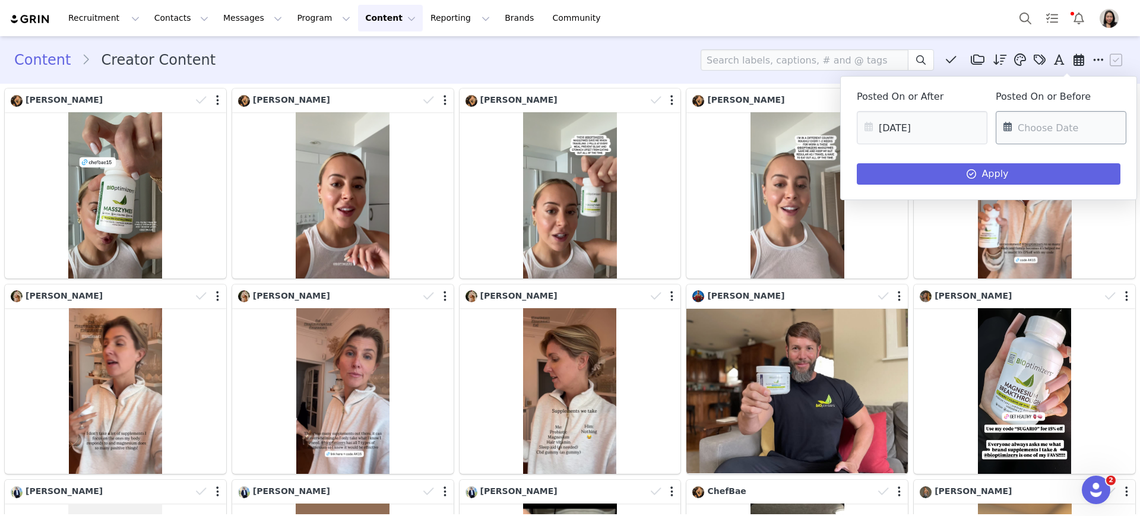
click at [1032, 122] on input "text" at bounding box center [1061, 127] width 131 height 33
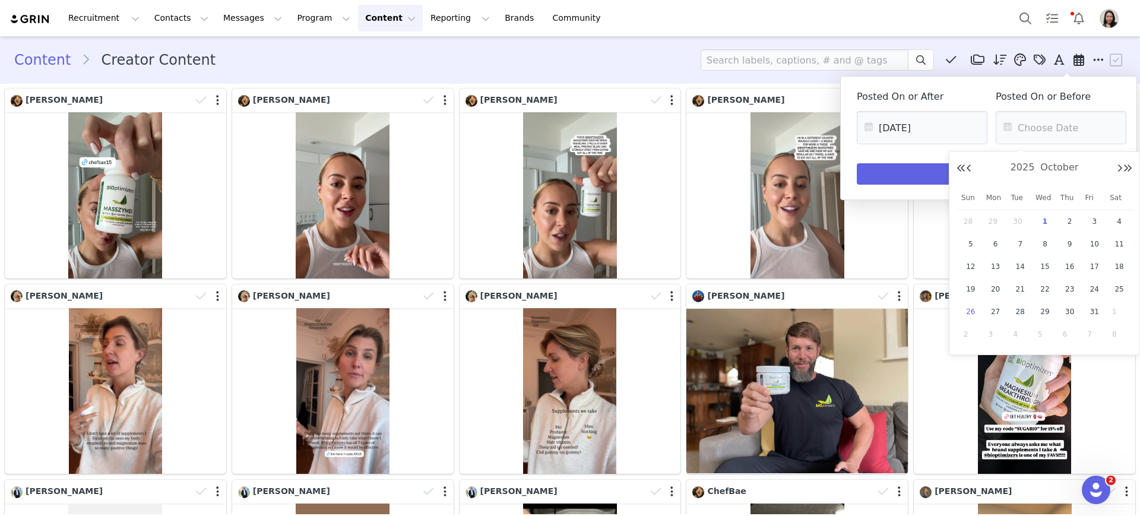
click at [967, 315] on span "26" at bounding box center [971, 312] width 14 height 14
type input "10/26/2025"
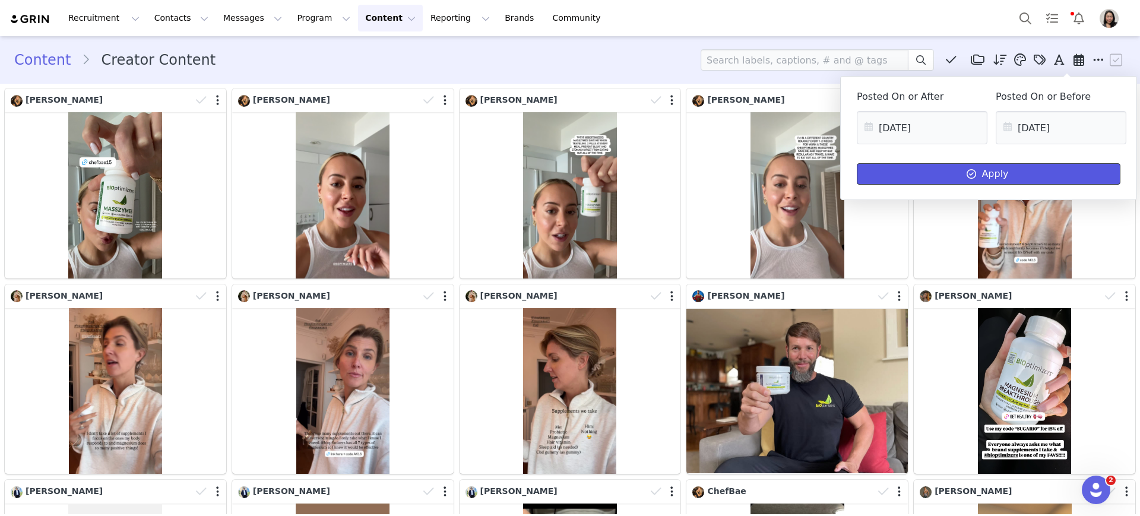
click at [990, 169] on button "Apply" at bounding box center [989, 173] width 264 height 21
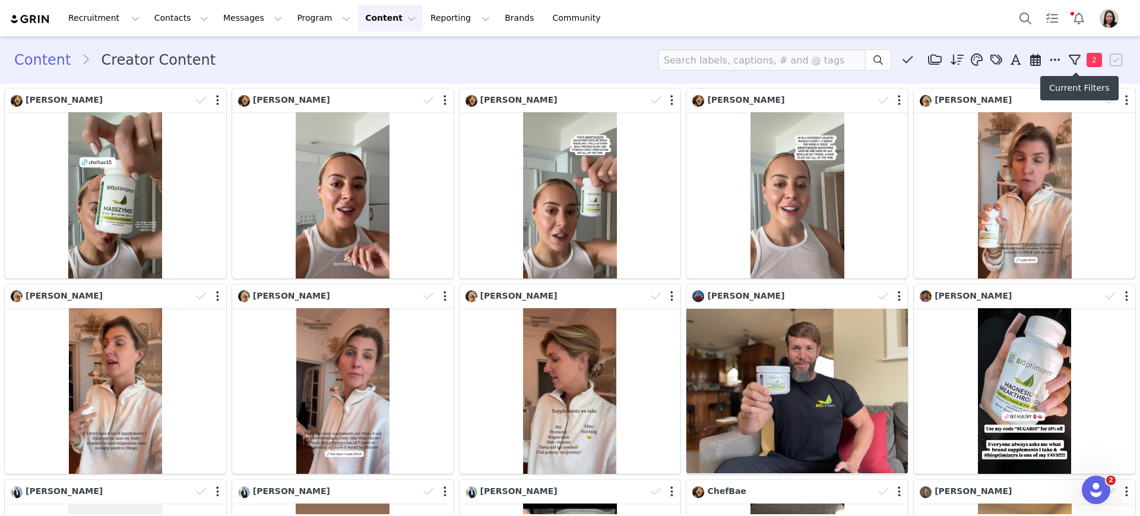
click at [1069, 56] on icon at bounding box center [1075, 60] width 12 height 12
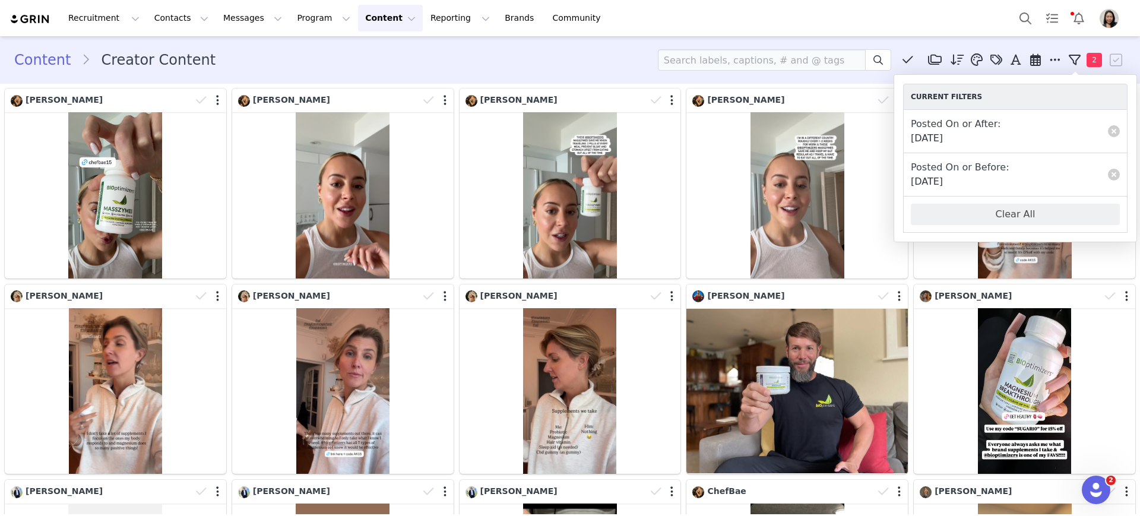
click at [670, 43] on div "Content Creator Content Descending order, go ascending . Relevance Like Count C…" at bounding box center [570, 60] width 1140 height 40
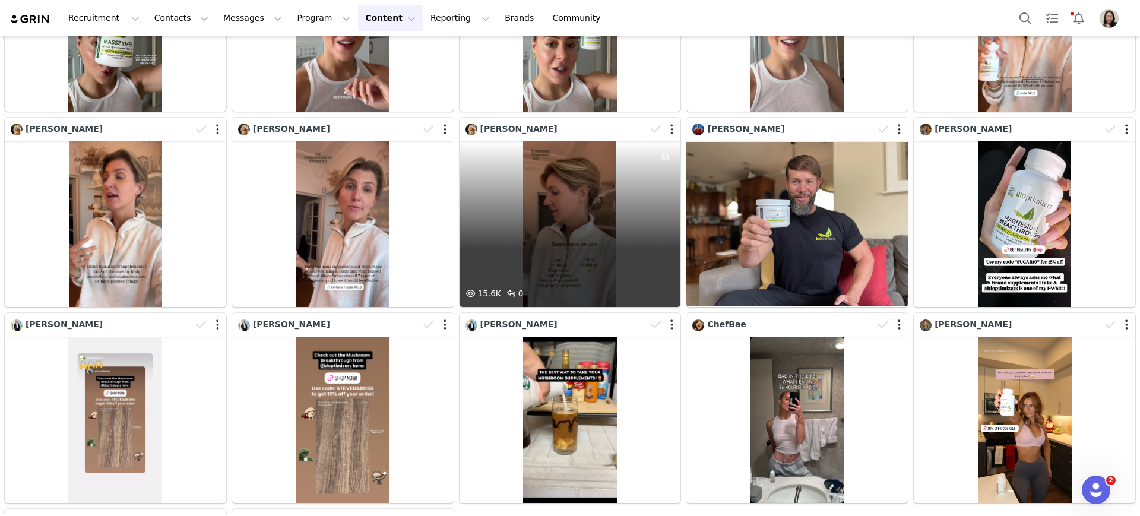
scroll to position [349, 0]
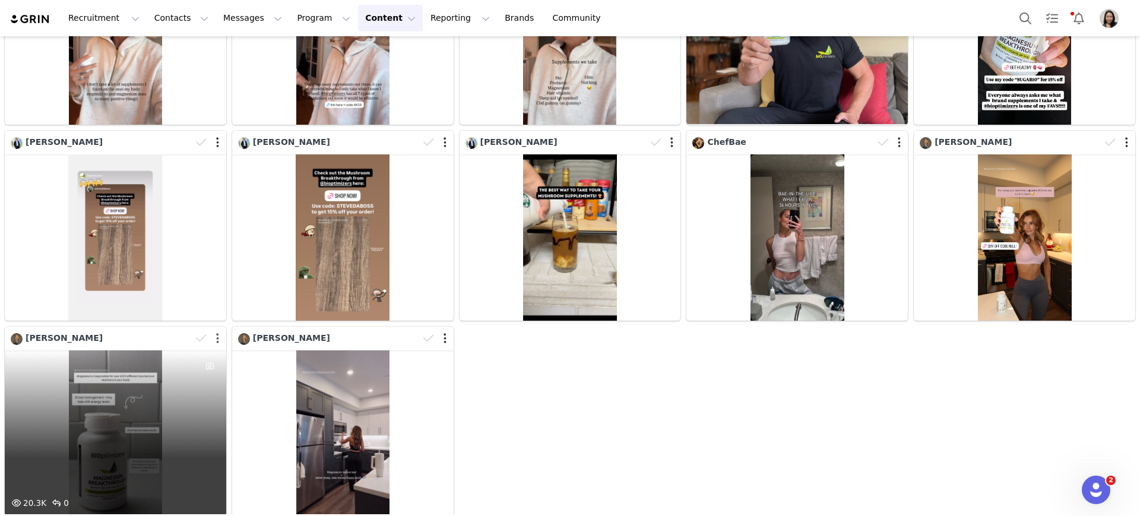
click at [216, 333] on button "button" at bounding box center [217, 339] width 3 height 12
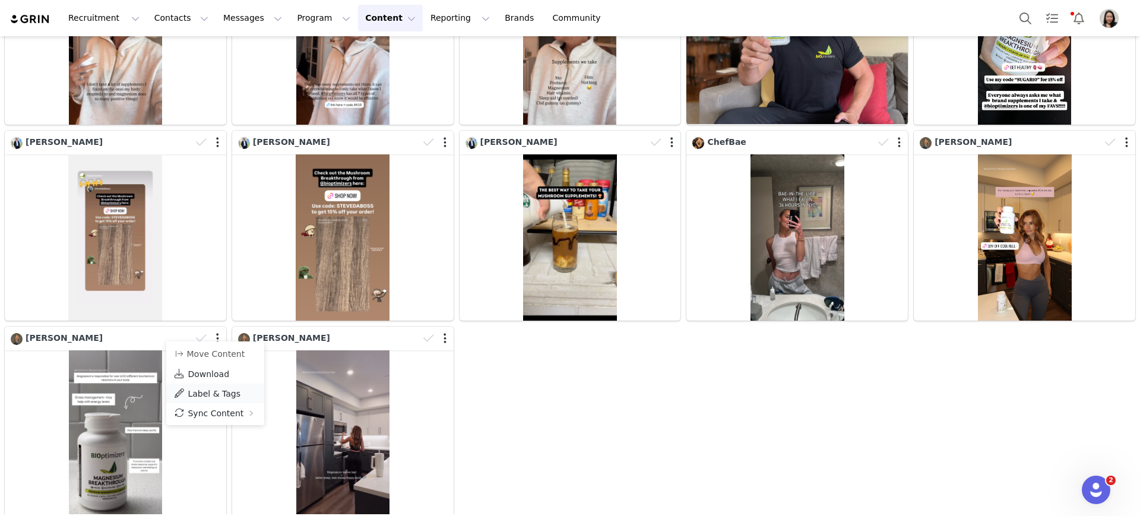
click at [210, 390] on span "Label & Tags" at bounding box center [214, 394] width 53 height 10
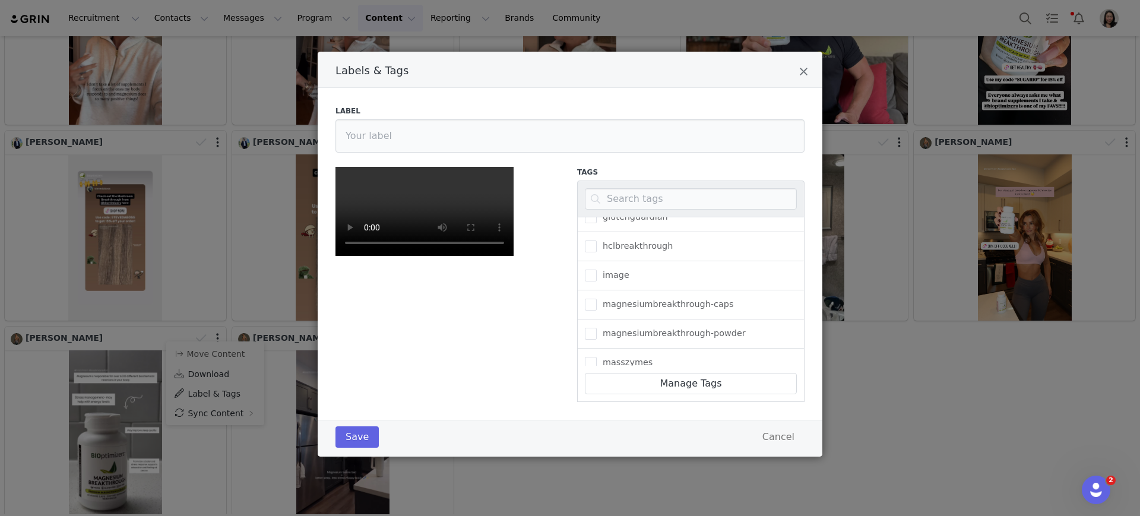
scroll to position [124, 0]
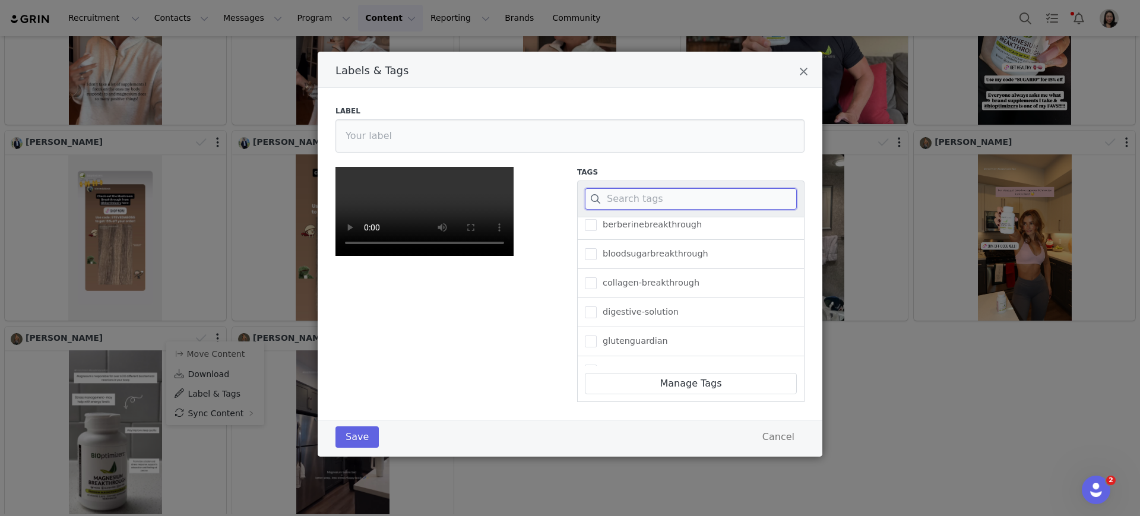
click at [643, 188] on input "Labels & Tags" at bounding box center [691, 198] width 212 height 21
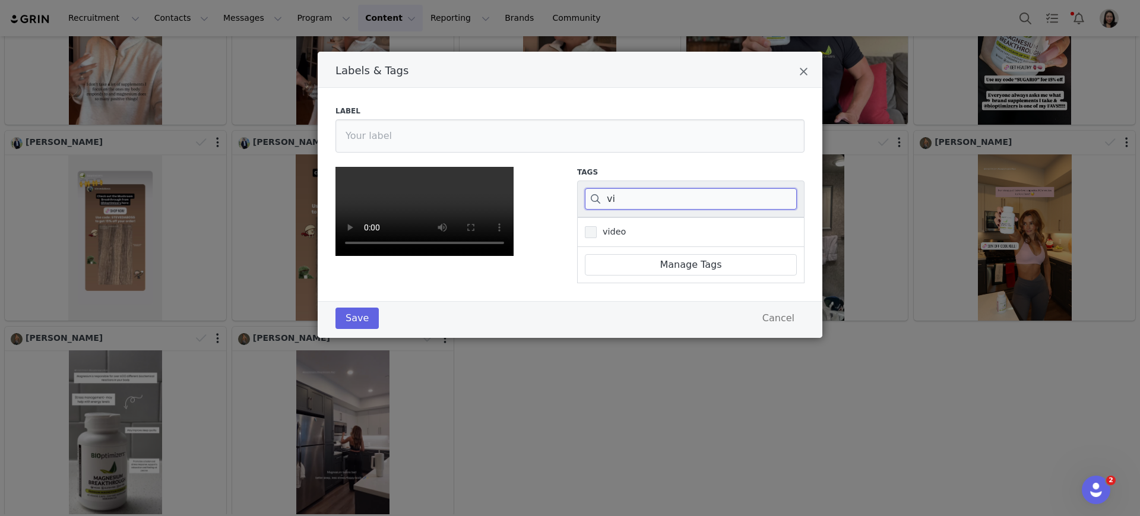
type input "vi"
click at [586, 226] on span "Labels & Tags" at bounding box center [591, 232] width 12 height 12
click at [597, 226] on input "video" at bounding box center [597, 226] width 0 height 0
click at [629, 188] on input "vi" at bounding box center [691, 198] width 212 height 21
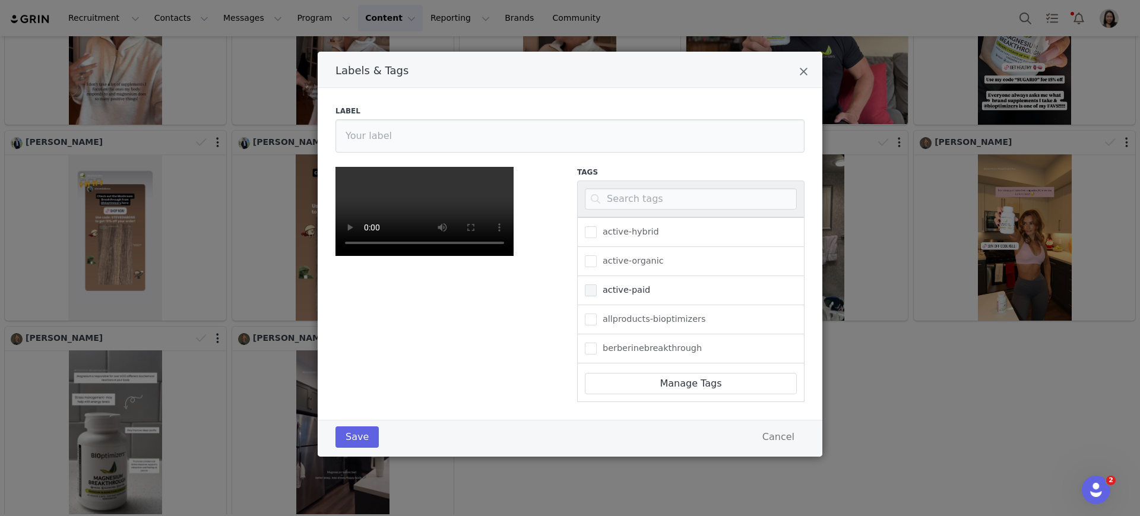
click at [585, 285] on span "Labels & Tags" at bounding box center [591, 290] width 12 height 12
click at [597, 284] on input "active-paid" at bounding box center [597, 284] width 0 height 0
click at [585, 309] on span "Labels & Tags" at bounding box center [591, 305] width 12 height 12
click at [597, 299] on input "magnesiumbreakthrough-caps" at bounding box center [597, 299] width 0 height 0
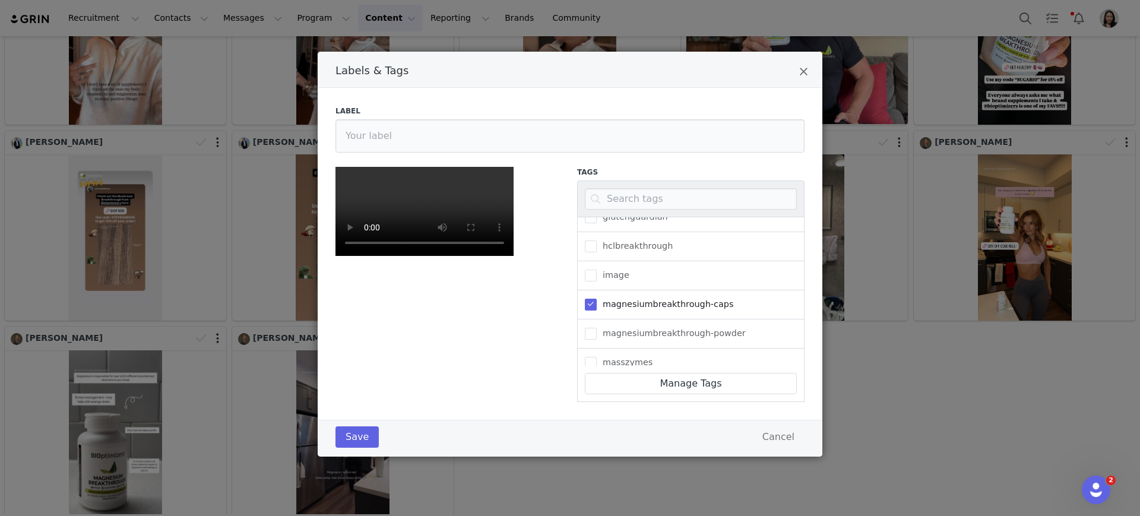
click at [726, 409] on div "Tags active-hybrid active-organic active-paid allproducts-bioptimizers berberin…" at bounding box center [691, 284] width 242 height 249
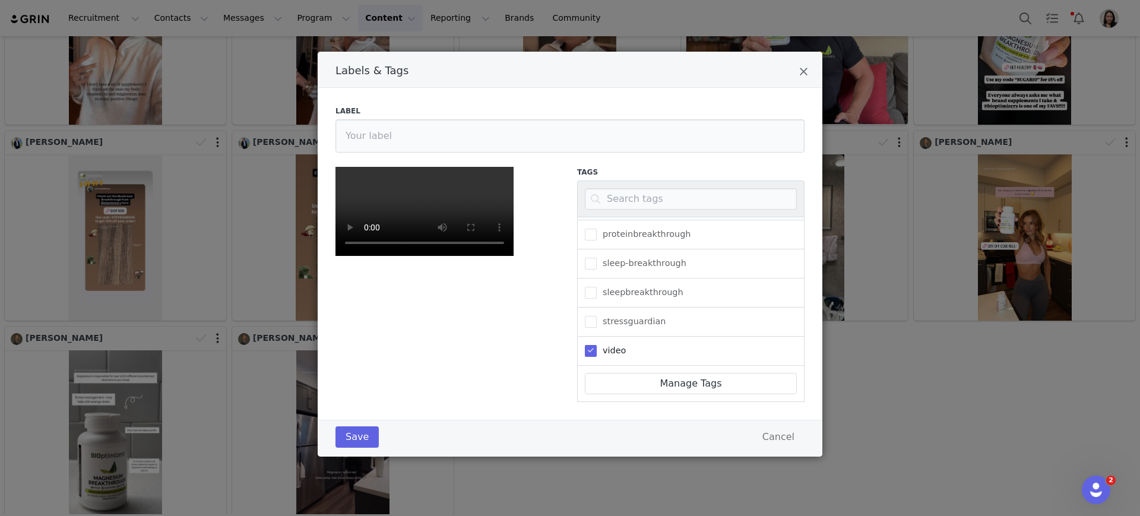
scroll to position [140, 0]
click at [349, 448] on button "Save" at bounding box center [357, 436] width 43 height 21
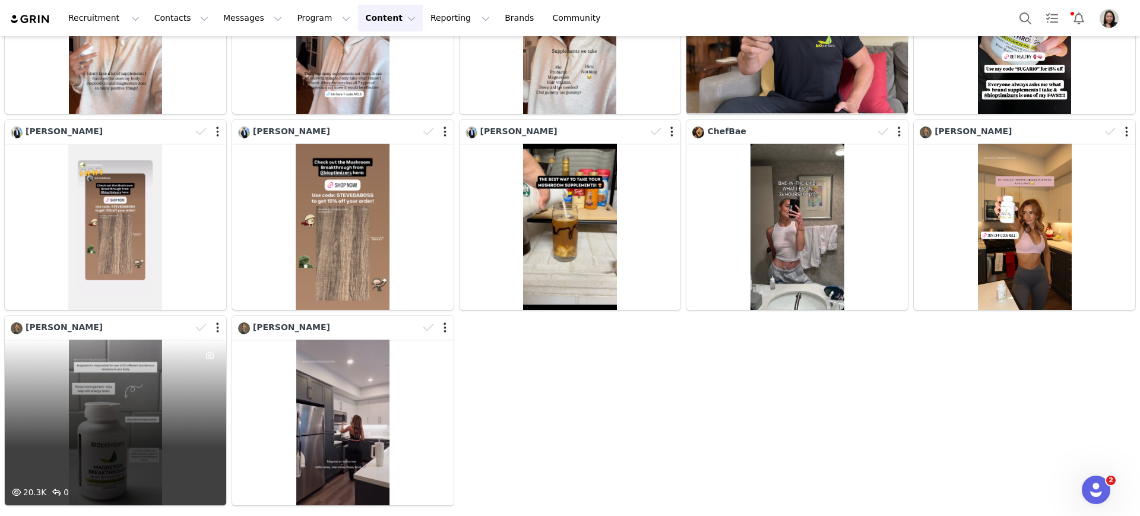
scroll to position [363, 0]
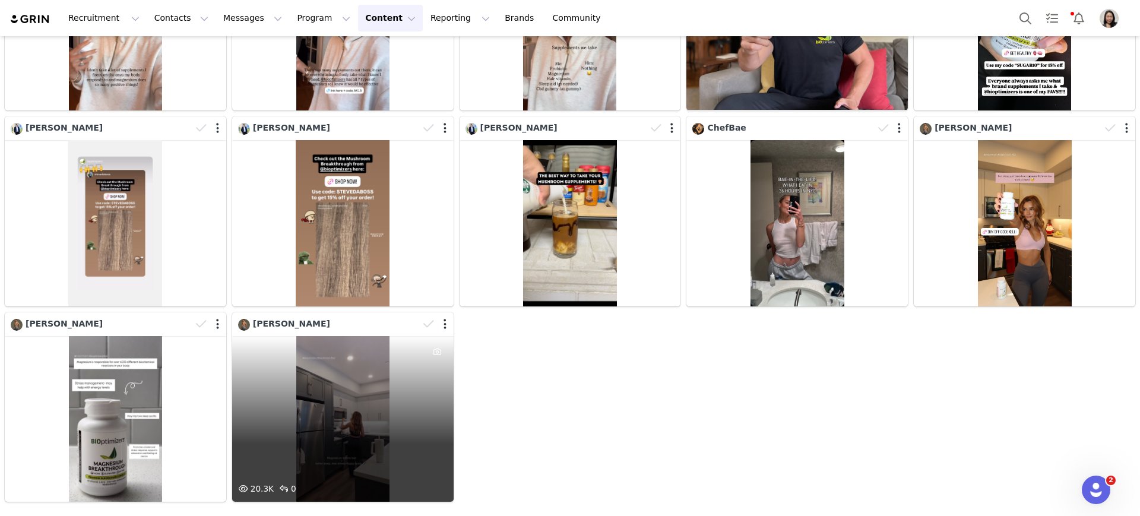
click at [435, 318] on div at bounding box center [436, 324] width 34 height 18
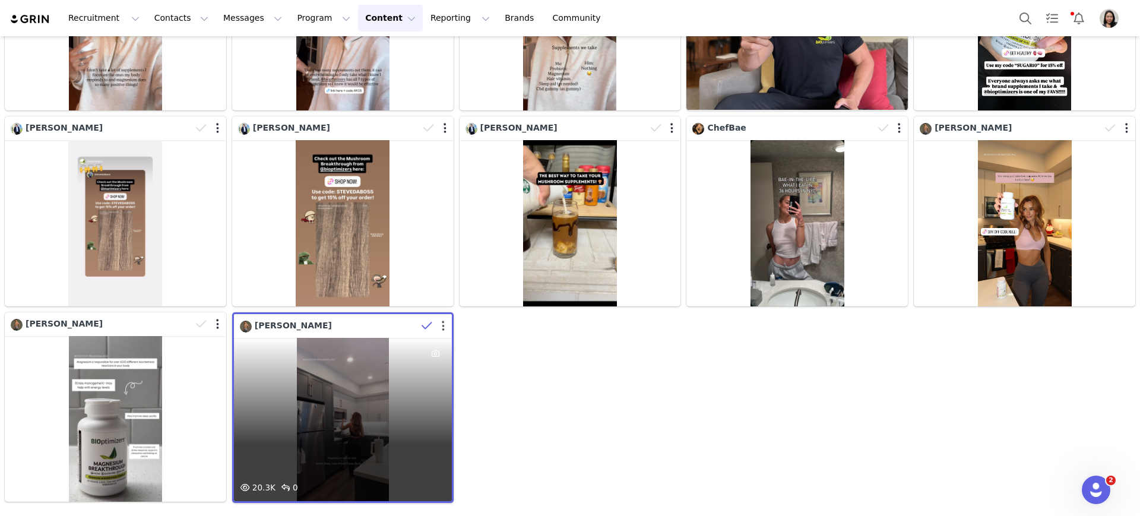
click at [442, 320] on button "button" at bounding box center [443, 326] width 3 height 12
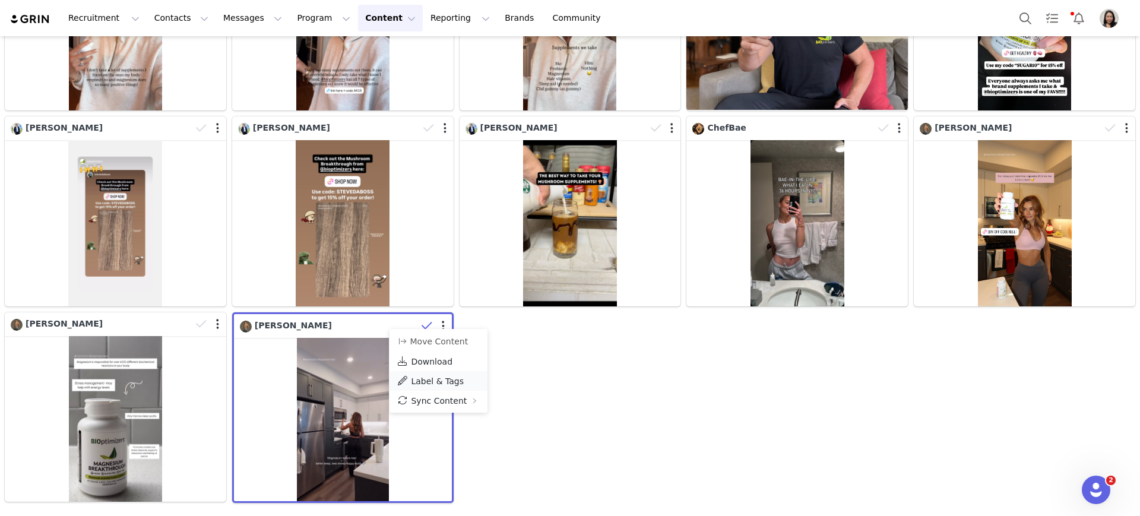
click at [440, 380] on span "Label & Tags" at bounding box center [437, 381] width 53 height 10
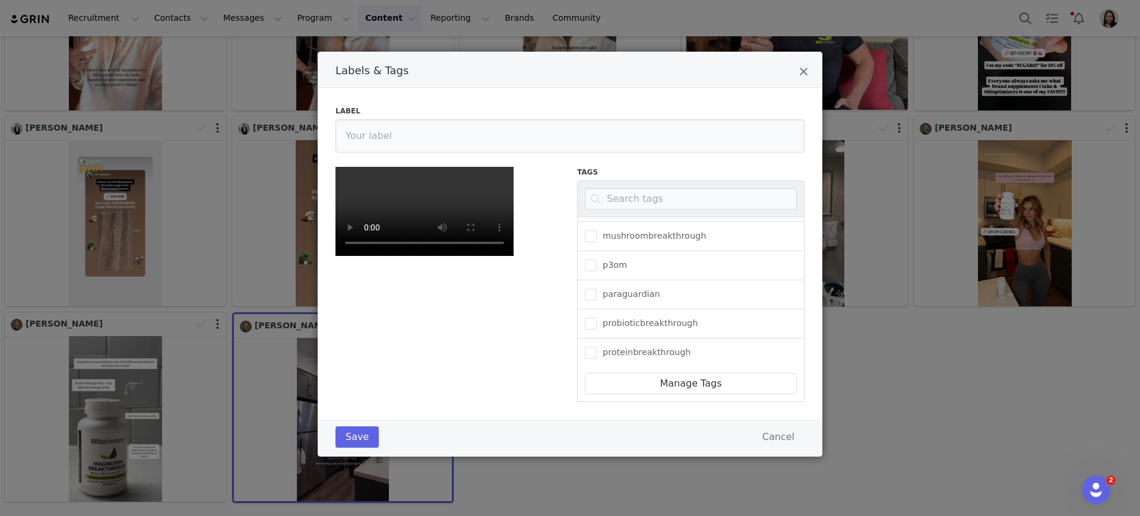
scroll to position [310, 0]
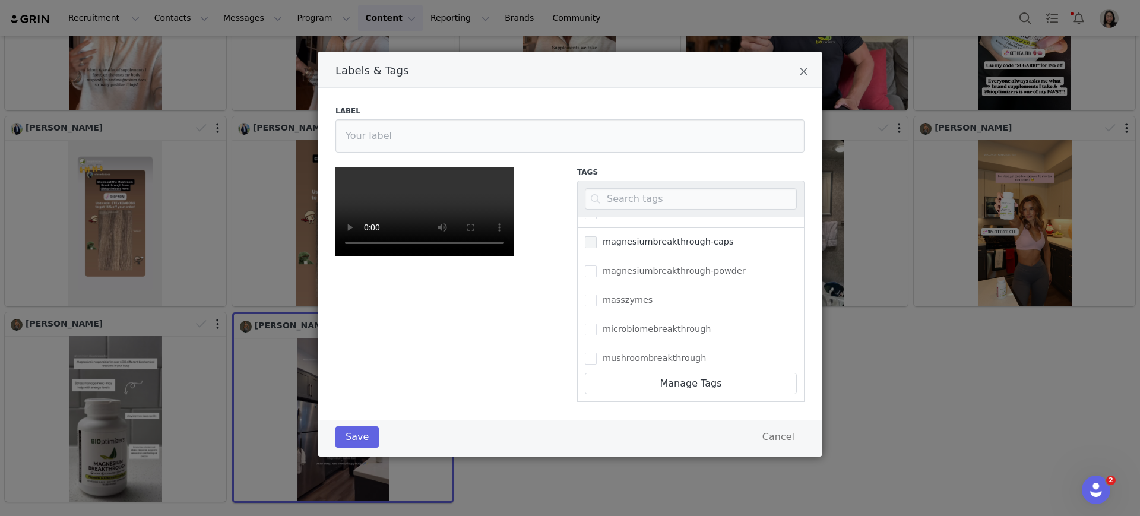
click at [587, 236] on span "Labels & Tags" at bounding box center [591, 242] width 12 height 12
click at [597, 236] on input "magnesiumbreakthrough-caps" at bounding box center [597, 236] width 0 height 0
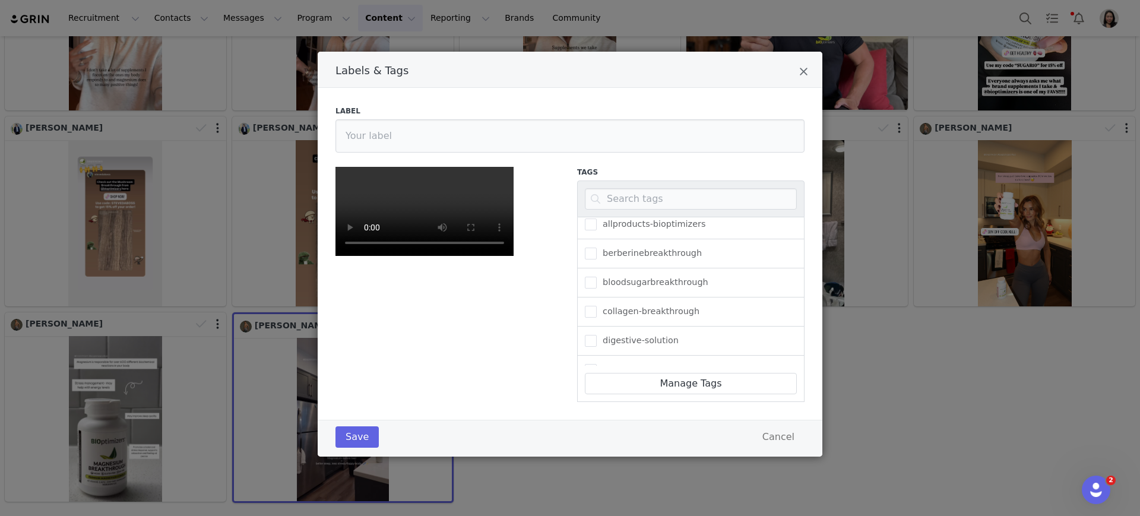
scroll to position [0, 0]
click at [587, 284] on span "Labels & Tags" at bounding box center [591, 290] width 12 height 12
click at [597, 284] on input "active-paid" at bounding box center [597, 284] width 0 height 0
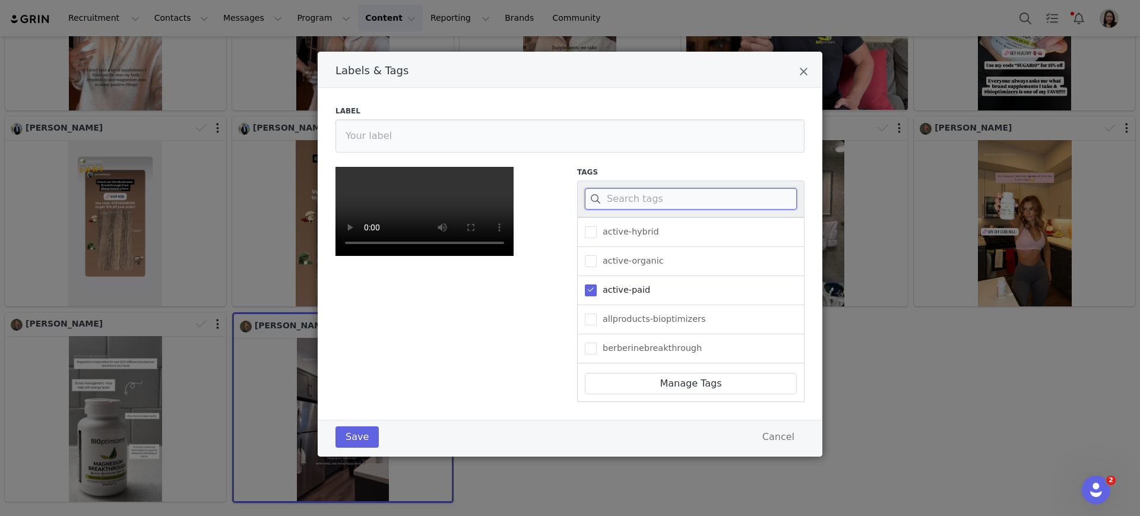
click at [604, 188] on input "Labels & Tags" at bounding box center [691, 198] width 212 height 21
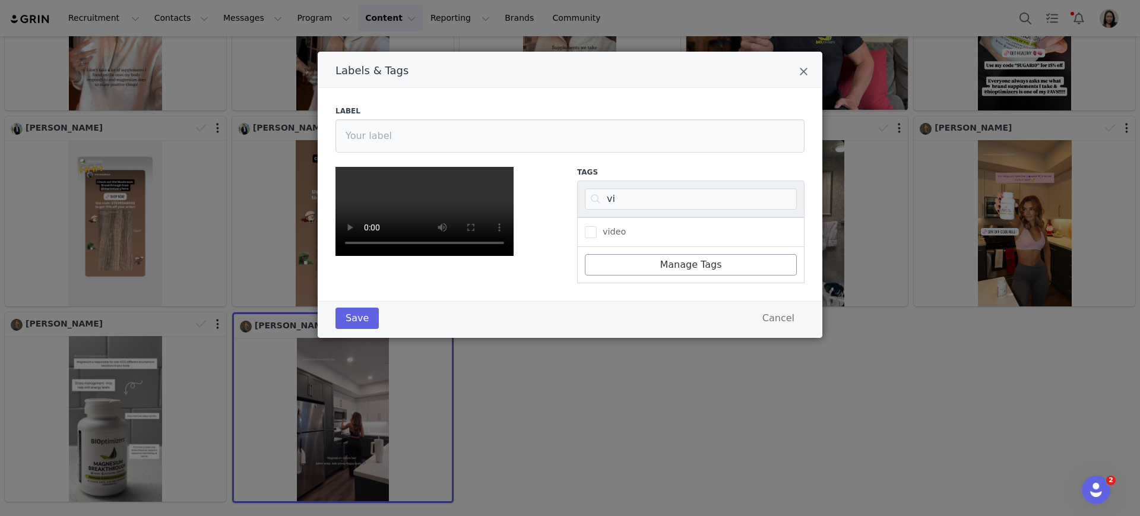
drag, startPoint x: 587, startPoint y: 93, endPoint x: 621, endPoint y: 129, distance: 50.0
click at [587, 226] on span "Labels & Tags" at bounding box center [591, 232] width 12 height 12
click at [597, 226] on input "video" at bounding box center [597, 226] width 0 height 0
click at [850, 417] on div "Labels & Tags Label Tags vi video Manage Tags Save Cancel" at bounding box center [570, 258] width 1140 height 516
click at [850, 406] on div "Labels & Tags Label Tags vi video Manage Tags Save Cancel" at bounding box center [570, 258] width 1140 height 516
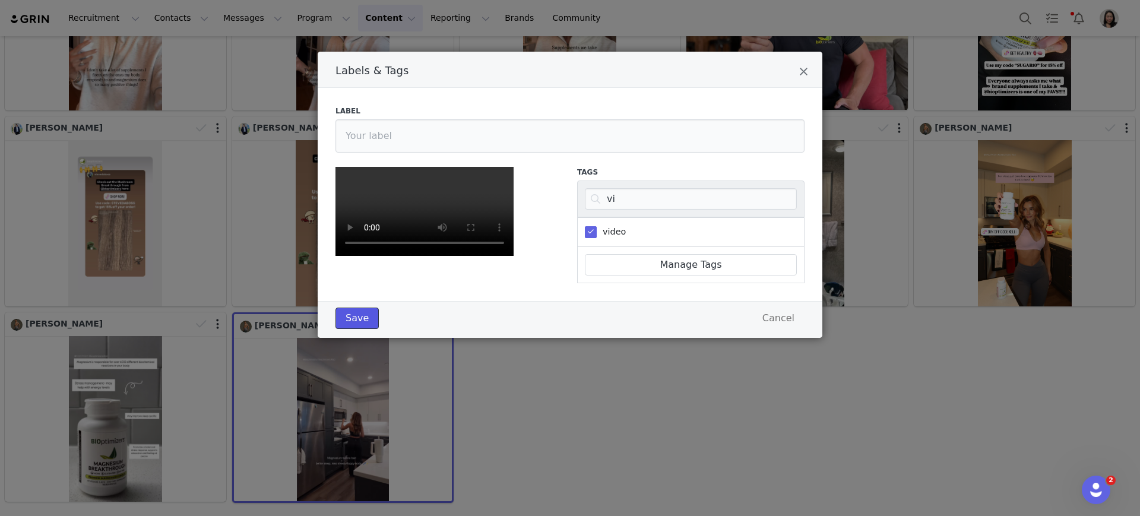
click at [356, 329] on button "Save" at bounding box center [357, 318] width 43 height 21
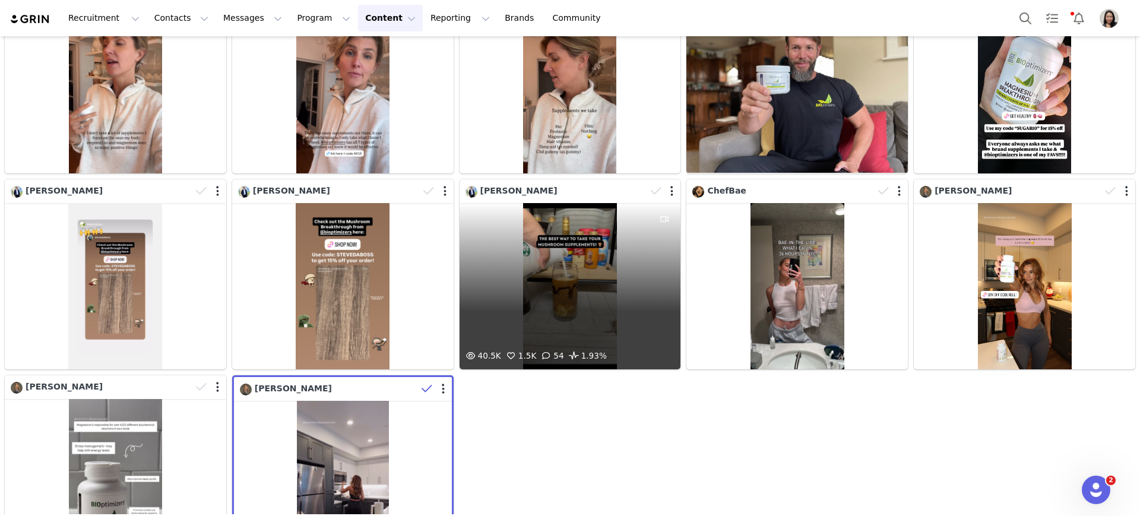
scroll to position [240, 0]
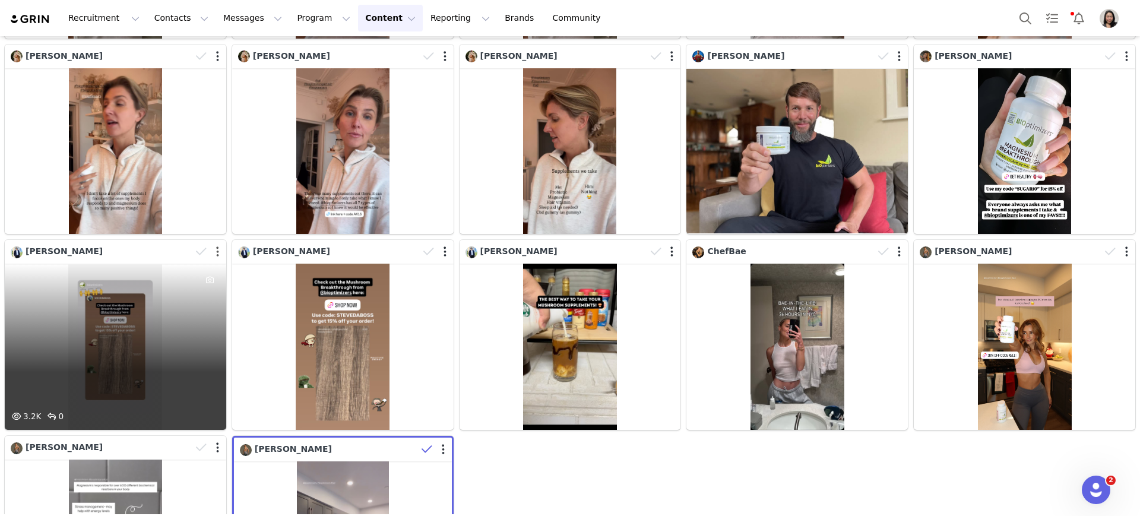
click at [216, 250] on button "button" at bounding box center [217, 252] width 3 height 12
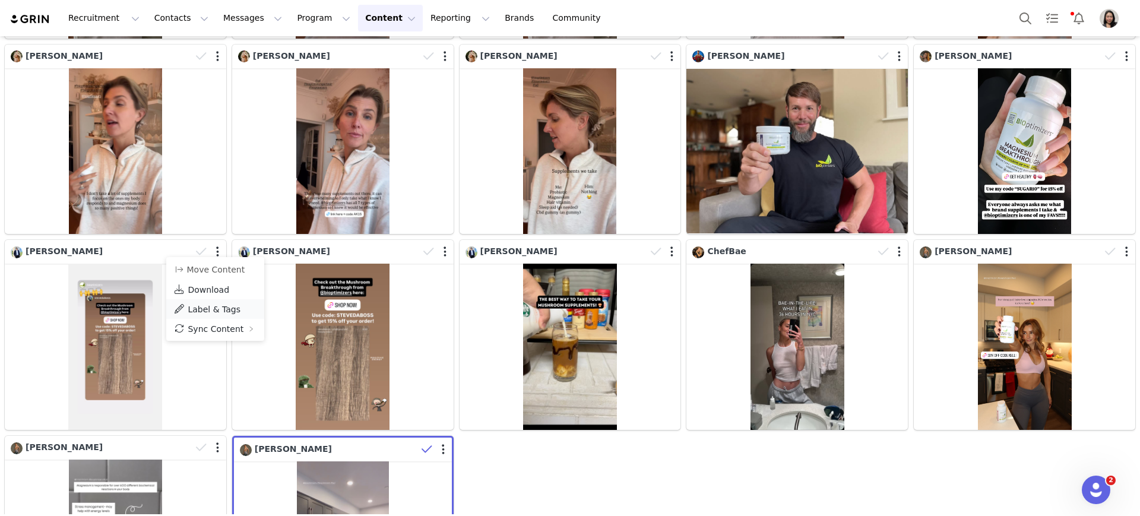
click at [208, 309] on span "Label & Tags" at bounding box center [214, 310] width 53 height 10
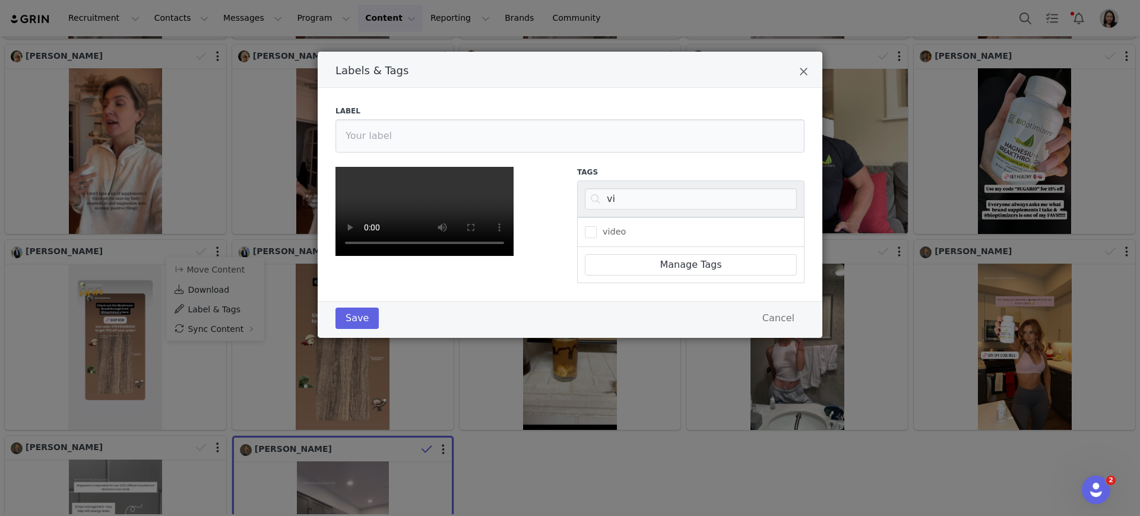
scroll to position [0, 0]
click at [597, 228] on span "video" at bounding box center [611, 231] width 29 height 11
click at [597, 226] on input "video" at bounding box center [597, 226] width 0 height 0
click at [618, 202] on input "vi" at bounding box center [691, 198] width 212 height 21
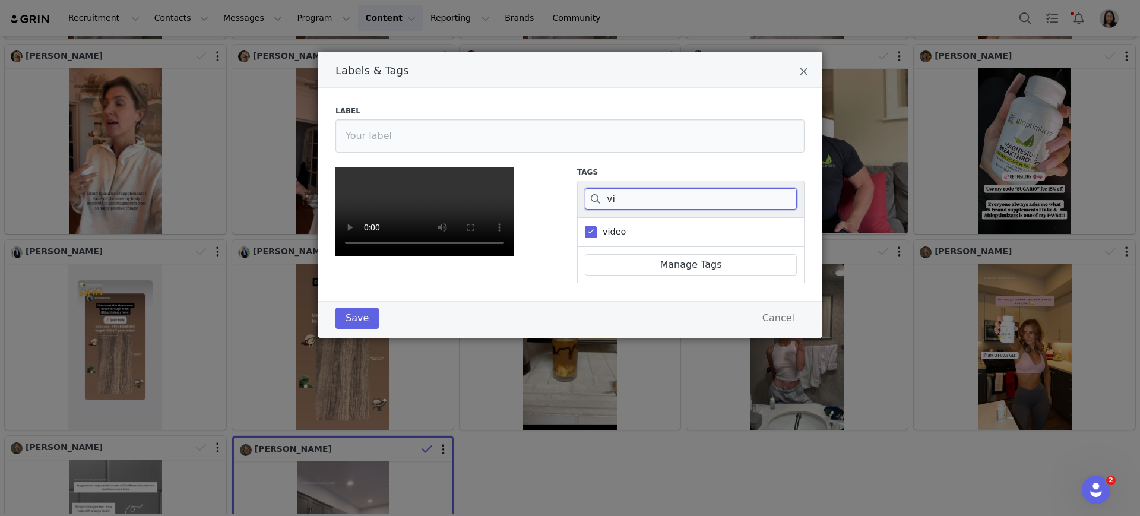
type input "\"
type input "mu"
click at [585, 235] on span "Labels & Tags" at bounding box center [591, 232] width 12 height 12
click at [597, 226] on input "mushroombreakthrough" at bounding box center [597, 226] width 0 height 0
click at [632, 197] on input "mu" at bounding box center [691, 198] width 212 height 21
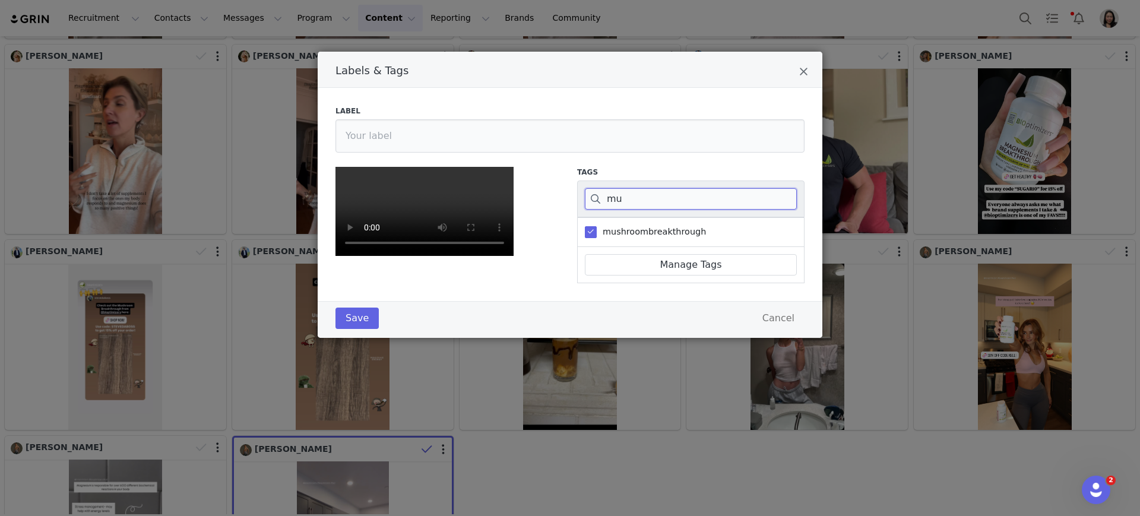
click at [632, 197] on input "mu" at bounding box center [691, 198] width 212 height 21
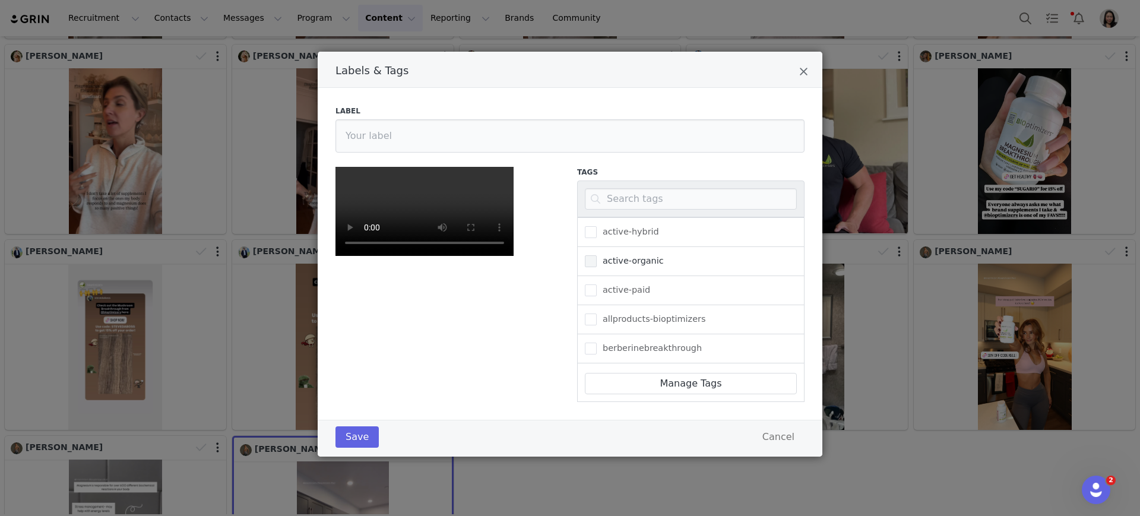
click at [585, 259] on span "Labels & Tags" at bounding box center [591, 261] width 12 height 12
click at [597, 255] on input "active-organic" at bounding box center [597, 255] width 0 height 0
click at [341, 448] on button "Save" at bounding box center [357, 436] width 43 height 21
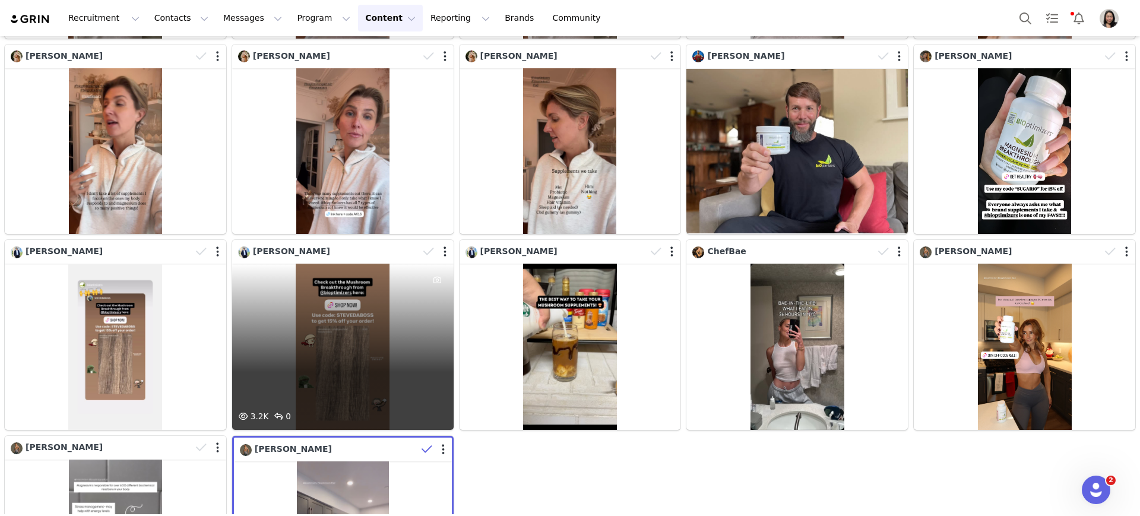
click at [437, 248] on div at bounding box center [436, 252] width 34 height 18
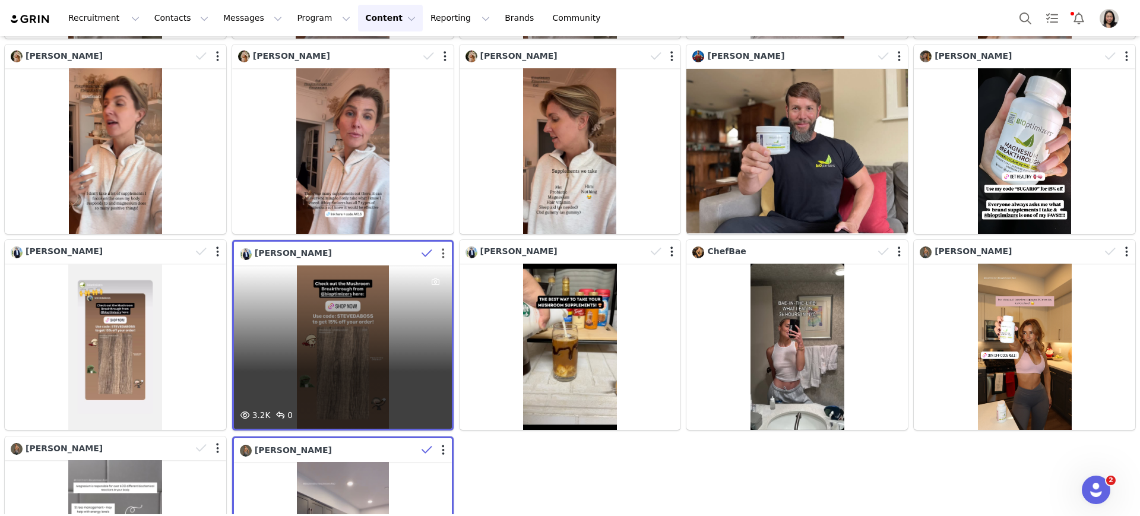
click at [442, 248] on button "button" at bounding box center [443, 254] width 3 height 12
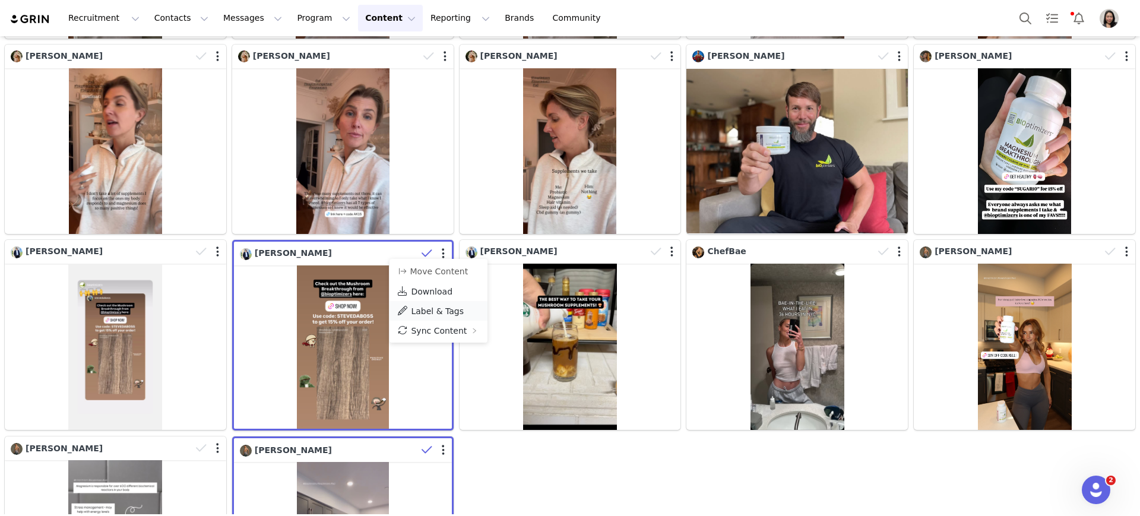
click at [452, 308] on span "Label & Tags" at bounding box center [437, 311] width 53 height 10
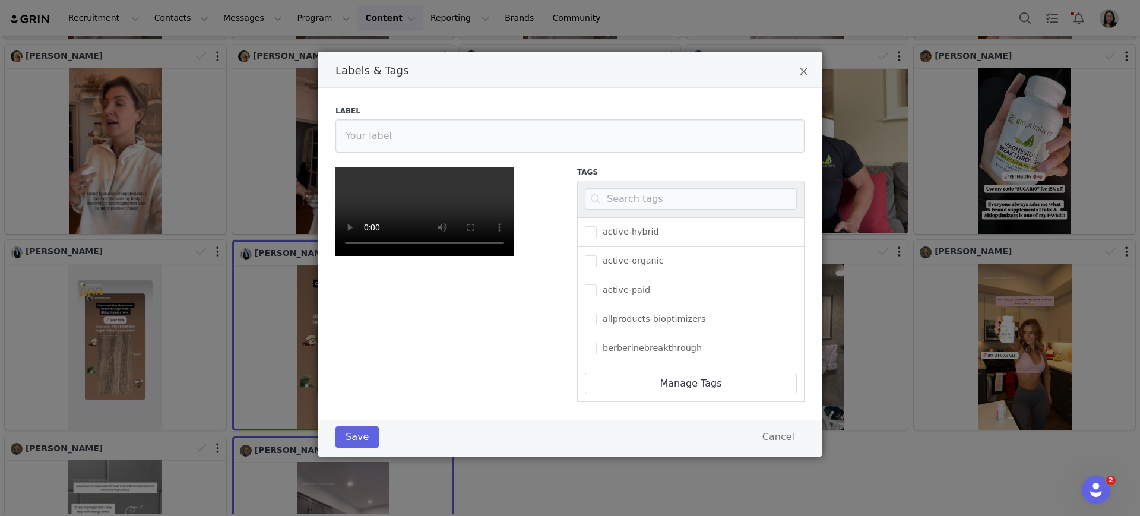
scroll to position [0, 0]
click at [414, 138] on input "Labels & Tags" at bounding box center [570, 135] width 469 height 33
click at [411, 135] on input "Labels & Tags" at bounding box center [570, 135] width 469 height 33
click at [623, 102] on div "Label" at bounding box center [569, 129] width 483 height 61
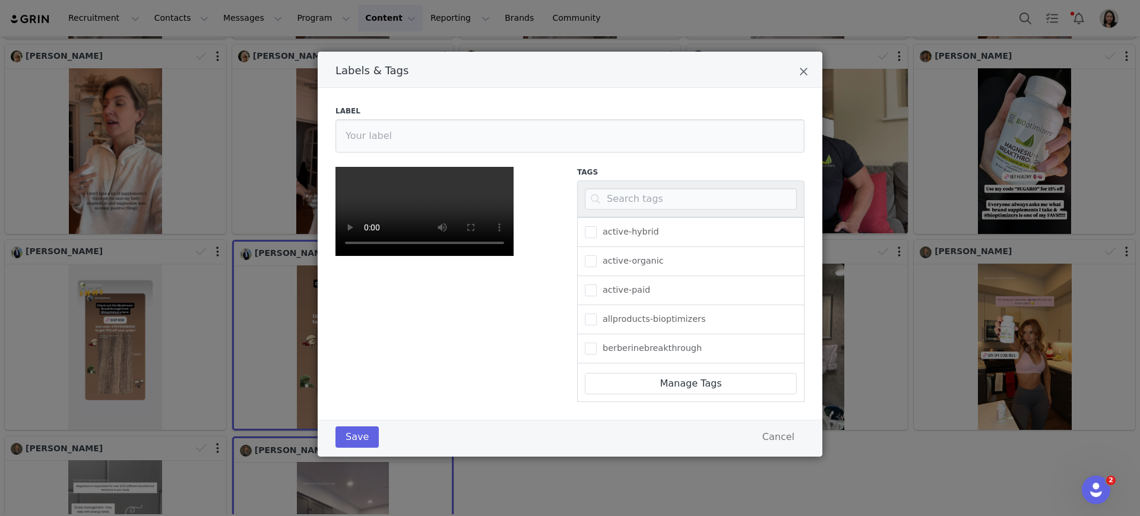
click at [578, 262] on div "active-organic" at bounding box center [690, 261] width 227 height 29
click at [591, 258] on span "Labels & Tags" at bounding box center [591, 261] width 12 height 12
click at [597, 255] on input "active-organic" at bounding box center [597, 255] width 0 height 0
click at [611, 195] on input "Labels & Tags" at bounding box center [691, 198] width 212 height 21
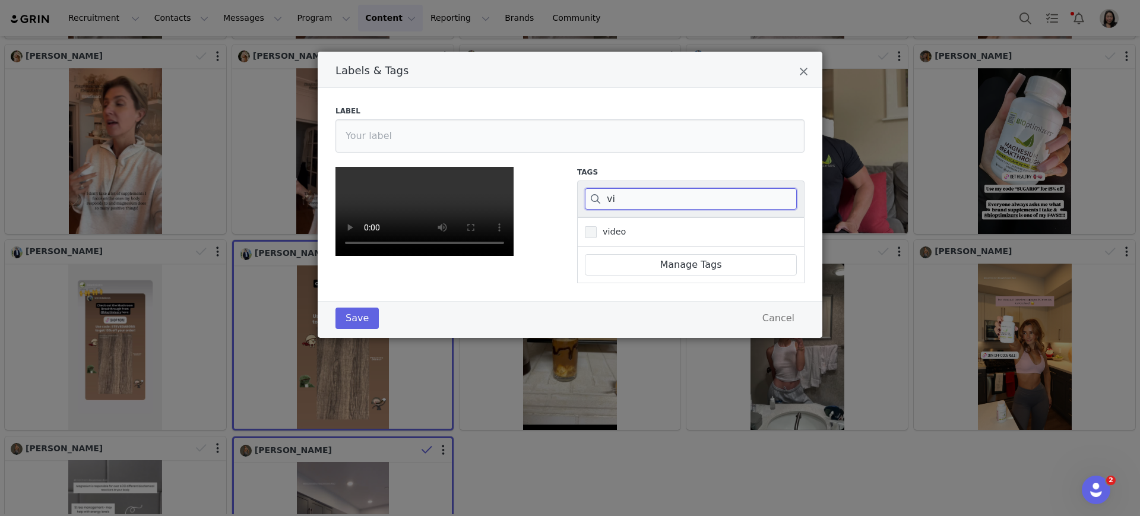
type input "vi"
click at [588, 228] on span "Labels & Tags" at bounding box center [591, 232] width 12 height 12
click at [597, 226] on input "video" at bounding box center [597, 226] width 0 height 0
click at [609, 201] on input "vi" at bounding box center [691, 198] width 212 height 21
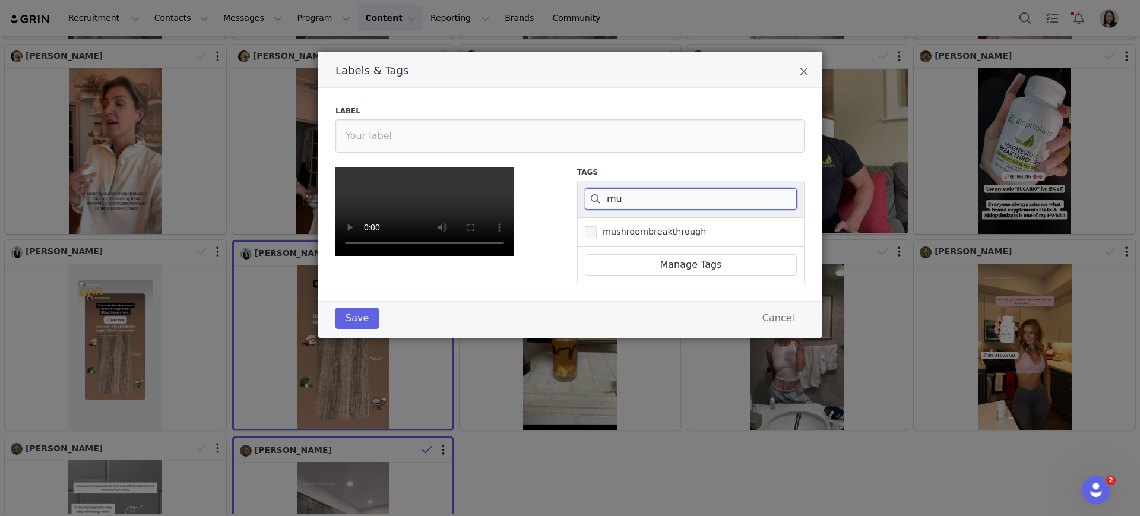
type input "mu"
click at [585, 238] on span "Labels & Tags" at bounding box center [591, 232] width 12 height 12
click at [597, 226] on input "mushroombreakthrough" at bounding box center [597, 226] width 0 height 0
click at [353, 329] on button "Save" at bounding box center [357, 318] width 43 height 21
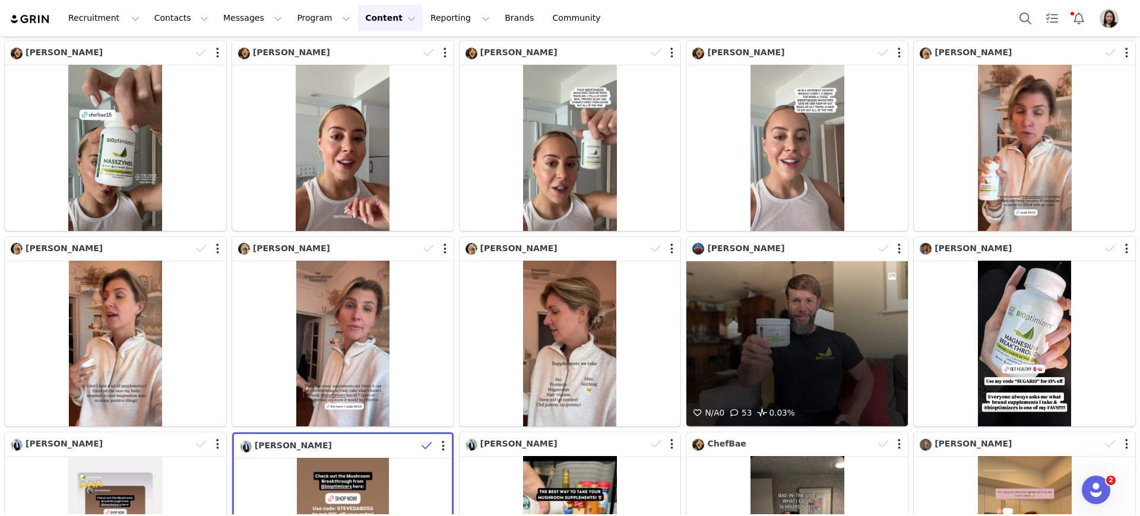
scroll to position [0, 0]
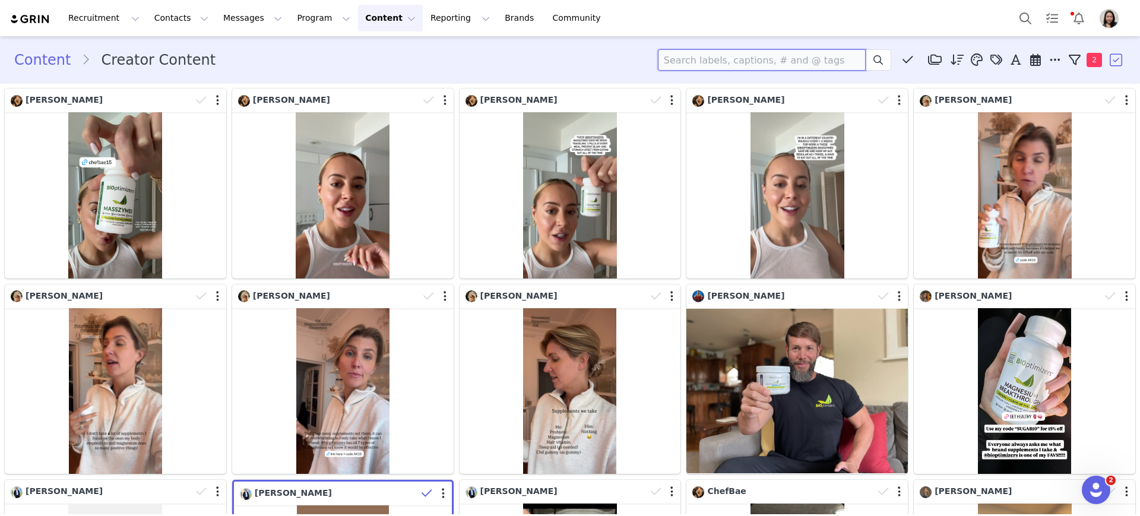
click at [764, 63] on input at bounding box center [762, 59] width 208 height 21
type input "mush"
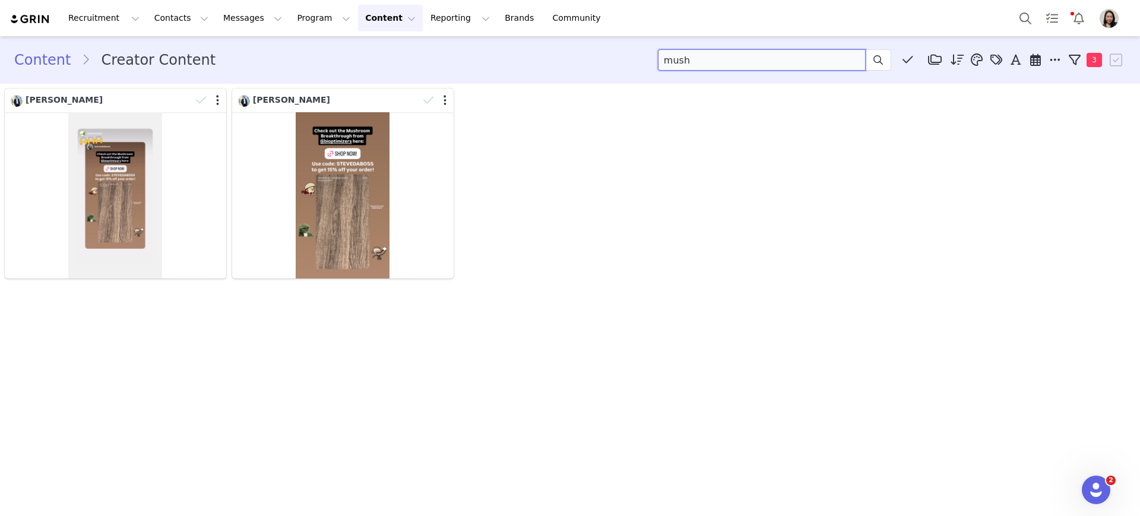
click at [824, 60] on input "mush" at bounding box center [762, 59] width 208 height 21
click at [822, 60] on input "mush" at bounding box center [762, 59] width 208 height 21
click at [822, 60] on input at bounding box center [762, 59] width 208 height 21
click at [721, 114] on div "Steven Karr Steven Karr" at bounding box center [570, 184] width 1137 height 196
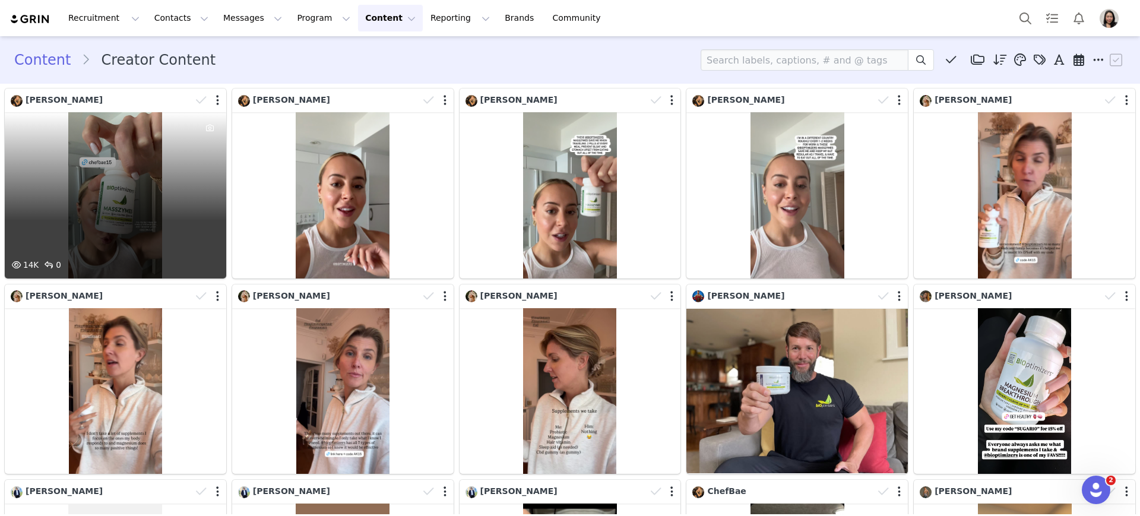
click at [217, 95] on div at bounding box center [209, 100] width 34 height 18
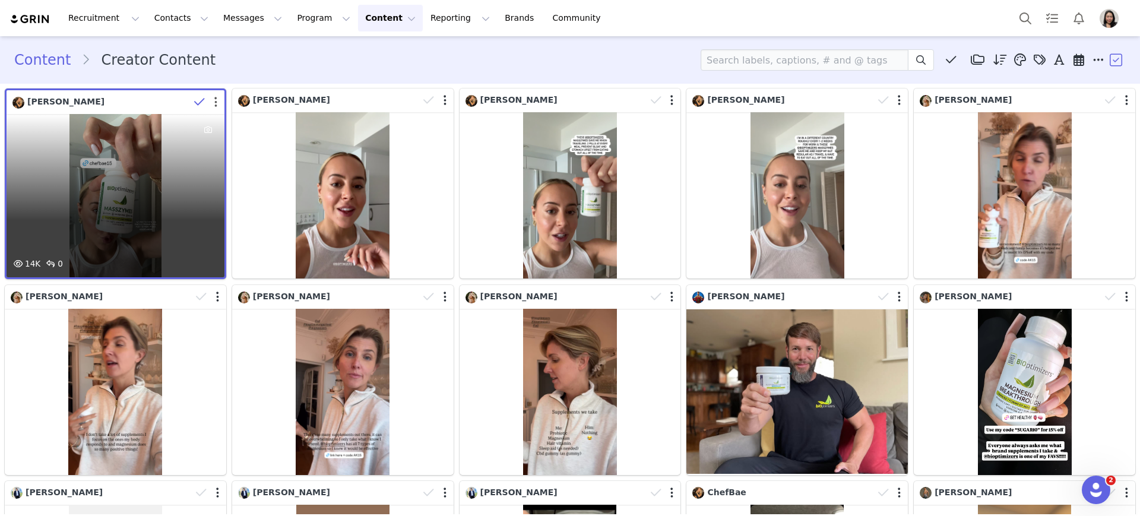
click at [214, 102] on button "button" at bounding box center [215, 102] width 3 height 12
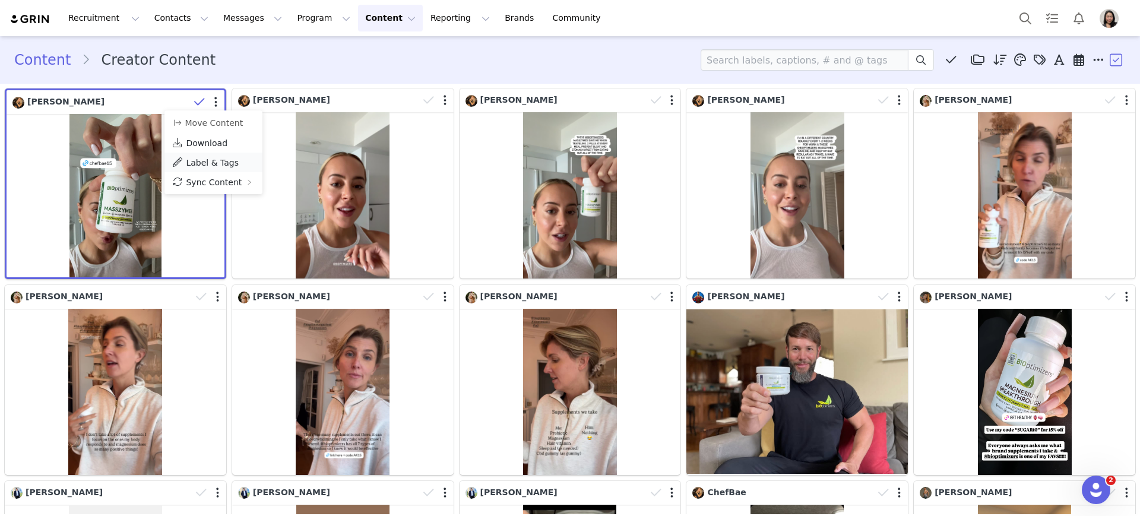
click at [209, 163] on span "Label & Tags" at bounding box center [212, 163] width 53 height 10
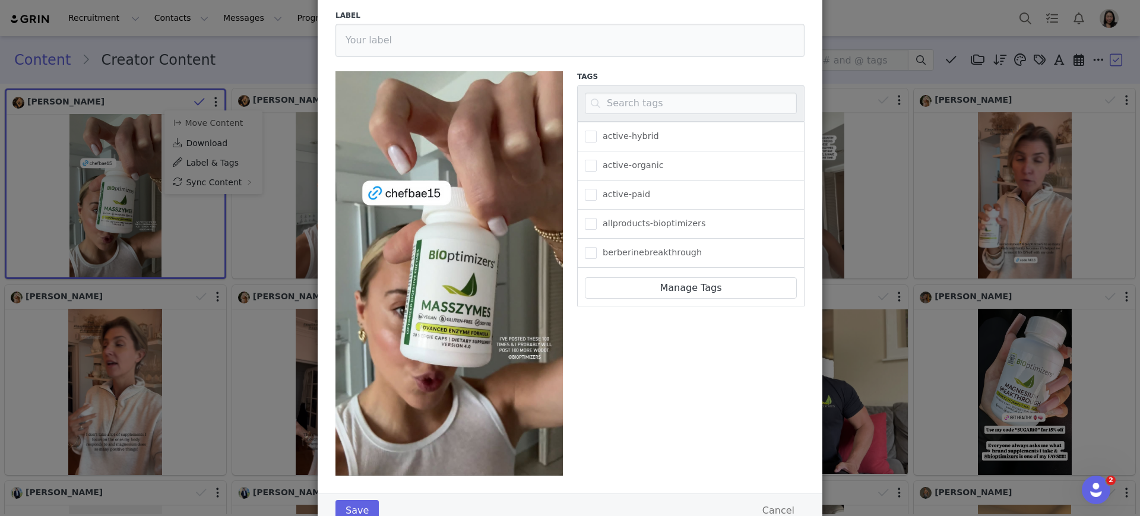
scroll to position [124, 0]
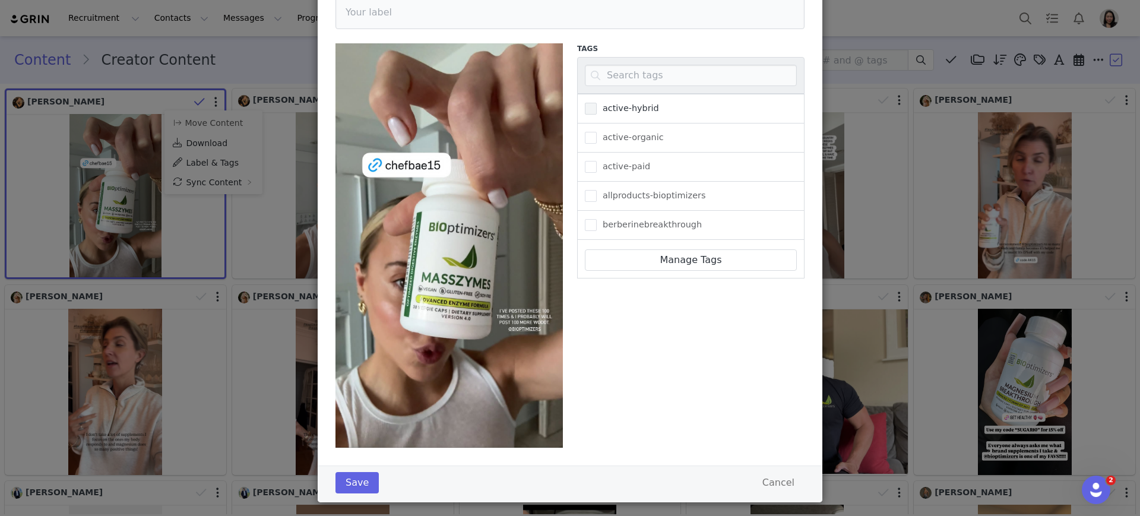
click at [587, 109] on span "Labels & Tags" at bounding box center [591, 109] width 12 height 12
click at [597, 103] on input "active-hybrid" at bounding box center [597, 103] width 0 height 0
click at [612, 83] on input "Labels & Tags" at bounding box center [691, 75] width 212 height 21
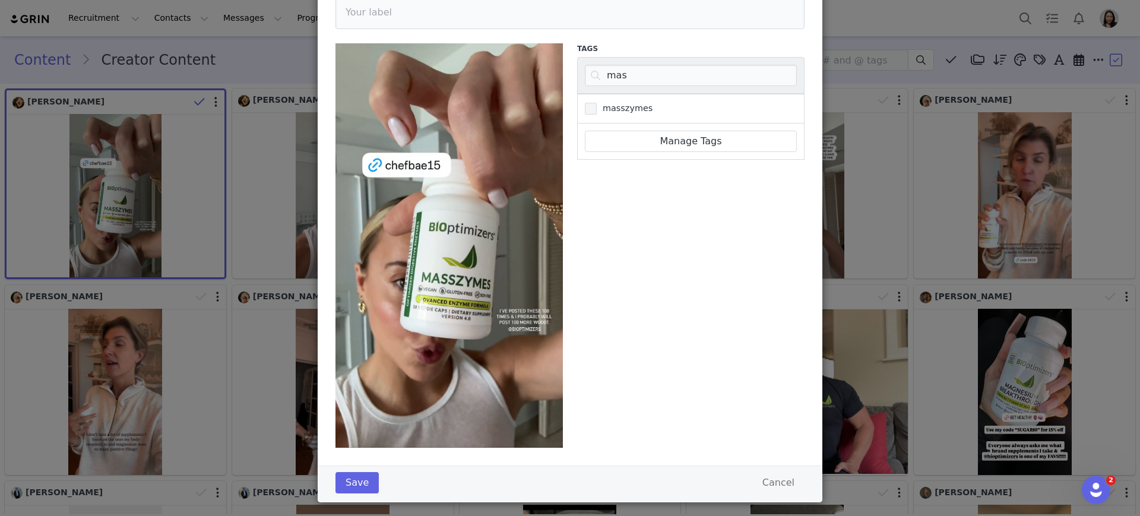
click at [585, 106] on span "Labels & Tags" at bounding box center [591, 109] width 12 height 12
click at [597, 103] on input "masszymes" at bounding box center [597, 103] width 0 height 0
click at [626, 74] on input "mas" at bounding box center [691, 75] width 212 height 21
type input "vi"
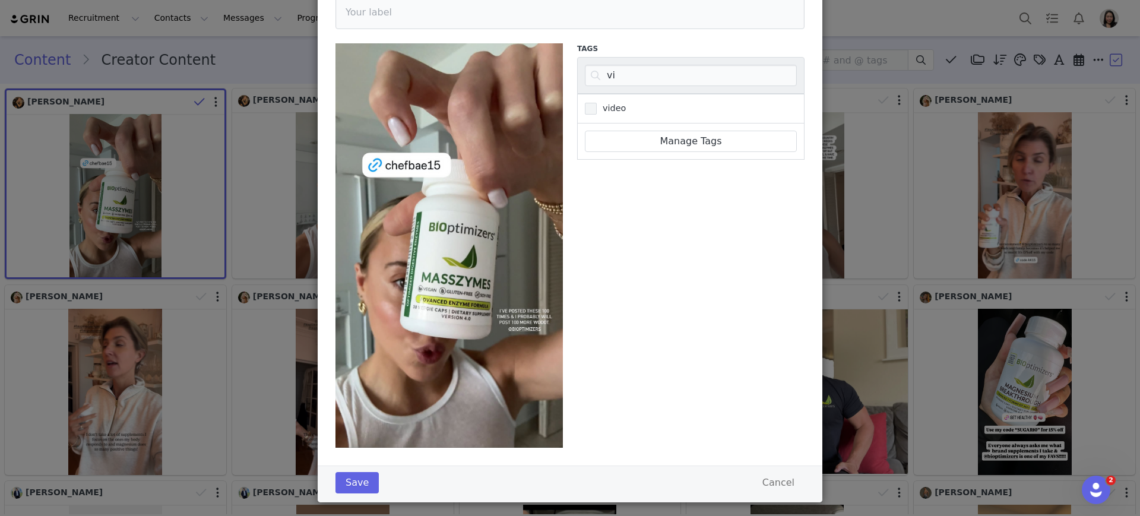
click at [590, 109] on span "Labels & Tags" at bounding box center [591, 109] width 12 height 12
click at [597, 103] on input "video" at bounding box center [597, 103] width 0 height 0
click at [340, 483] on button "Save" at bounding box center [357, 482] width 43 height 21
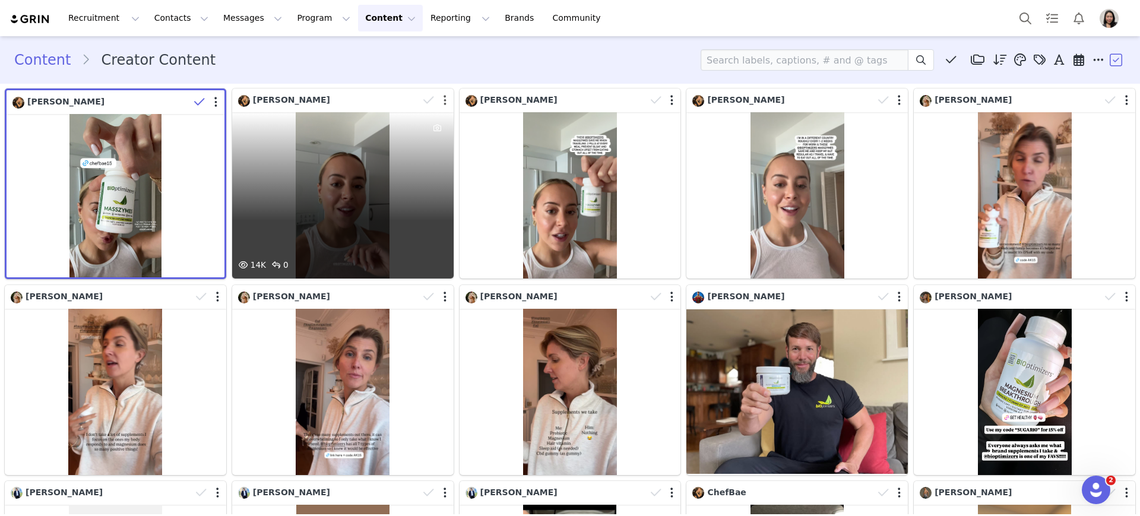
click at [444, 97] on button "button" at bounding box center [445, 100] width 3 height 12
click at [305, 95] on span "[PERSON_NAME]" at bounding box center [291, 100] width 77 height 10
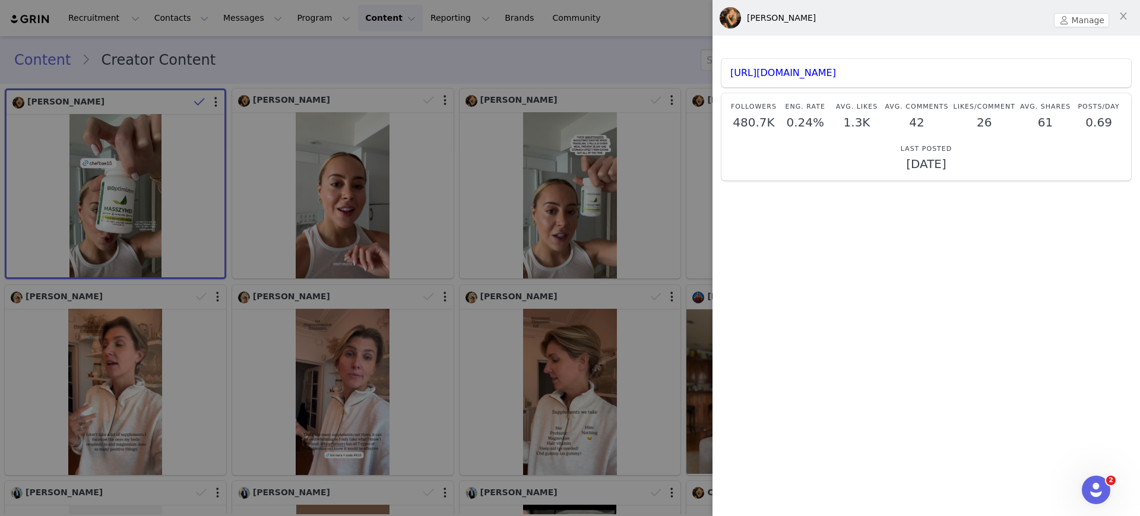
click at [494, 58] on div at bounding box center [570, 258] width 1140 height 516
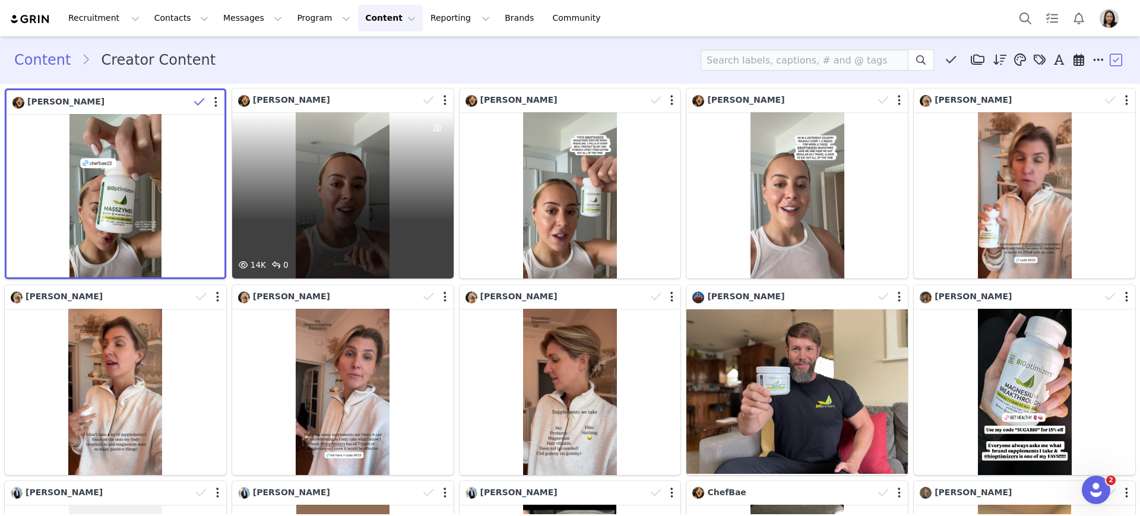
click at [437, 100] on div at bounding box center [436, 100] width 34 height 18
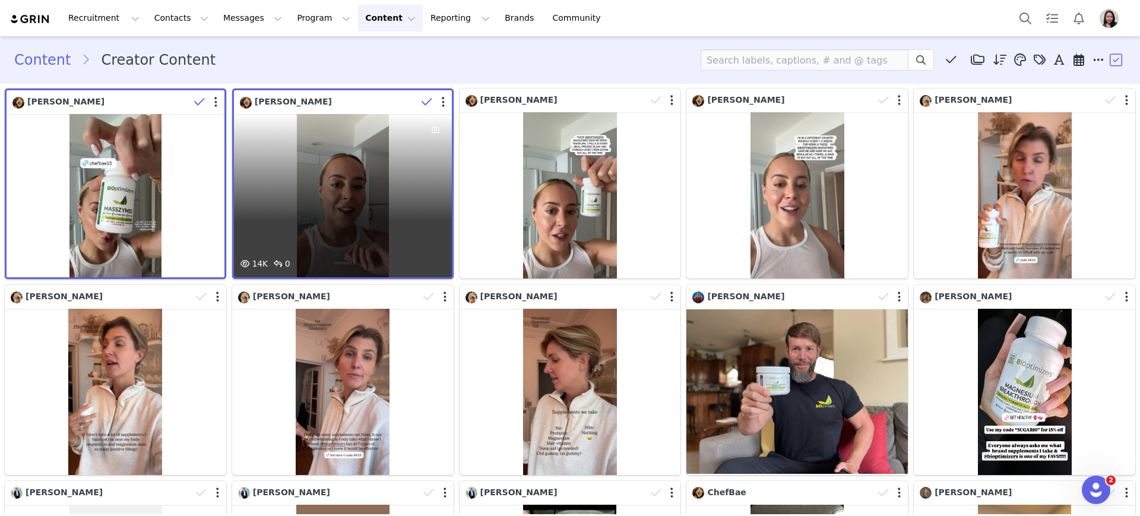
click at [440, 99] on div at bounding box center [434, 102] width 34 height 18
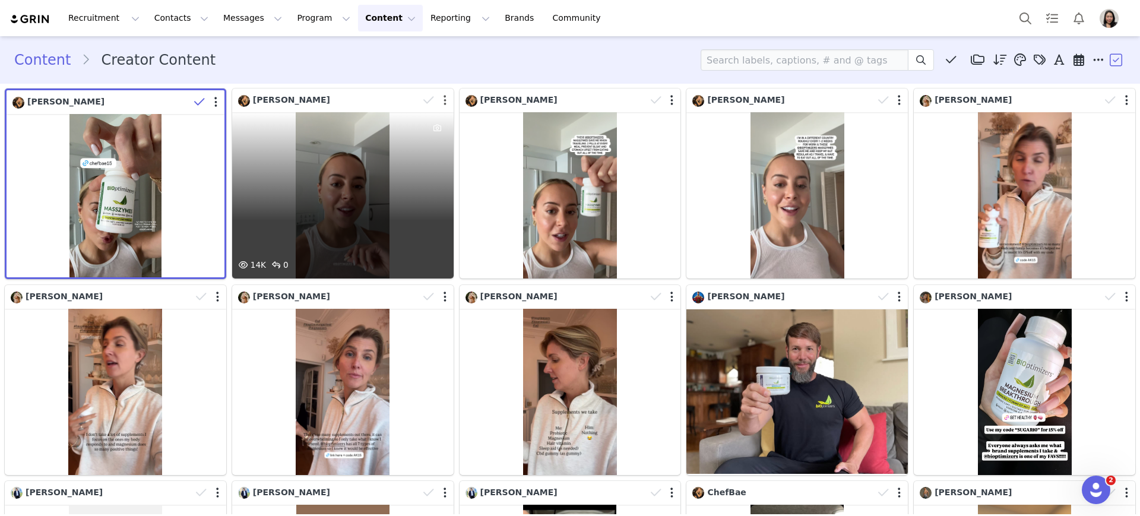
click at [444, 99] on button "button" at bounding box center [445, 100] width 3 height 12
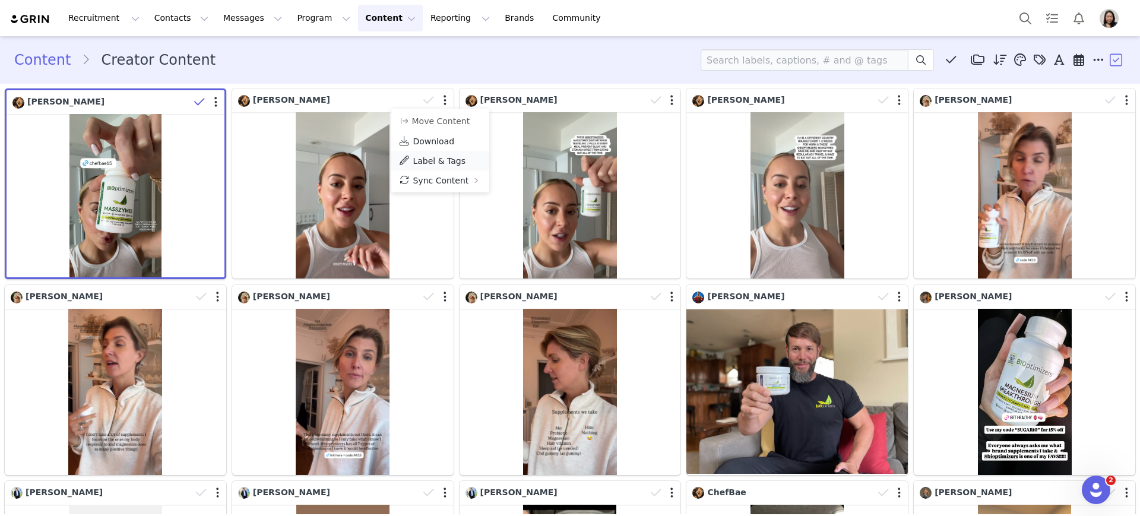
click at [432, 160] on span "Label & Tags" at bounding box center [439, 161] width 53 height 10
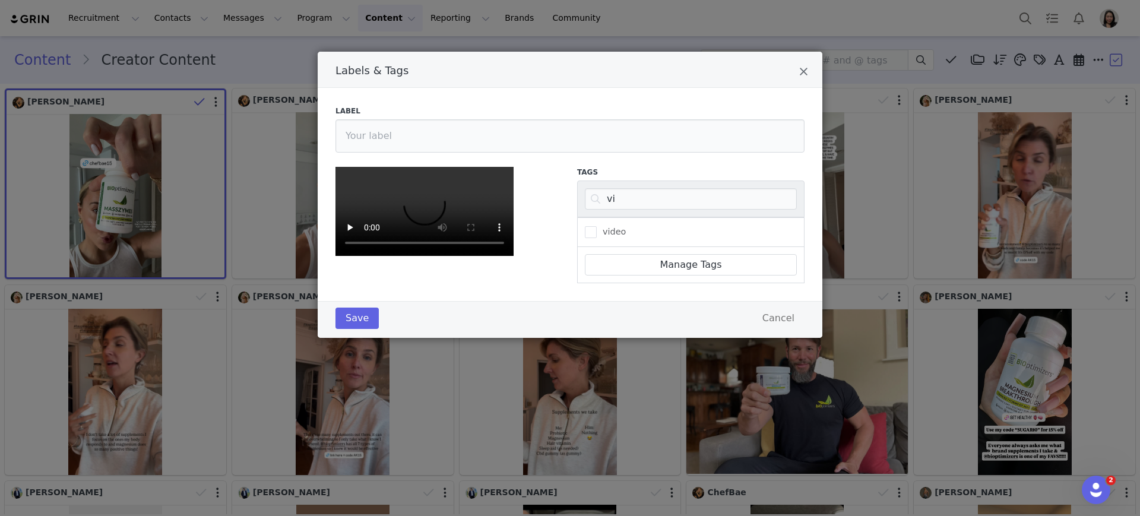
scroll to position [0, 0]
click at [590, 232] on span "Labels & Tags" at bounding box center [591, 232] width 12 height 12
click at [597, 226] on input "video" at bounding box center [597, 226] width 0 height 0
click at [647, 205] on input "vi" at bounding box center [691, 198] width 212 height 21
click at [647, 204] on input "vi" at bounding box center [691, 198] width 212 height 21
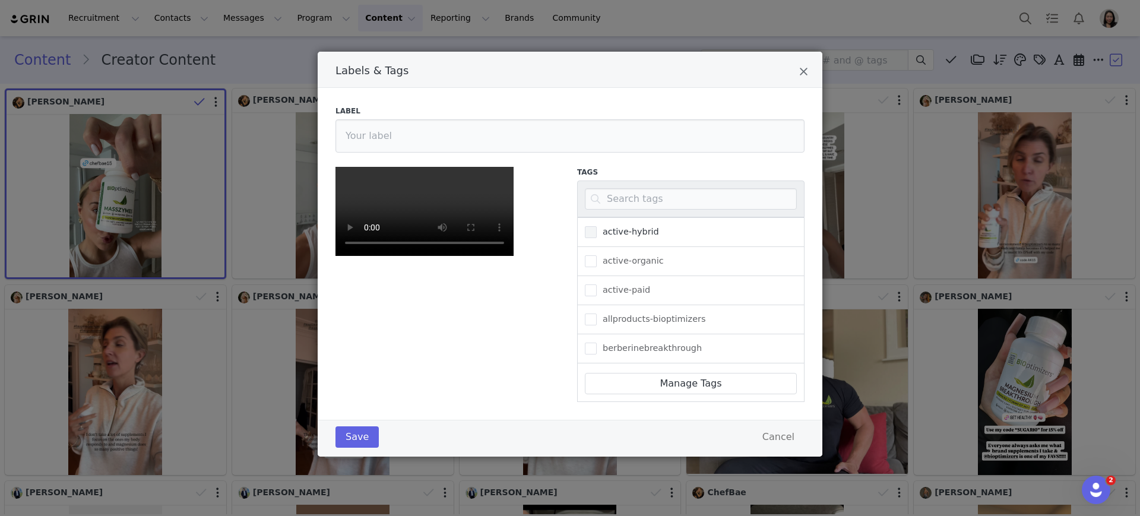
click at [597, 231] on span "active-hybrid" at bounding box center [628, 231] width 62 height 11
click at [597, 226] on input "active-hybrid" at bounding box center [597, 226] width 0 height 0
click at [625, 203] on input "Labels & Tags" at bounding box center [691, 198] width 212 height 21
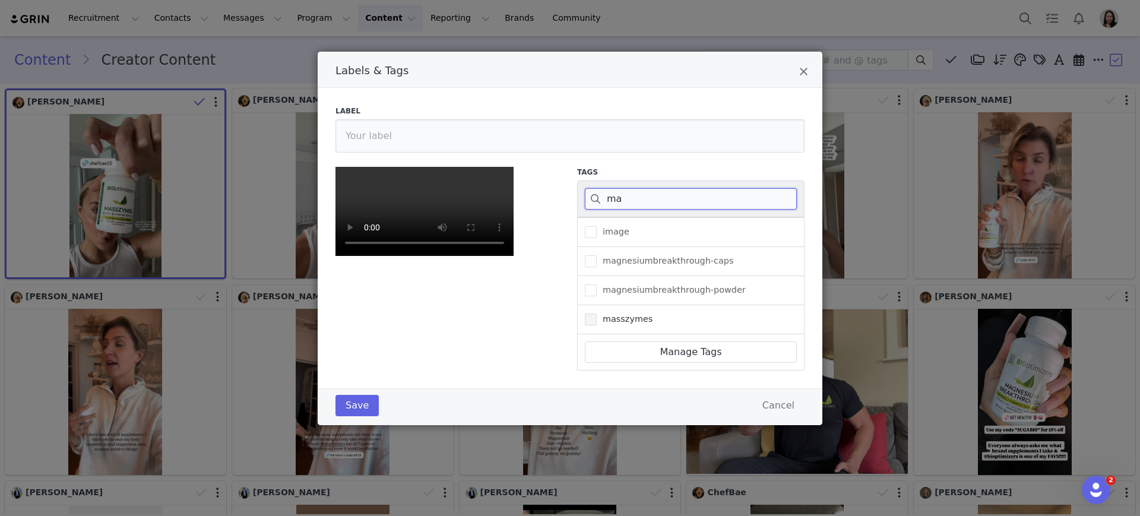
type input "ma"
click at [588, 322] on span "Labels & Tags" at bounding box center [591, 320] width 12 height 12
click at [597, 314] on input "masszymes" at bounding box center [597, 314] width 0 height 0
click at [357, 416] on button "Save" at bounding box center [357, 405] width 43 height 21
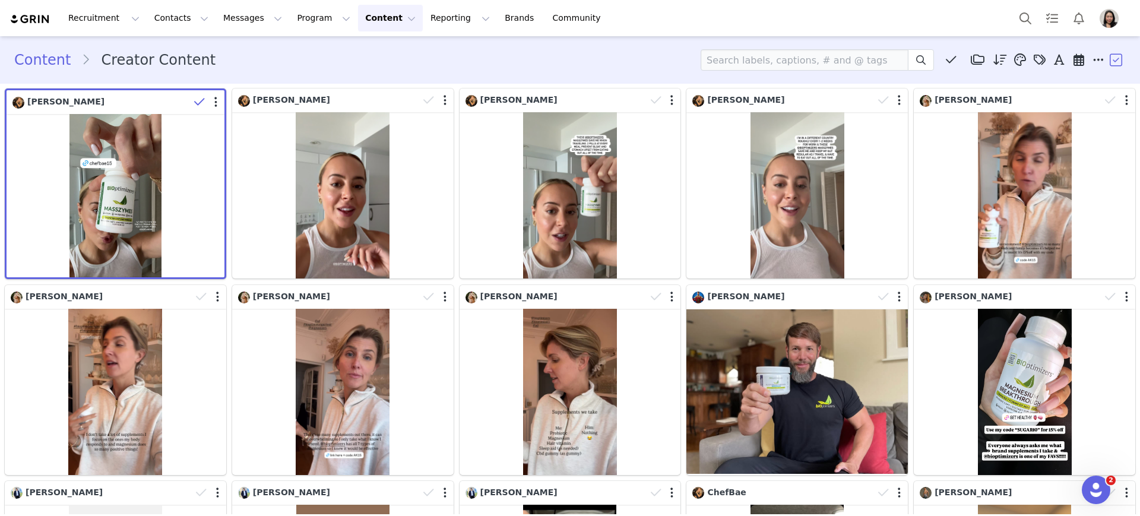
click at [647, 30] on div "Recruitment Recruitment Creator Search Curated Lists Landing Pages Web Extensio…" at bounding box center [570, 18] width 1140 height 36
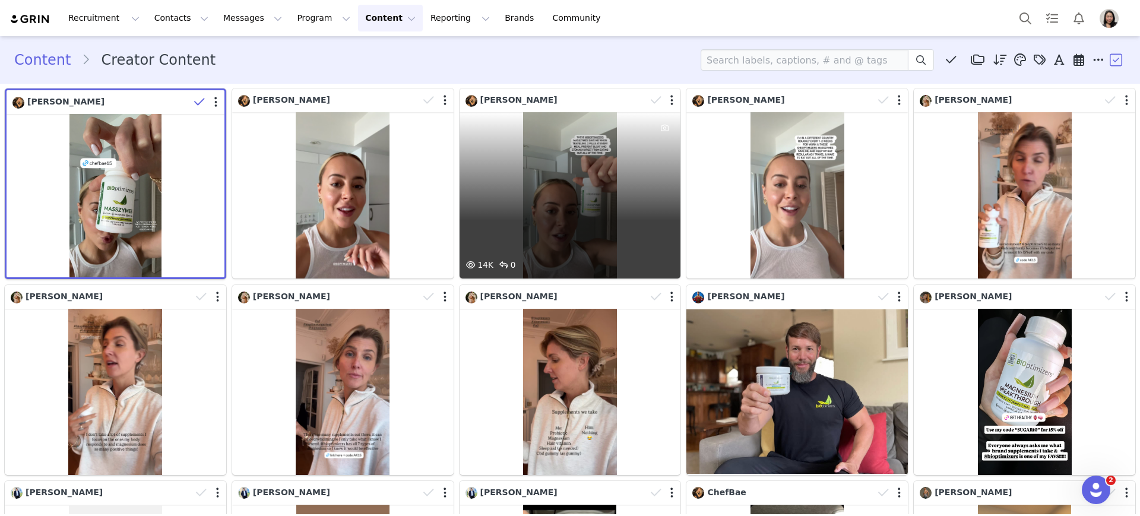
click at [669, 103] on div at bounding box center [663, 100] width 34 height 18
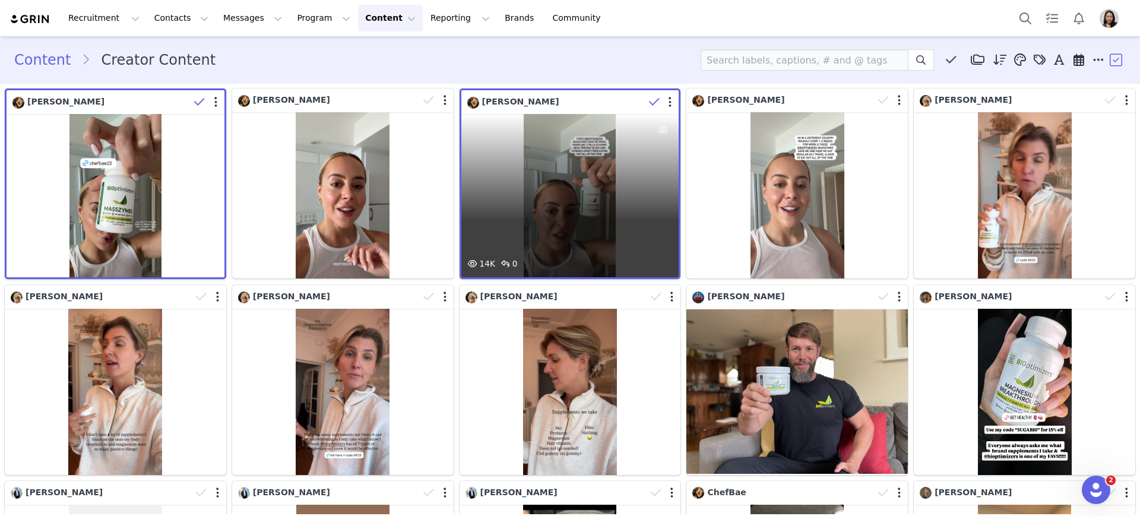
click at [666, 99] on div at bounding box center [661, 102] width 34 height 18
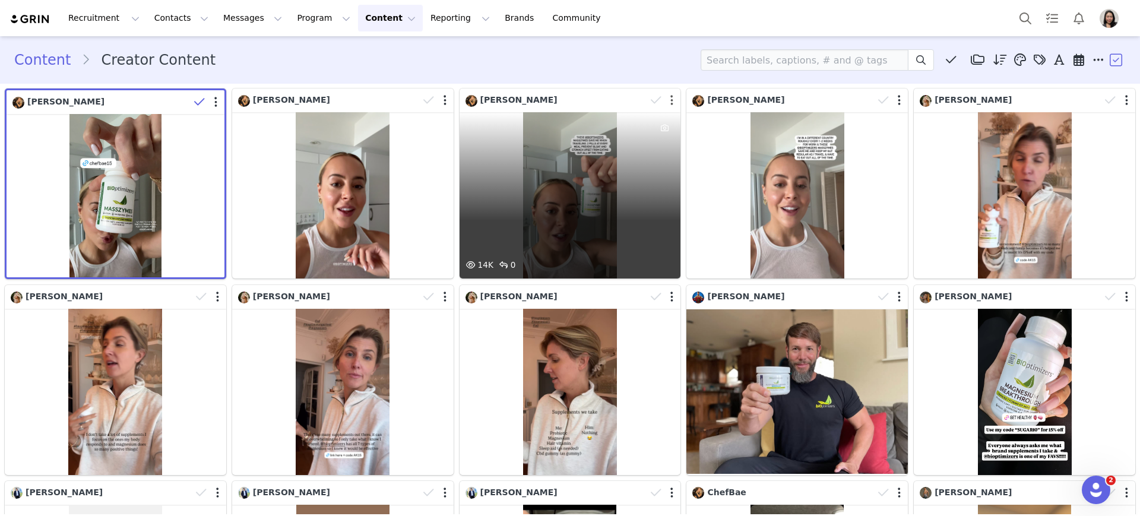
click at [670, 101] on button "button" at bounding box center [671, 100] width 3 height 12
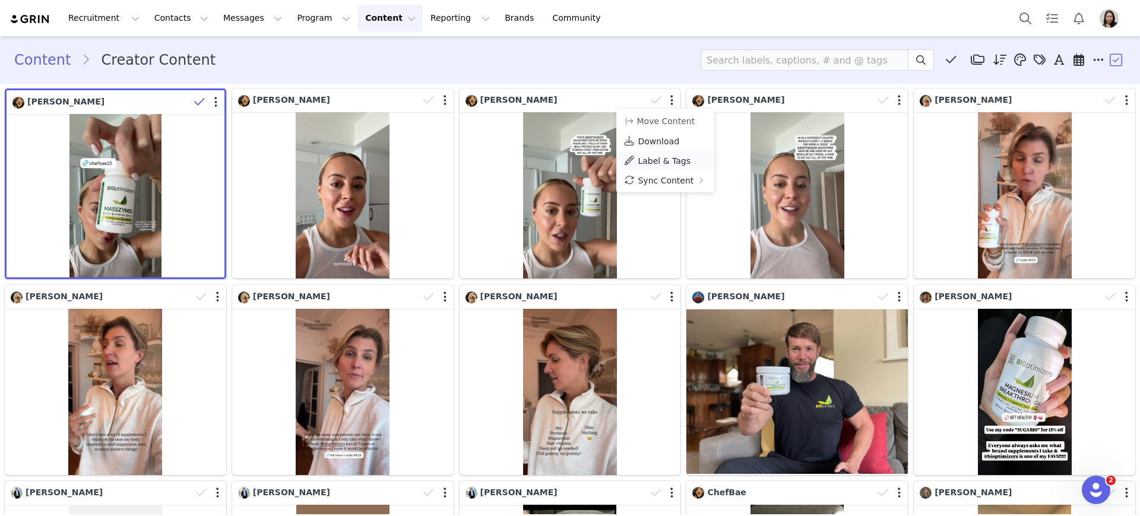
click at [653, 160] on span "Label & Tags" at bounding box center [664, 161] width 53 height 10
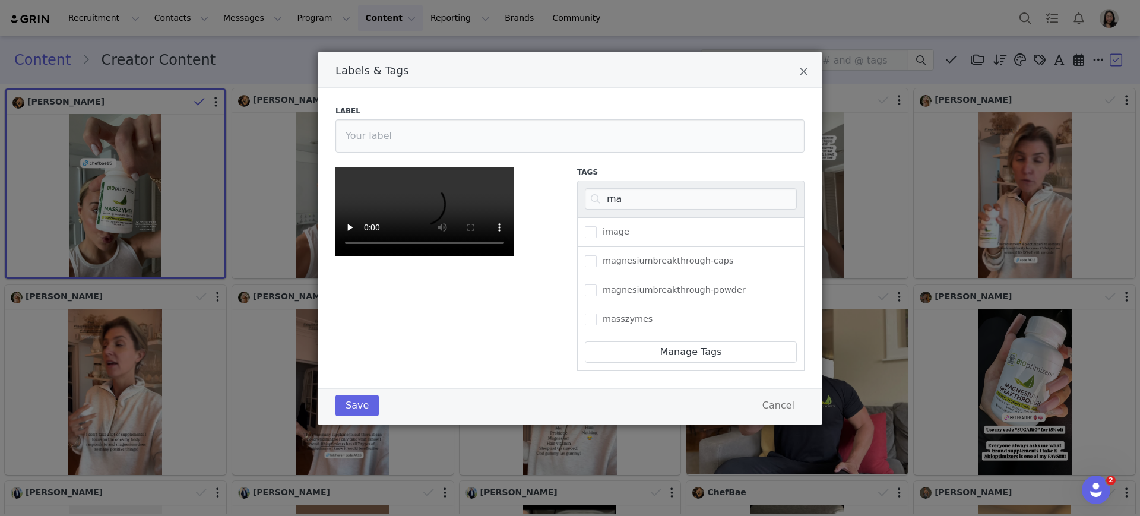
scroll to position [0, 0]
click at [589, 313] on label "masszymes" at bounding box center [619, 319] width 68 height 14
click at [597, 314] on input "masszymes" at bounding box center [597, 314] width 0 height 0
click at [605, 202] on input "ma" at bounding box center [691, 198] width 212 height 21
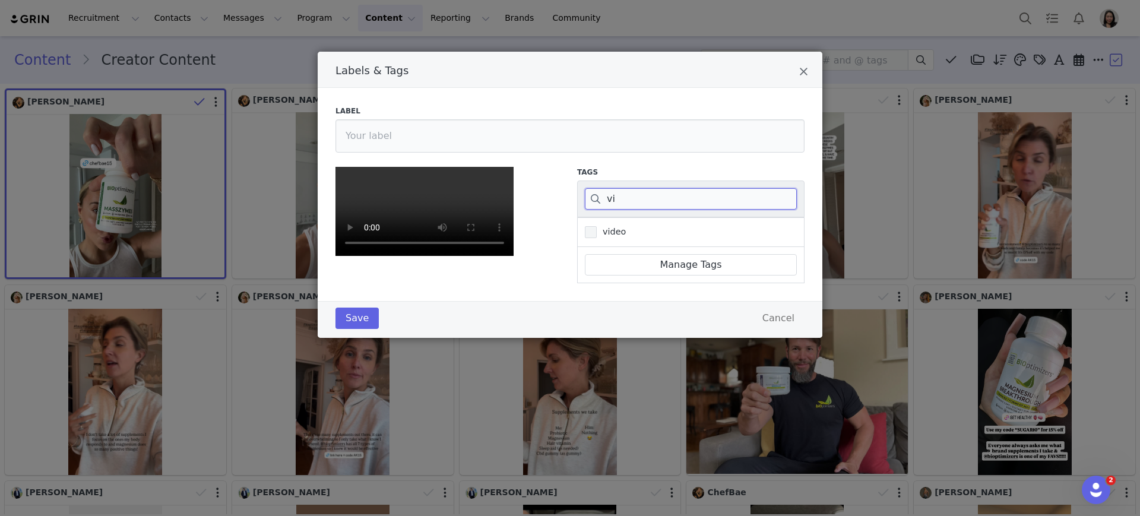
type input "vi"
click at [588, 237] on span "Labels & Tags" at bounding box center [591, 232] width 12 height 12
click at [597, 226] on input "video" at bounding box center [597, 226] width 0 height 0
click at [602, 200] on input "vi" at bounding box center [691, 198] width 212 height 21
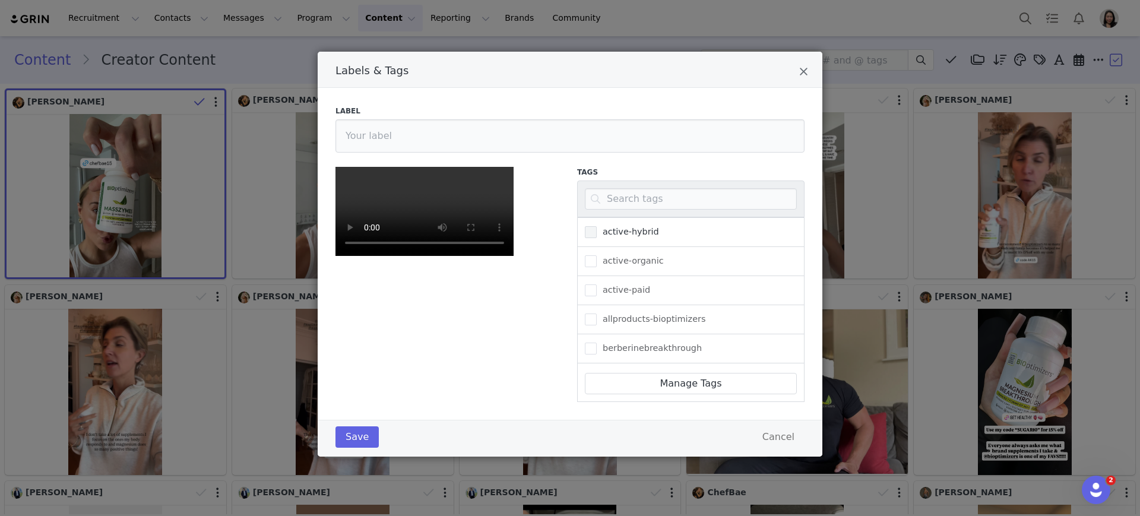
click at [590, 233] on span "Labels & Tags" at bounding box center [591, 232] width 12 height 12
click at [597, 226] on input "active-hybrid" at bounding box center [597, 226] width 0 height 0
click at [340, 448] on button "Save" at bounding box center [357, 436] width 43 height 21
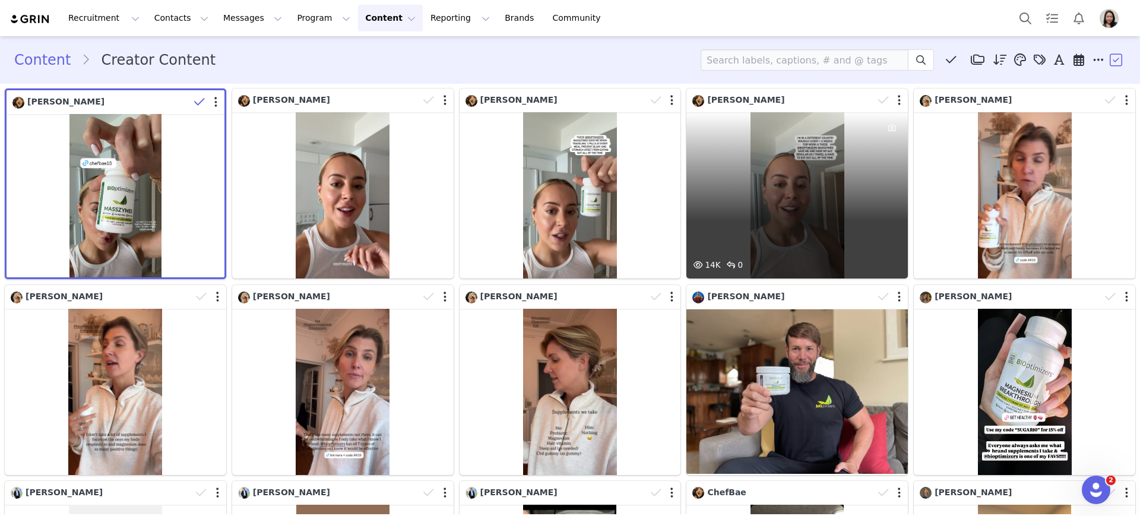
click at [886, 100] on div at bounding box center [890, 100] width 34 height 18
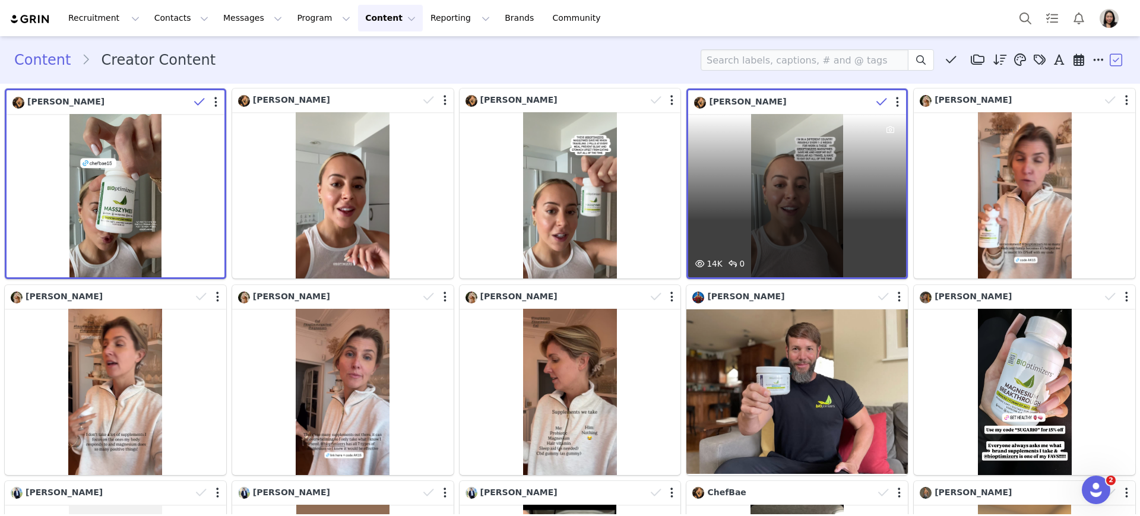
click at [891, 99] on div at bounding box center [889, 102] width 34 height 18
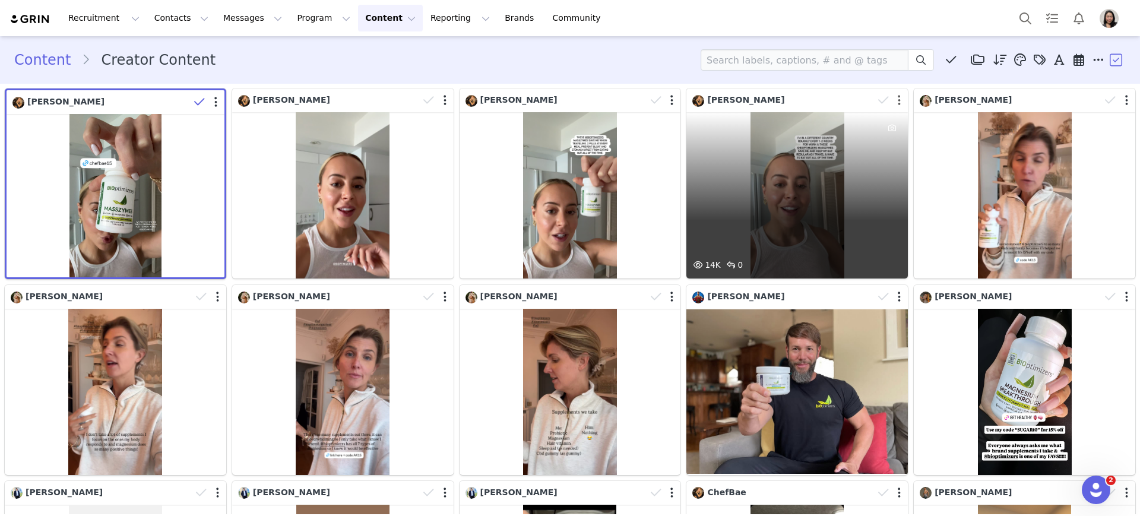
click at [898, 100] on button "button" at bounding box center [899, 100] width 3 height 12
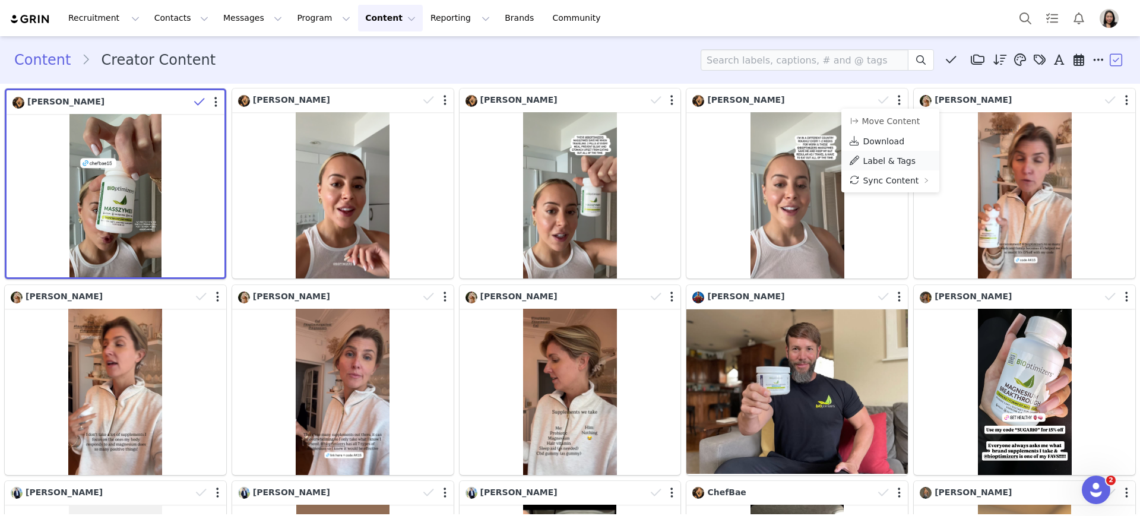
click at [876, 158] on span "Label & Tags" at bounding box center [889, 161] width 53 height 10
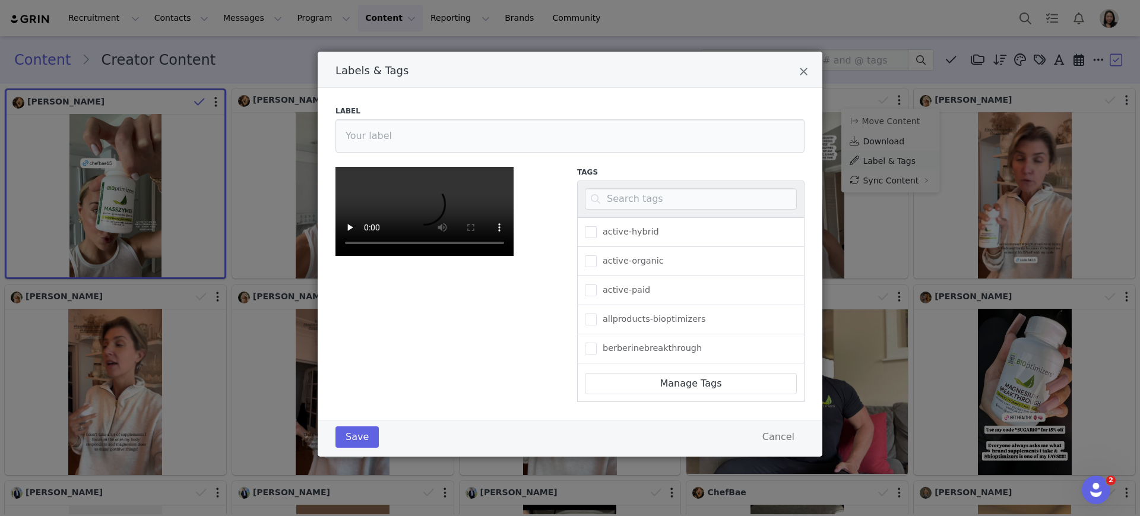
scroll to position [0, 0]
click at [592, 230] on span "Labels & Tags" at bounding box center [591, 232] width 12 height 12
click at [597, 226] on input "active-hybrid" at bounding box center [597, 226] width 0 height 0
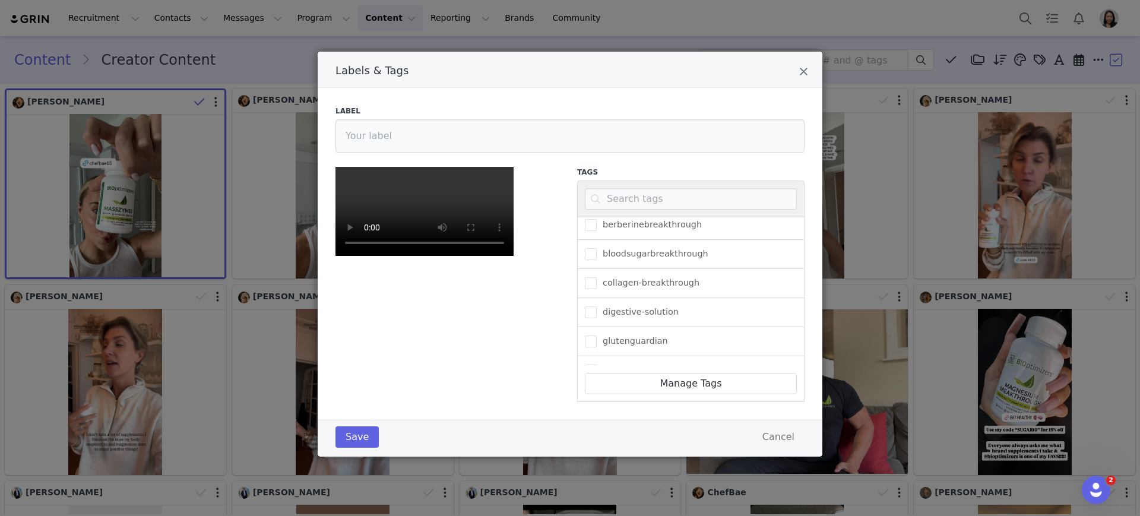
scroll to position [248, 0]
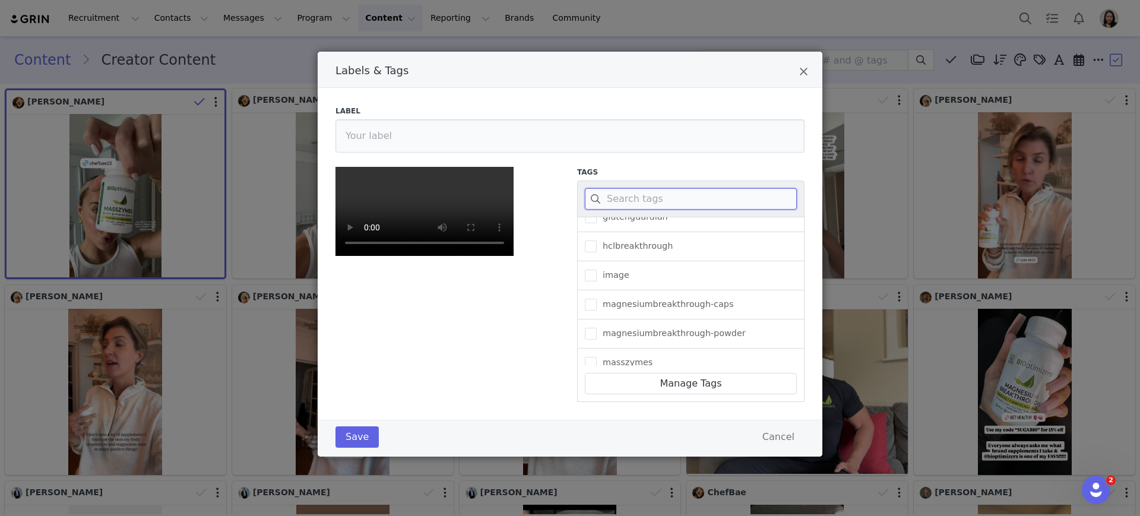
click at [612, 196] on input "Labels & Tags" at bounding box center [691, 198] width 212 height 21
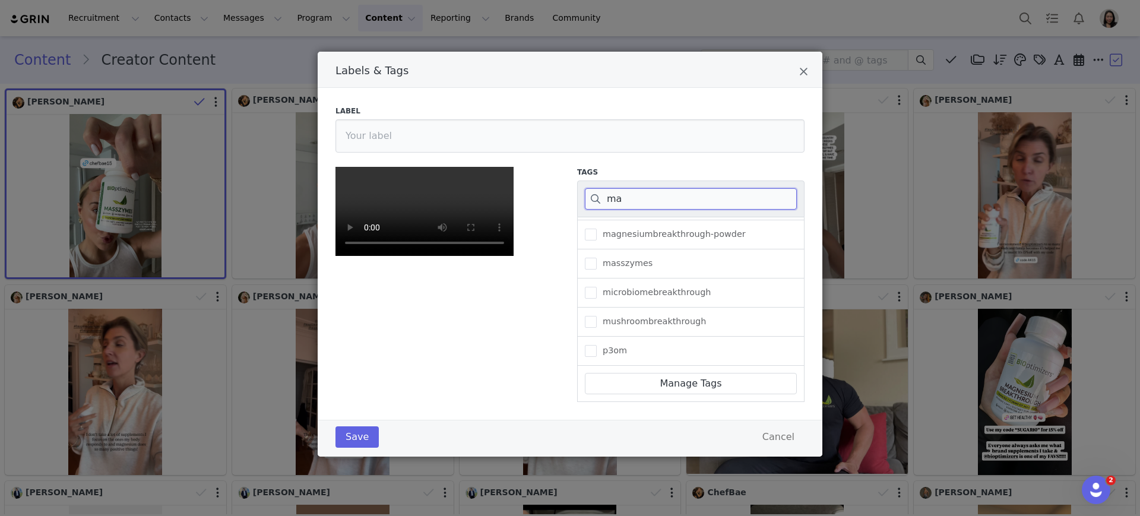
scroll to position [0, 0]
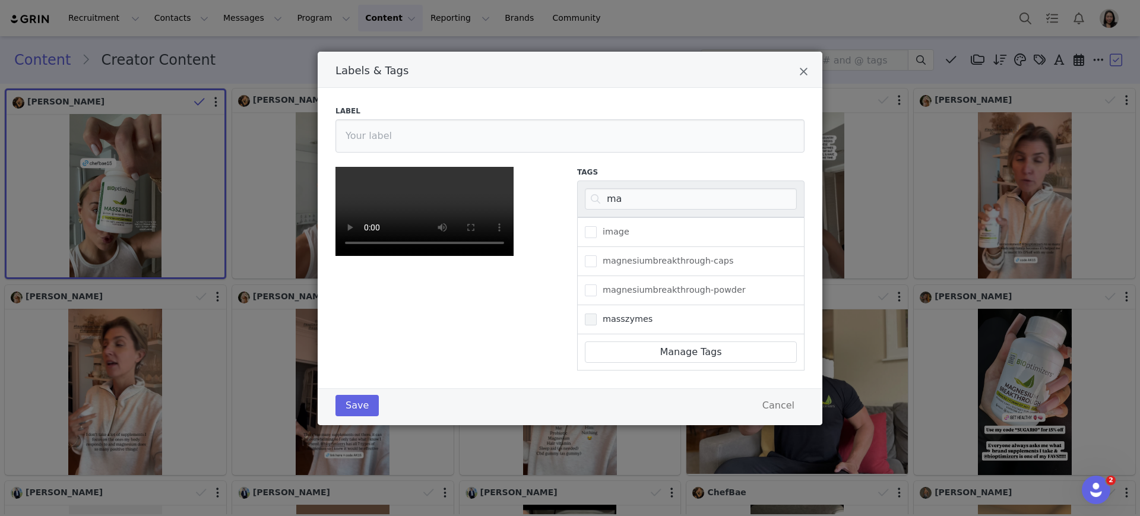
click at [594, 320] on span "Labels & Tags" at bounding box center [591, 320] width 12 height 12
click at [597, 314] on input "masszymes" at bounding box center [597, 314] width 0 height 0
click at [622, 208] on input "ma" at bounding box center [691, 198] width 212 height 21
click at [622, 207] on input "ma" at bounding box center [691, 198] width 212 height 21
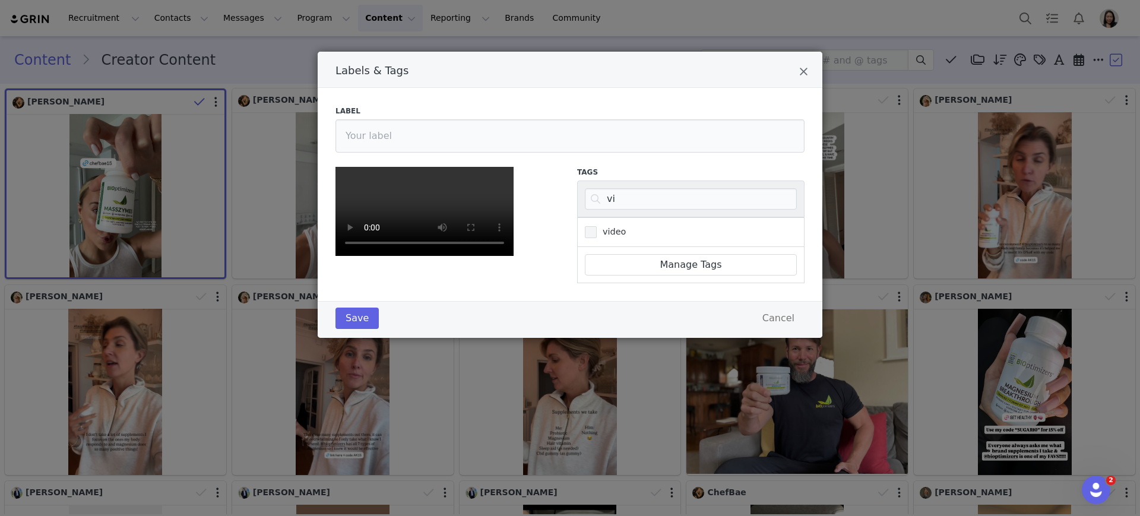
click at [594, 235] on span "Labels & Tags" at bounding box center [591, 232] width 12 height 12
click at [597, 226] on input "video" at bounding box center [597, 226] width 0 height 0
click at [349, 316] on button "Save" at bounding box center [357, 318] width 43 height 21
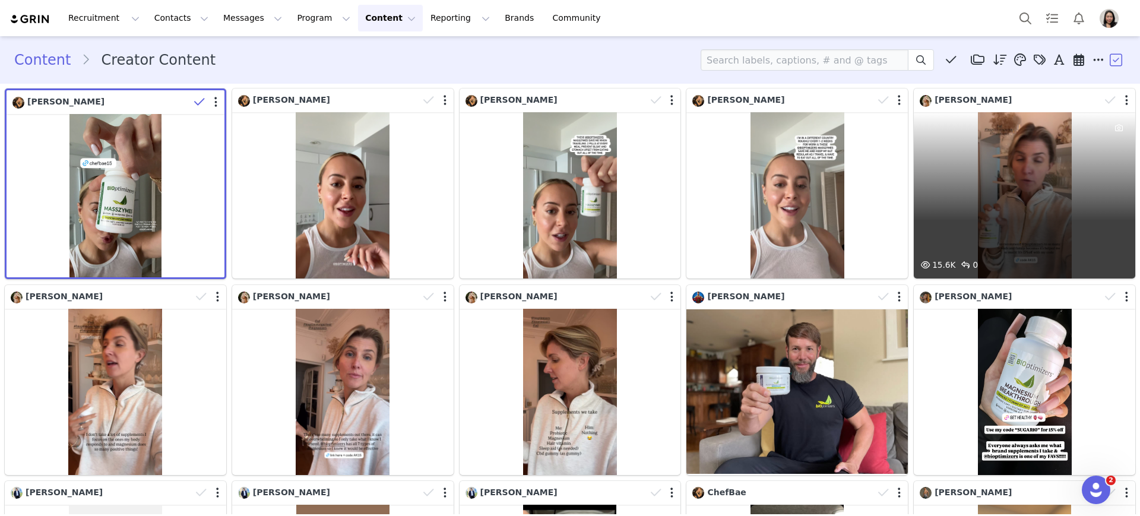
click at [1113, 99] on div at bounding box center [1118, 100] width 34 height 18
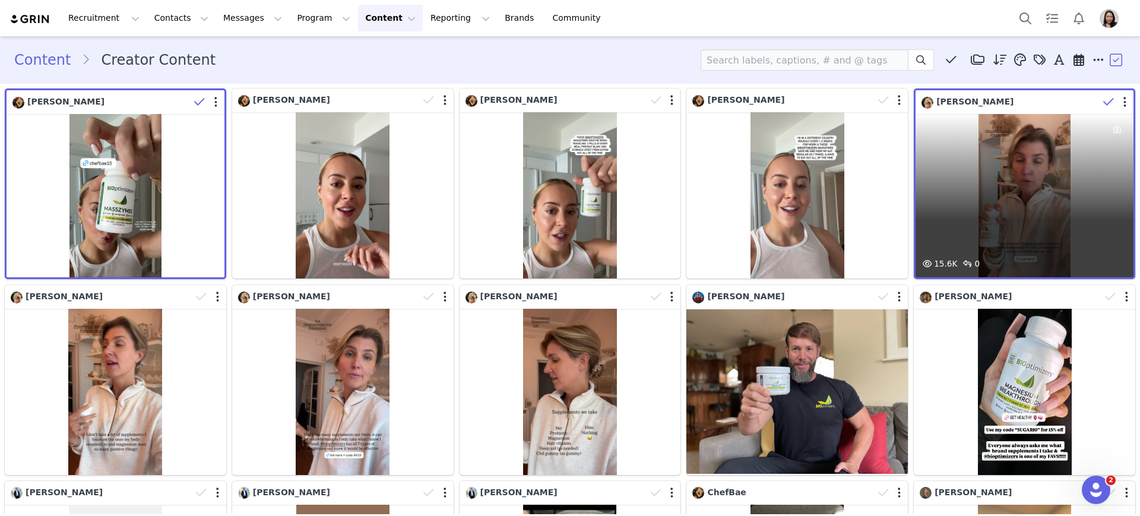
click at [1110, 101] on div at bounding box center [1116, 102] width 34 height 18
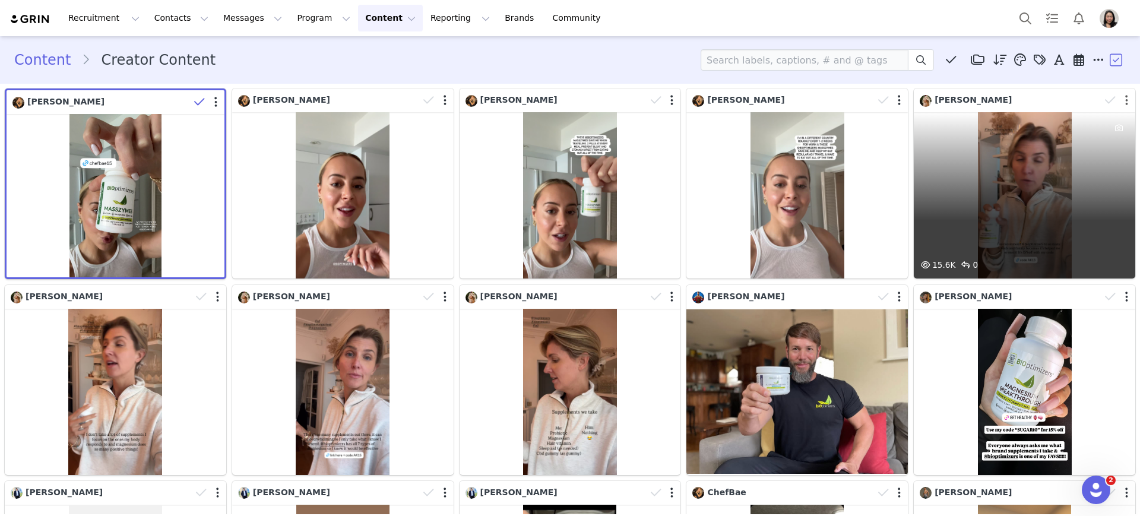
click at [1125, 98] on button "button" at bounding box center [1126, 100] width 3 height 12
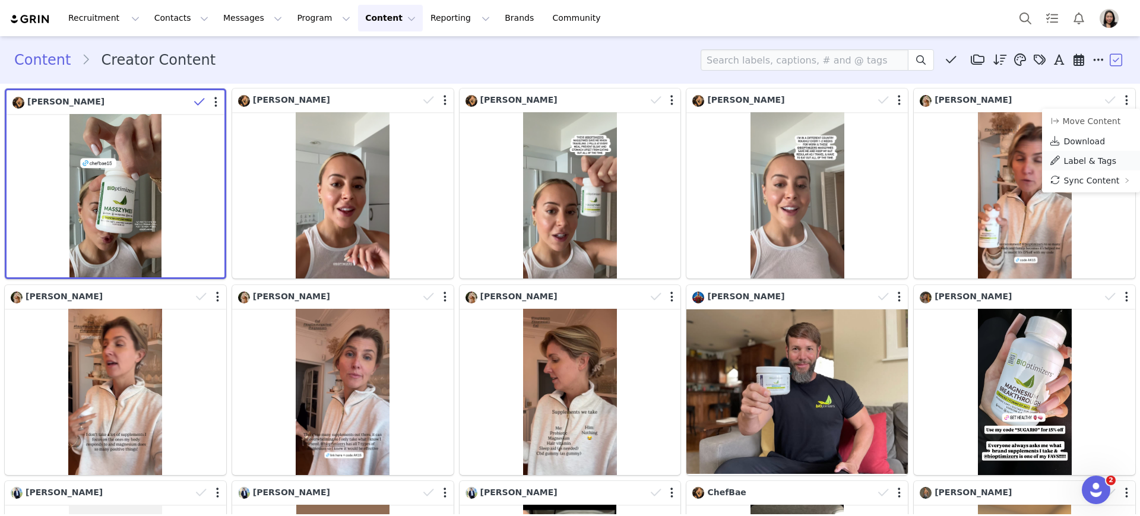
click at [1084, 161] on span "Label & Tags" at bounding box center [1090, 161] width 53 height 10
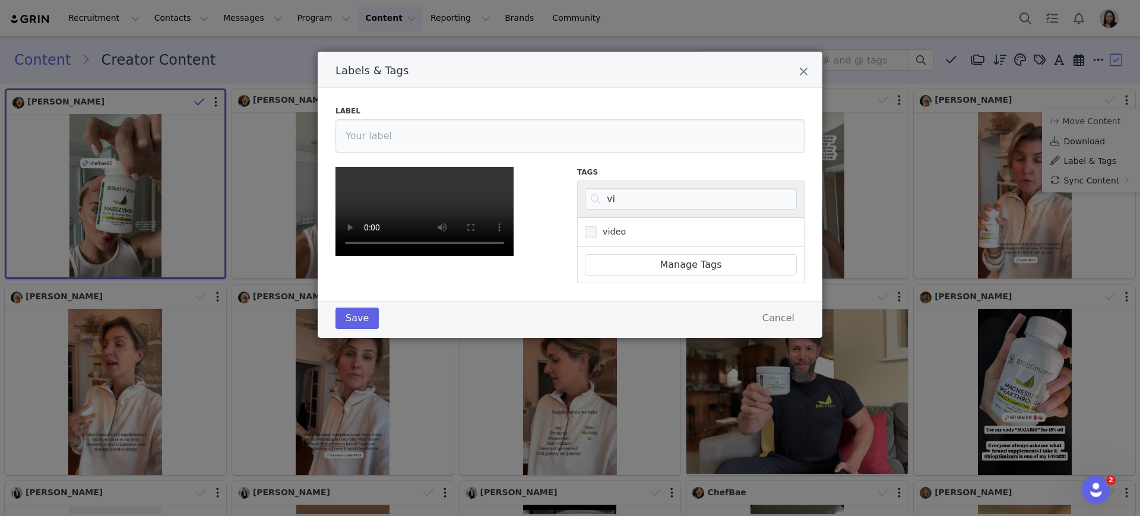
click at [597, 233] on span "video" at bounding box center [611, 231] width 29 height 11
click at [597, 226] on input "video" at bounding box center [597, 226] width 0 height 0
click at [605, 201] on input "vi" at bounding box center [691, 198] width 212 height 21
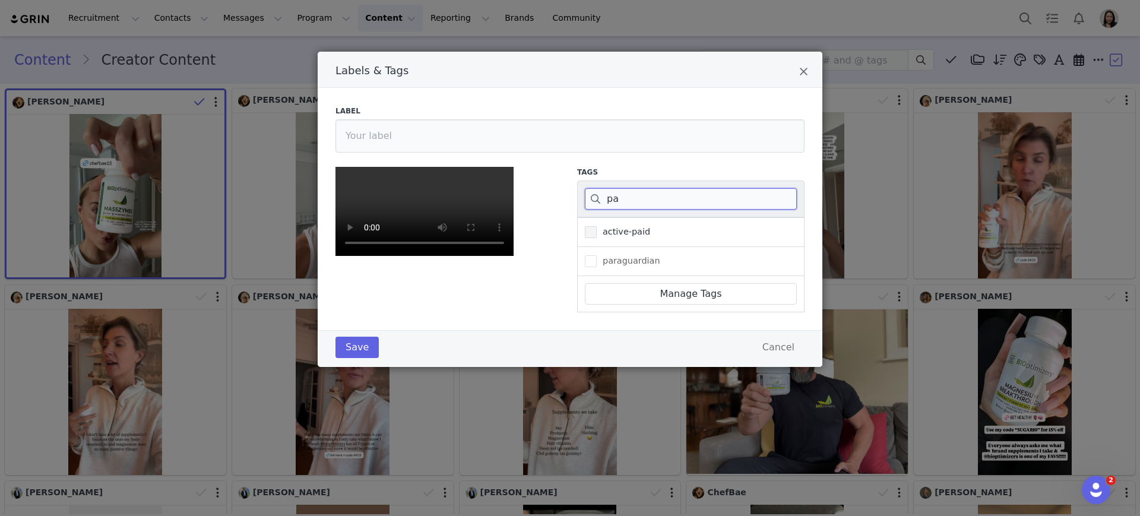
type input "pa"
click at [589, 237] on span "Labels & Tags" at bounding box center [591, 232] width 12 height 12
click at [597, 226] on input "active-paid" at bounding box center [597, 226] width 0 height 0
click at [618, 201] on input "pa" at bounding box center [691, 198] width 212 height 21
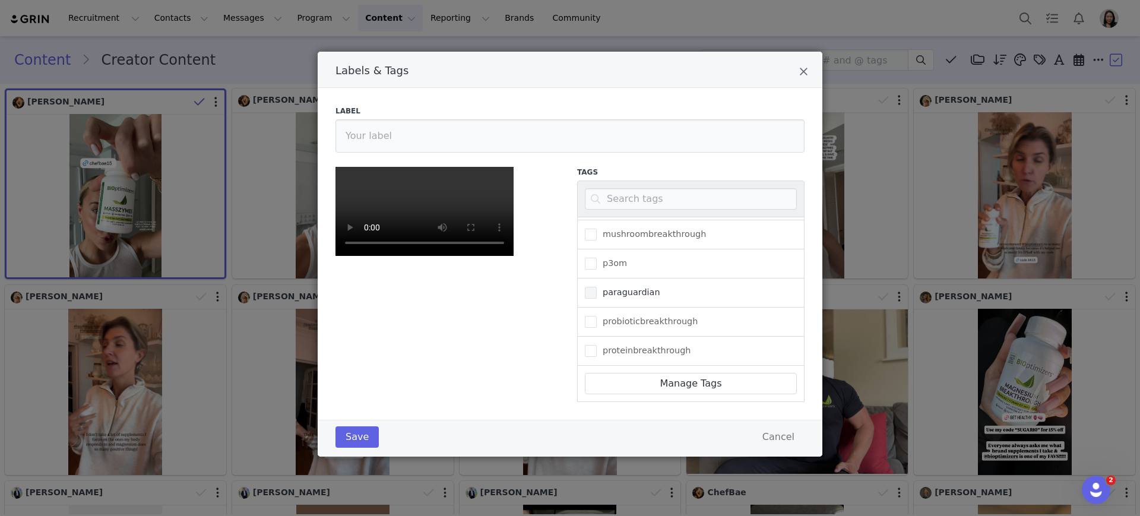
scroll to position [310, 0]
click at [585, 236] on span "Labels & Tags" at bounding box center [591, 242] width 12 height 12
click at [597, 236] on input "magnesiumbreakthrough-caps" at bounding box center [597, 236] width 0 height 0
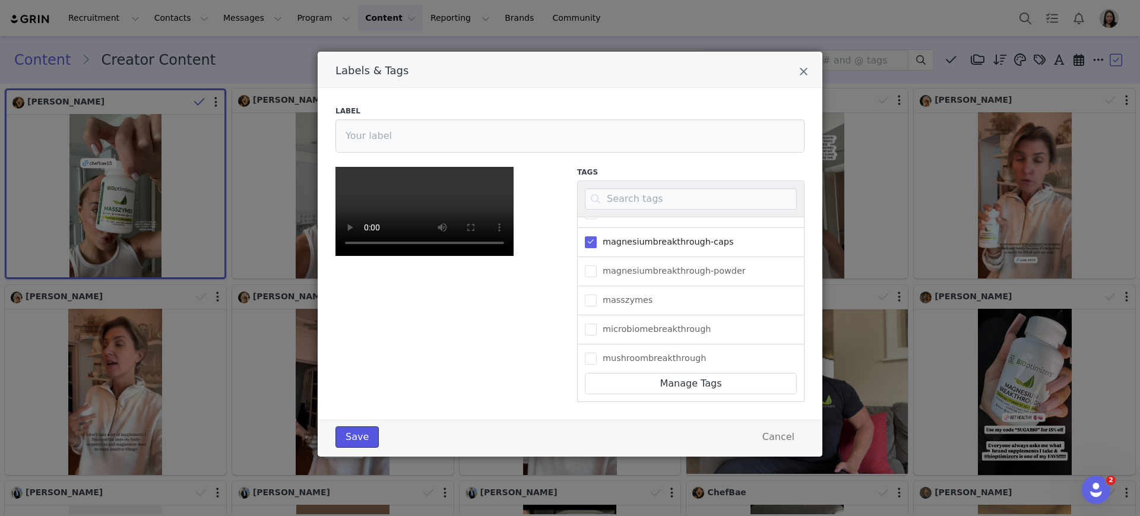
click at [357, 448] on button "Save" at bounding box center [357, 436] width 43 height 21
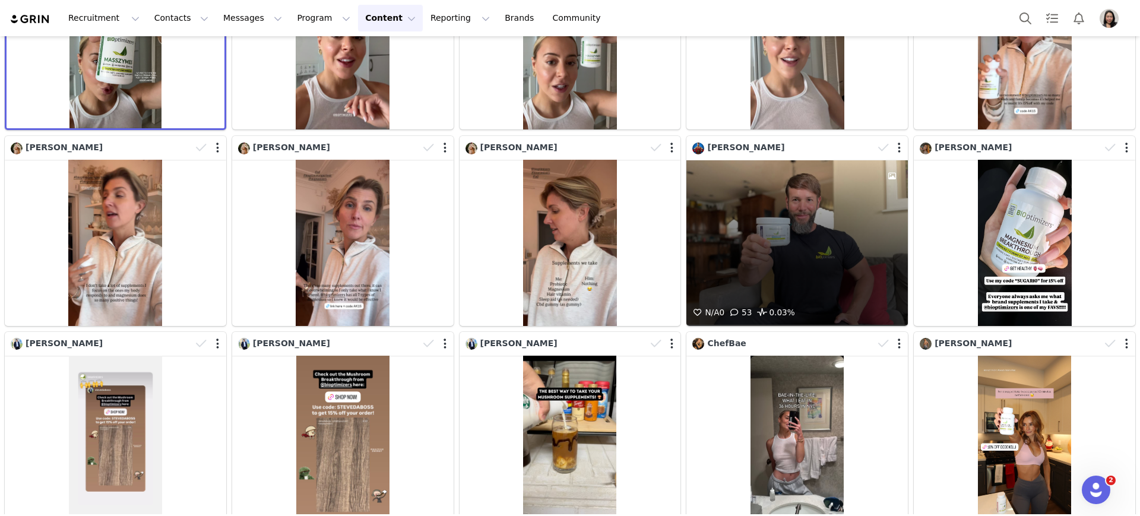
scroll to position [248, 0]
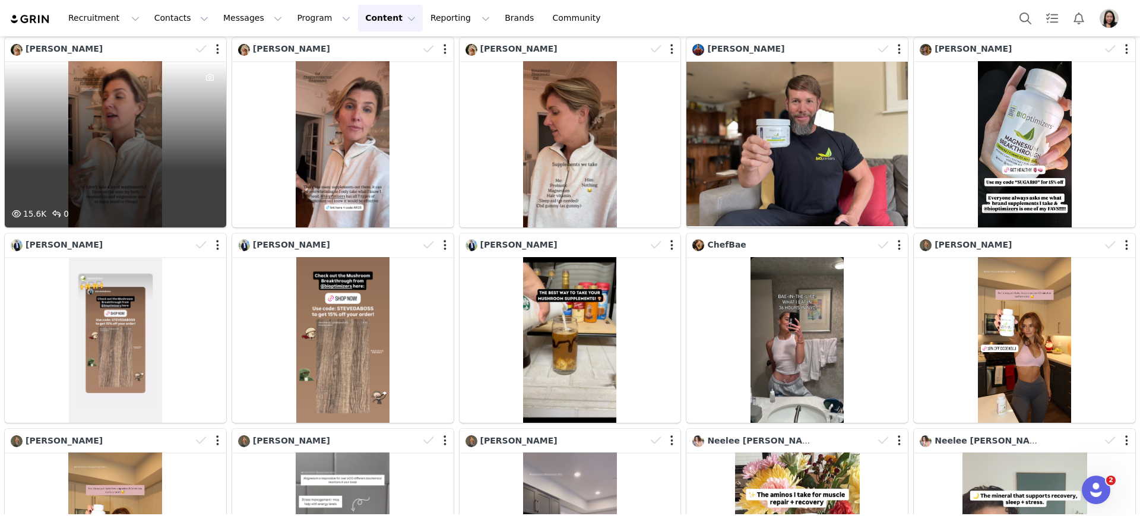
click at [210, 46] on div at bounding box center [209, 49] width 34 height 18
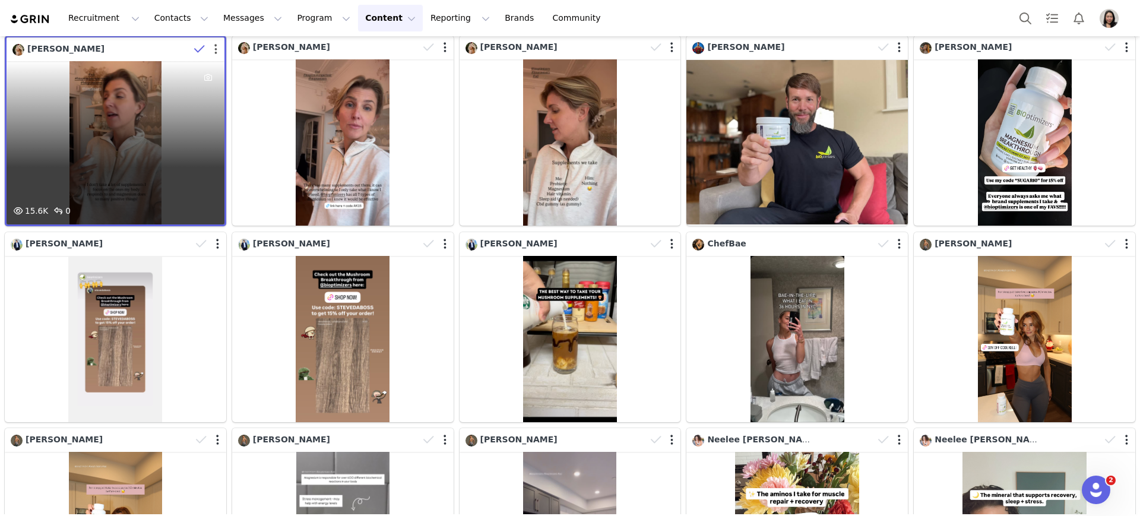
click at [214, 46] on button "button" at bounding box center [215, 49] width 3 height 12
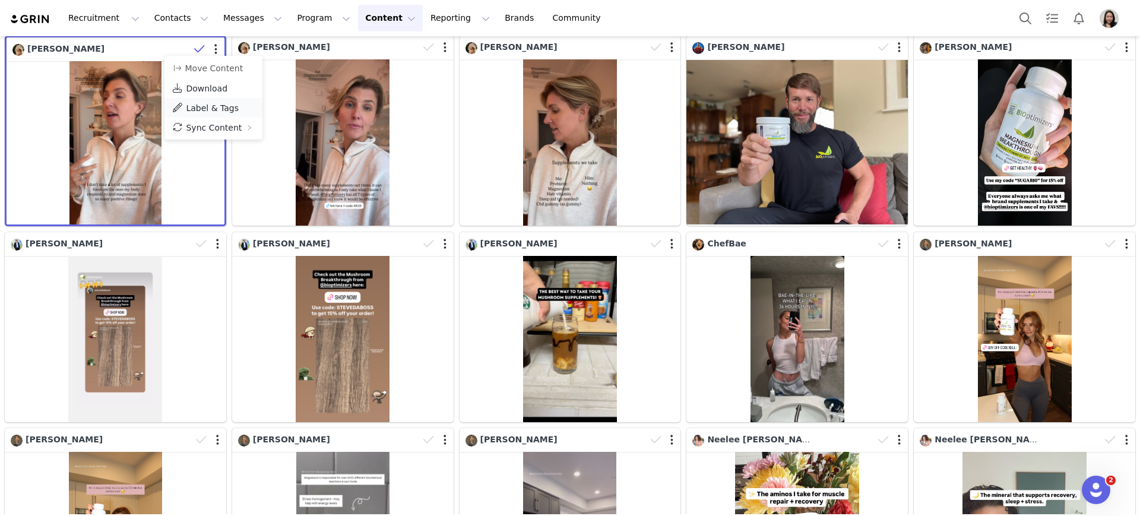
click at [206, 112] on span "Label & Tags" at bounding box center [212, 108] width 53 height 10
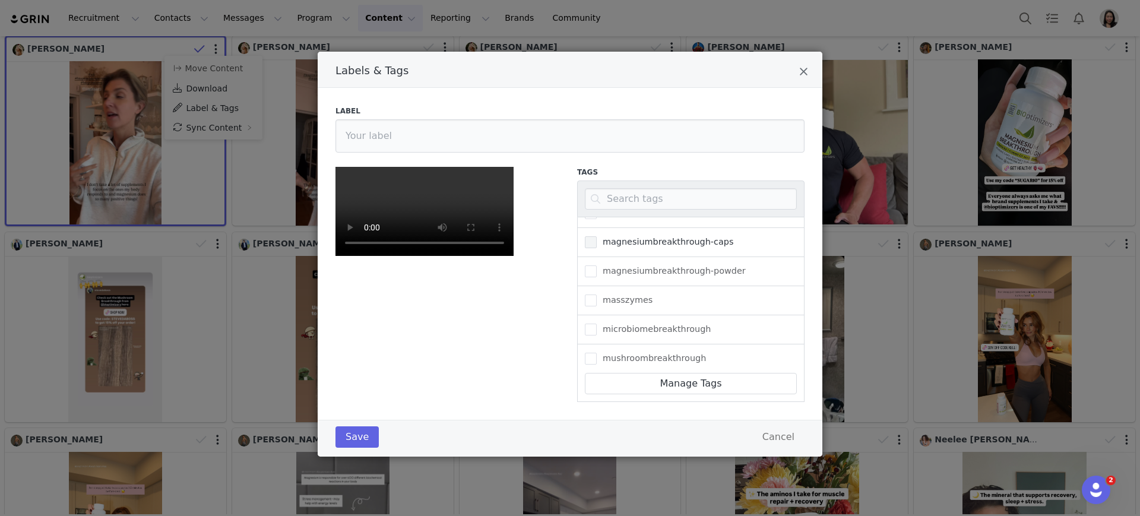
click at [587, 247] on span "Labels & Tags" at bounding box center [591, 242] width 12 height 12
click at [597, 236] on input "magnesiumbreakthrough-caps" at bounding box center [597, 236] width 0 height 0
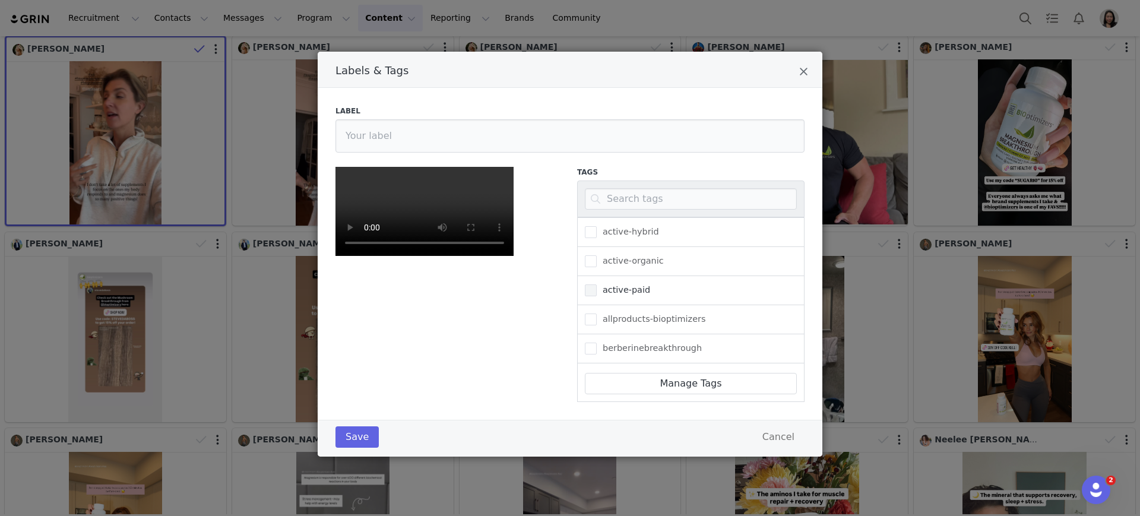
click at [597, 284] on span "active-paid" at bounding box center [623, 289] width 53 height 11
click at [597, 284] on input "active-paid" at bounding box center [597, 284] width 0 height 0
click at [586, 353] on span "Labels & Tags" at bounding box center [591, 351] width 12 height 12
click at [597, 345] on input "video" at bounding box center [597, 345] width 0 height 0
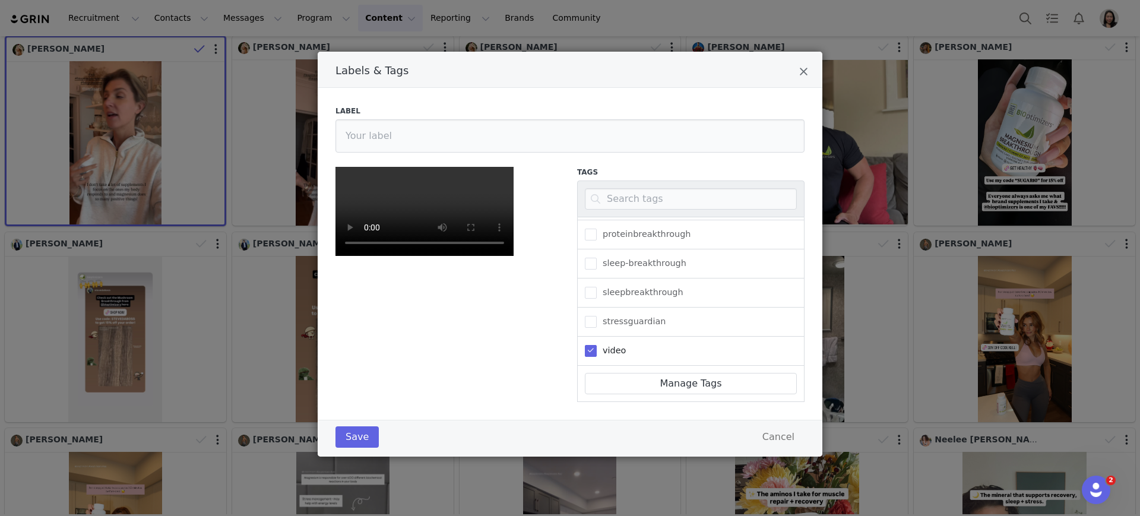
scroll to position [140, 0]
click at [352, 448] on button "Save" at bounding box center [357, 436] width 43 height 21
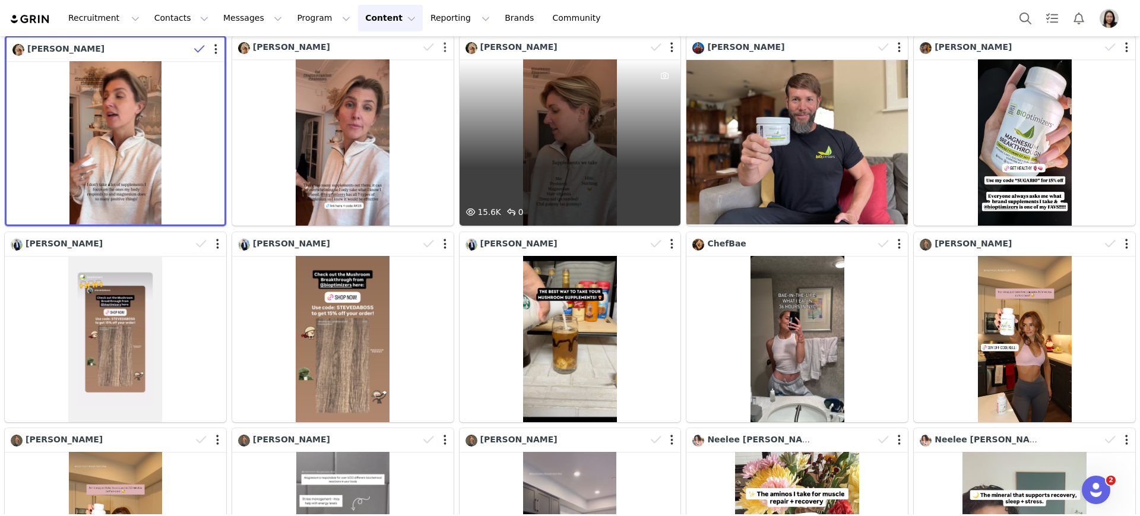
scroll to position [125, 0]
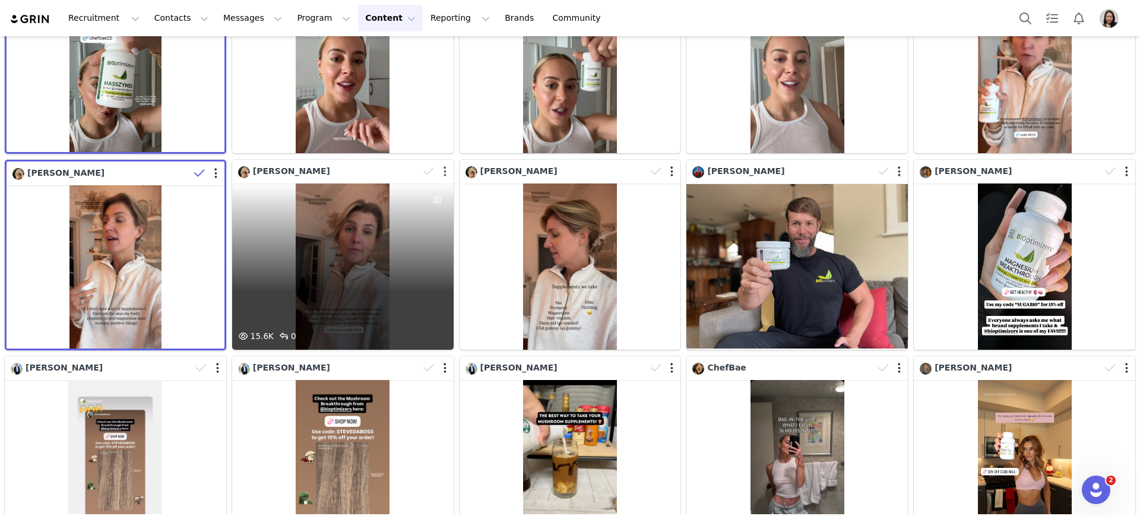
click at [444, 173] on button "button" at bounding box center [445, 172] width 3 height 12
click at [444, 169] on button "button" at bounding box center [445, 172] width 3 height 12
click at [437, 169] on div at bounding box center [436, 172] width 34 height 18
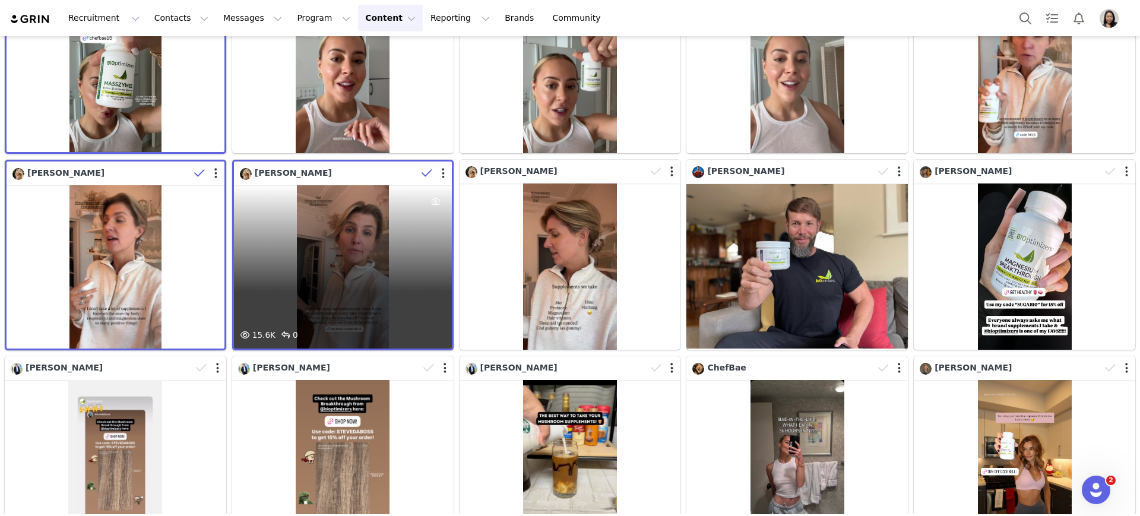
click at [440, 171] on div at bounding box center [434, 173] width 34 height 18
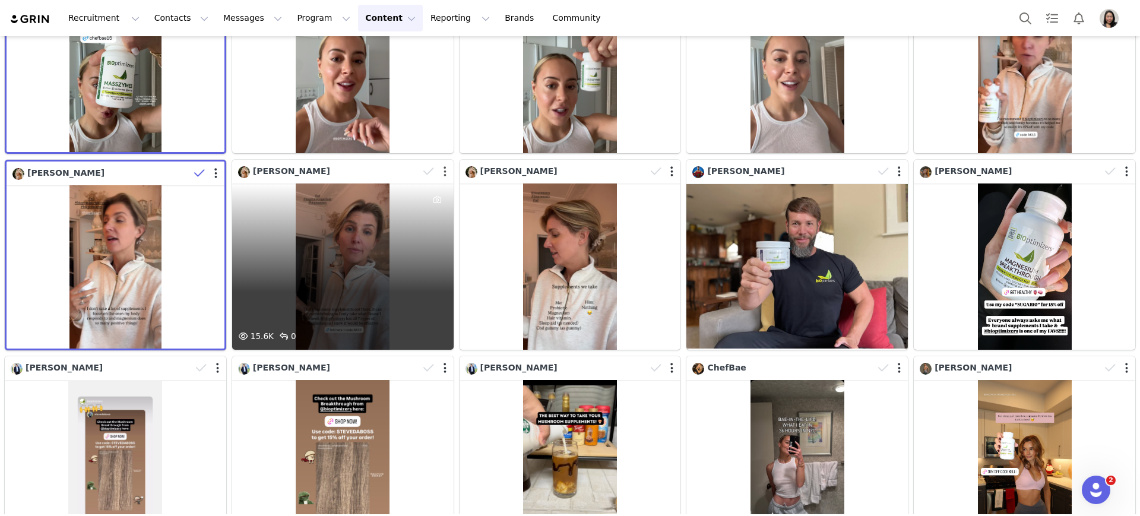
click at [444, 169] on button "button" at bounding box center [445, 172] width 3 height 12
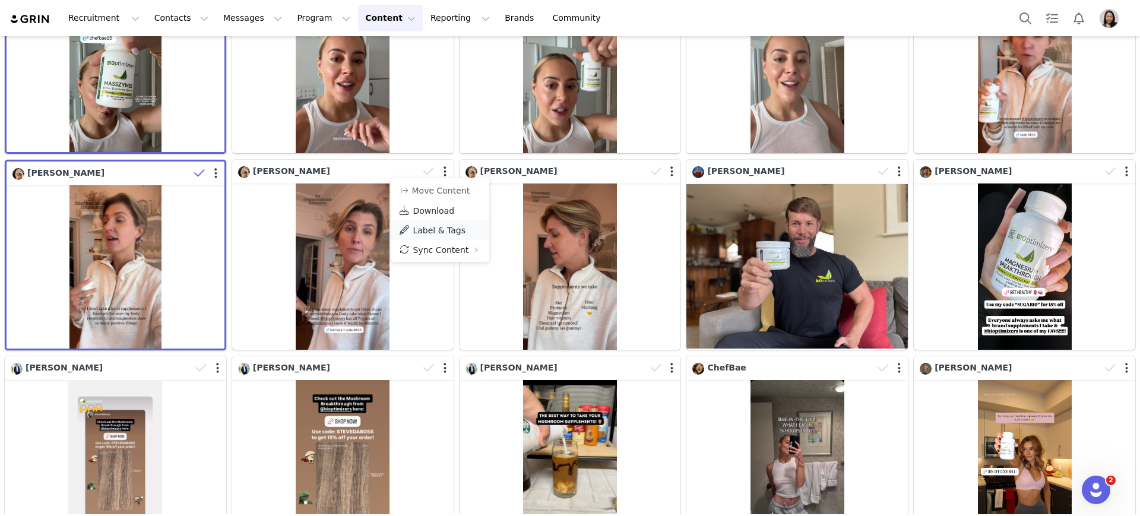
click at [433, 233] on span "Label & Tags" at bounding box center [439, 231] width 53 height 10
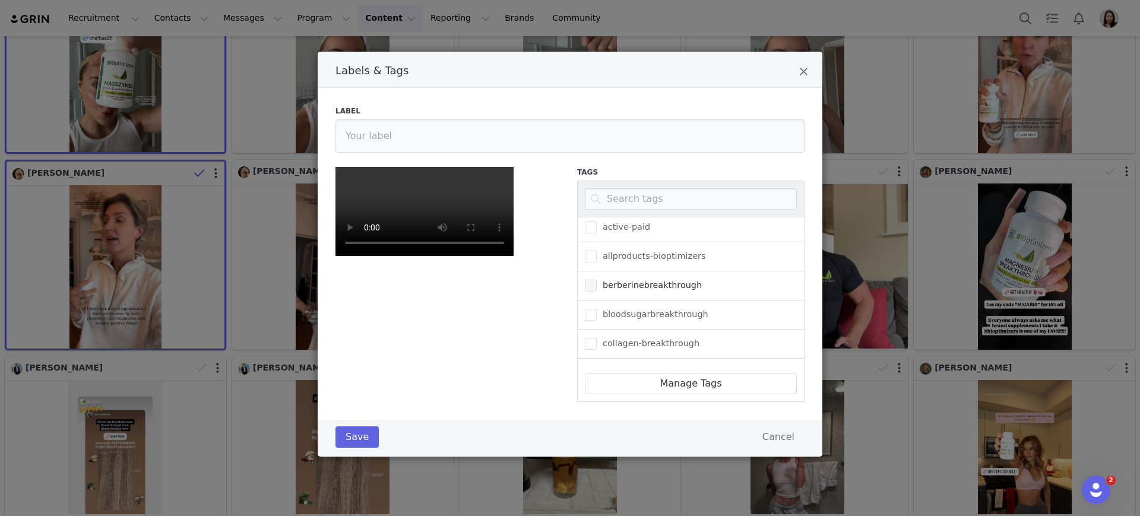
scroll to position [0, 0]
click at [588, 284] on span "Labels & Tags" at bounding box center [591, 290] width 12 height 12
click at [597, 284] on input "active-paid" at bounding box center [597, 284] width 0 height 0
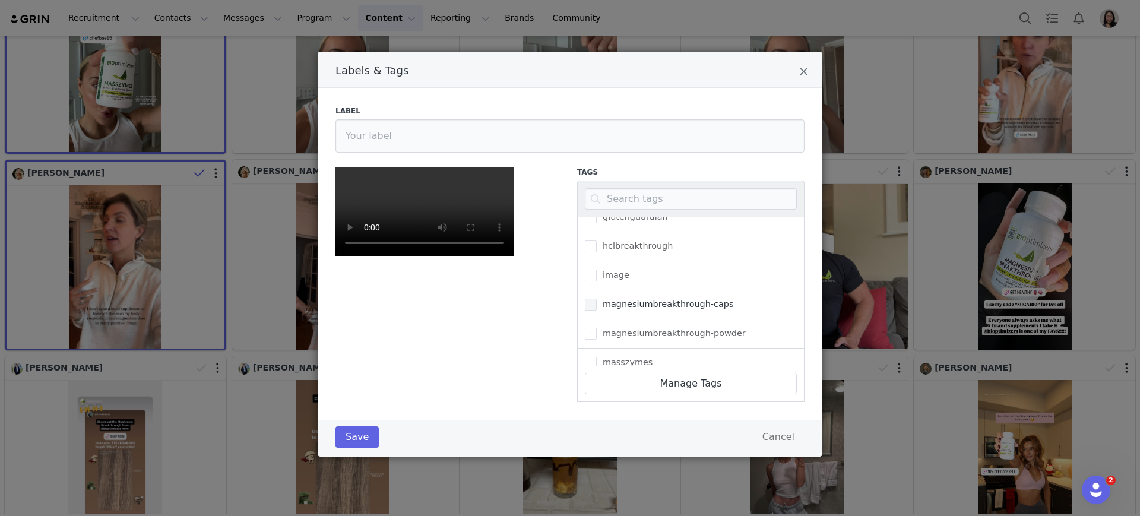
click at [597, 299] on span "magnesiumbreakthrough-caps" at bounding box center [665, 304] width 137 height 11
click at [597, 299] on input "magnesiumbreakthrough-caps" at bounding box center [597, 299] width 0 height 0
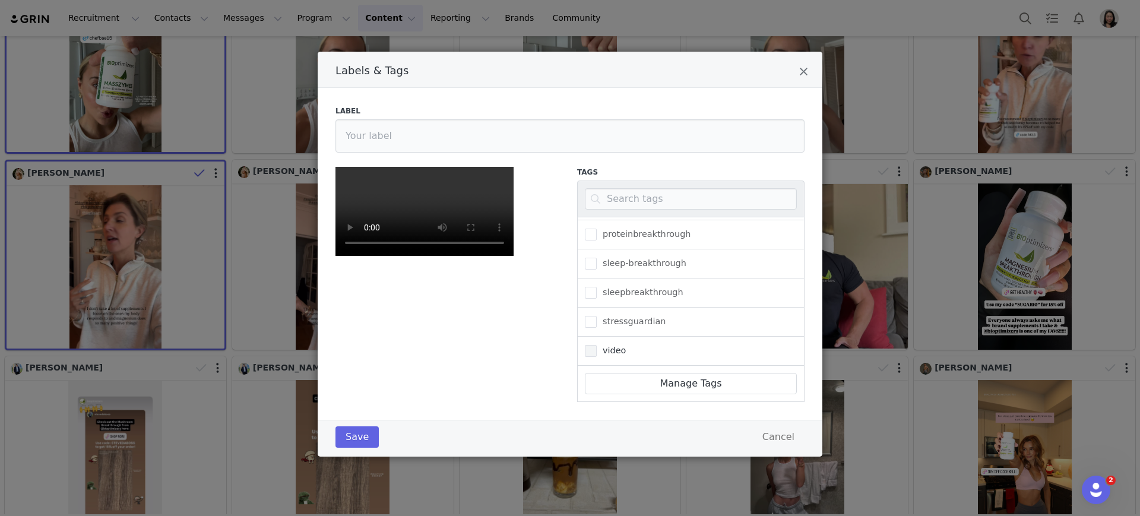
click at [597, 345] on span "video" at bounding box center [611, 350] width 29 height 11
click at [597, 345] on input "video" at bounding box center [597, 345] width 0 height 0
click at [348, 448] on button "Save" at bounding box center [357, 436] width 43 height 21
